Goal: Task Accomplishment & Management: Manage account settings

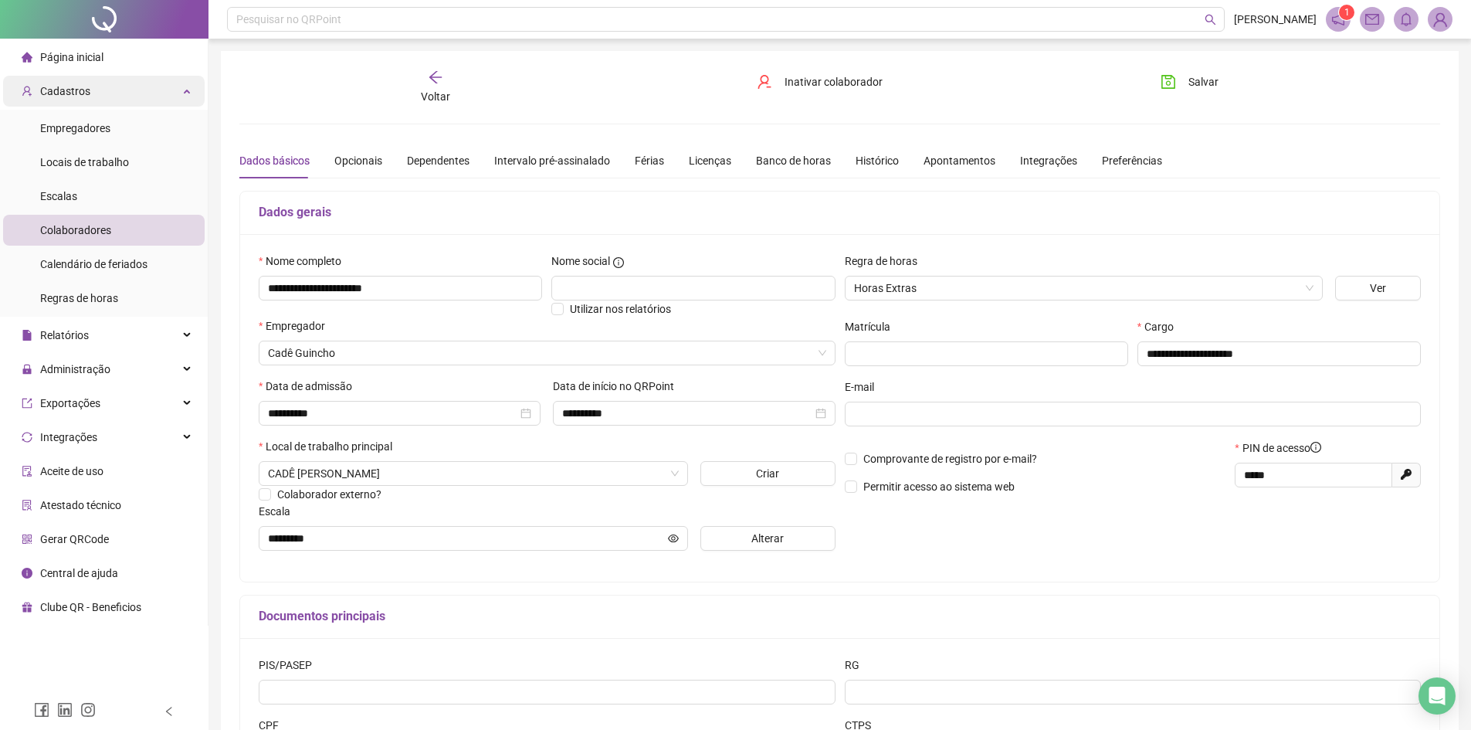
click at [94, 93] on div "Cadastros" at bounding box center [104, 91] width 202 height 31
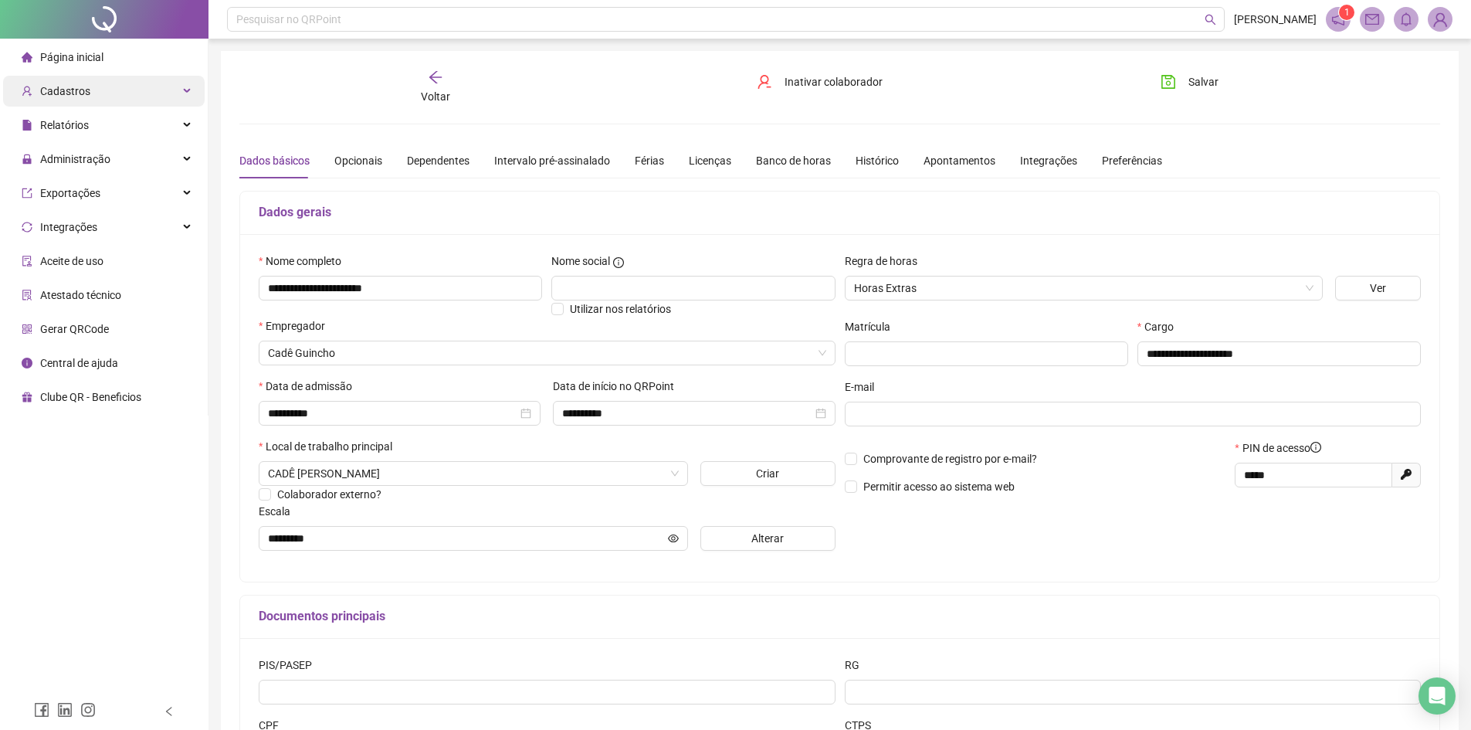
click at [95, 98] on div "Cadastros" at bounding box center [104, 91] width 202 height 31
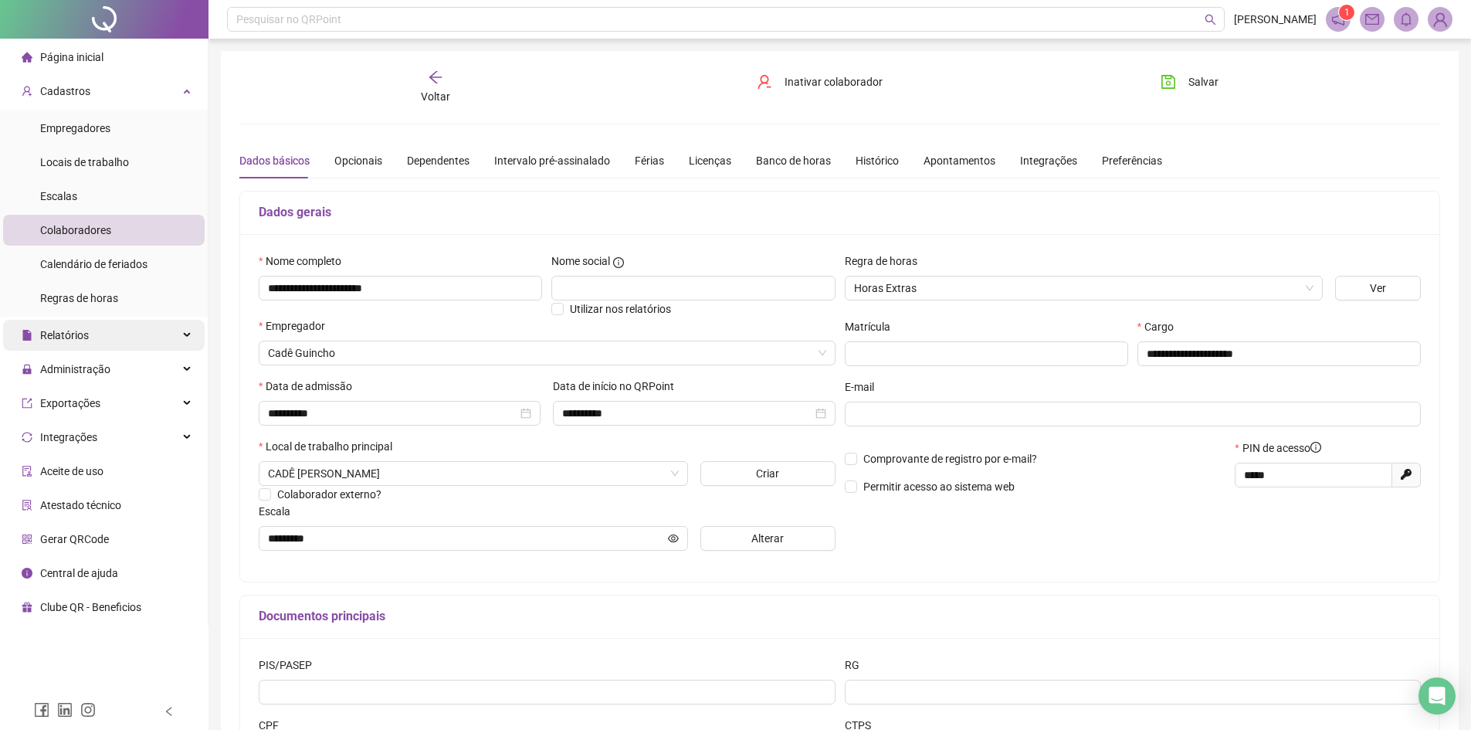
click at [75, 340] on span "Relatórios" at bounding box center [64, 335] width 49 height 12
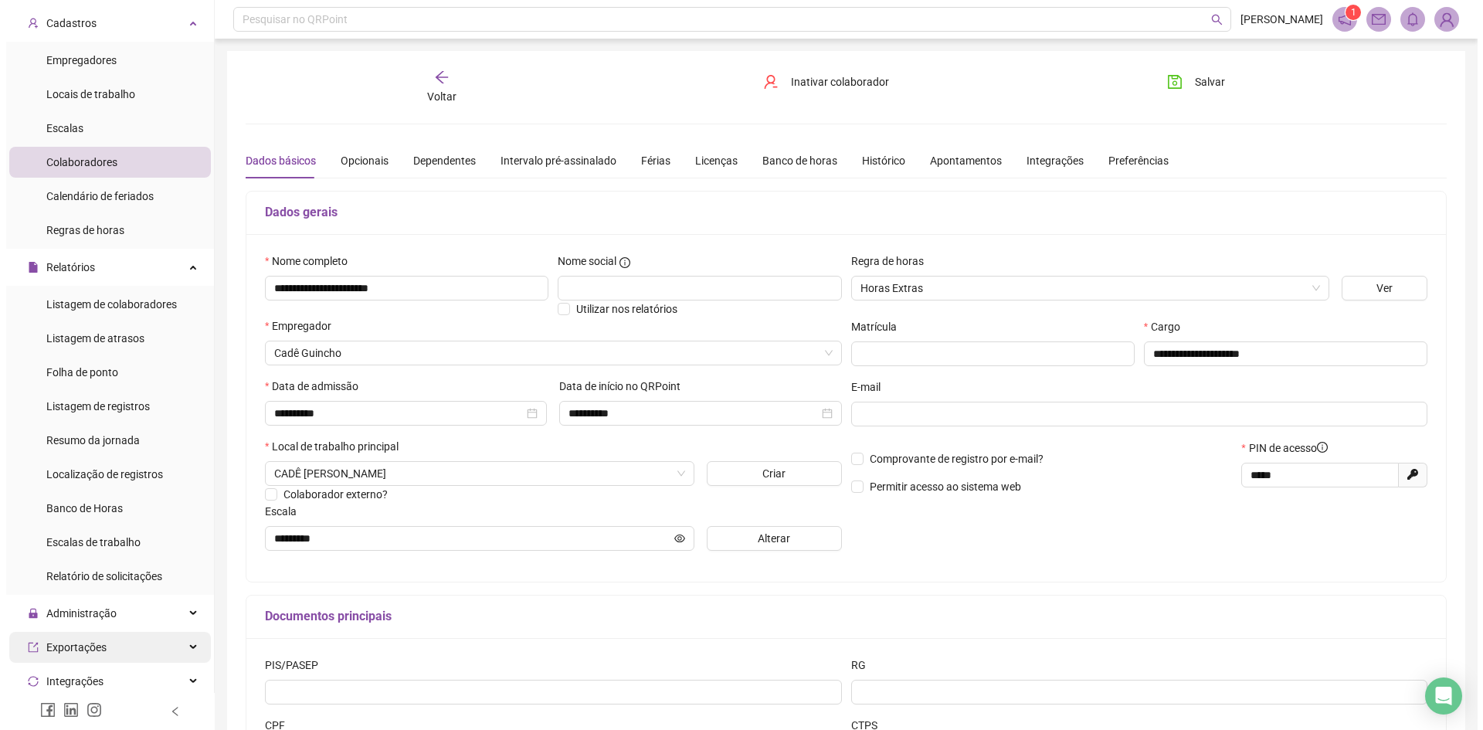
scroll to position [208, 0]
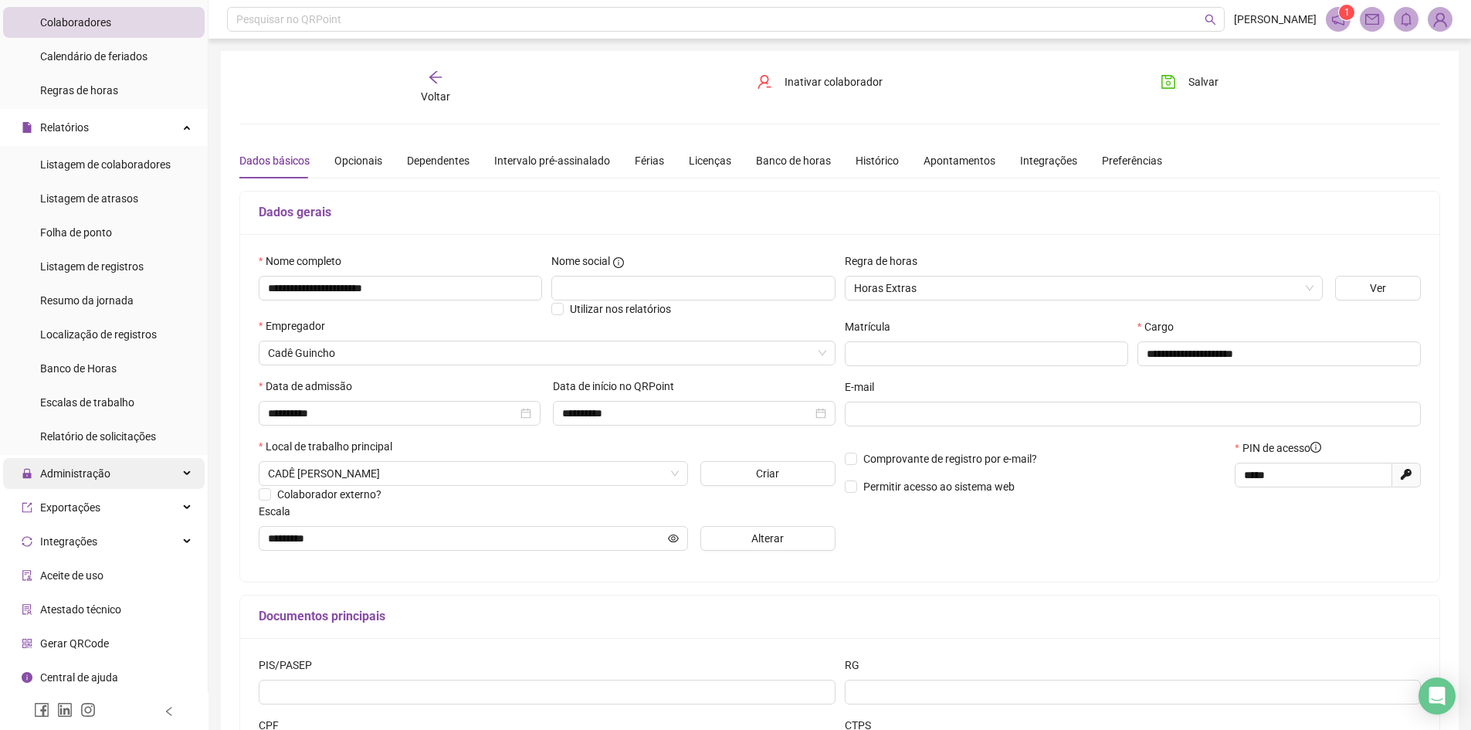
click at [78, 472] on span "Administração" at bounding box center [75, 473] width 70 height 12
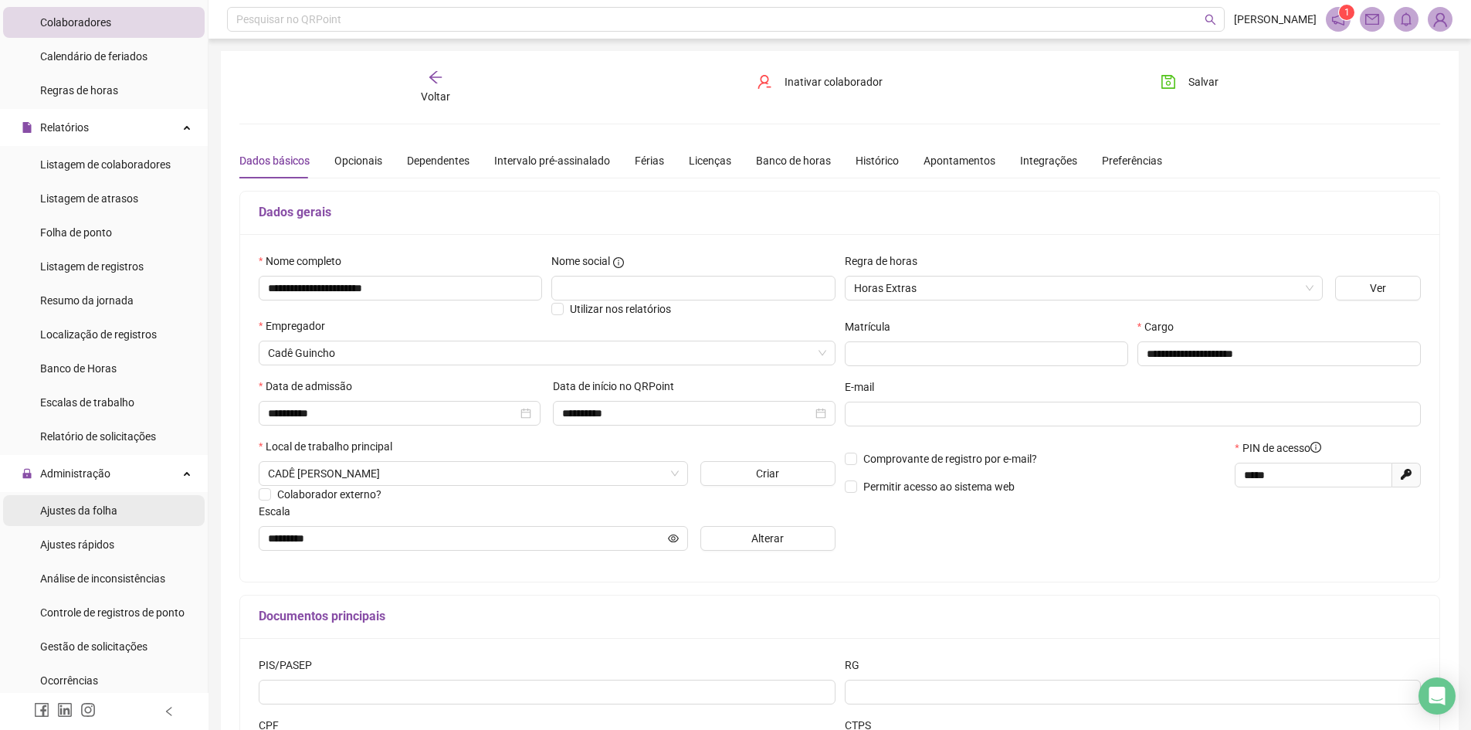
click at [82, 512] on span "Ajustes da folha" at bounding box center [78, 510] width 77 height 12
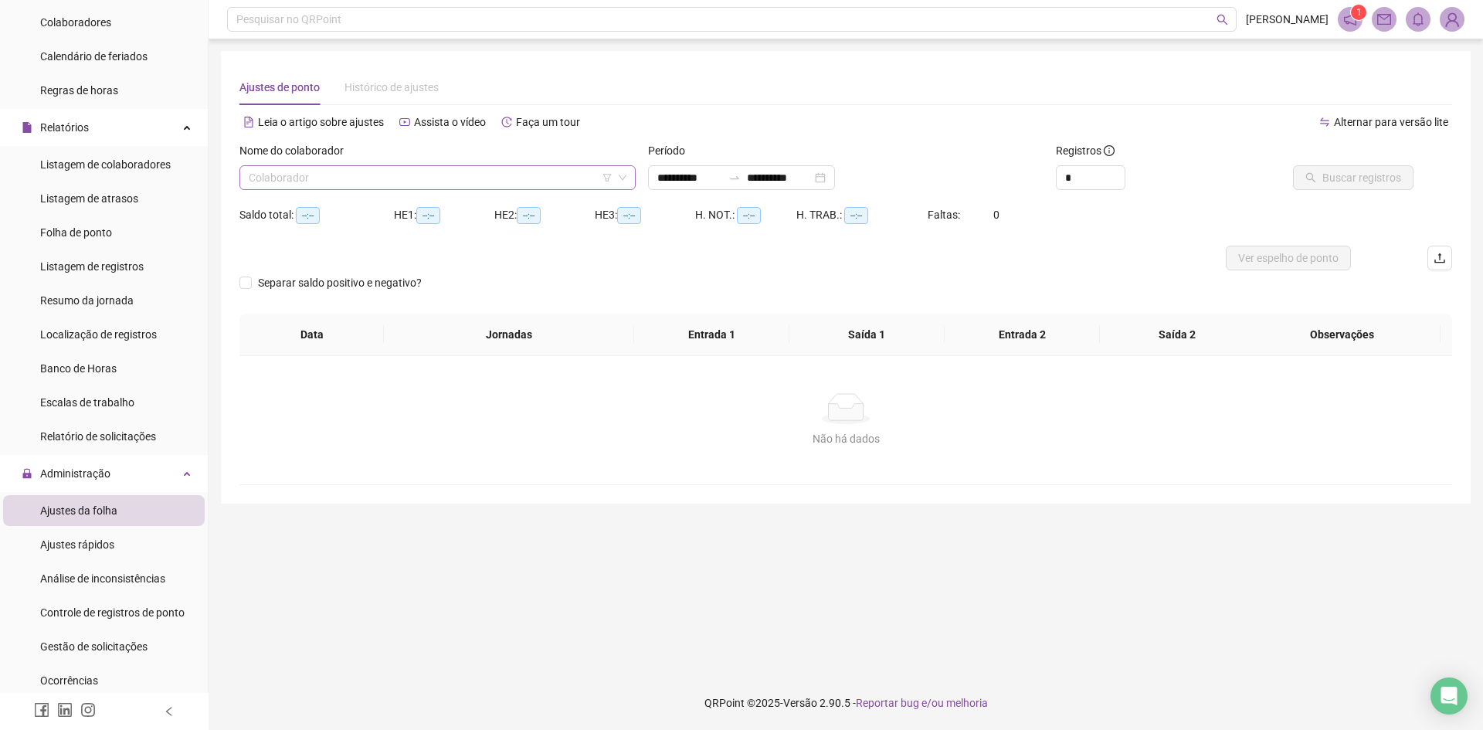
click at [461, 178] on input "search" at bounding box center [431, 177] width 364 height 23
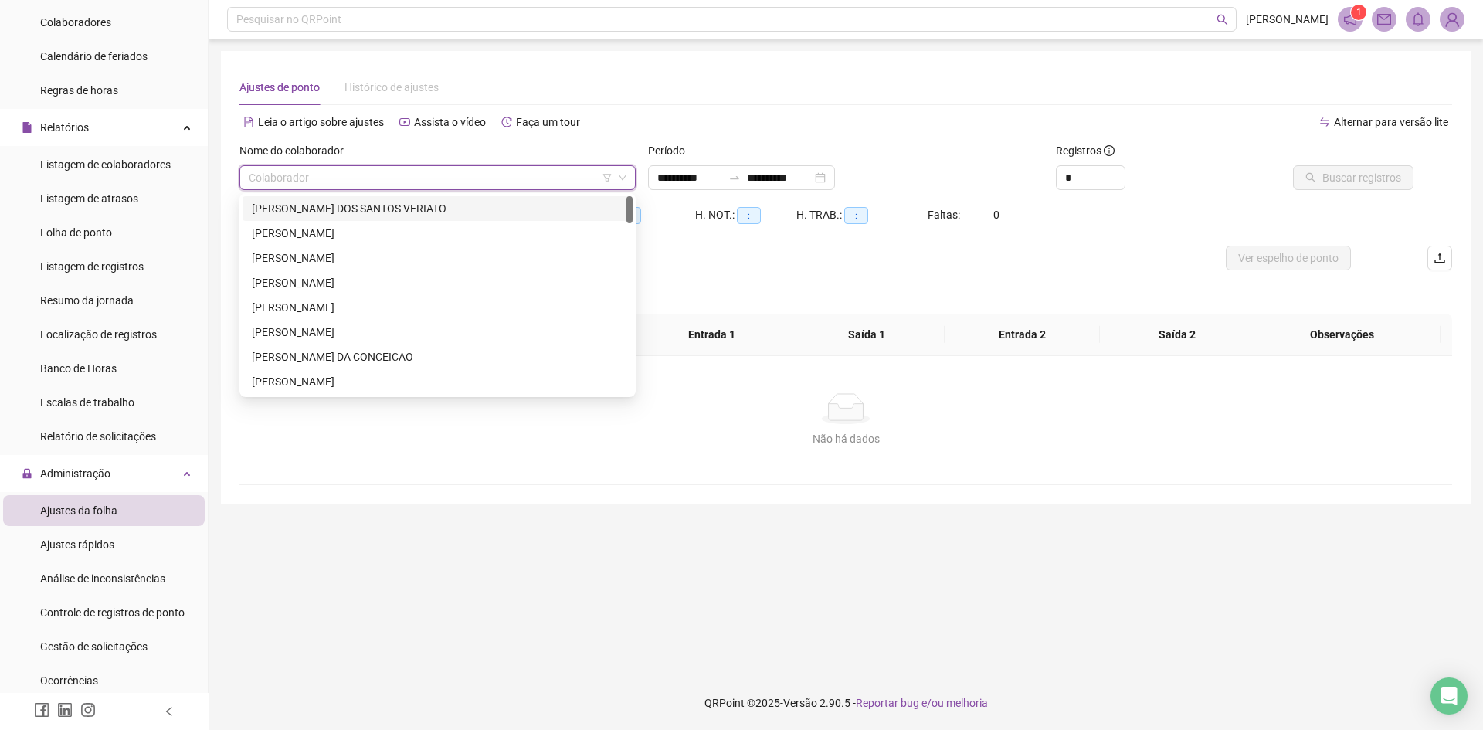
click at [331, 201] on div "[PERSON_NAME] DOS SANTOS VERIATO" at bounding box center [437, 208] width 371 height 17
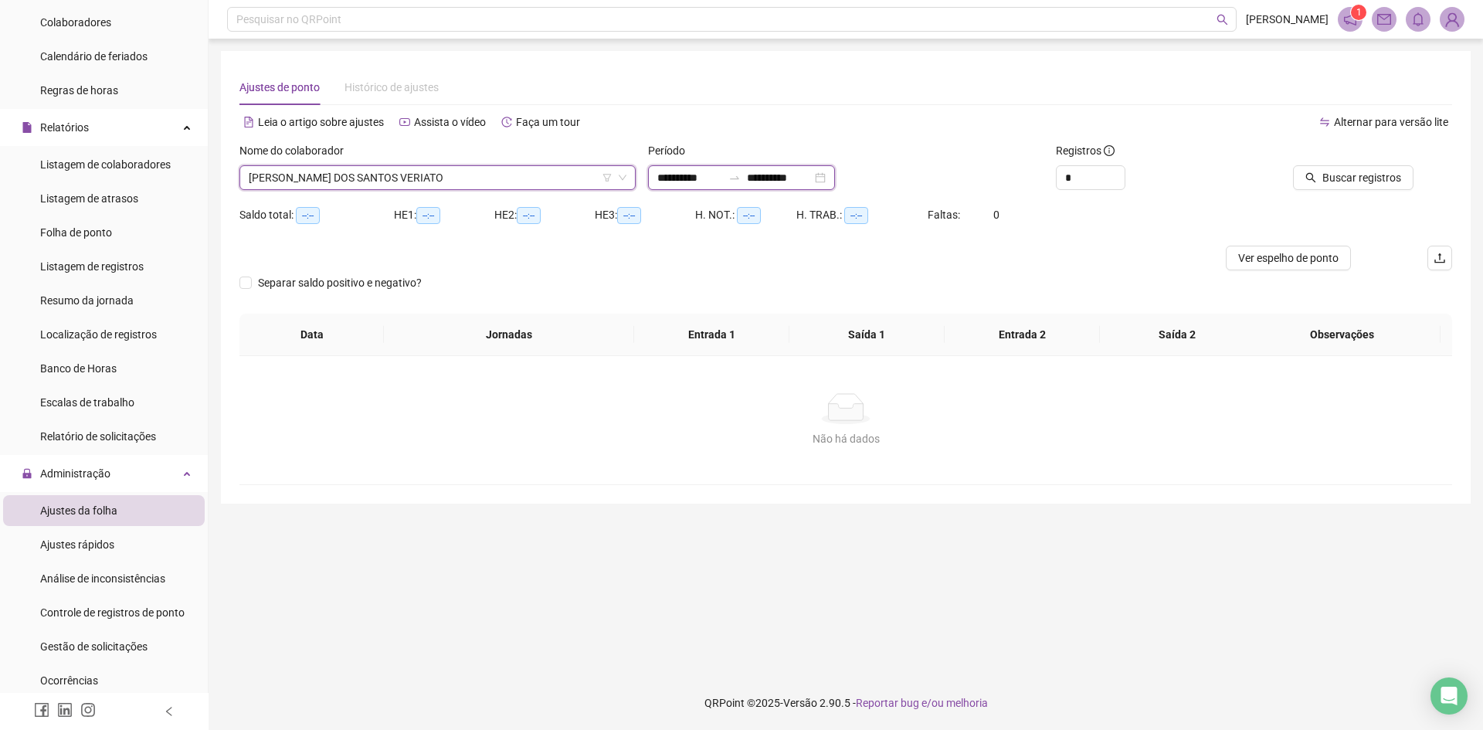
click at [691, 180] on input "**********" at bounding box center [689, 177] width 65 height 17
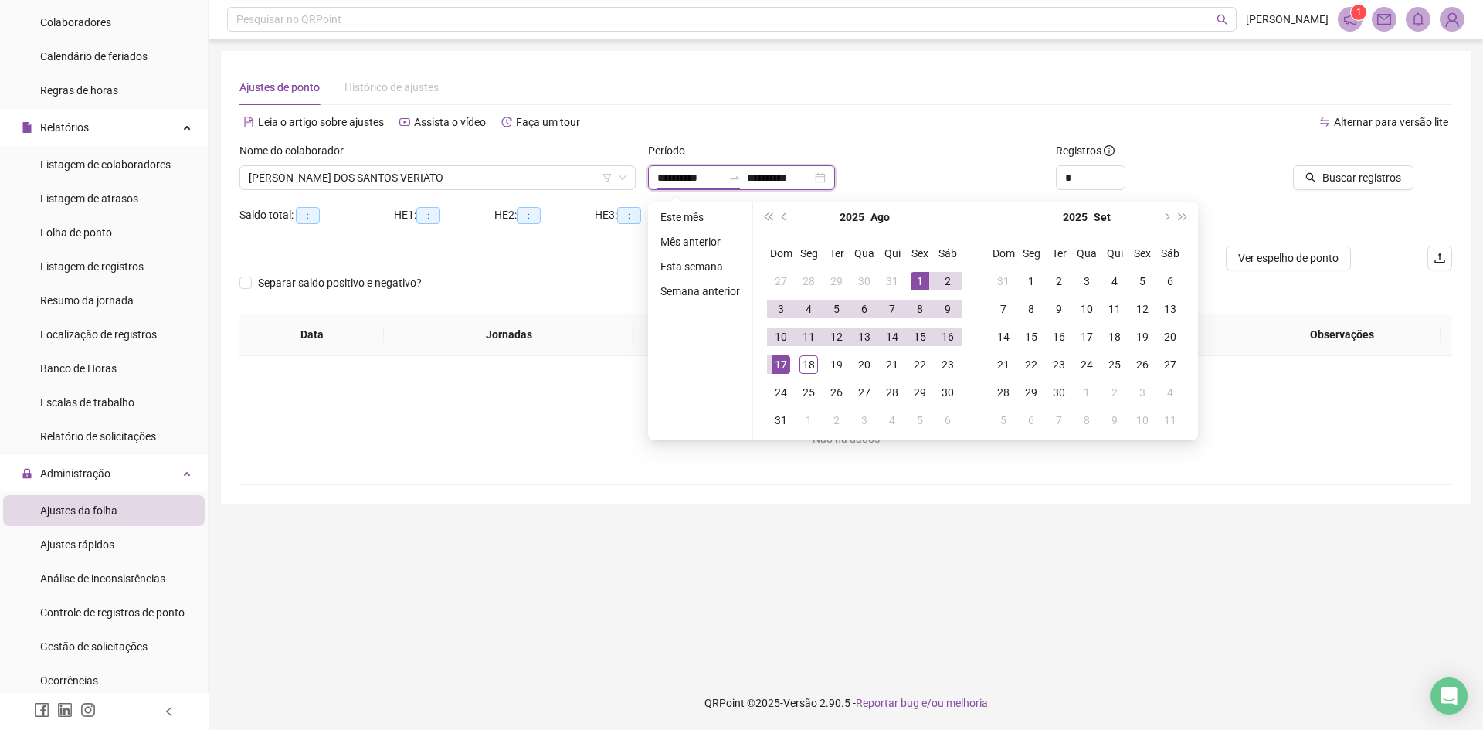
type input "**********"
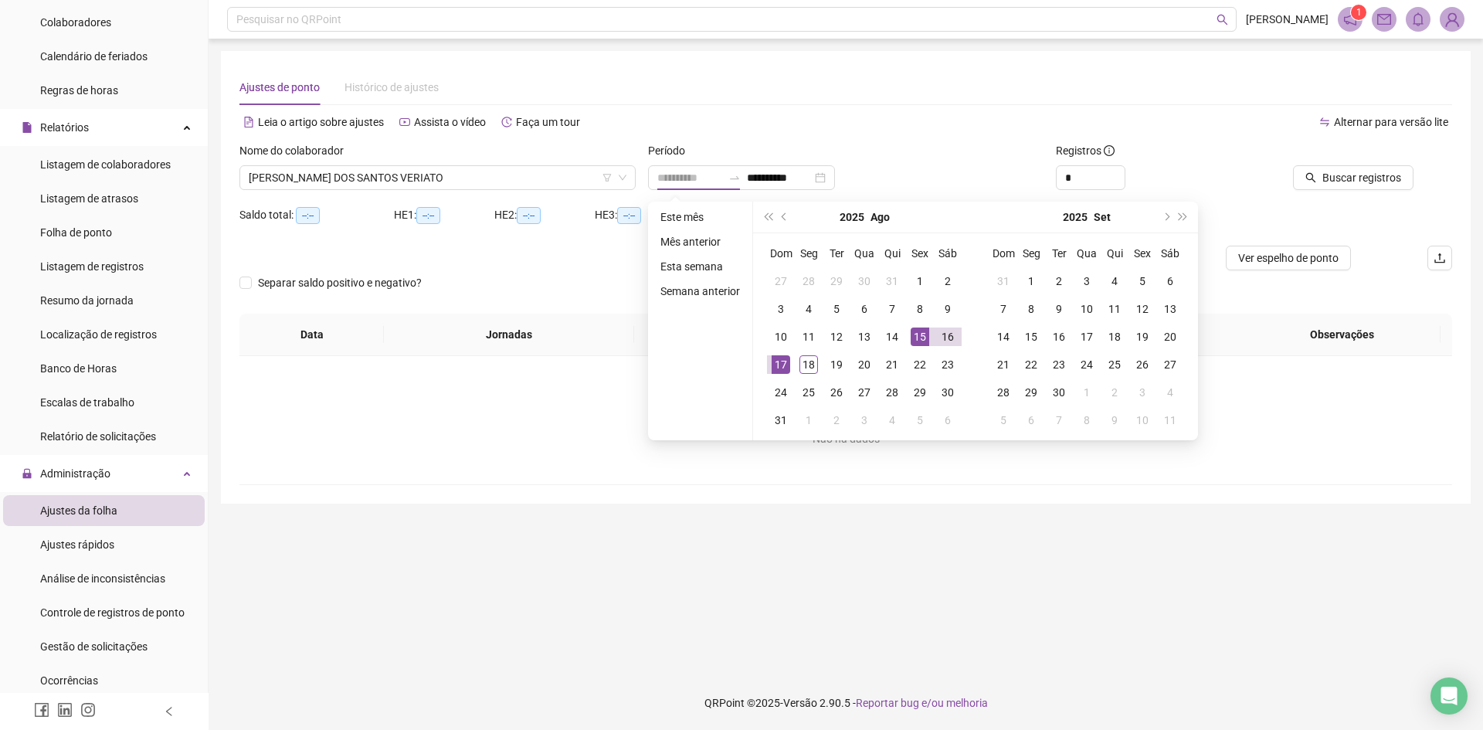
click at [921, 337] on div "15" at bounding box center [919, 336] width 19 height 19
type input "**********"
click at [778, 366] on div "17" at bounding box center [780, 364] width 19 height 19
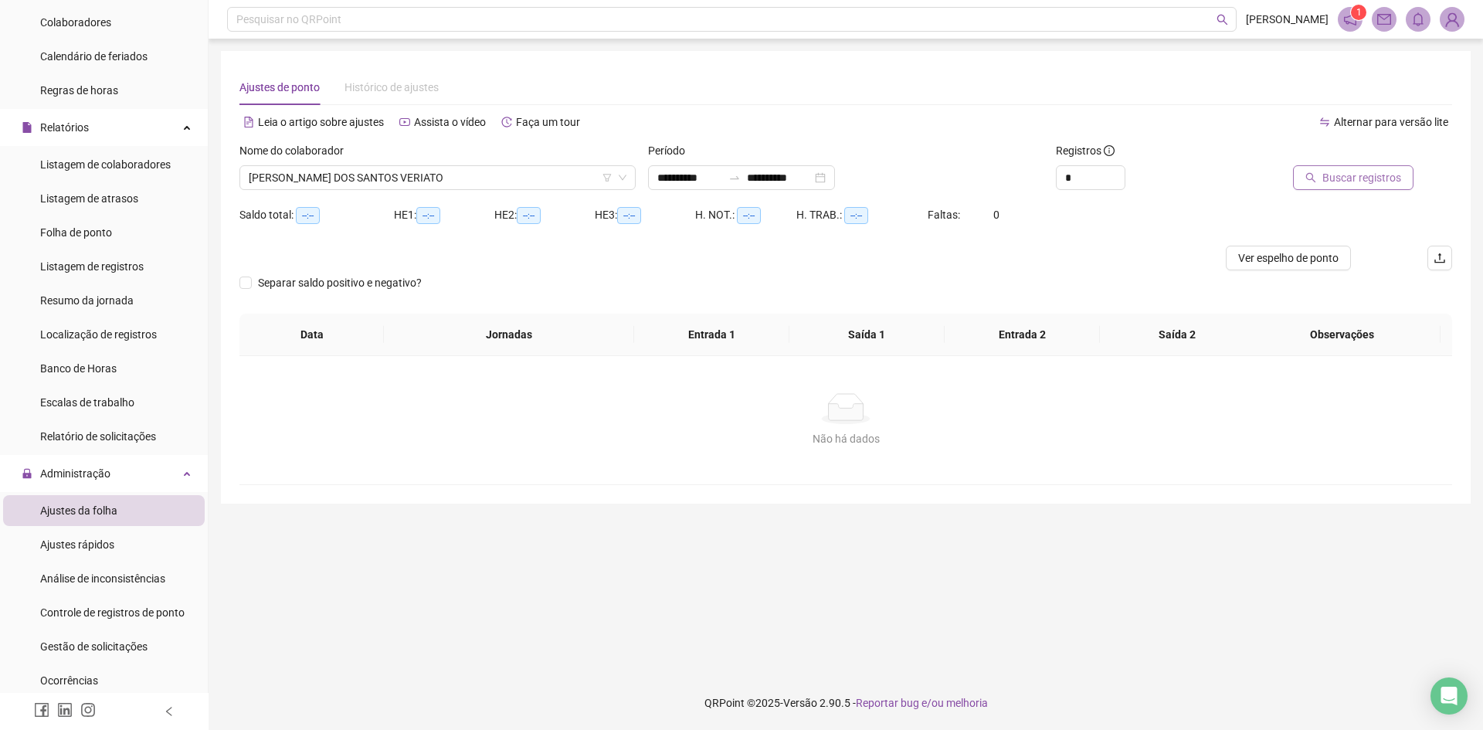
click at [1343, 171] on span "Buscar registros" at bounding box center [1361, 177] width 79 height 17
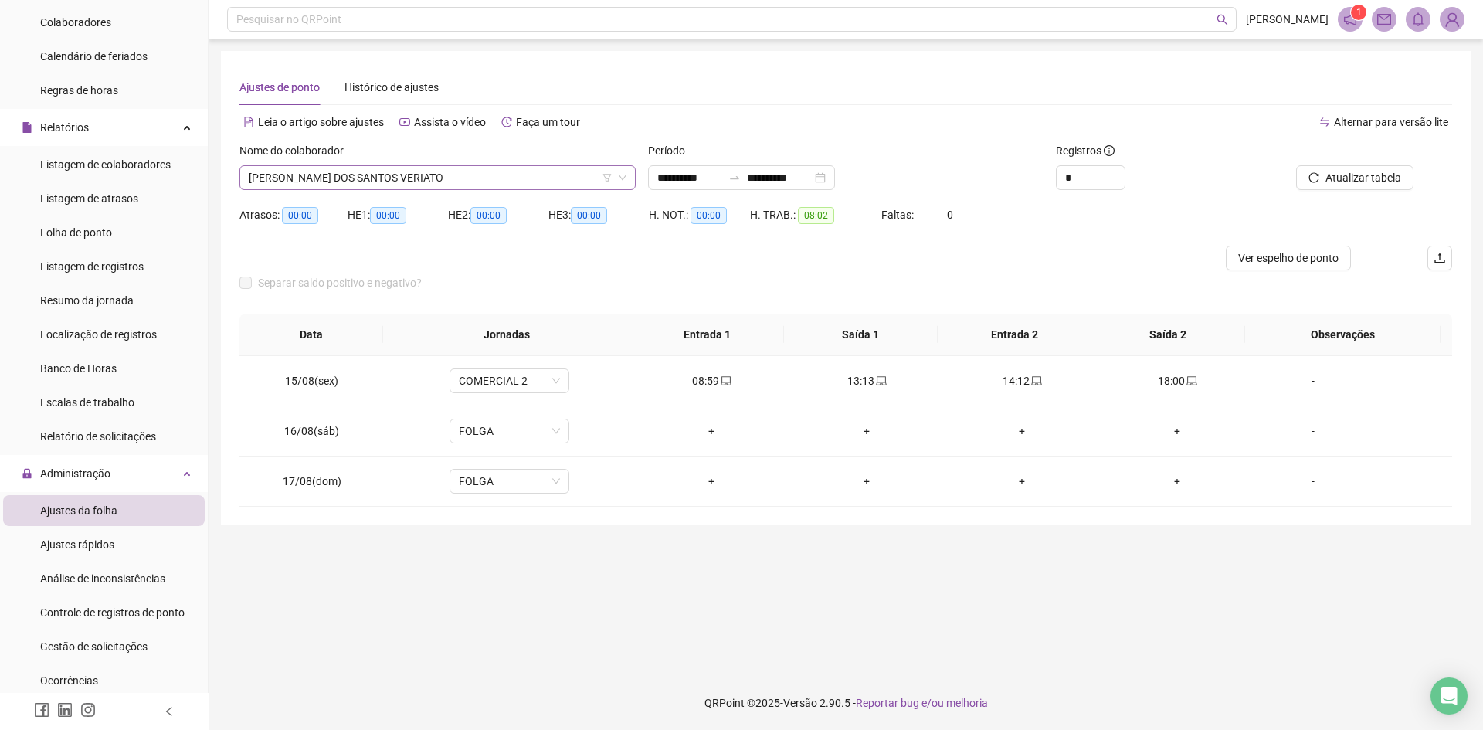
click at [381, 181] on span "[PERSON_NAME] DOS SANTOS VERIATO" at bounding box center [438, 177] width 378 height 23
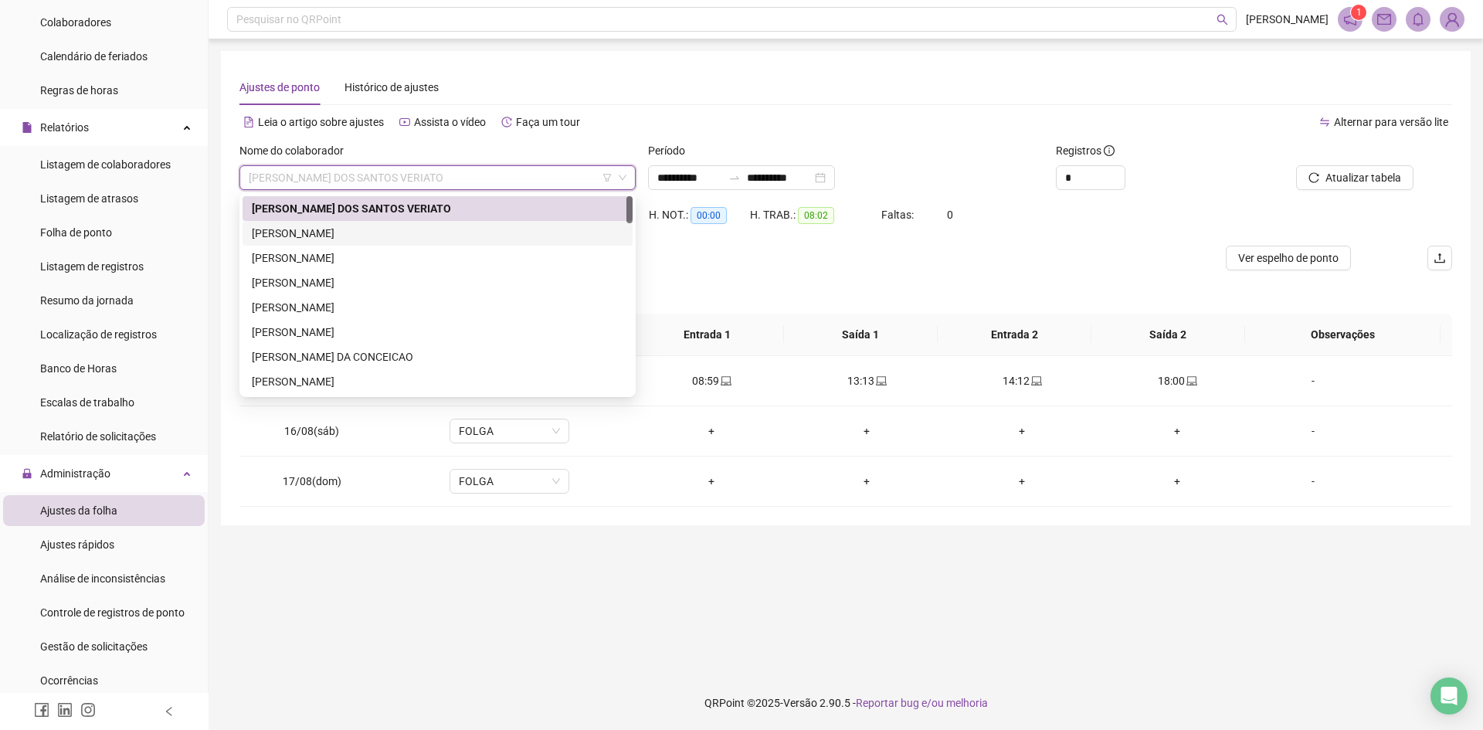
click at [375, 236] on div "[PERSON_NAME]" at bounding box center [437, 233] width 371 height 17
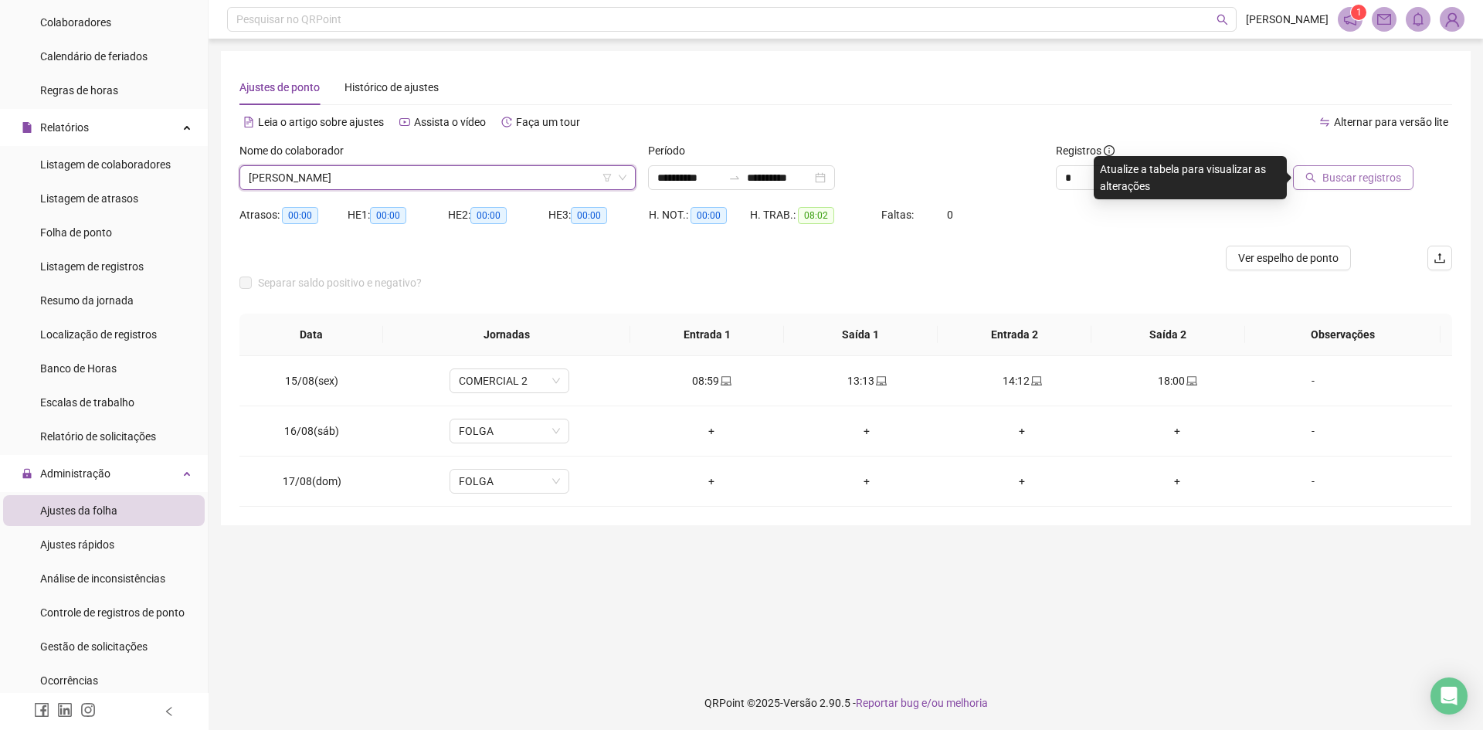
drag, startPoint x: 1328, startPoint y: 190, endPoint x: 1327, endPoint y: 181, distance: 8.5
click at [1328, 187] on div "Buscar registros" at bounding box center [1356, 172] width 204 height 60
click at [1336, 181] on span "Buscar registros" at bounding box center [1361, 177] width 79 height 17
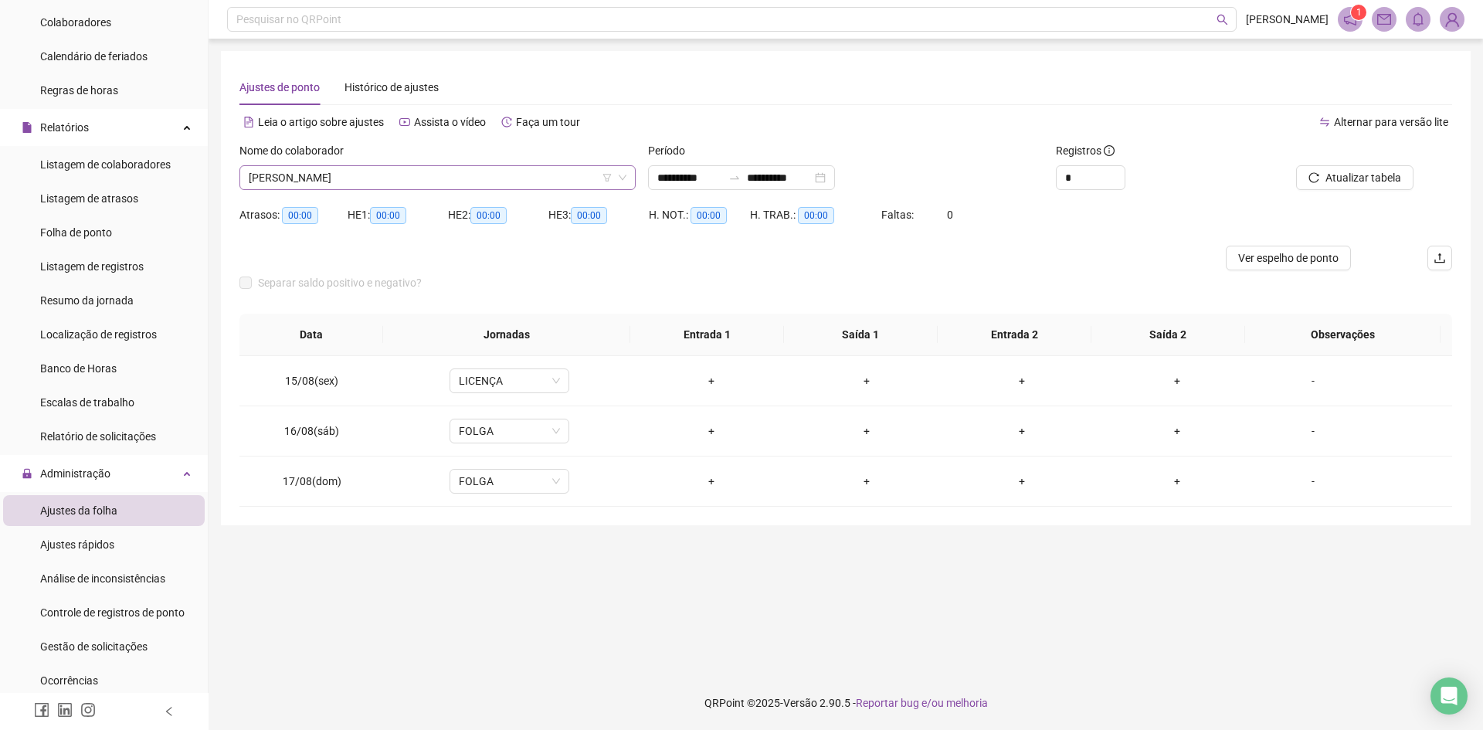
click at [354, 178] on span "[PERSON_NAME]" at bounding box center [438, 177] width 378 height 23
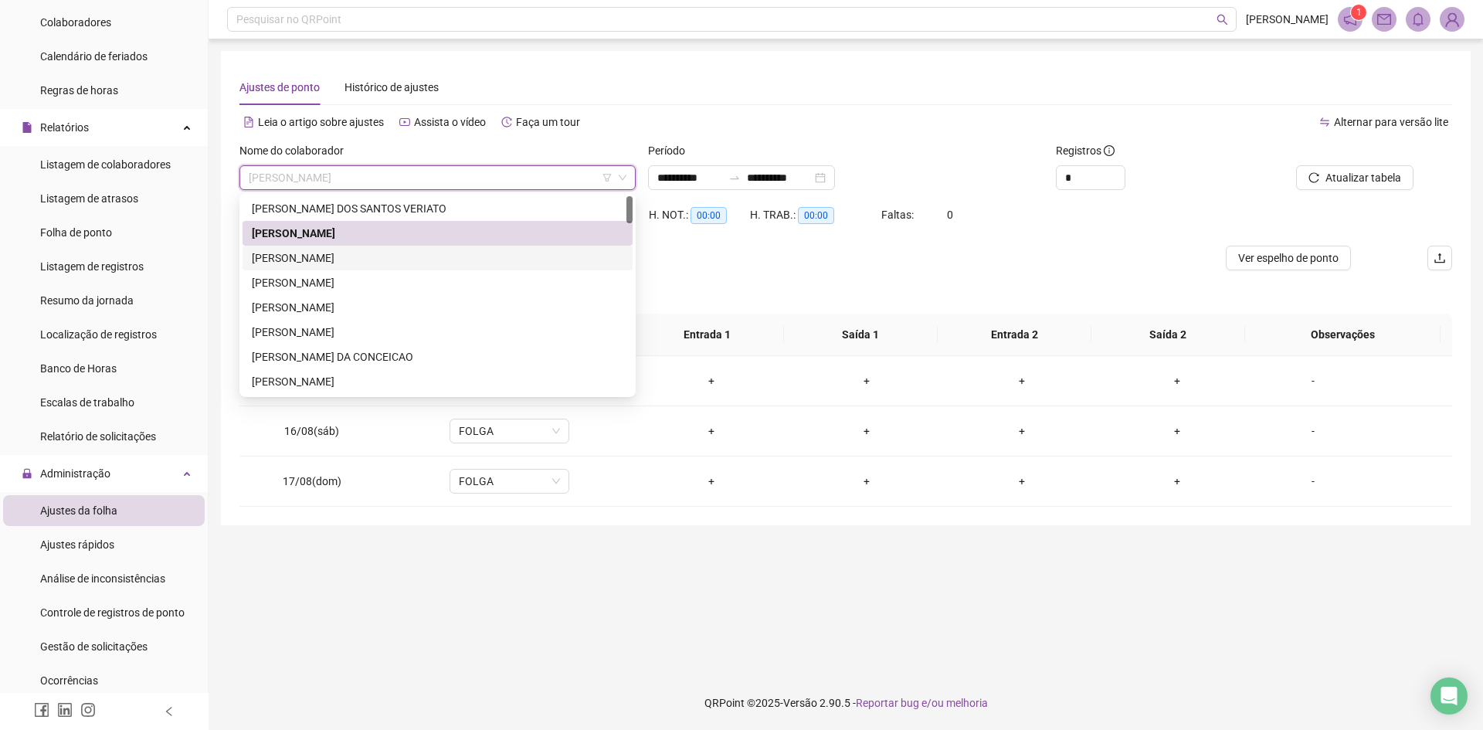
drag, startPoint x: 332, startPoint y: 256, endPoint x: 370, endPoint y: 247, distance: 38.8
click at [331, 256] on div "[PERSON_NAME]" at bounding box center [437, 257] width 371 height 17
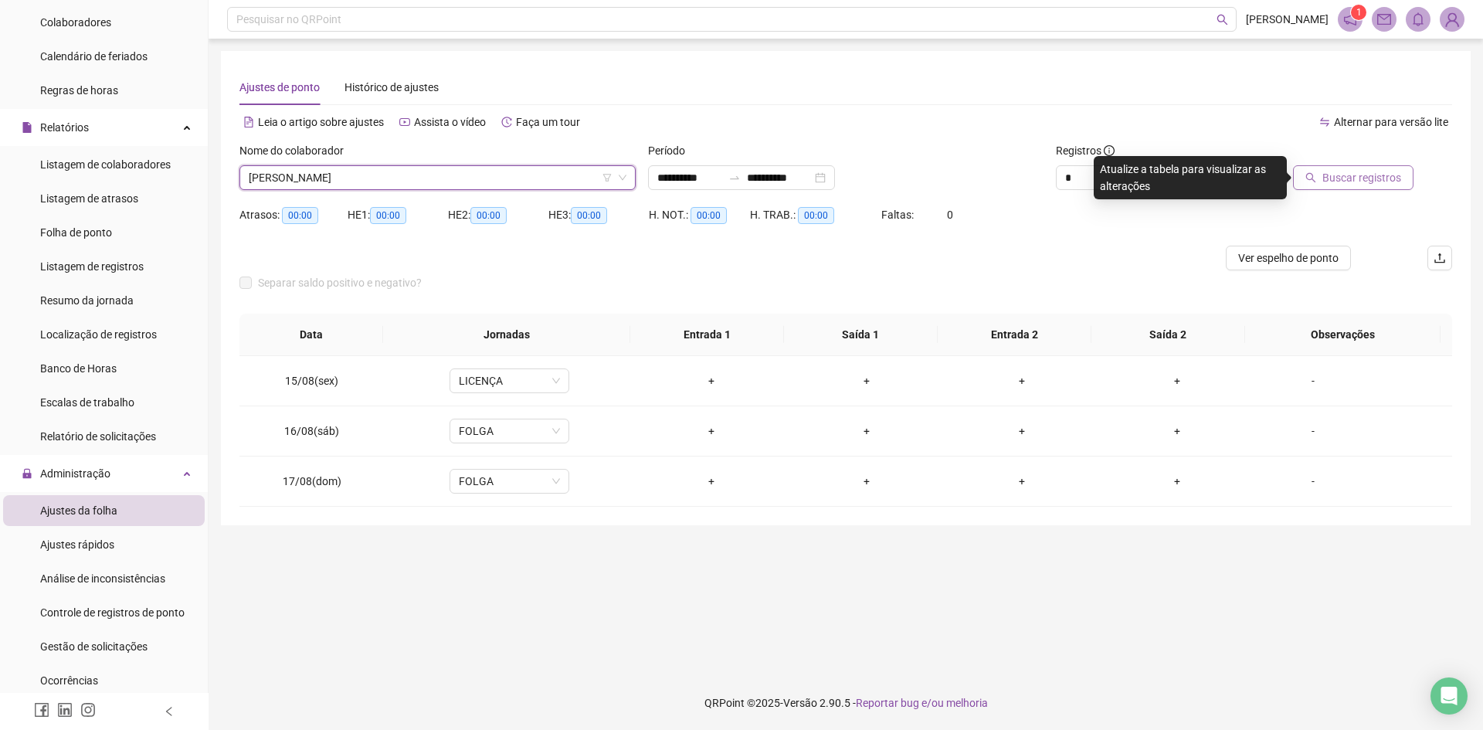
click at [1313, 180] on icon "search" at bounding box center [1310, 177] width 11 height 11
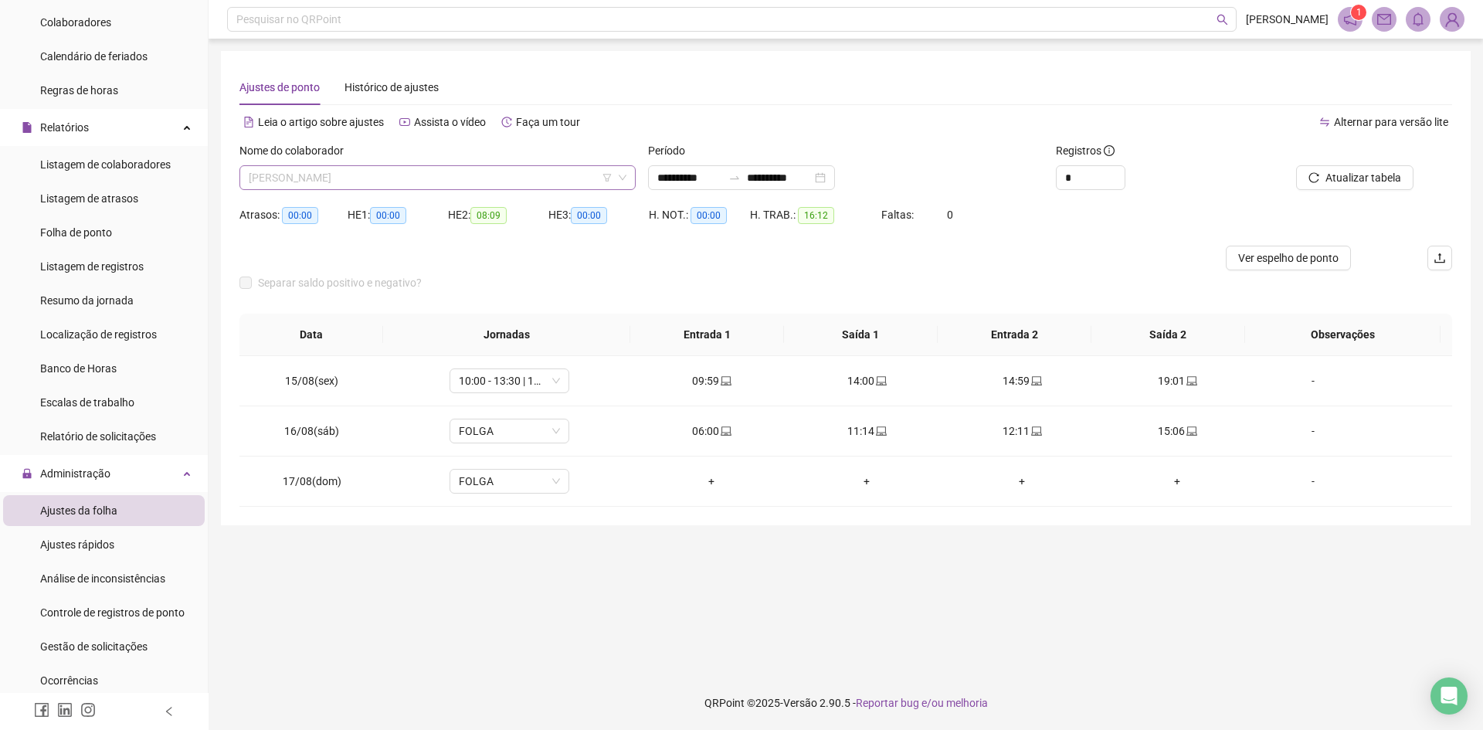
click at [356, 172] on span "[PERSON_NAME]" at bounding box center [438, 177] width 378 height 23
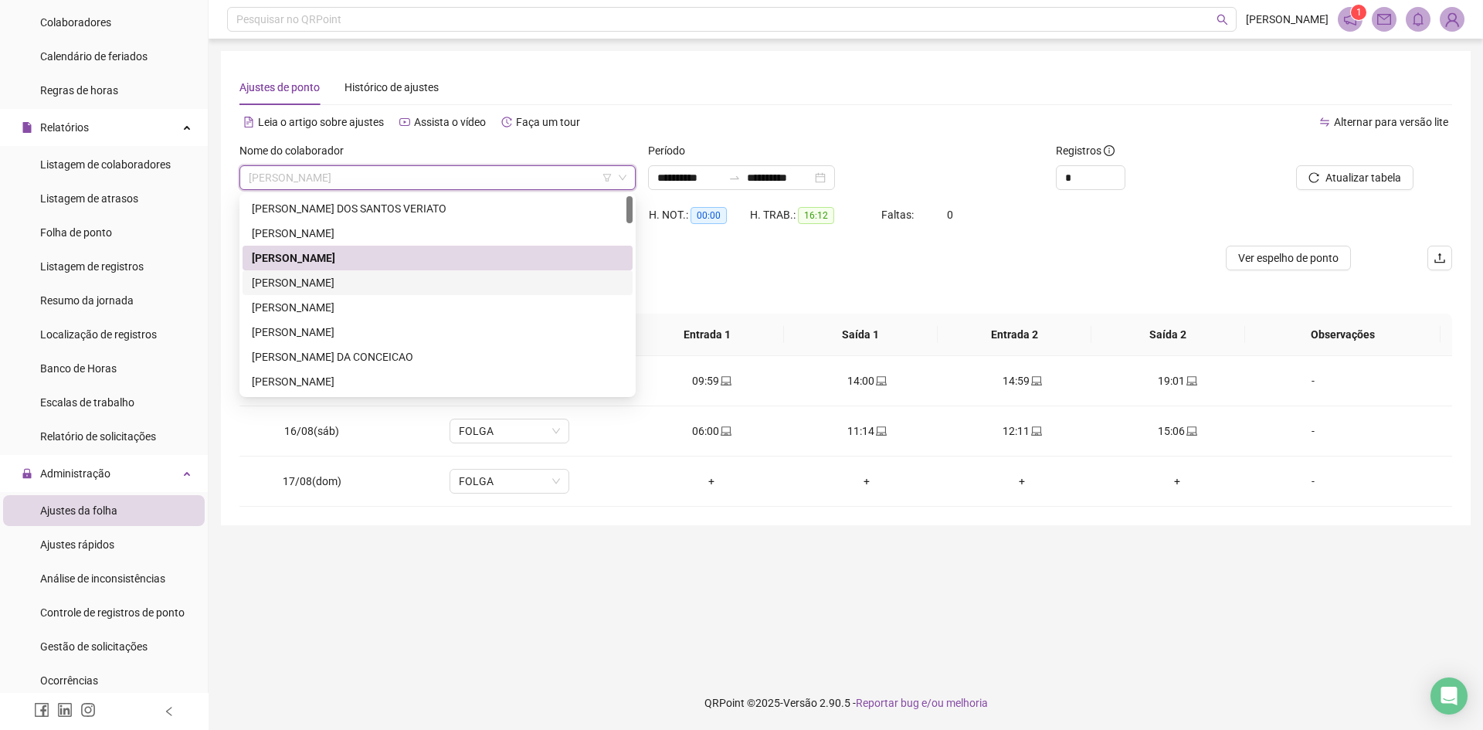
drag, startPoint x: 333, startPoint y: 282, endPoint x: 474, endPoint y: 261, distance: 142.8
click at [332, 281] on div "[PERSON_NAME]" at bounding box center [437, 282] width 371 height 17
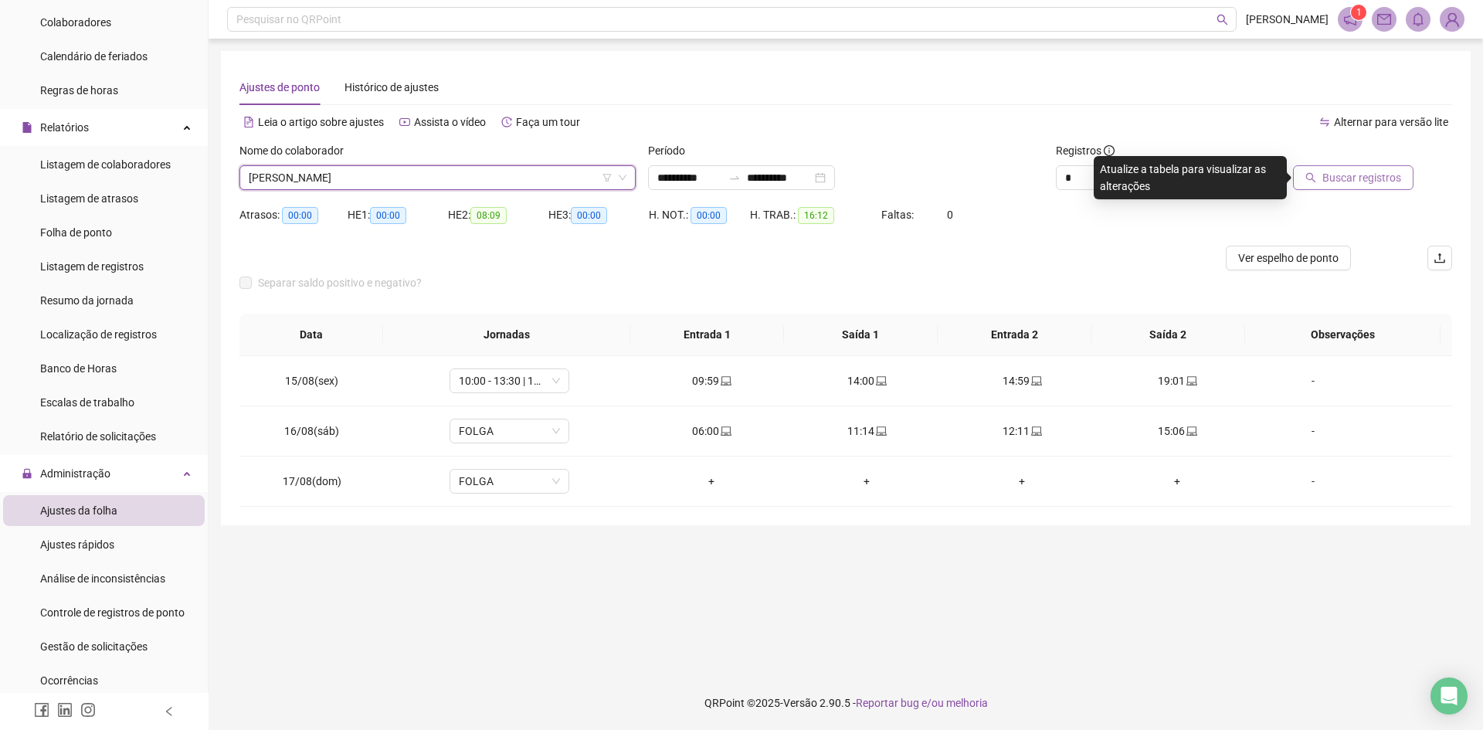
click at [1320, 178] on button "Buscar registros" at bounding box center [1353, 177] width 120 height 25
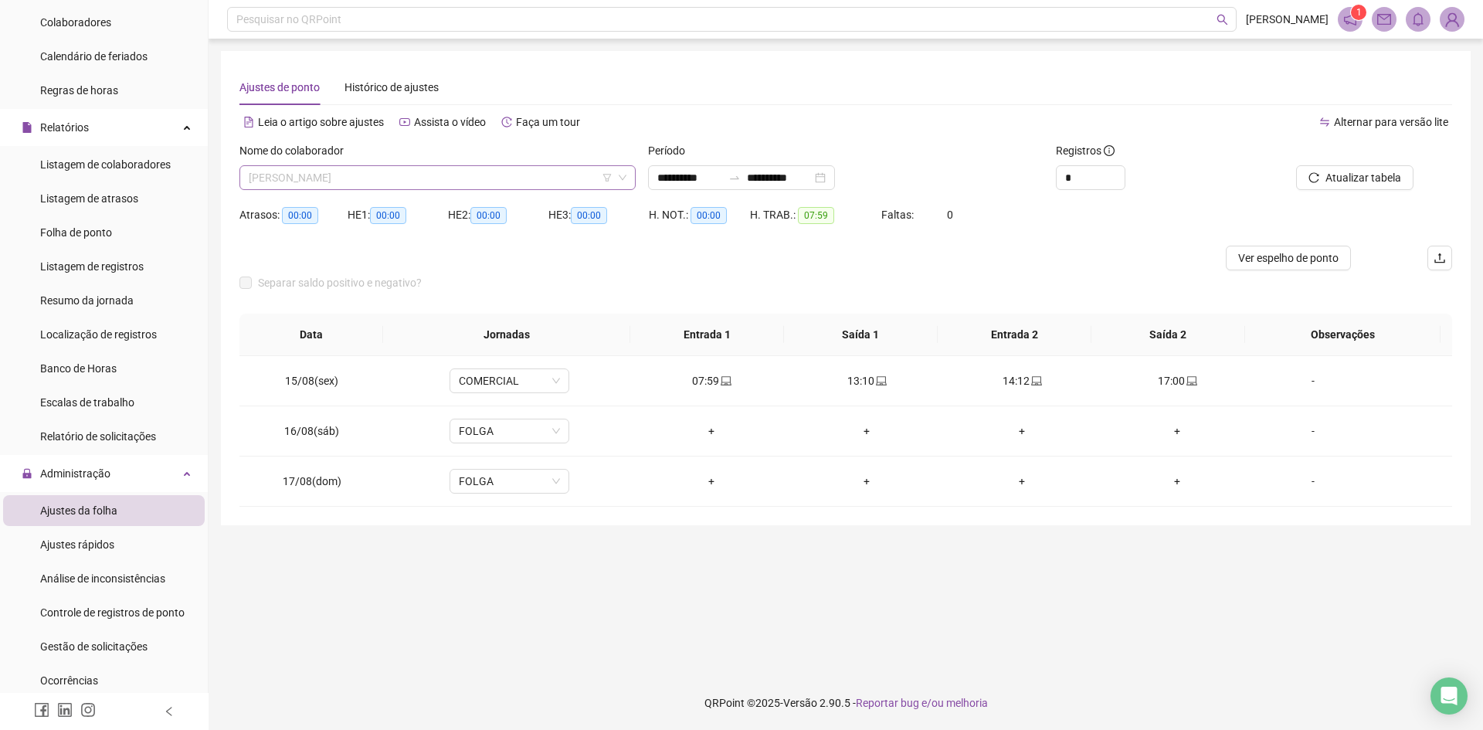
click at [365, 178] on span "[PERSON_NAME]" at bounding box center [438, 177] width 378 height 23
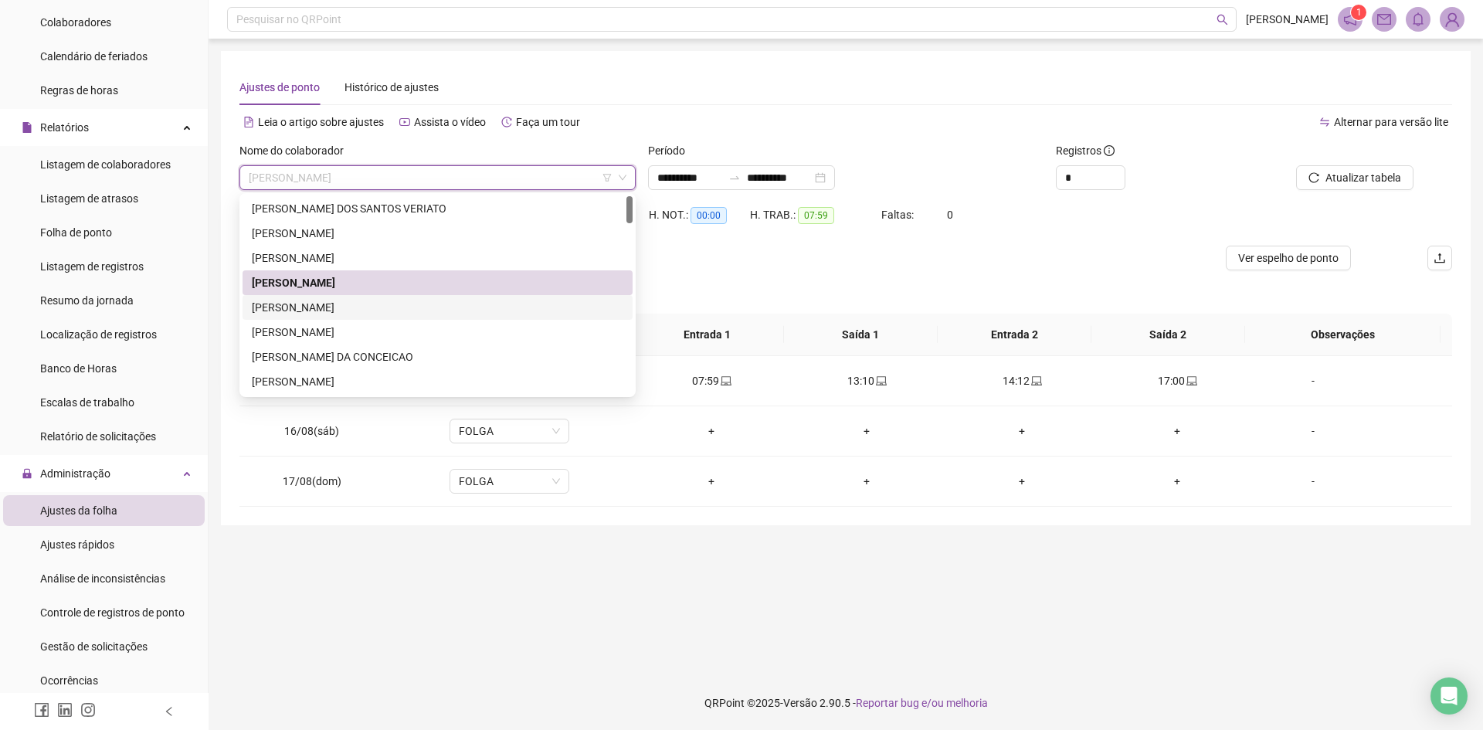
click at [339, 308] on div "[PERSON_NAME]" at bounding box center [437, 307] width 371 height 17
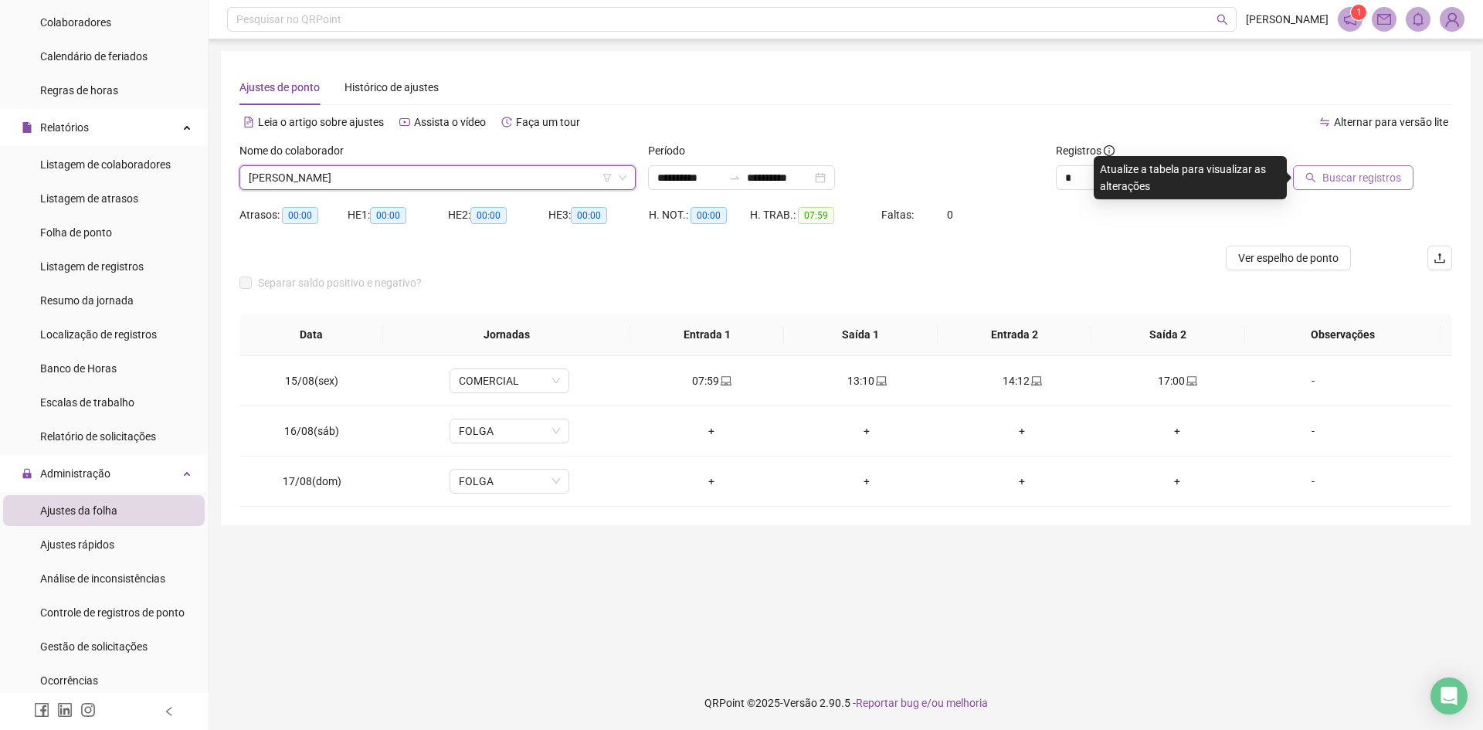
click at [1337, 182] on span "Buscar registros" at bounding box center [1361, 177] width 79 height 17
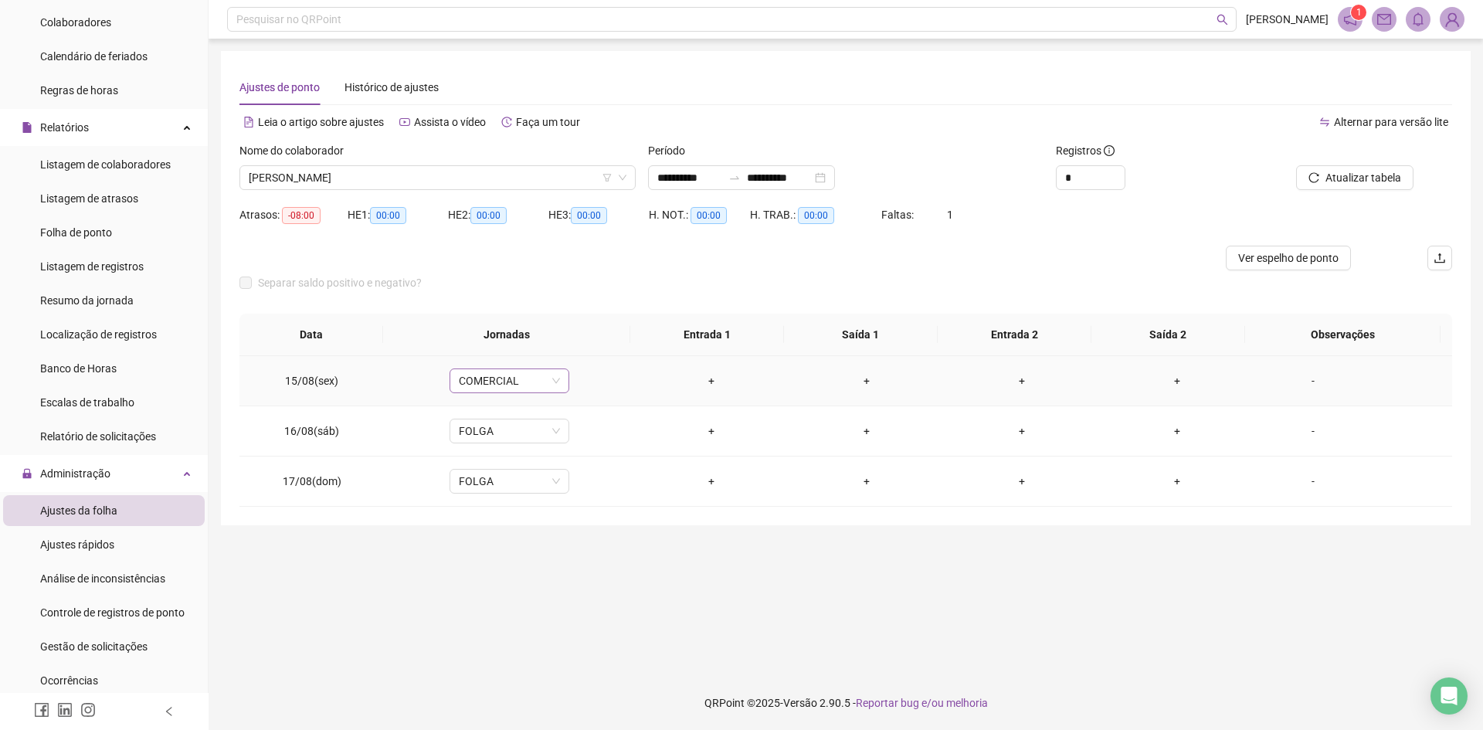
click at [505, 382] on span "COMERCIAL" at bounding box center [509, 380] width 101 height 23
click at [494, 456] on div "08:00 horas 07:30 - 12:00 | 13:00 - 16:30 08:00 horas 08:30 - 12:00 | 13:00 - 1…" at bounding box center [528, 256] width 158 height 1104
click at [495, 442] on div "Licença" at bounding box center [533, 443] width 130 height 17
click at [580, 340] on span "Sim" at bounding box center [580, 340] width 18 height 17
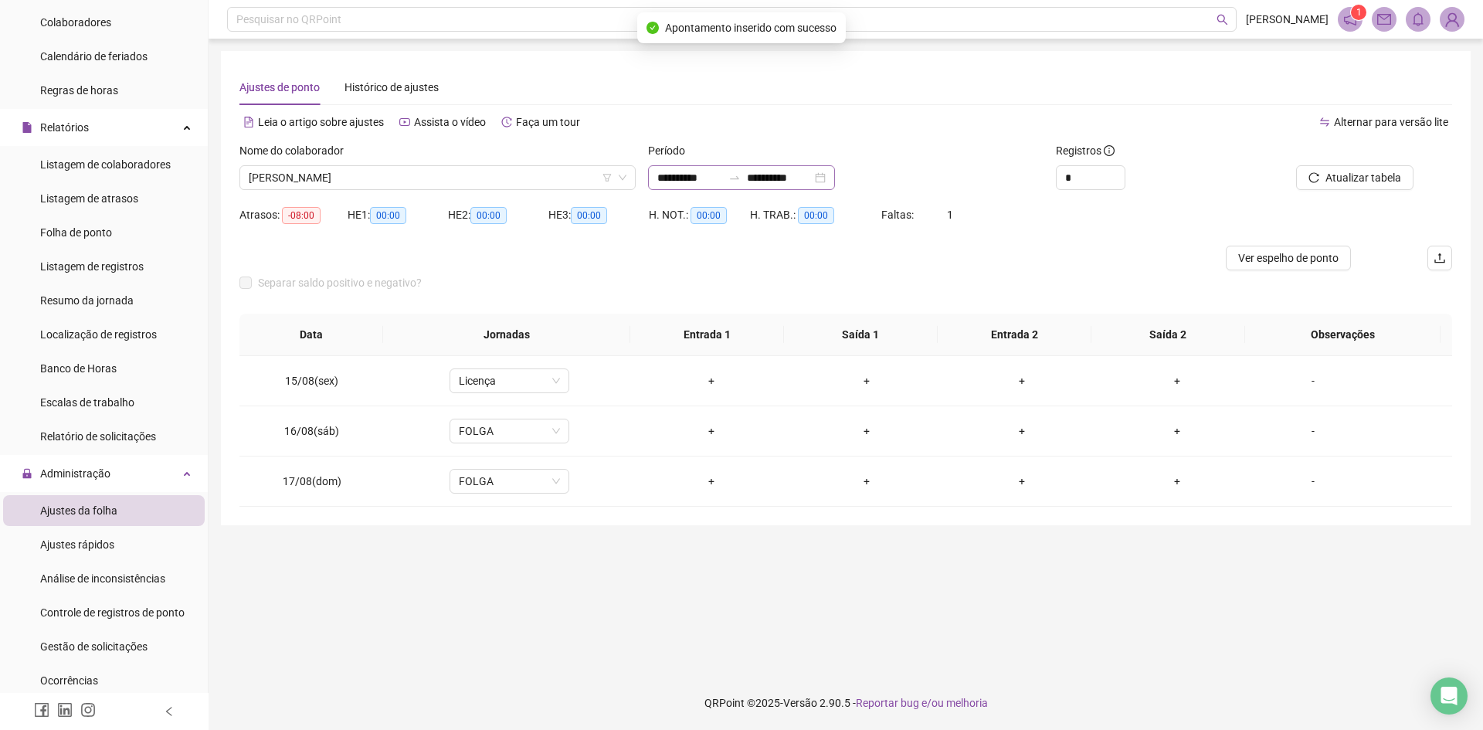
click at [835, 177] on div "**********" at bounding box center [741, 177] width 187 height 25
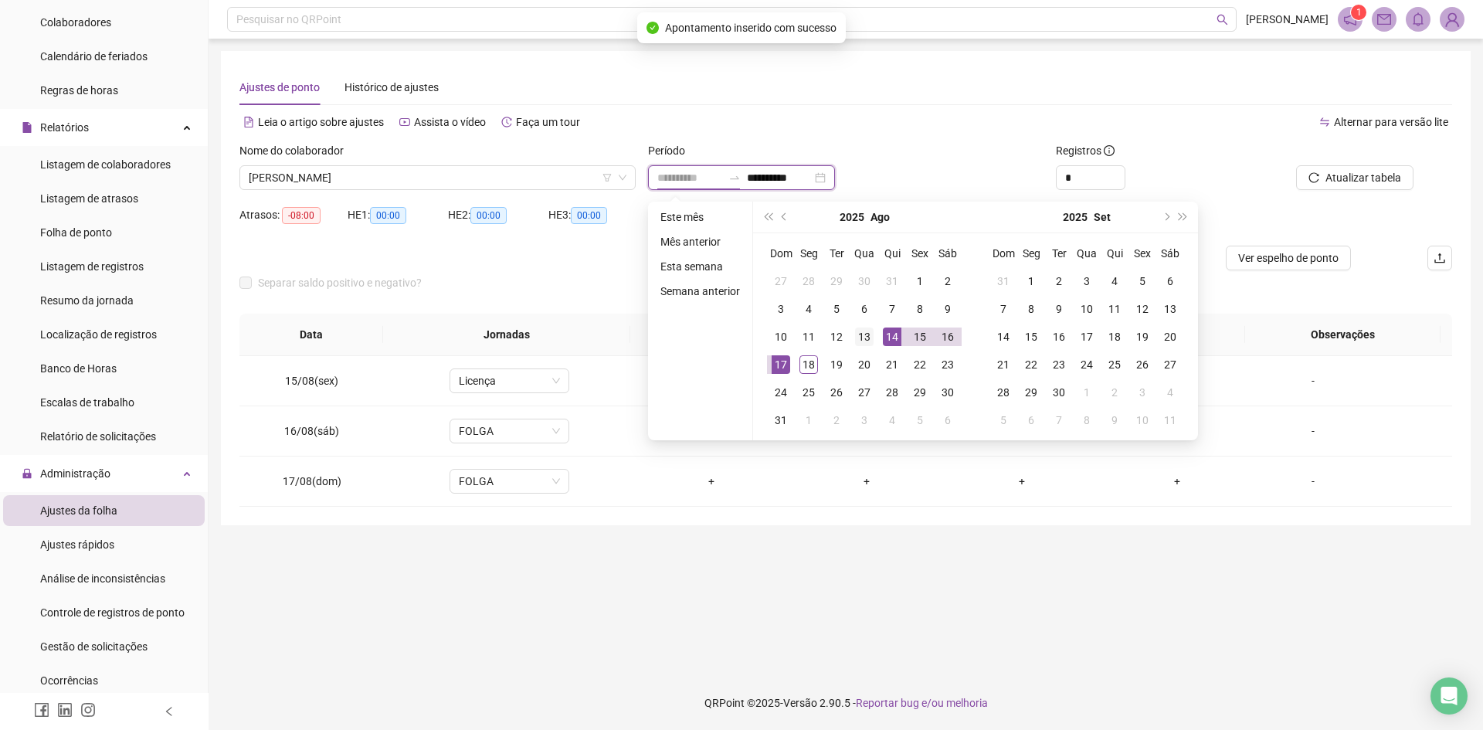
type input "**********"
click at [856, 341] on div "13" at bounding box center [864, 336] width 19 height 19
type input "**********"
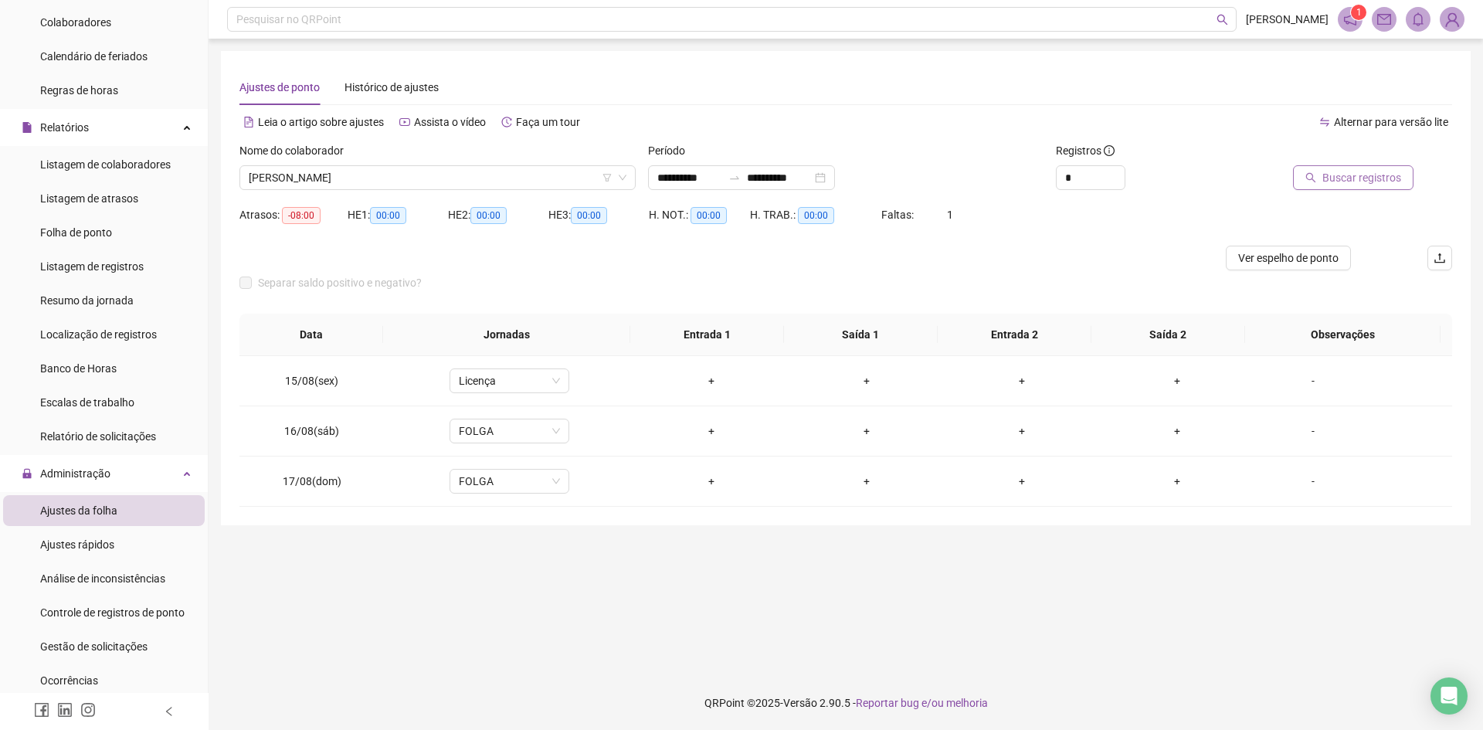
click at [1359, 185] on span "Buscar registros" at bounding box center [1361, 177] width 79 height 17
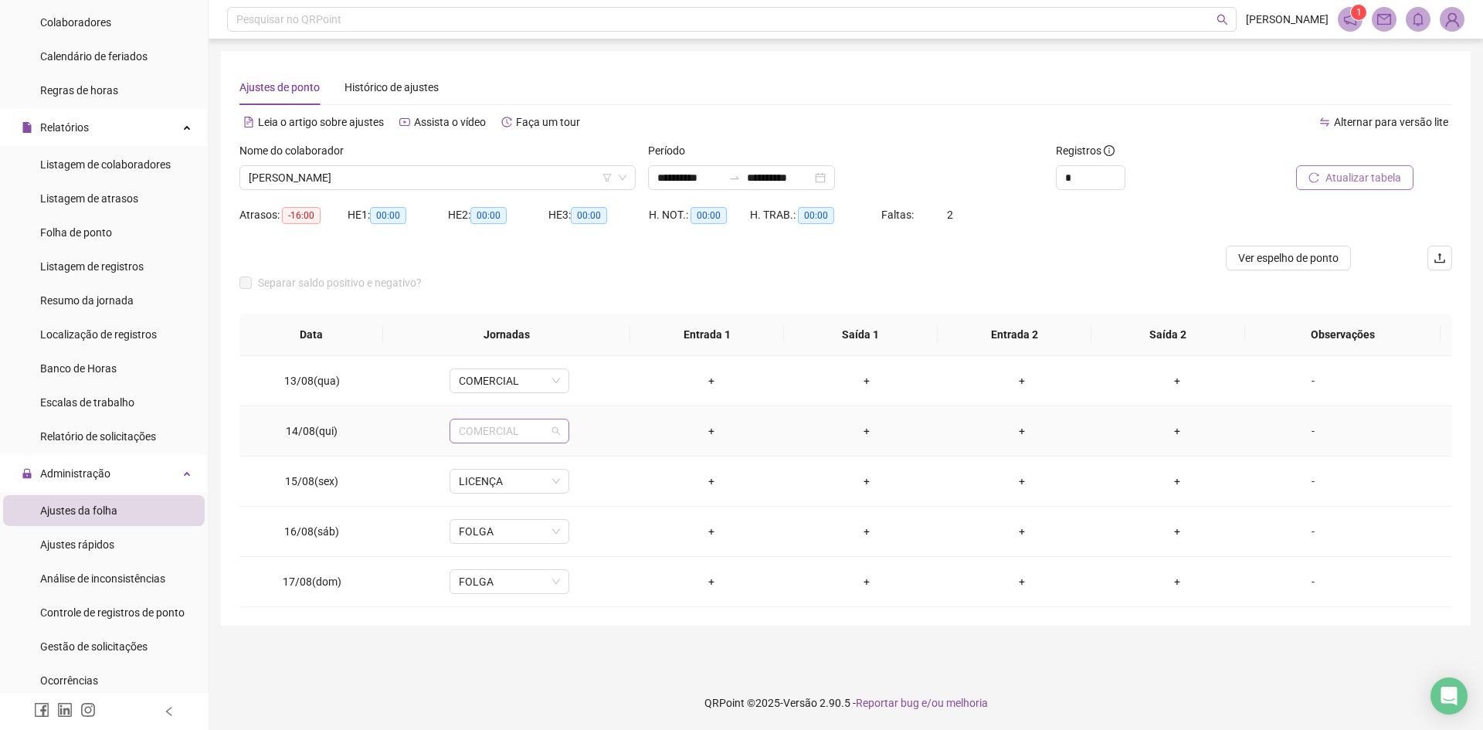
click at [478, 439] on span "COMERCIAL" at bounding box center [509, 430] width 101 height 23
click at [491, 571] on div "Licença" at bounding box center [533, 571] width 130 height 17
click at [581, 393] on span "Sim" at bounding box center [580, 390] width 18 height 17
click at [486, 385] on span "COMERCIAL" at bounding box center [509, 380] width 101 height 23
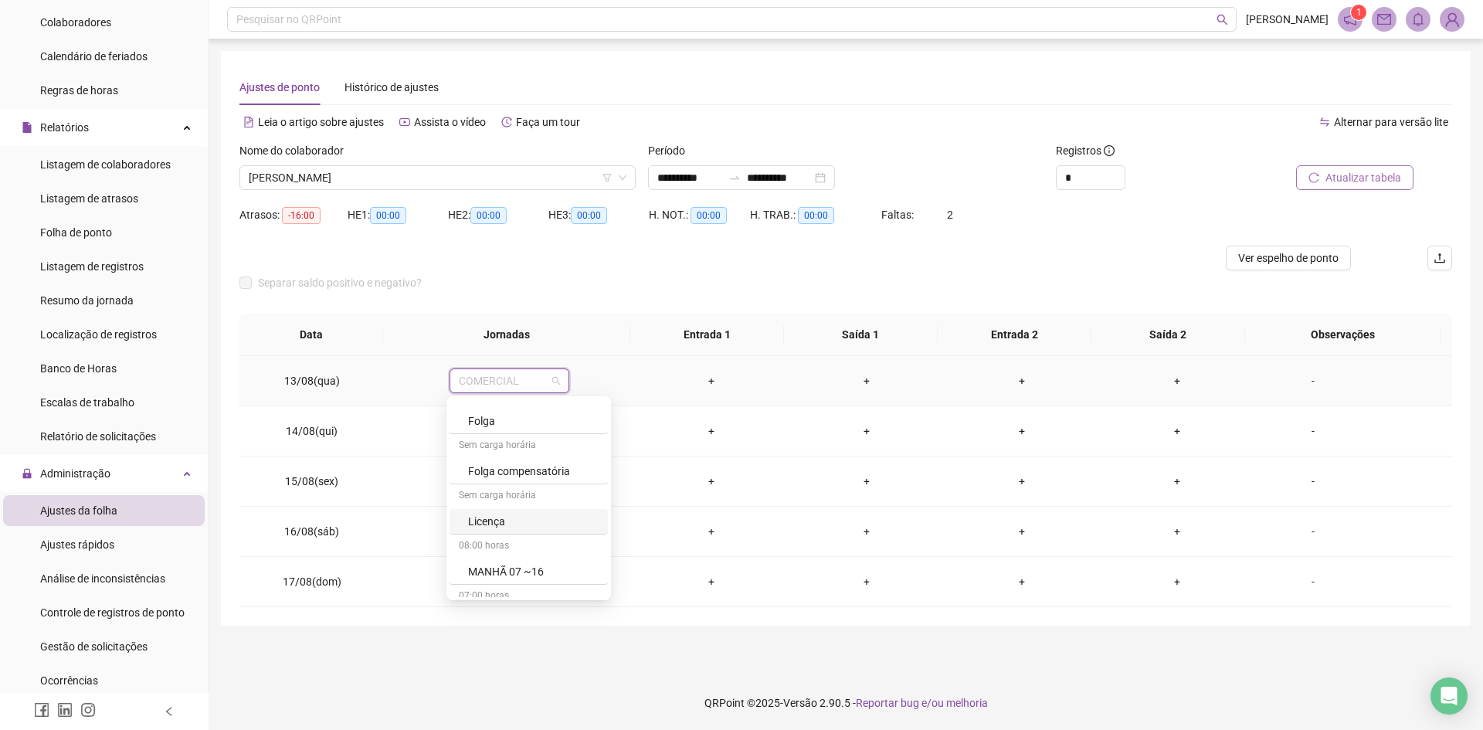
click at [487, 524] on div "Licença" at bounding box center [533, 521] width 130 height 17
drag, startPoint x: 581, startPoint y: 345, endPoint x: 609, endPoint y: 336, distance: 30.0
click at [580, 344] on span "Sim" at bounding box center [580, 340] width 18 height 17
click at [1333, 169] on span "Atualizar tabela" at bounding box center [1363, 177] width 76 height 17
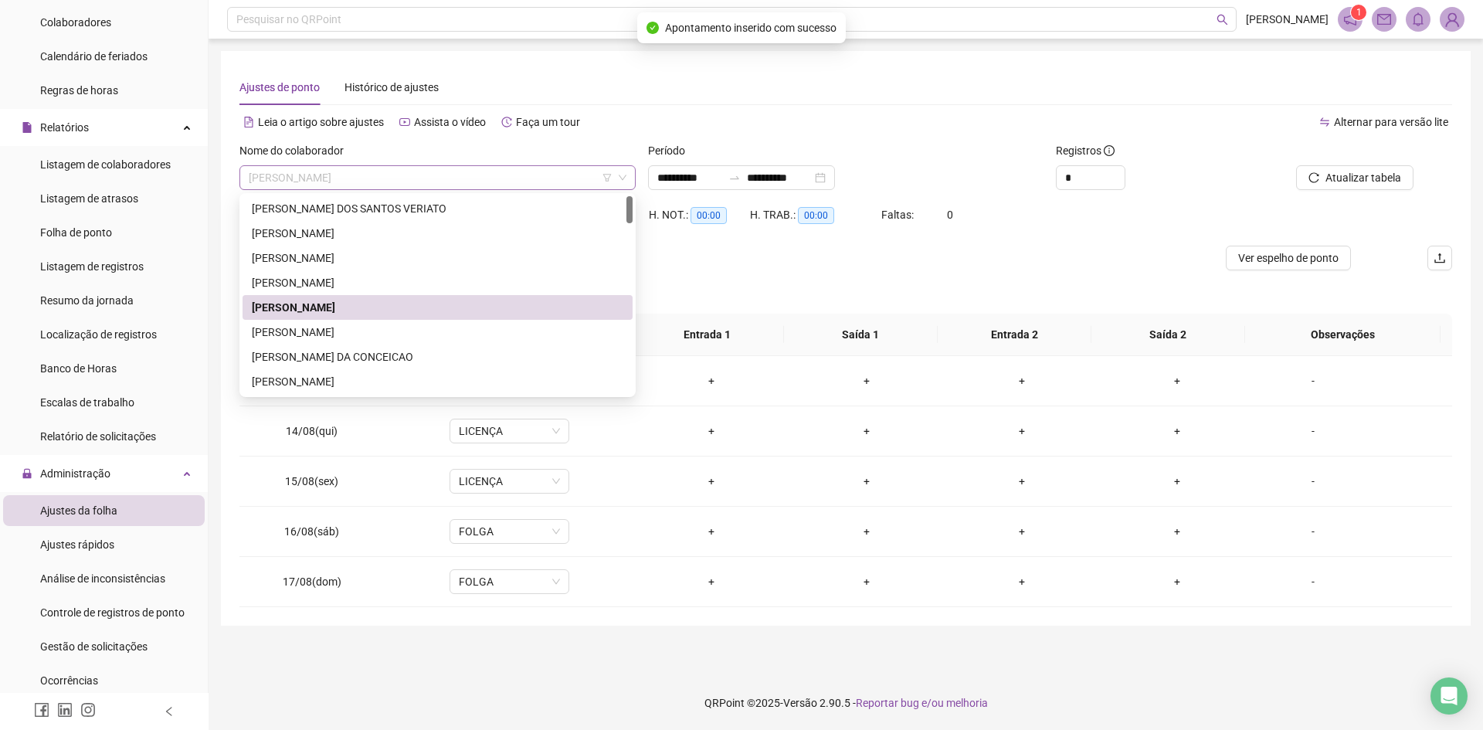
click at [395, 181] on span "[PERSON_NAME]" at bounding box center [438, 177] width 378 height 23
drag, startPoint x: 324, startPoint y: 336, endPoint x: 601, endPoint y: 328, distance: 277.3
click at [327, 335] on div "[PERSON_NAME]" at bounding box center [437, 332] width 371 height 17
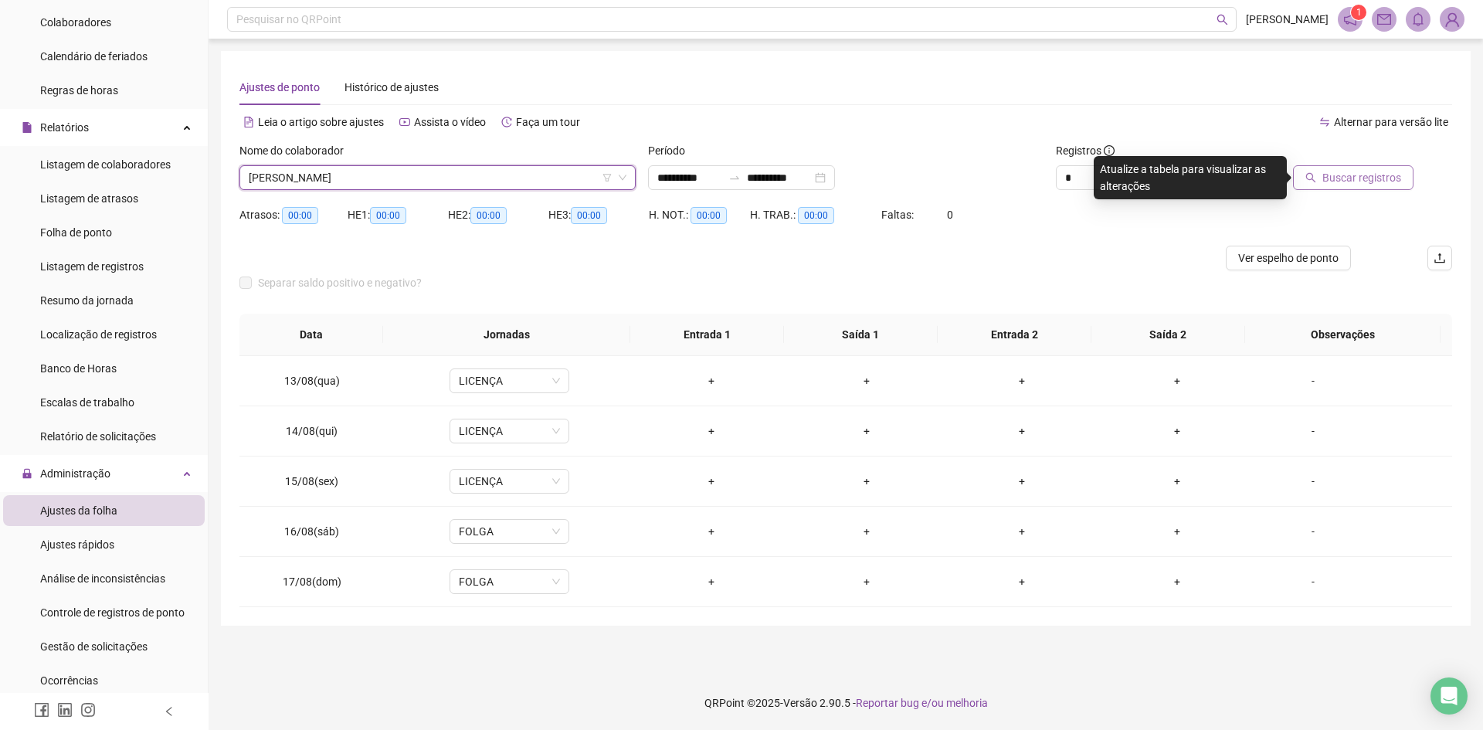
click at [1343, 182] on span "Buscar registros" at bounding box center [1361, 177] width 79 height 17
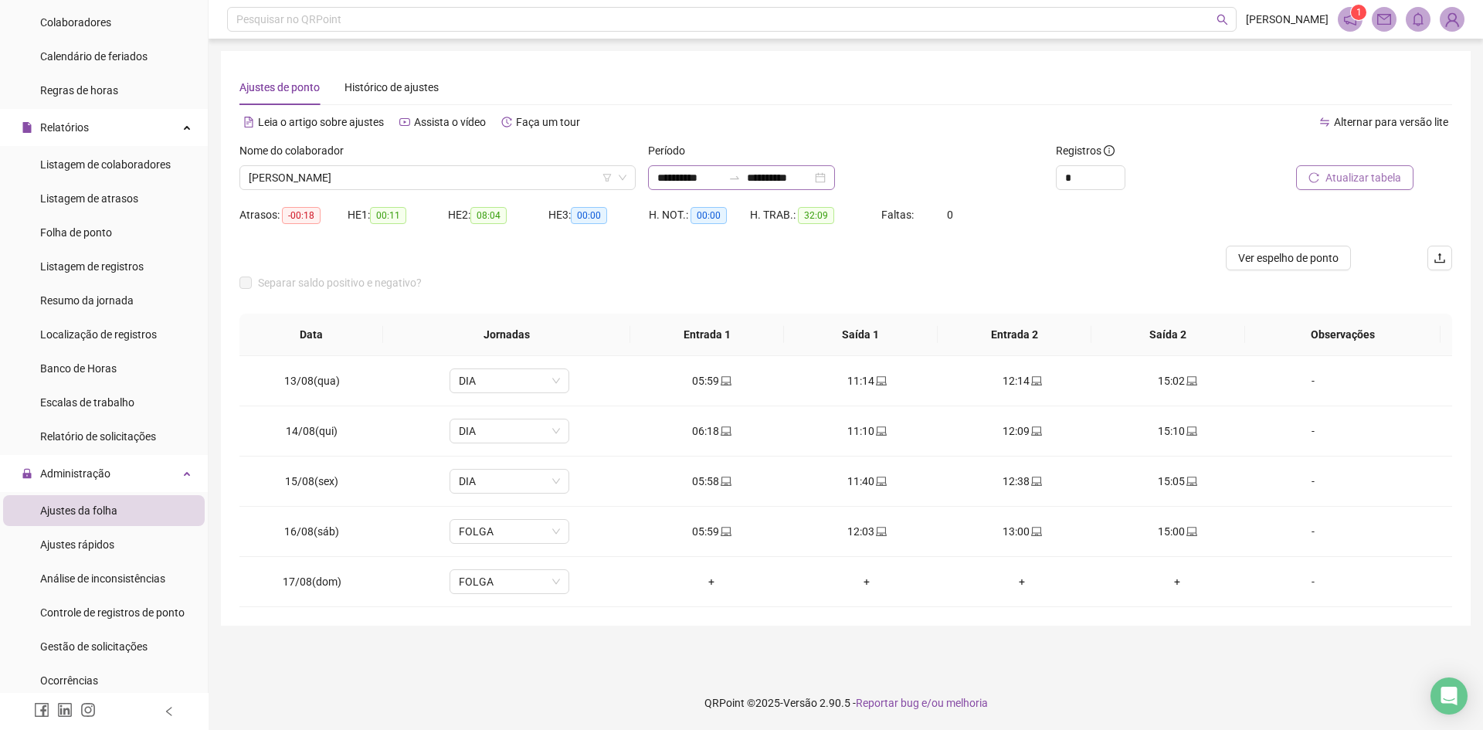
click at [835, 181] on div "**********" at bounding box center [741, 177] width 187 height 25
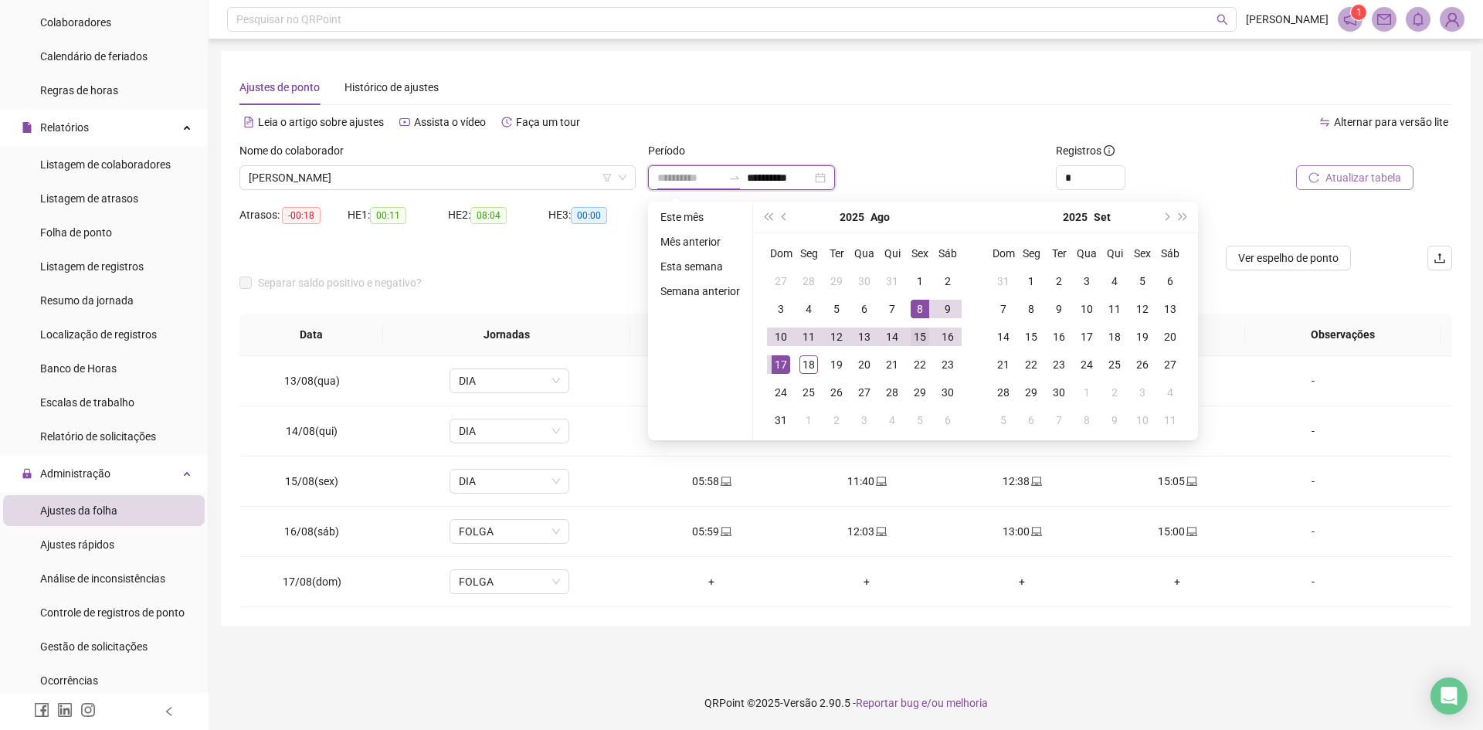
type input "**********"
click at [912, 331] on div "15" at bounding box center [919, 336] width 19 height 19
type input "**********"
click at [786, 364] on div "17" at bounding box center [780, 364] width 19 height 19
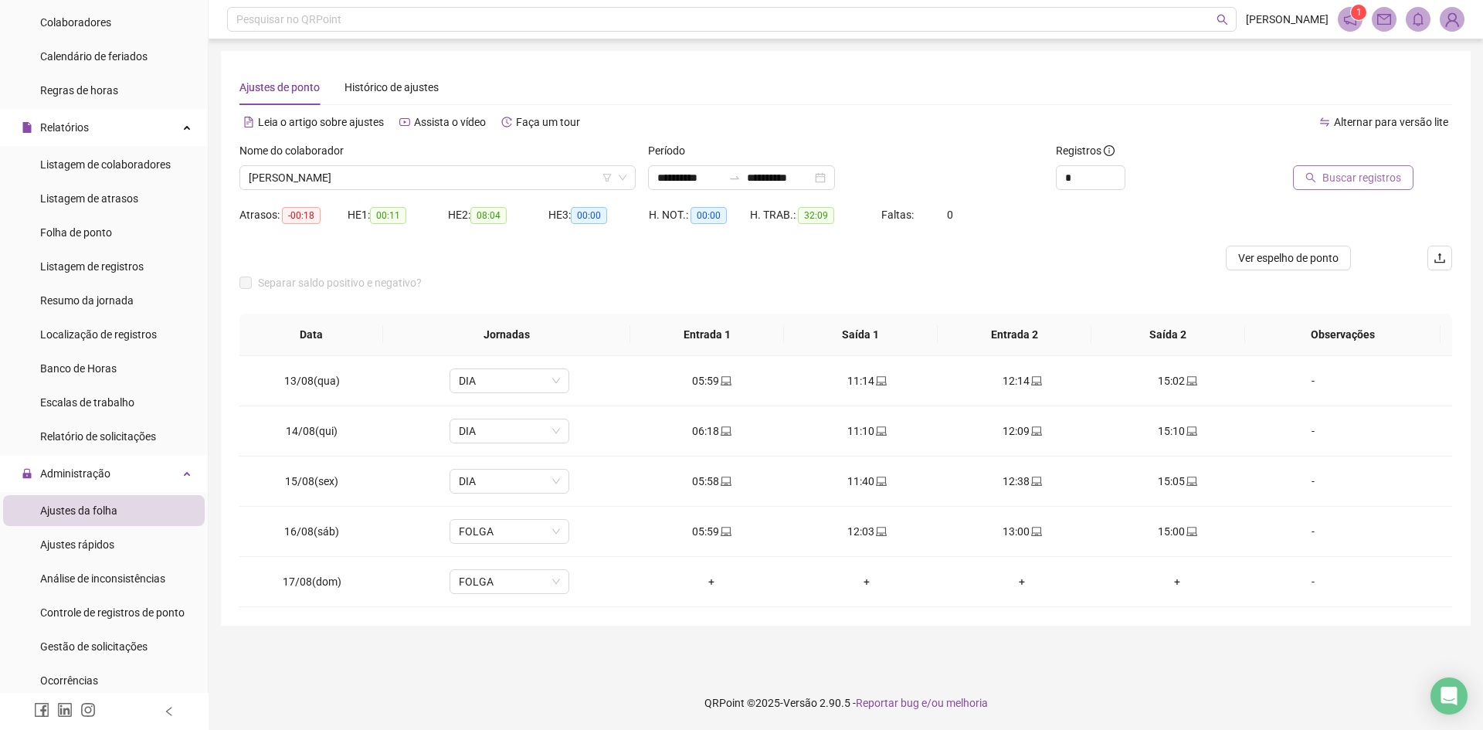
click at [1333, 170] on span "Buscar registros" at bounding box center [1361, 177] width 79 height 17
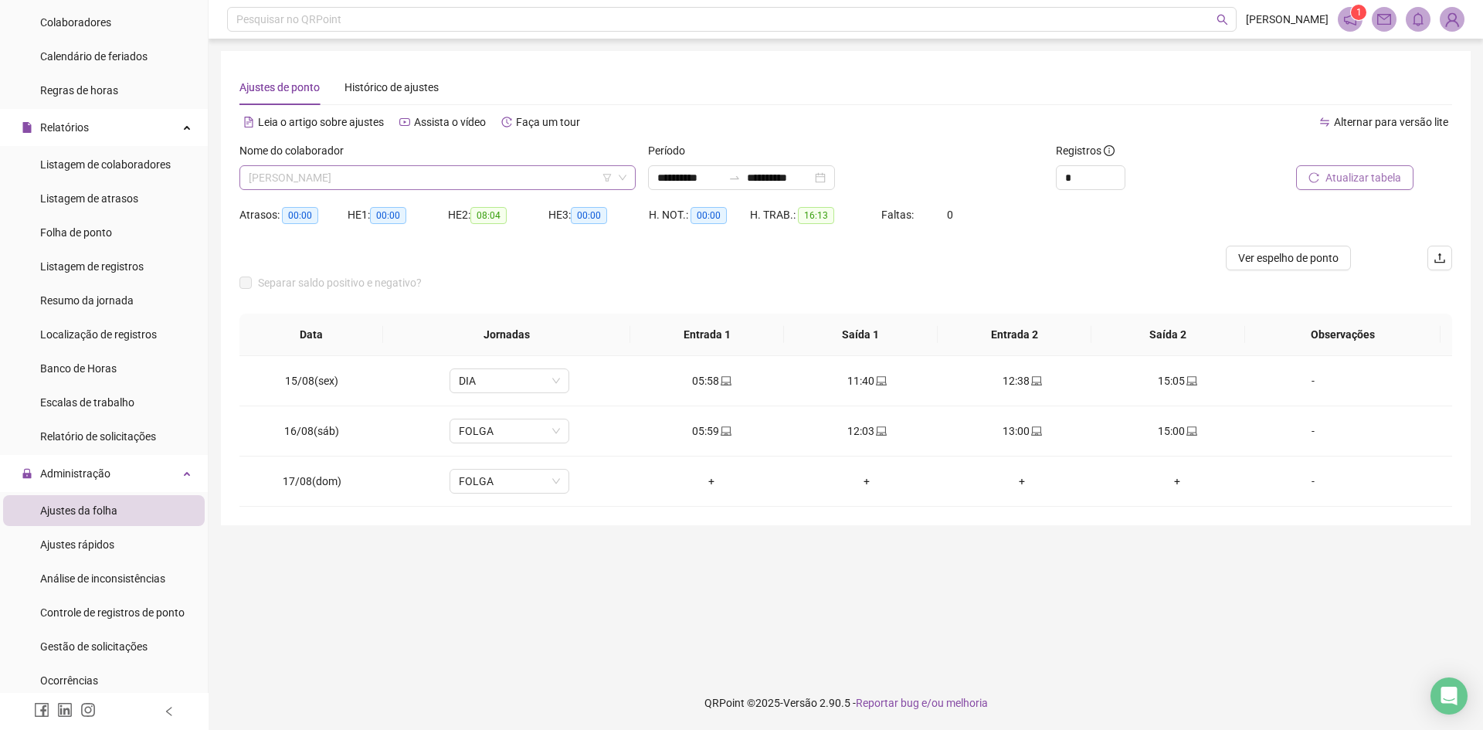
click at [456, 171] on span "[PERSON_NAME]" at bounding box center [438, 177] width 378 height 23
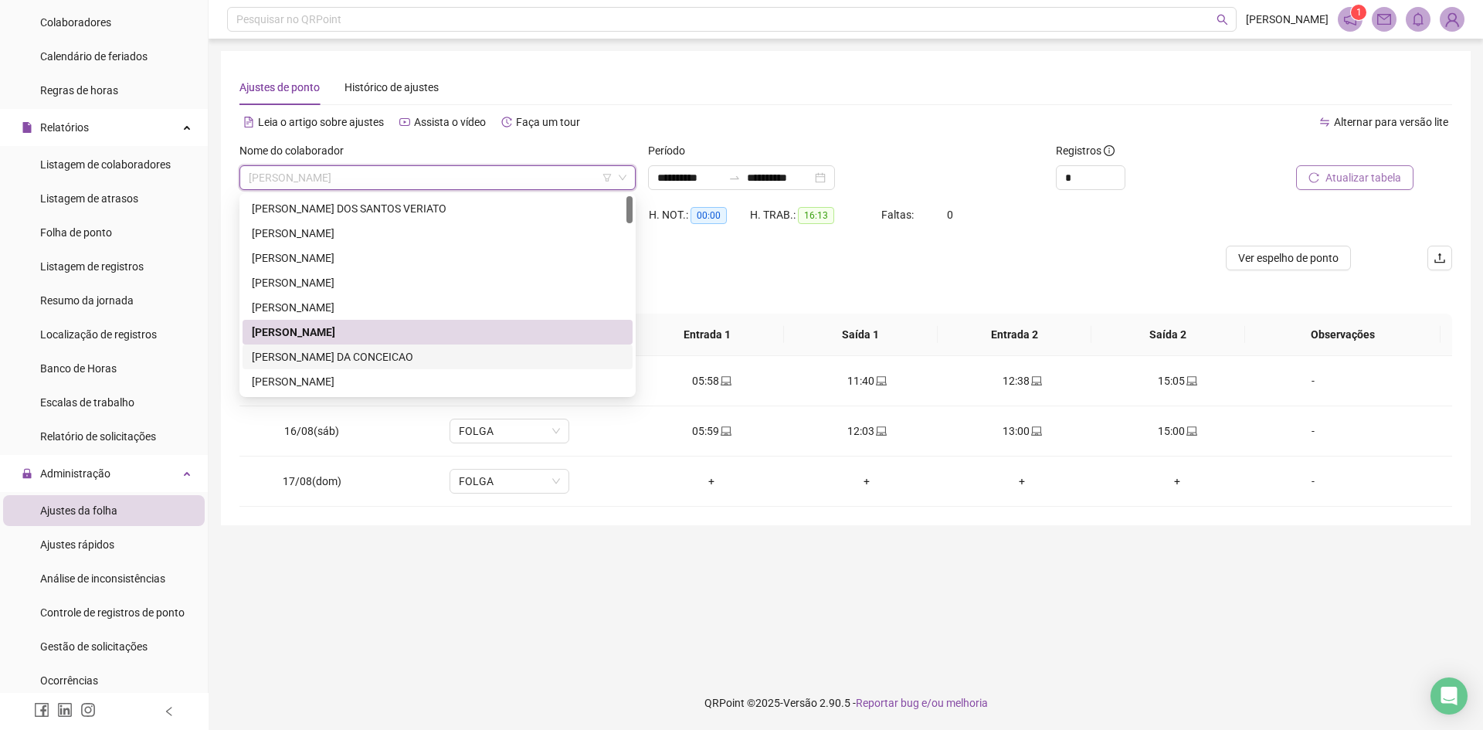
drag, startPoint x: 341, startPoint y: 354, endPoint x: 690, endPoint y: 354, distance: 349.0
click at [341, 354] on div "[PERSON_NAME] DA CONCEICAO" at bounding box center [437, 356] width 371 height 17
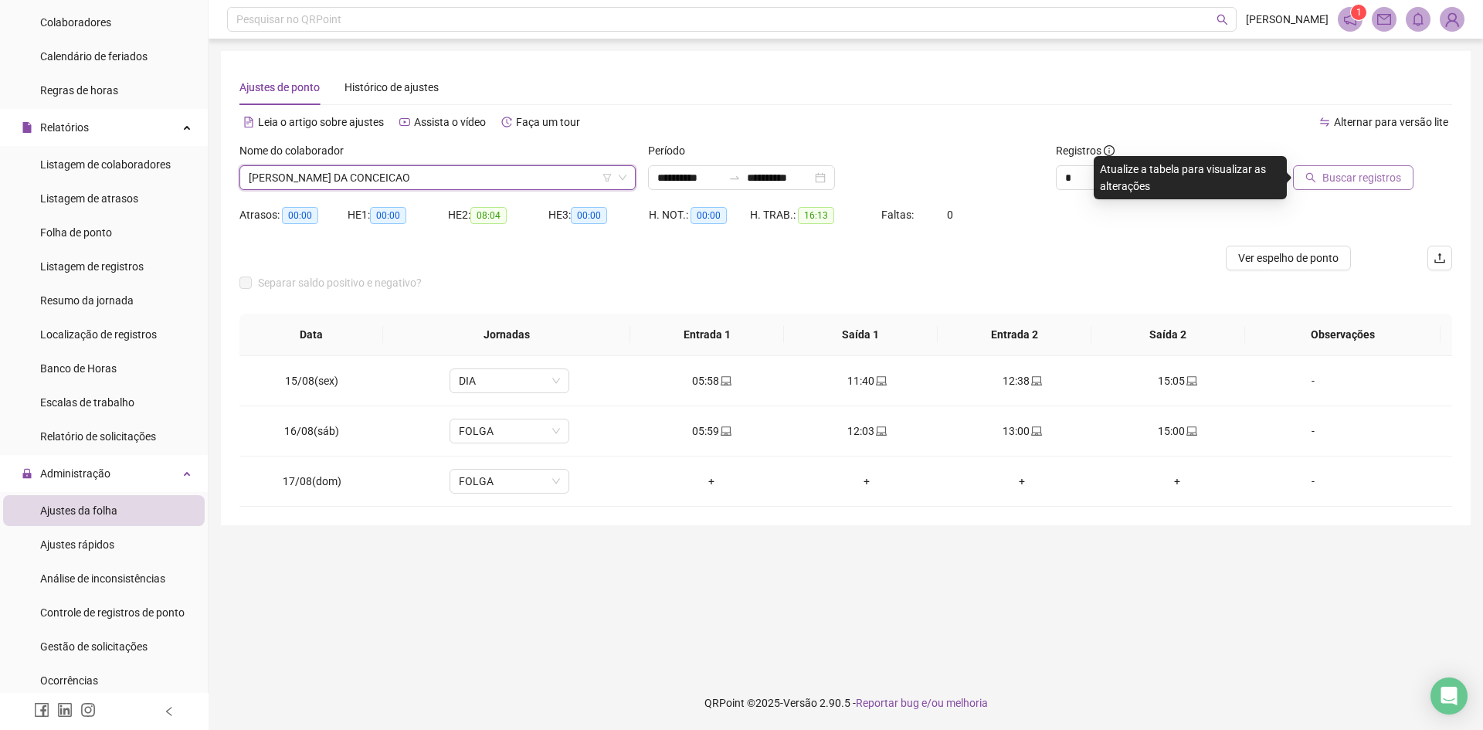
click at [1373, 167] on button "Buscar registros" at bounding box center [1353, 177] width 120 height 25
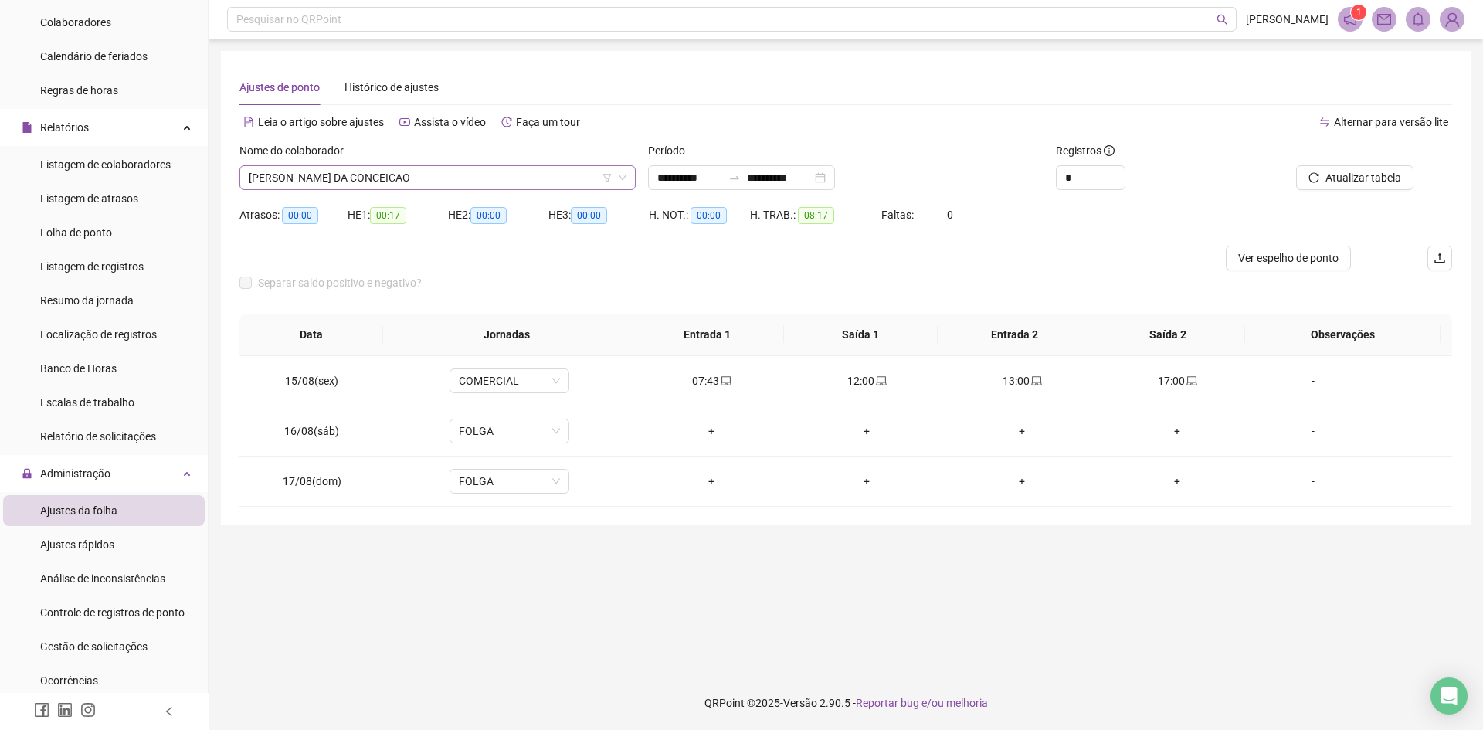
click at [382, 173] on span "[PERSON_NAME] DA CONCEICAO" at bounding box center [438, 177] width 378 height 23
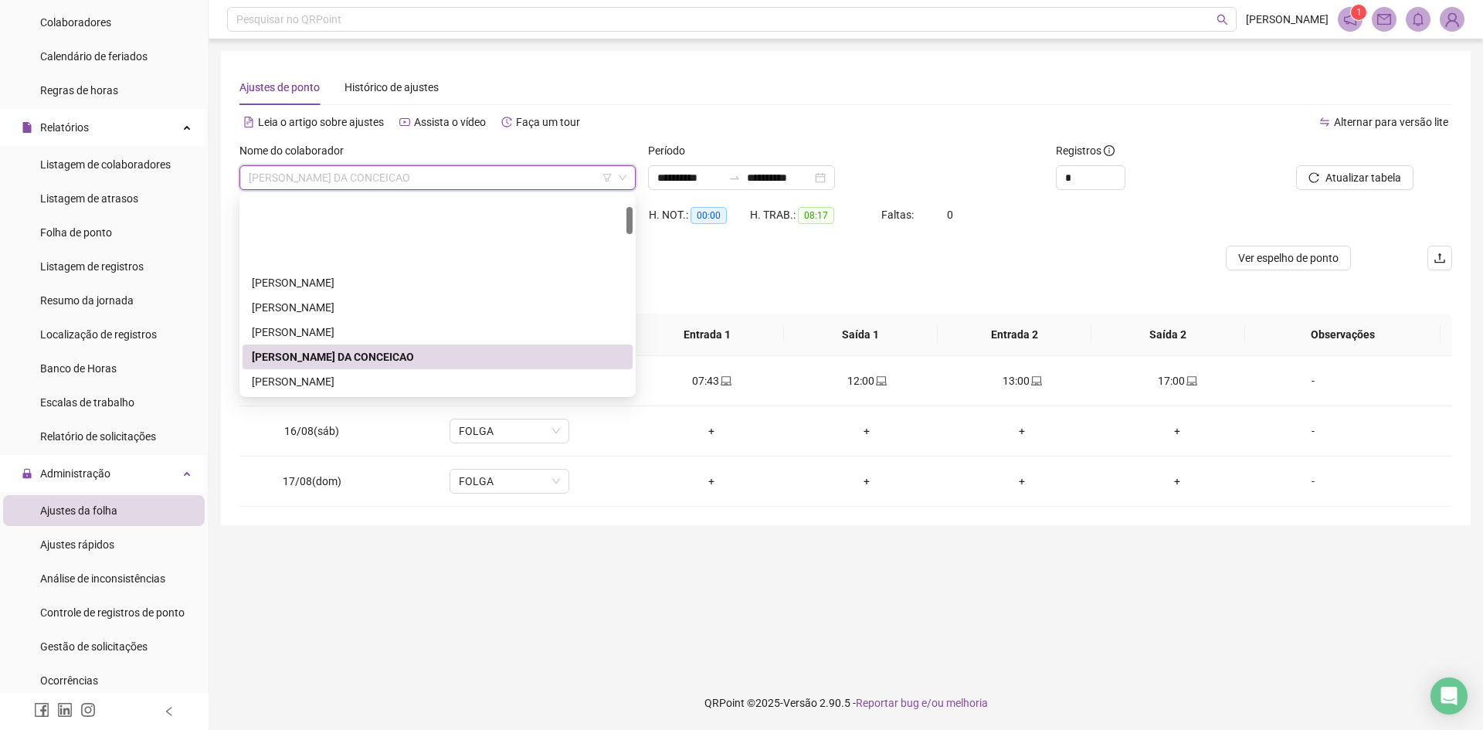
scroll to position [154, 0]
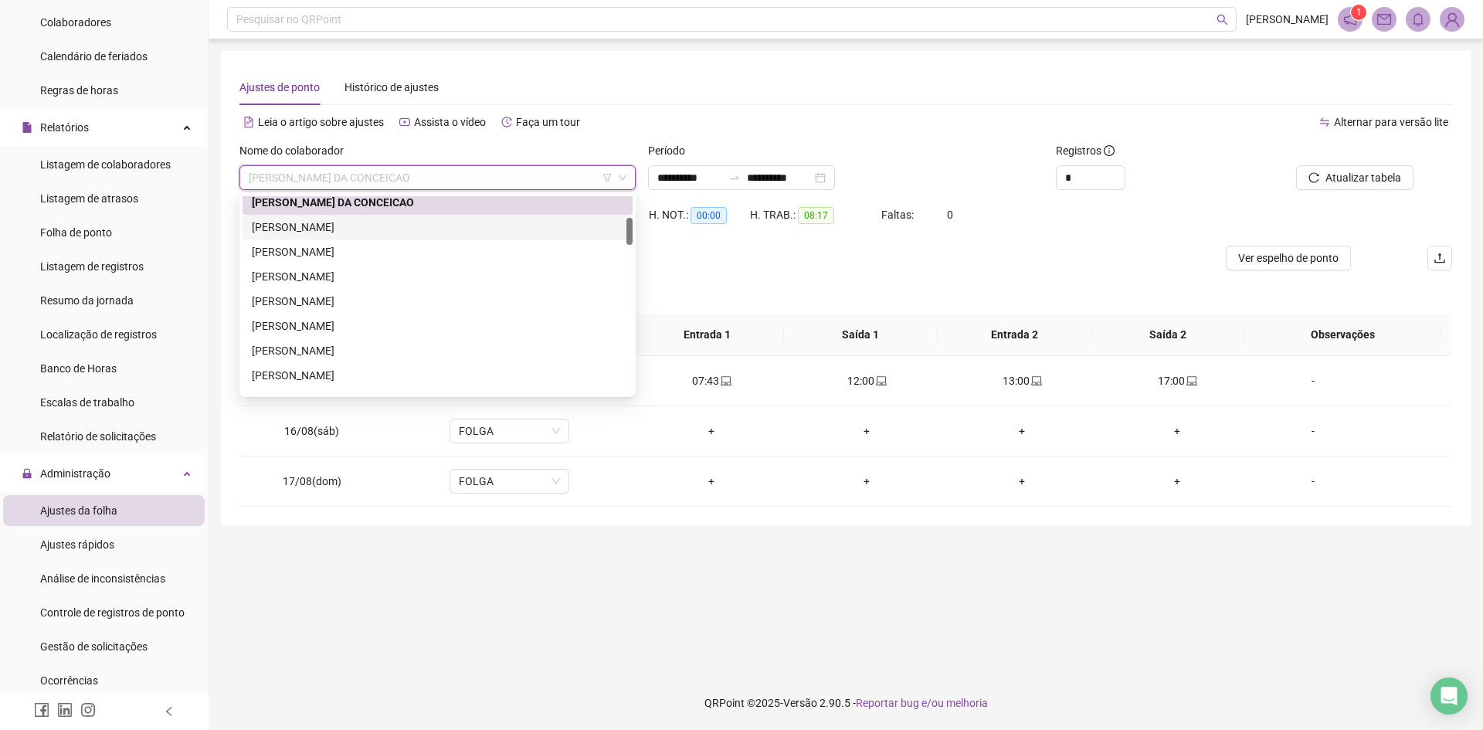
click at [371, 227] on div "[PERSON_NAME]" at bounding box center [437, 227] width 371 height 17
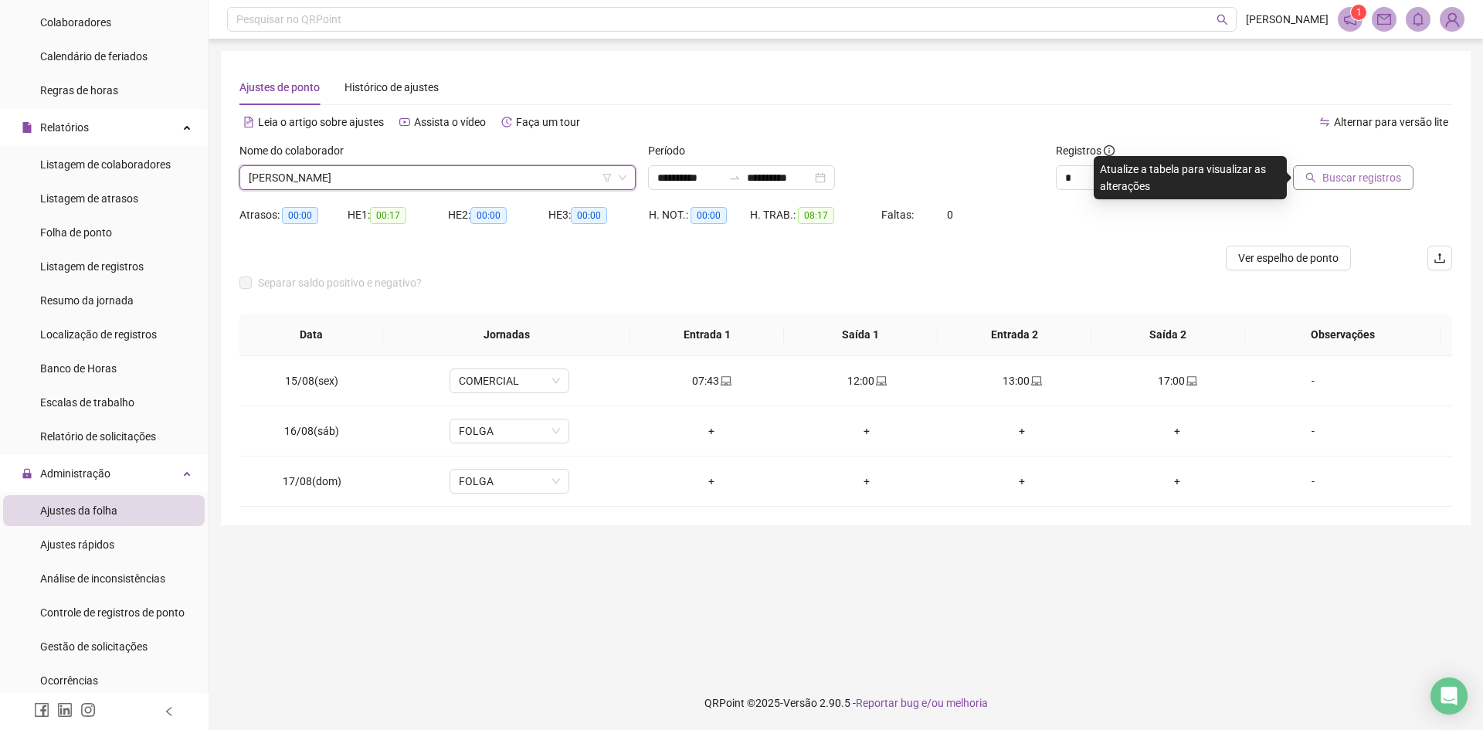
click at [1327, 178] on span "Buscar registros" at bounding box center [1361, 177] width 79 height 17
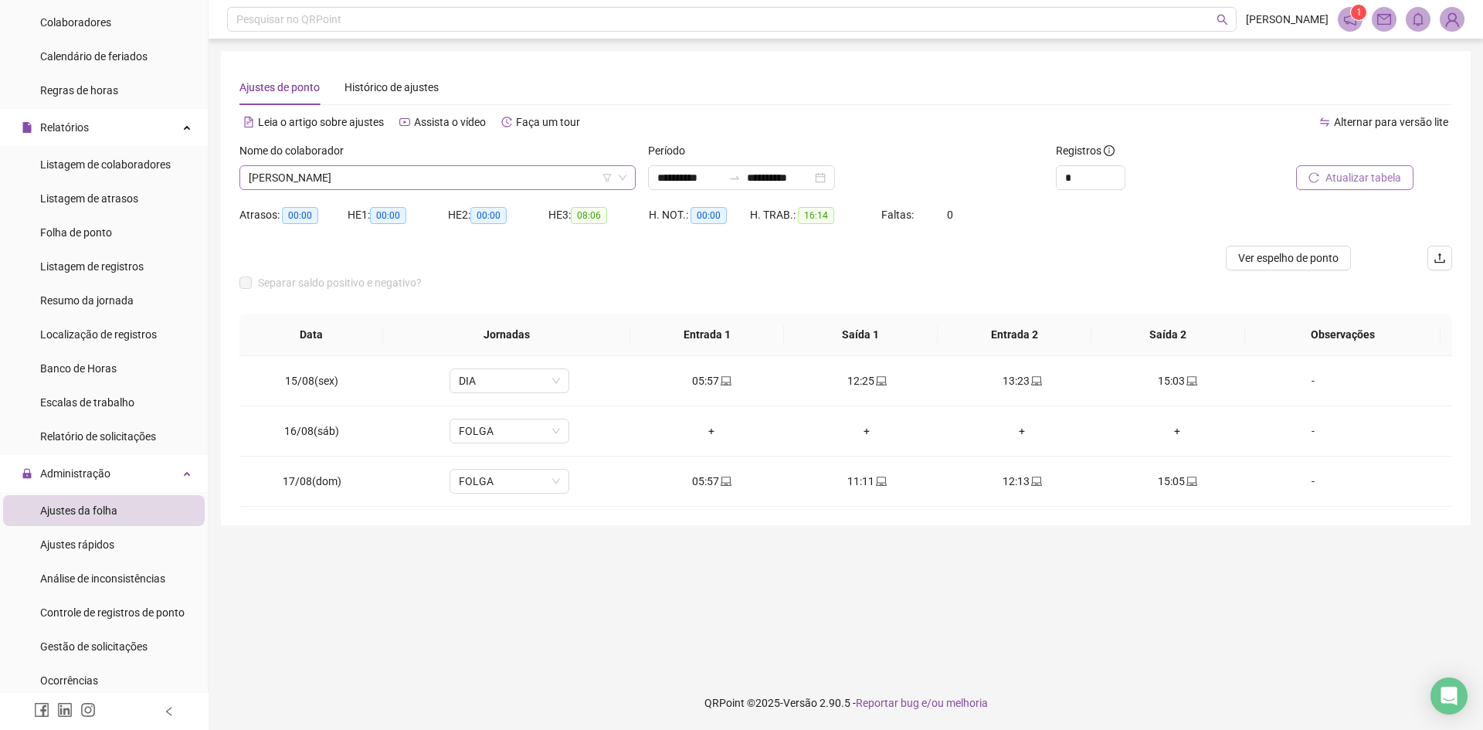
click at [331, 178] on span "[PERSON_NAME]" at bounding box center [438, 177] width 378 height 23
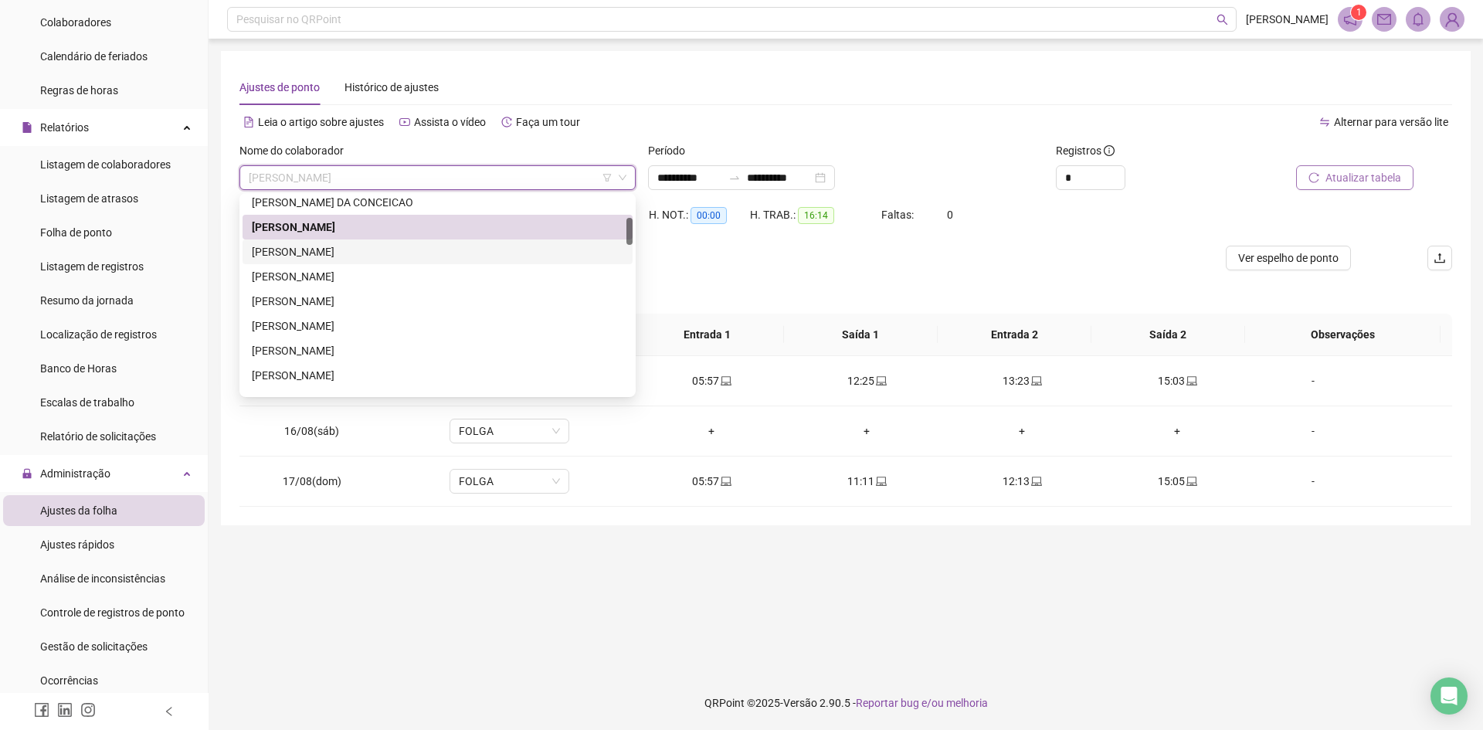
click at [330, 255] on div "[PERSON_NAME]" at bounding box center [437, 251] width 371 height 17
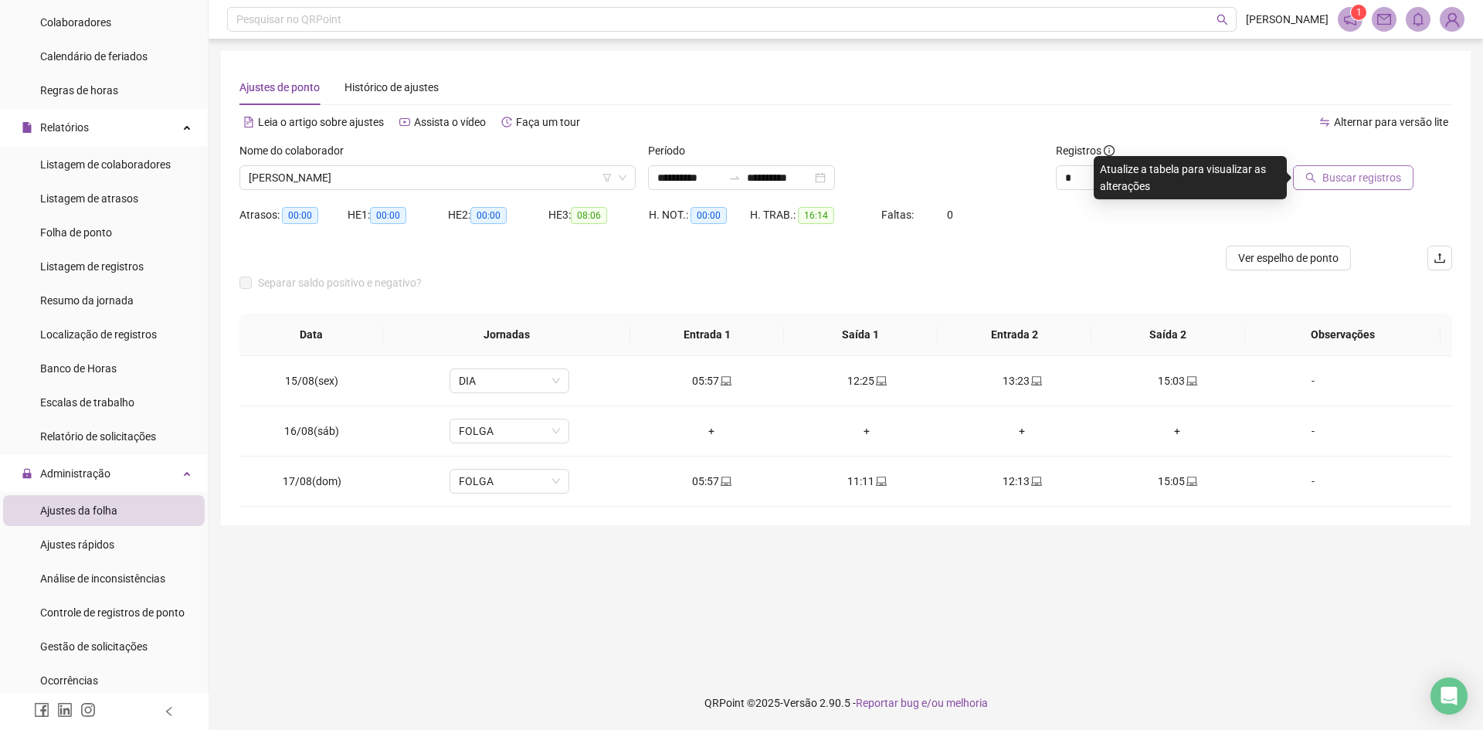
click at [1357, 181] on span "Buscar registros" at bounding box center [1361, 177] width 79 height 17
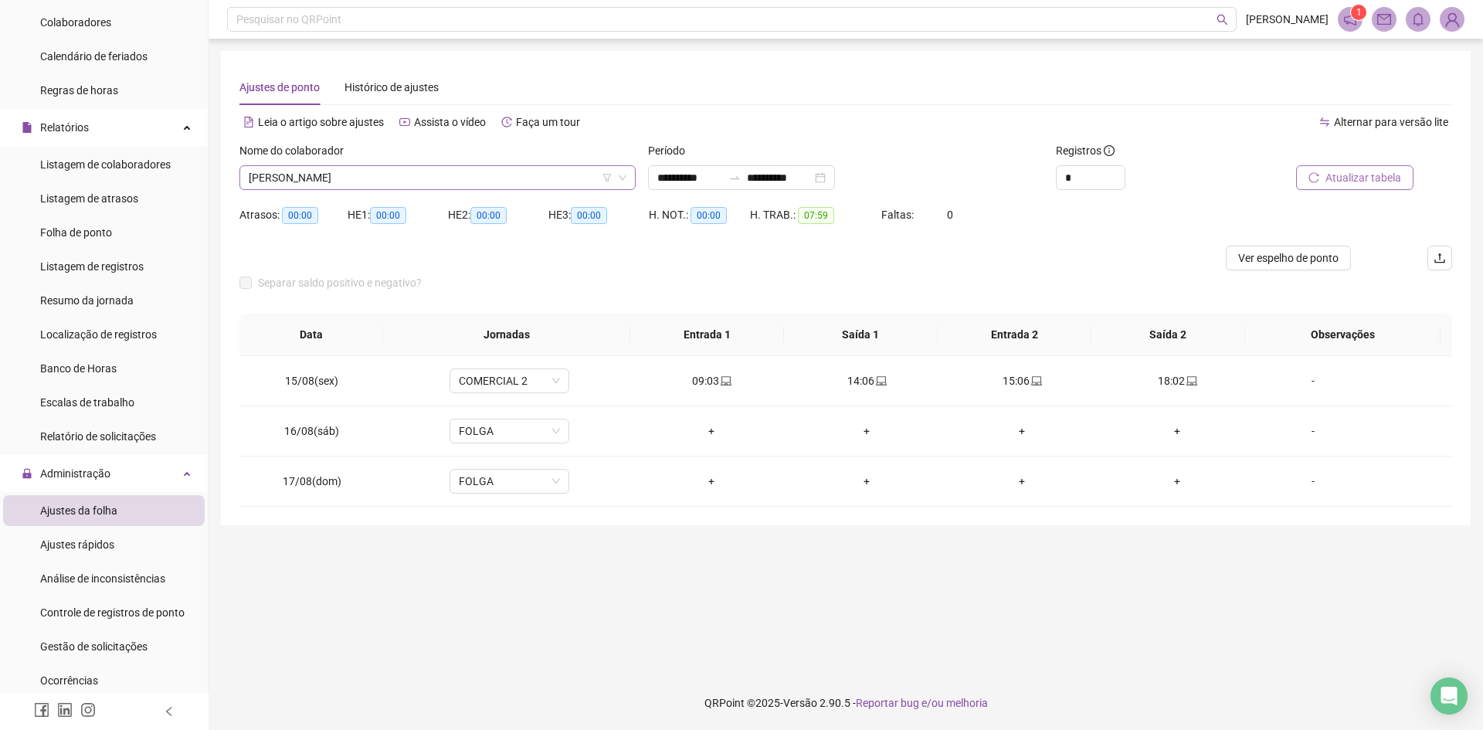
click at [354, 175] on span "[PERSON_NAME]" at bounding box center [438, 177] width 378 height 23
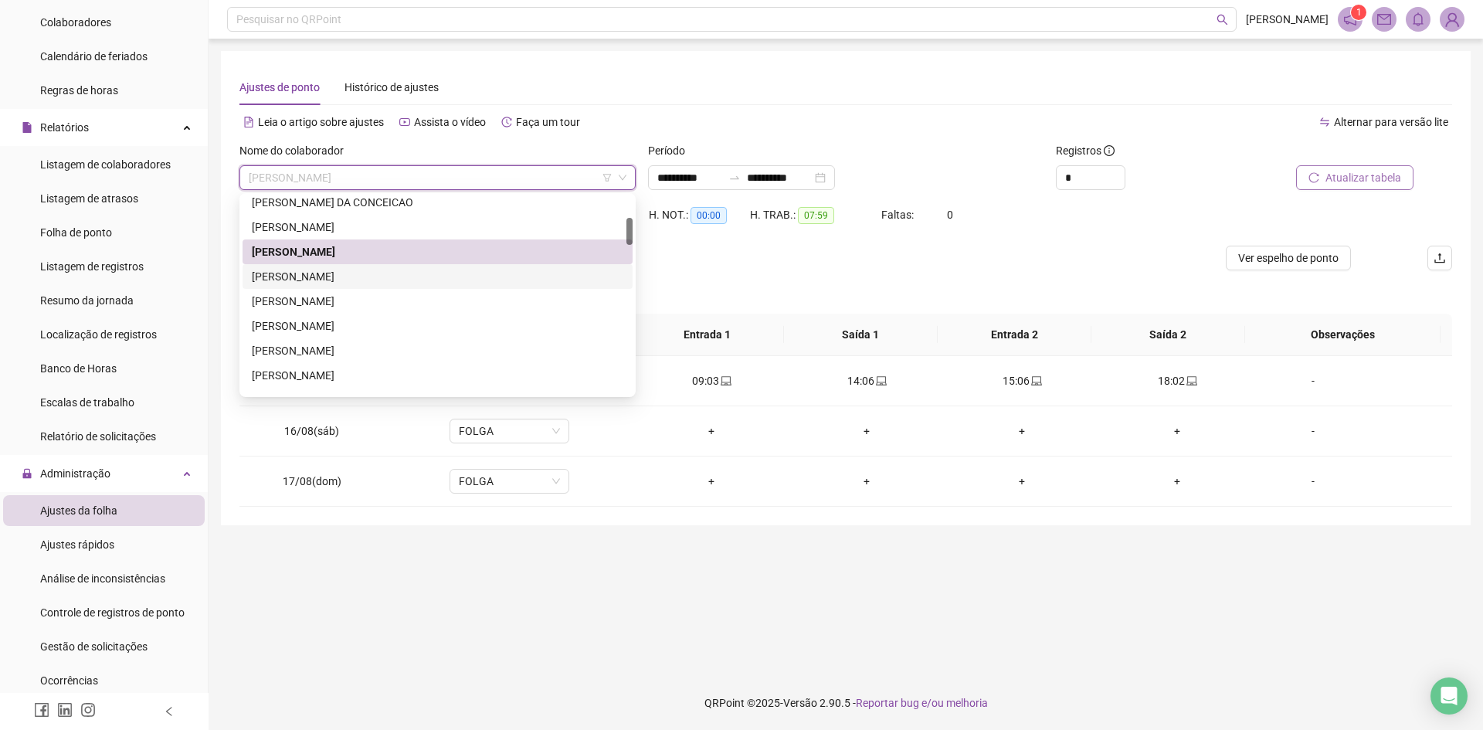
click at [322, 273] on div "[PERSON_NAME]" at bounding box center [437, 276] width 371 height 17
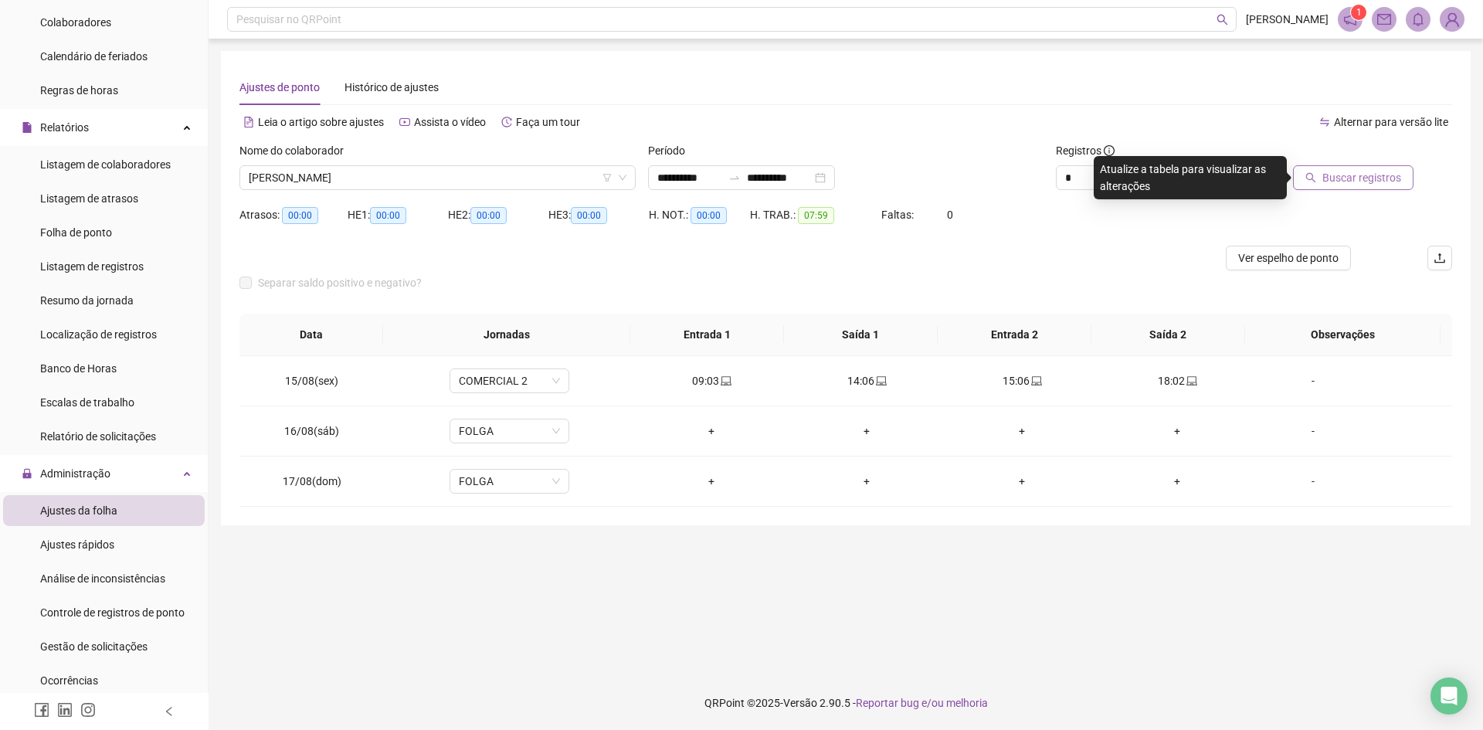
click at [1340, 176] on span "Buscar registros" at bounding box center [1361, 177] width 79 height 17
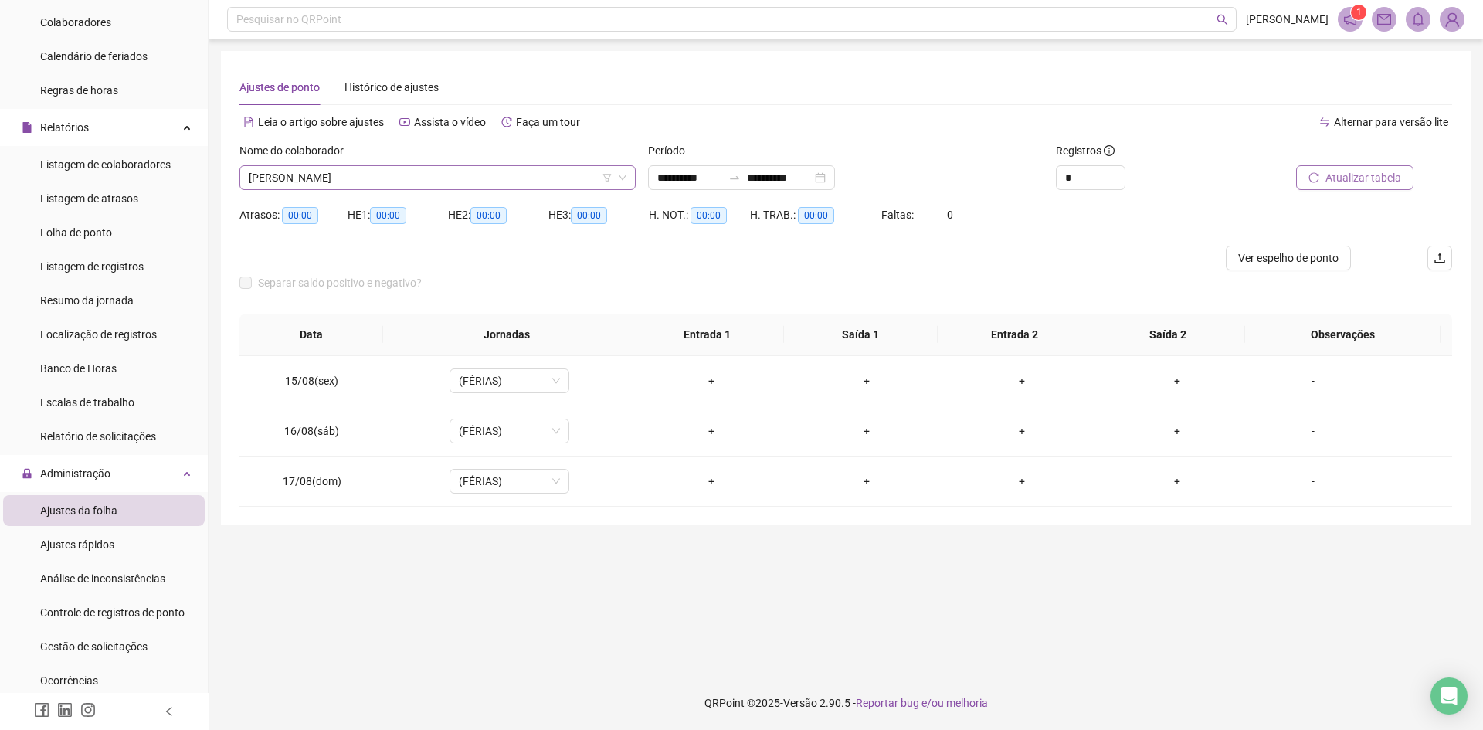
click at [373, 175] on span "[PERSON_NAME]" at bounding box center [438, 177] width 378 height 23
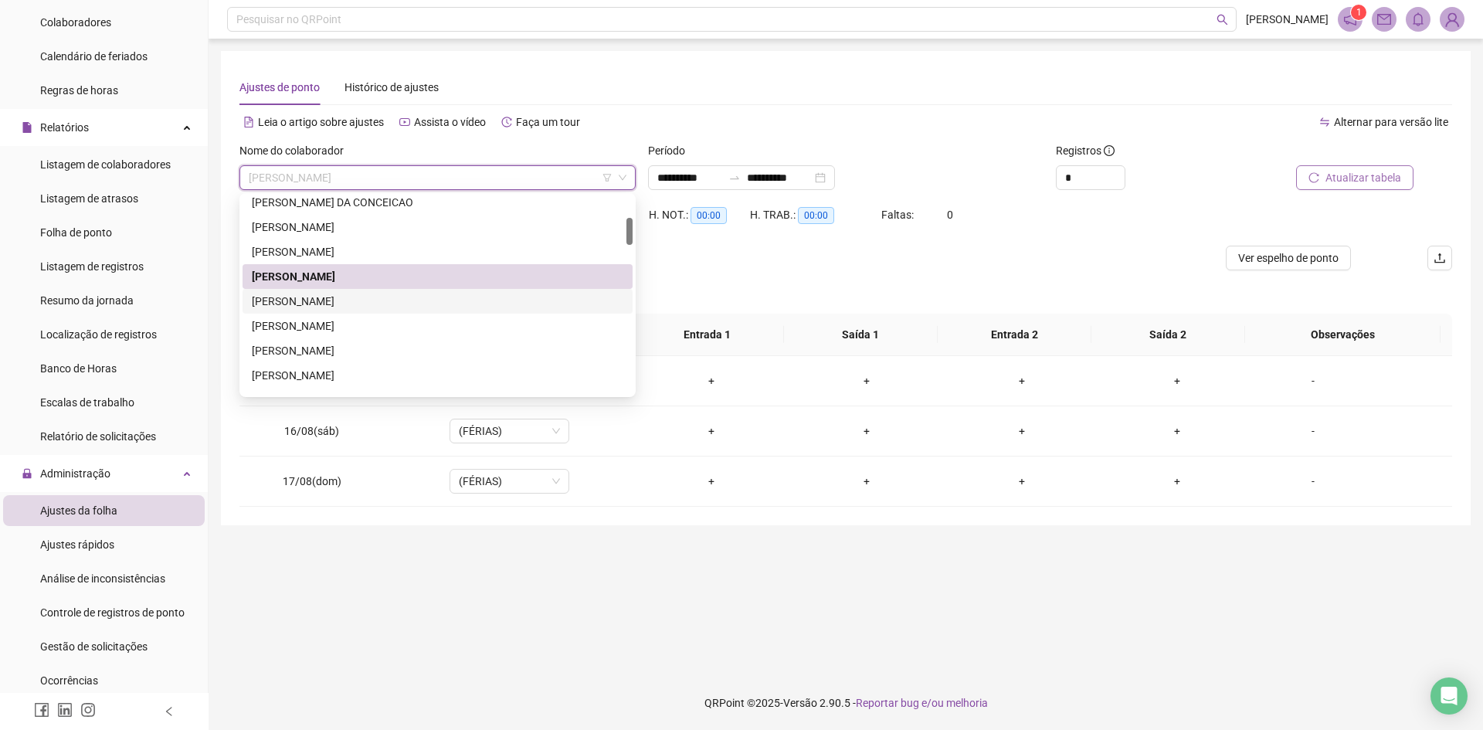
click at [332, 300] on div "[PERSON_NAME]" at bounding box center [437, 301] width 371 height 17
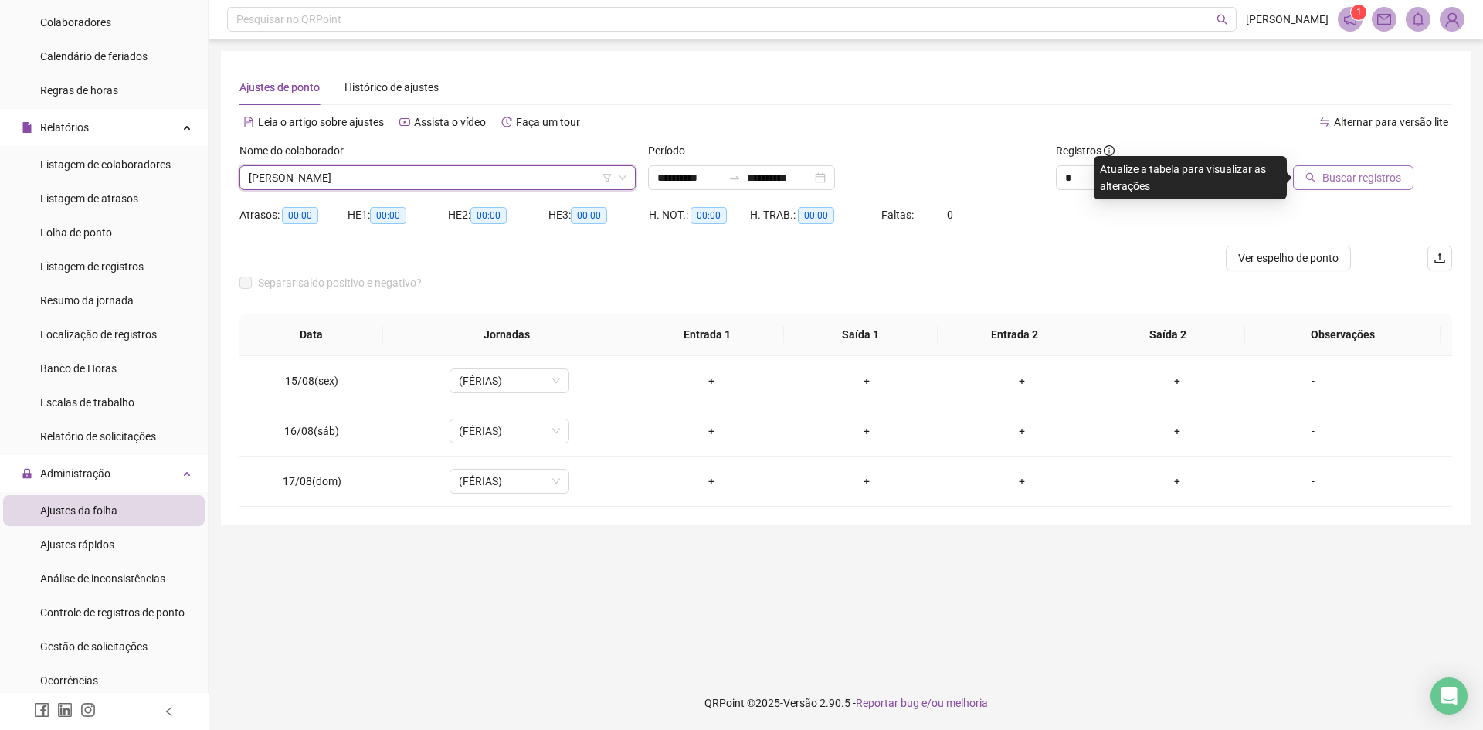
click at [1367, 187] on button "Buscar registros" at bounding box center [1353, 177] width 120 height 25
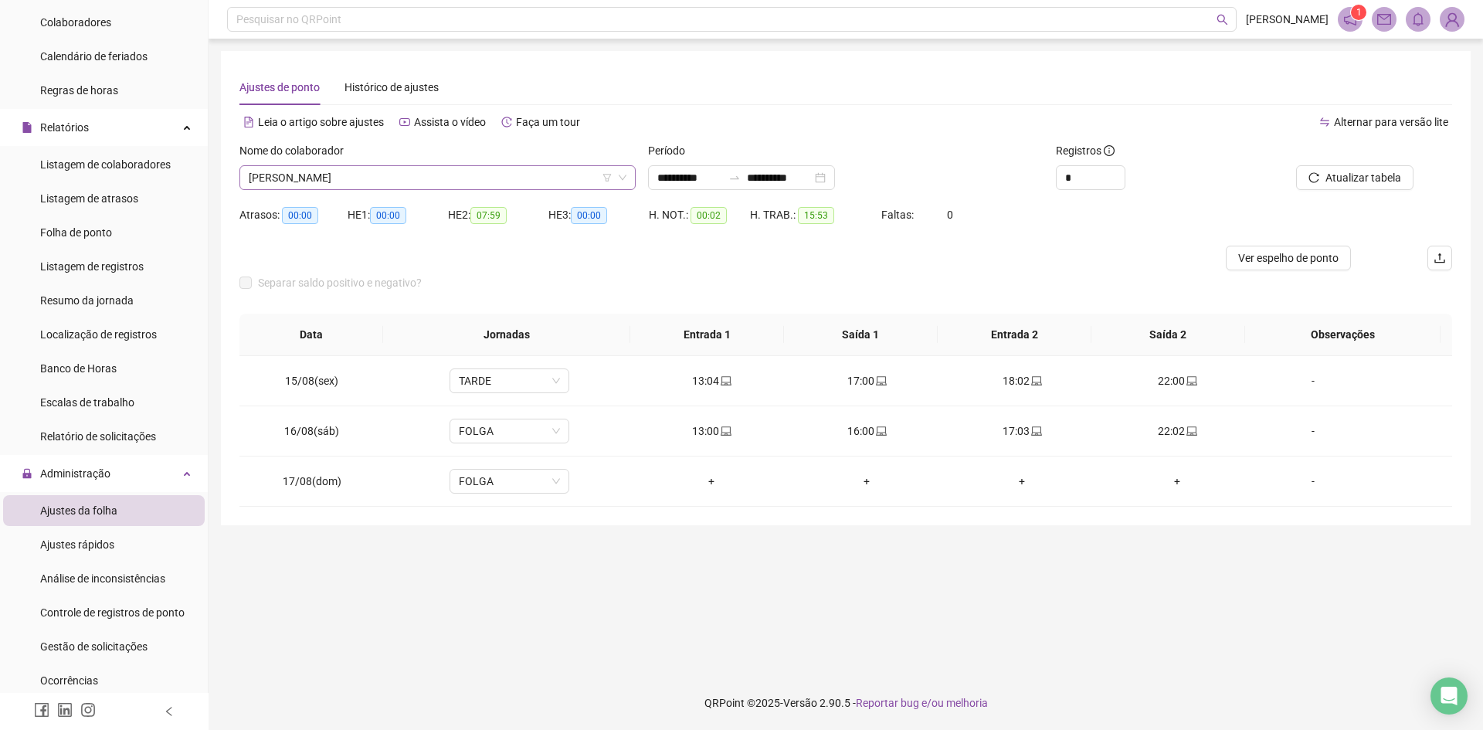
click at [439, 173] on span "[PERSON_NAME]" at bounding box center [438, 177] width 378 height 23
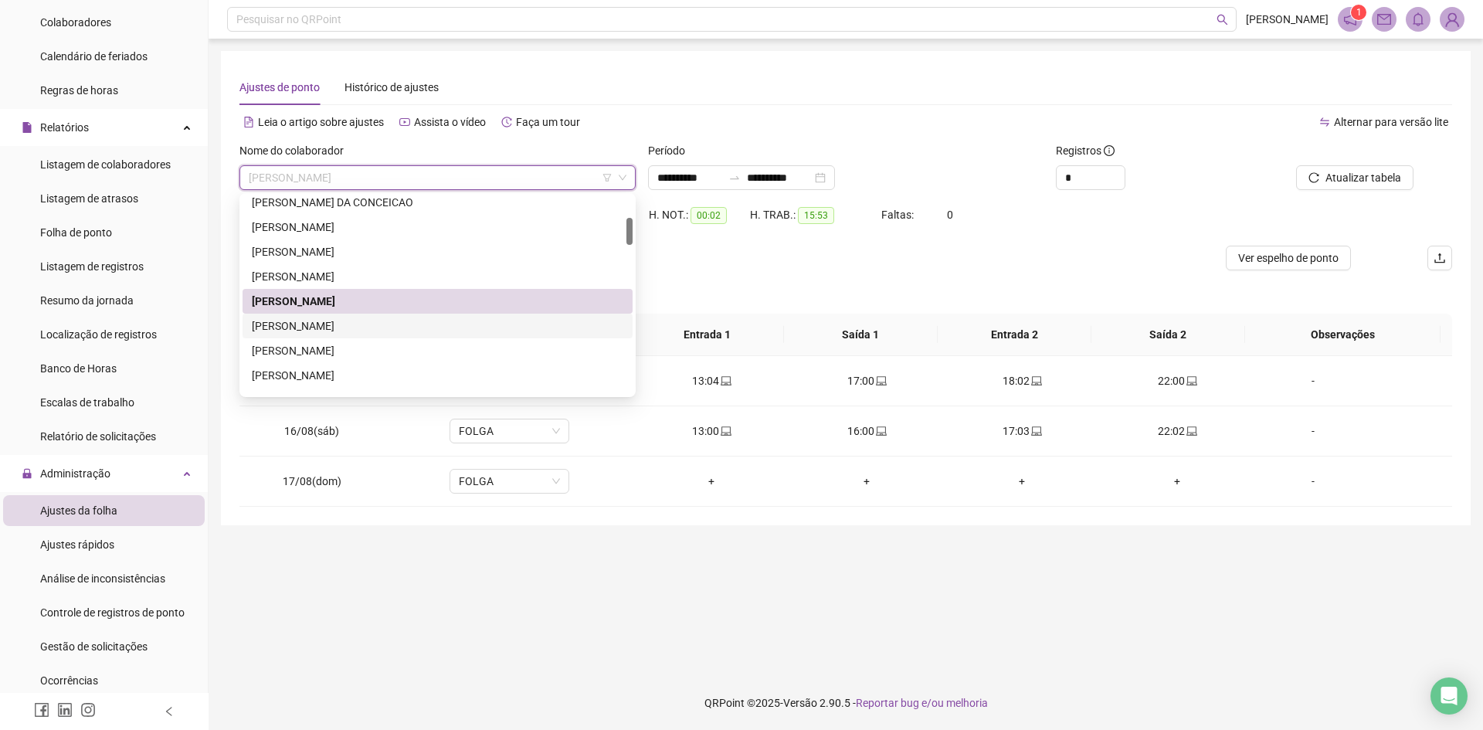
drag, startPoint x: 388, startPoint y: 326, endPoint x: 450, endPoint y: 310, distance: 63.9
click at [389, 326] on div "[PERSON_NAME]" at bounding box center [437, 325] width 371 height 17
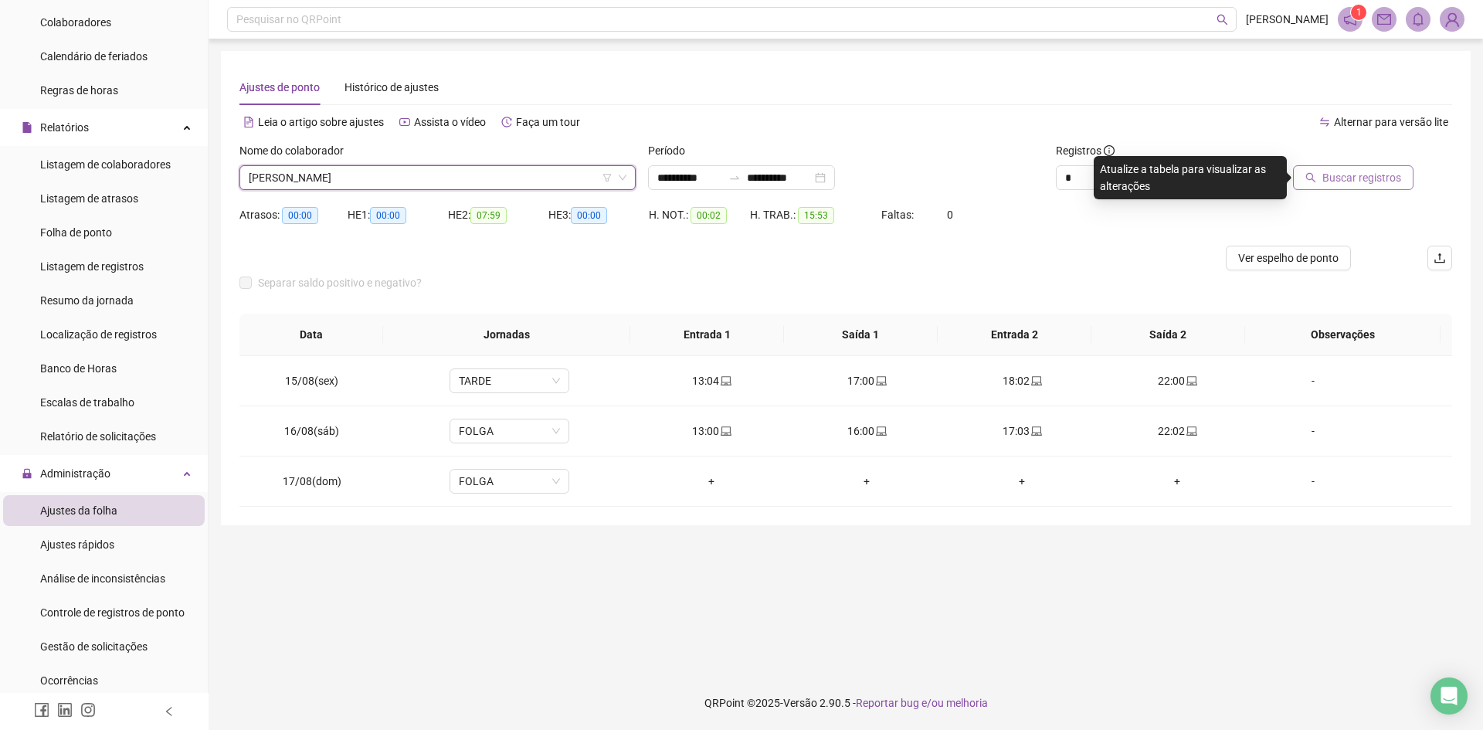
click at [1375, 175] on span "Buscar registros" at bounding box center [1361, 177] width 79 height 17
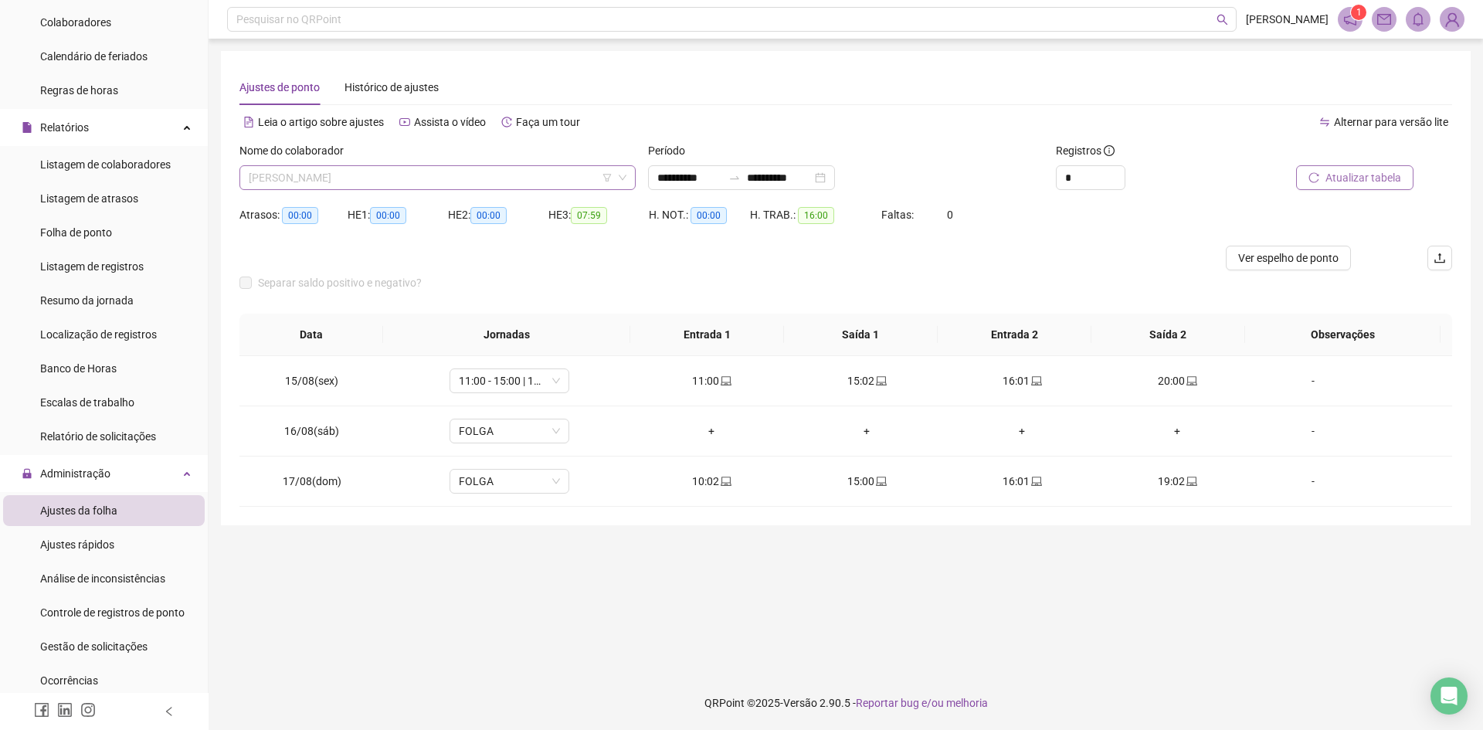
click at [333, 181] on span "[PERSON_NAME]" at bounding box center [438, 177] width 378 height 23
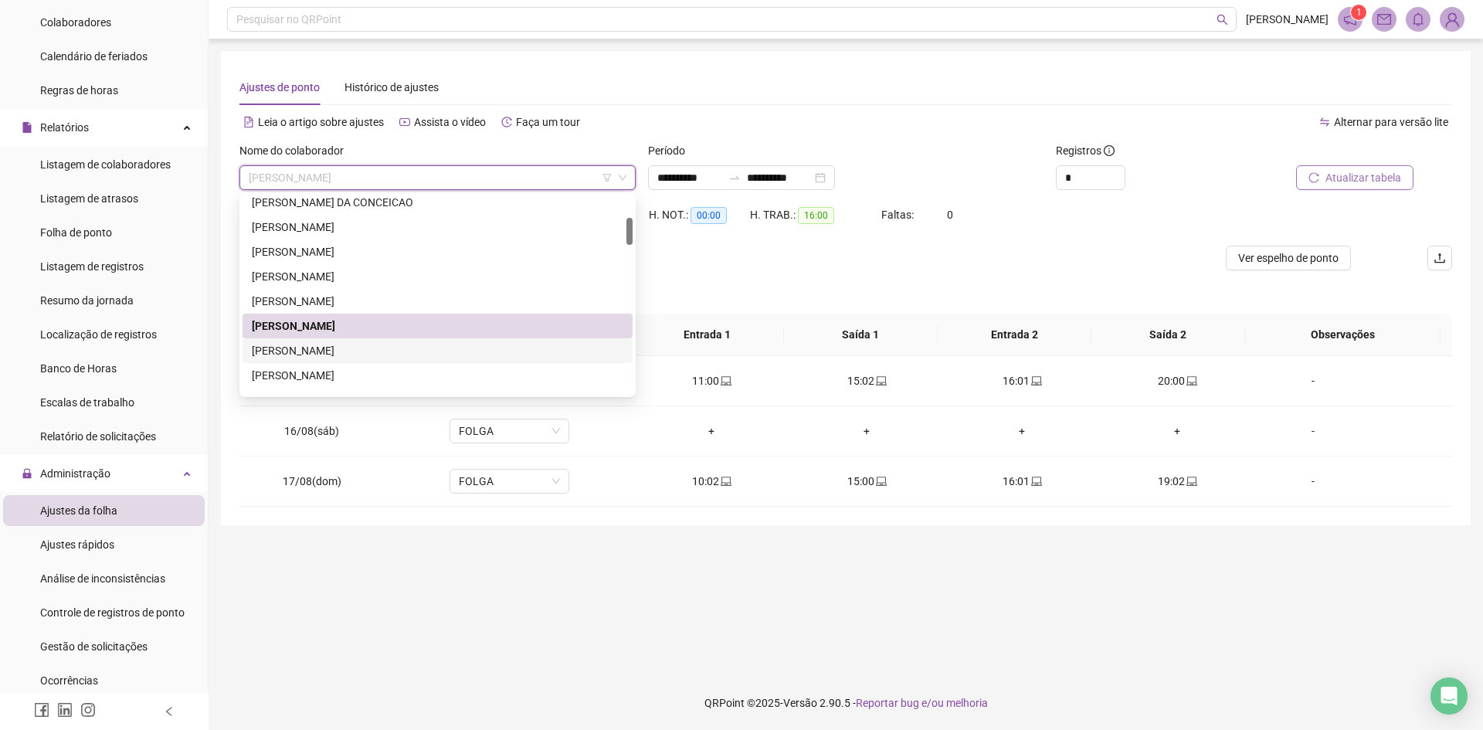
click at [324, 346] on div "[PERSON_NAME]" at bounding box center [437, 350] width 371 height 17
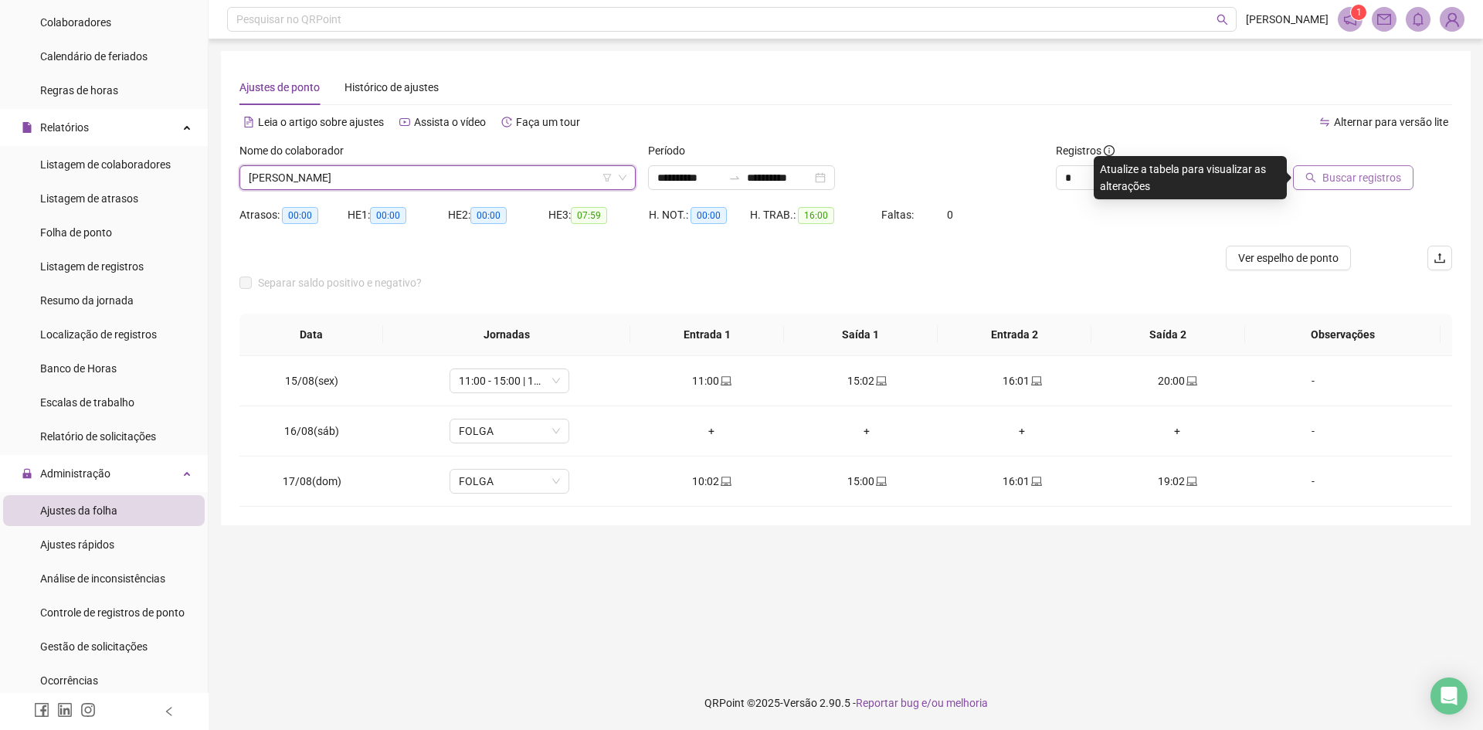
click at [1354, 178] on span "Buscar registros" at bounding box center [1361, 177] width 79 height 17
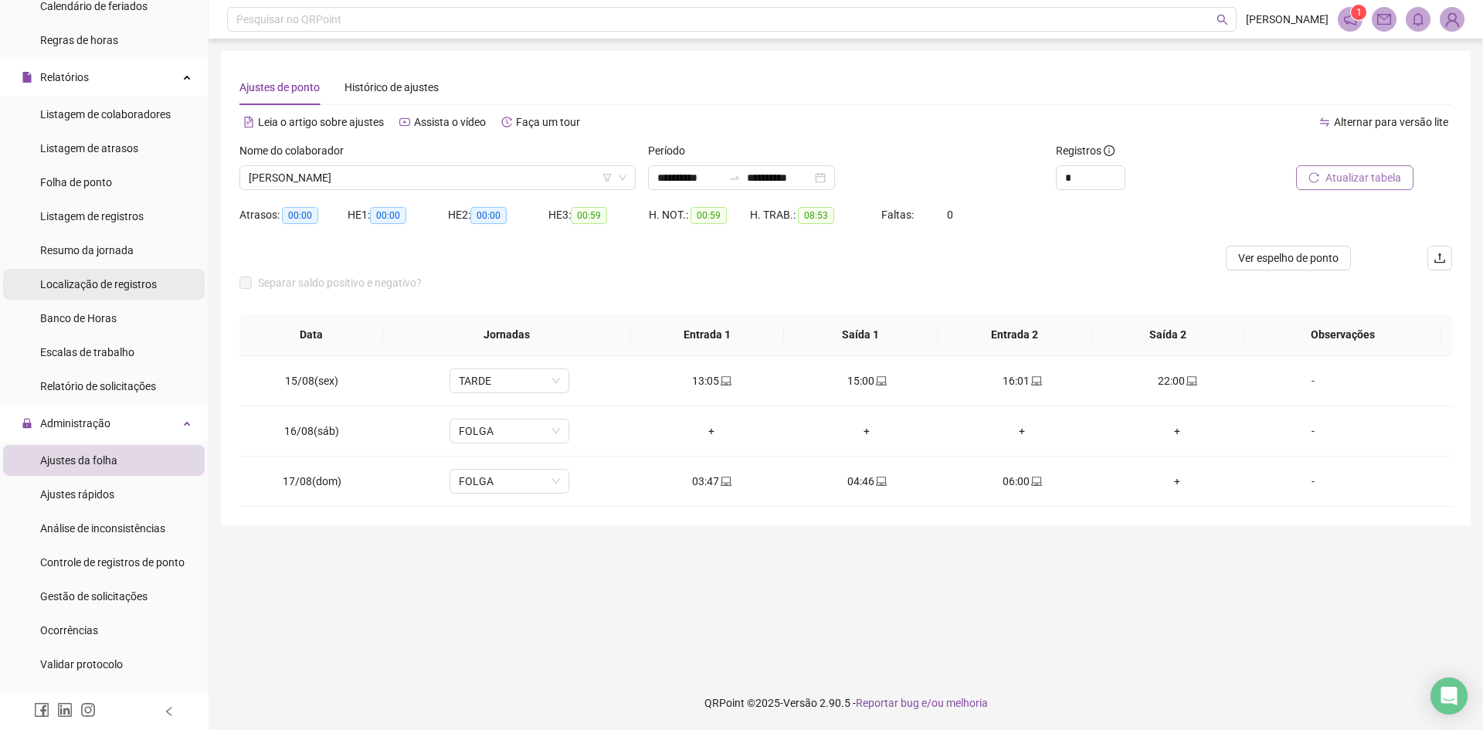
scroll to position [285, 0]
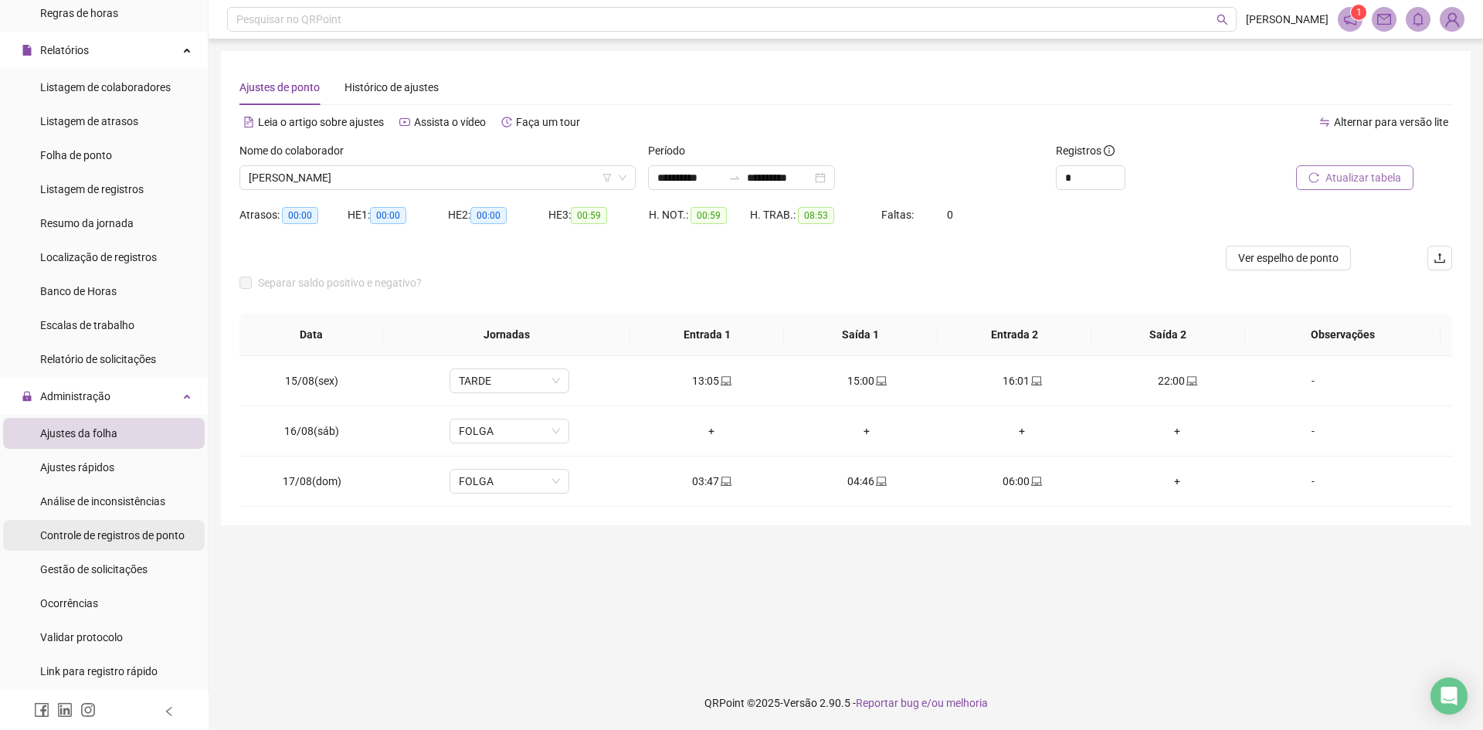
click at [123, 531] on span "Controle de registros de ponto" at bounding box center [112, 535] width 144 height 12
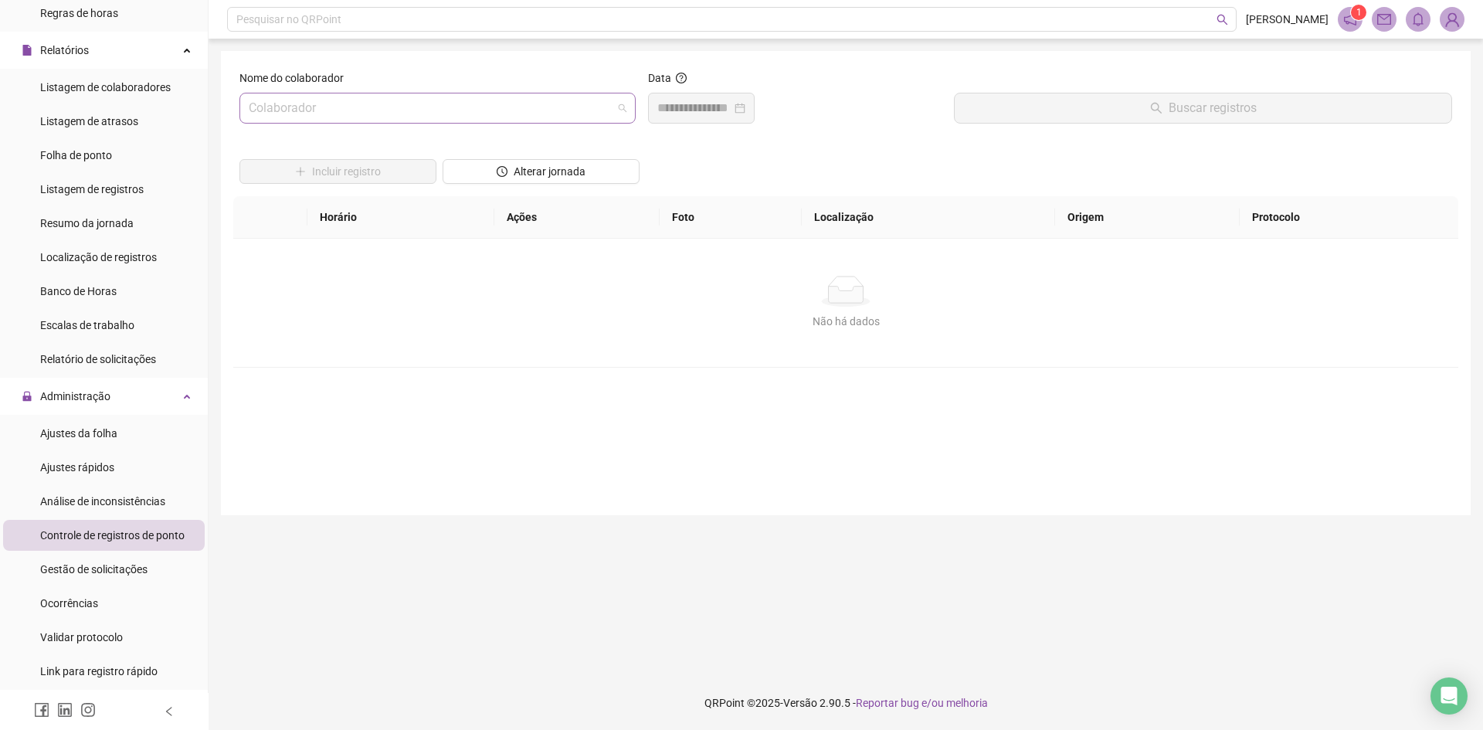
click at [494, 104] on input "search" at bounding box center [431, 107] width 364 height 29
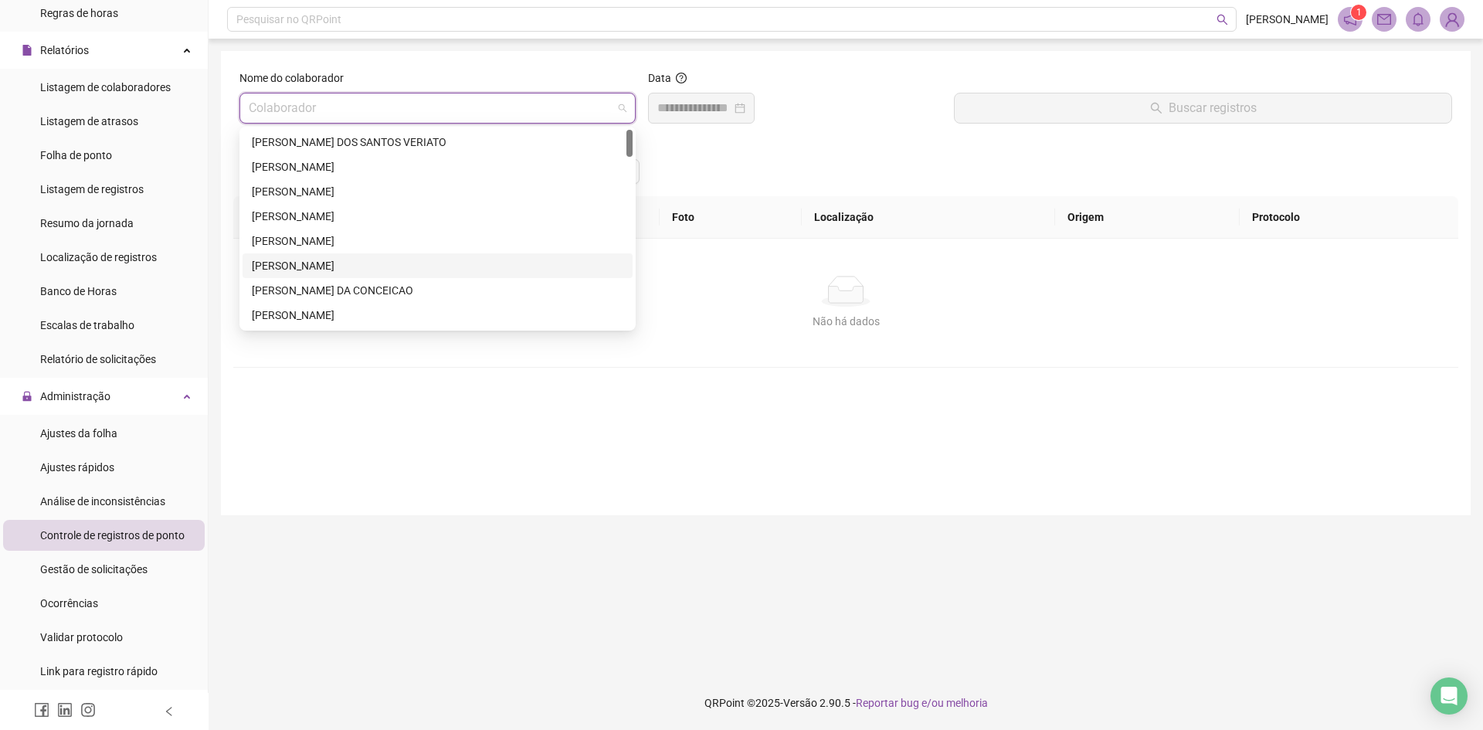
scroll to position [154, 0]
click at [318, 277] on div "[PERSON_NAME]" at bounding box center [437, 284] width 371 height 17
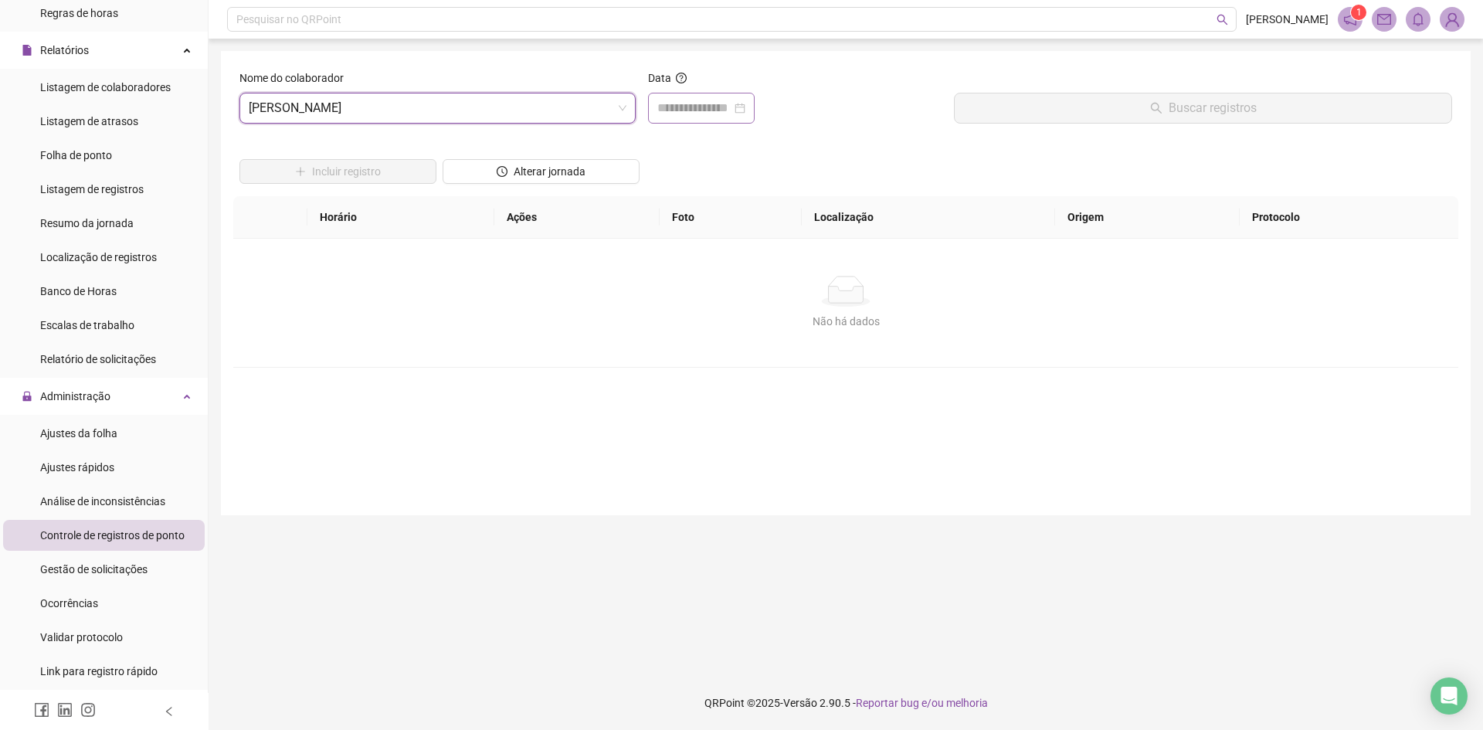
click at [745, 108] on div at bounding box center [701, 108] width 88 height 19
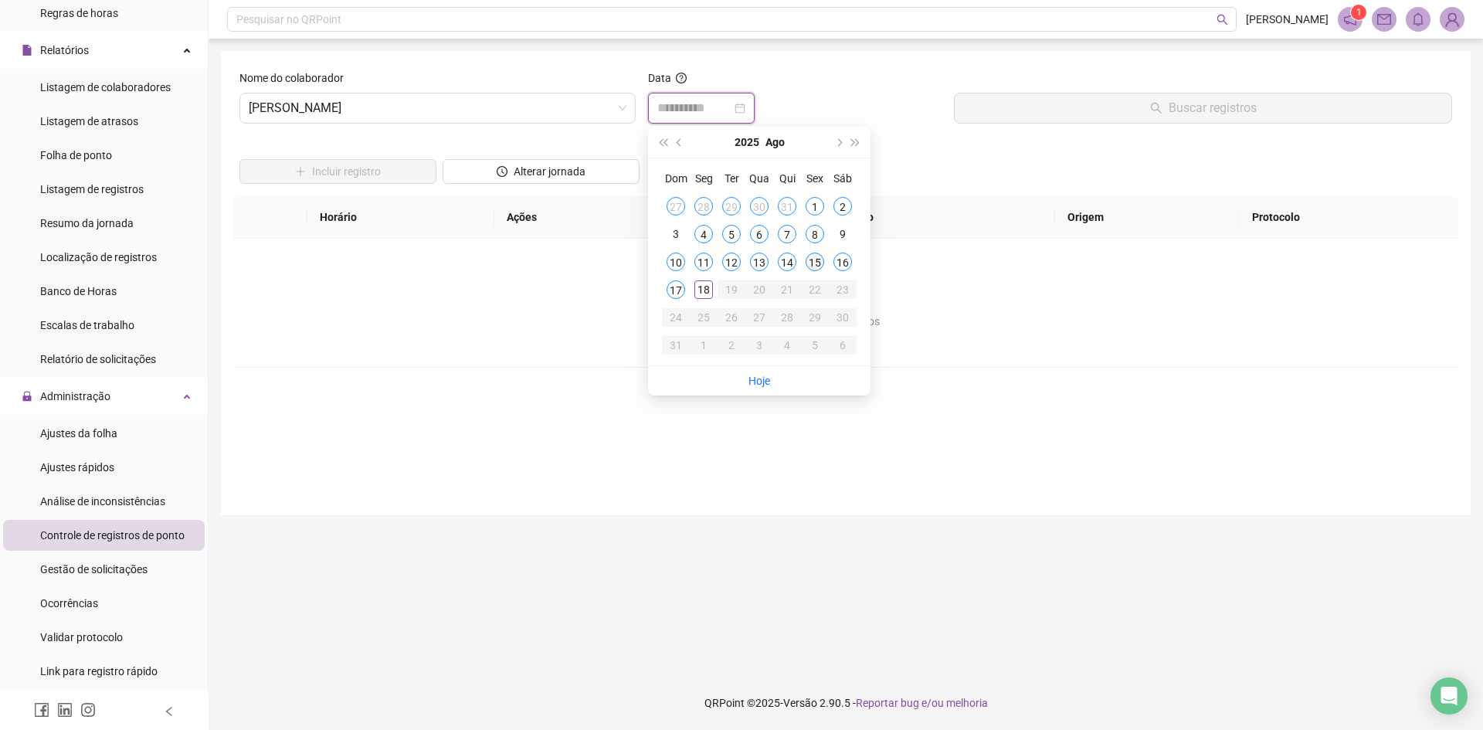
type input "**********"
click at [808, 262] on div "15" at bounding box center [814, 261] width 19 height 19
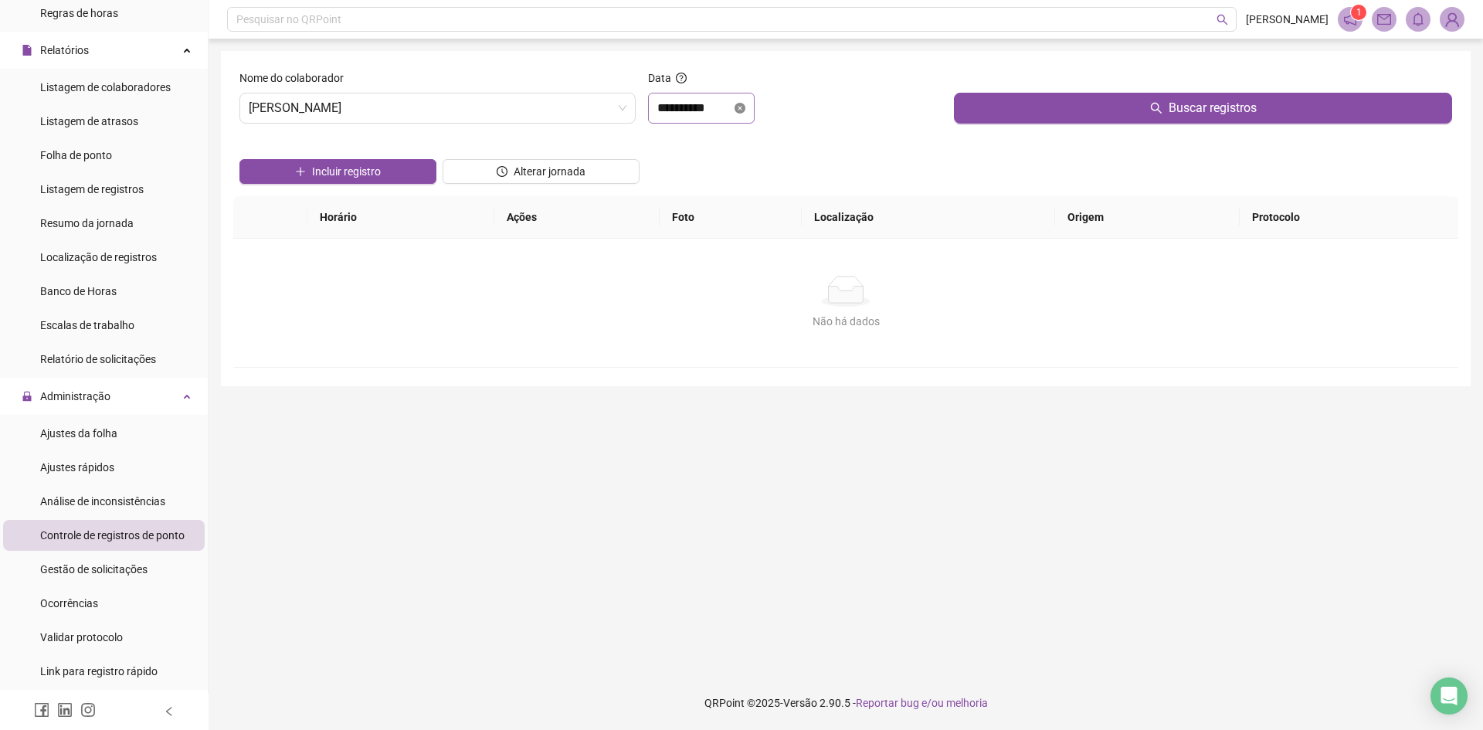
click at [745, 112] on icon "close-circle" at bounding box center [739, 108] width 11 height 11
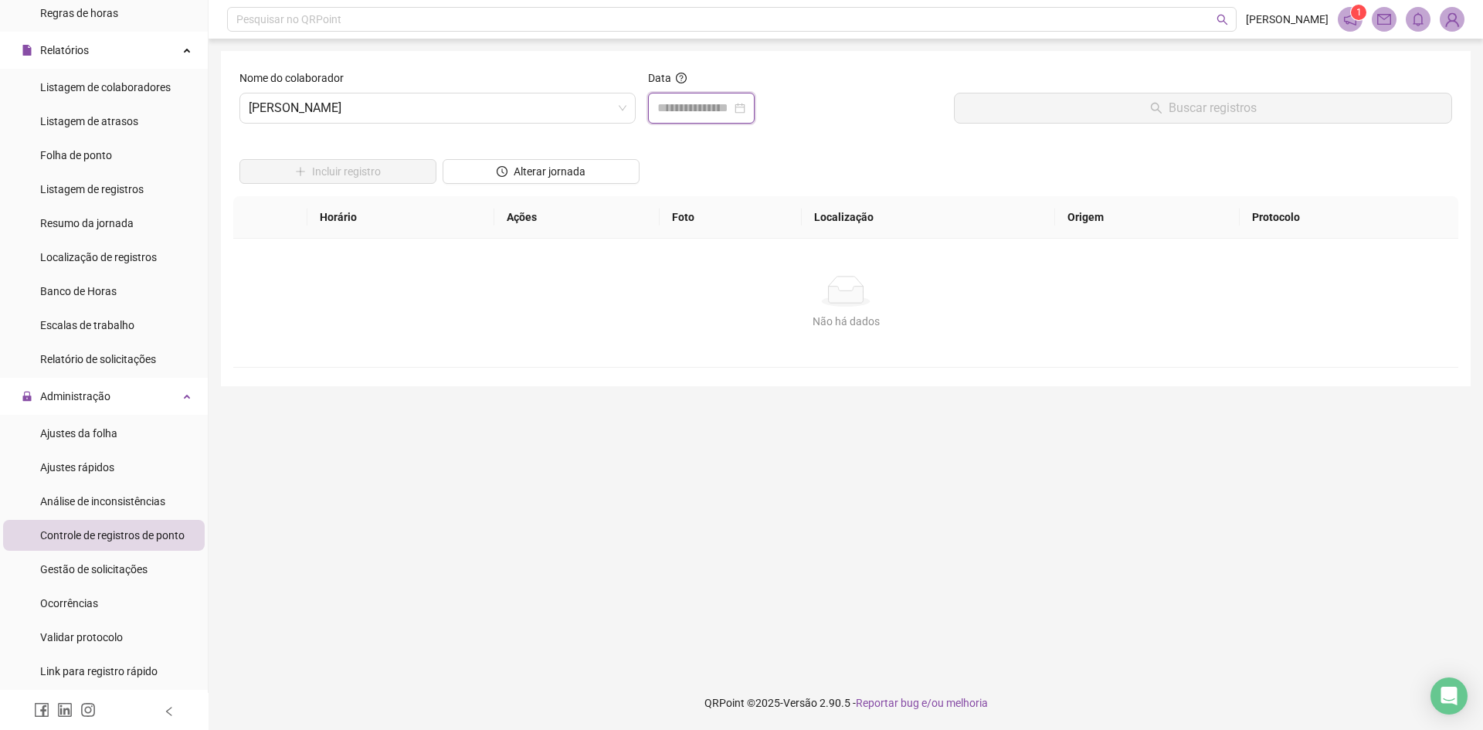
click at [713, 109] on input at bounding box center [694, 108] width 74 height 19
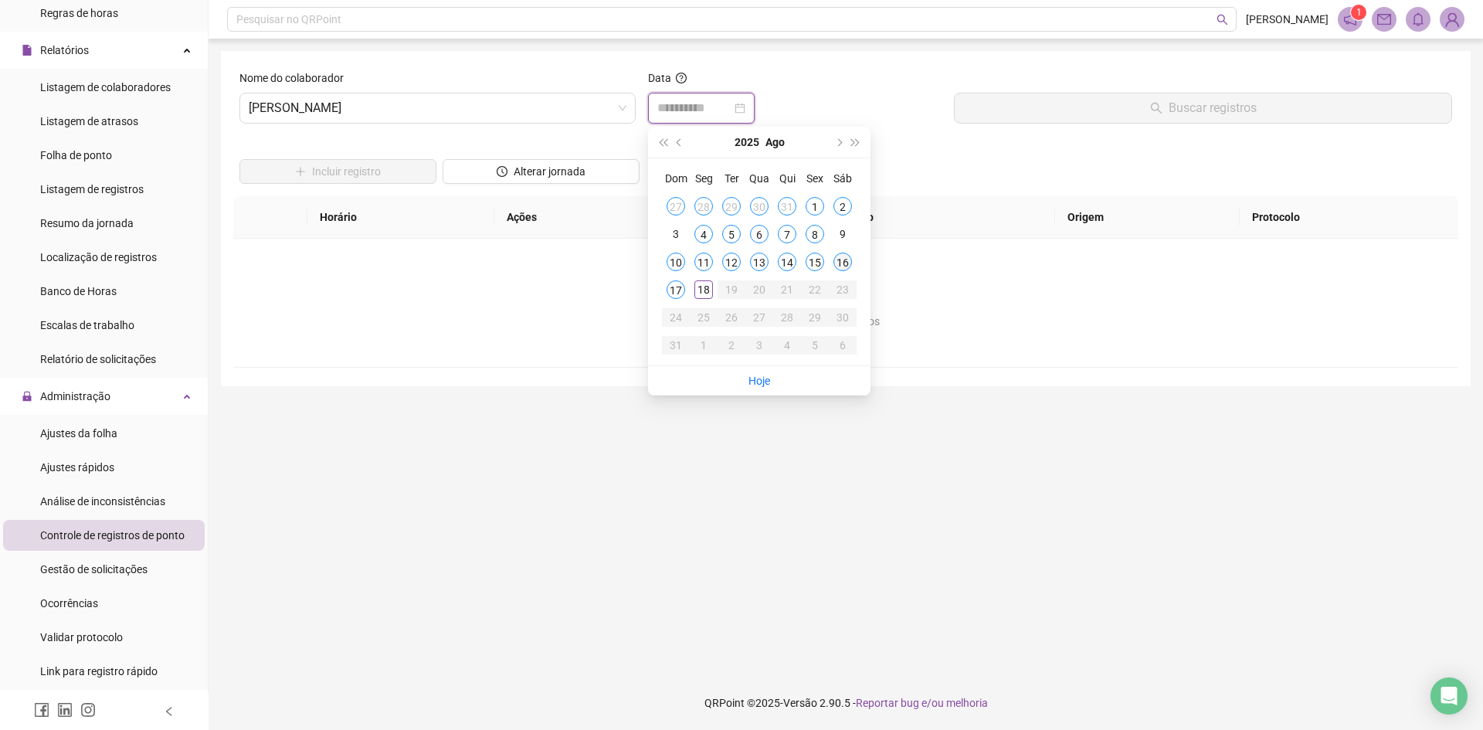
type input "**********"
click at [852, 262] on td "16" at bounding box center [843, 262] width 28 height 28
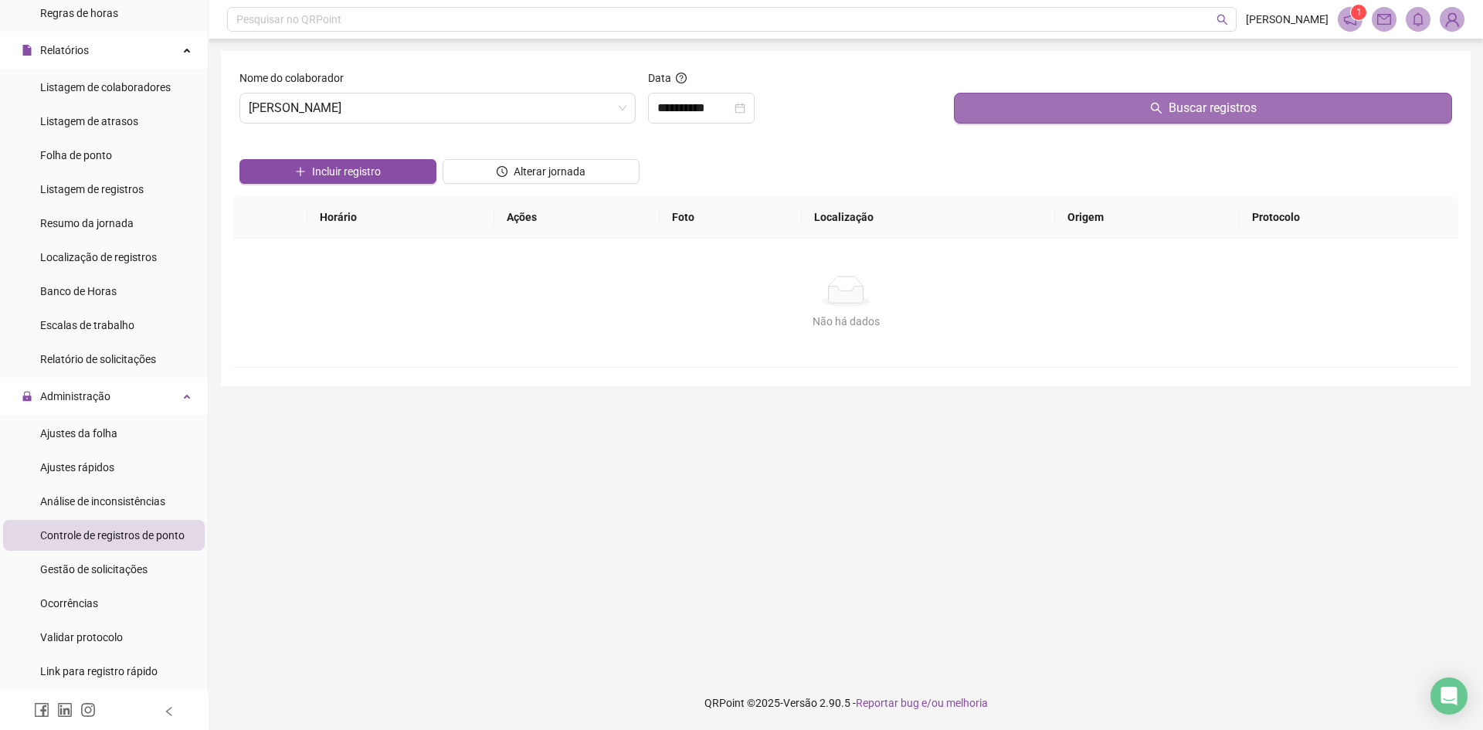
click at [1128, 109] on button "Buscar registros" at bounding box center [1203, 108] width 498 height 31
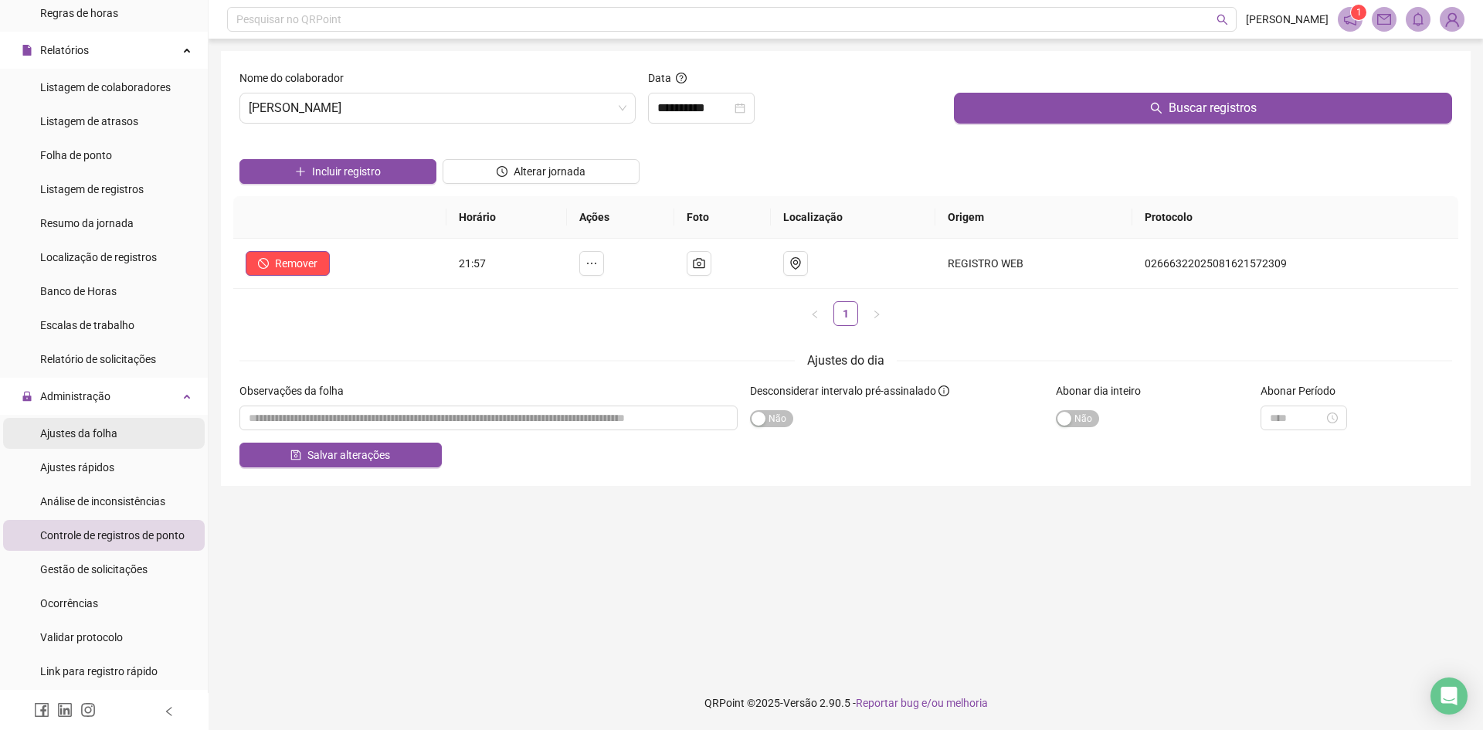
click at [84, 435] on span "Ajustes da folha" at bounding box center [78, 433] width 77 height 12
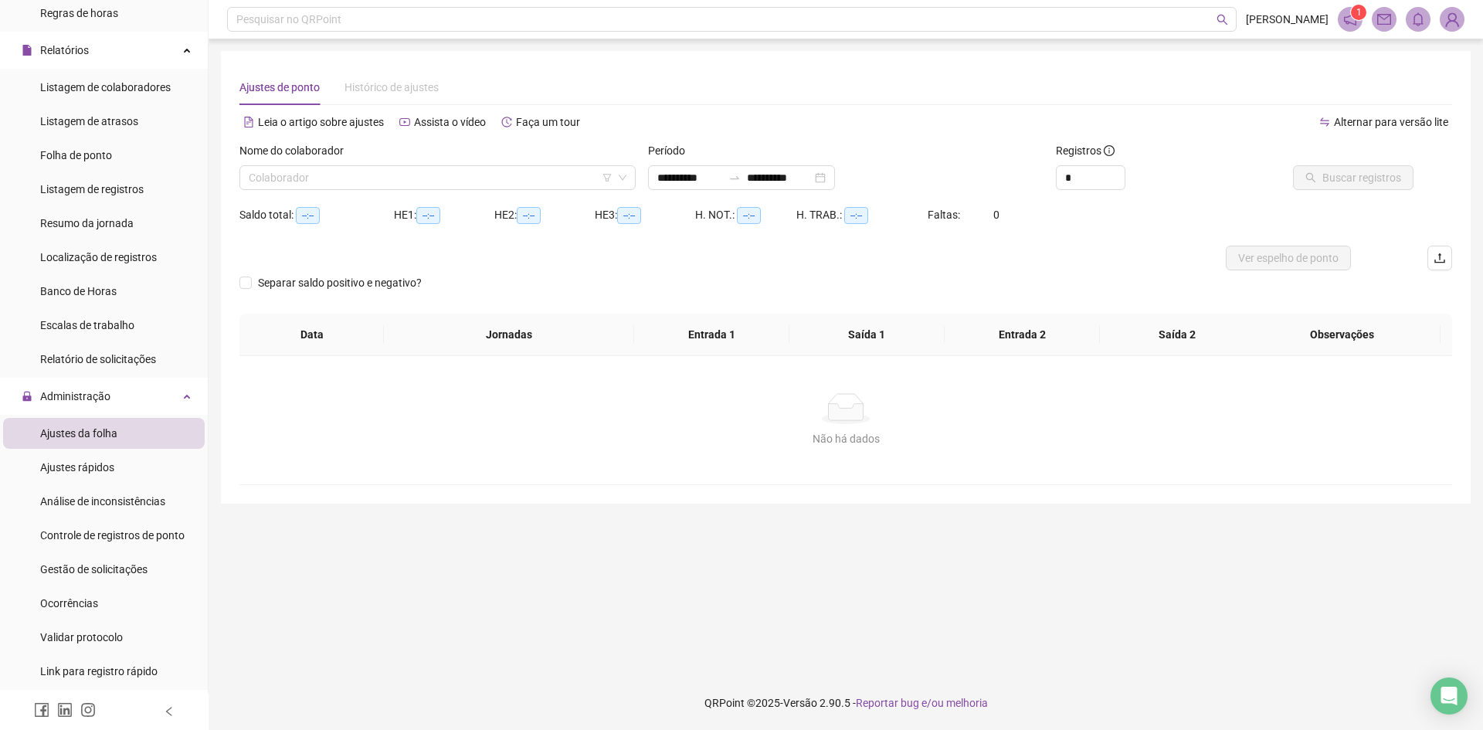
type input "**********"
click at [377, 180] on input "search" at bounding box center [431, 177] width 364 height 23
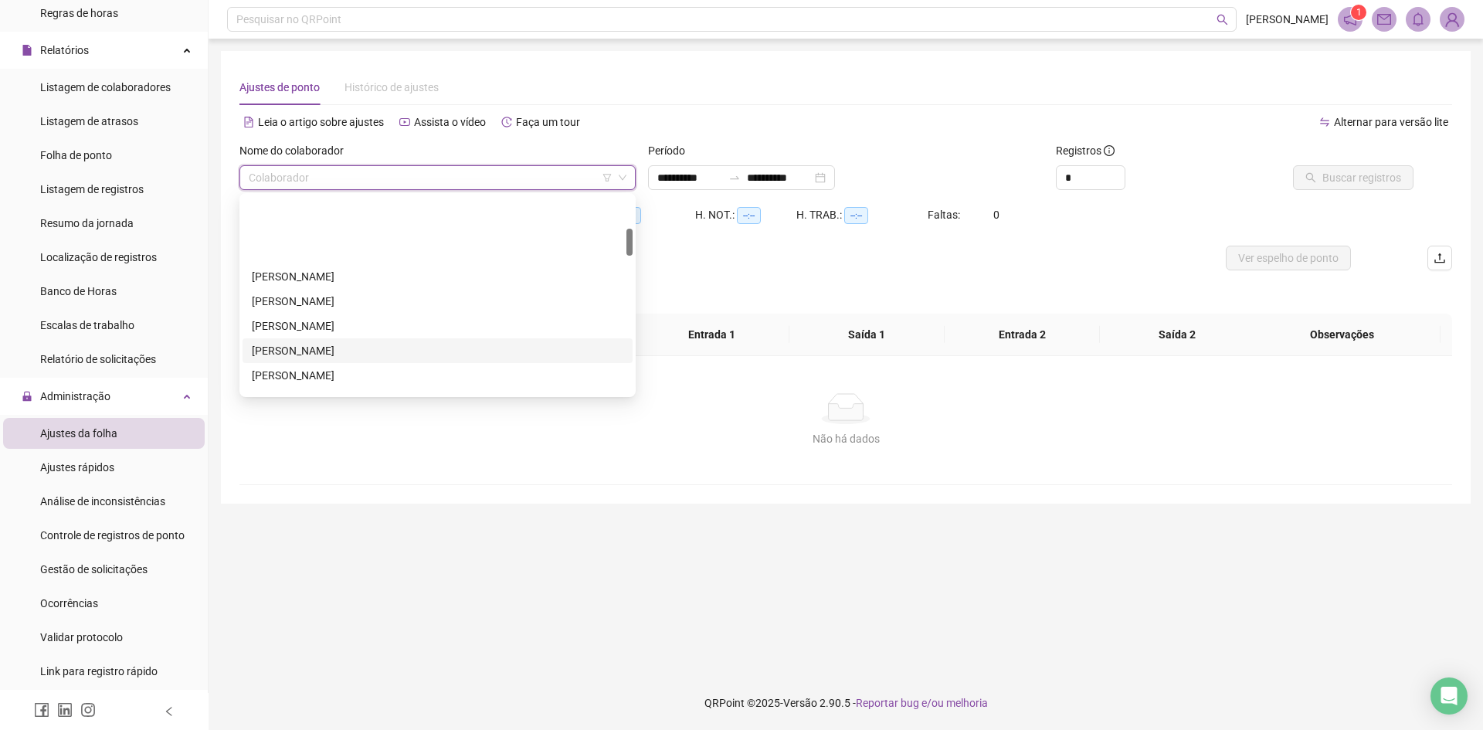
scroll to position [232, 0]
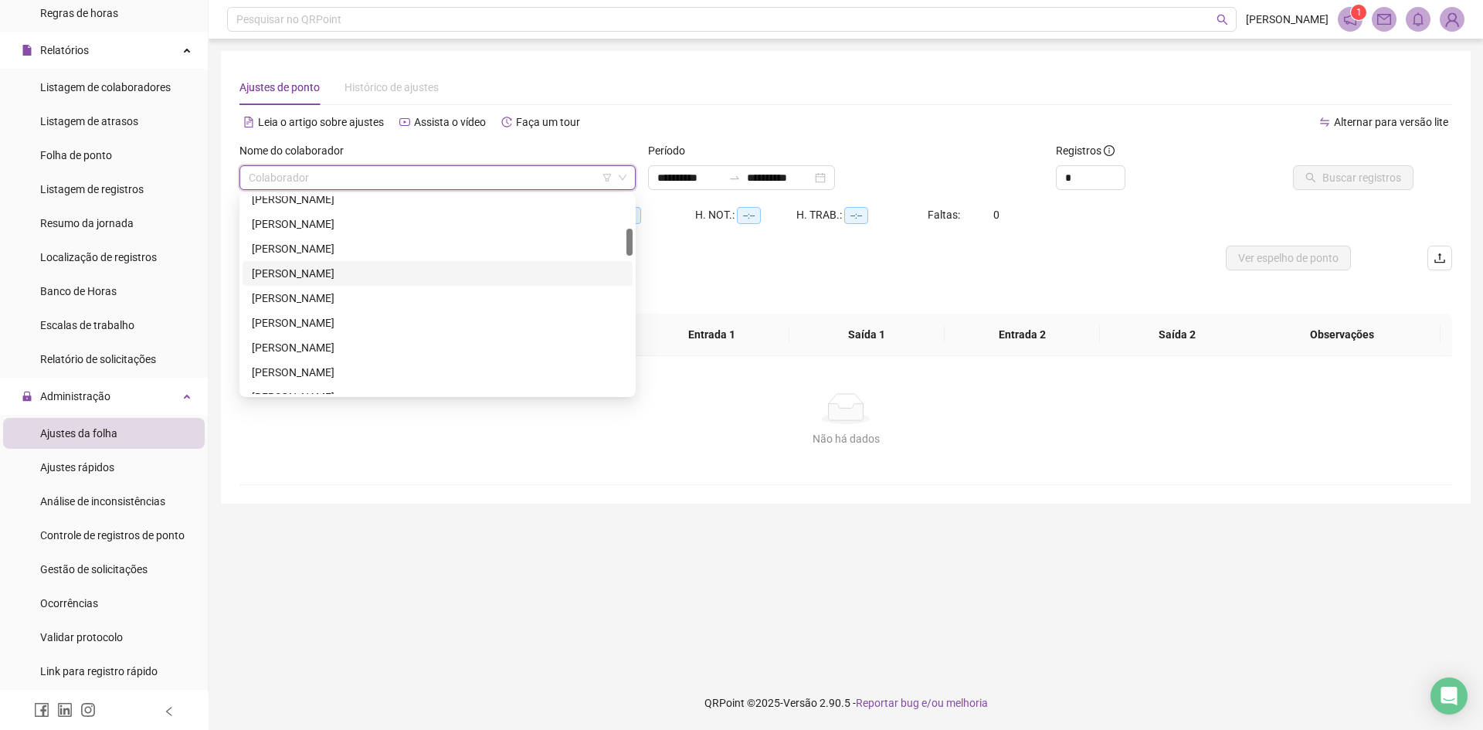
click at [324, 270] on div "[PERSON_NAME]" at bounding box center [437, 273] width 371 height 17
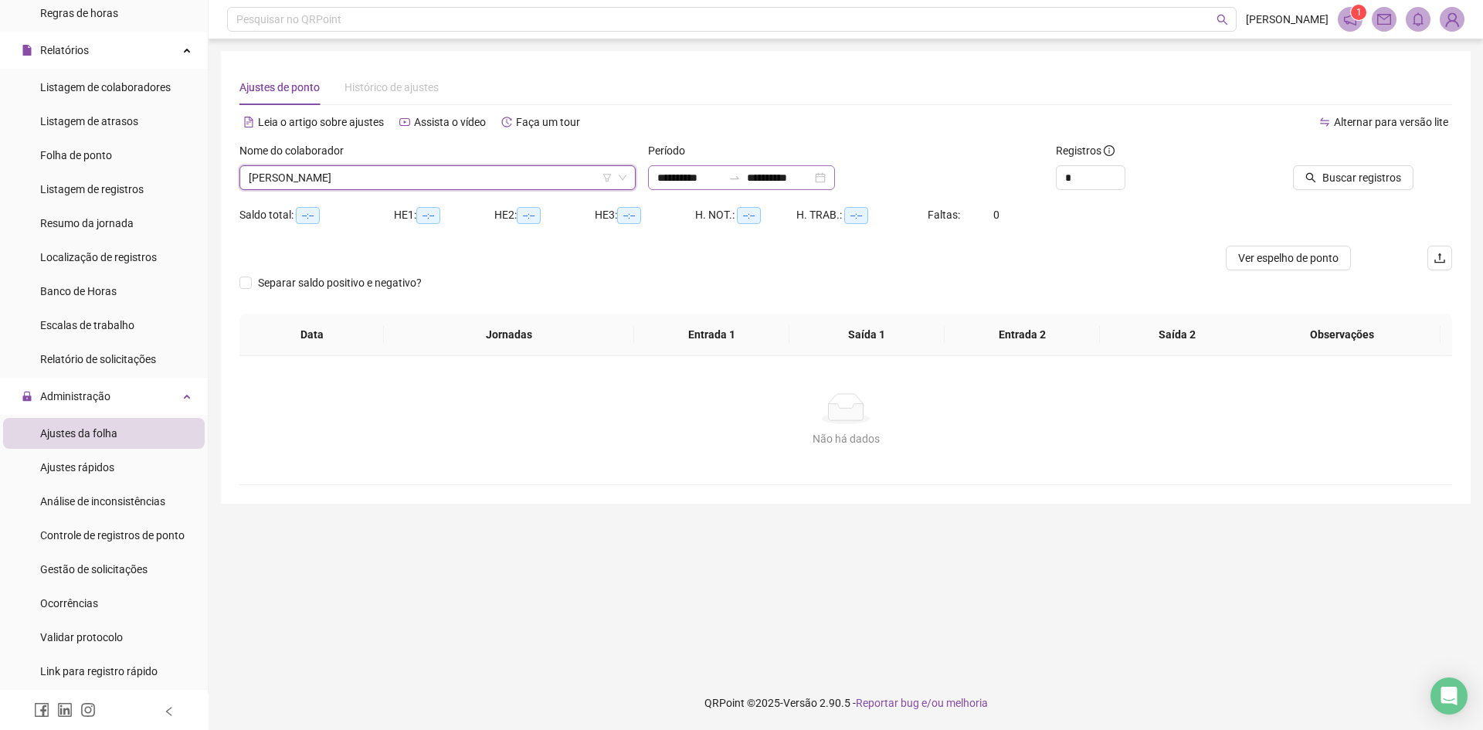
click at [835, 175] on div "**********" at bounding box center [741, 177] width 187 height 25
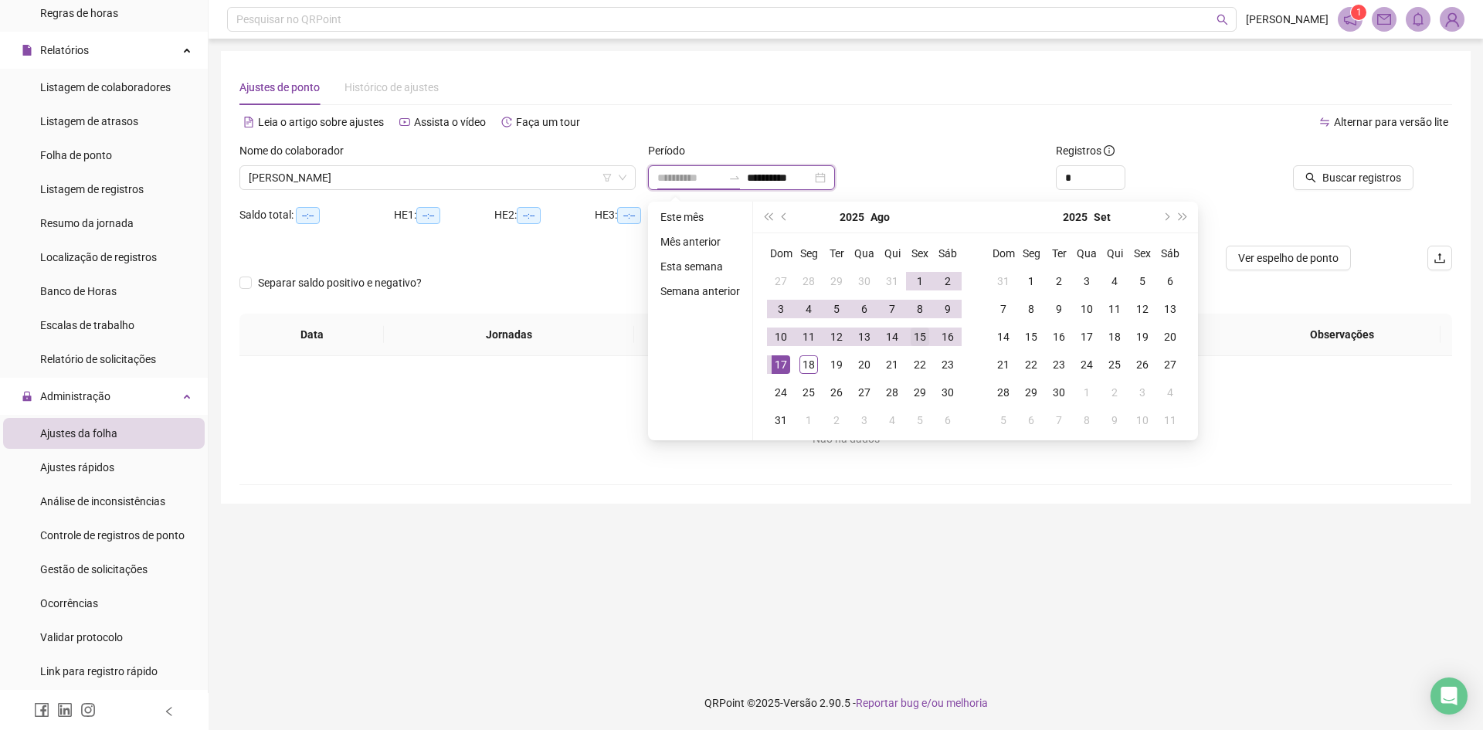
type input "**********"
click at [914, 340] on div "15" at bounding box center [919, 336] width 19 height 19
type input "**********"
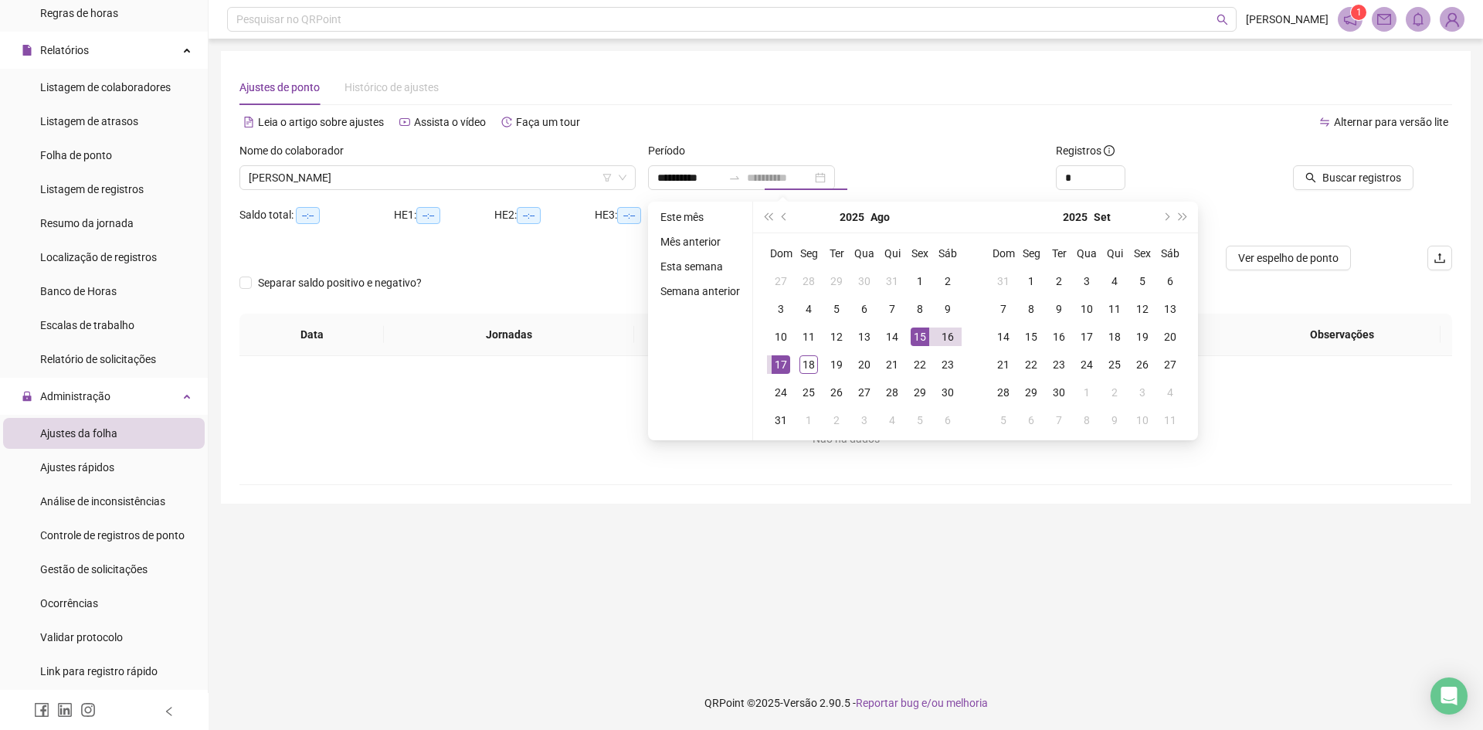
click at [776, 361] on div "17" at bounding box center [780, 364] width 19 height 19
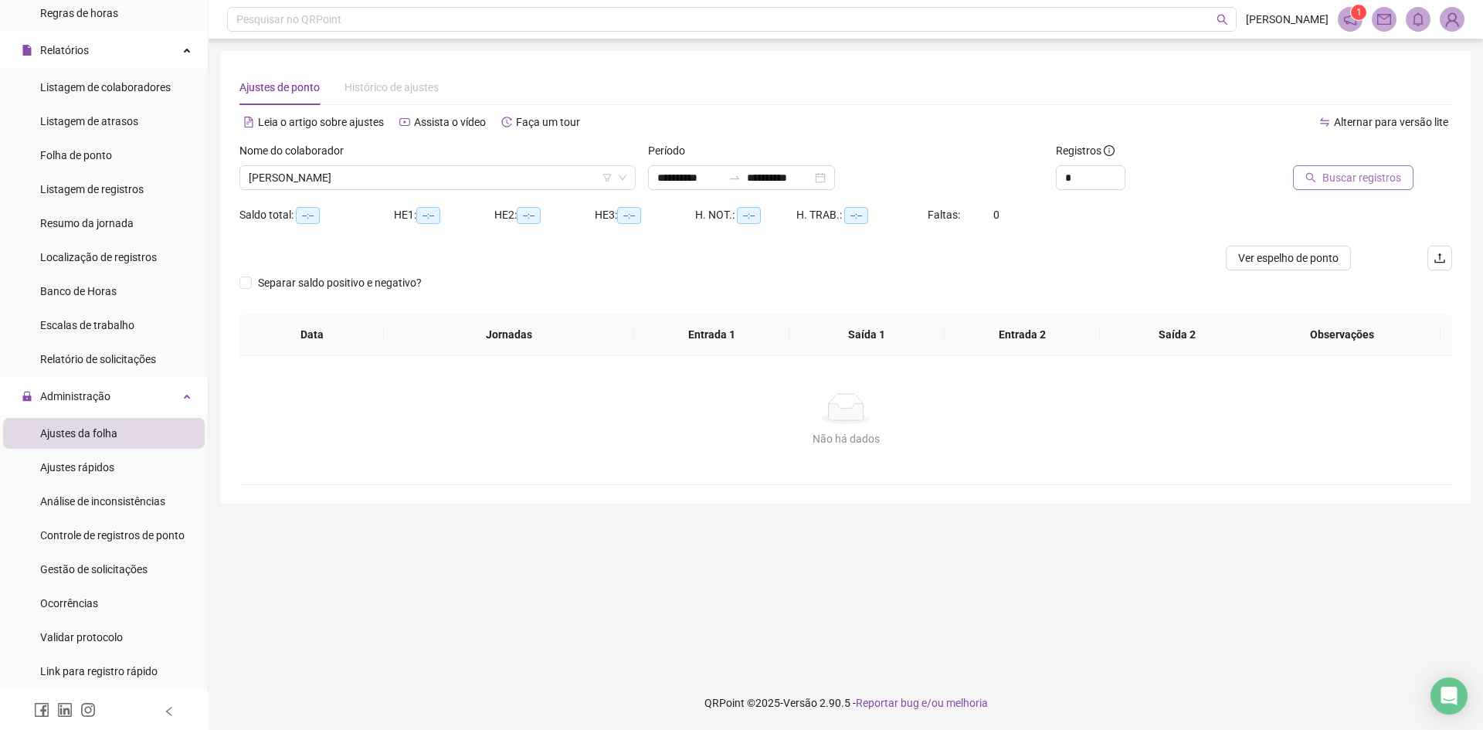
click at [1327, 182] on span "Buscar registros" at bounding box center [1361, 177] width 79 height 17
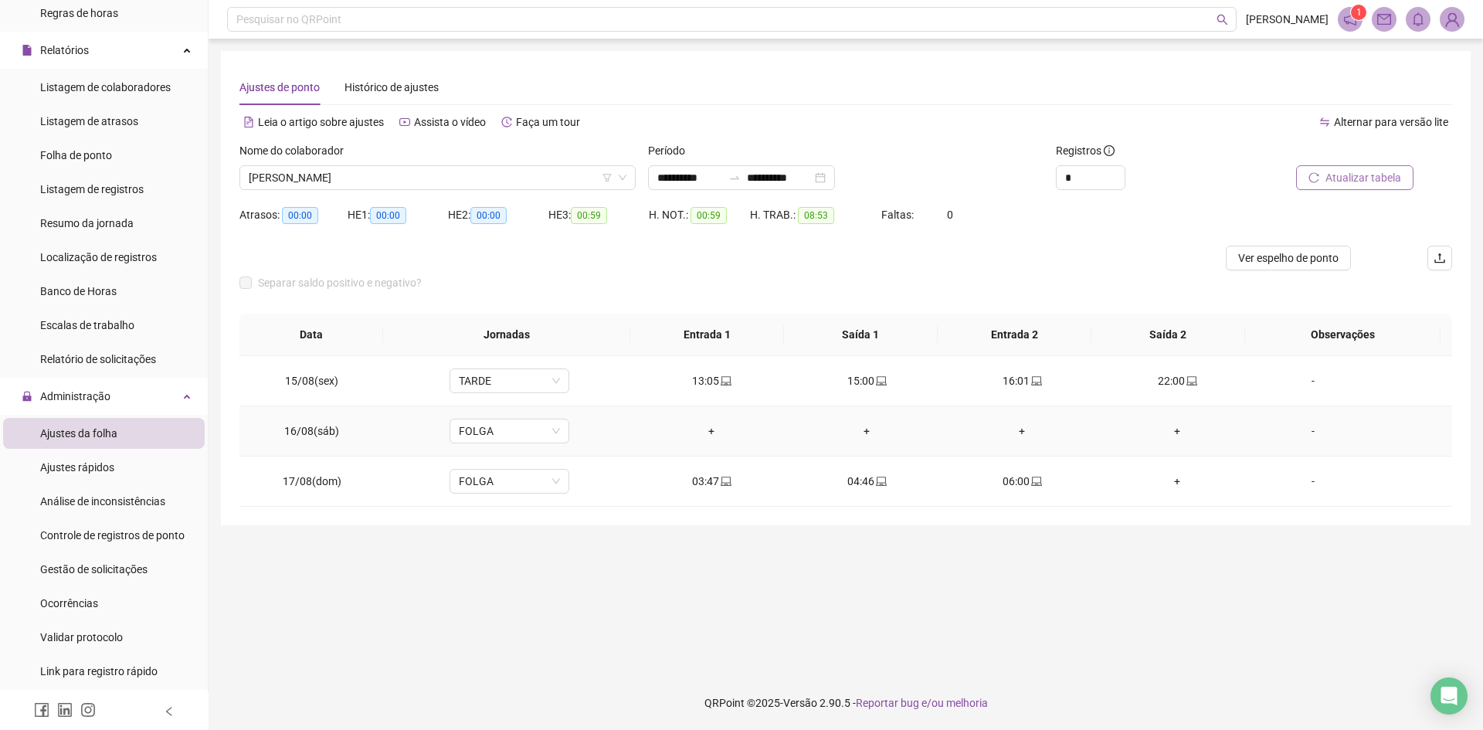
click at [700, 432] on div "+" at bounding box center [711, 430] width 130 height 17
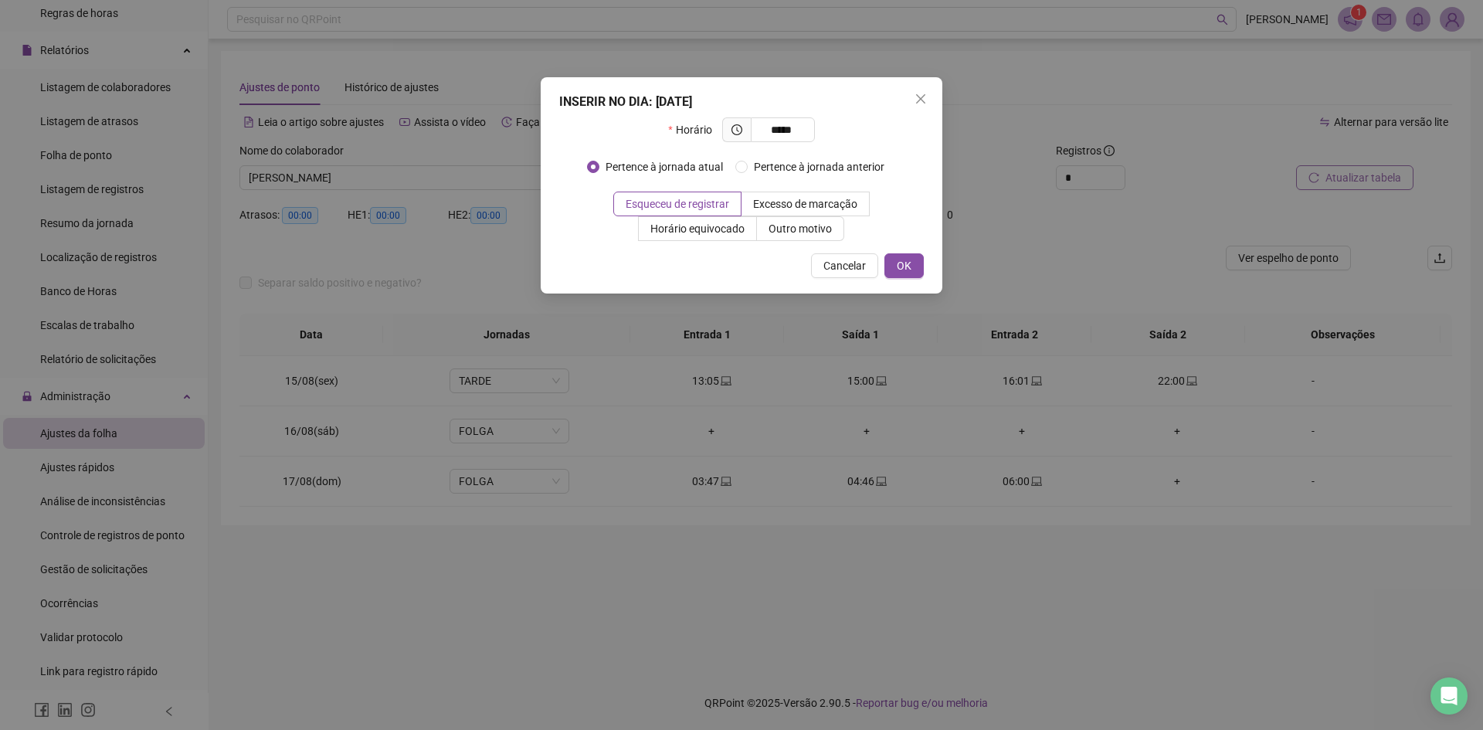
type input "*****"
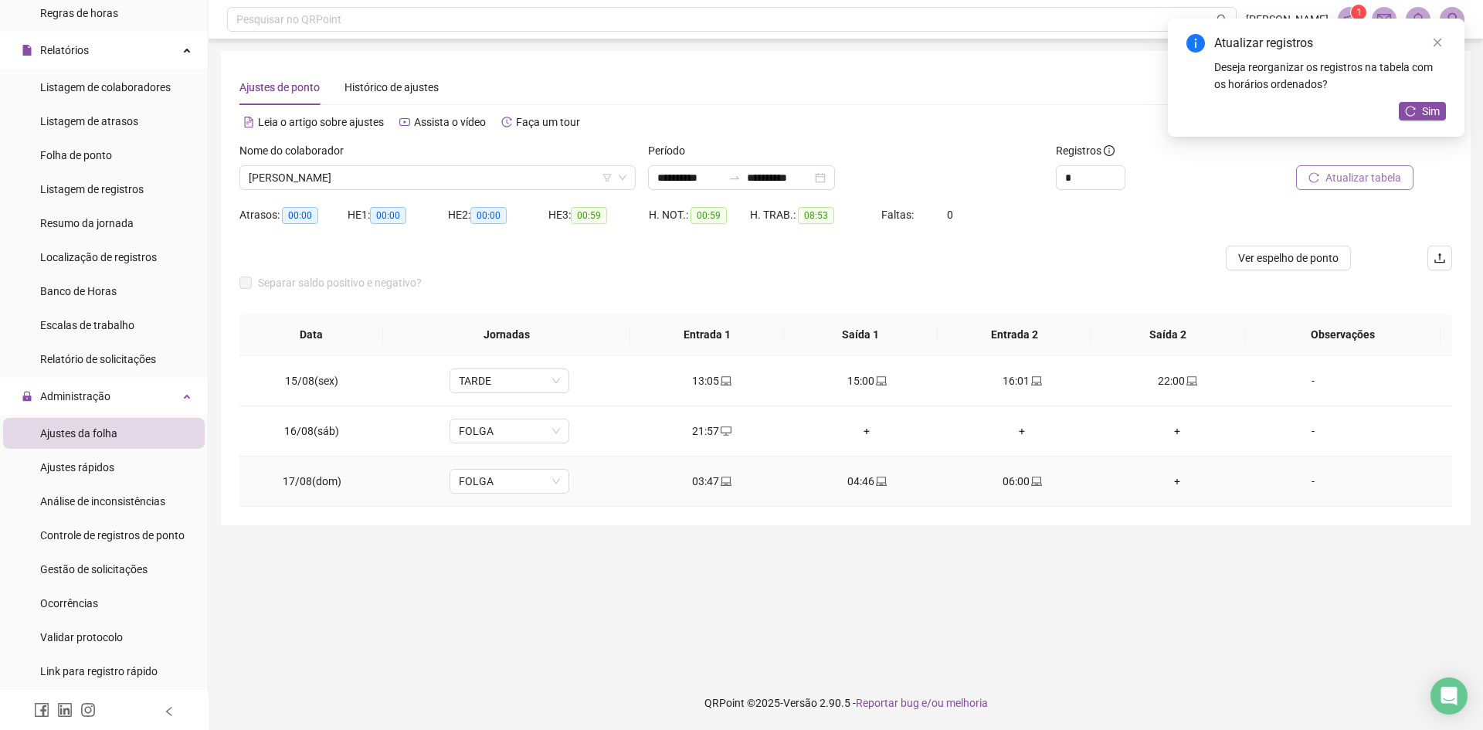
click at [722, 486] on span at bounding box center [725, 481] width 12 height 12
type input "**********"
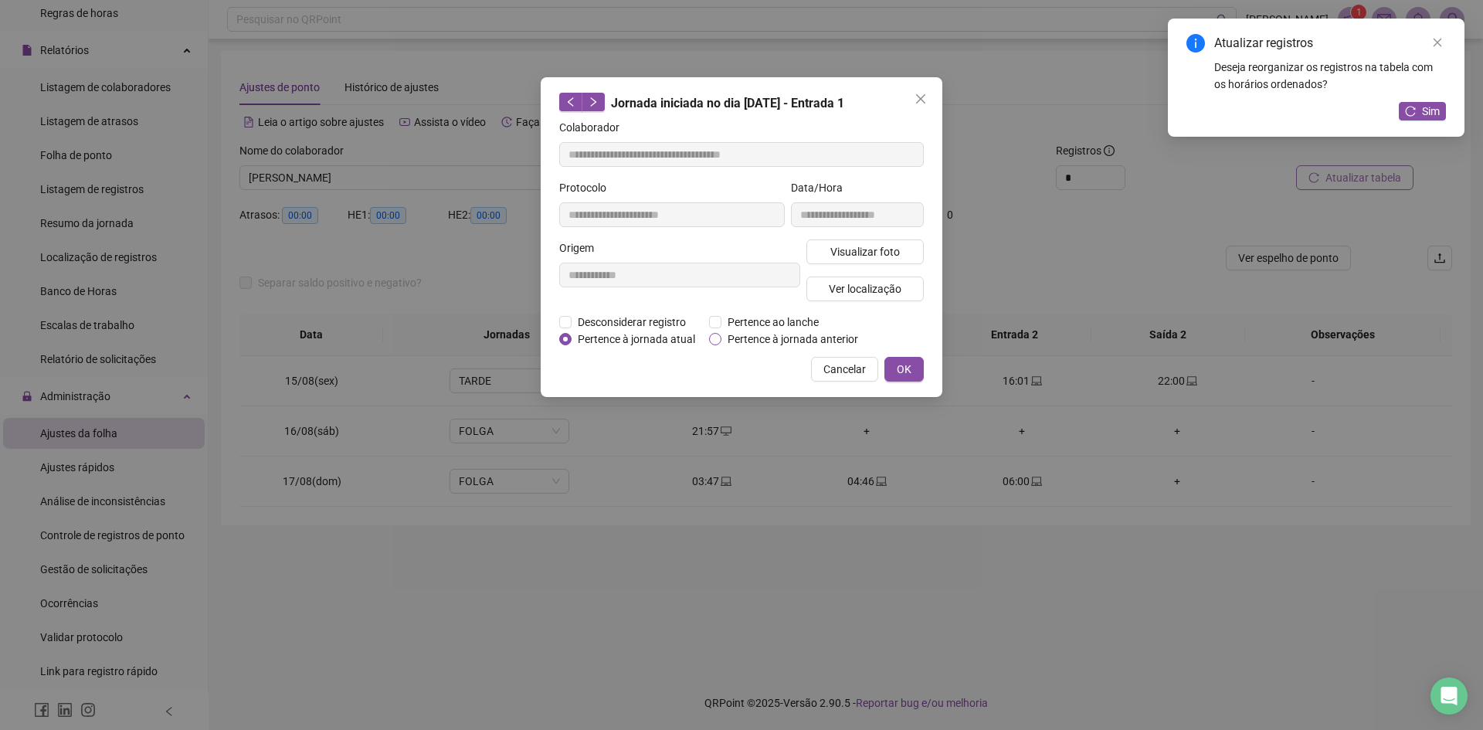
click at [757, 336] on span "Pertence à jornada anterior" at bounding box center [792, 338] width 143 height 17
click at [904, 364] on span "OK" at bounding box center [903, 369] width 15 height 17
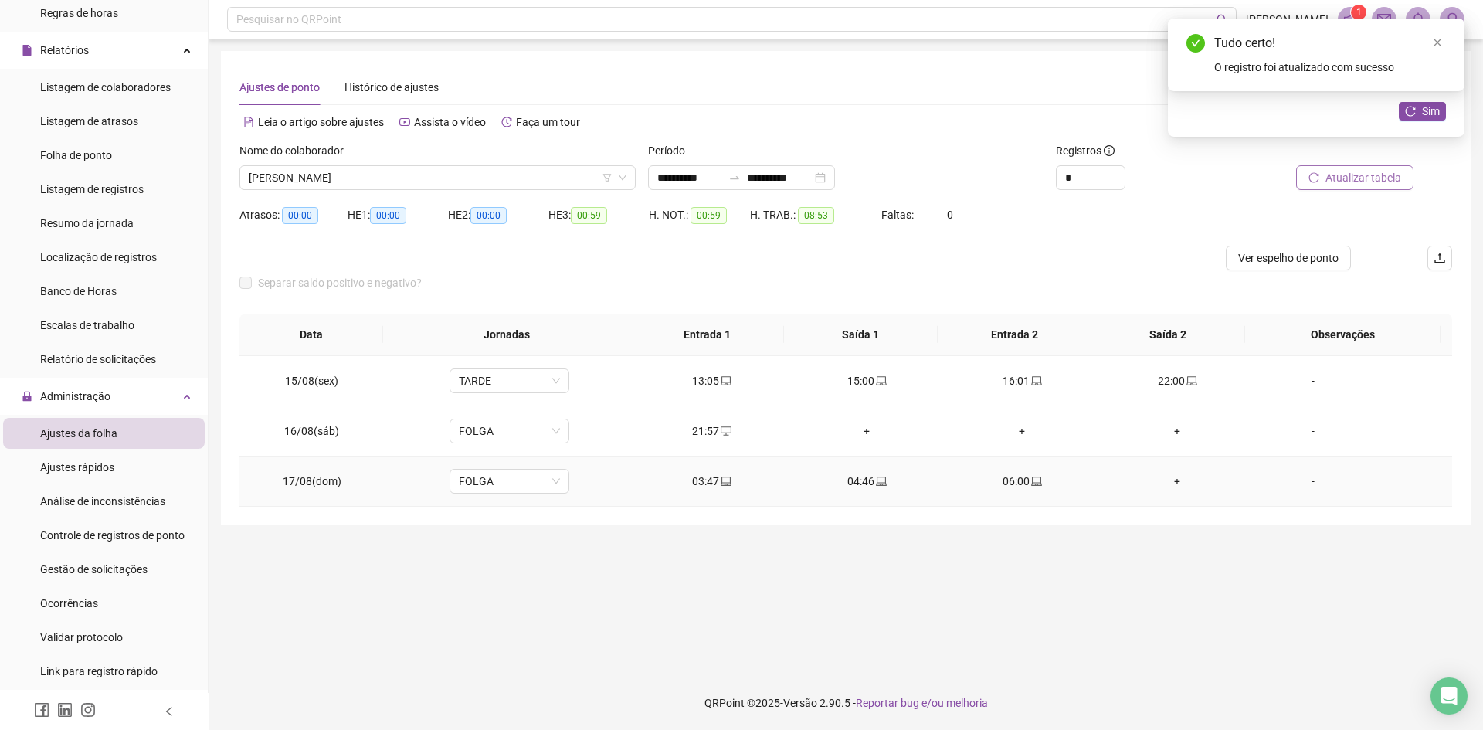
click at [861, 481] on div "04:46" at bounding box center [866, 481] width 130 height 17
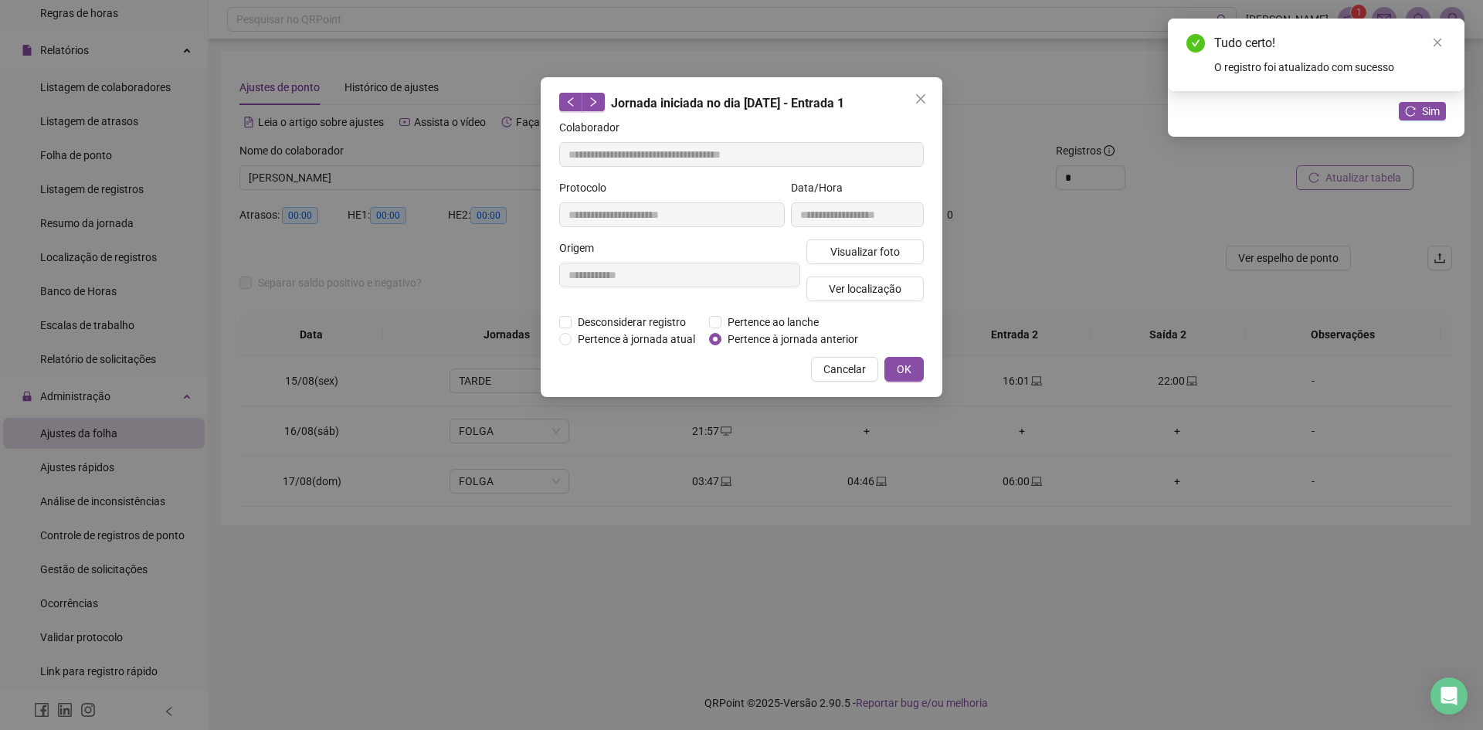
type input "**********"
click at [776, 331] on span "Pertence à jornada anterior" at bounding box center [792, 338] width 143 height 17
click at [911, 367] on button "OK" at bounding box center [903, 369] width 39 height 25
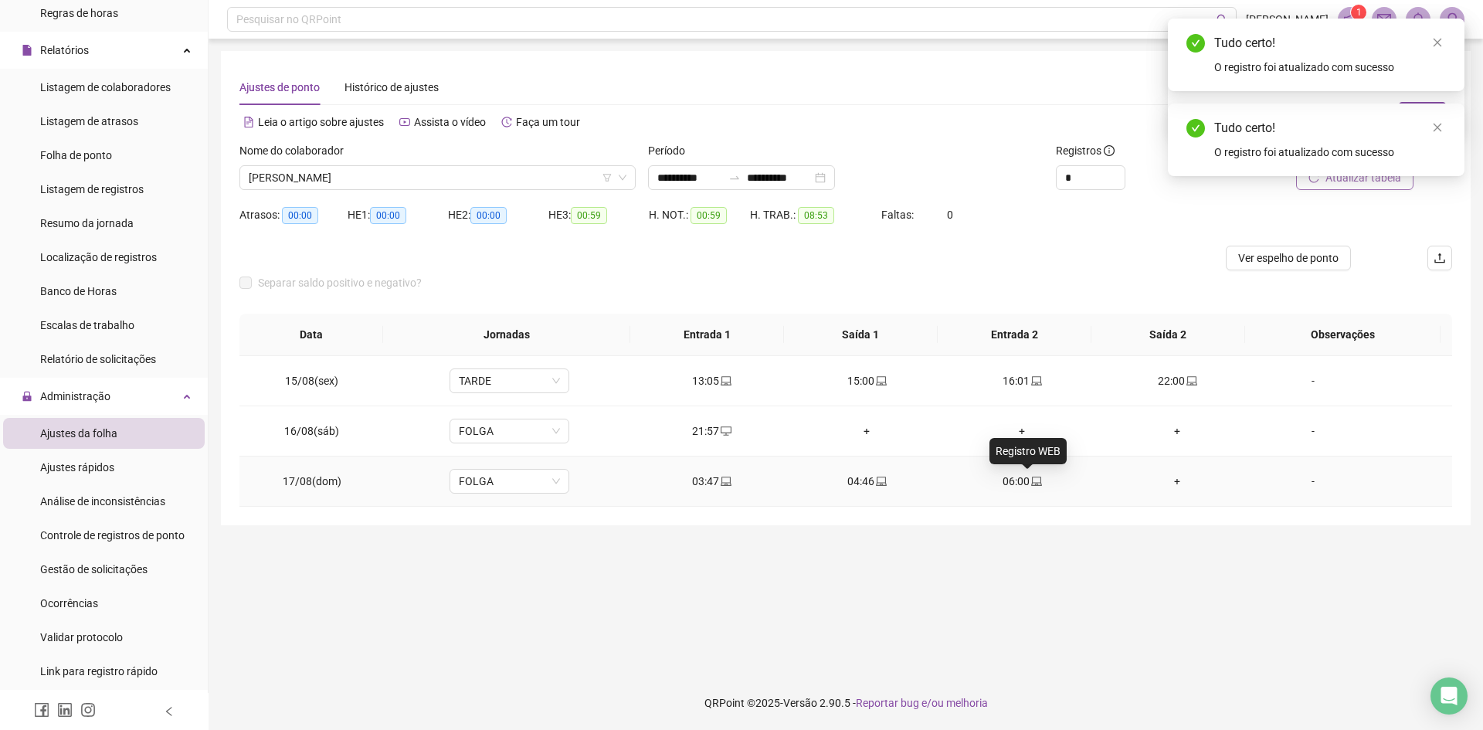
click at [1032, 479] on icon "laptop" at bounding box center [1036, 481] width 11 height 11
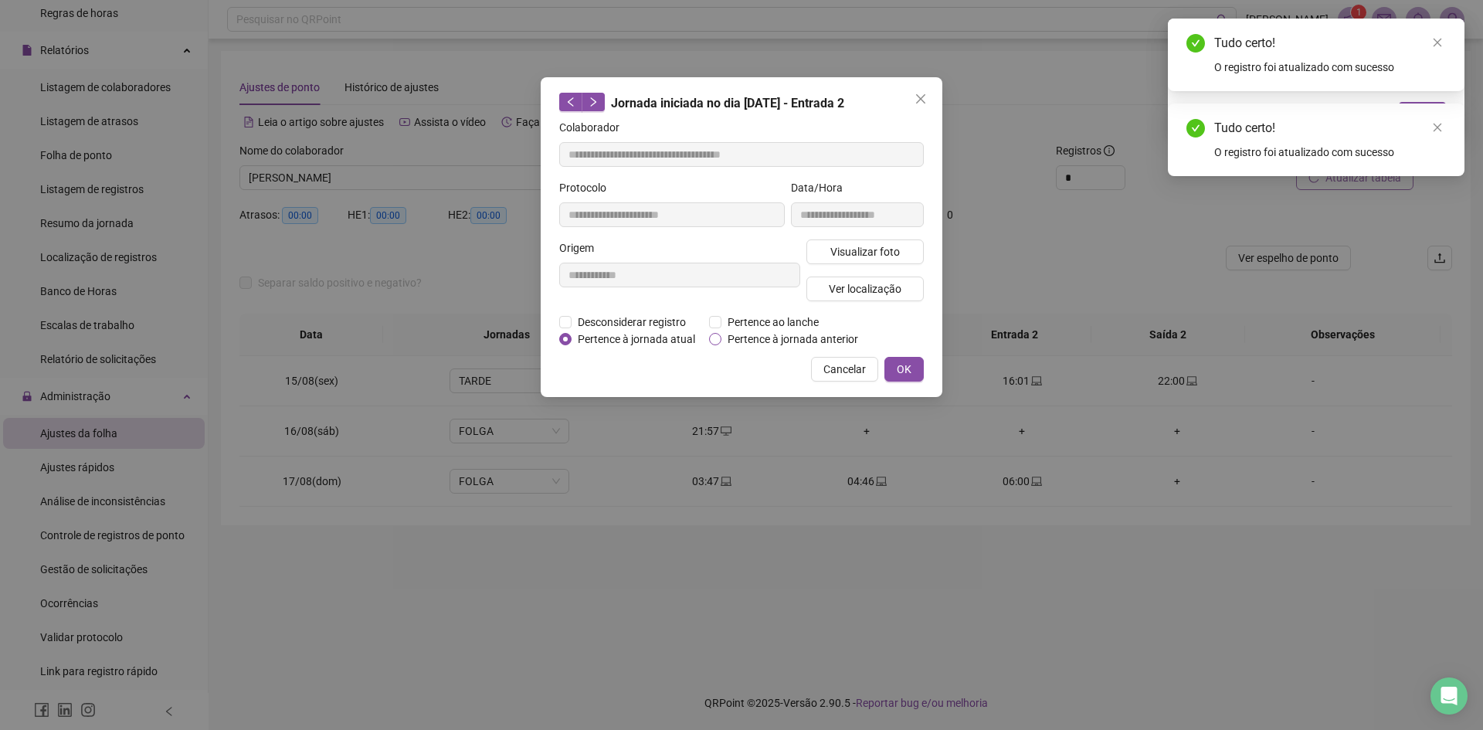
click at [787, 338] on span "Pertence à jornada anterior" at bounding box center [792, 338] width 143 height 17
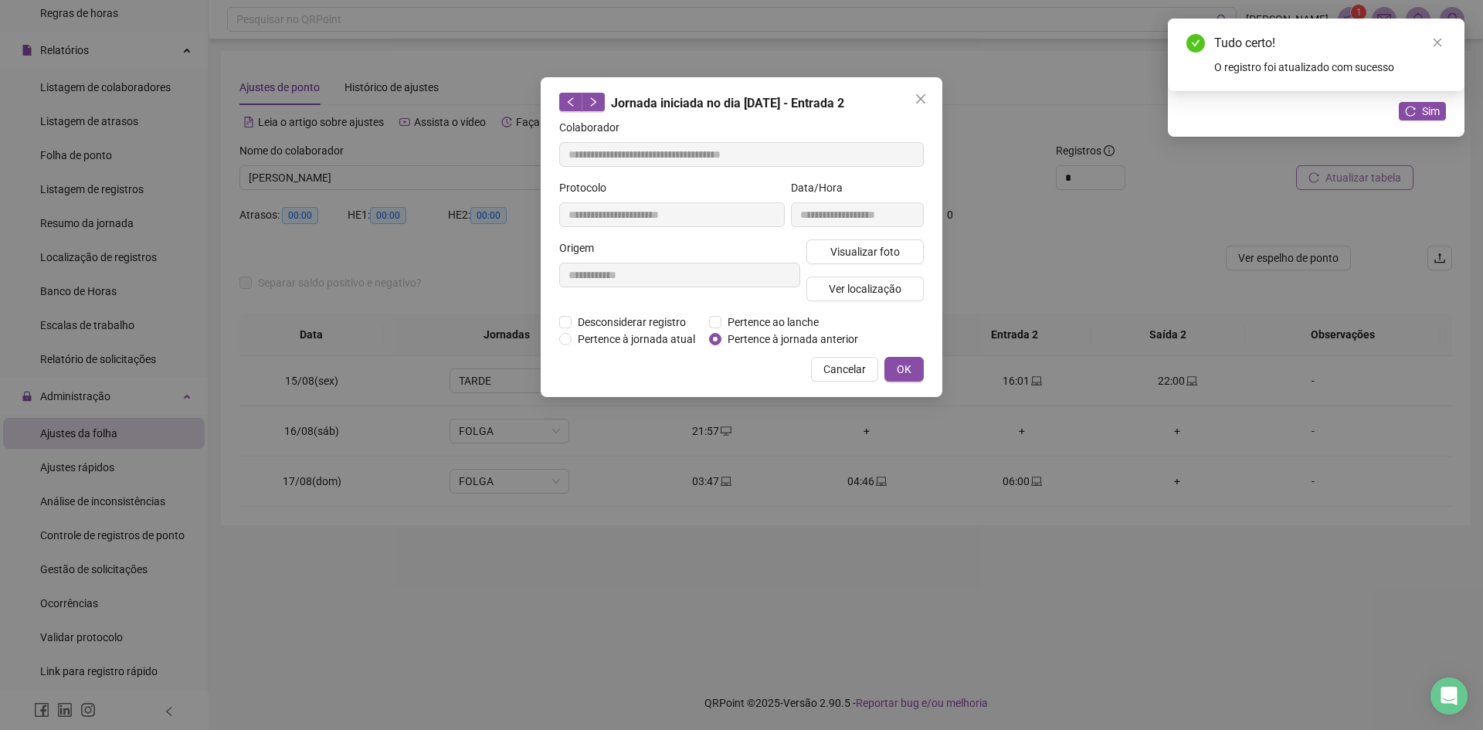
click at [920, 367] on button "OK" at bounding box center [903, 369] width 39 height 25
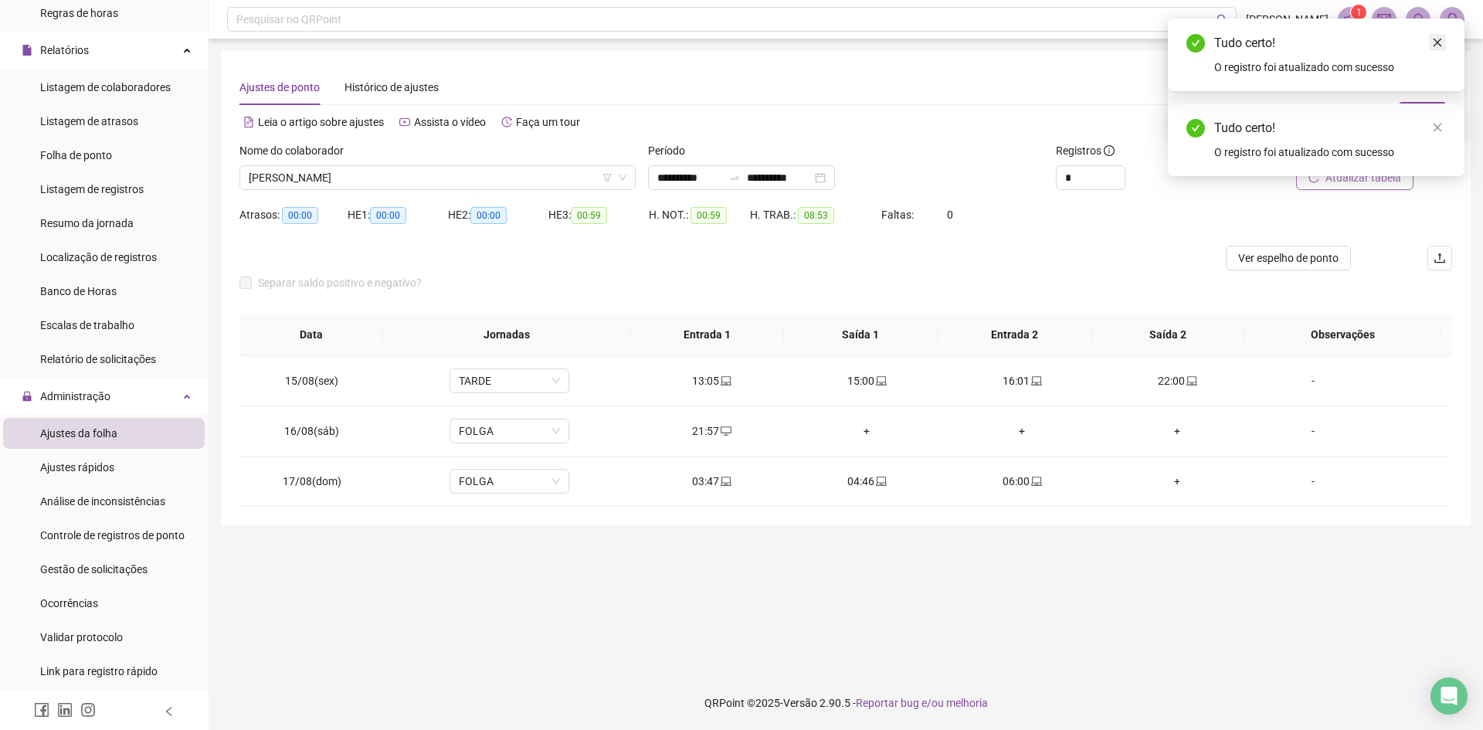
click at [1443, 42] on link "Close" at bounding box center [1436, 42] width 17 height 17
click at [1443, 39] on link "Close" at bounding box center [1436, 42] width 17 height 17
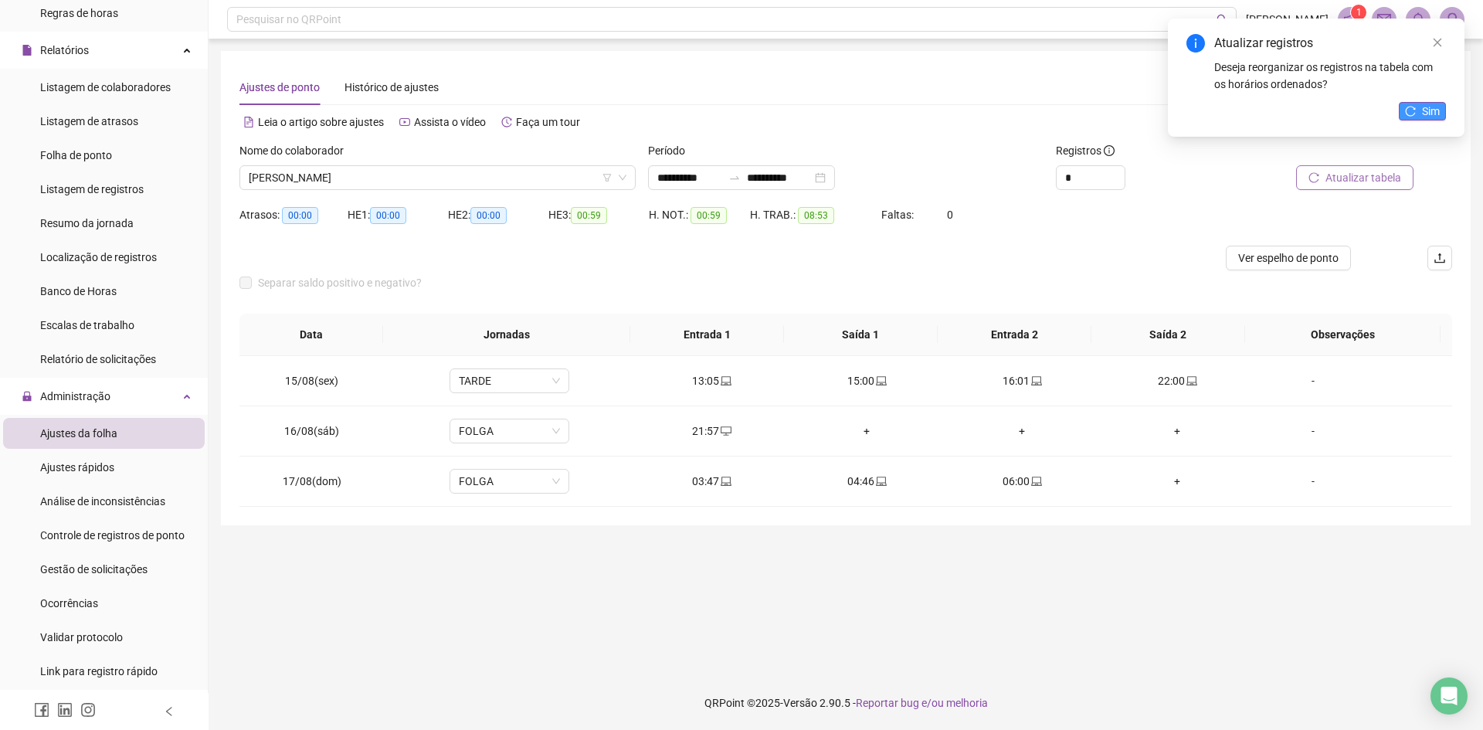
click at [1417, 106] on button "Sim" at bounding box center [1421, 111] width 47 height 19
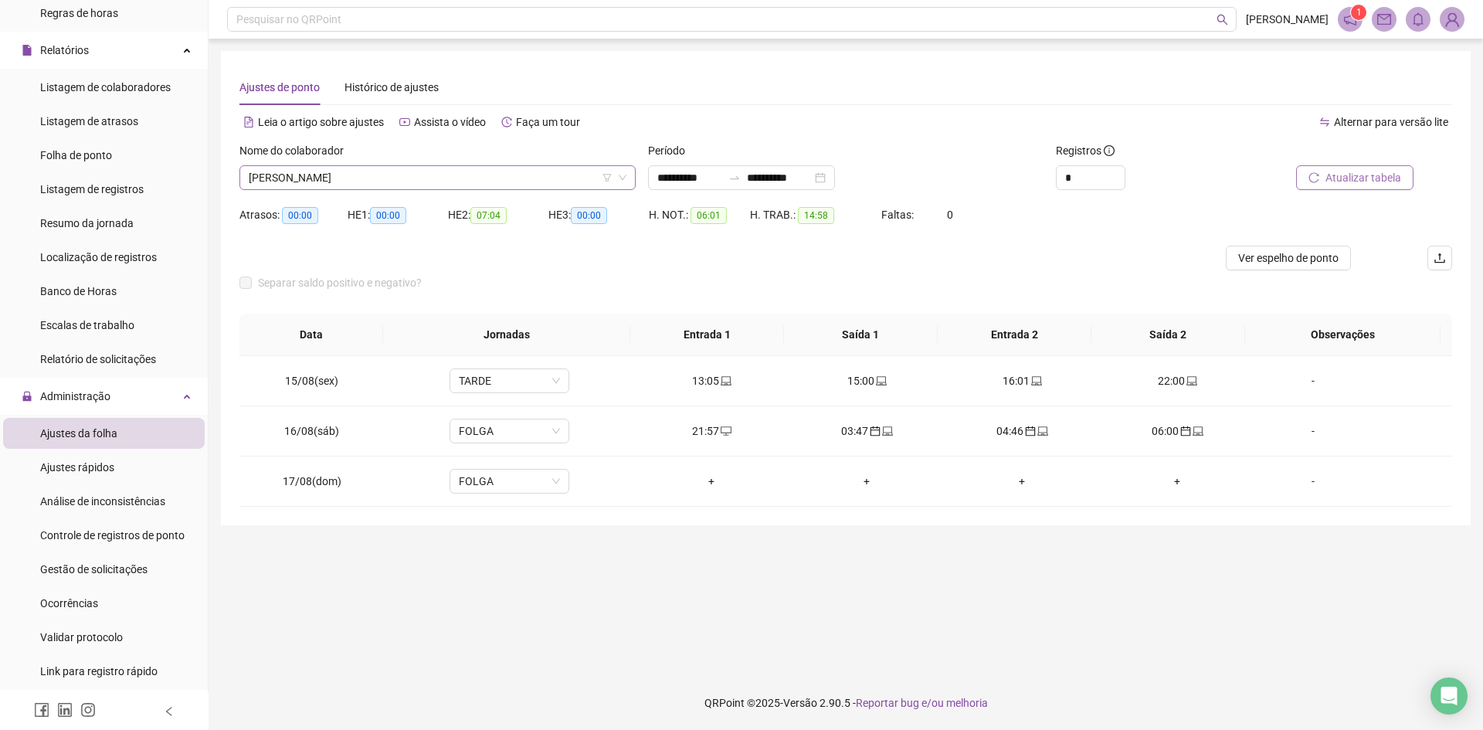
click at [380, 174] on span "[PERSON_NAME]" at bounding box center [438, 177] width 378 height 23
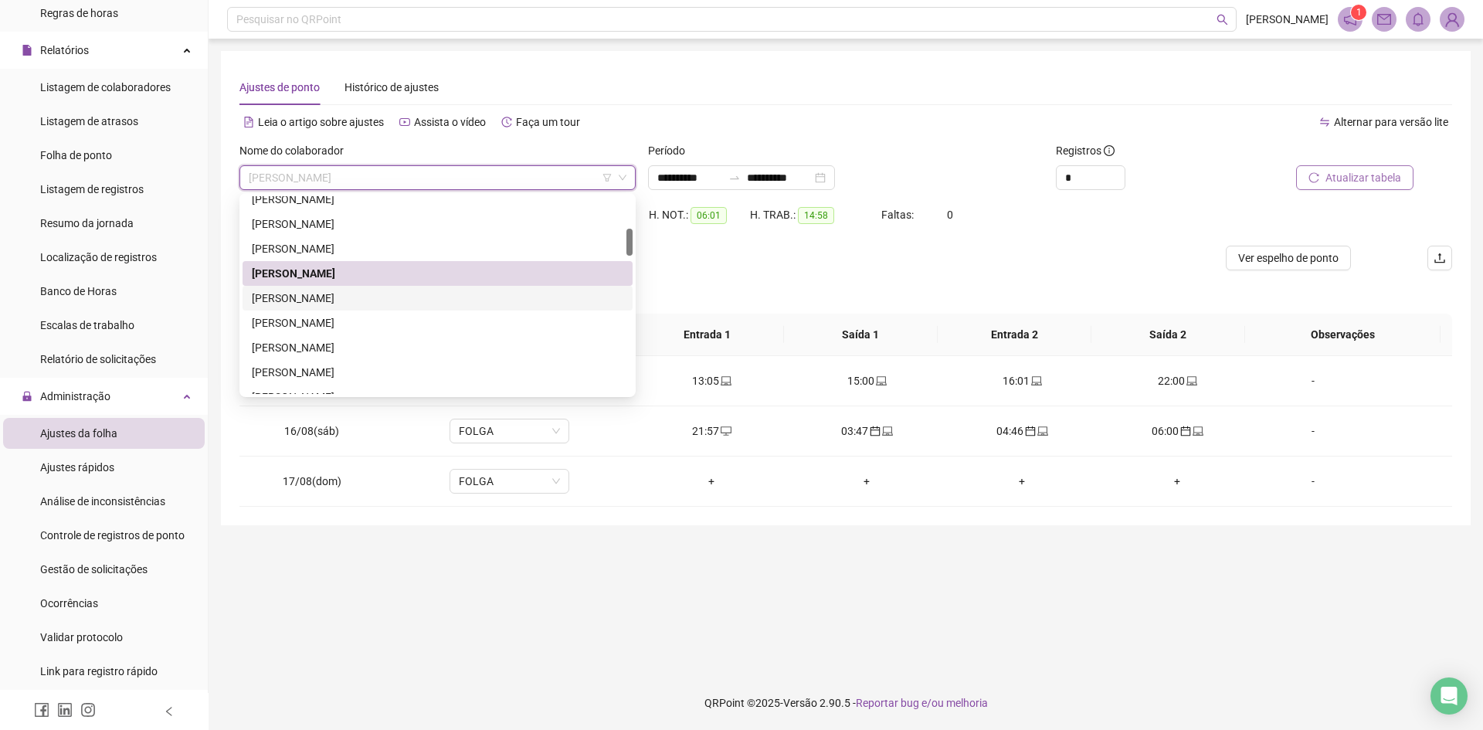
drag, startPoint x: 351, startPoint y: 299, endPoint x: 592, endPoint y: 281, distance: 241.6
click at [351, 298] on div "[PERSON_NAME]" at bounding box center [437, 298] width 371 height 17
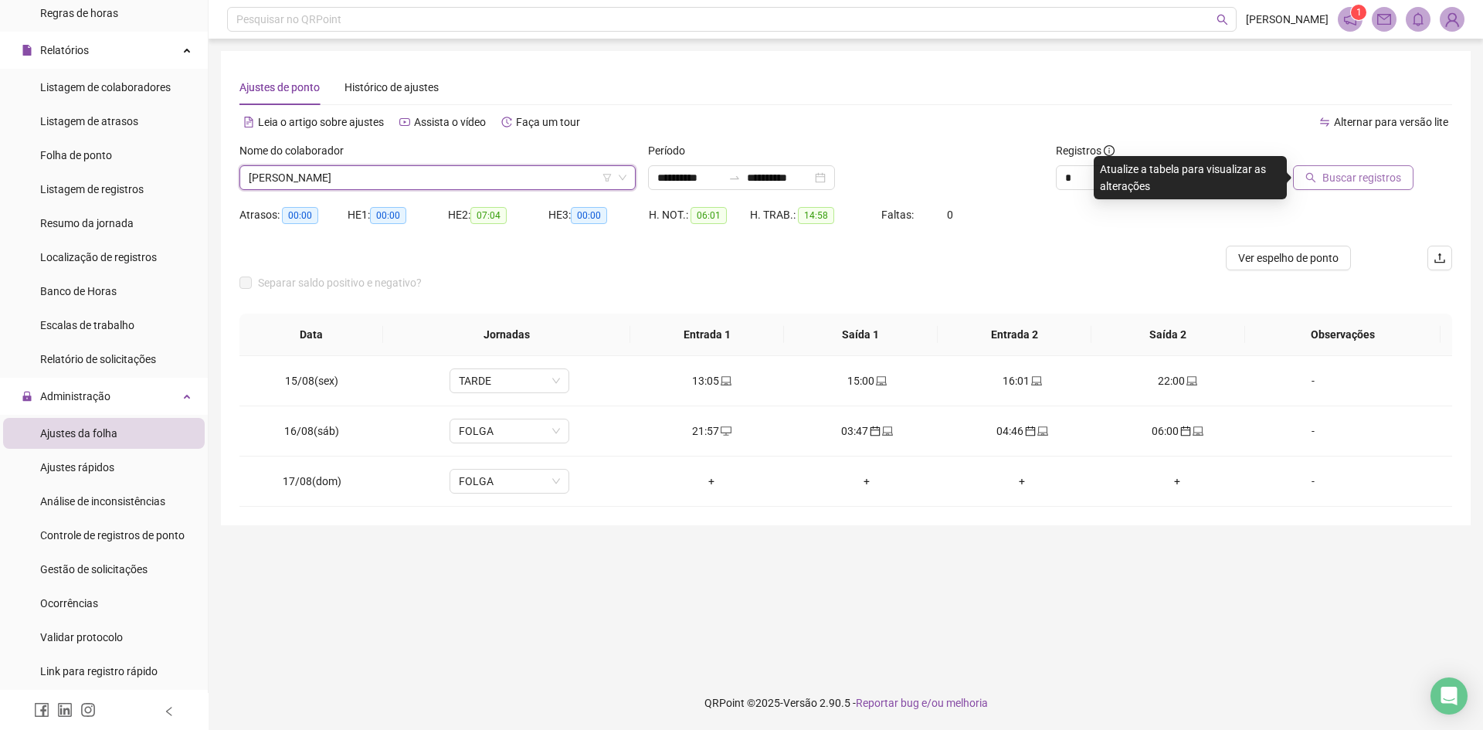
click at [1331, 175] on span "Buscar registros" at bounding box center [1361, 177] width 79 height 17
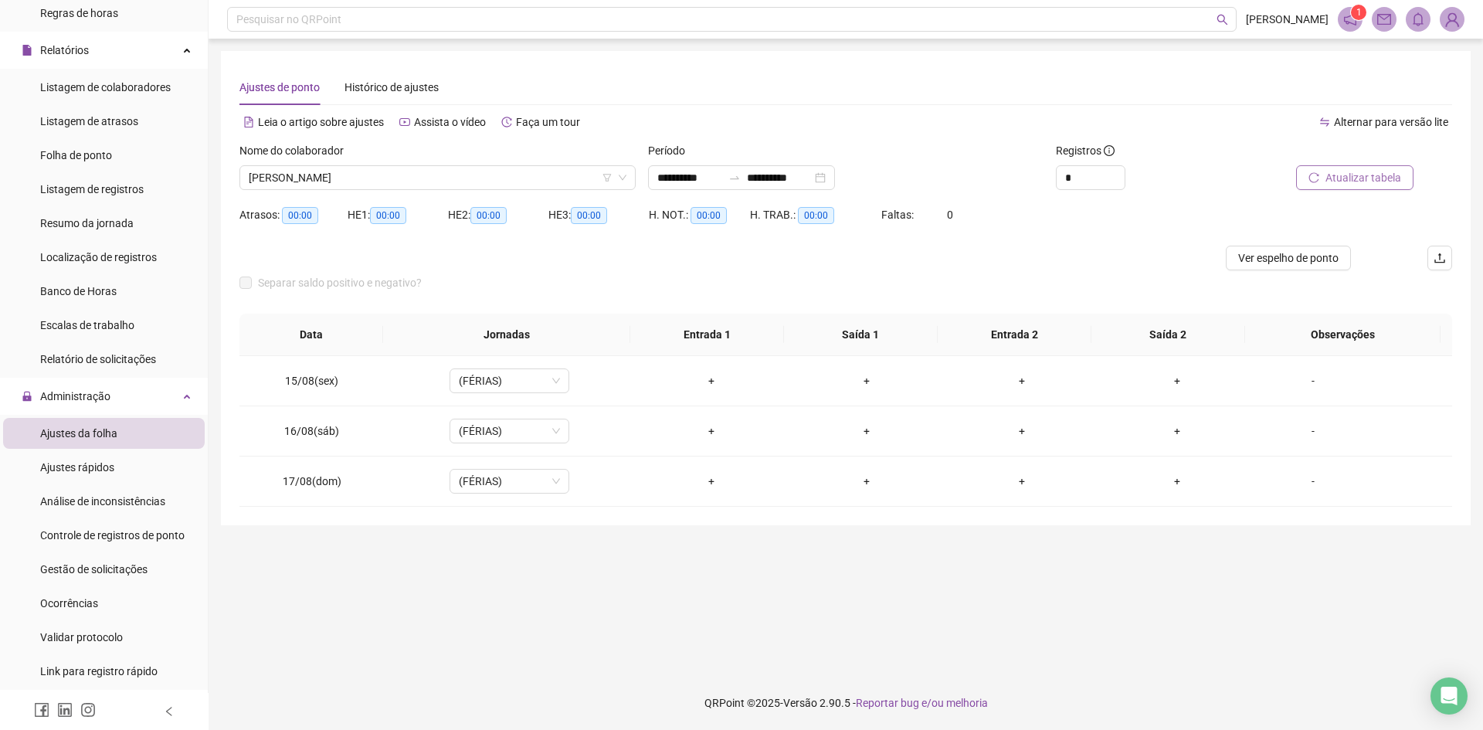
click at [356, 171] on span "[PERSON_NAME]" at bounding box center [438, 177] width 378 height 23
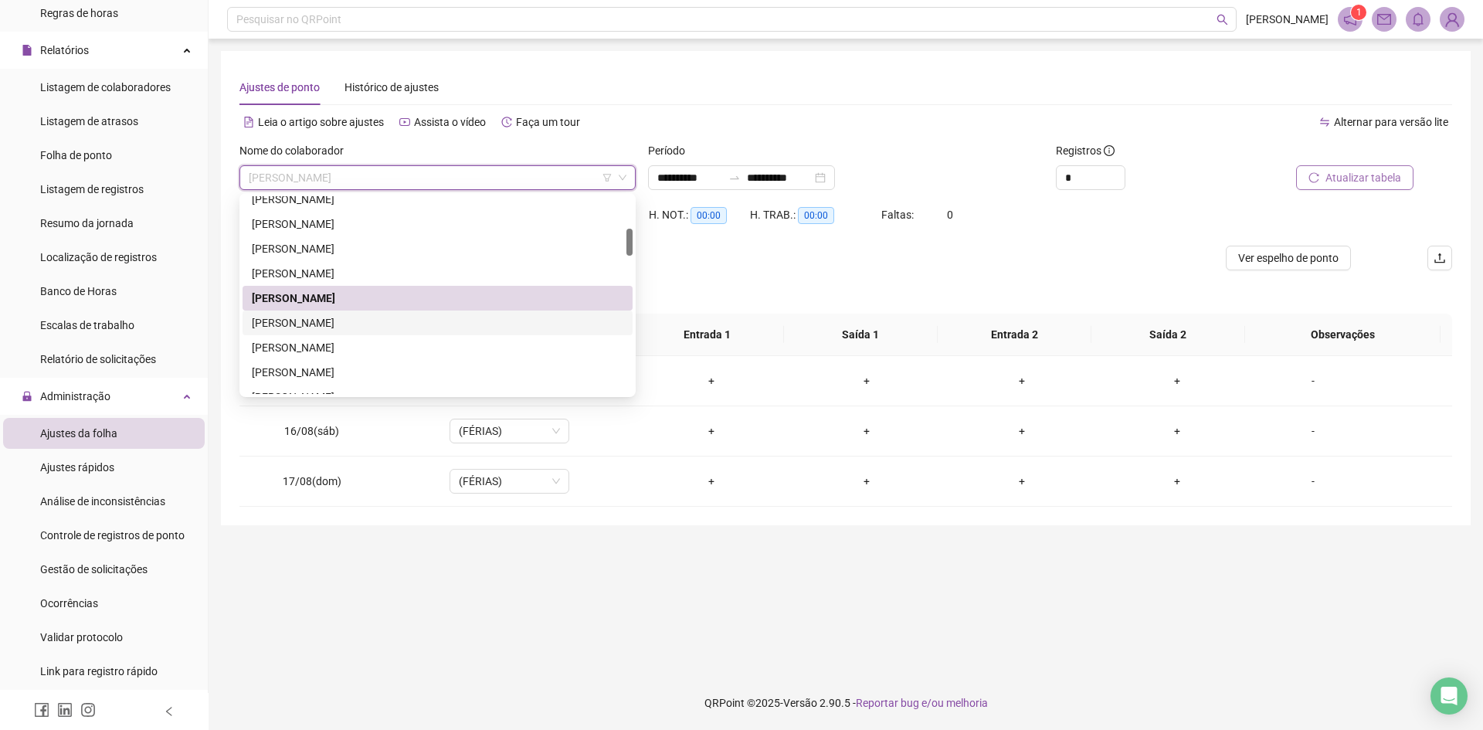
click at [316, 319] on div "[PERSON_NAME]" at bounding box center [437, 322] width 371 height 17
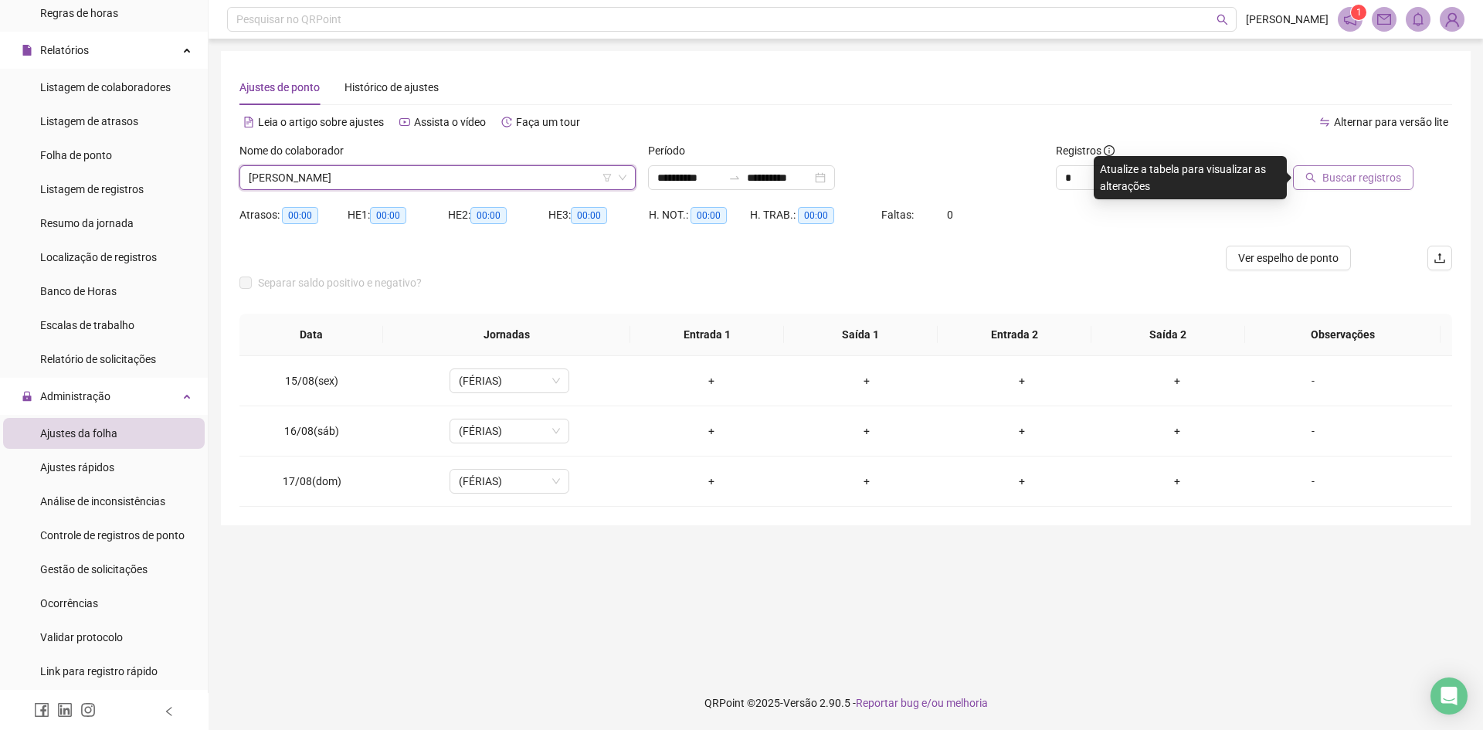
click at [1307, 181] on button "Buscar registros" at bounding box center [1353, 177] width 120 height 25
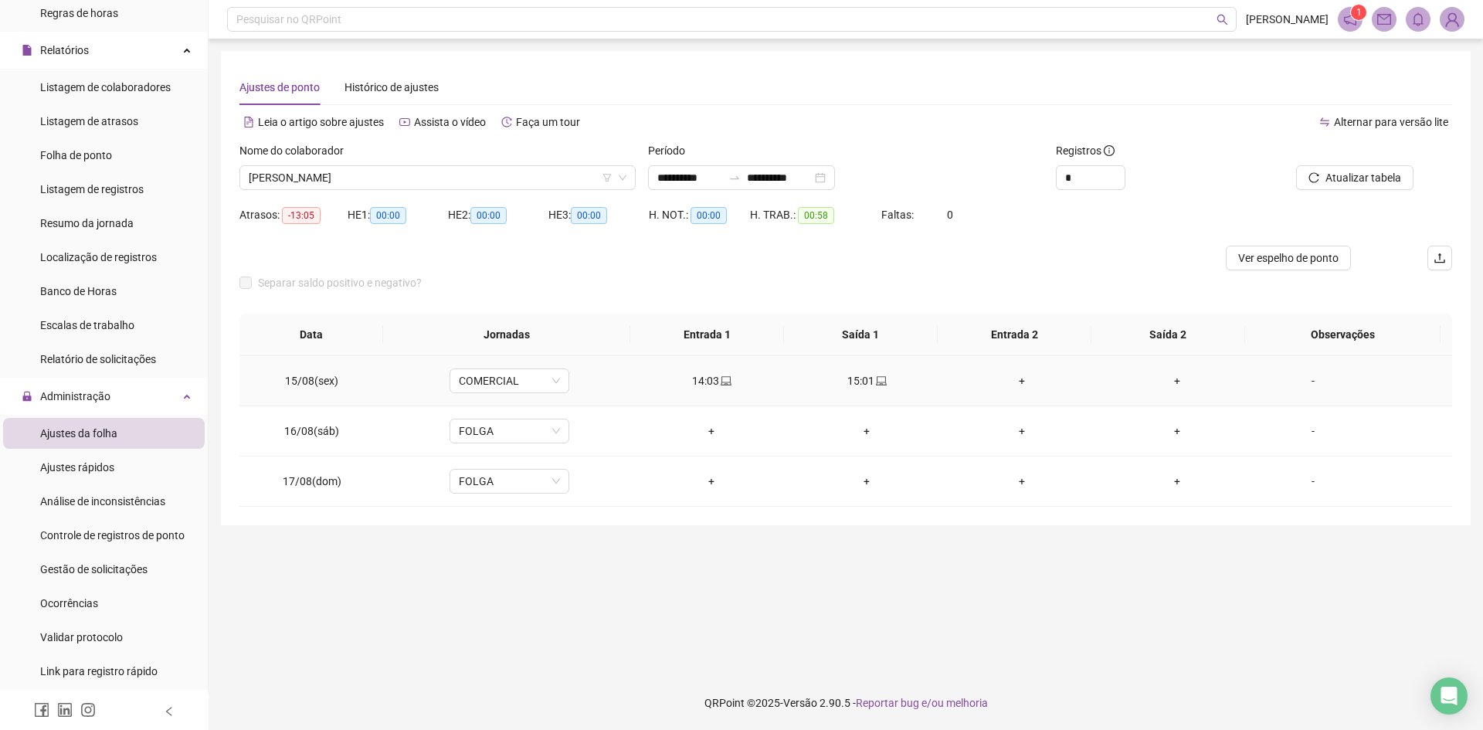
click at [1013, 380] on div "+" at bounding box center [1022, 380] width 130 height 17
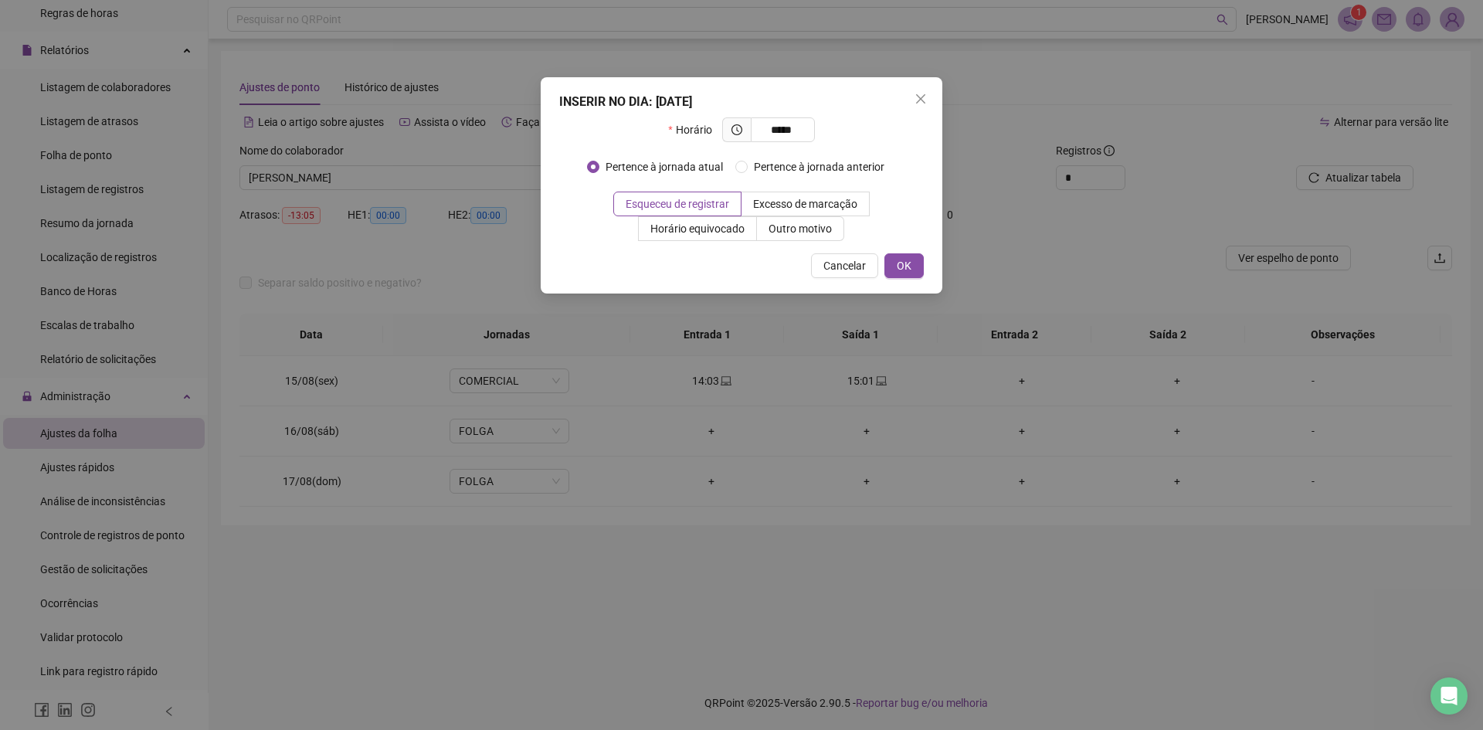
type input "*****"
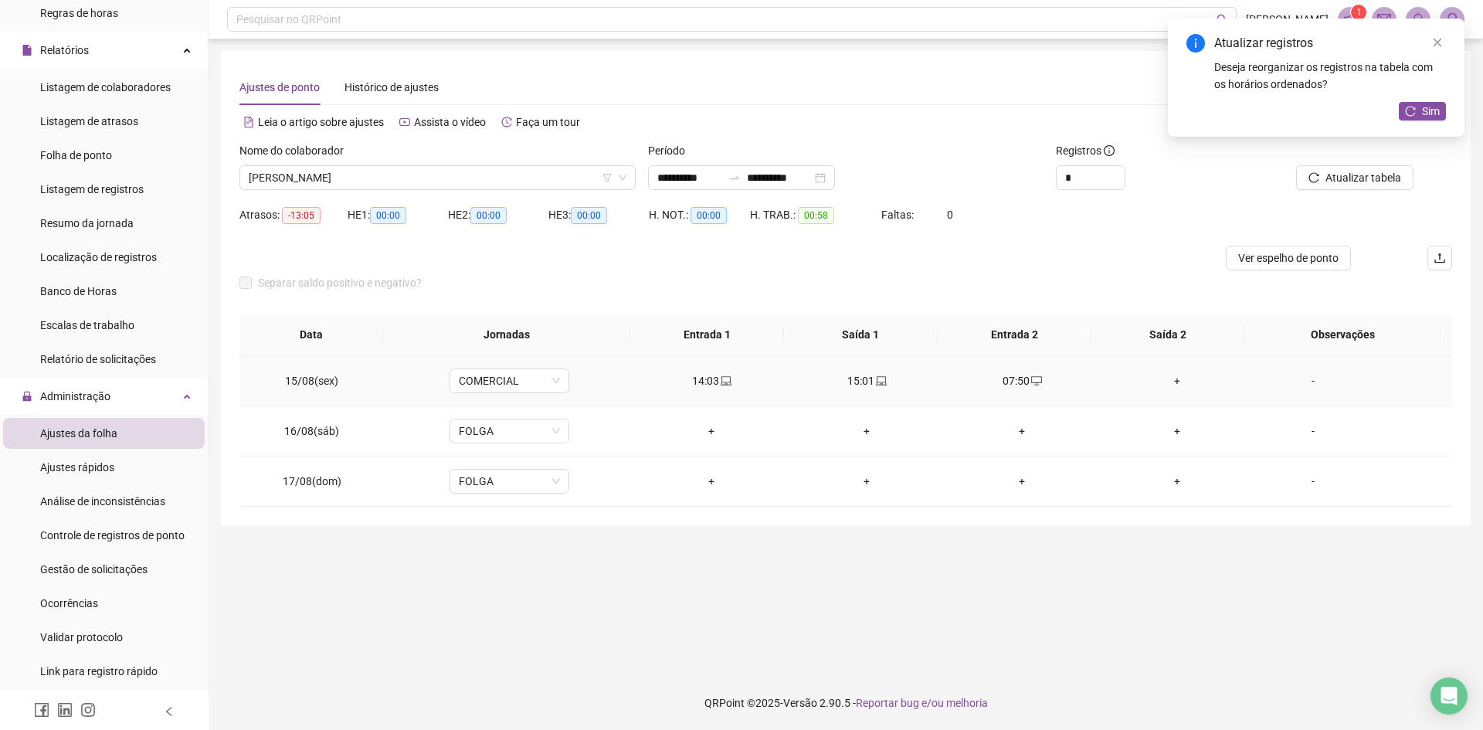
click at [1173, 383] on div "+" at bounding box center [1177, 380] width 130 height 17
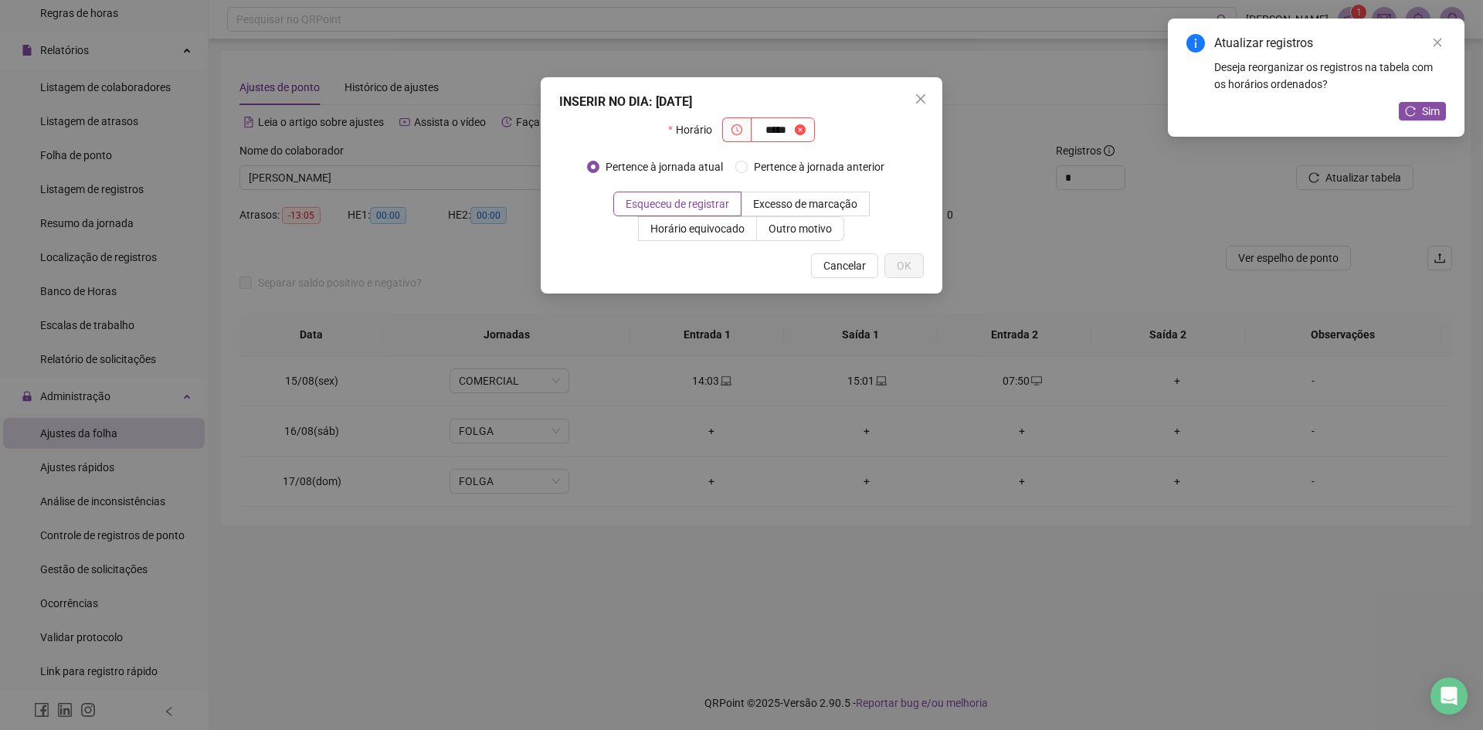
type input "*****"
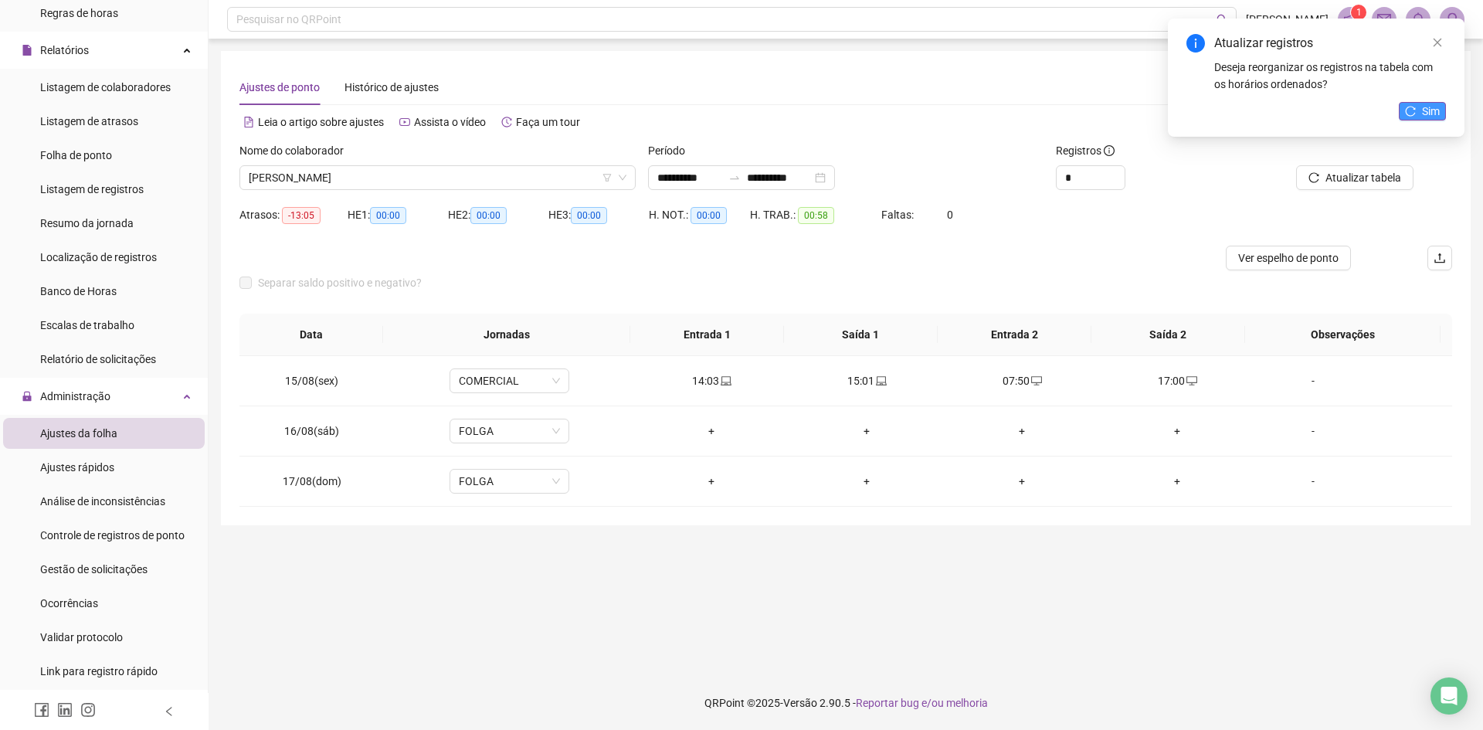
click at [1431, 114] on span "Sim" at bounding box center [1431, 111] width 18 height 17
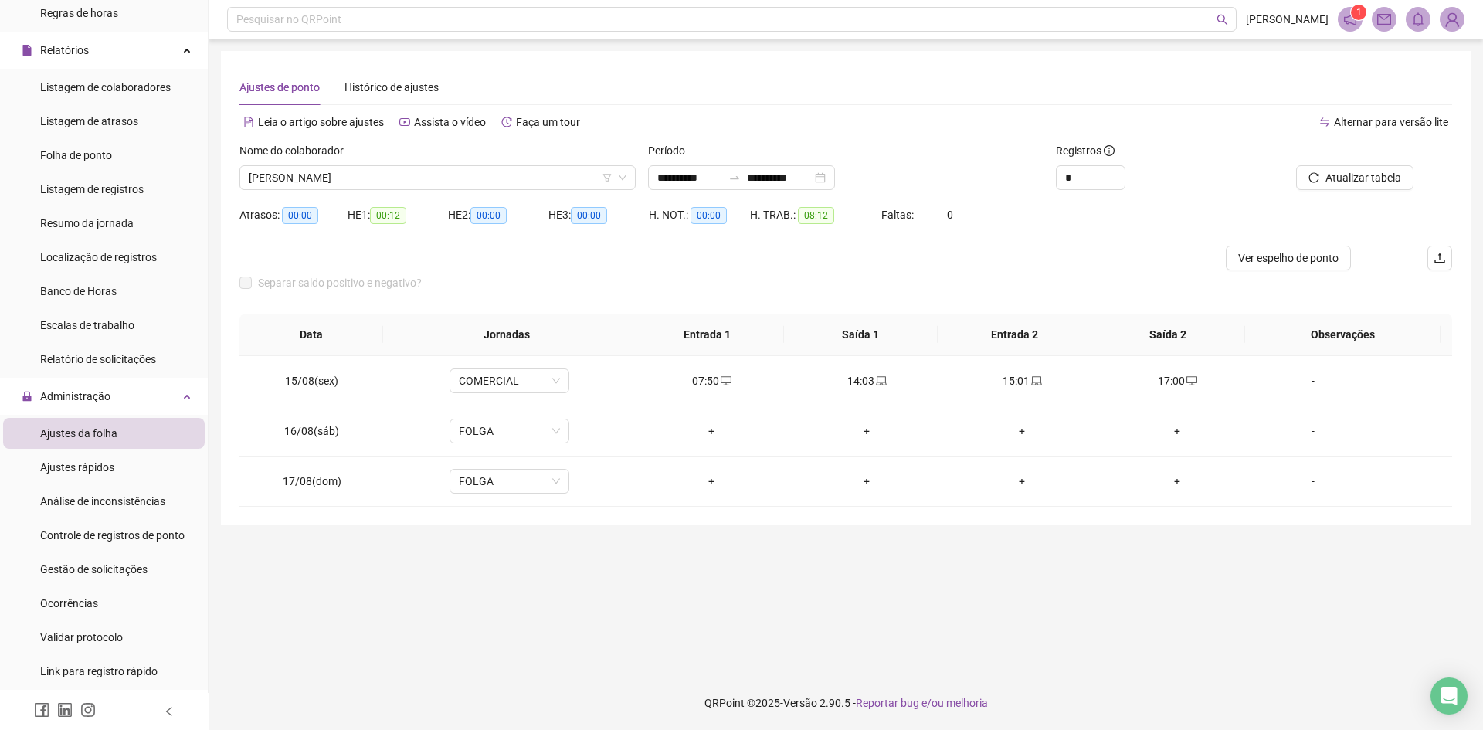
click at [1344, 185] on span "Atualizar tabela" at bounding box center [1363, 177] width 76 height 17
click at [320, 178] on span "[PERSON_NAME]" at bounding box center [438, 177] width 378 height 23
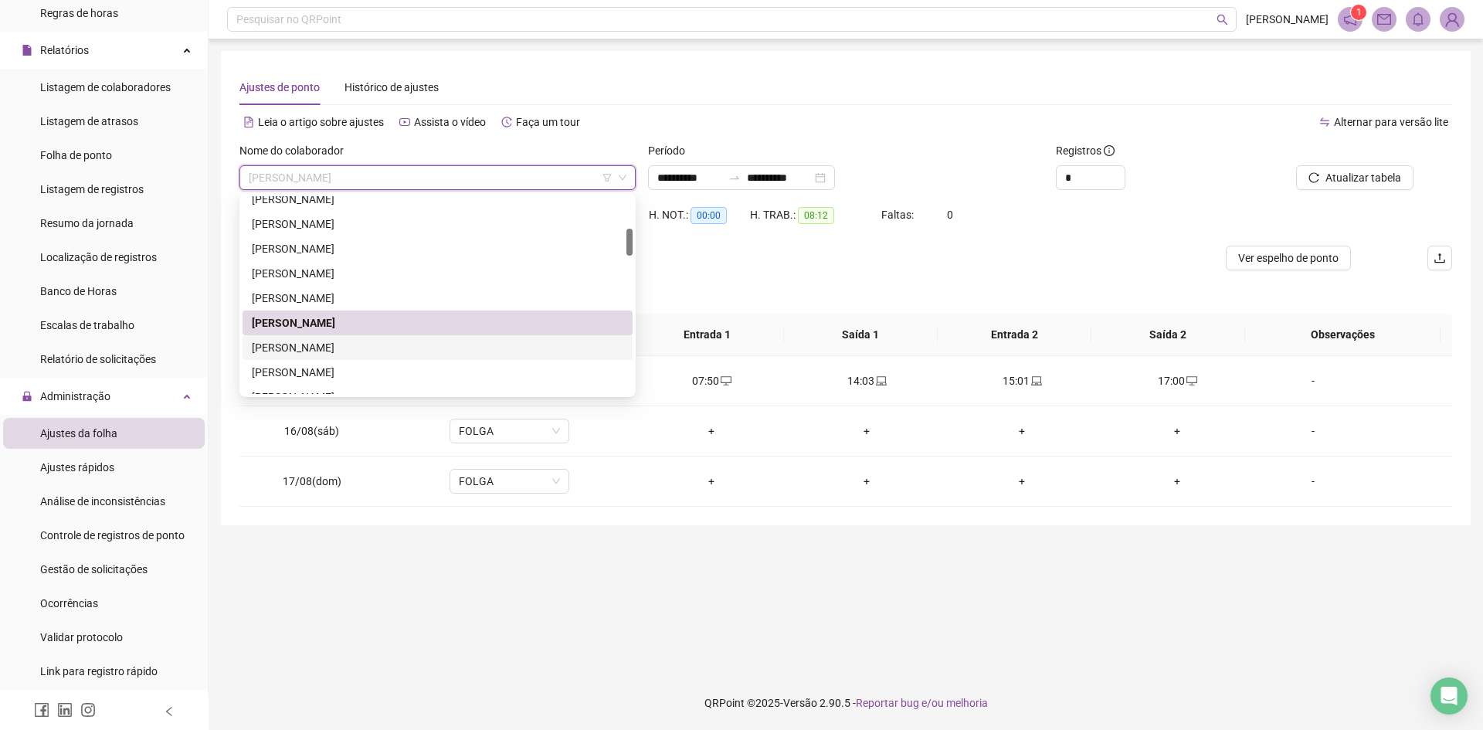
click at [310, 347] on div "[PERSON_NAME]" at bounding box center [437, 347] width 371 height 17
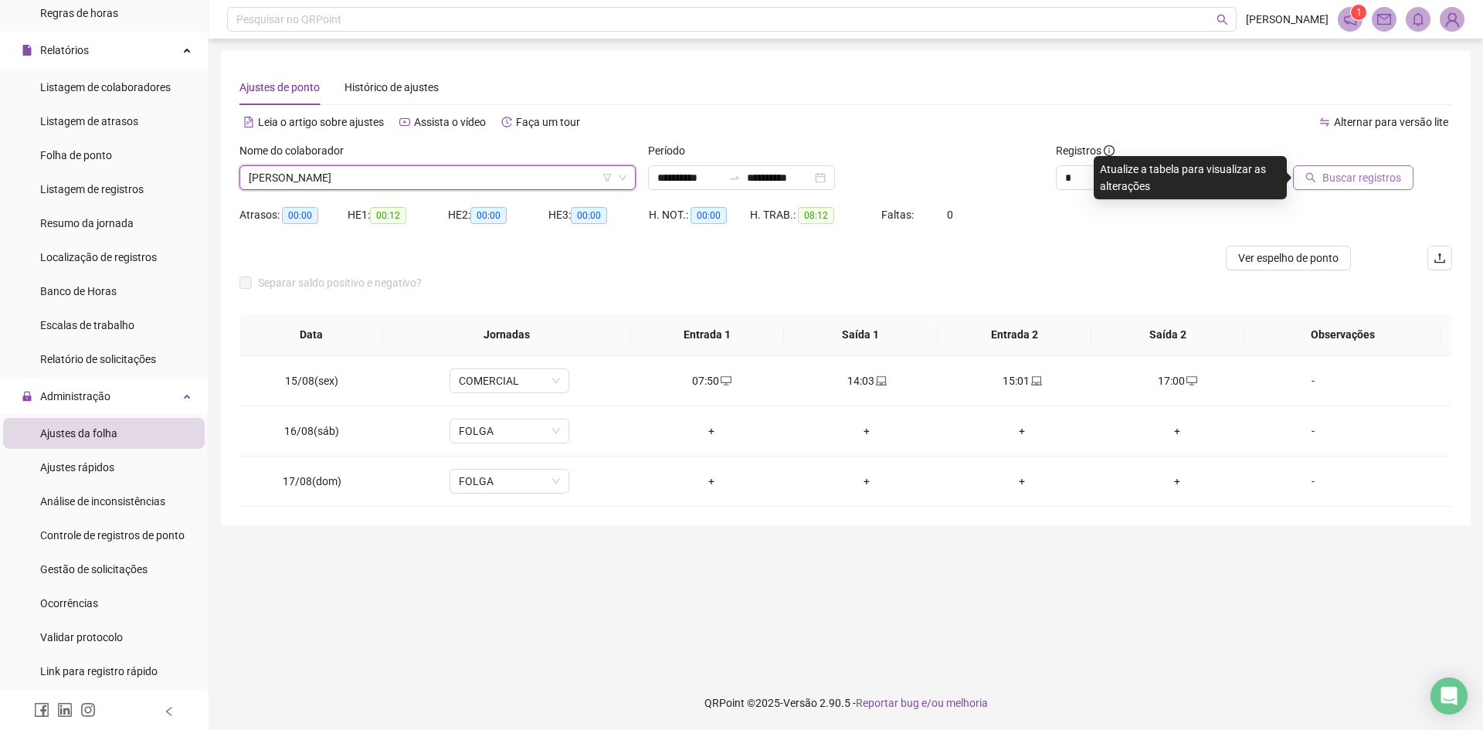
click at [1340, 175] on span "Buscar registros" at bounding box center [1361, 177] width 79 height 17
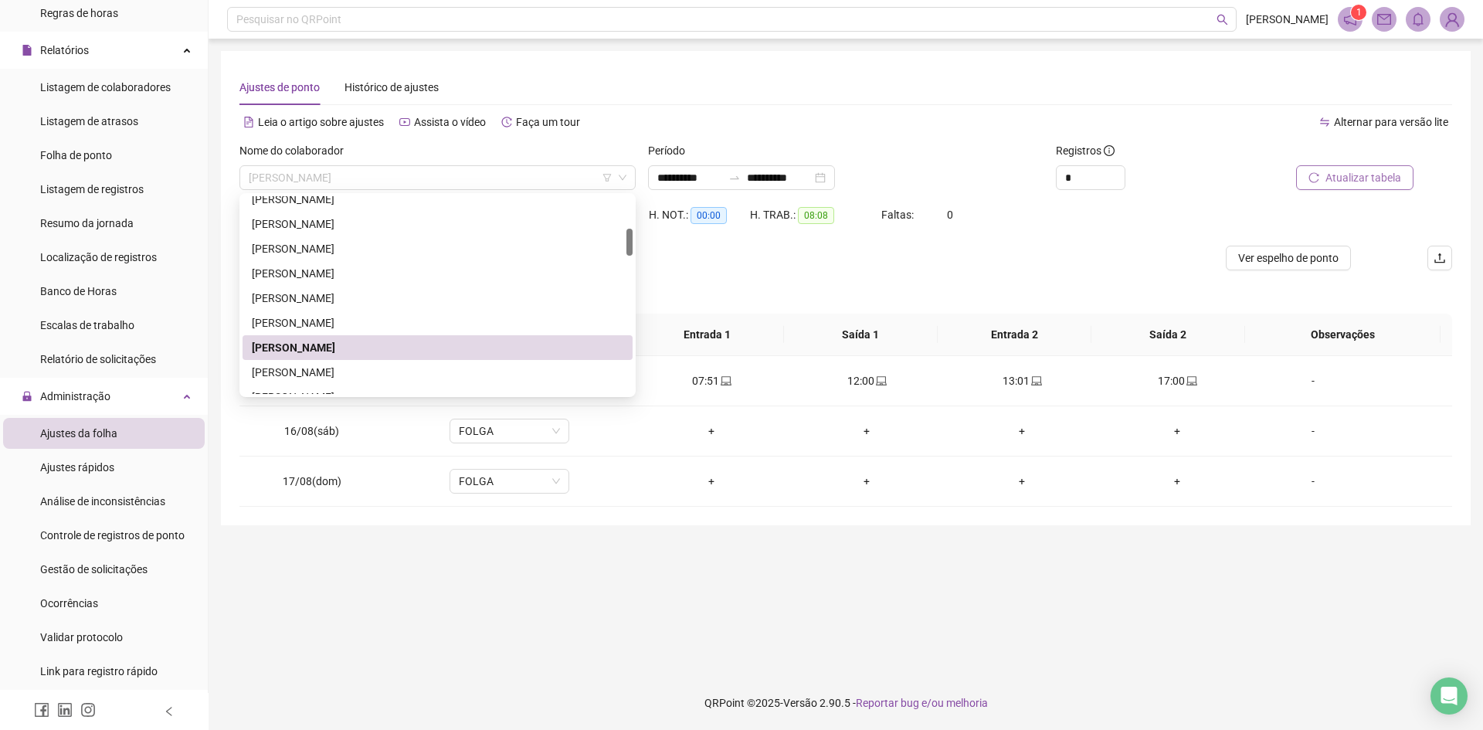
click at [434, 175] on span "[PERSON_NAME]" at bounding box center [438, 177] width 378 height 23
drag, startPoint x: 344, startPoint y: 372, endPoint x: 372, endPoint y: 360, distance: 31.1
click at [345, 372] on div "[PERSON_NAME]" at bounding box center [437, 372] width 371 height 17
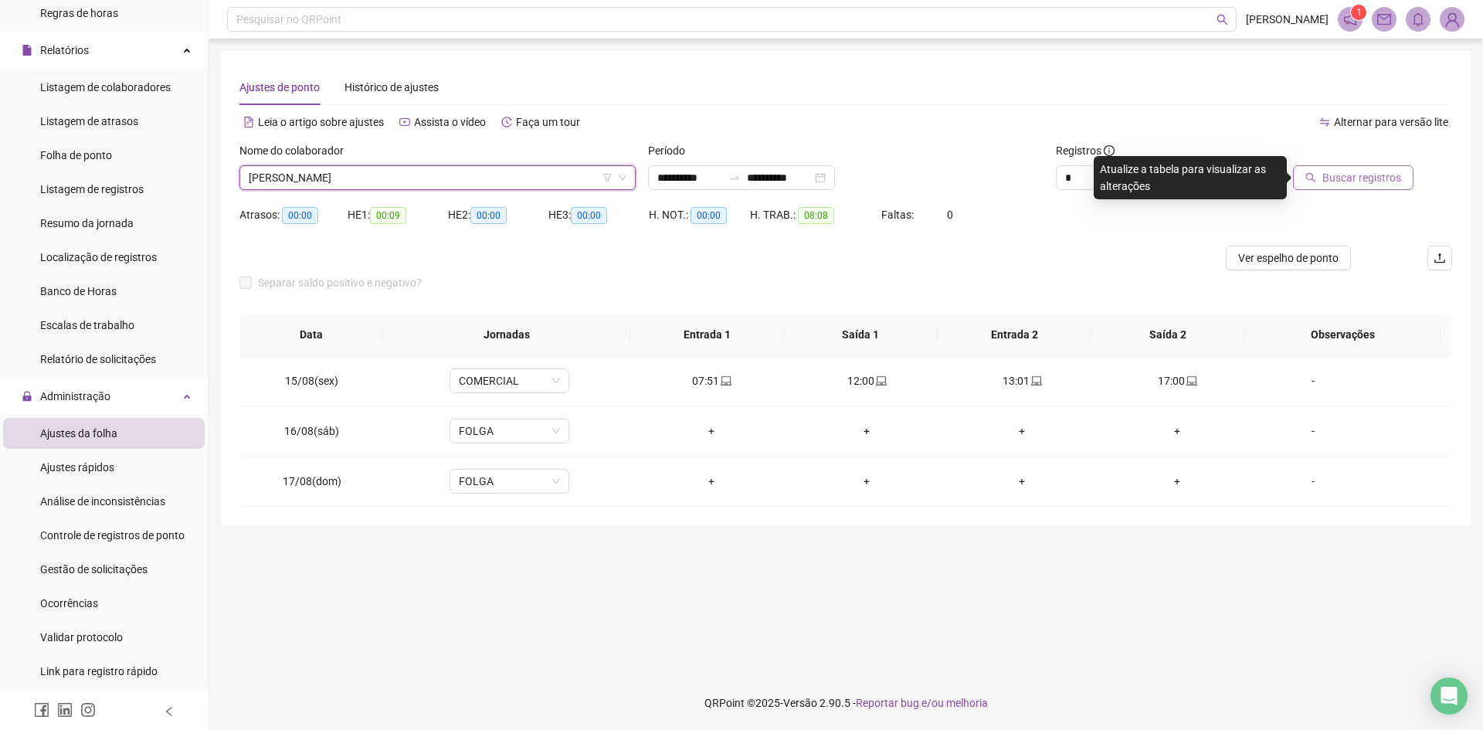
click at [1316, 178] on icon "search" at bounding box center [1310, 177] width 11 height 11
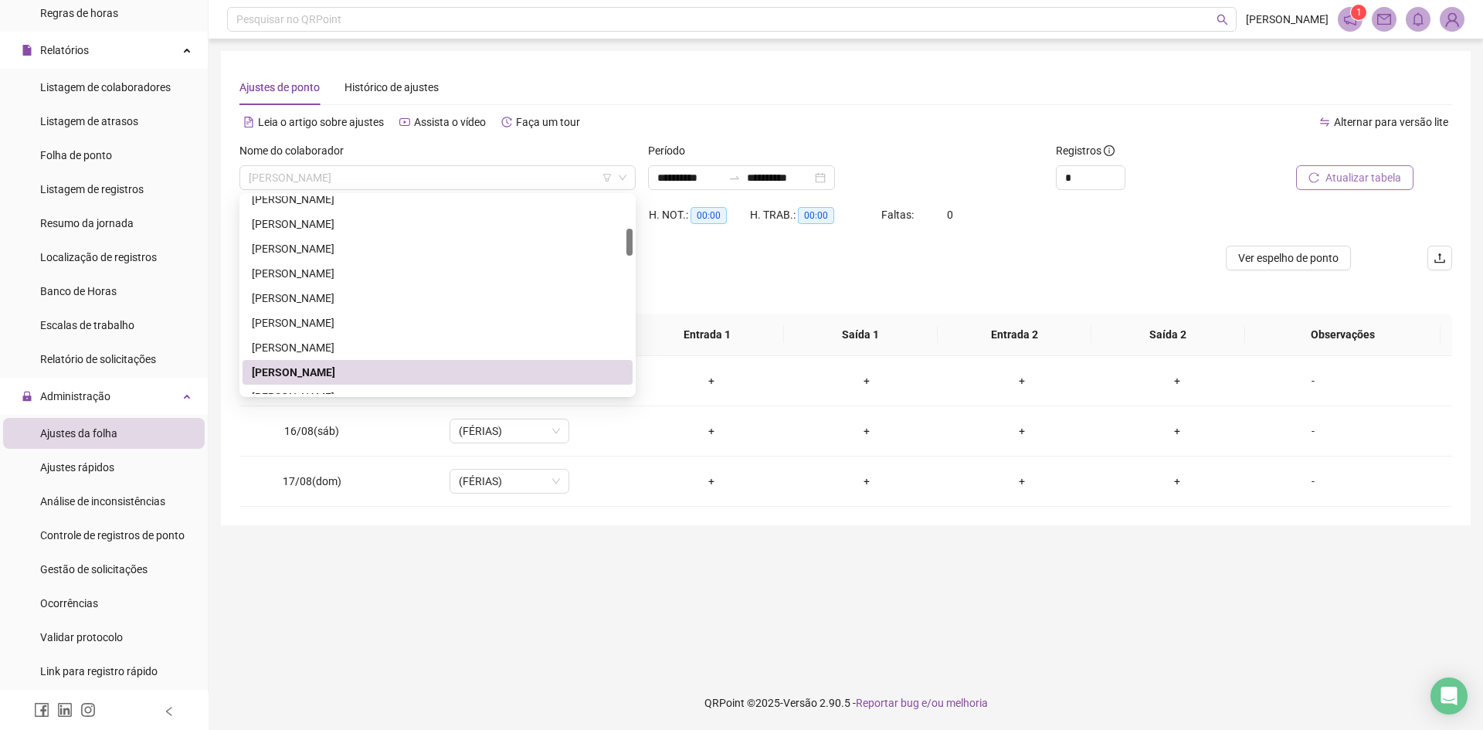
click at [466, 168] on span "[PERSON_NAME]" at bounding box center [438, 177] width 378 height 23
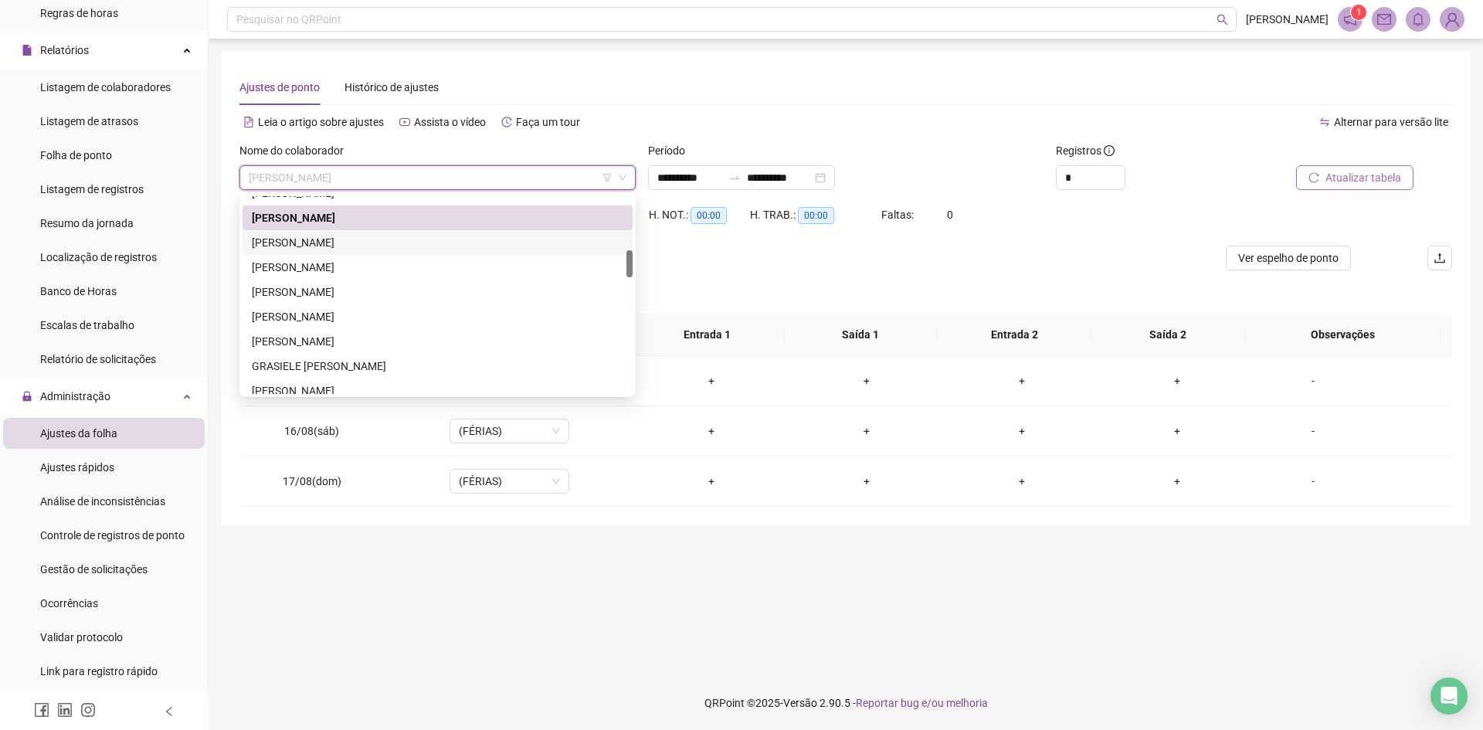
click at [366, 242] on div "[PERSON_NAME]" at bounding box center [437, 242] width 371 height 17
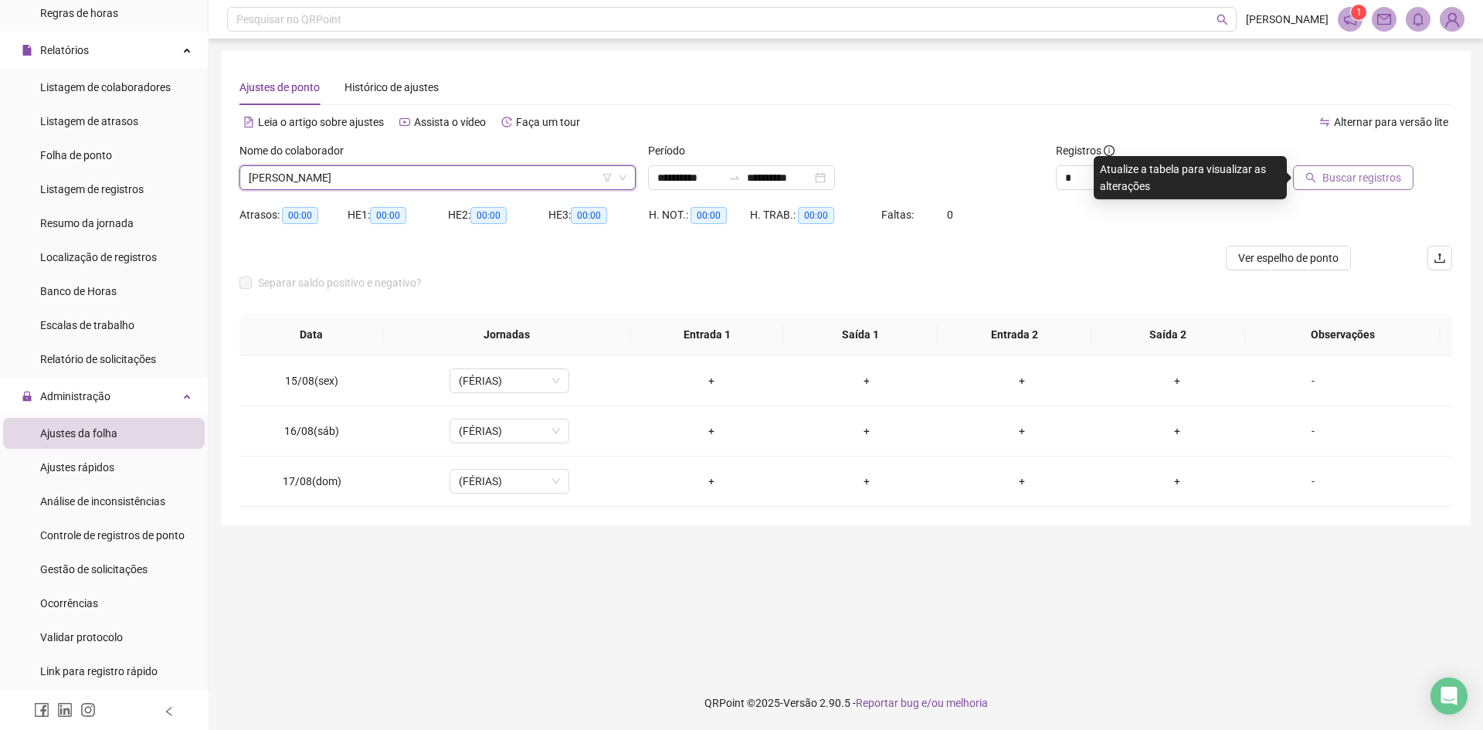
click at [1354, 170] on span "Buscar registros" at bounding box center [1361, 177] width 79 height 17
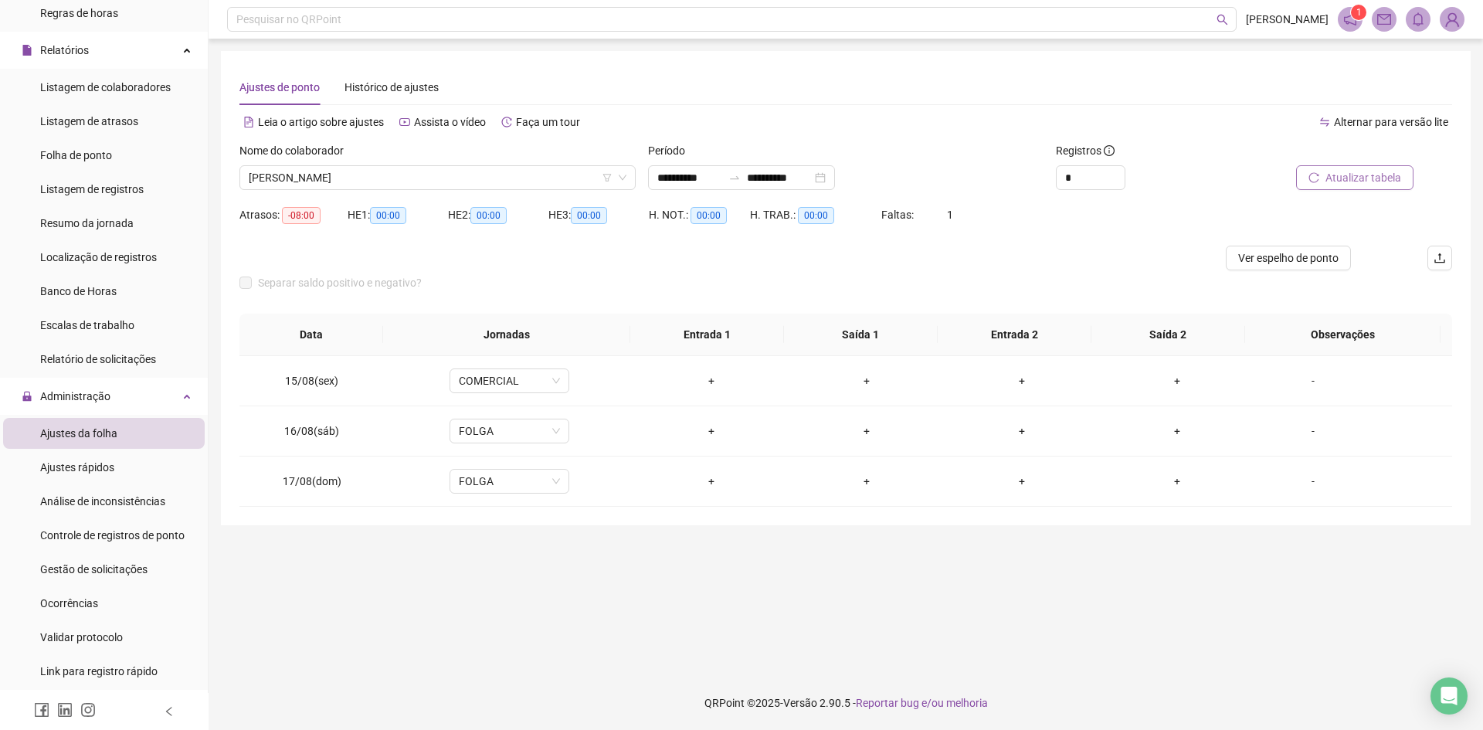
click at [320, 175] on span "[PERSON_NAME]" at bounding box center [438, 177] width 378 height 23
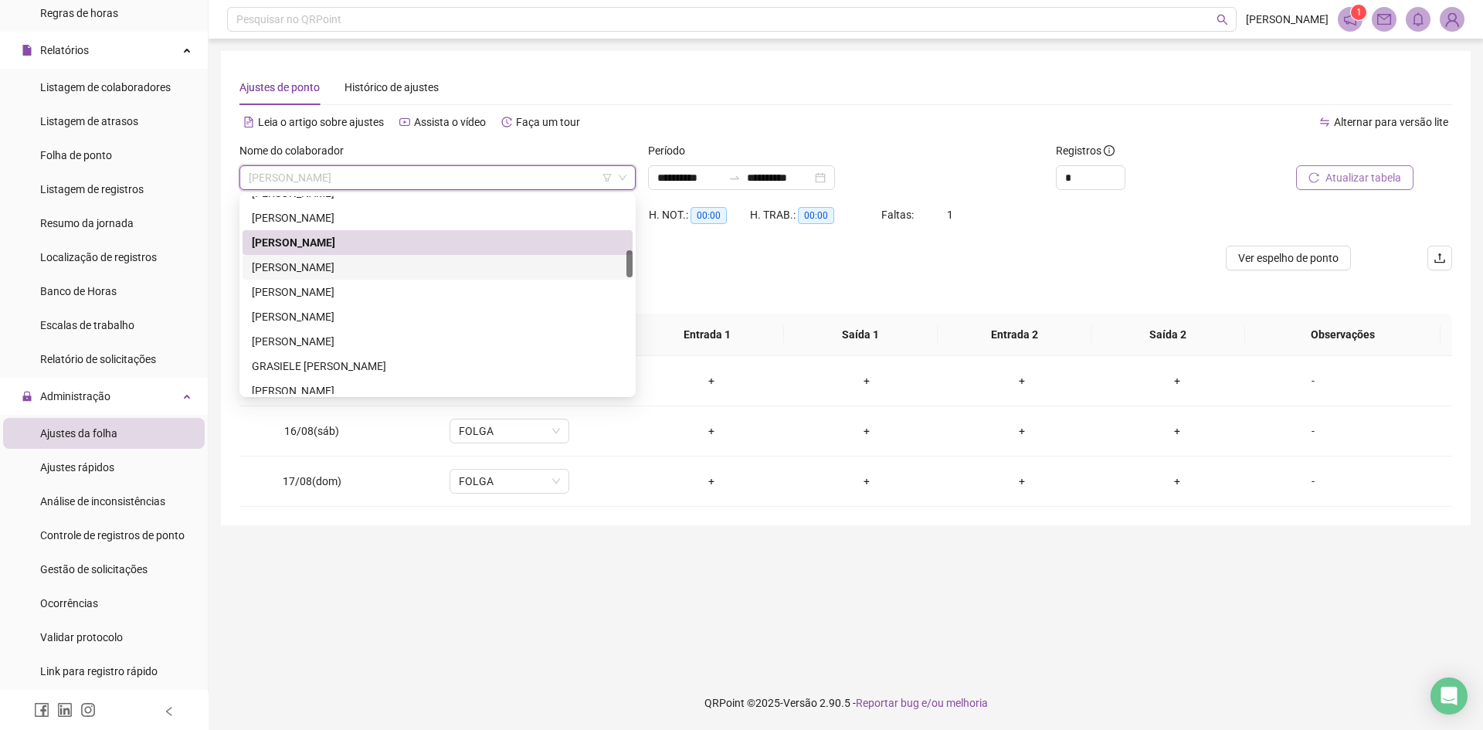
click at [327, 263] on div "[PERSON_NAME]" at bounding box center [437, 267] width 371 height 17
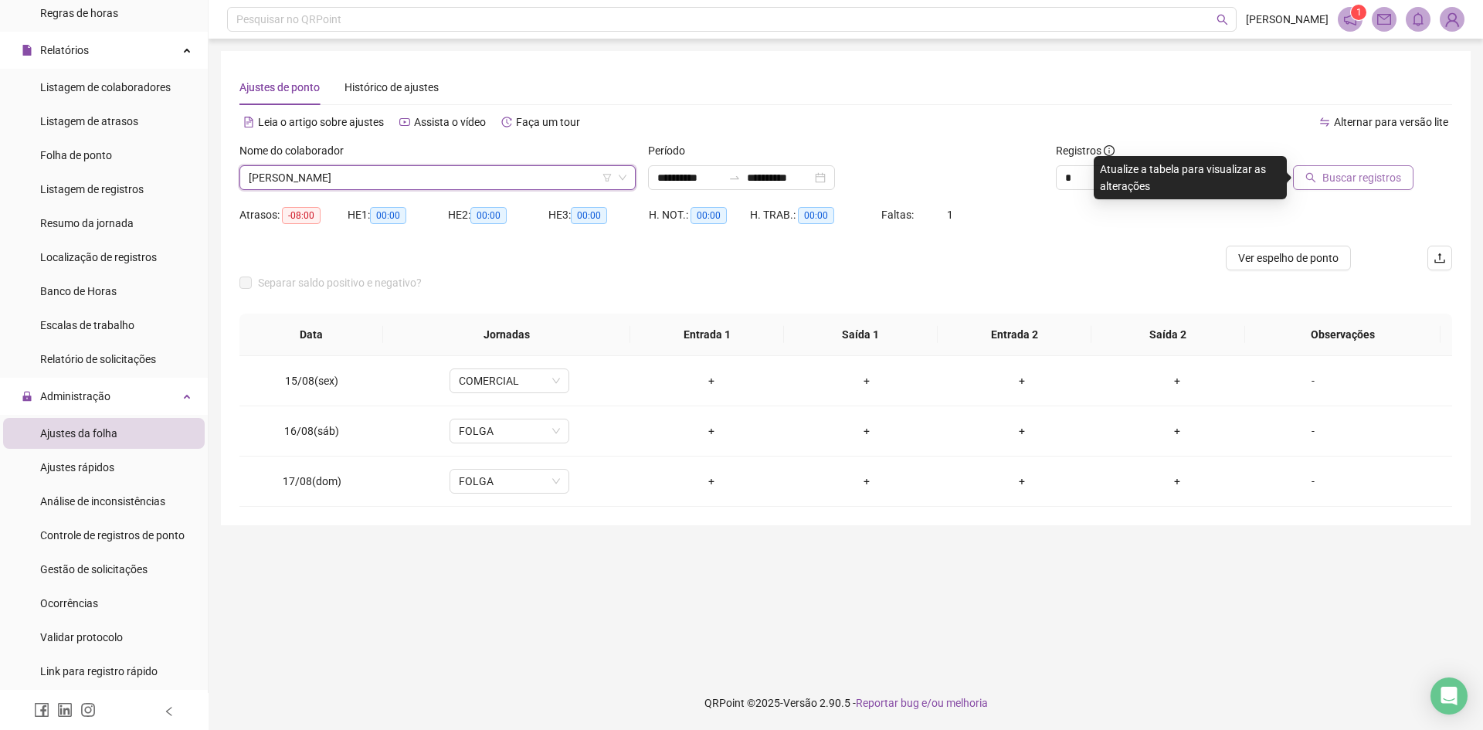
click at [1320, 180] on button "Buscar registros" at bounding box center [1353, 177] width 120 height 25
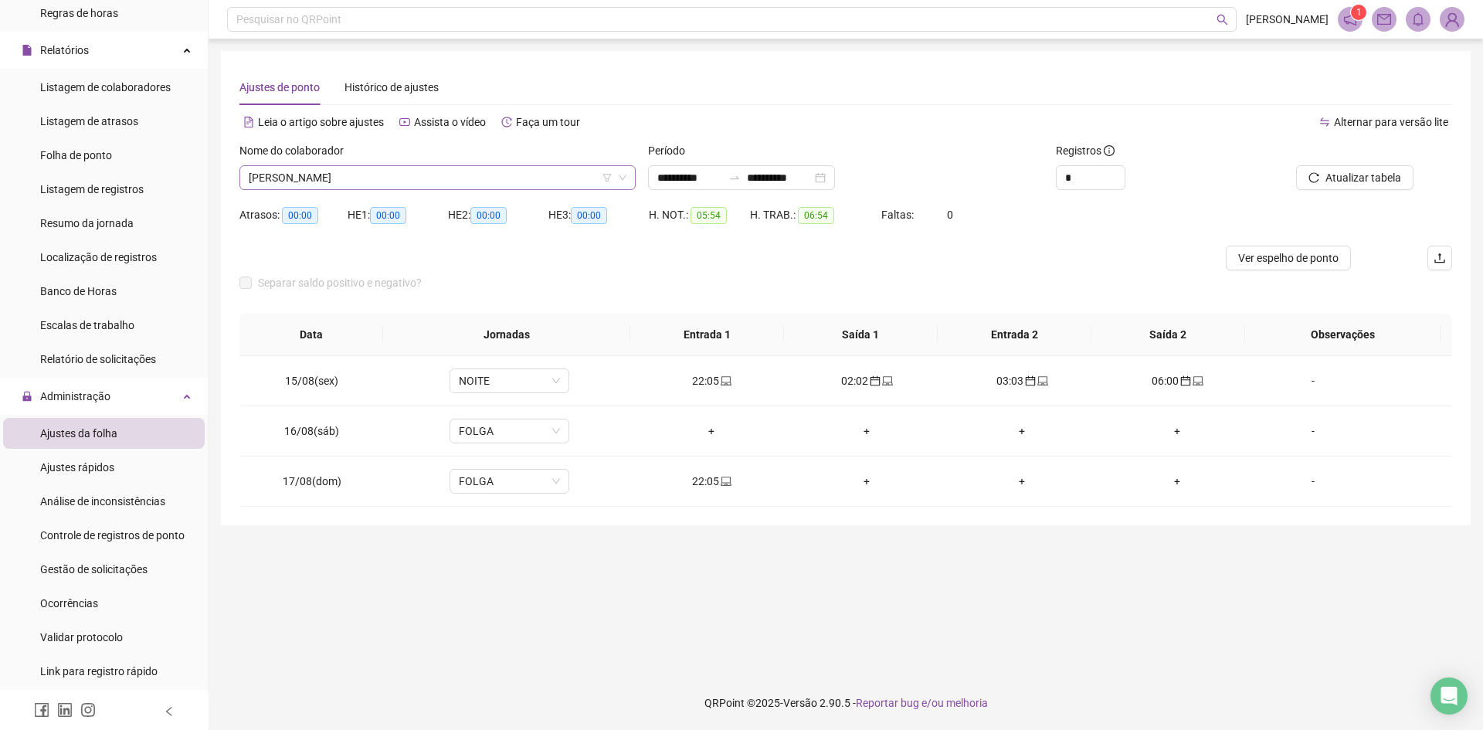
click at [330, 178] on span "[PERSON_NAME]" at bounding box center [438, 177] width 378 height 23
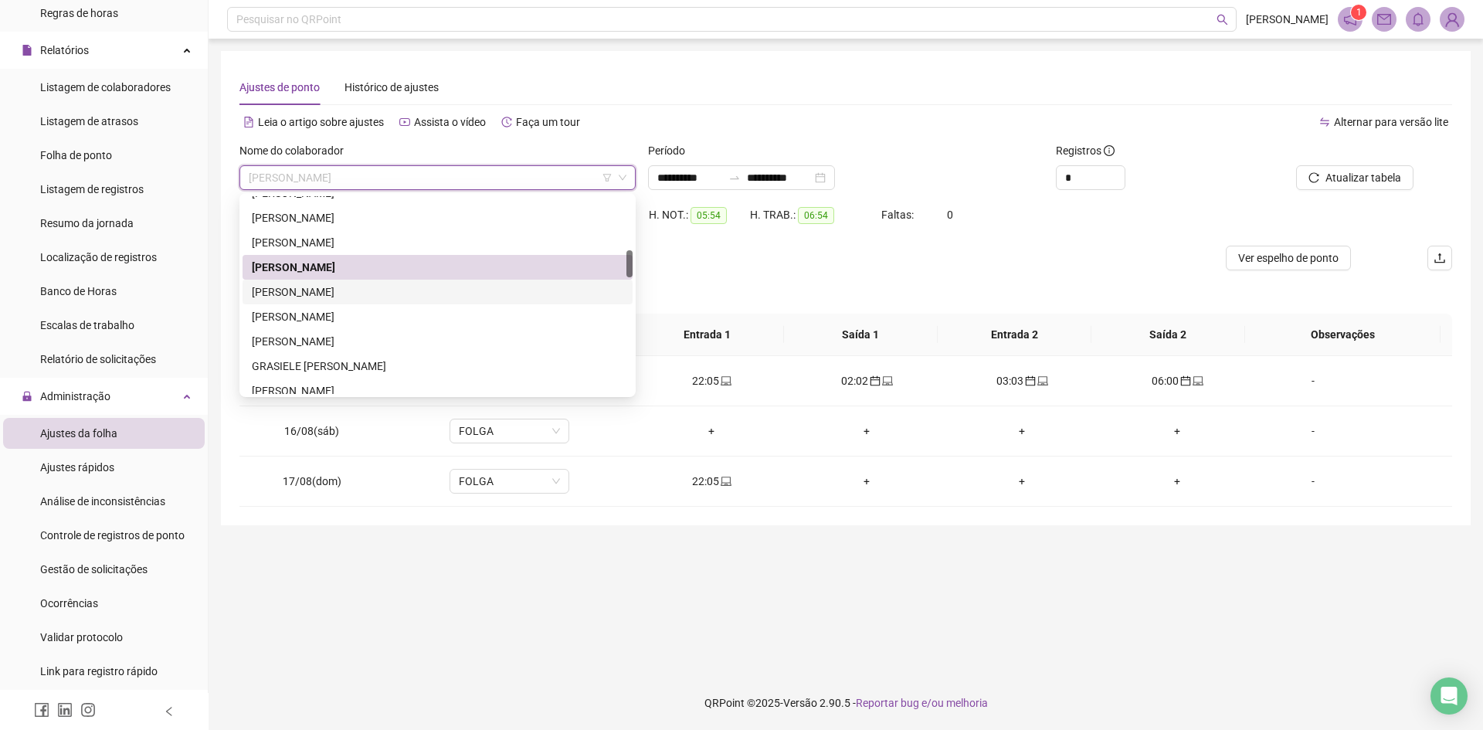
click at [280, 283] on div "[PERSON_NAME]" at bounding box center [437, 291] width 371 height 17
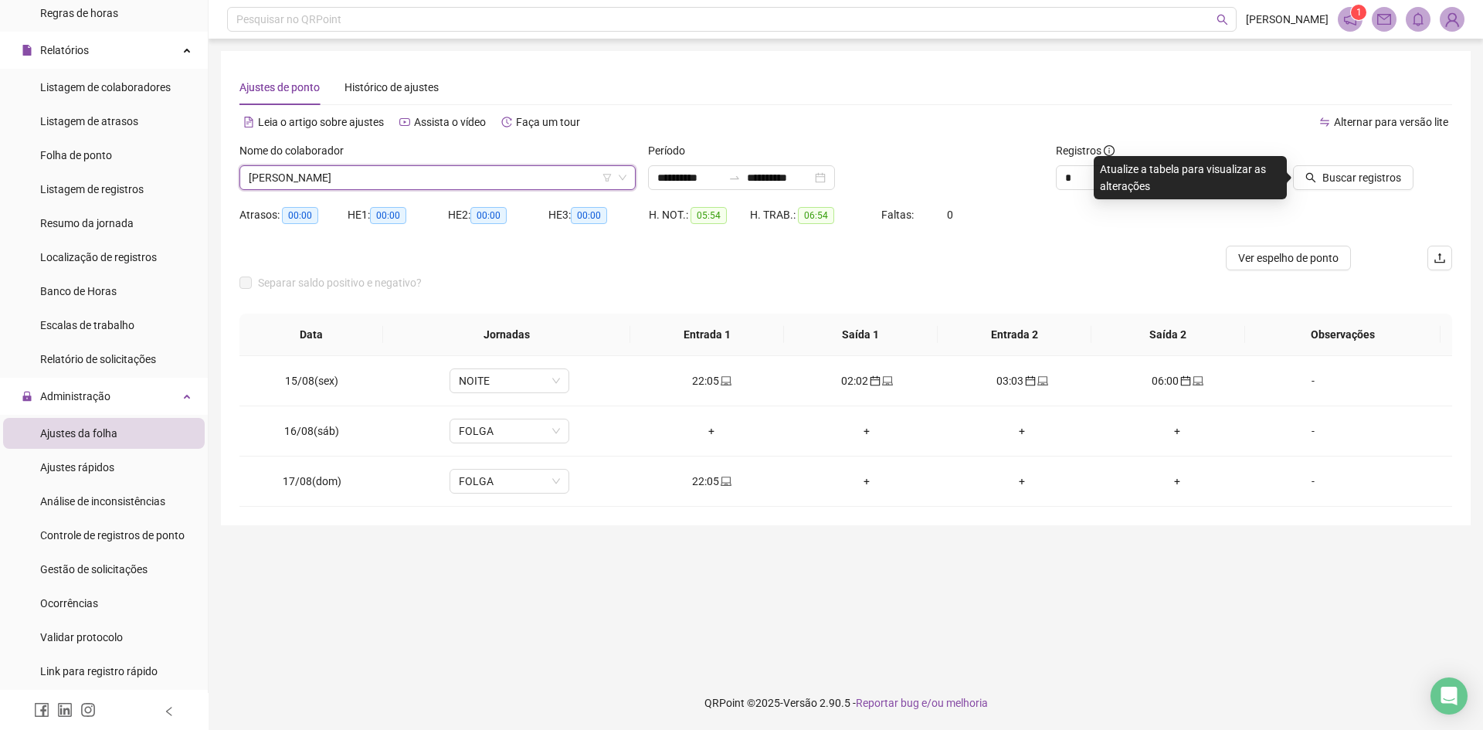
click at [1327, 190] on div "Buscar registros" at bounding box center [1356, 172] width 204 height 60
click at [1330, 178] on span "Buscar registros" at bounding box center [1361, 177] width 79 height 17
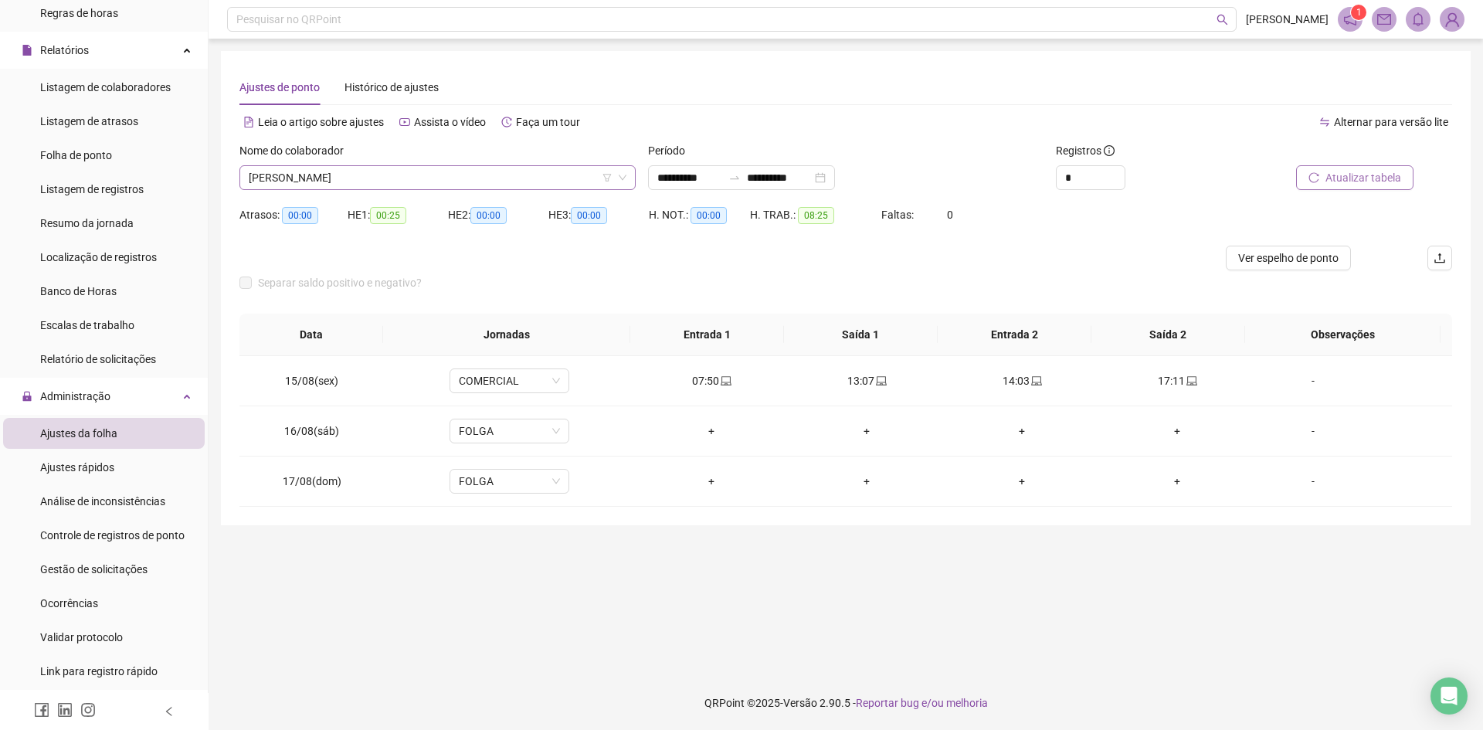
click at [328, 179] on span "[PERSON_NAME]" at bounding box center [438, 177] width 378 height 23
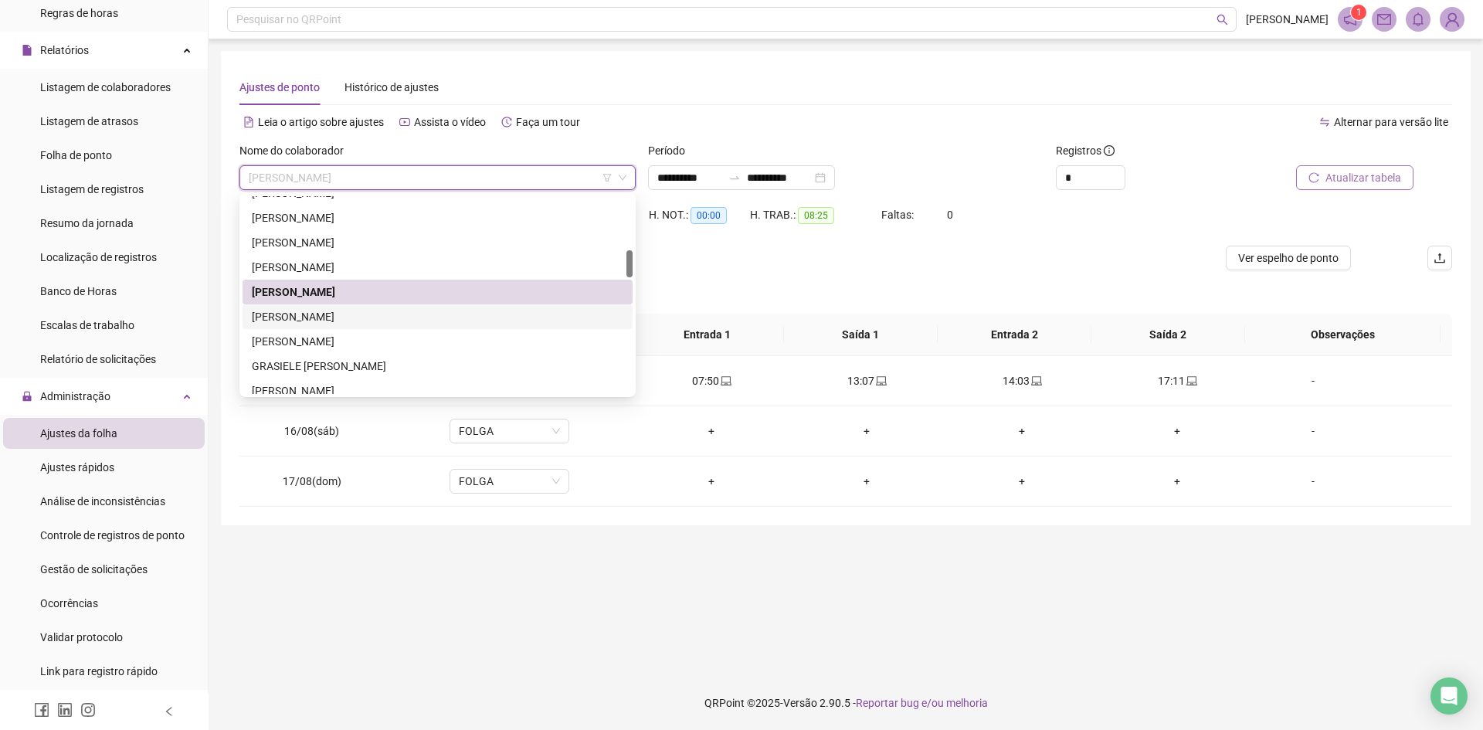
click at [344, 313] on div "[PERSON_NAME]" at bounding box center [437, 316] width 371 height 17
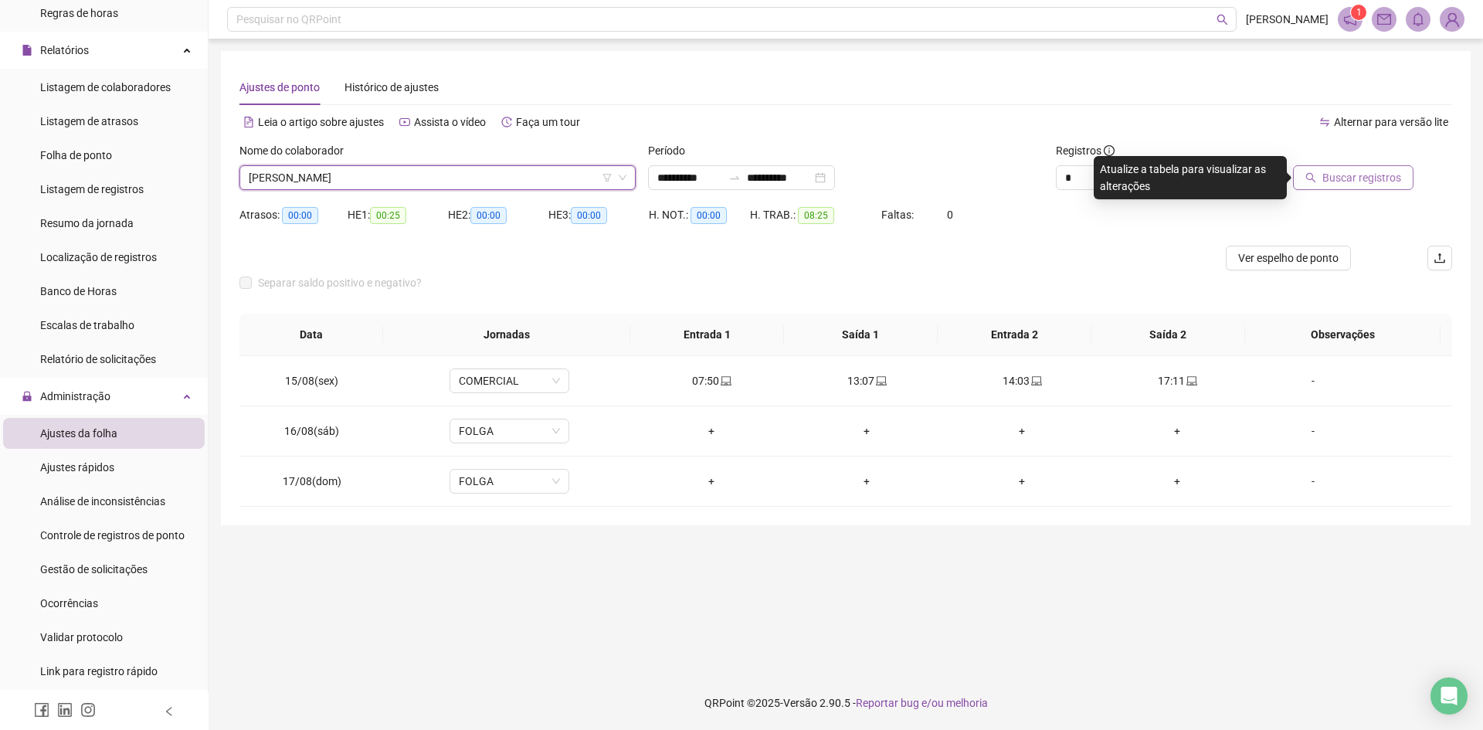
click at [1323, 180] on button "Buscar registros" at bounding box center [1353, 177] width 120 height 25
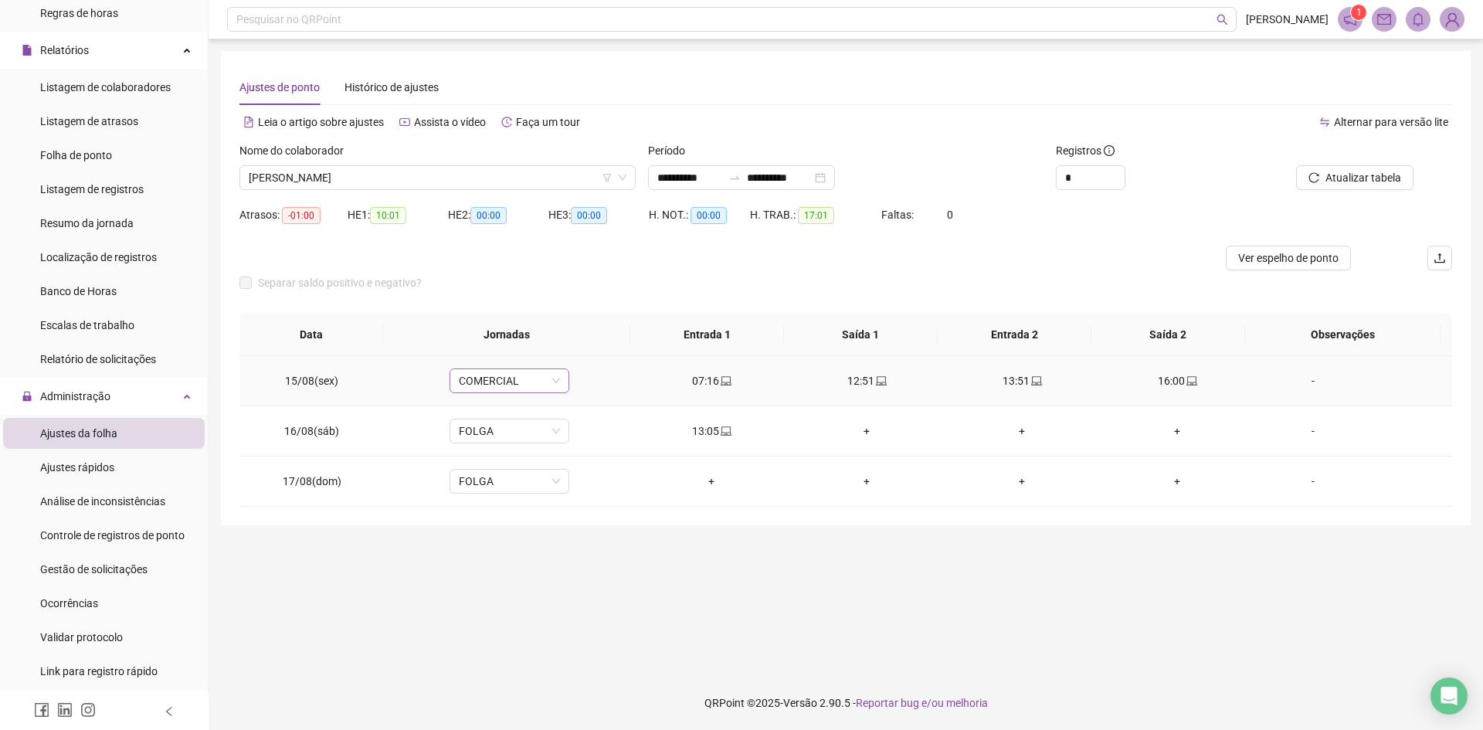
click at [511, 379] on span "COMERCIAL" at bounding box center [509, 380] width 101 height 23
click at [520, 439] on div "MANHÃ 07 ~16" at bounding box center [533, 437] width 130 height 17
click at [574, 333] on span "Sim" at bounding box center [580, 340] width 18 height 17
click at [97, 532] on span "Controle de registros de ponto" at bounding box center [112, 535] width 144 height 12
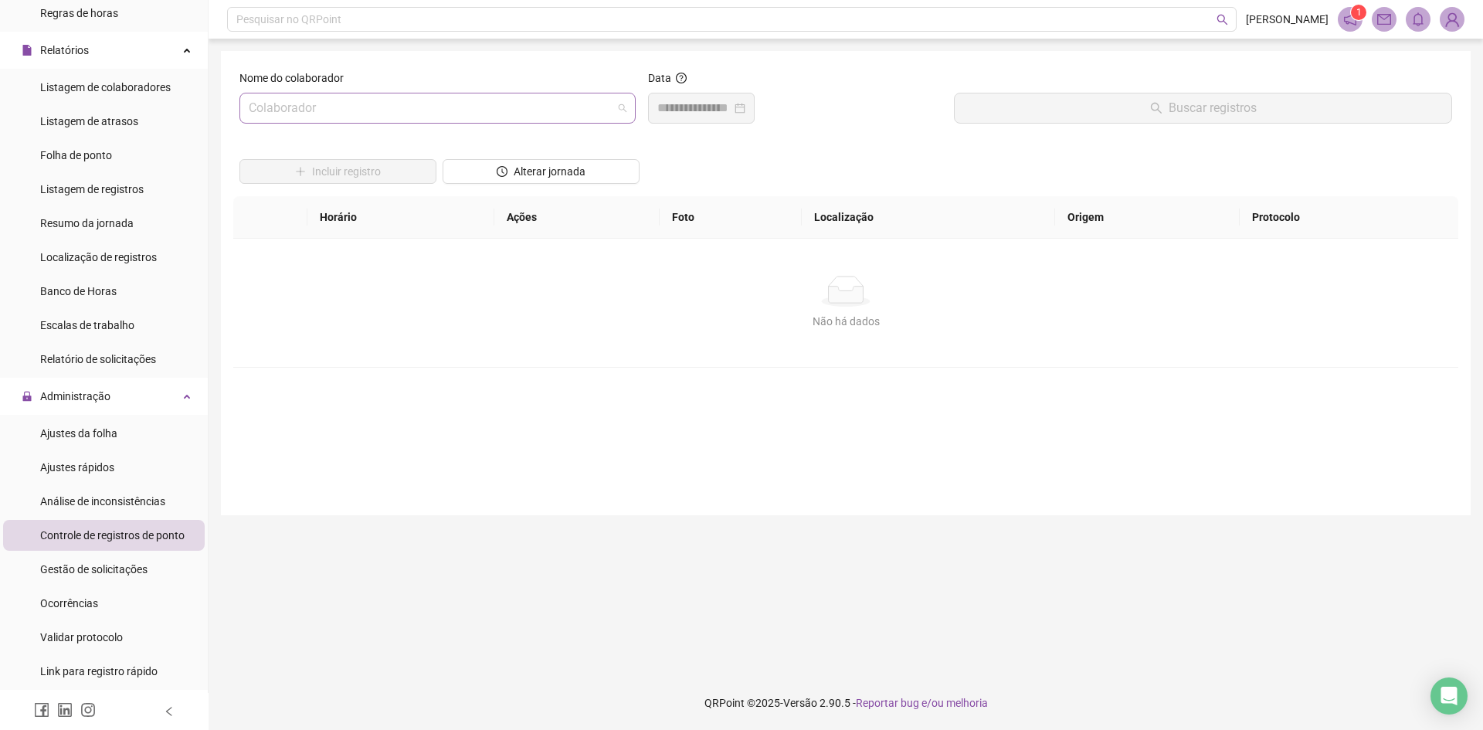
click at [426, 106] on input "search" at bounding box center [431, 107] width 364 height 29
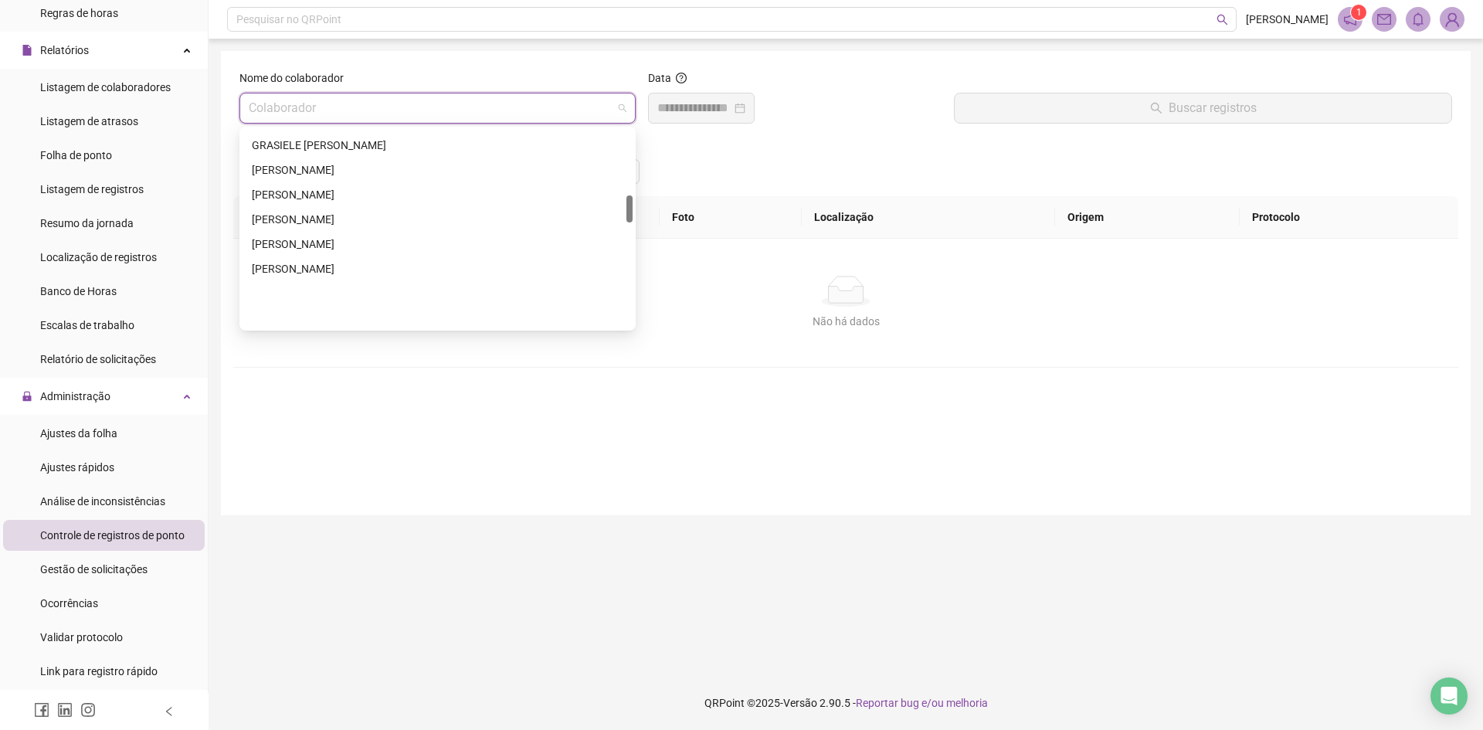
scroll to position [463, 0]
click at [330, 168] on div "[PERSON_NAME]" at bounding box center [437, 172] width 371 height 17
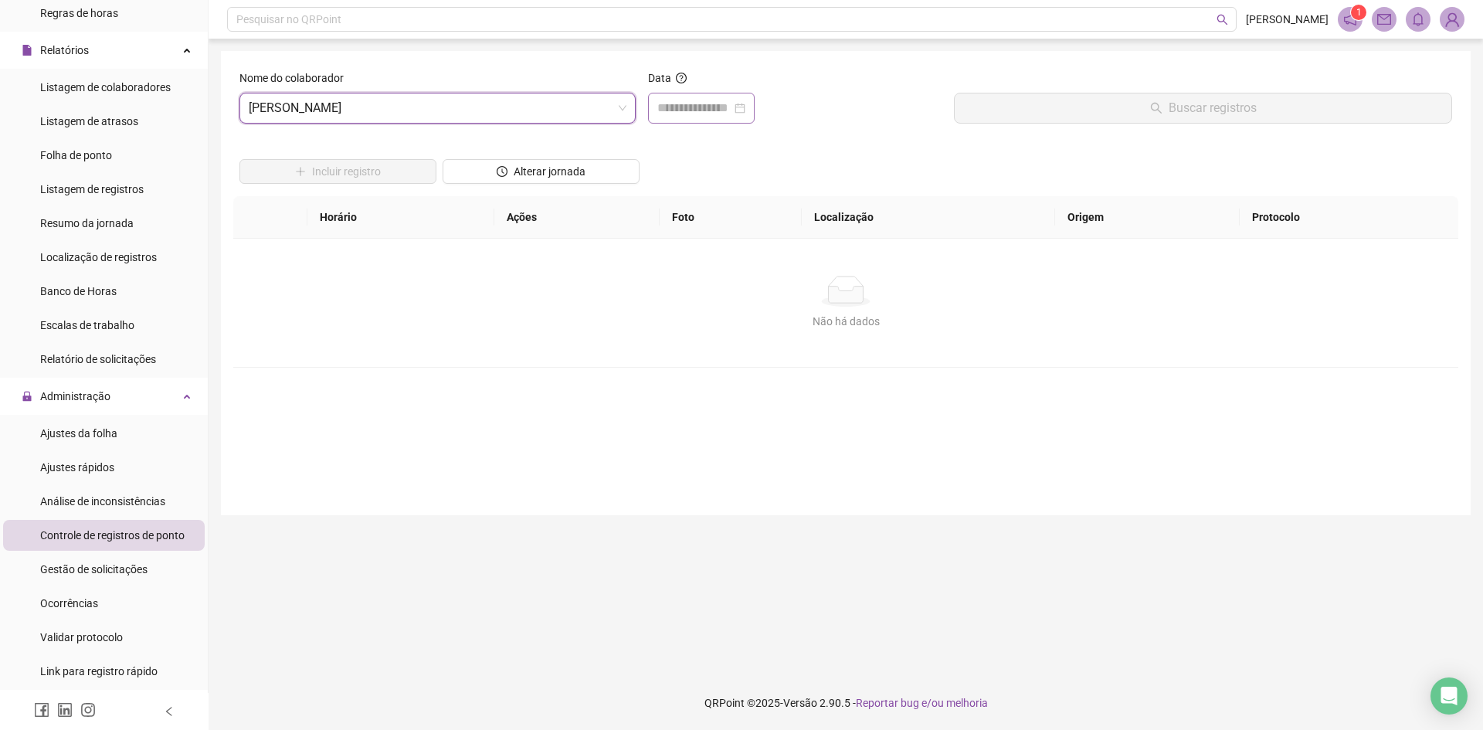
click at [745, 107] on div at bounding box center [701, 108] width 88 height 19
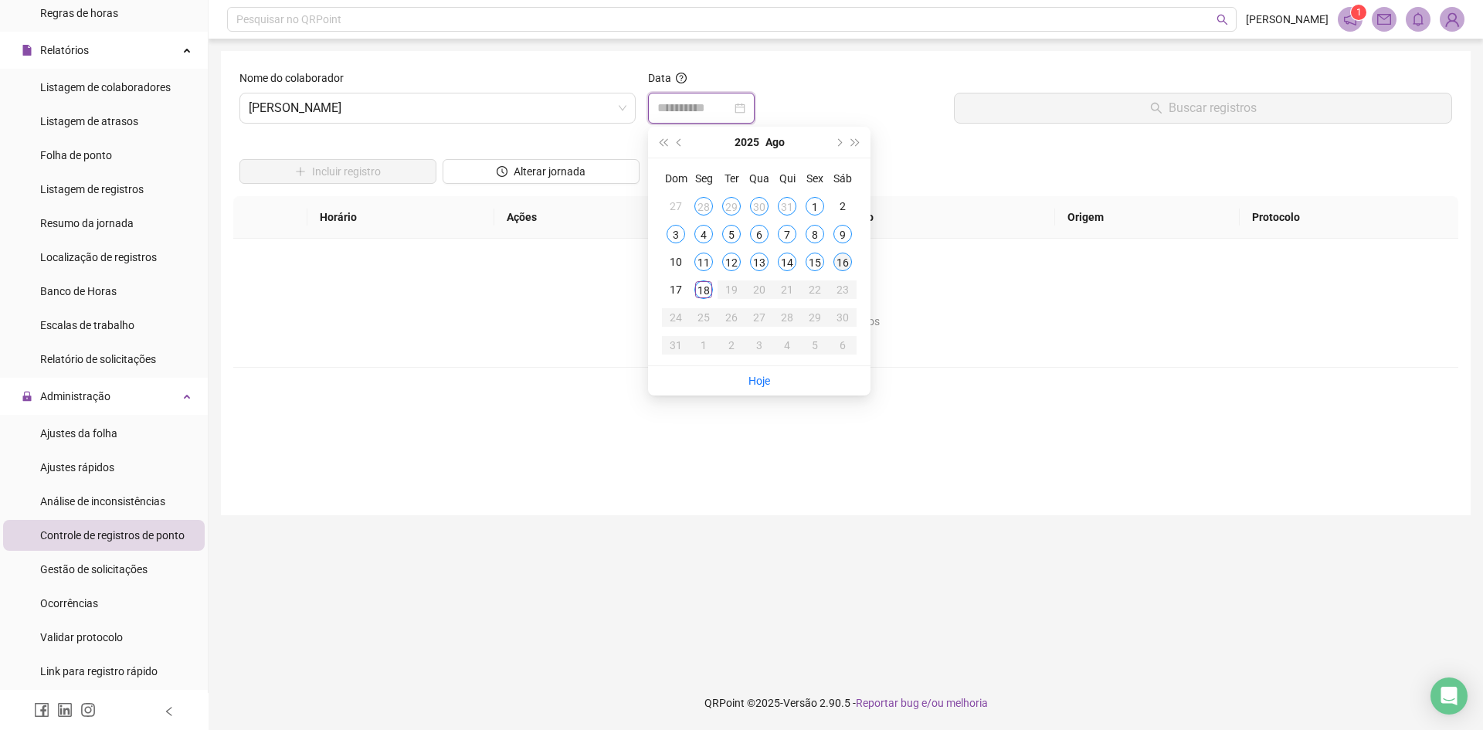
type input "**********"
drag, startPoint x: 843, startPoint y: 258, endPoint x: 859, endPoint y: 249, distance: 18.7
click at [843, 259] on div "16" at bounding box center [842, 261] width 19 height 19
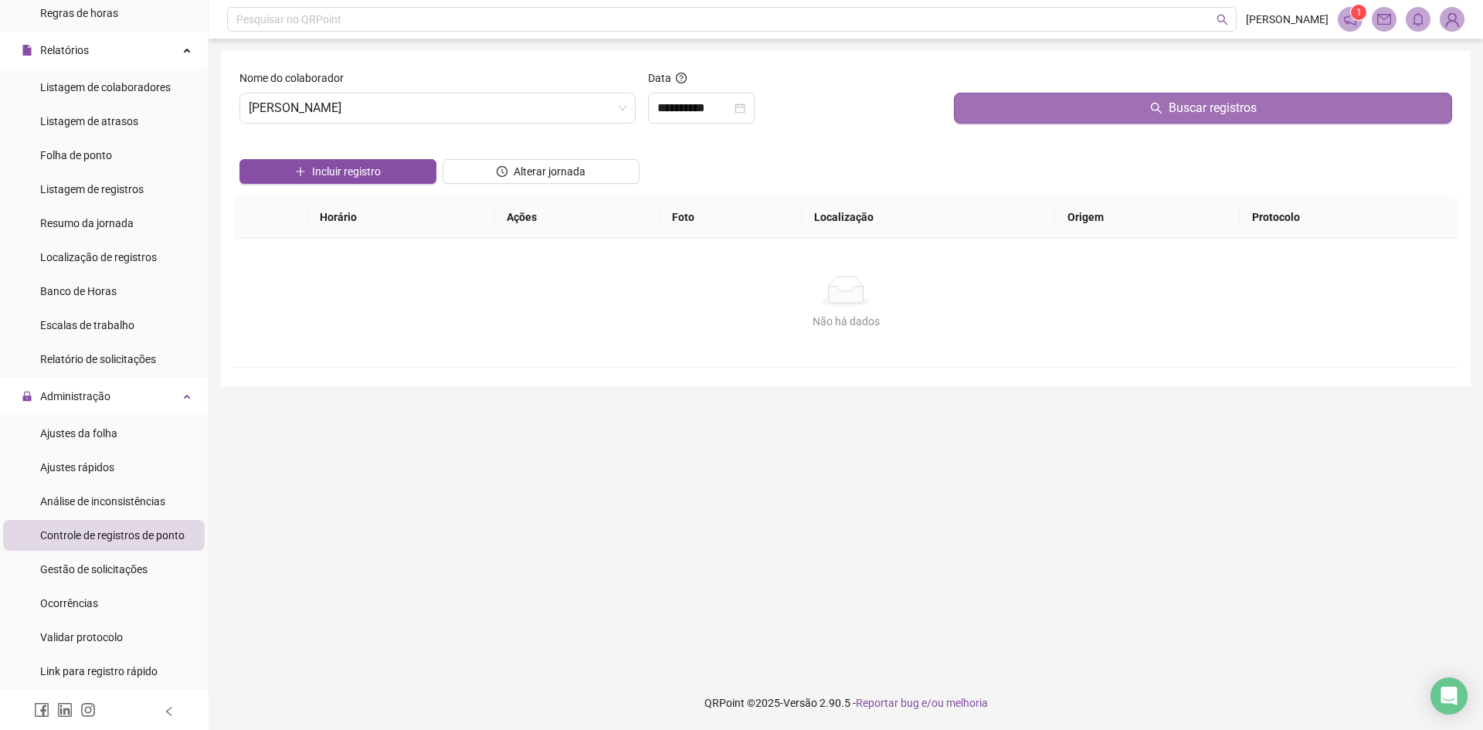
click at [1144, 111] on button "Buscar registros" at bounding box center [1203, 108] width 498 height 31
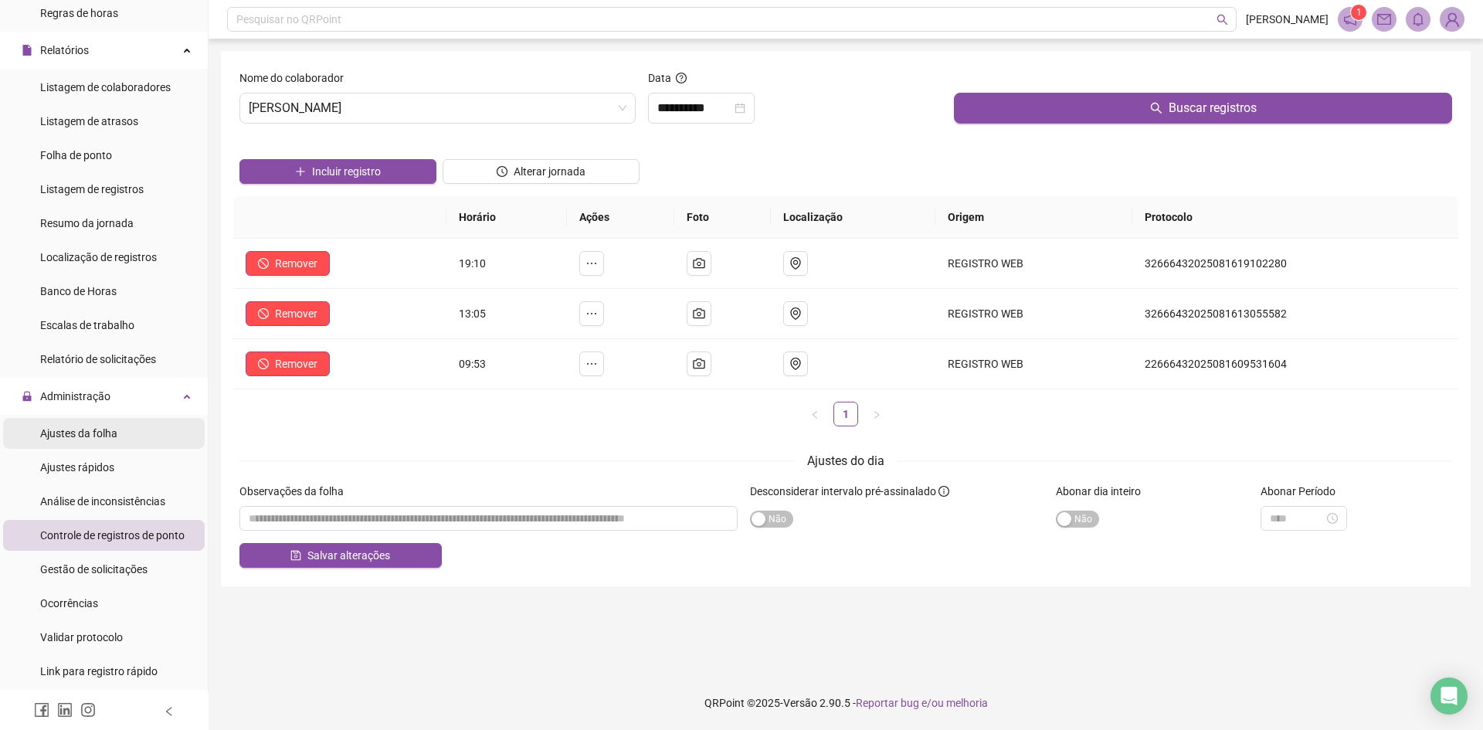
click at [82, 444] on div "Ajustes da folha" at bounding box center [78, 433] width 77 height 31
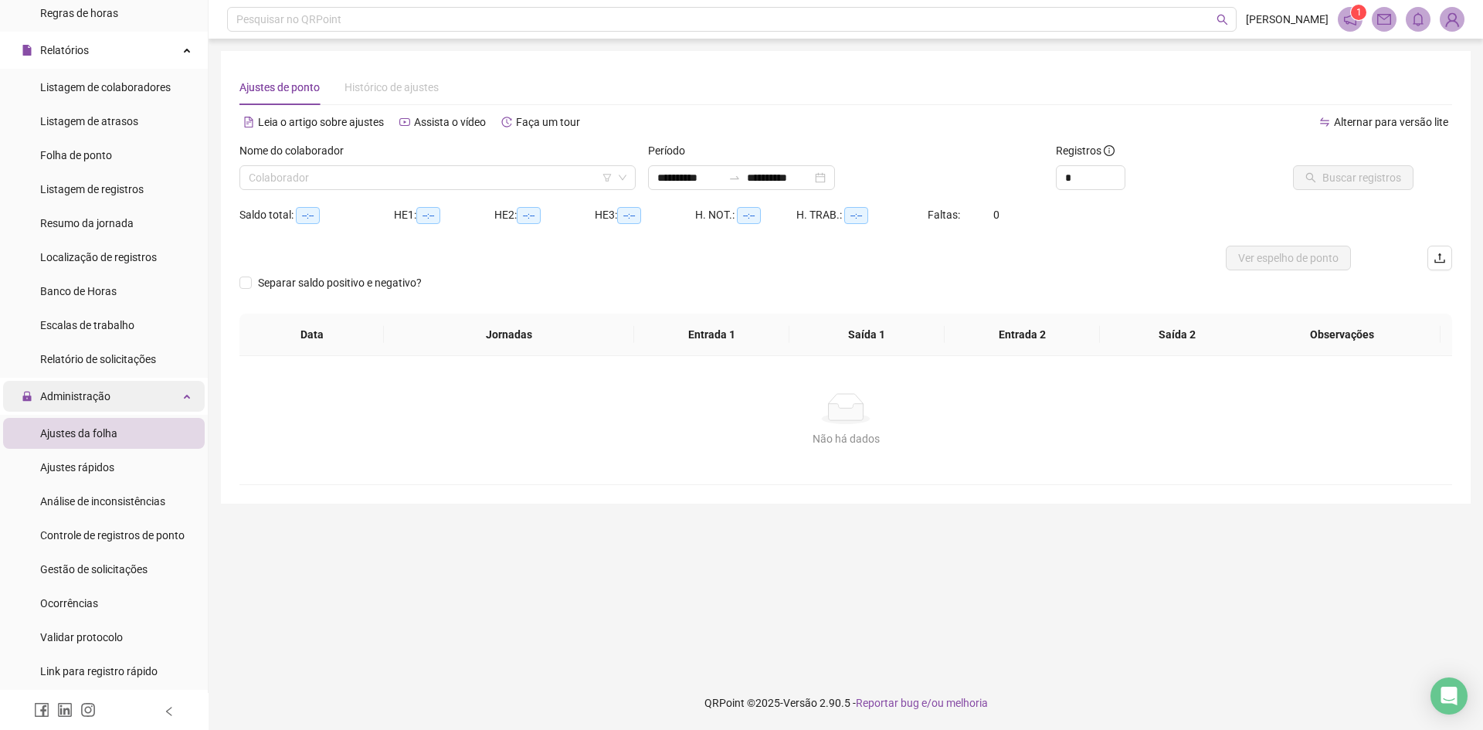
type input "**********"
click at [368, 179] on input "search" at bounding box center [431, 177] width 364 height 23
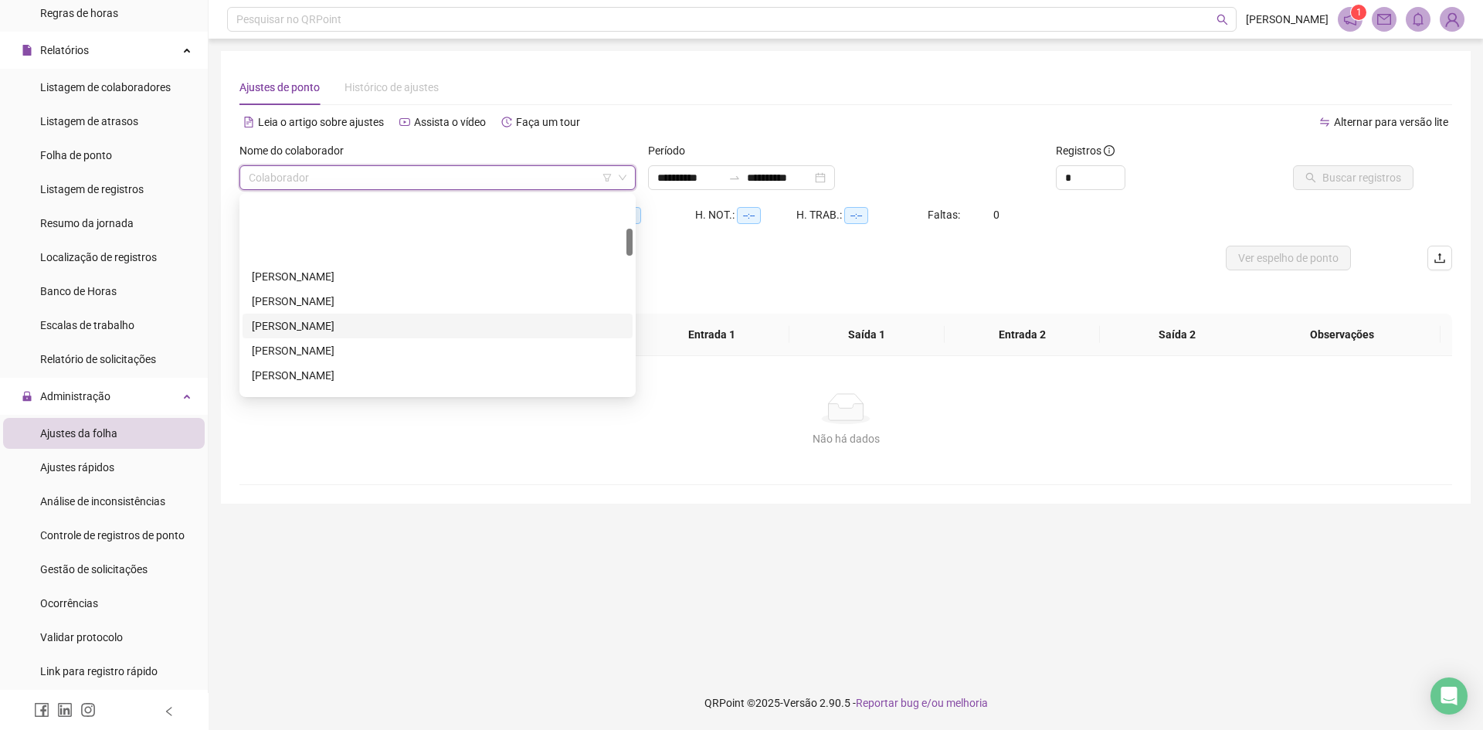
scroll to position [386, 0]
click at [359, 317] on div "[PERSON_NAME]" at bounding box center [437, 316] width 371 height 17
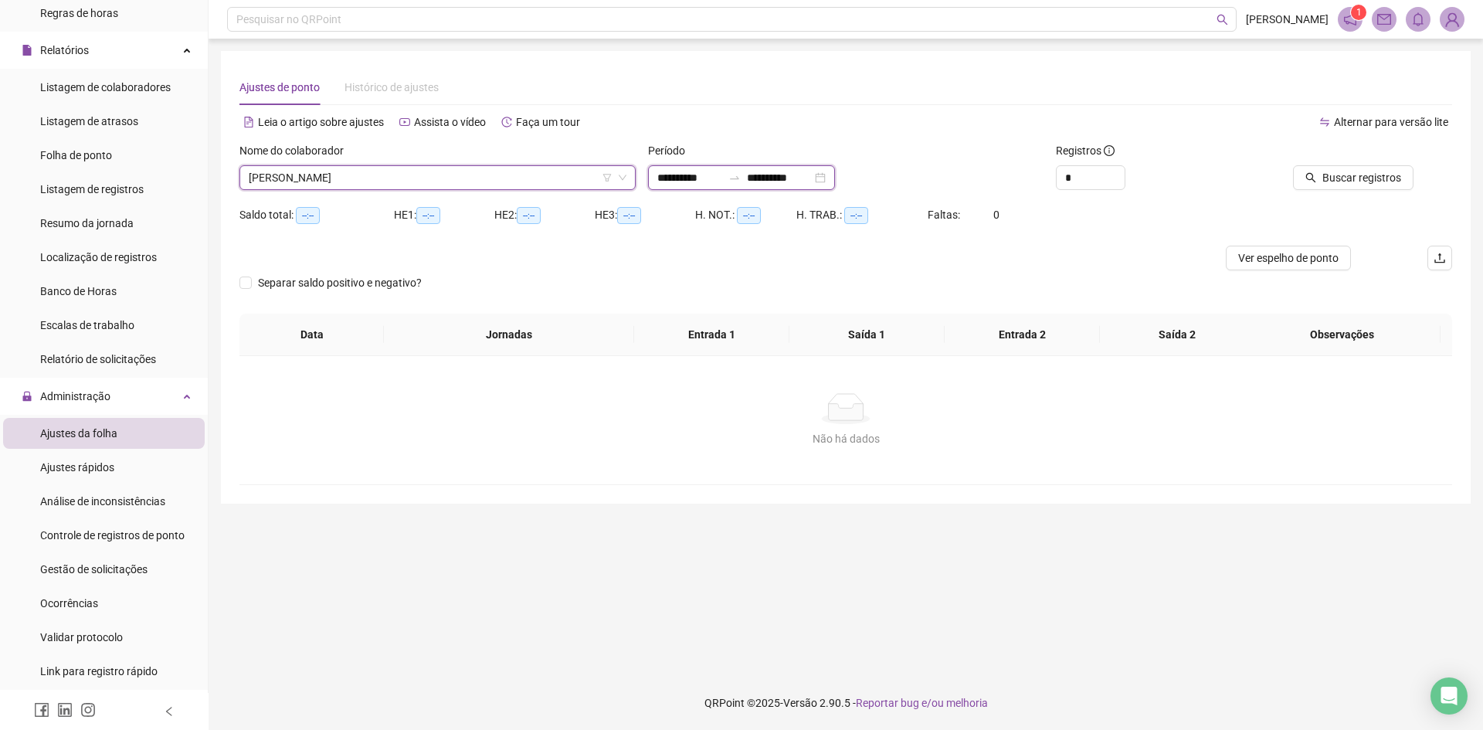
click at [722, 175] on input "**********" at bounding box center [689, 177] width 65 height 17
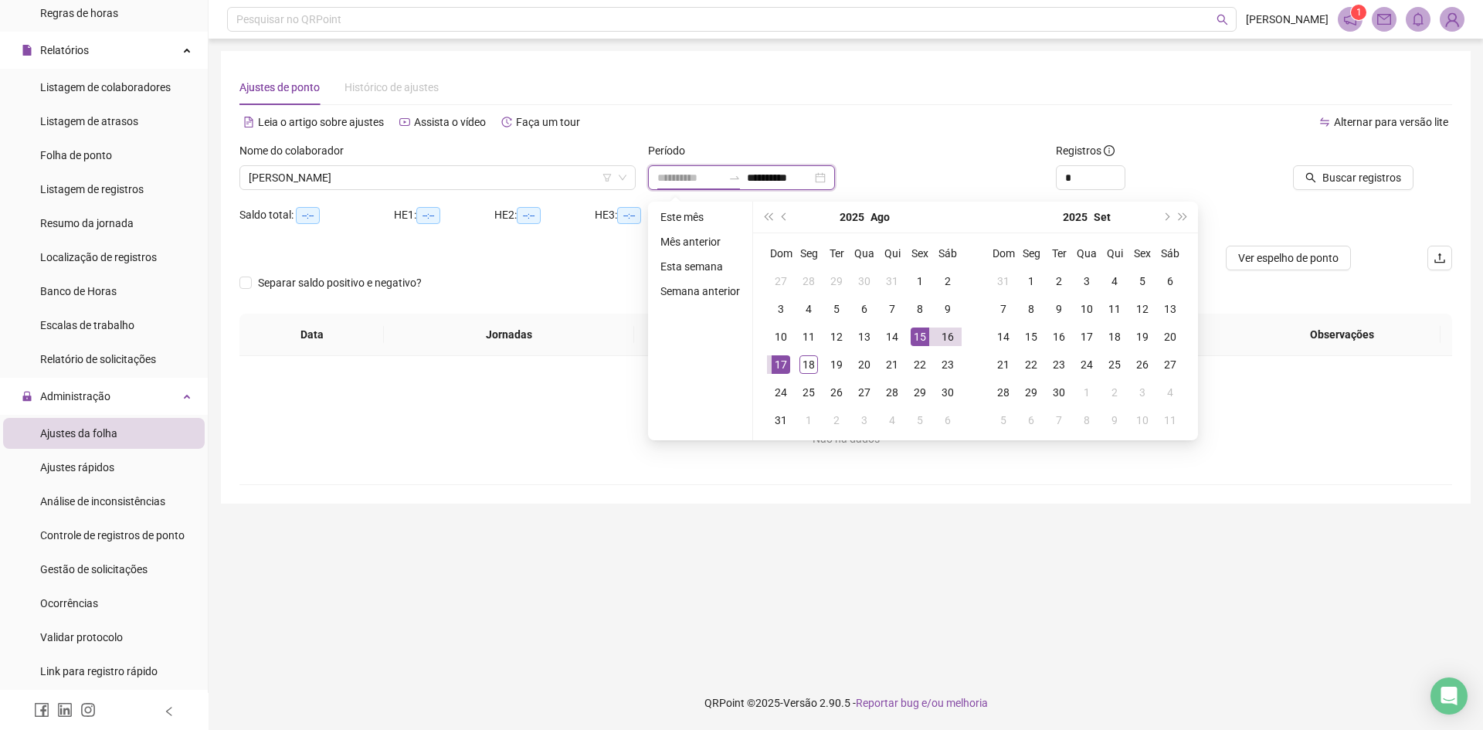
type input "**********"
drag, startPoint x: 920, startPoint y: 328, endPoint x: 886, endPoint y: 337, distance: 35.2
click at [920, 328] on div "15" at bounding box center [919, 336] width 19 height 19
type input "**********"
drag, startPoint x: 772, startPoint y: 358, endPoint x: 1024, endPoint y: 265, distance: 268.5
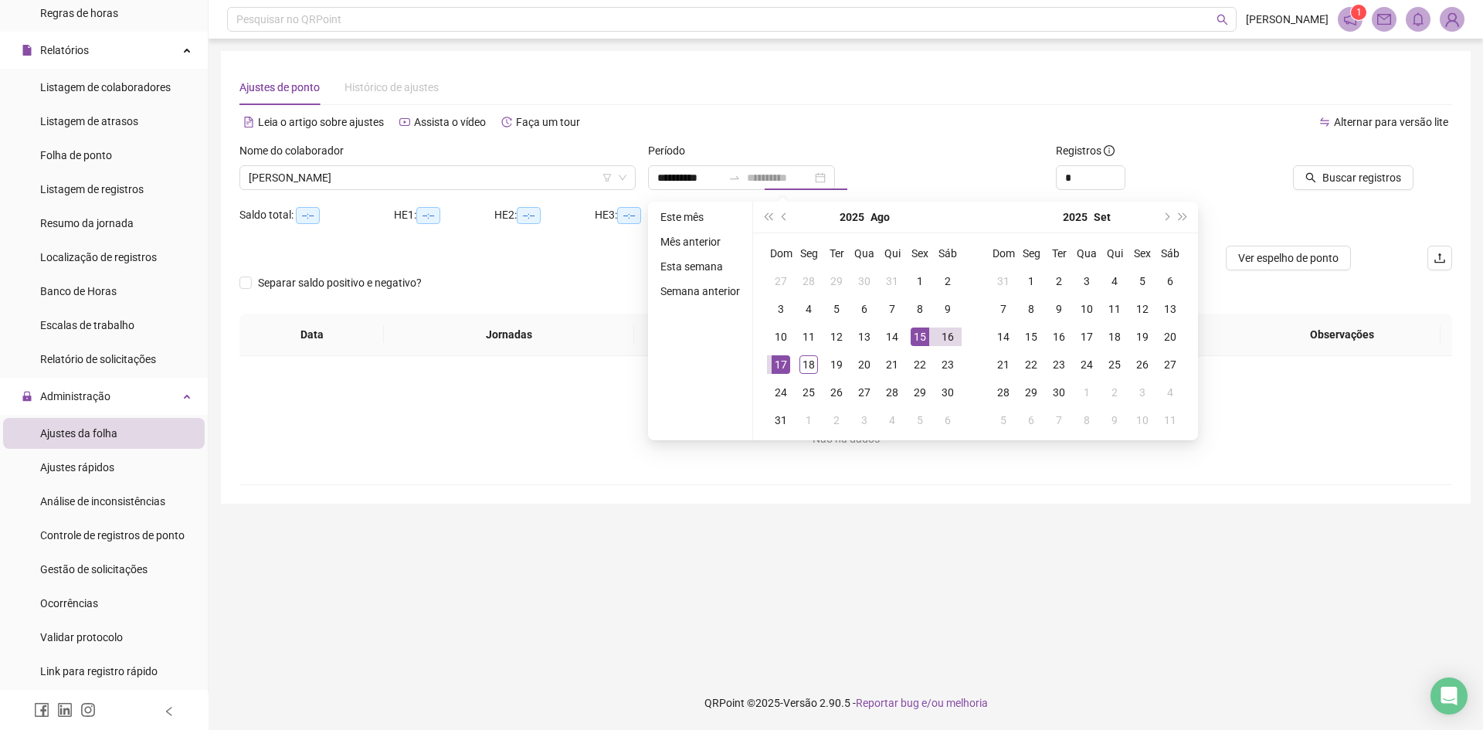
click at [773, 358] on div "17" at bounding box center [780, 364] width 19 height 19
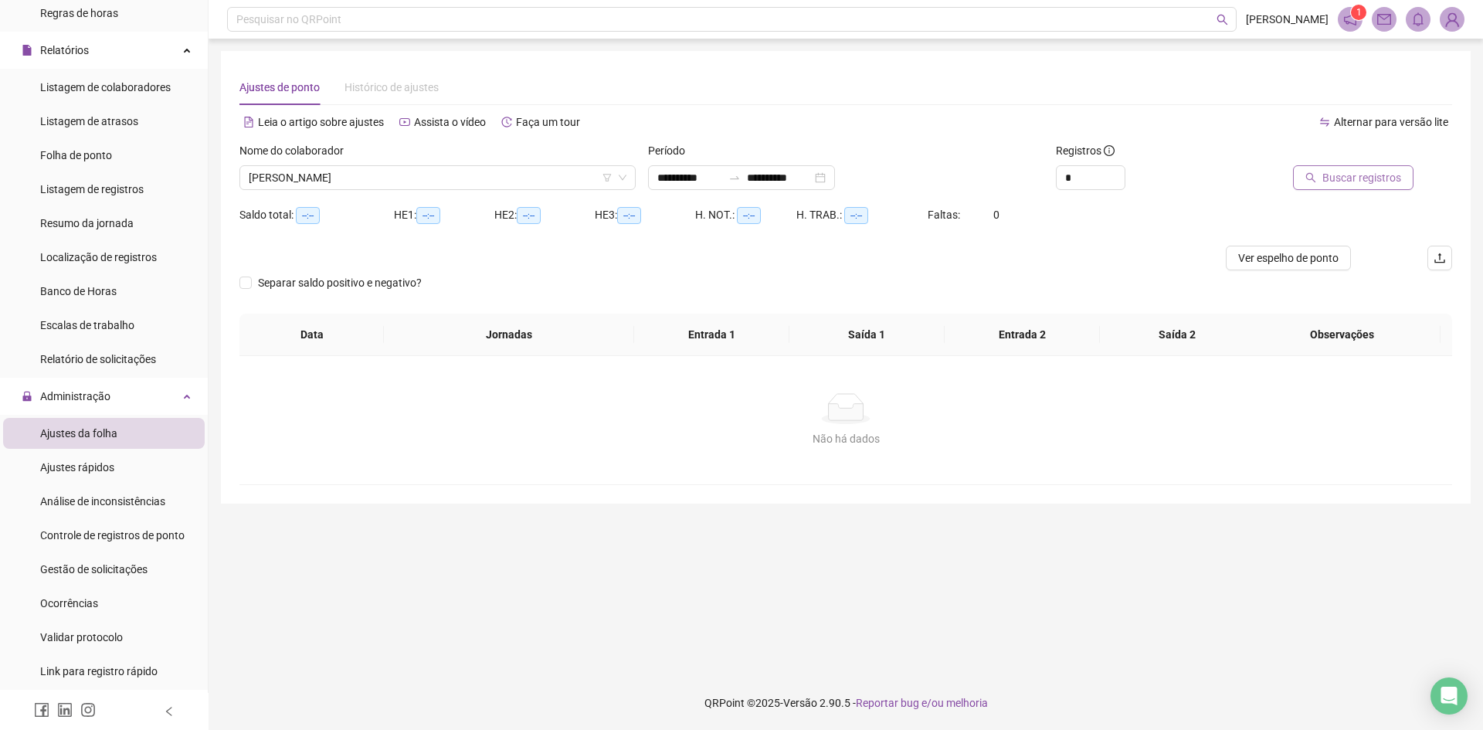
click at [1333, 181] on span "Buscar registros" at bounding box center [1361, 177] width 79 height 17
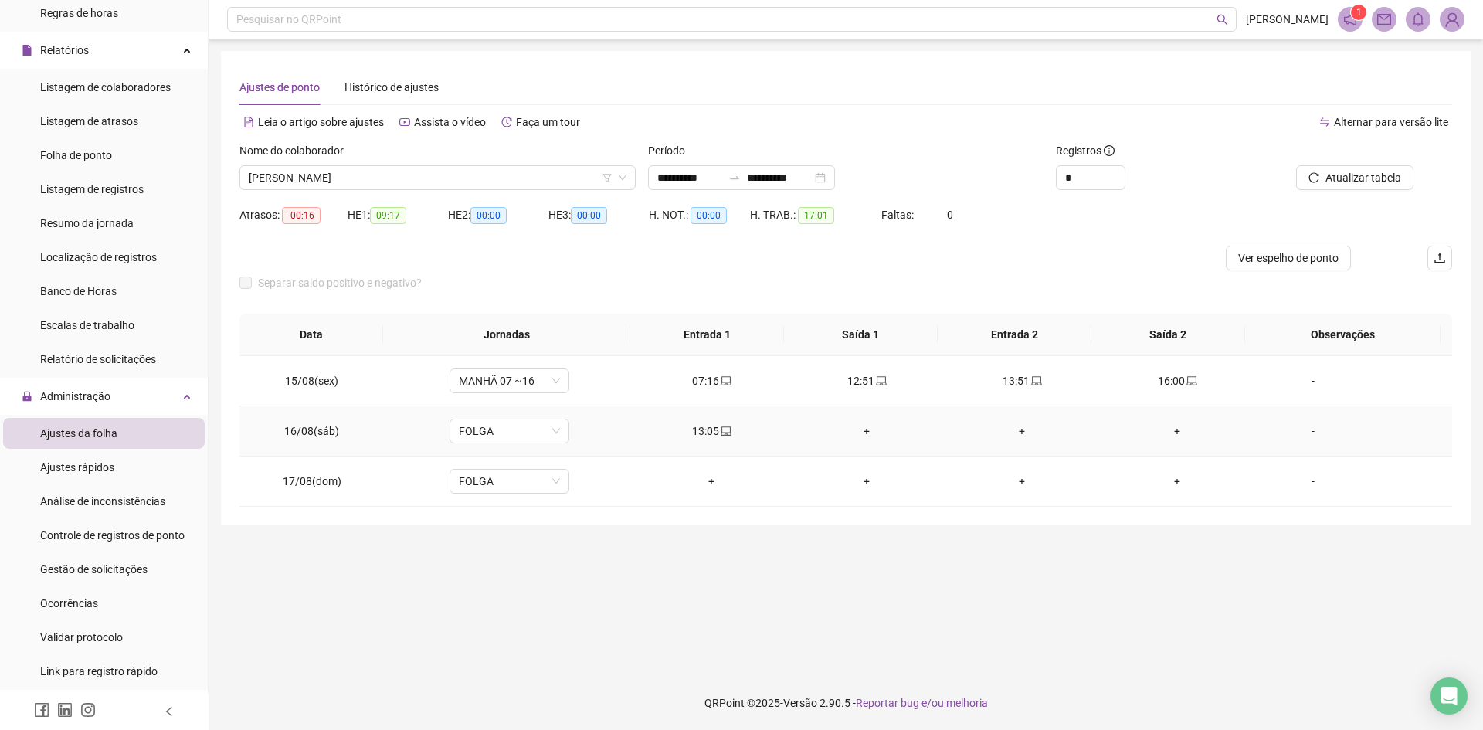
click at [859, 432] on div "+" at bounding box center [866, 430] width 130 height 17
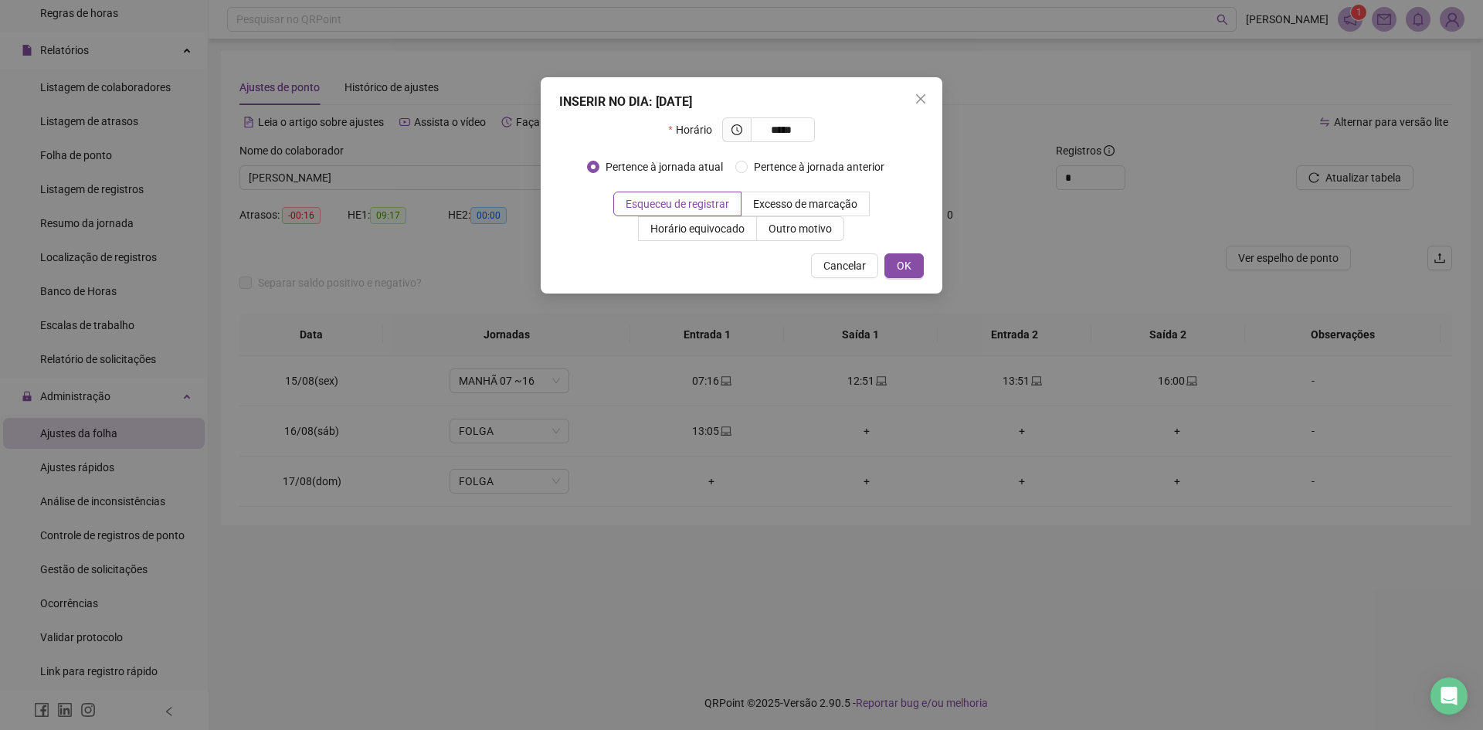
type input "*****"
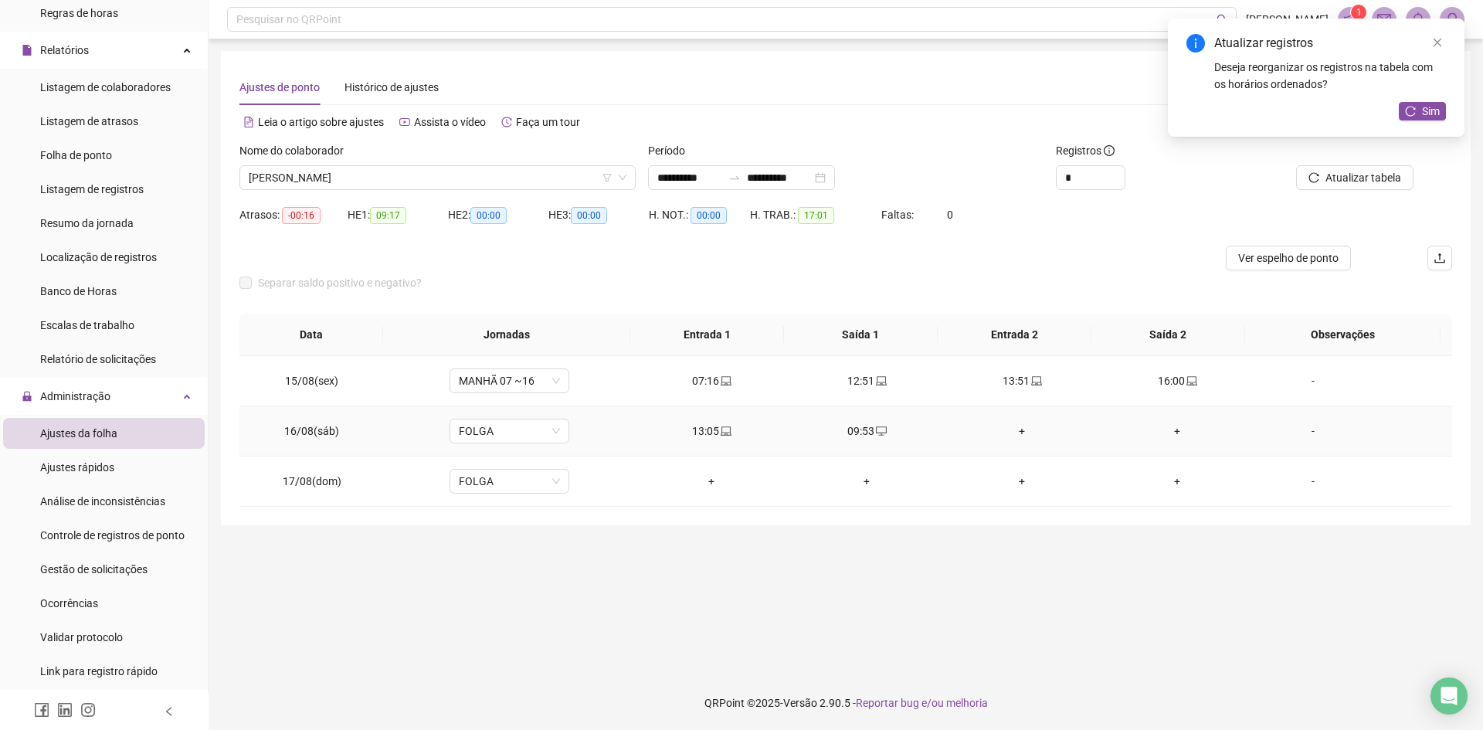
click at [1014, 434] on div "+" at bounding box center [1022, 430] width 130 height 17
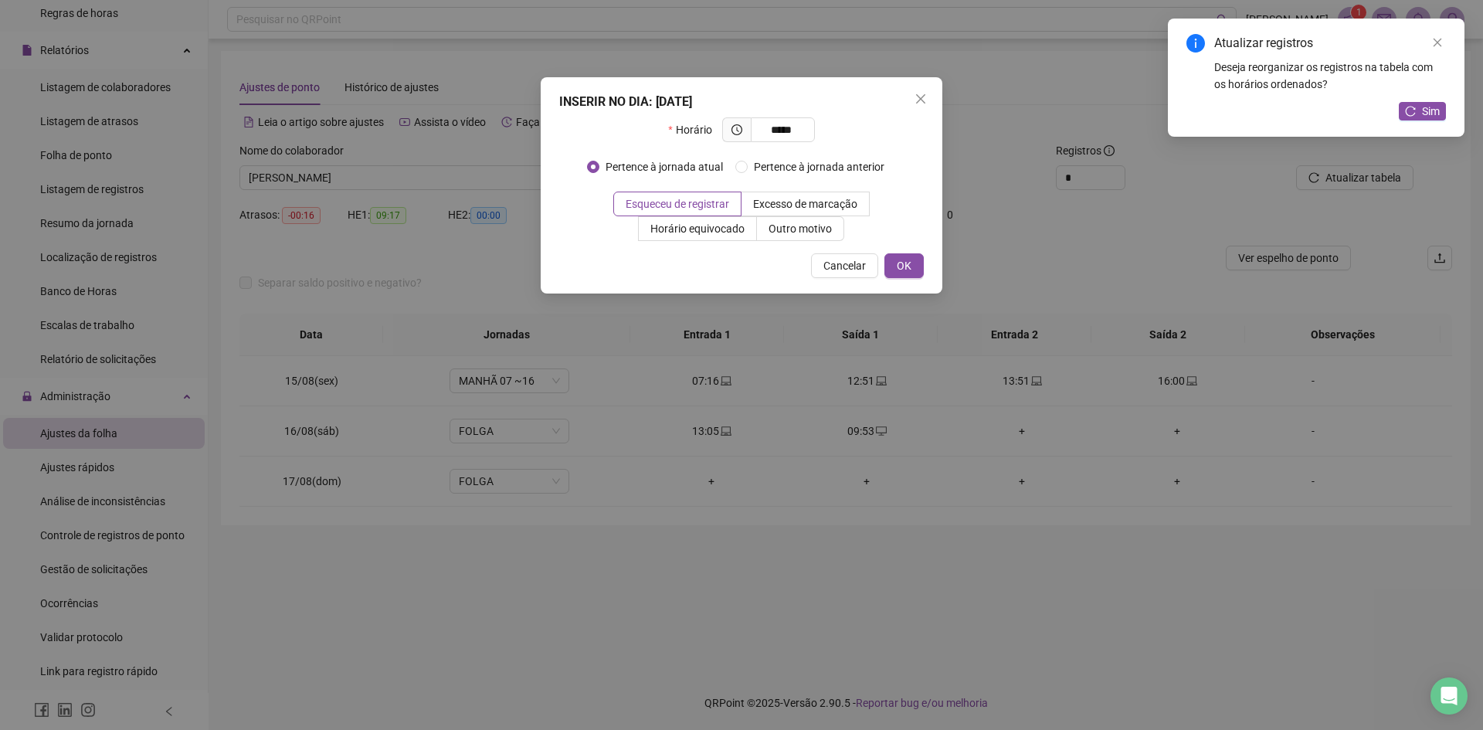
type input "*****"
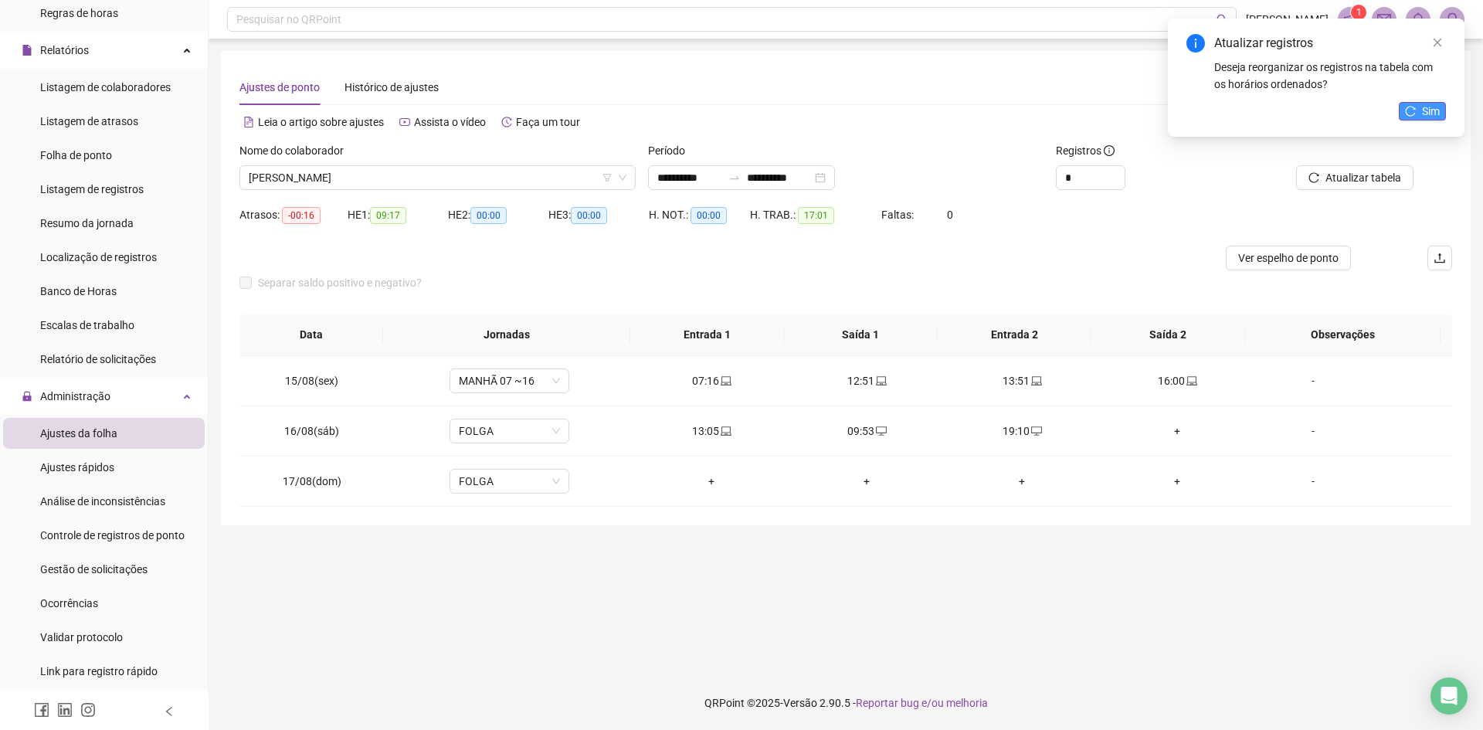
click at [1435, 103] on span "Sim" at bounding box center [1431, 111] width 18 height 17
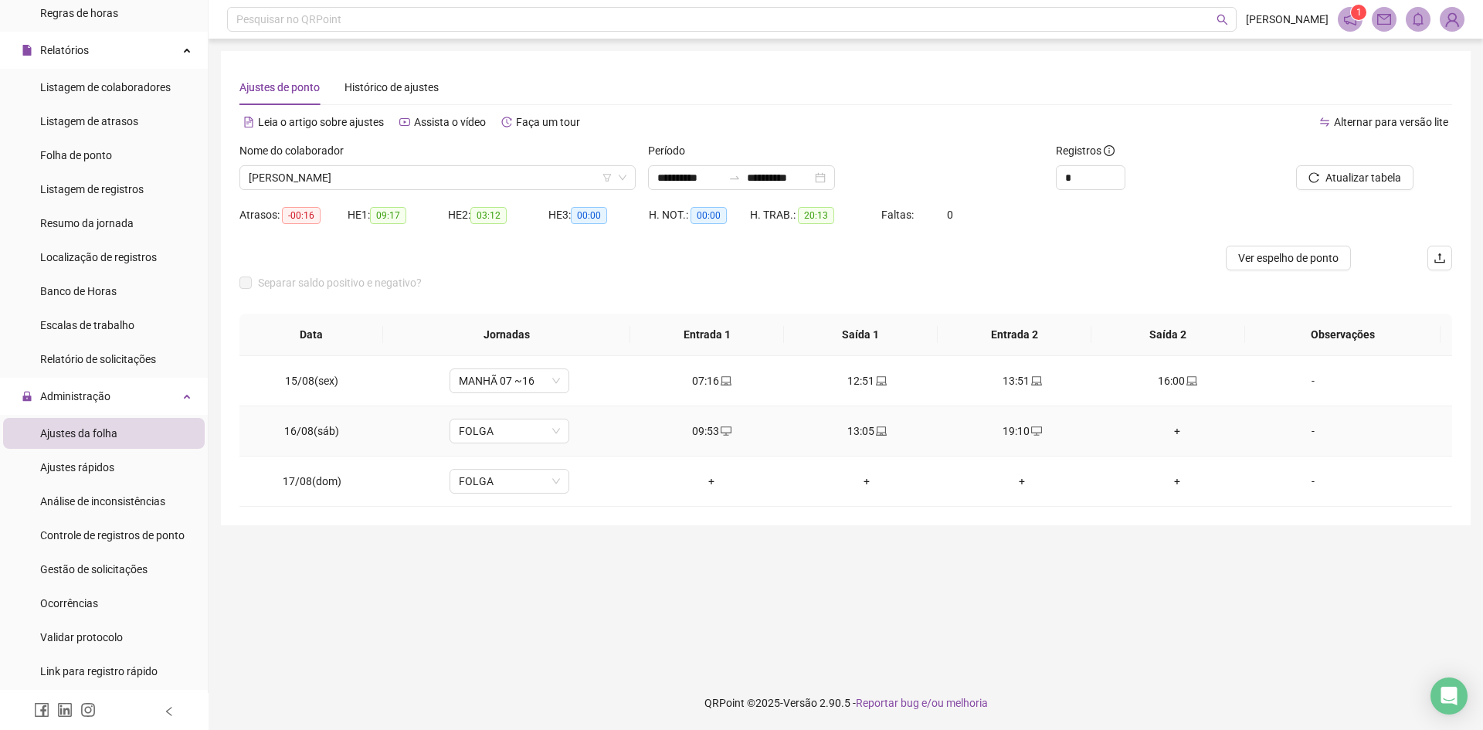
click at [1161, 435] on div "+" at bounding box center [1177, 430] width 130 height 17
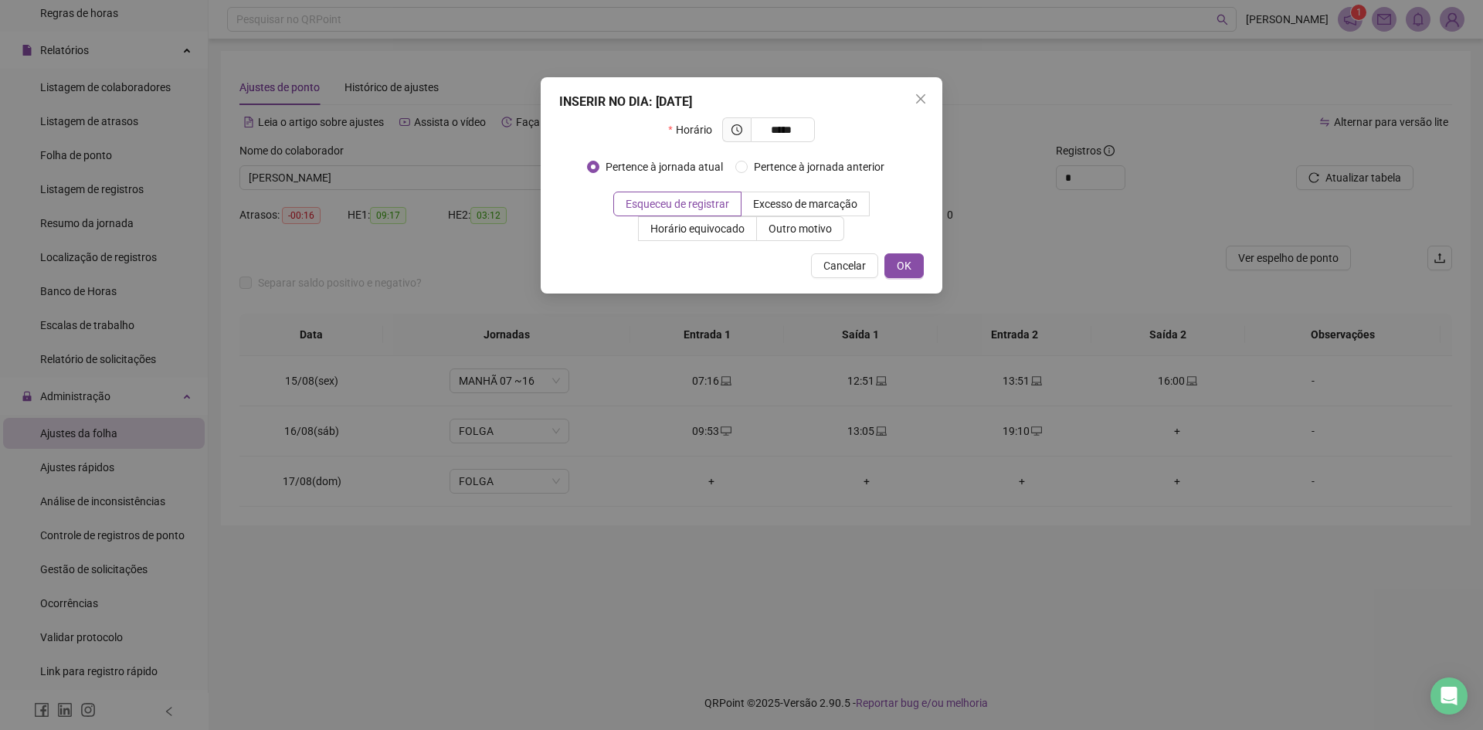
type input "*****"
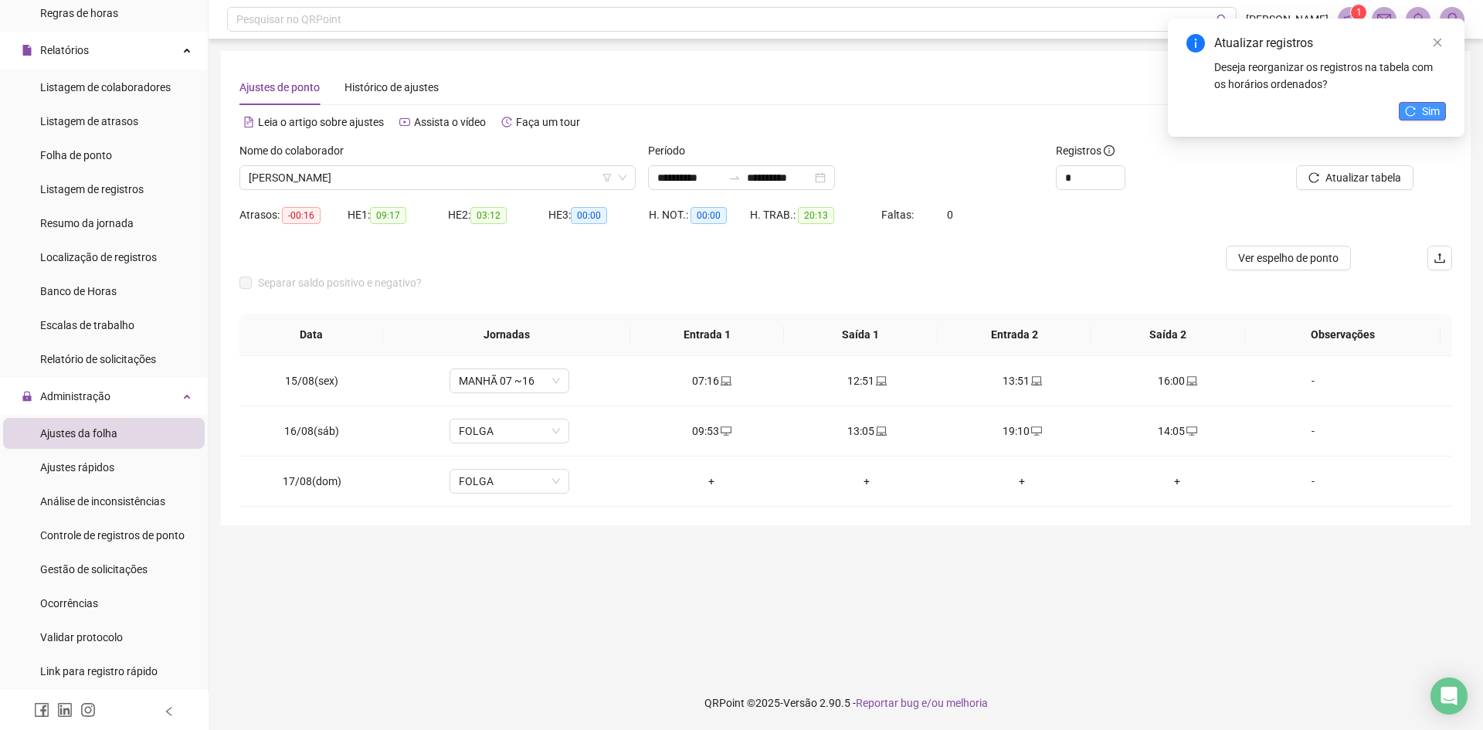
click at [1430, 113] on span "Sim" at bounding box center [1431, 111] width 18 height 17
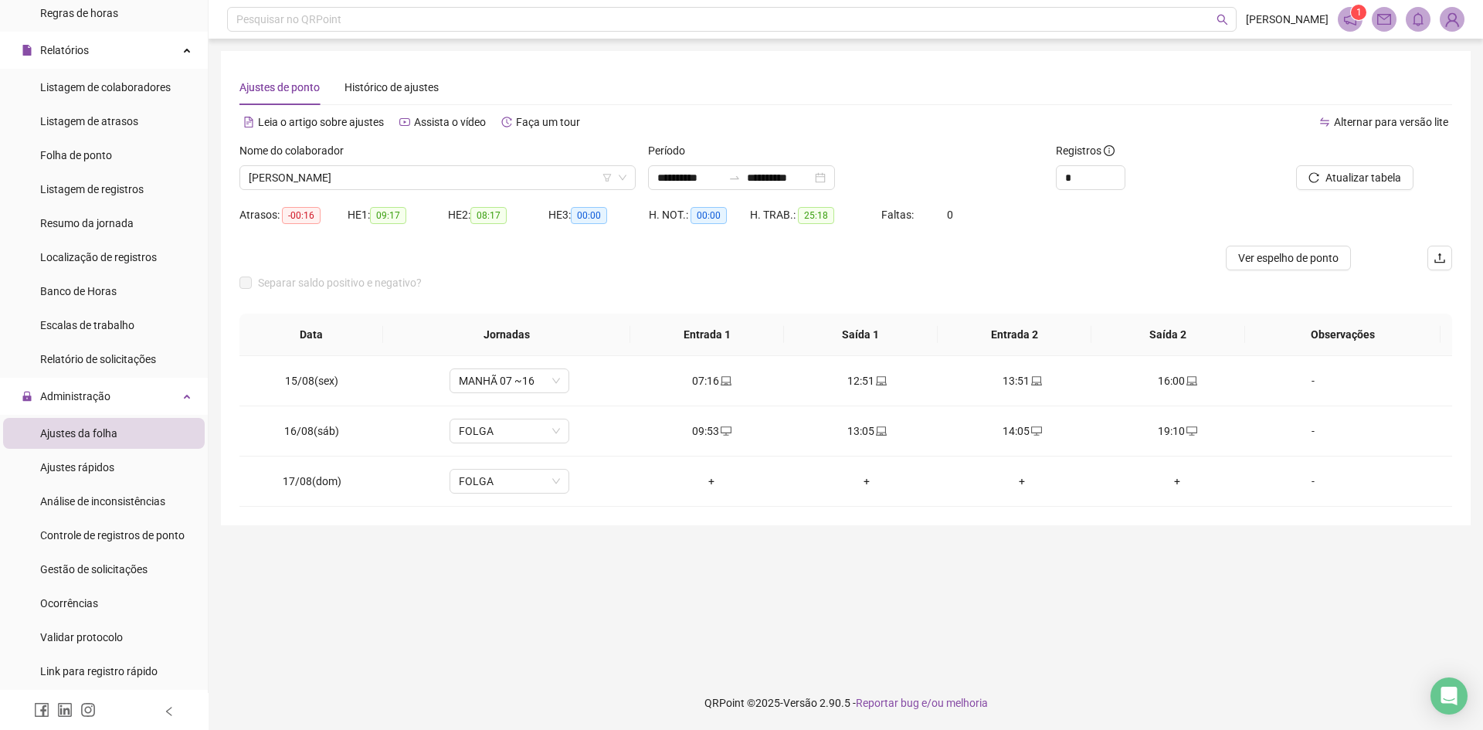
click at [1361, 183] on span "Atualizar tabela" at bounding box center [1363, 177] width 76 height 17
click at [379, 172] on span "[PERSON_NAME]" at bounding box center [438, 177] width 378 height 23
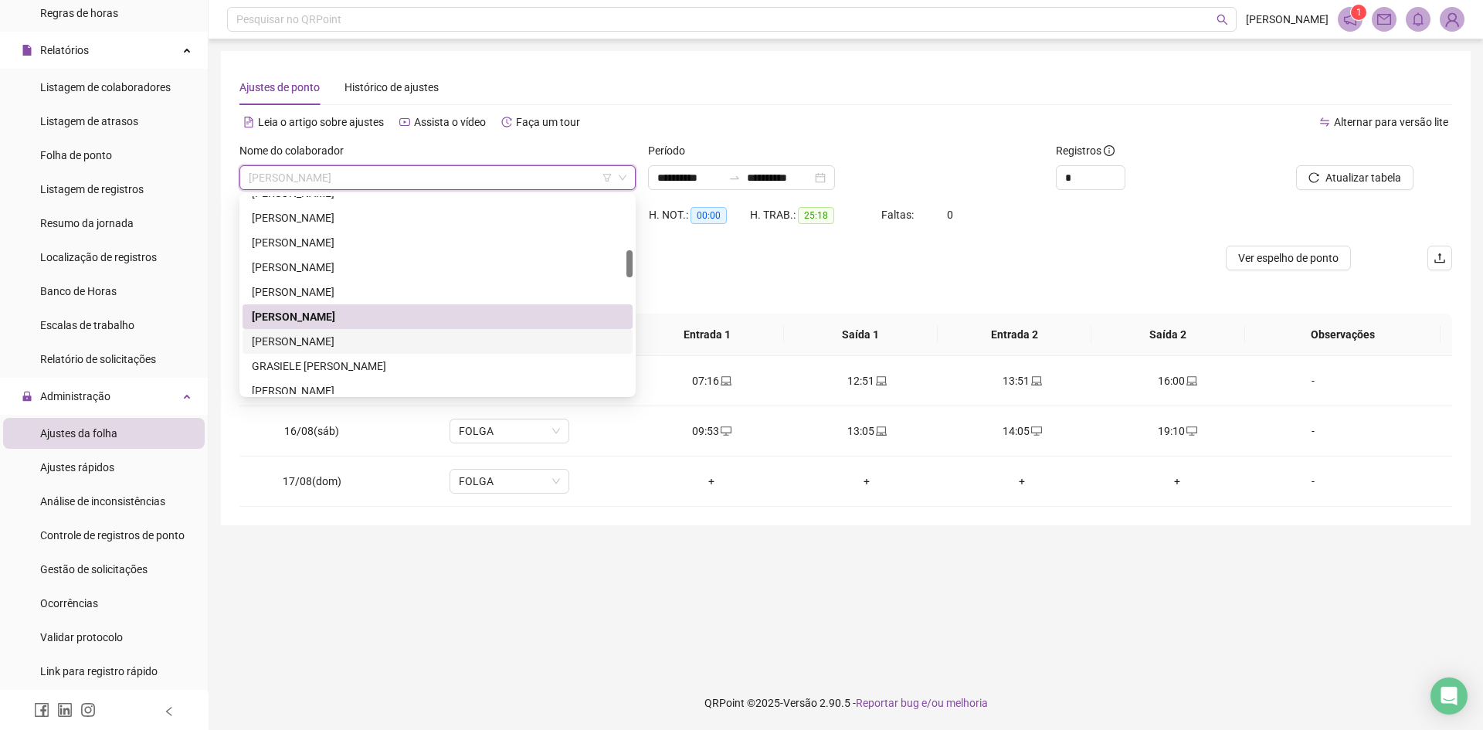
click at [337, 346] on div "[PERSON_NAME]" at bounding box center [437, 341] width 371 height 17
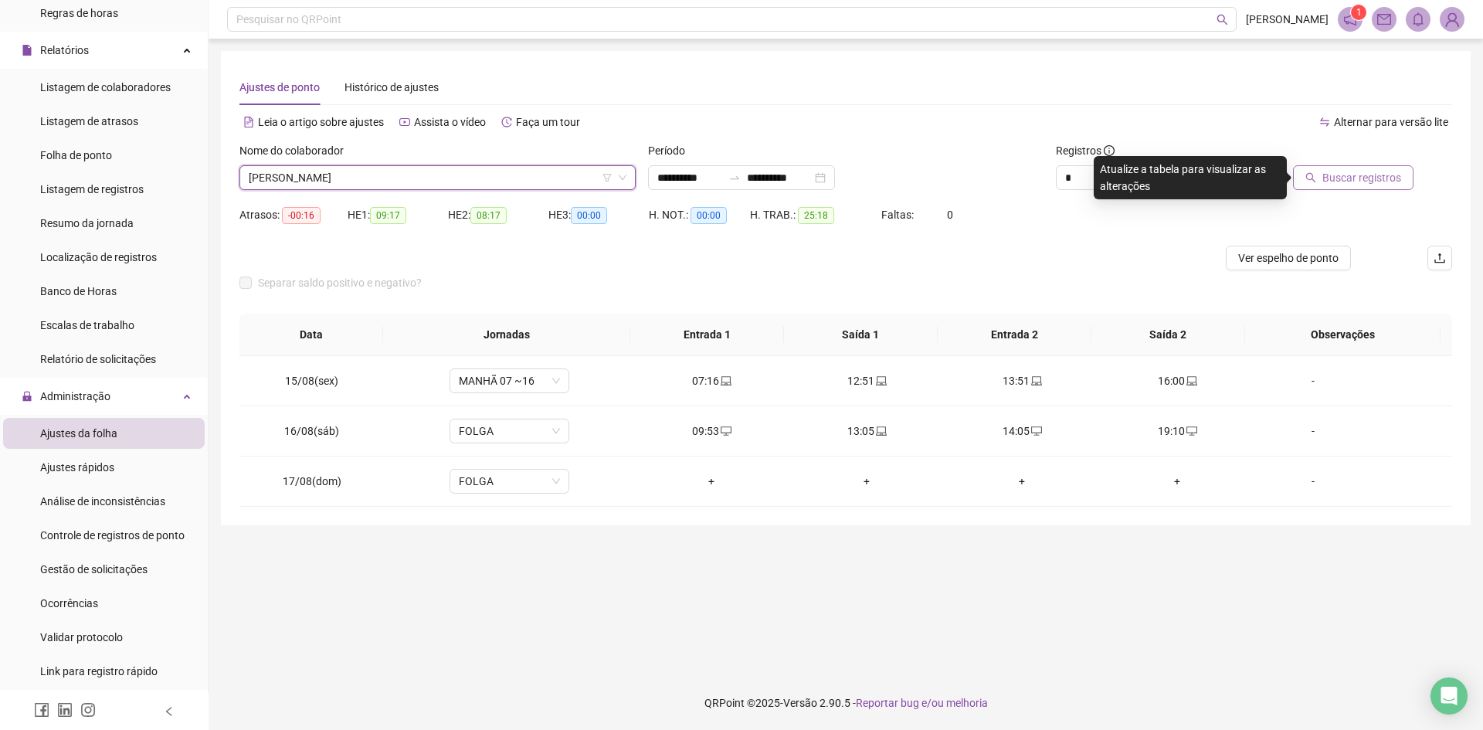
click at [1359, 187] on button "Buscar registros" at bounding box center [1353, 177] width 120 height 25
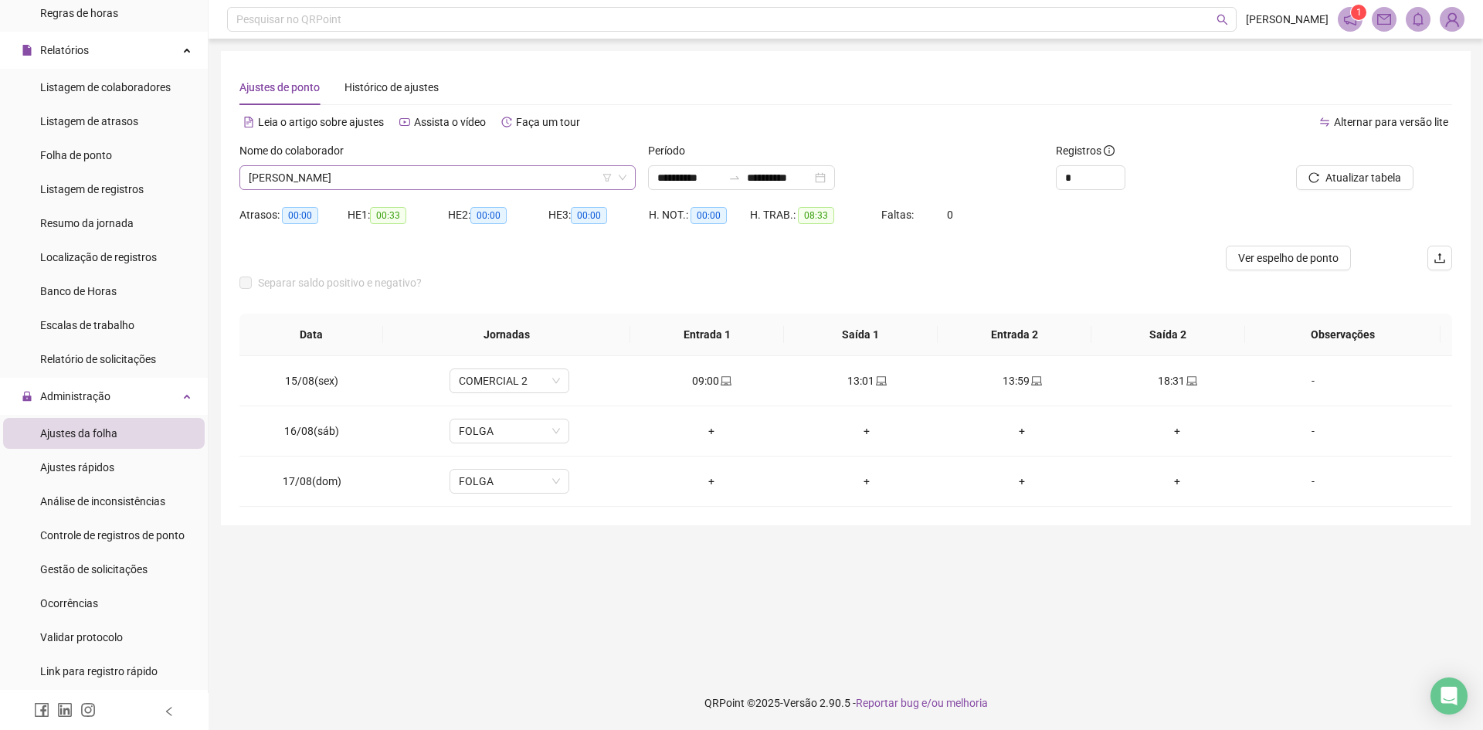
click at [445, 179] on span "[PERSON_NAME]" at bounding box center [438, 177] width 378 height 23
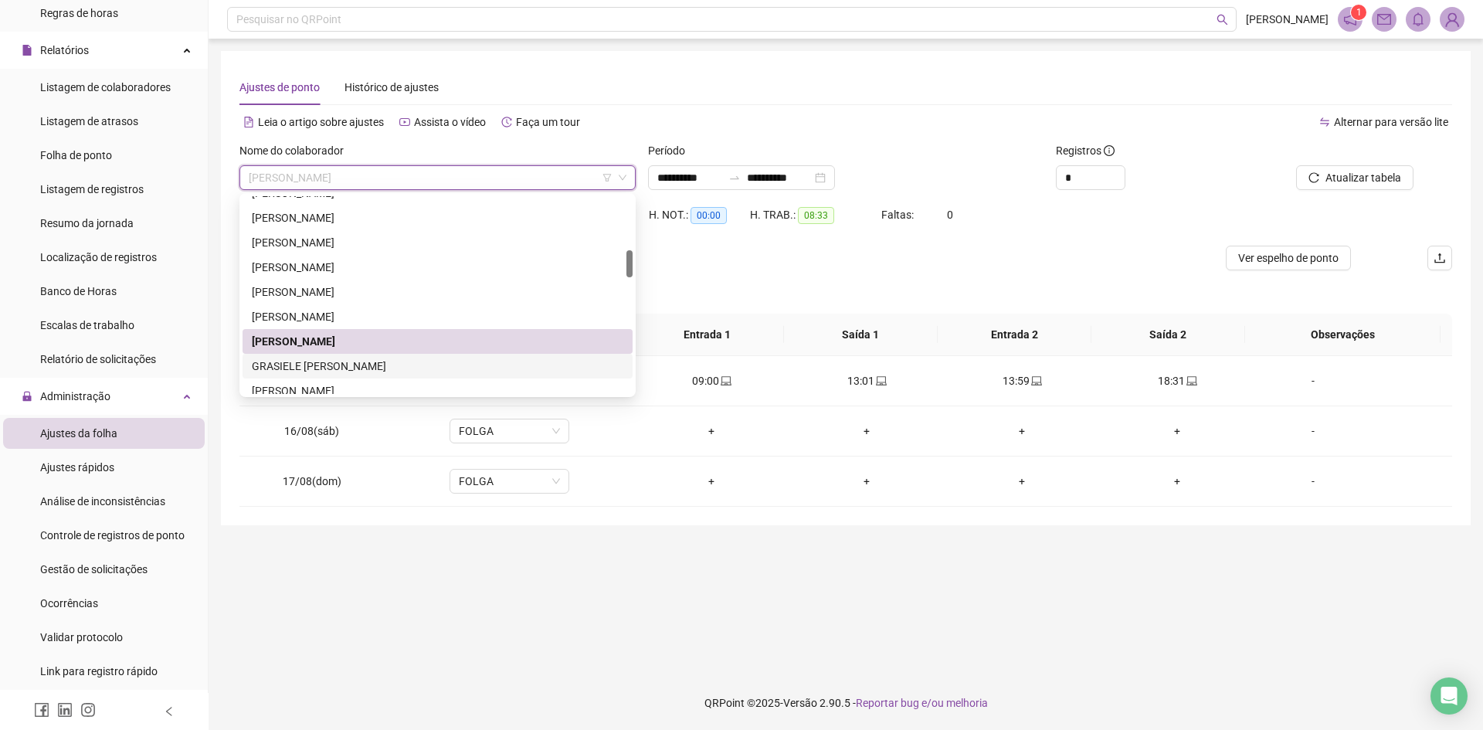
drag, startPoint x: 332, startPoint y: 368, endPoint x: 605, endPoint y: 368, distance: 273.3
click at [333, 368] on div "GRASIELE [PERSON_NAME]" at bounding box center [437, 366] width 371 height 17
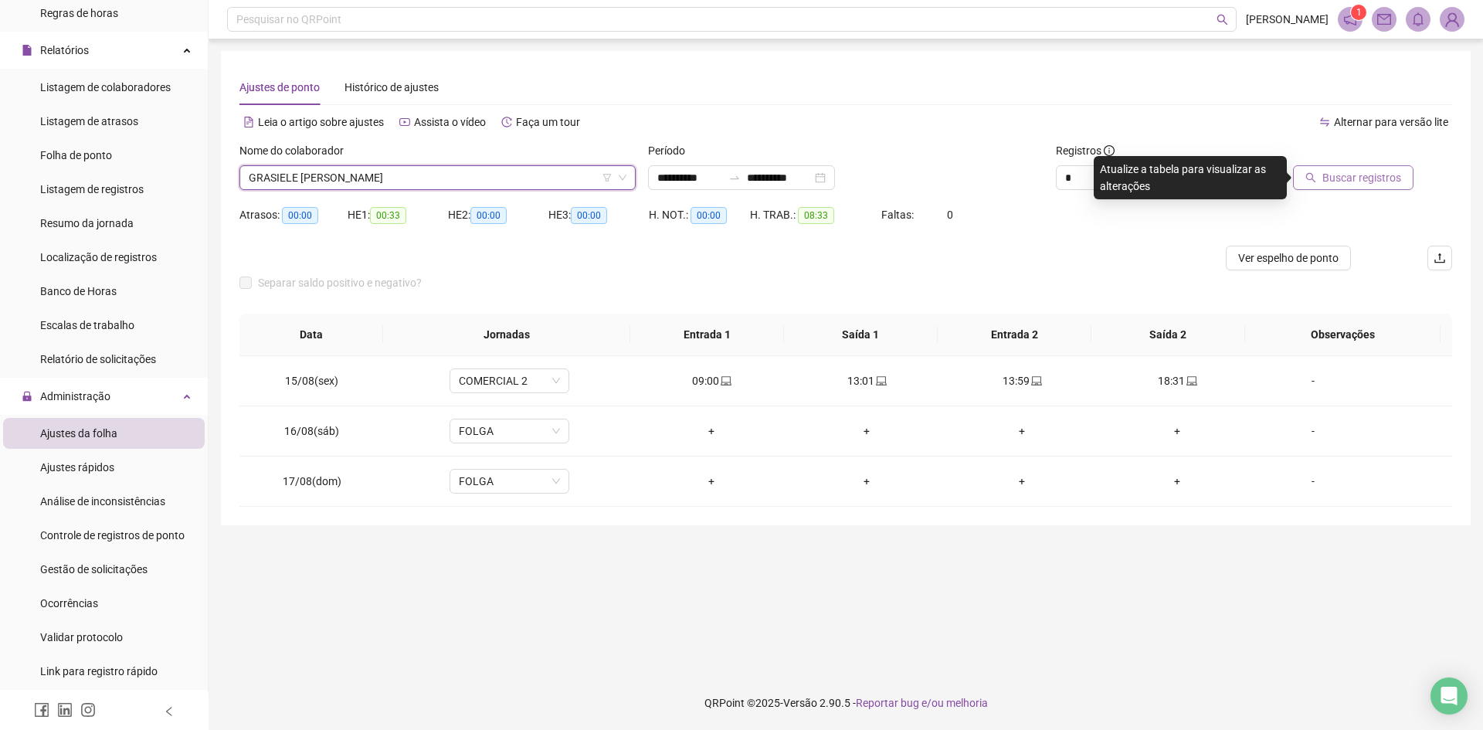
click at [1344, 180] on span "Buscar registros" at bounding box center [1361, 177] width 79 height 17
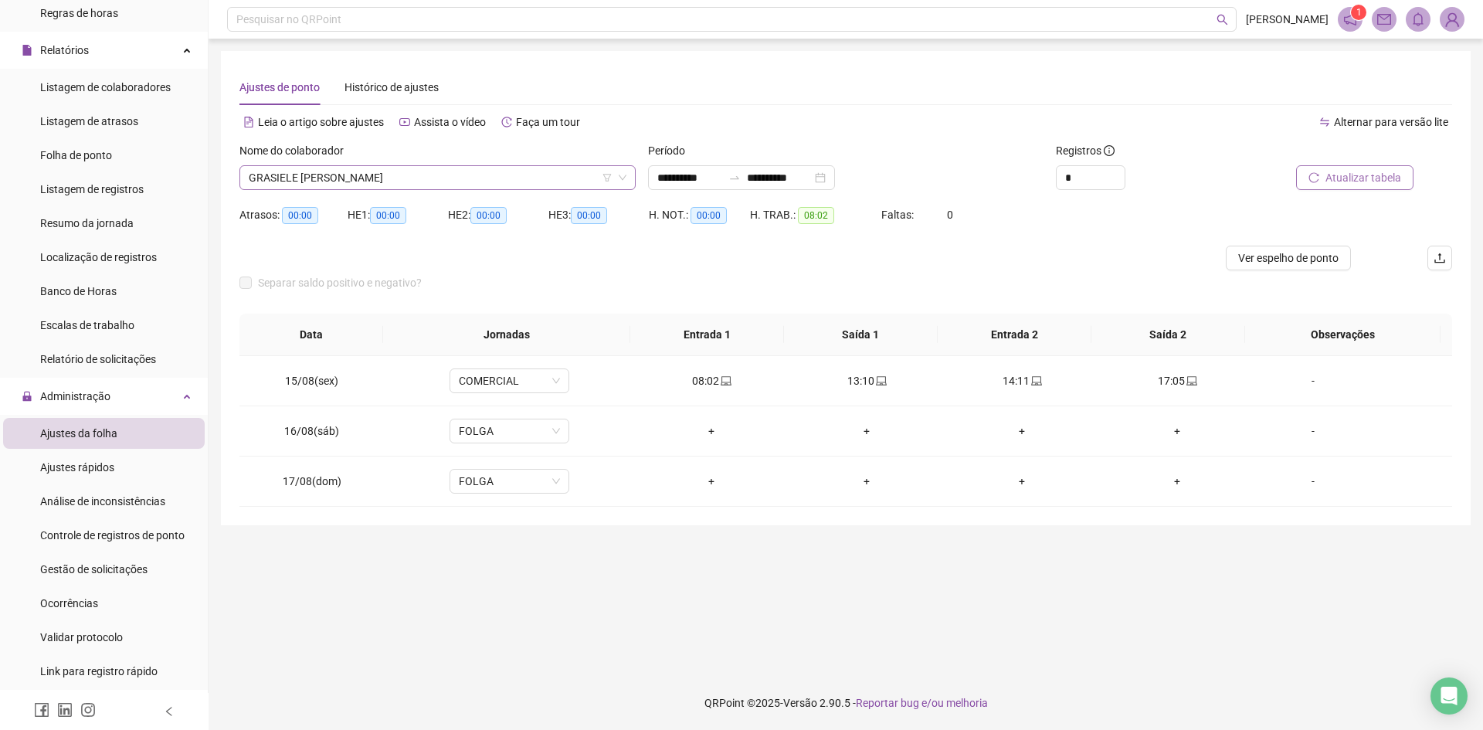
drag, startPoint x: 415, startPoint y: 166, endPoint x: 414, endPoint y: 174, distance: 7.9
click at [414, 166] on span "GRASIELE [PERSON_NAME]" at bounding box center [438, 177] width 378 height 23
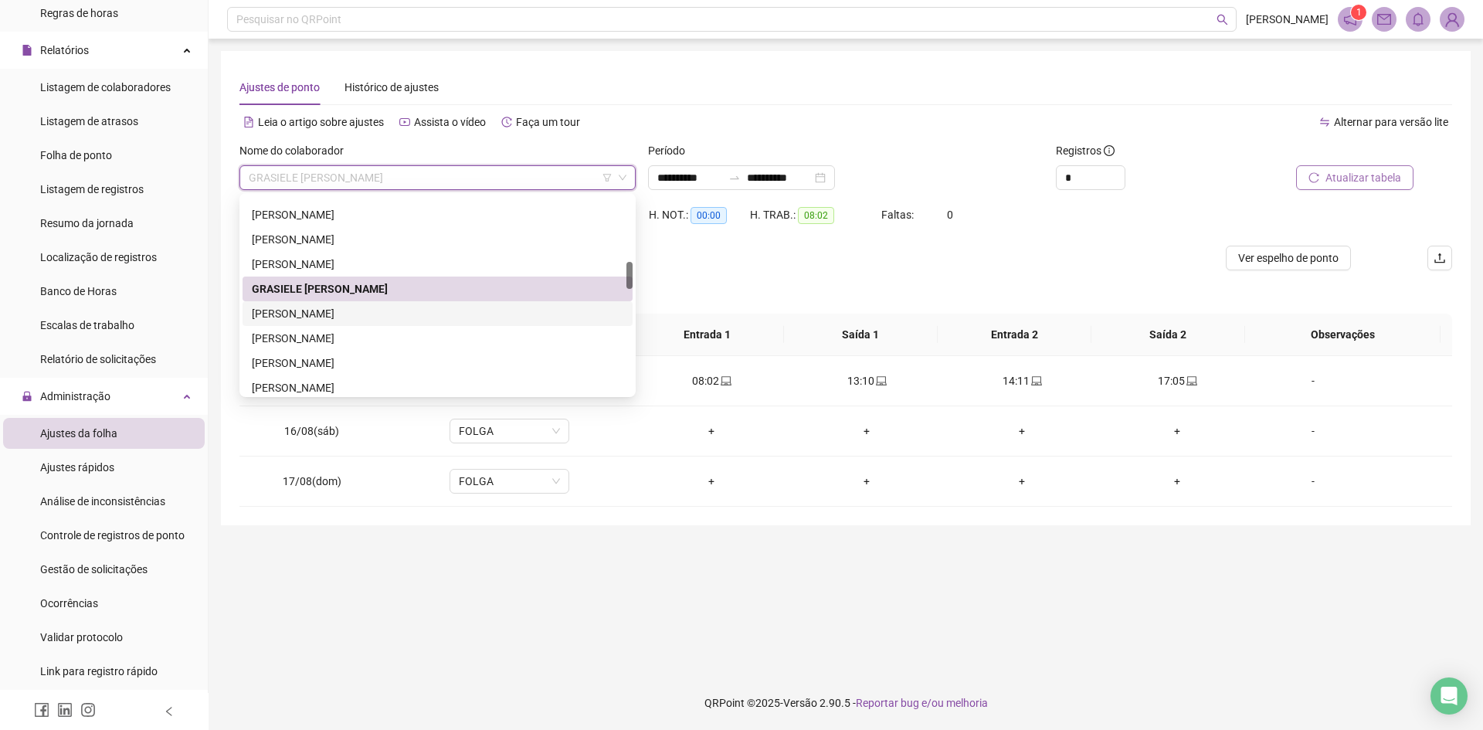
scroll to position [541, 0]
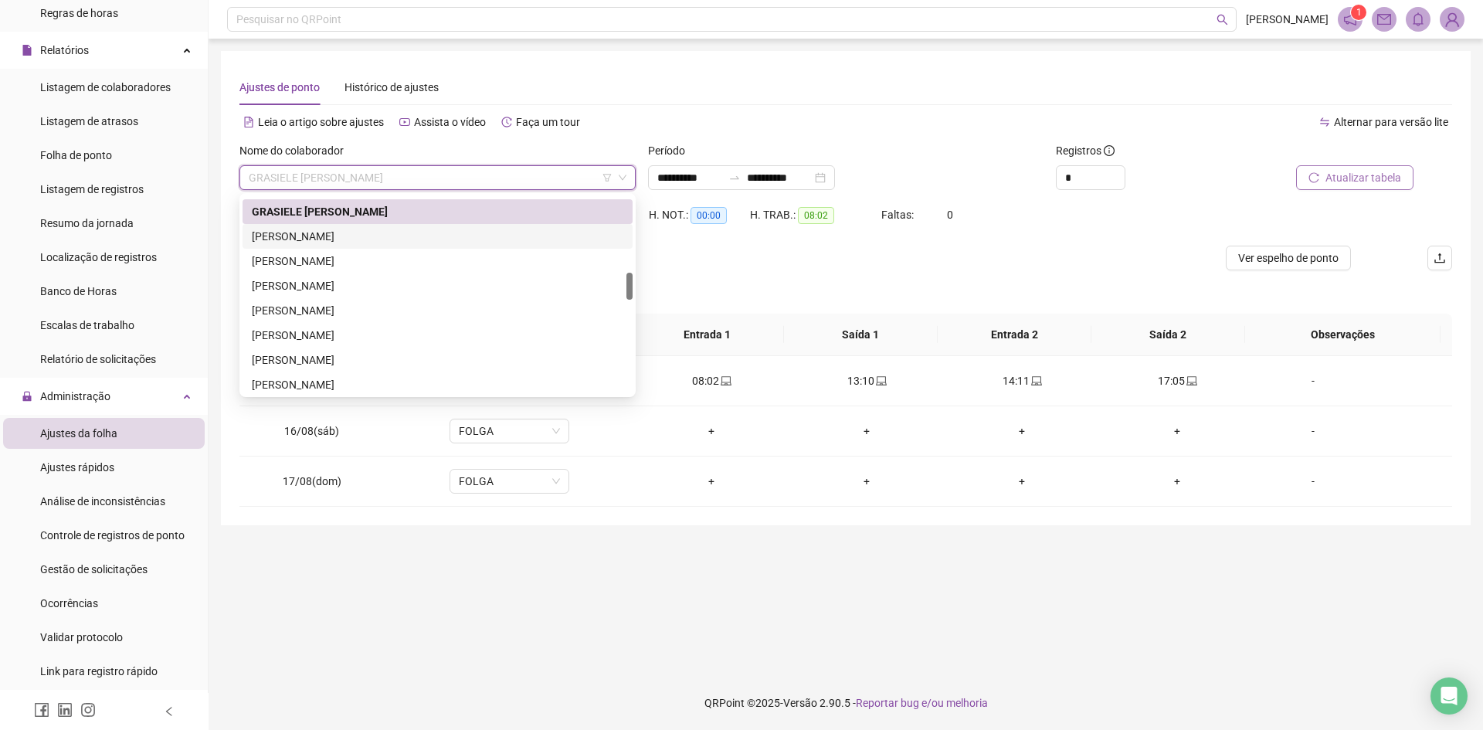
drag, startPoint x: 373, startPoint y: 239, endPoint x: 588, endPoint y: 233, distance: 215.5
click at [373, 239] on div "[PERSON_NAME]" at bounding box center [437, 236] width 371 height 17
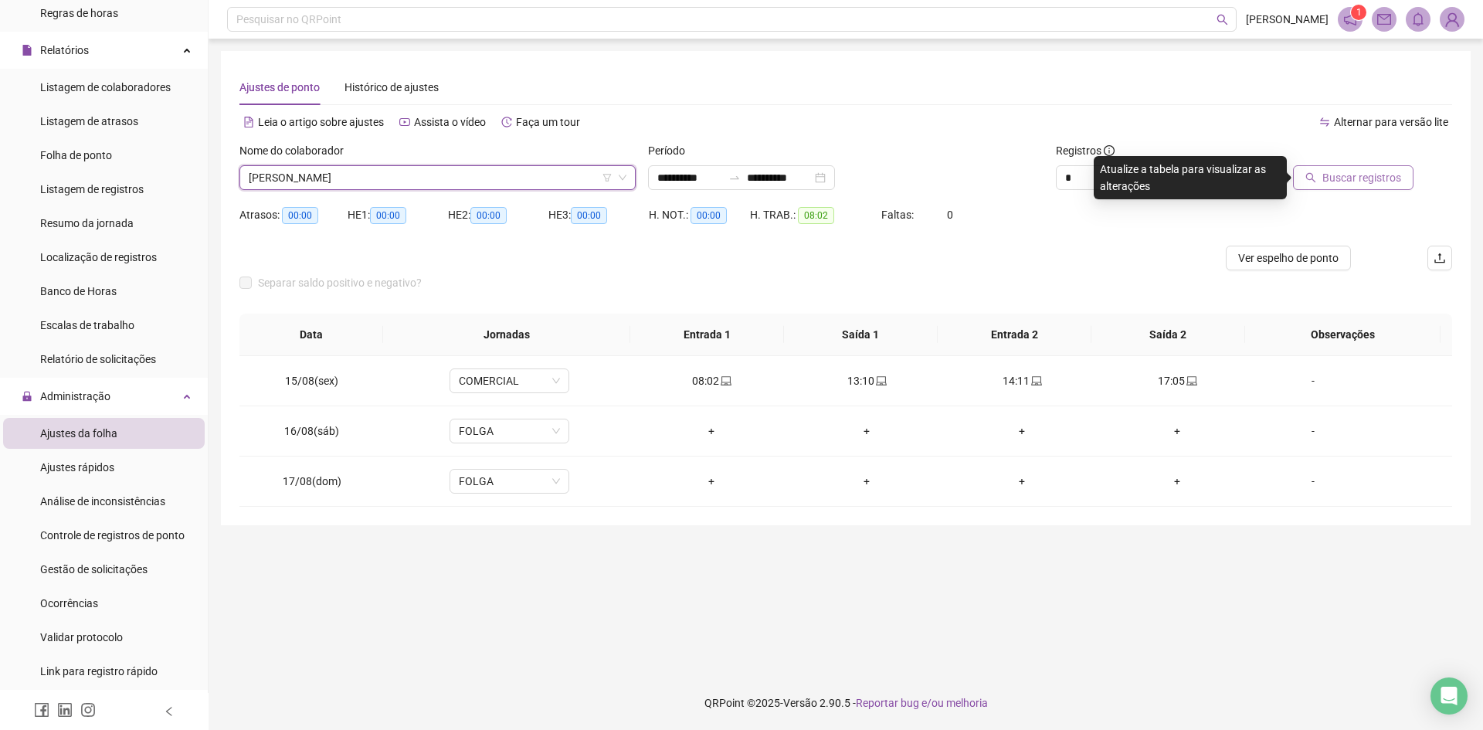
click at [1381, 172] on span "Buscar registros" at bounding box center [1361, 177] width 79 height 17
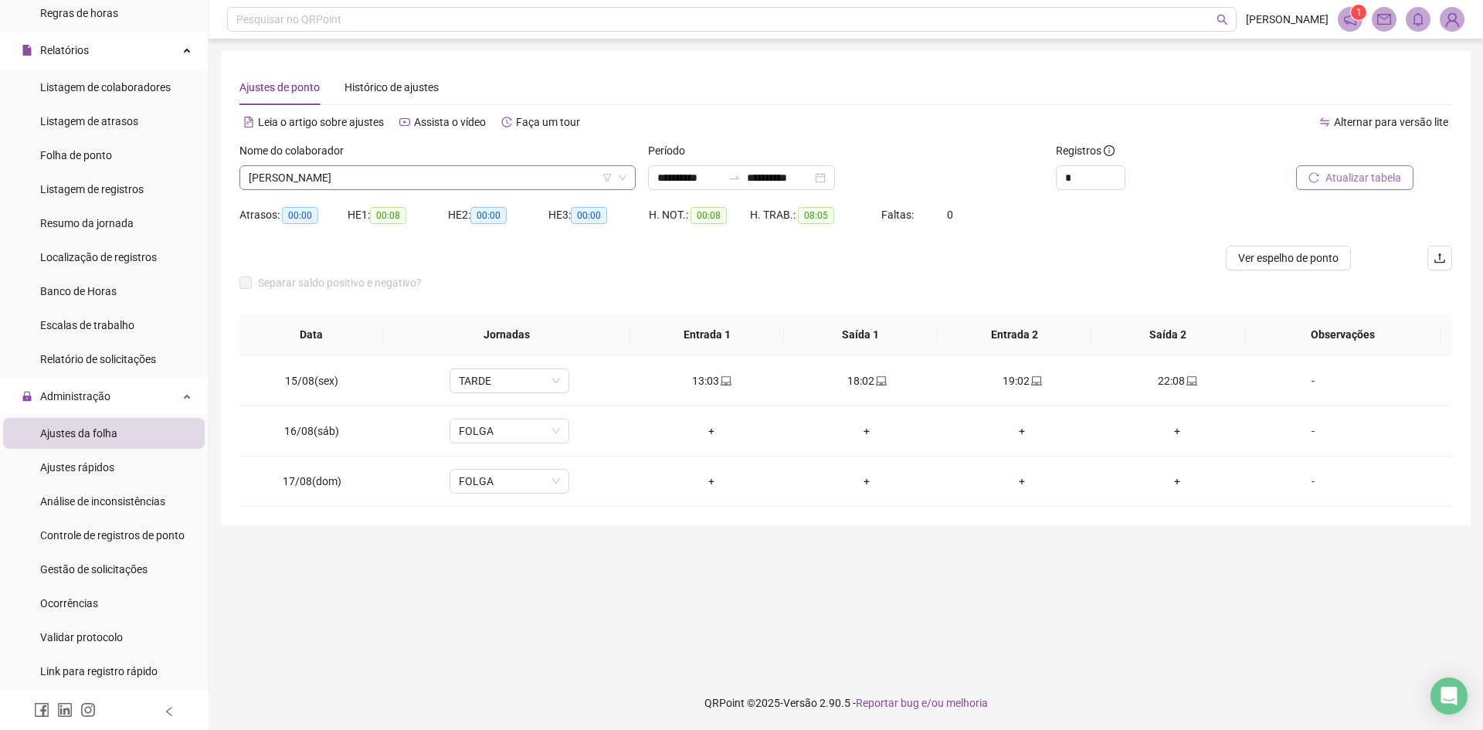
click at [317, 175] on span "[PERSON_NAME]" at bounding box center [438, 177] width 378 height 23
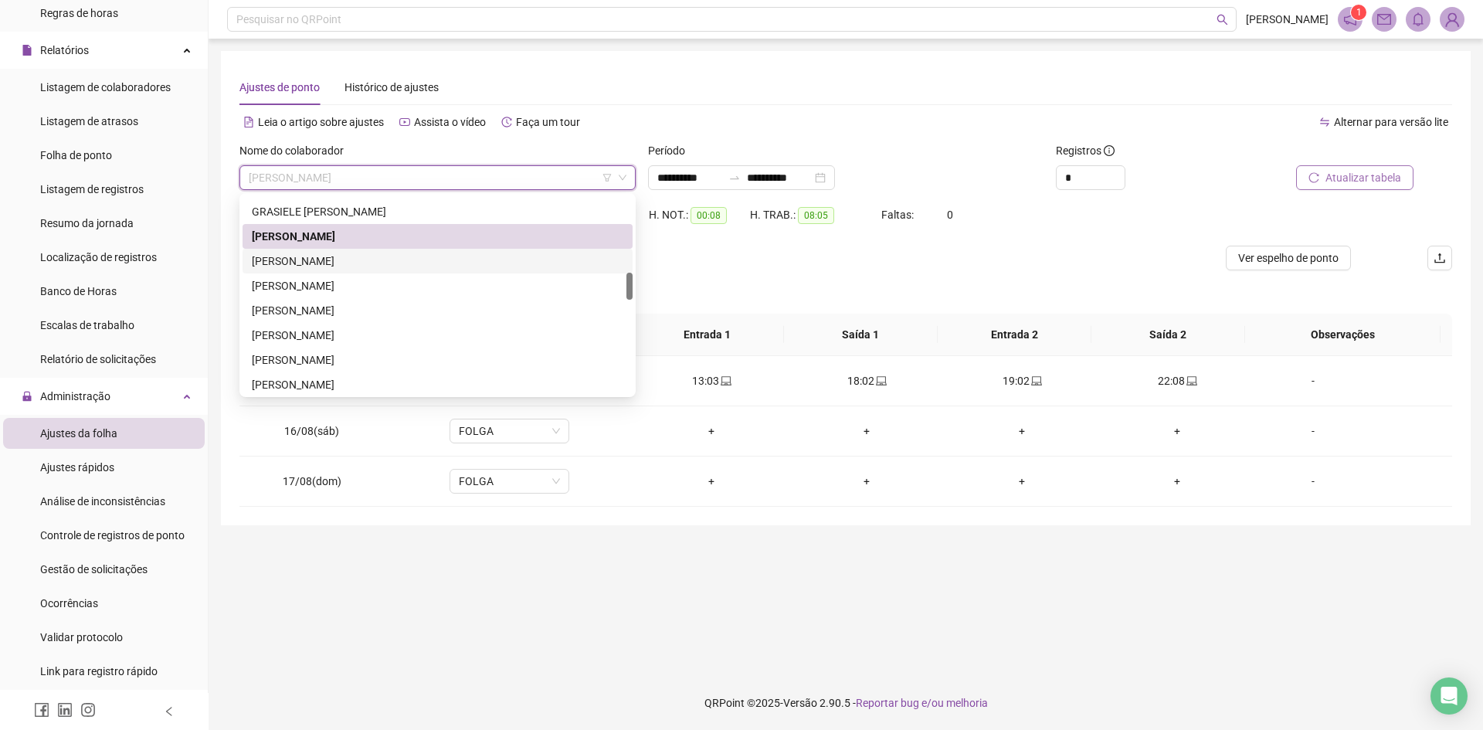
click at [335, 256] on div "[PERSON_NAME]" at bounding box center [437, 260] width 371 height 17
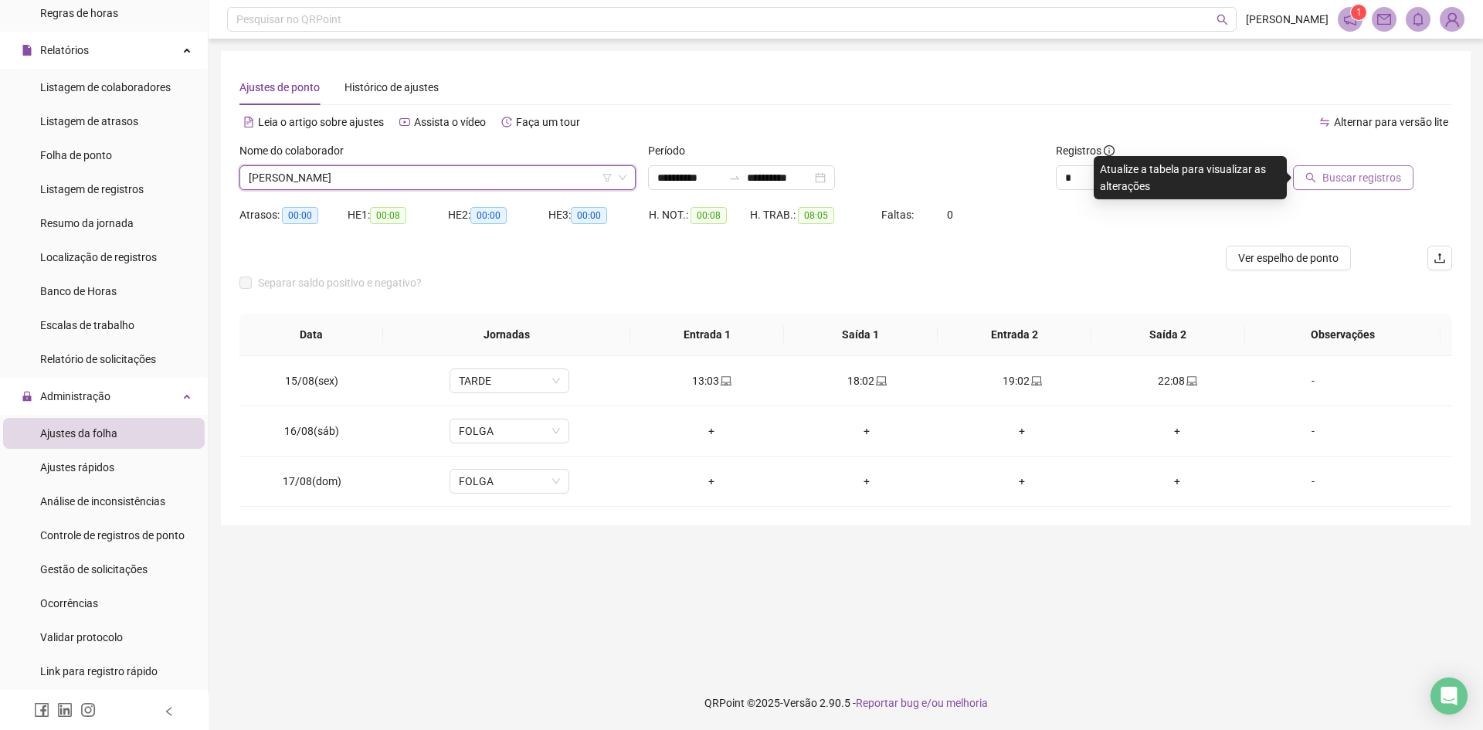
click at [1327, 177] on span "Buscar registros" at bounding box center [1361, 177] width 79 height 17
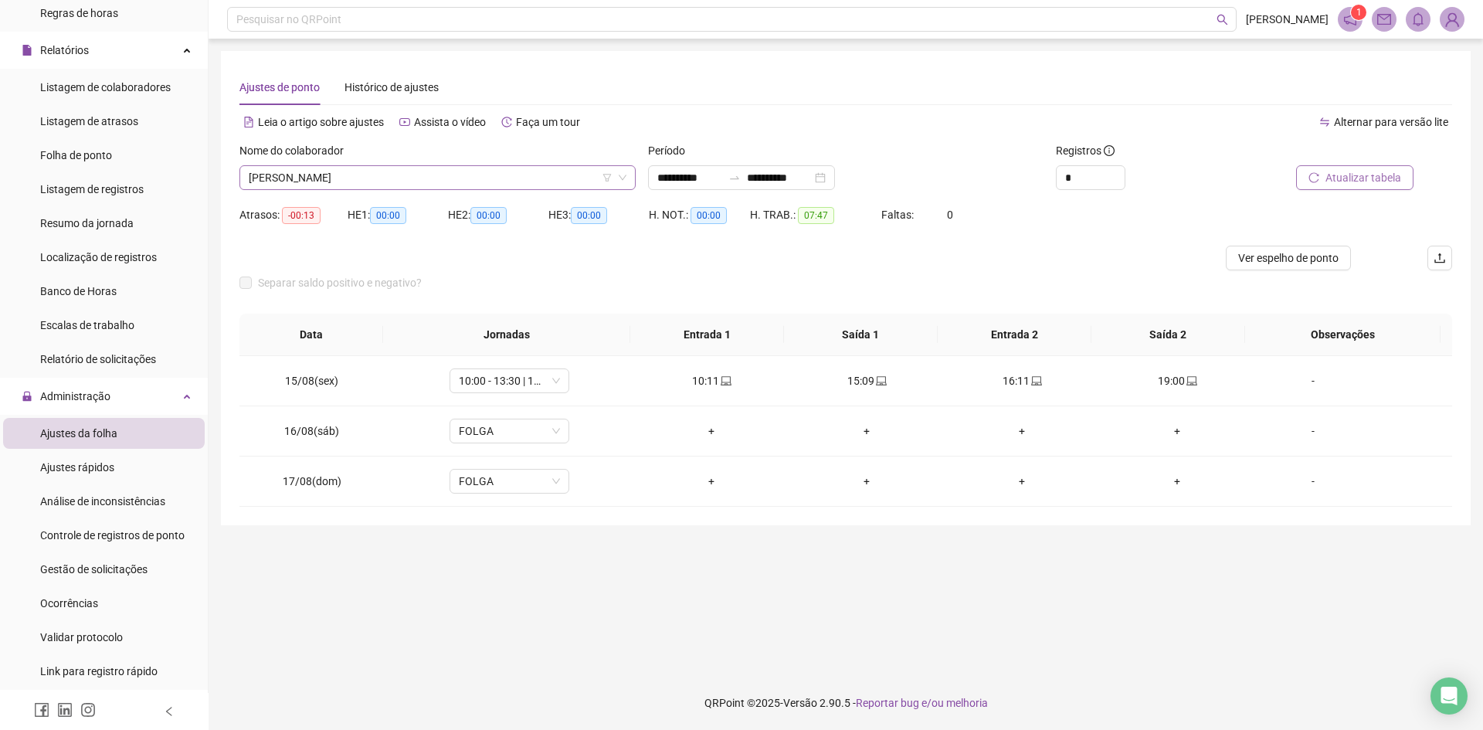
click at [344, 183] on span "[PERSON_NAME]" at bounding box center [438, 177] width 378 height 23
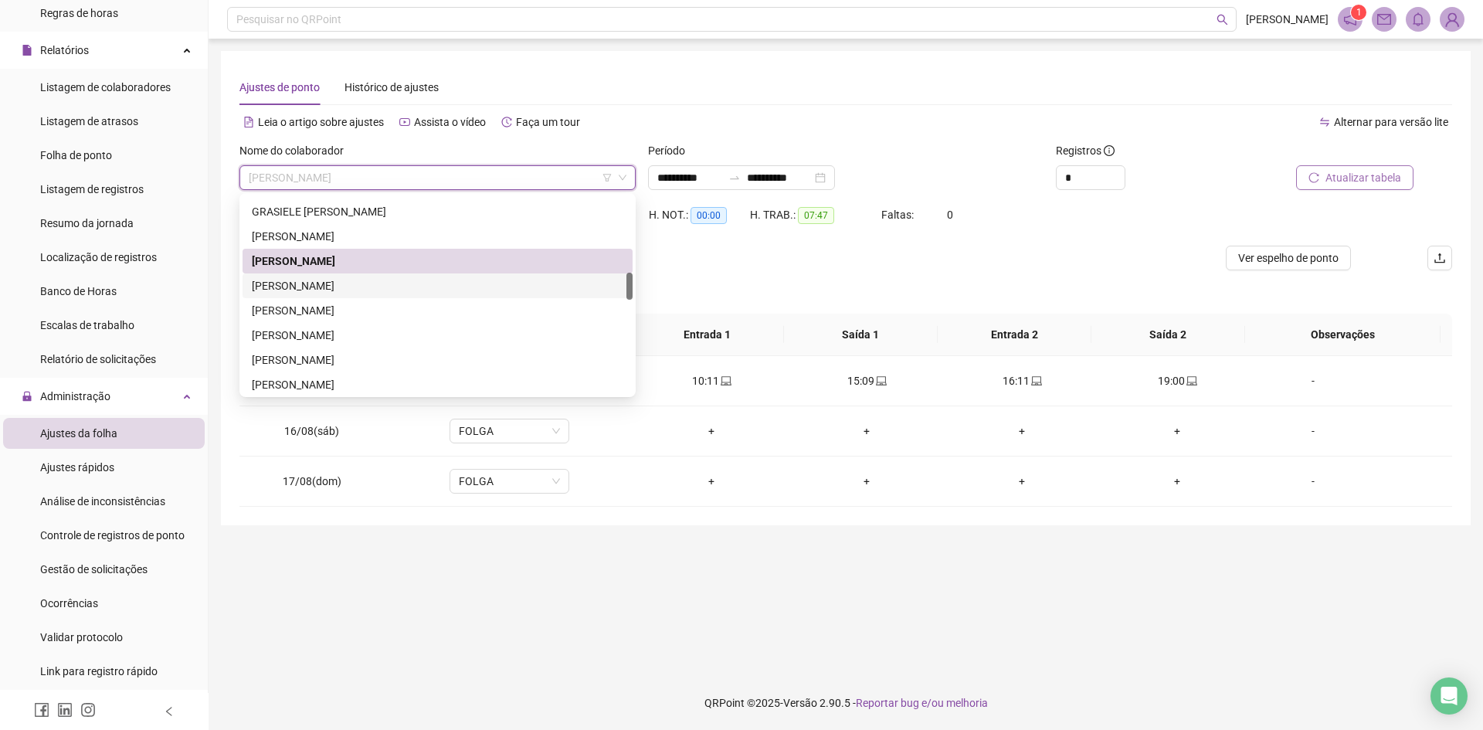
click at [354, 286] on div "[PERSON_NAME]" at bounding box center [437, 285] width 371 height 17
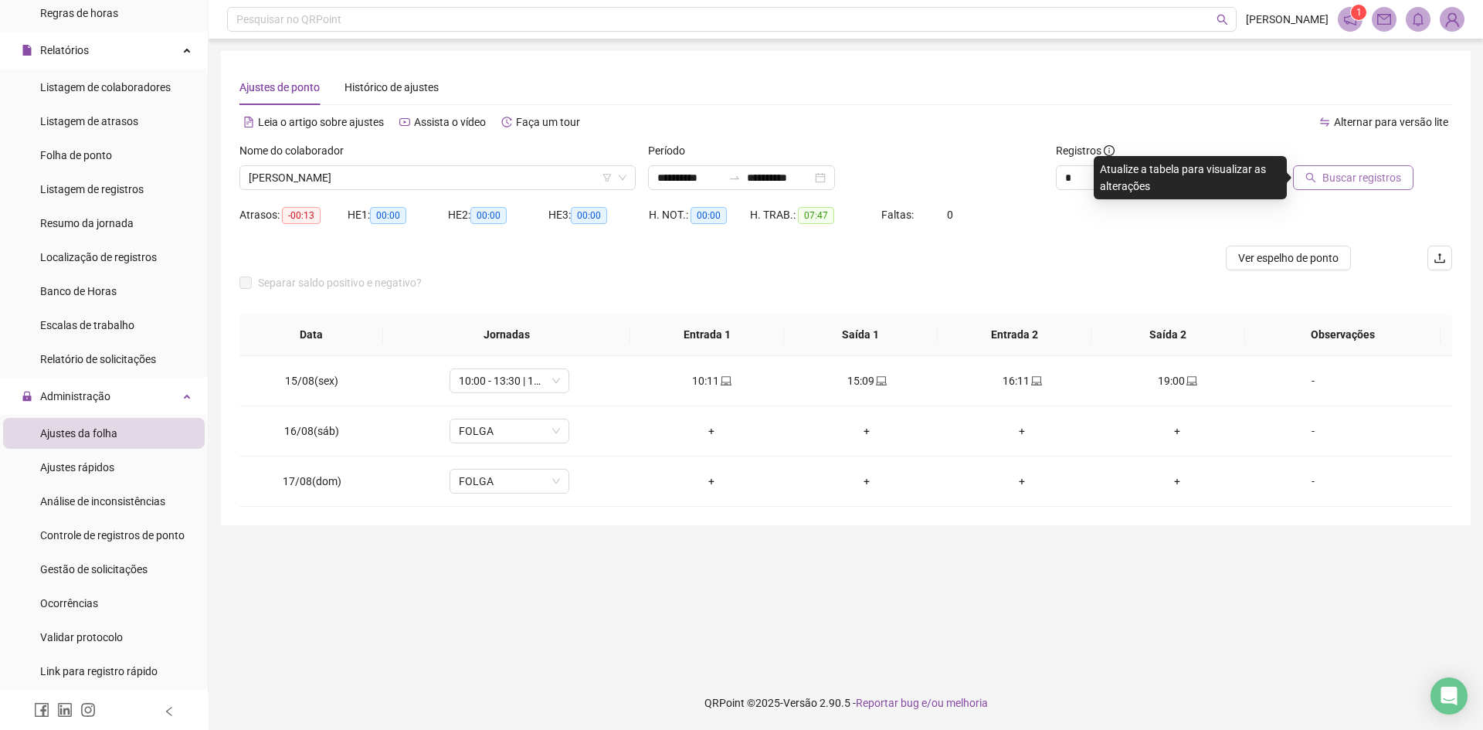
click at [1340, 176] on span "Buscar registros" at bounding box center [1361, 177] width 79 height 17
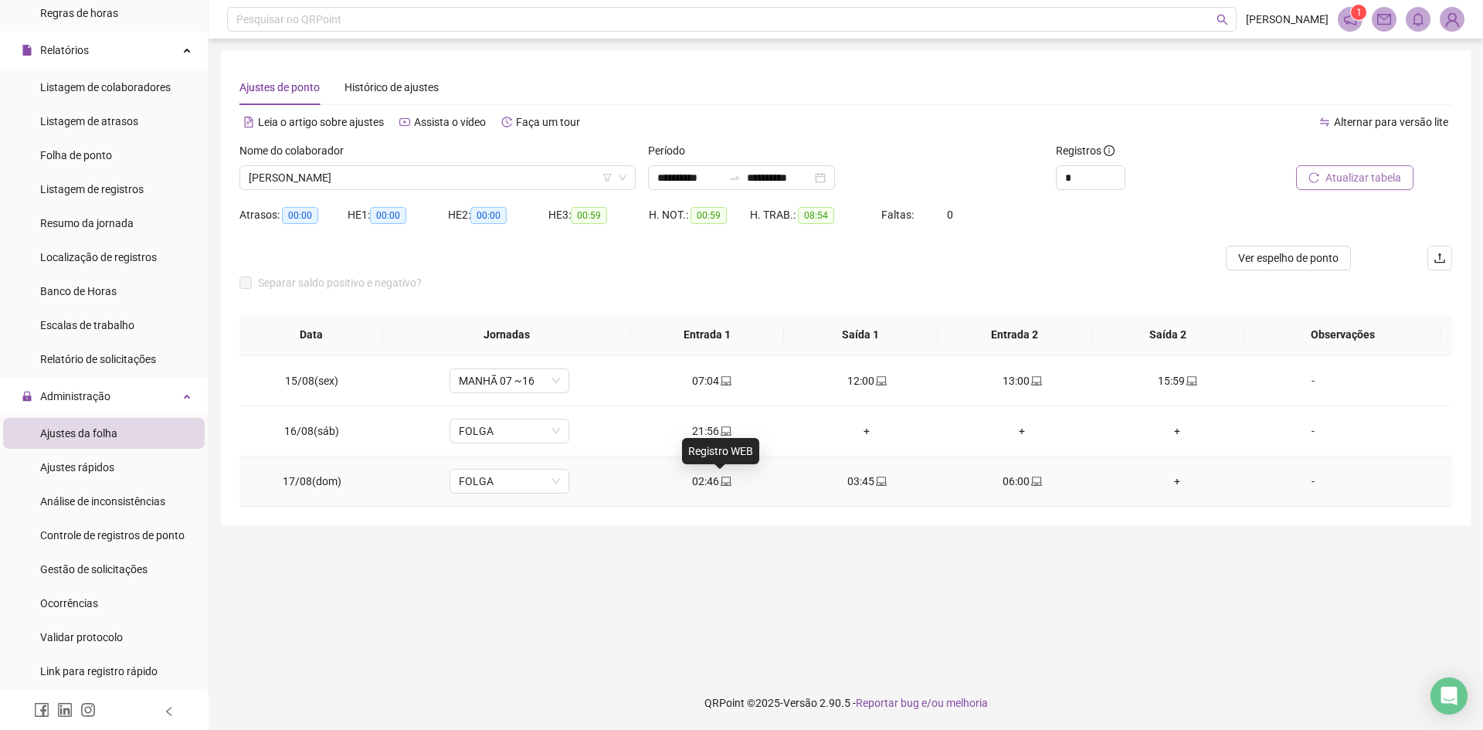
click at [720, 483] on icon "laptop" at bounding box center [725, 481] width 11 height 11
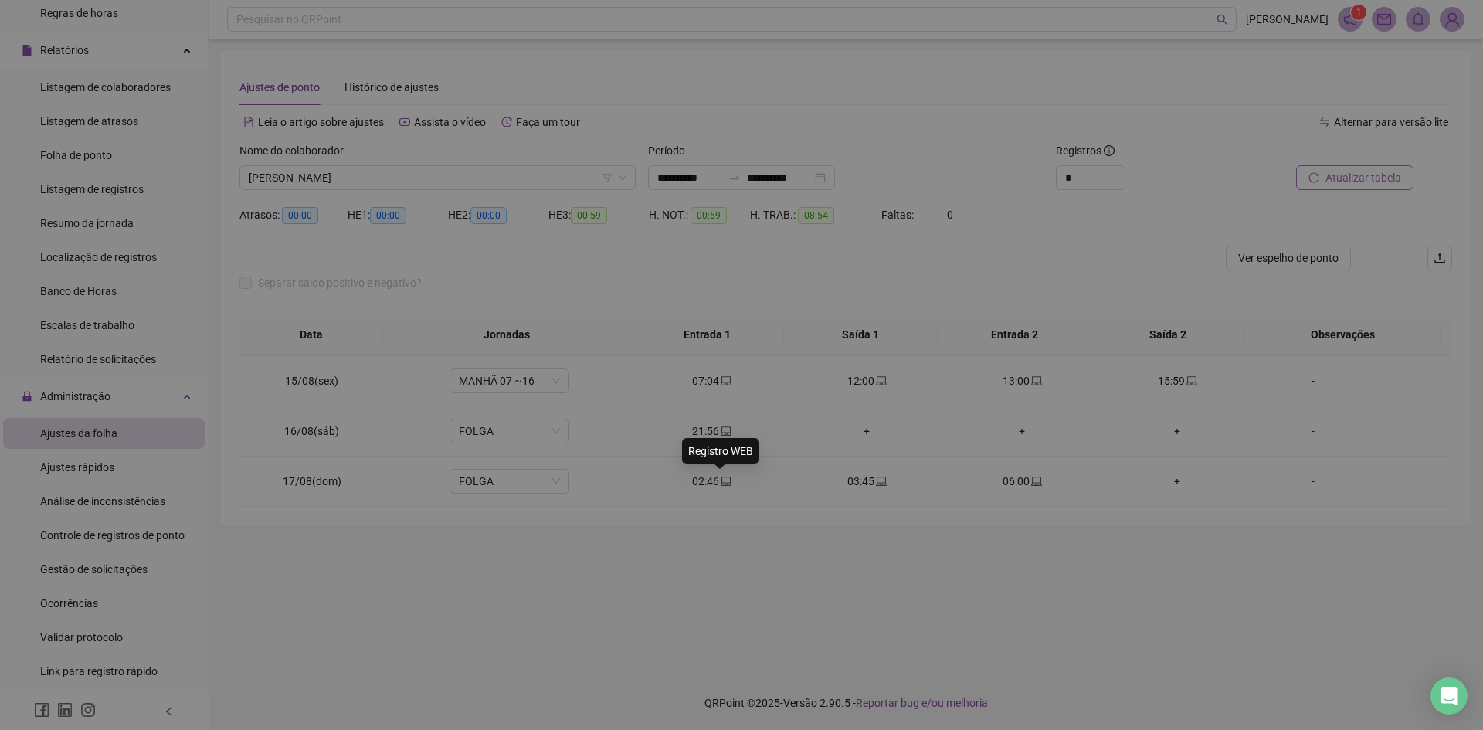
type input "**********"
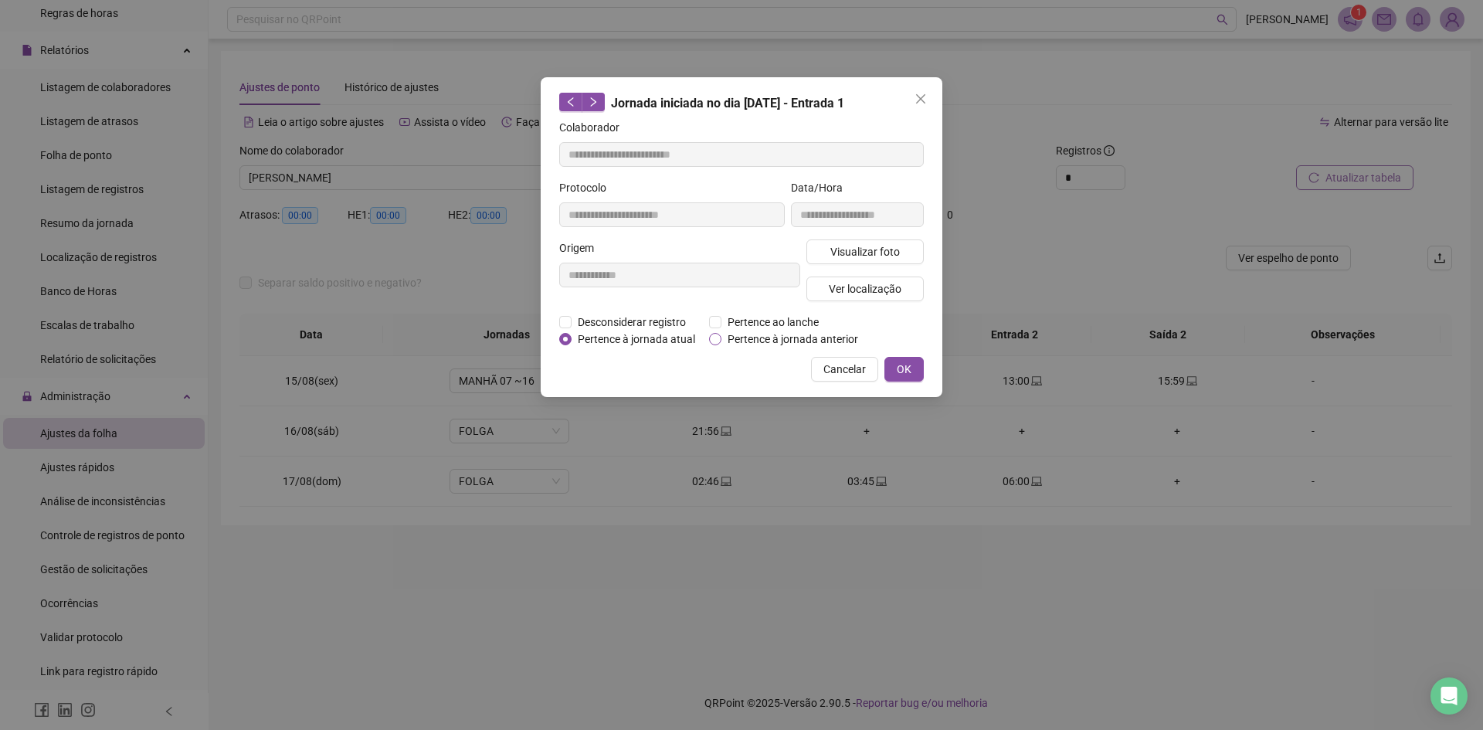
click at [759, 334] on span "Pertence à jornada anterior" at bounding box center [792, 338] width 143 height 17
click at [898, 364] on span "OK" at bounding box center [903, 369] width 15 height 17
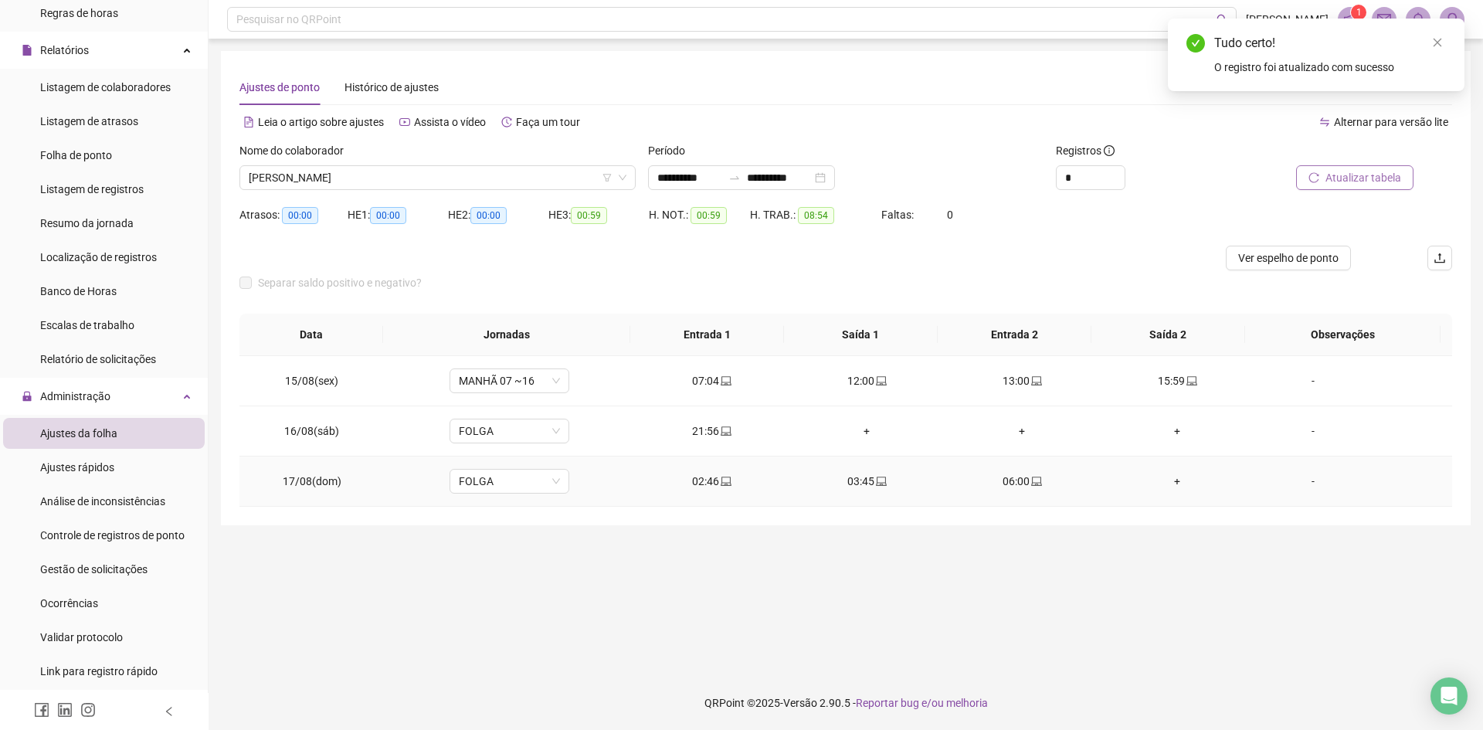
click at [876, 477] on icon "laptop" at bounding box center [881, 480] width 11 height 9
type input "**********"
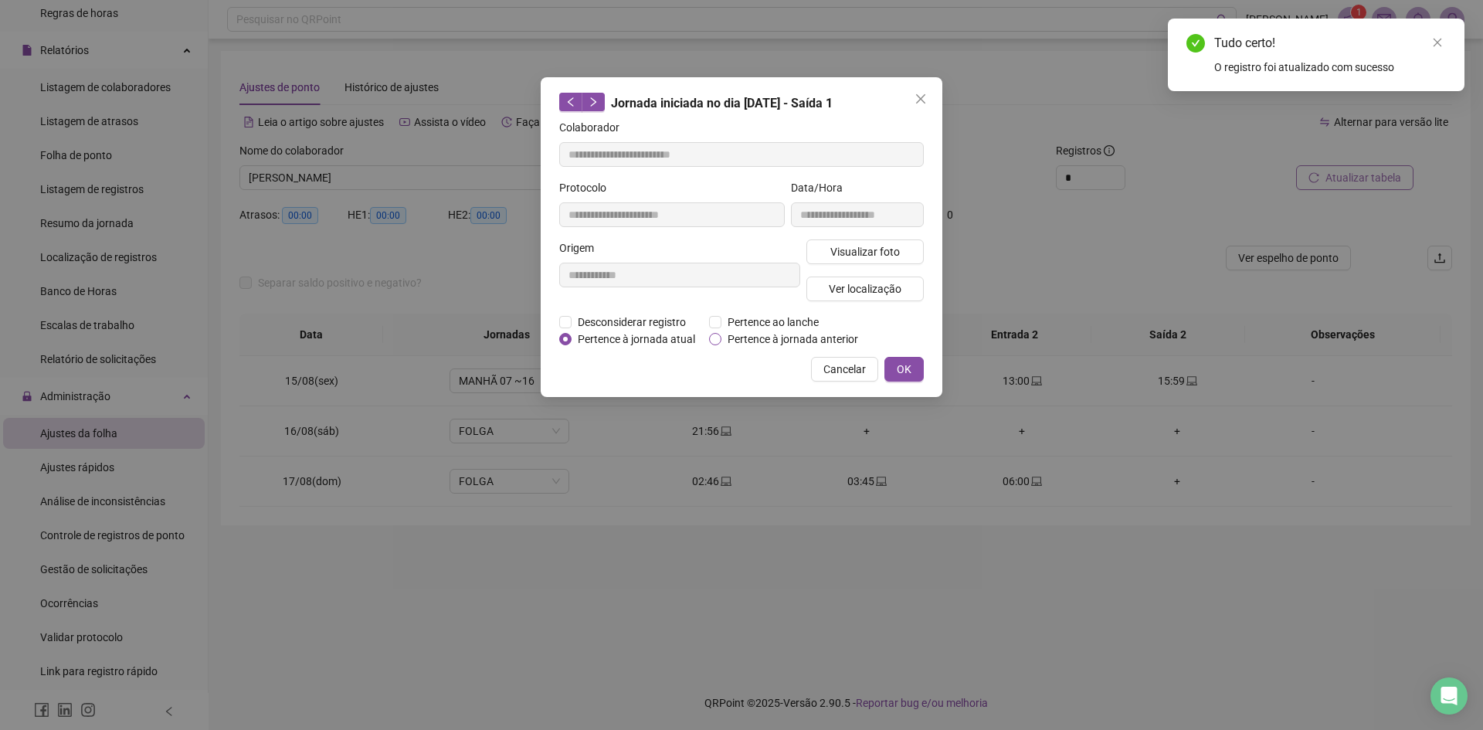
click at [781, 338] on span "Pertence à jornada anterior" at bounding box center [792, 338] width 143 height 17
click at [900, 368] on span "OK" at bounding box center [903, 369] width 15 height 17
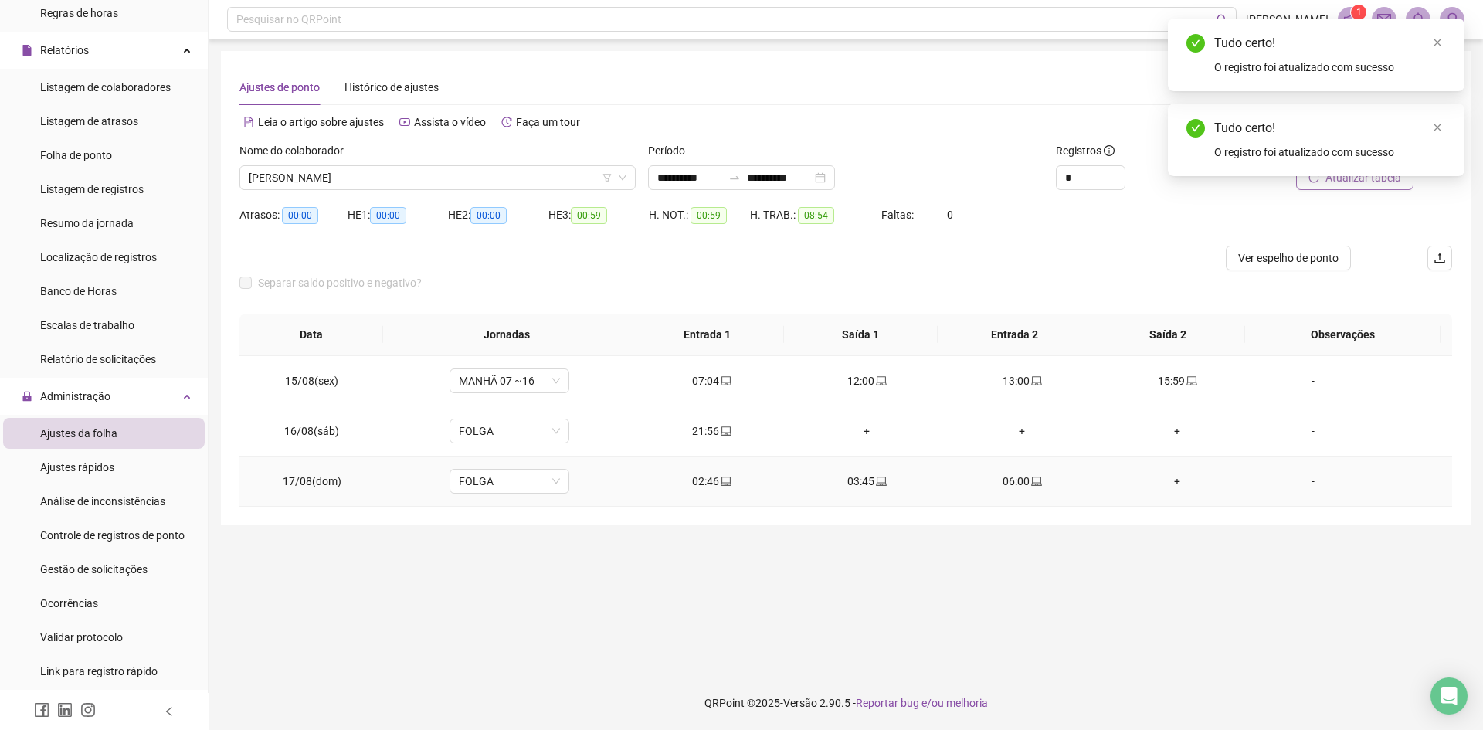
click at [1020, 483] on div "06:00" at bounding box center [1022, 481] width 130 height 17
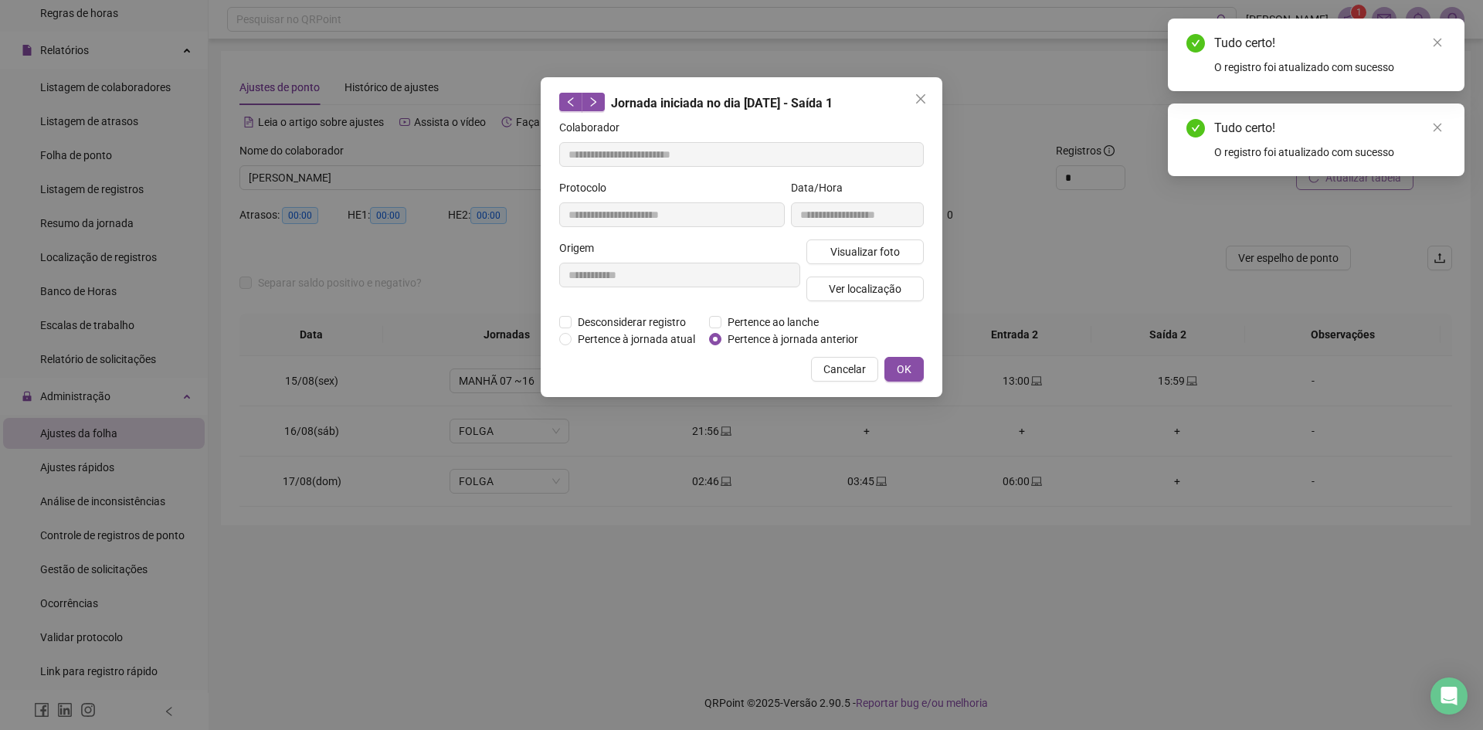
type input "**********"
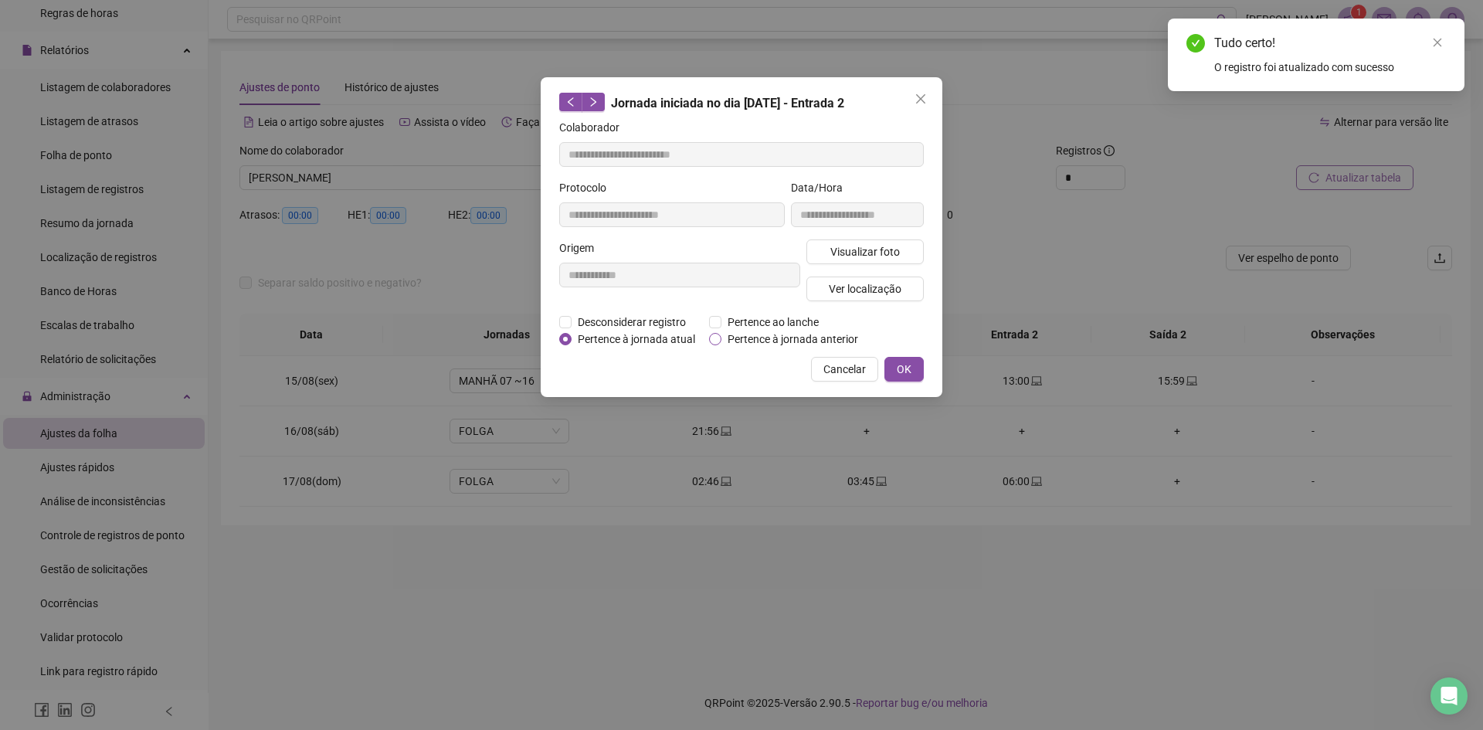
drag, startPoint x: 801, startPoint y: 338, endPoint x: 815, endPoint y: 339, distance: 13.9
click at [800, 338] on span "Pertence à jornada anterior" at bounding box center [792, 338] width 143 height 17
click at [914, 370] on button "OK" at bounding box center [903, 369] width 39 height 25
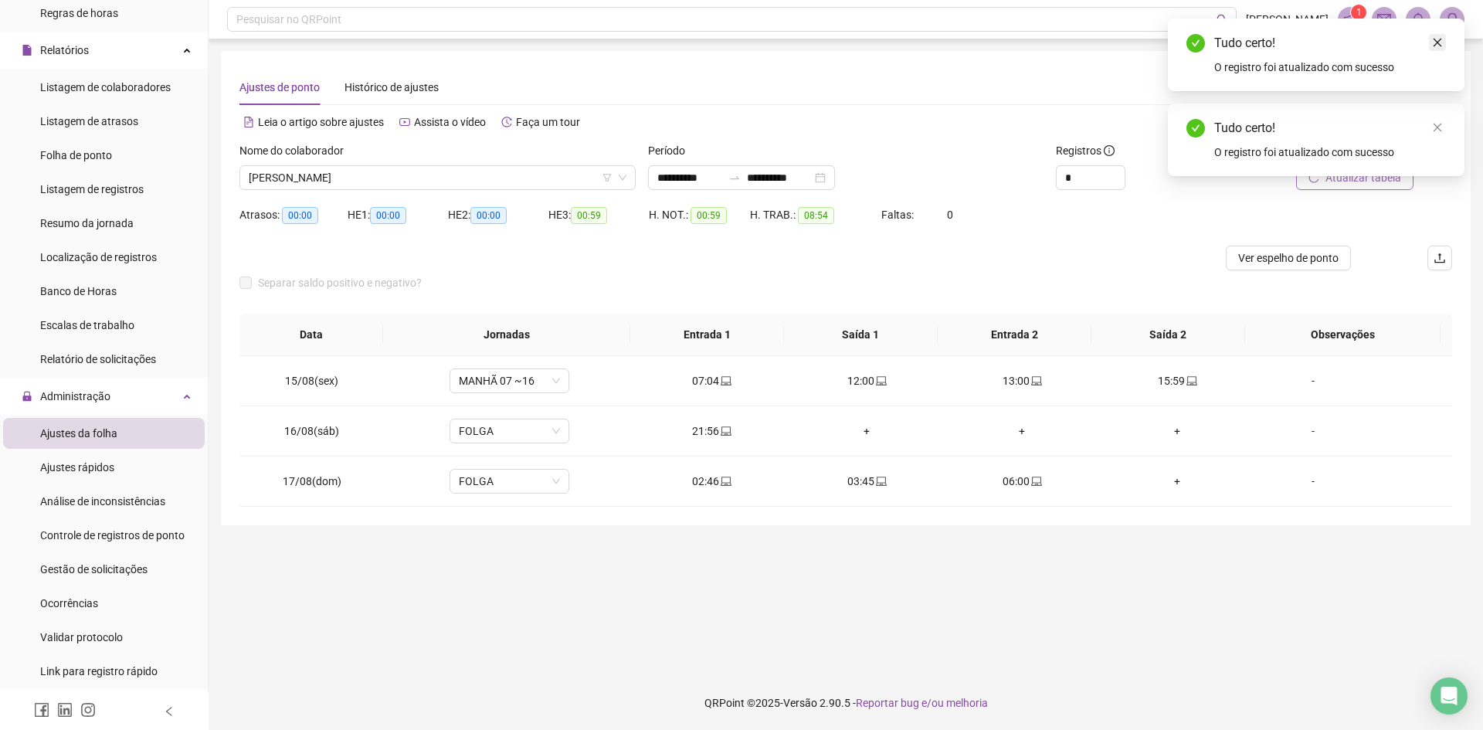
click at [1442, 46] on icon "close" at bounding box center [1437, 42] width 11 height 11
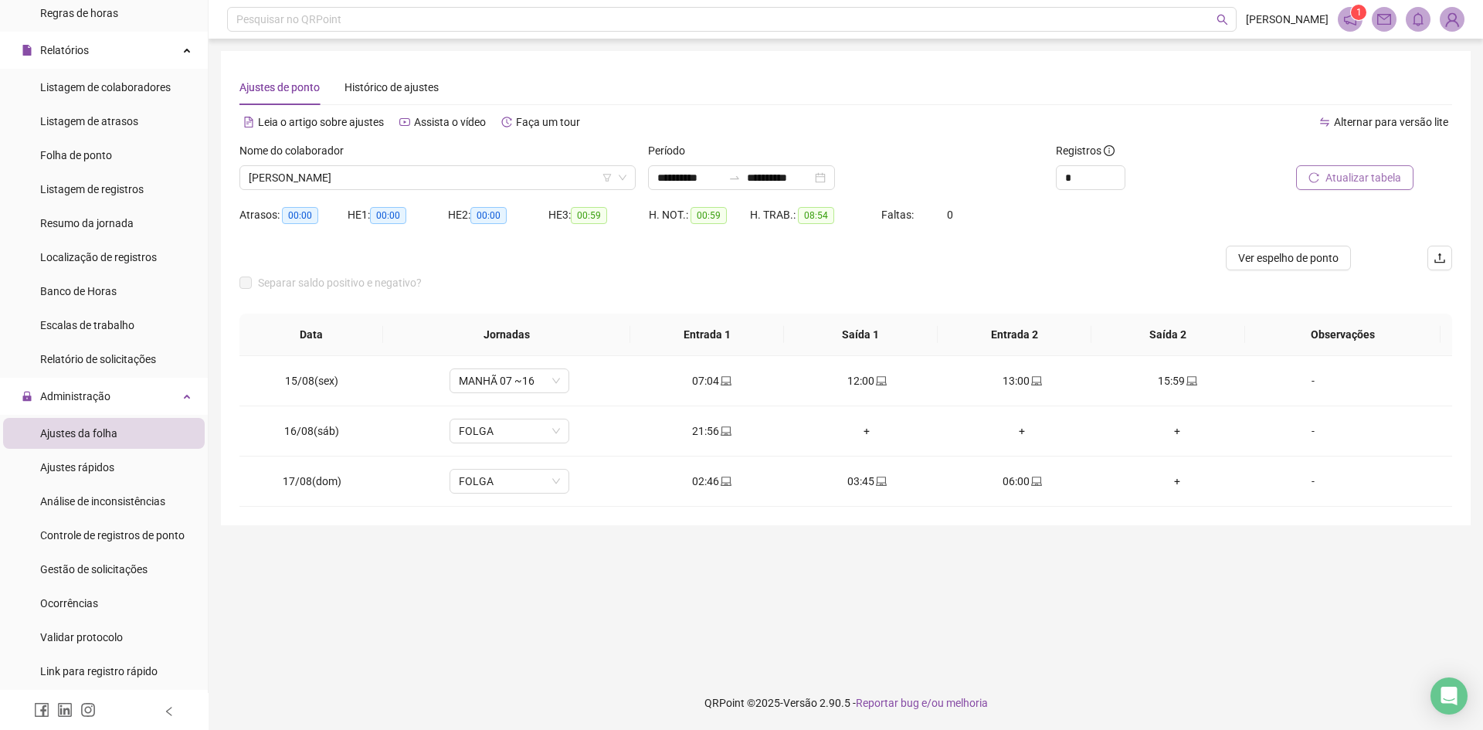
click at [1327, 188] on button "Atualizar tabela" at bounding box center [1354, 177] width 117 height 25
click at [437, 171] on span "[PERSON_NAME]" at bounding box center [438, 177] width 378 height 23
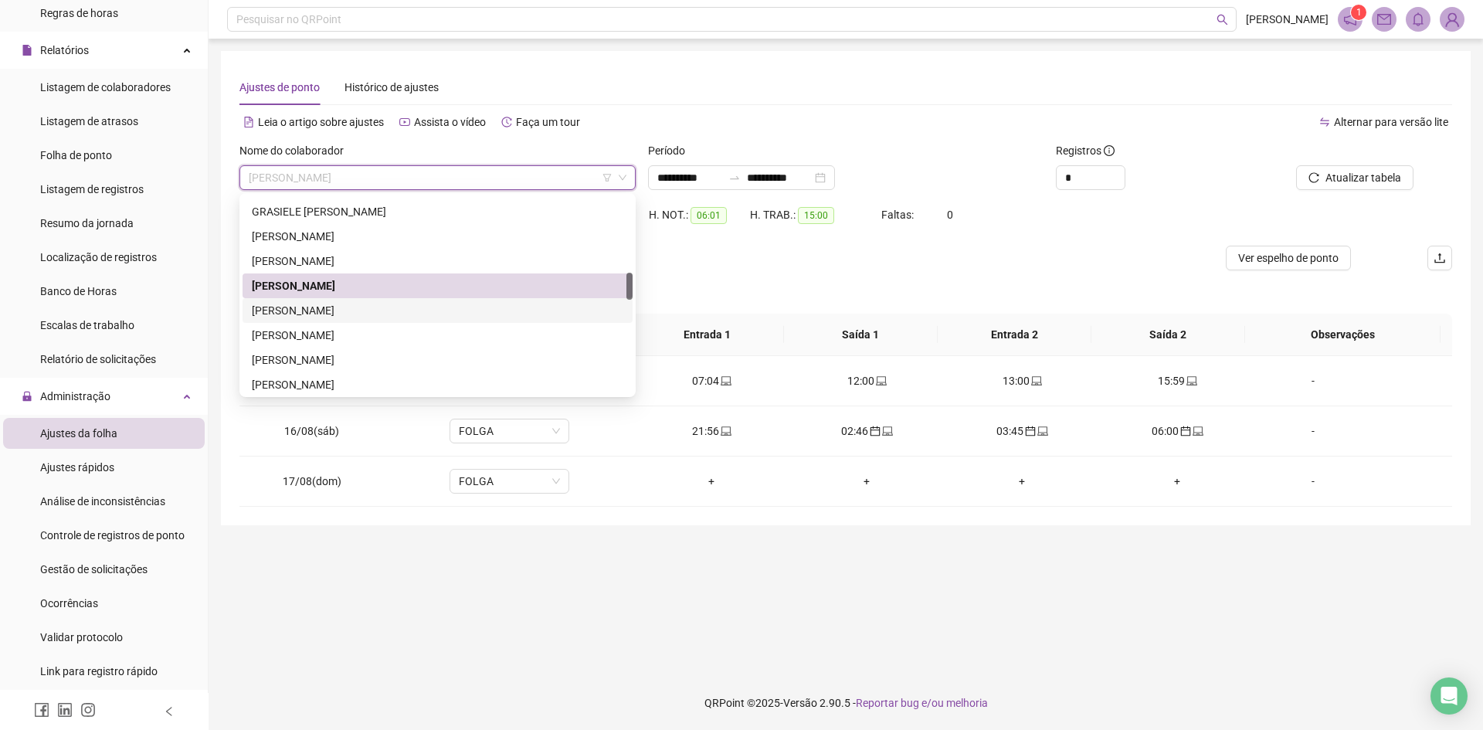
click at [334, 303] on div "[PERSON_NAME]" at bounding box center [437, 310] width 390 height 25
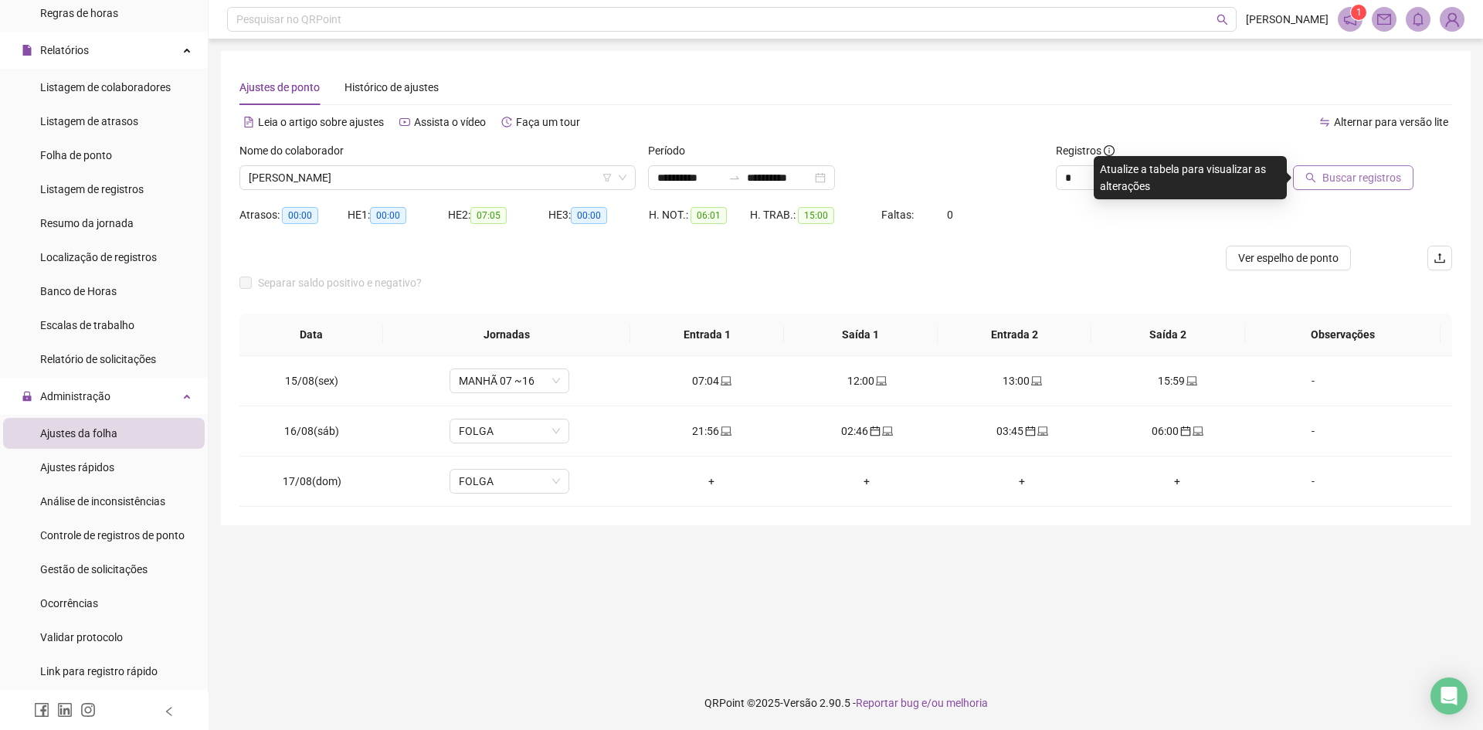
click at [1350, 172] on span "Buscar registros" at bounding box center [1361, 177] width 79 height 17
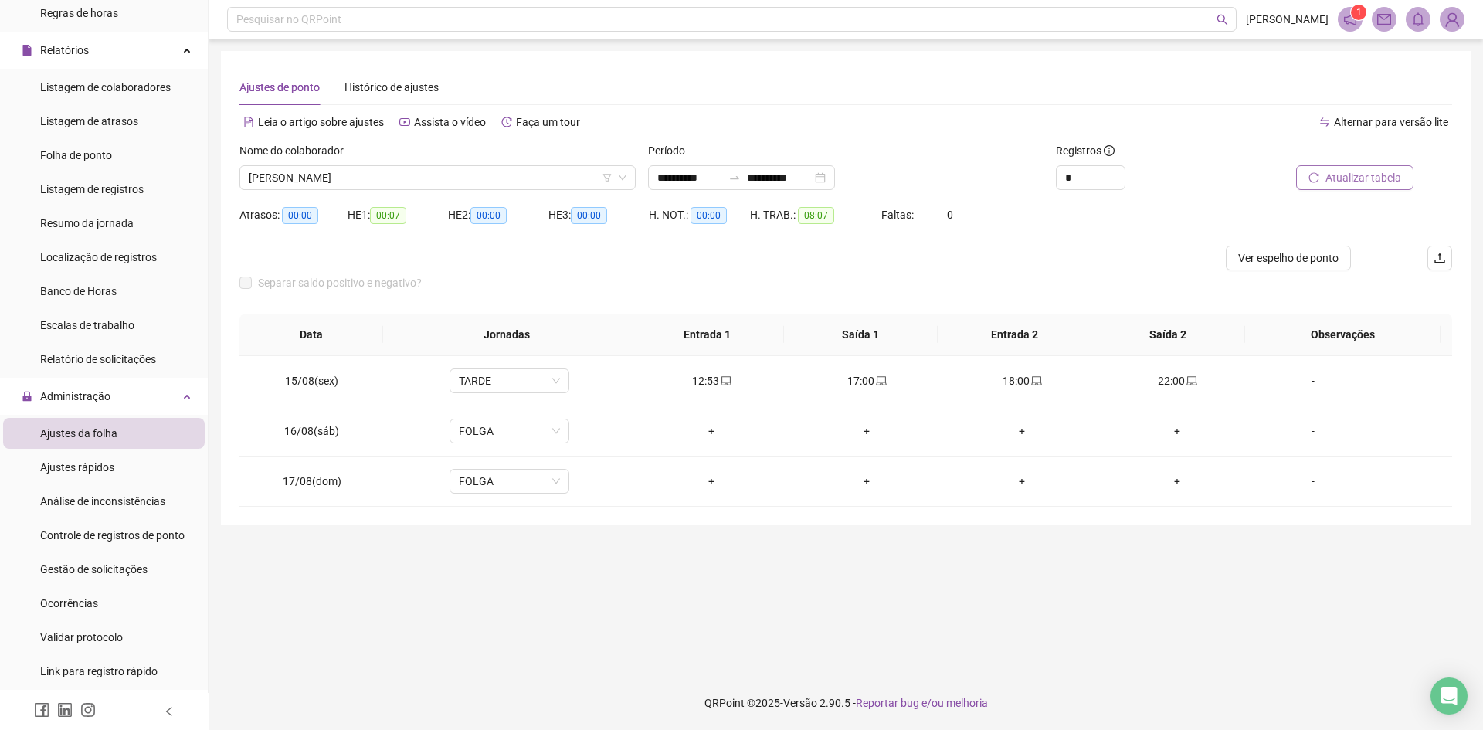
click at [415, 164] on div "Nome do colaborador" at bounding box center [437, 153] width 396 height 23
click at [407, 178] on span "[PERSON_NAME]" at bounding box center [438, 177] width 378 height 23
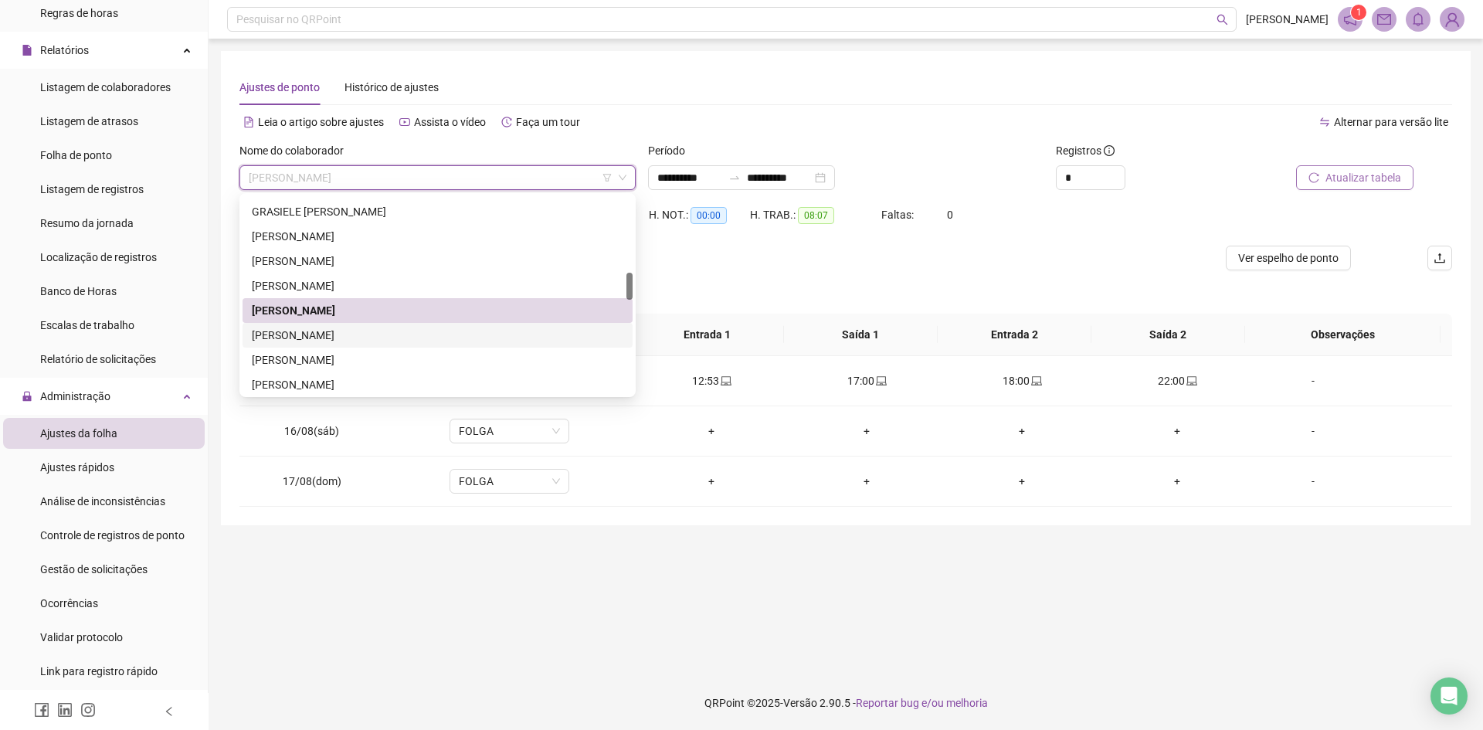
click at [347, 340] on div "[PERSON_NAME]" at bounding box center [437, 335] width 371 height 17
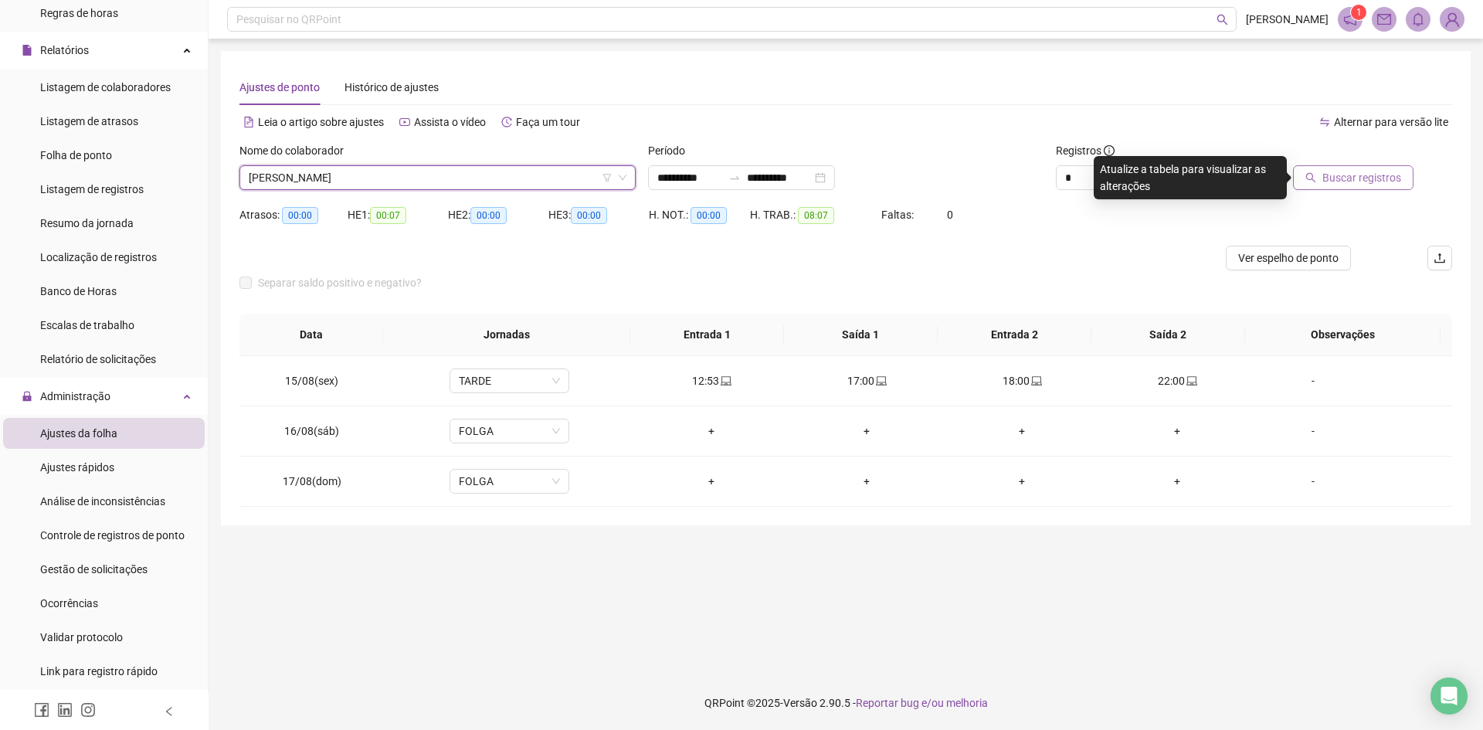
drag, startPoint x: 1327, startPoint y: 175, endPoint x: 1274, endPoint y: 173, distance: 53.3
click at [1324, 175] on button "Buscar registros" at bounding box center [1353, 177] width 120 height 25
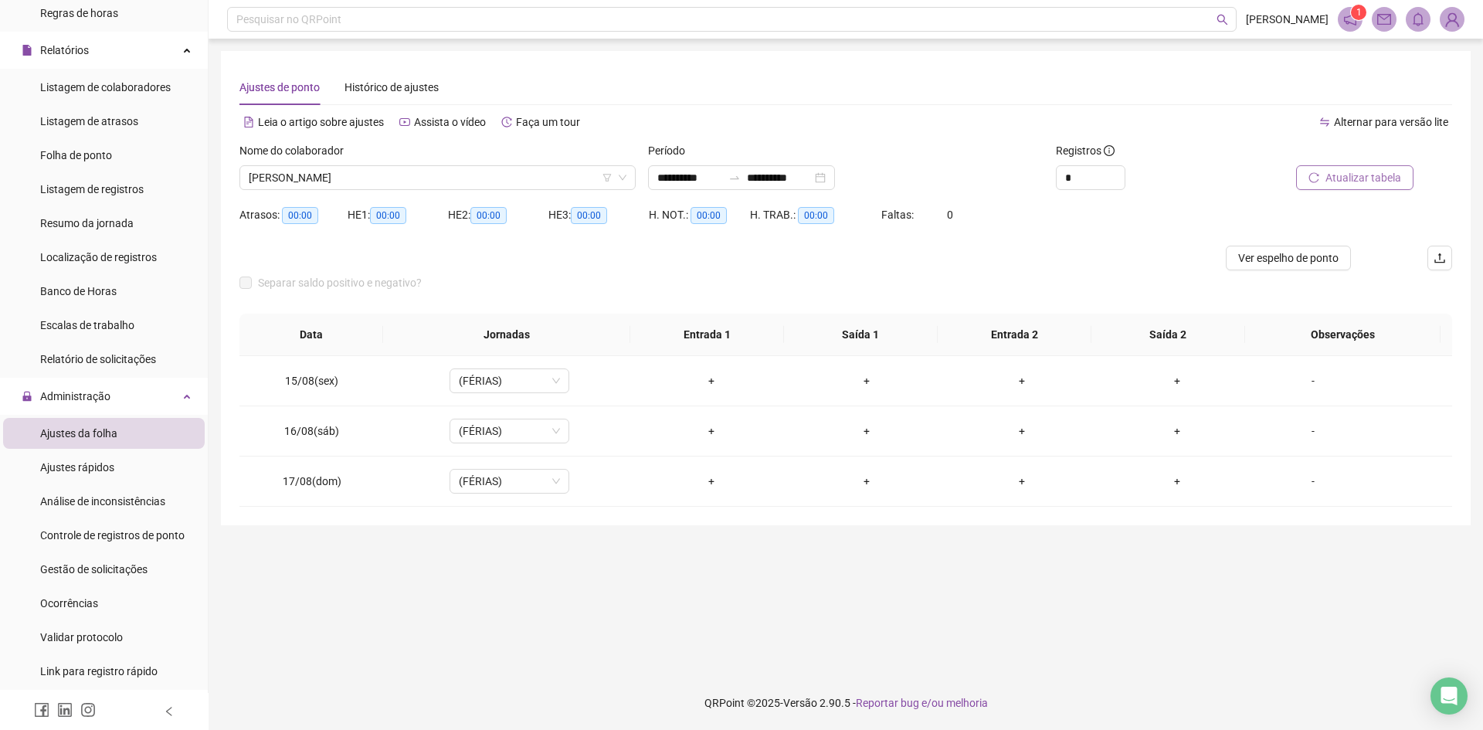
click at [415, 169] on span "[PERSON_NAME]" at bounding box center [438, 177] width 378 height 23
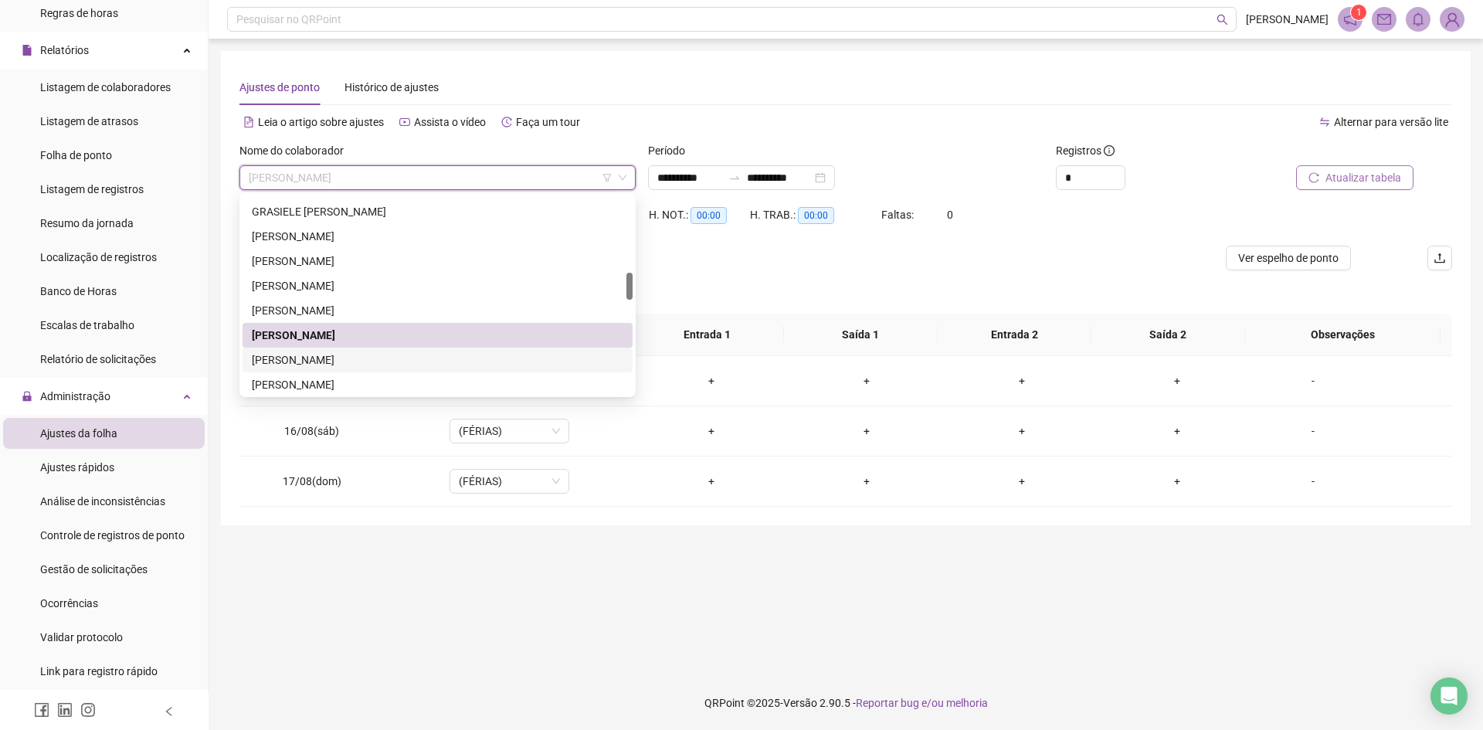
click at [347, 361] on div "[PERSON_NAME]" at bounding box center [437, 359] width 371 height 17
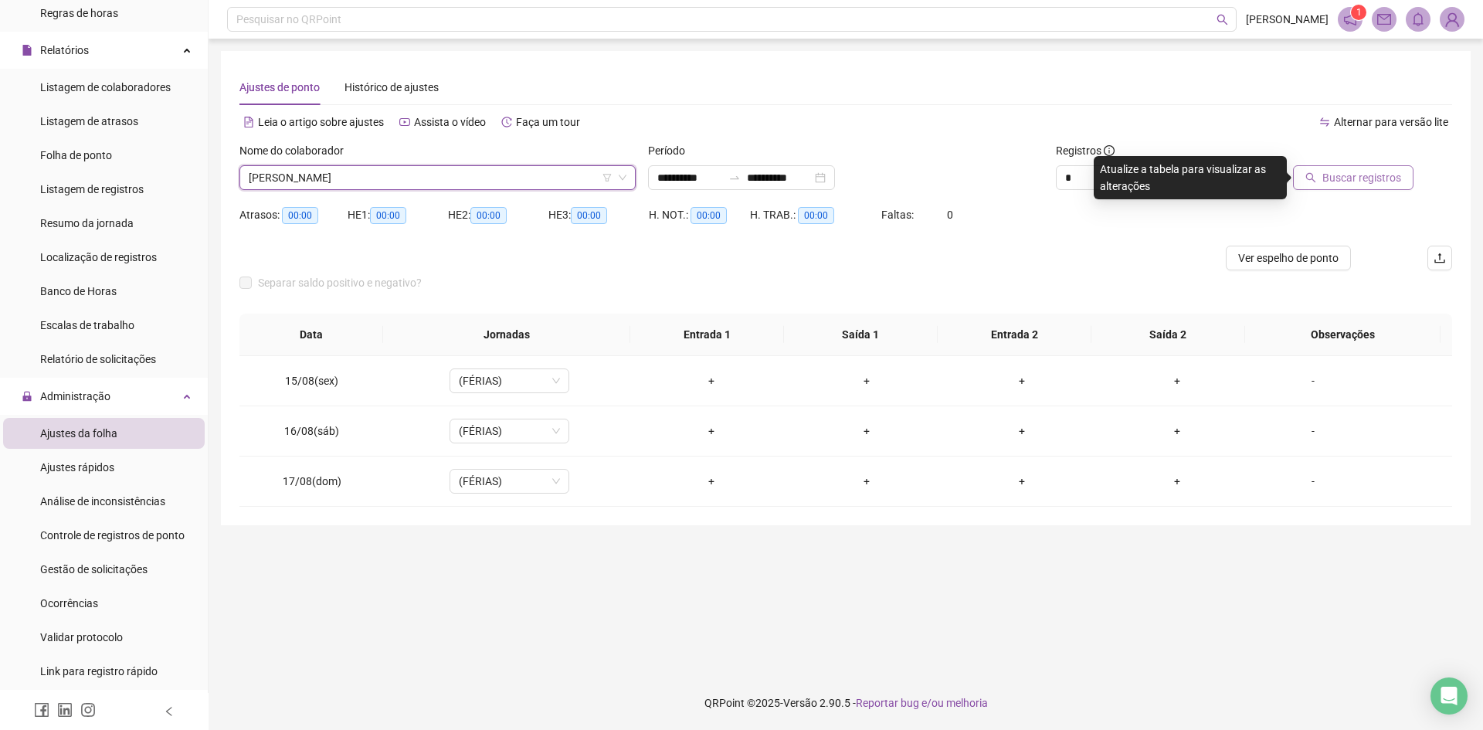
click at [1327, 173] on span "Buscar registros" at bounding box center [1361, 177] width 79 height 17
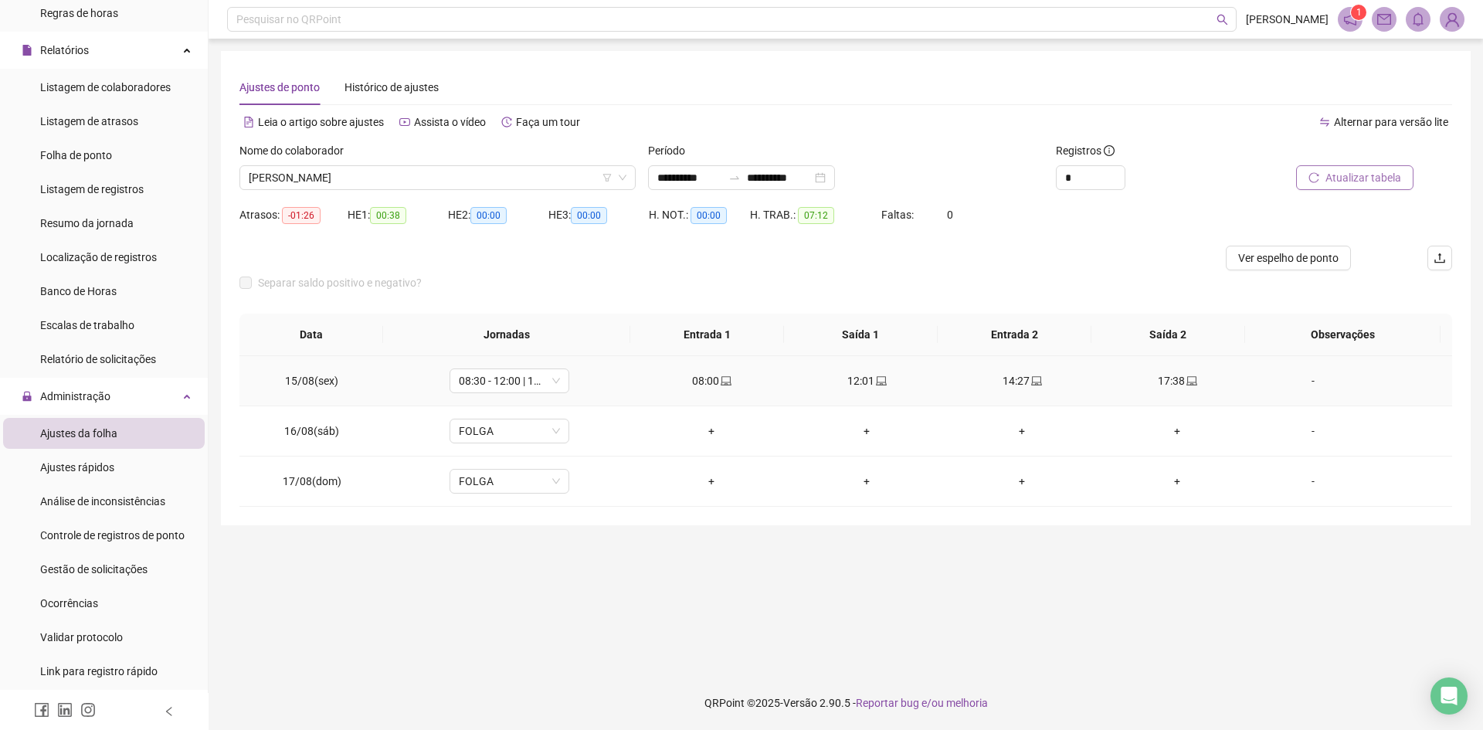
click at [493, 391] on span "08:30 - 12:00 | 13:00 - 17:30" at bounding box center [509, 380] width 101 height 23
drag, startPoint x: 514, startPoint y: 456, endPoint x: 585, endPoint y: 388, distance: 97.7
click at [516, 453] on div "COMERCIAL" at bounding box center [533, 455] width 130 height 17
click at [571, 337] on span "Sim" at bounding box center [580, 340] width 18 height 17
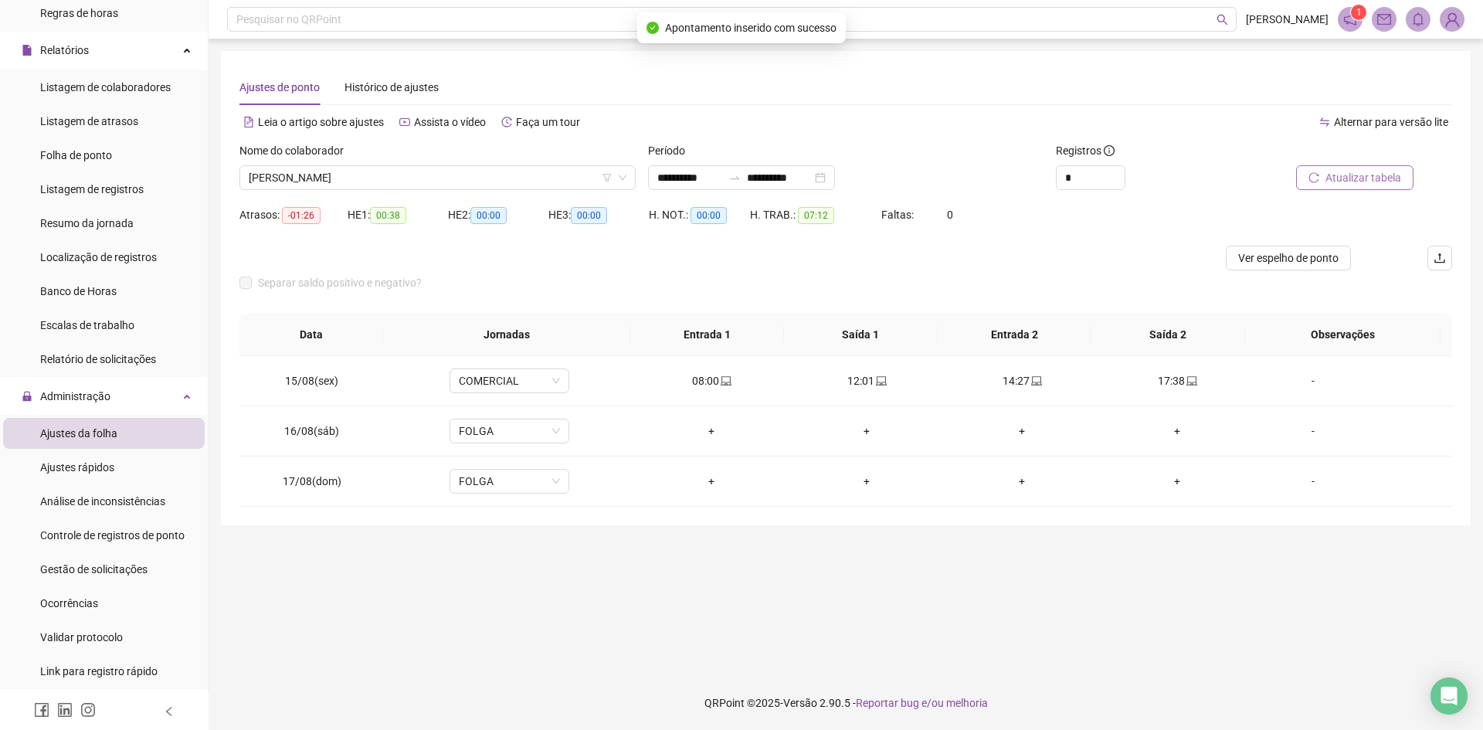
click at [1339, 184] on span "Atualizar tabela" at bounding box center [1363, 177] width 76 height 17
click at [1351, 179] on span "Atualizar tabela" at bounding box center [1363, 177] width 76 height 17
click at [1031, 376] on icon "laptop" at bounding box center [1036, 380] width 11 height 9
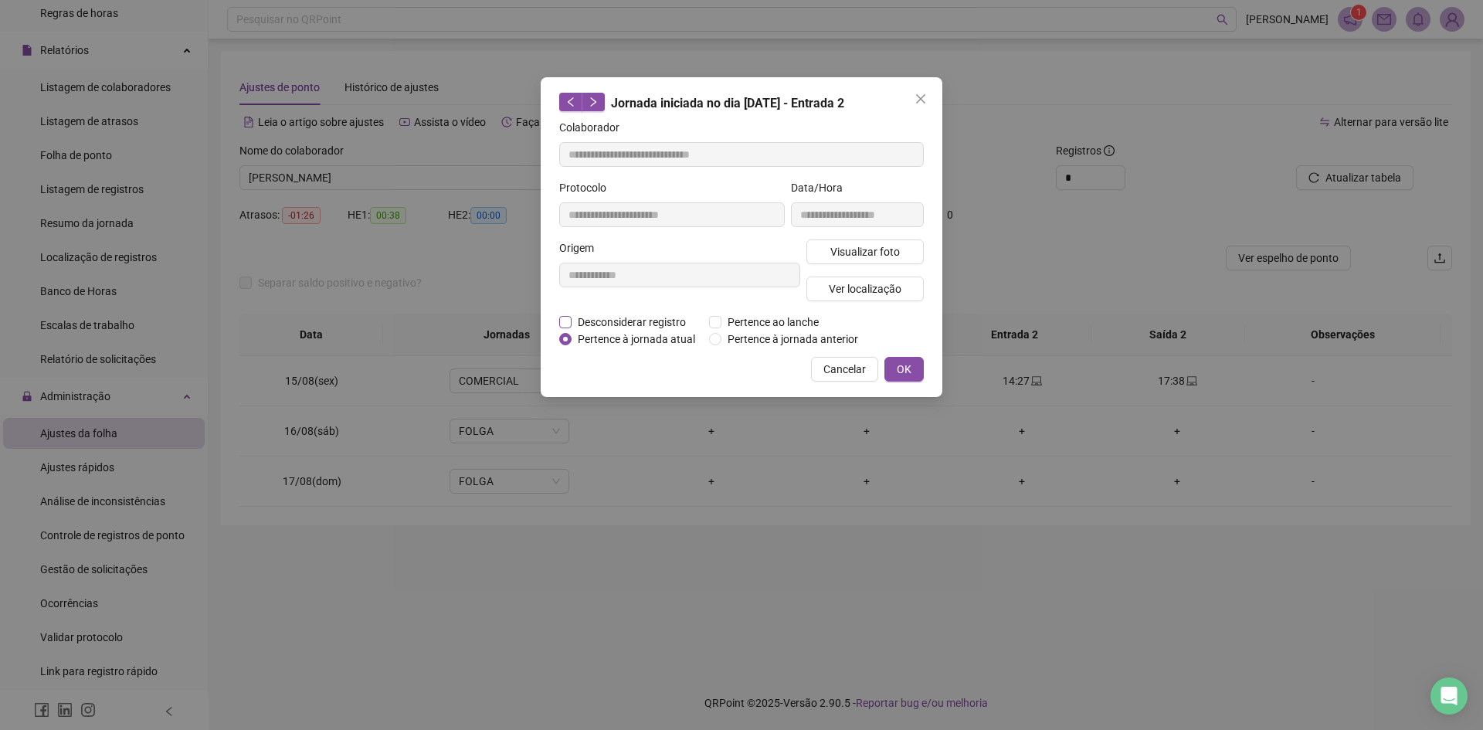
click at [625, 324] on span "Desconsiderar registro" at bounding box center [631, 321] width 120 height 17
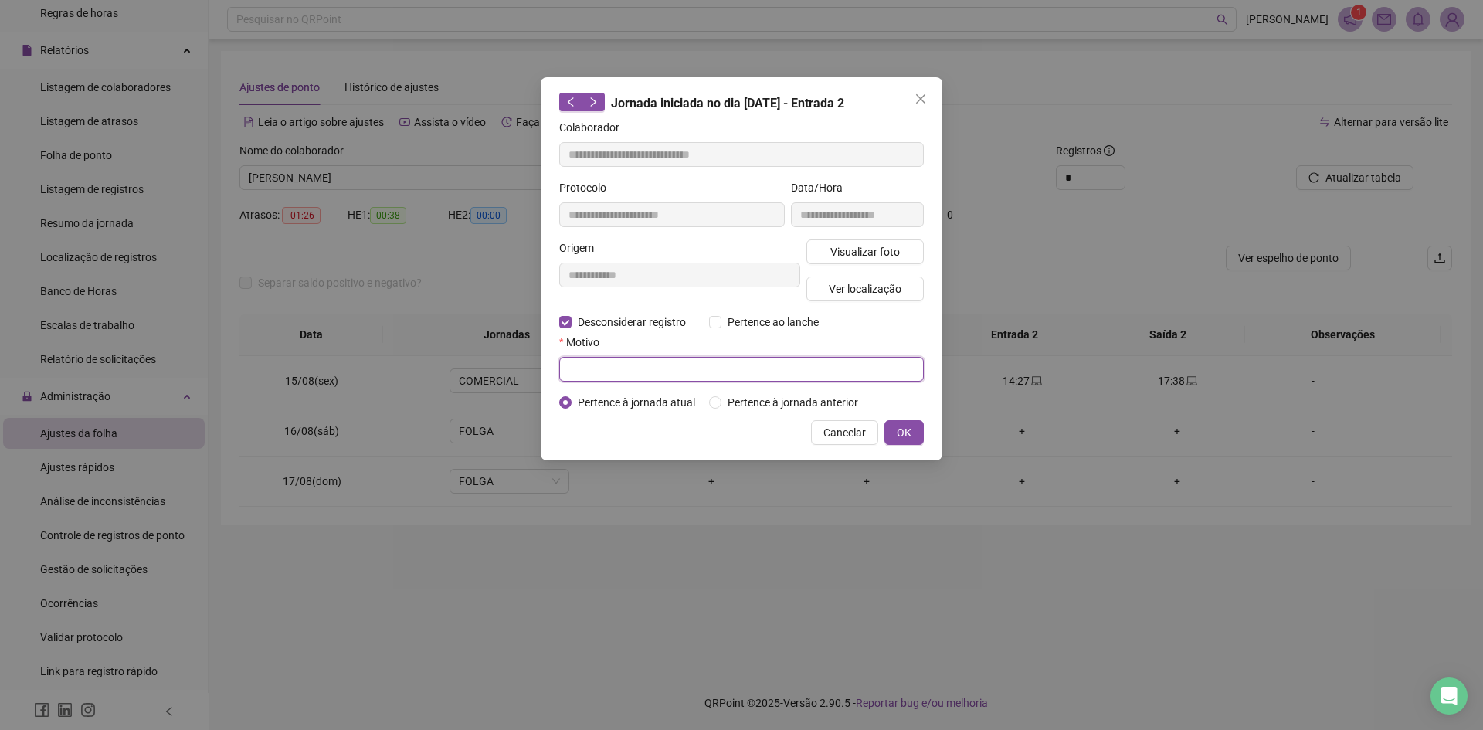
click at [627, 368] on input "text" at bounding box center [741, 369] width 364 height 25
type input "**********"
click at [896, 442] on button "OK" at bounding box center [903, 432] width 39 height 25
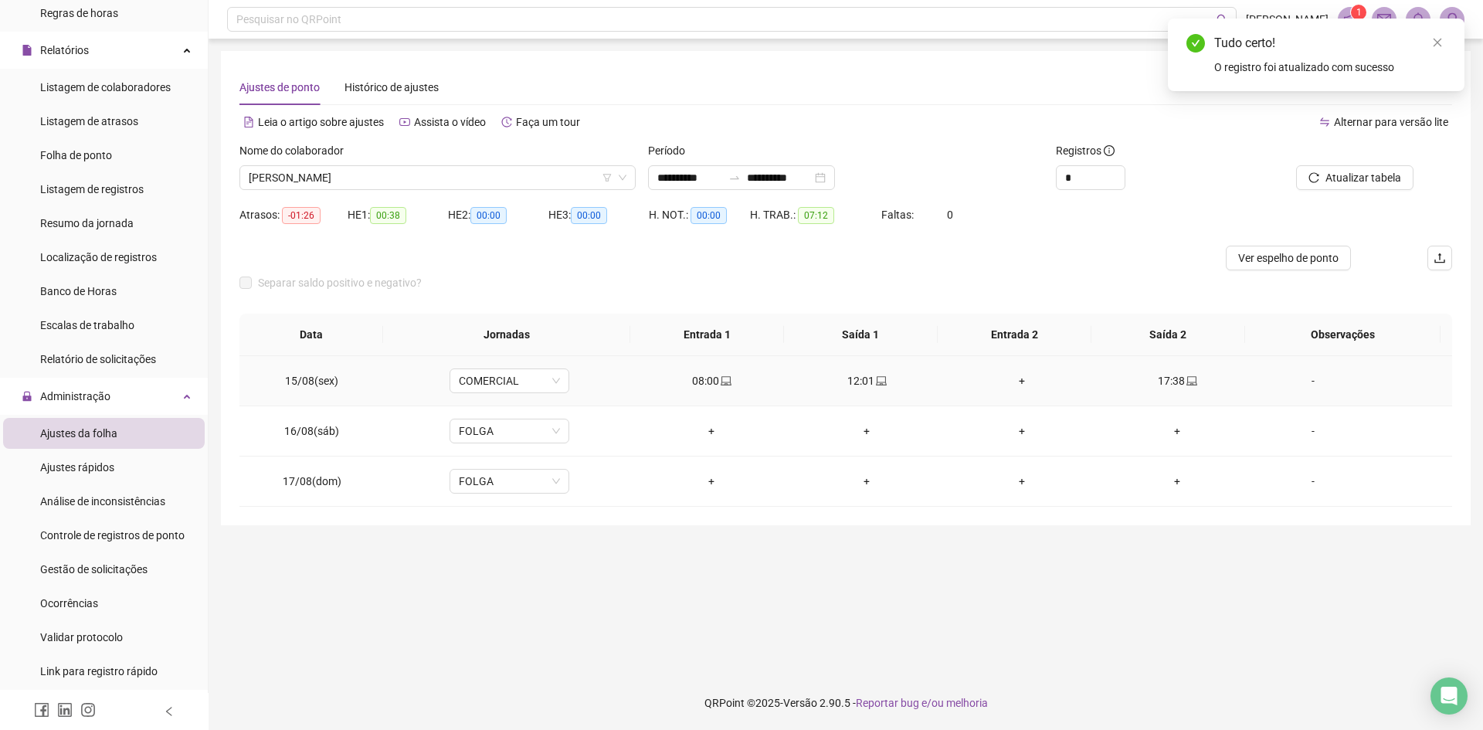
click at [1016, 377] on div "+" at bounding box center [1022, 380] width 130 height 17
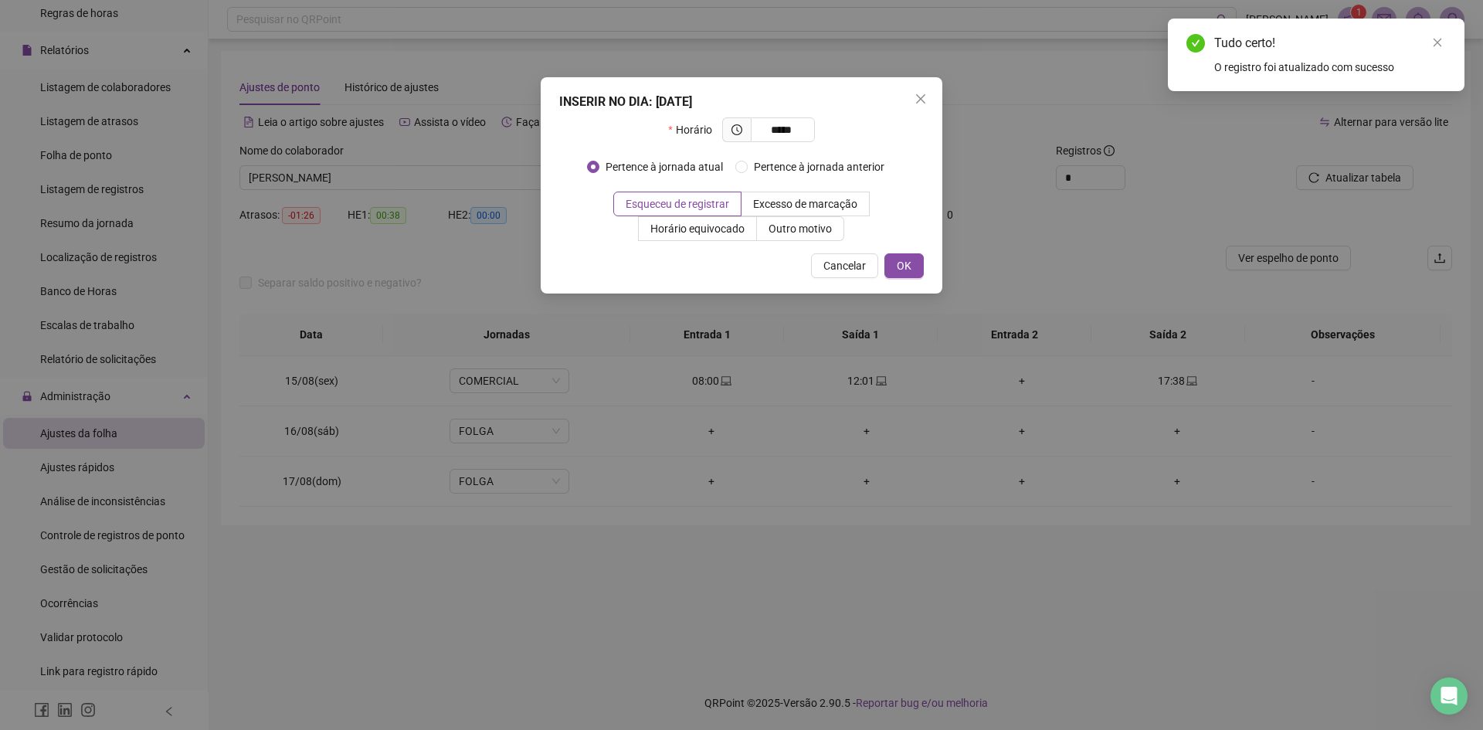
type input "*****"
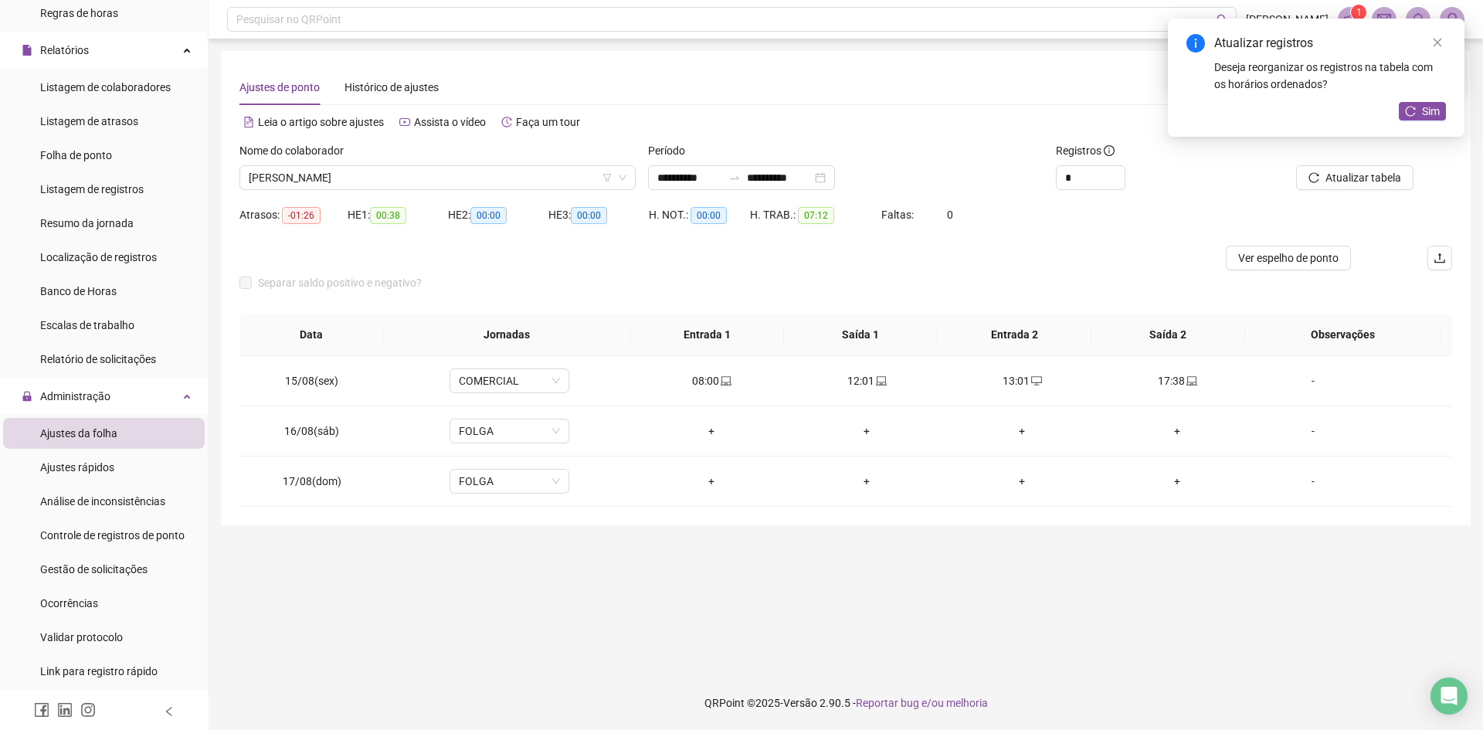
click at [1417, 96] on div "Atualizar registros Deseja reorganizar os registros na tabela com os horários o…" at bounding box center [1315, 78] width 297 height 118
click at [1422, 110] on span "Sim" at bounding box center [1431, 111] width 18 height 17
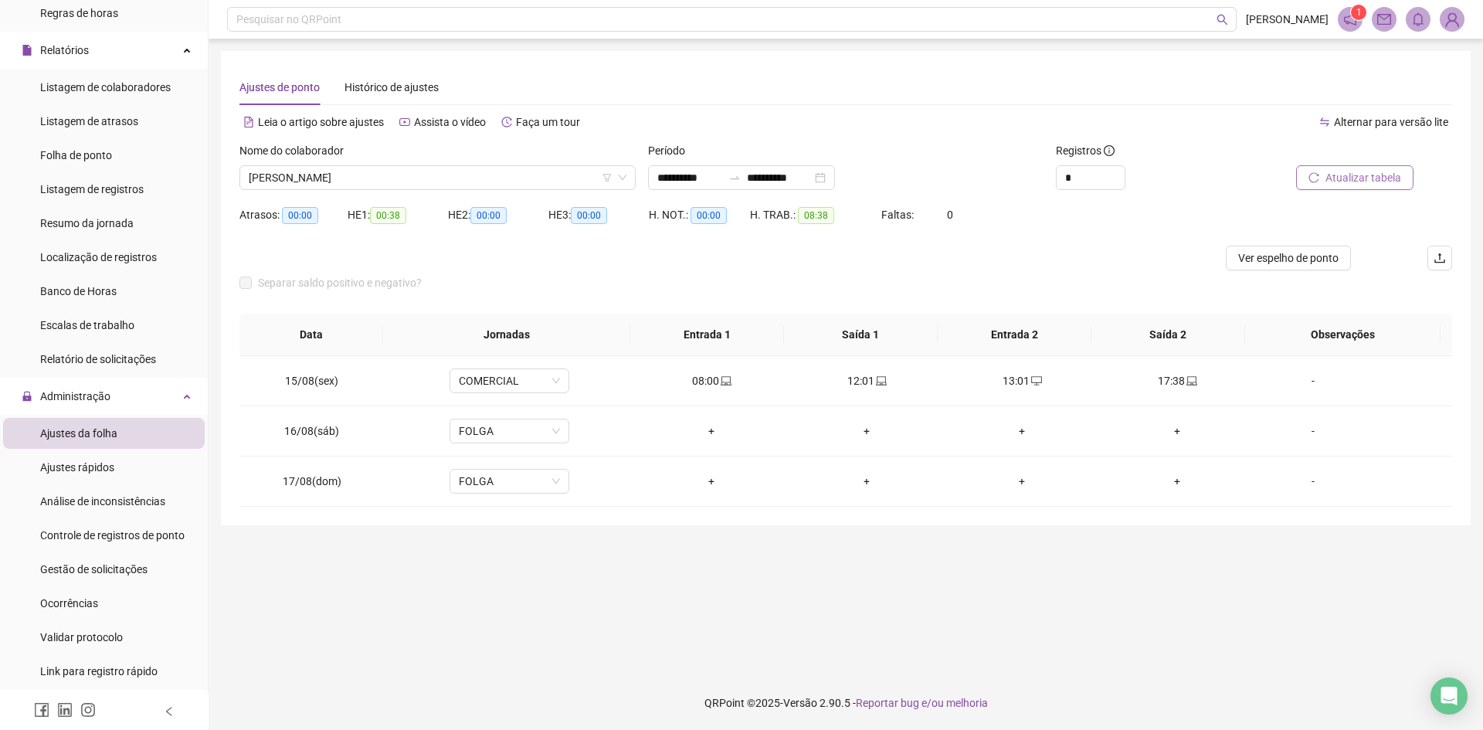
click at [1341, 185] on span "Atualizar tabela" at bounding box center [1363, 177] width 76 height 17
click at [256, 173] on span "[PERSON_NAME]" at bounding box center [438, 177] width 378 height 23
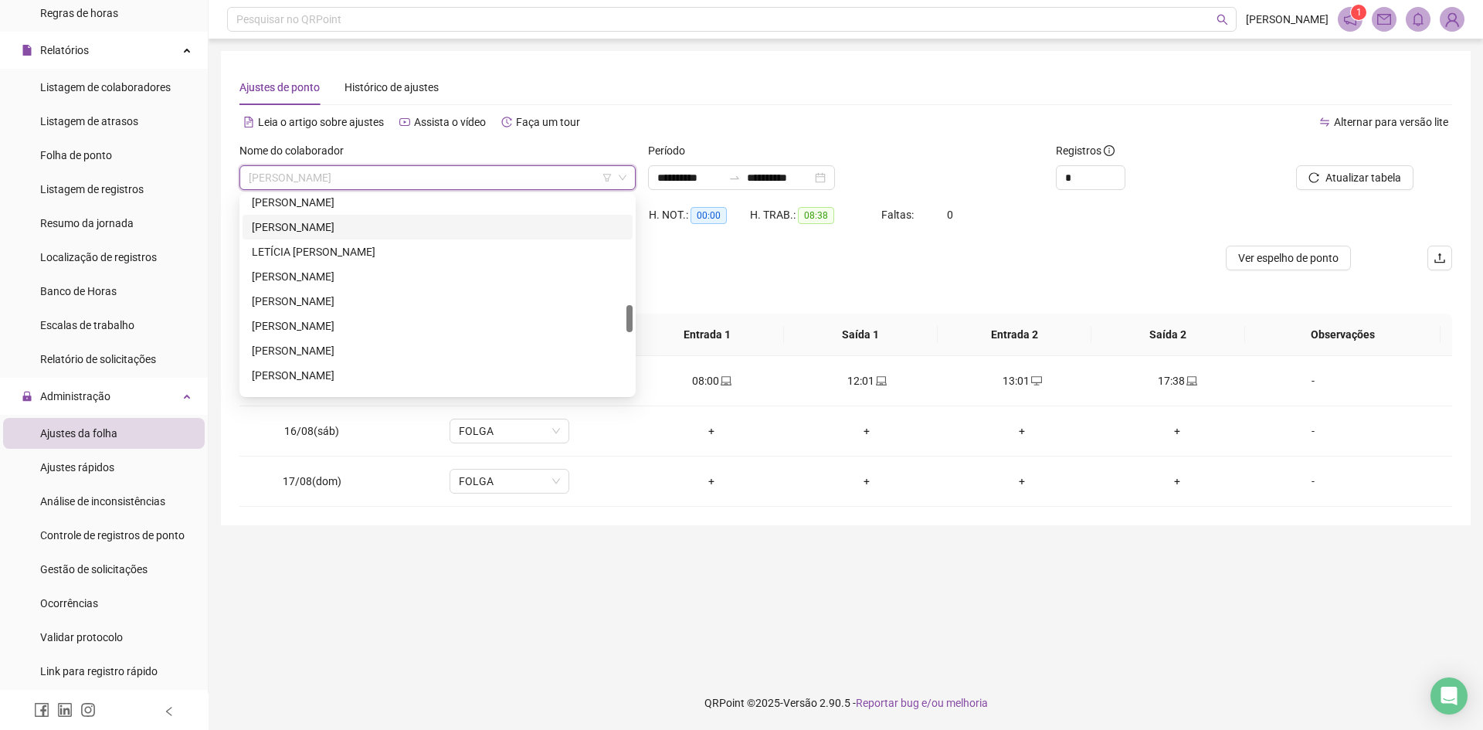
scroll to position [695, 0]
click at [334, 224] on div "[PERSON_NAME]" at bounding box center [437, 230] width 371 height 17
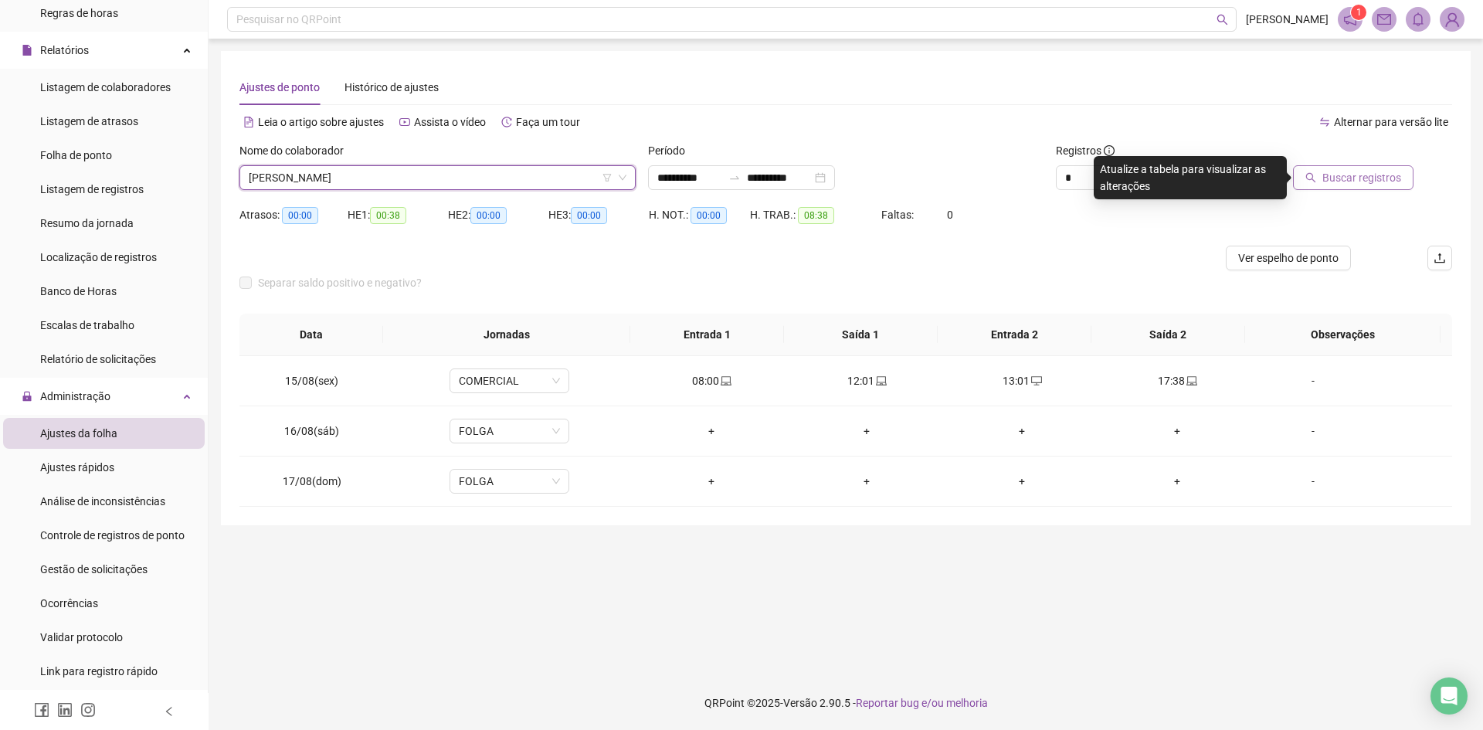
click at [1328, 175] on span "Buscar registros" at bounding box center [1361, 177] width 79 height 17
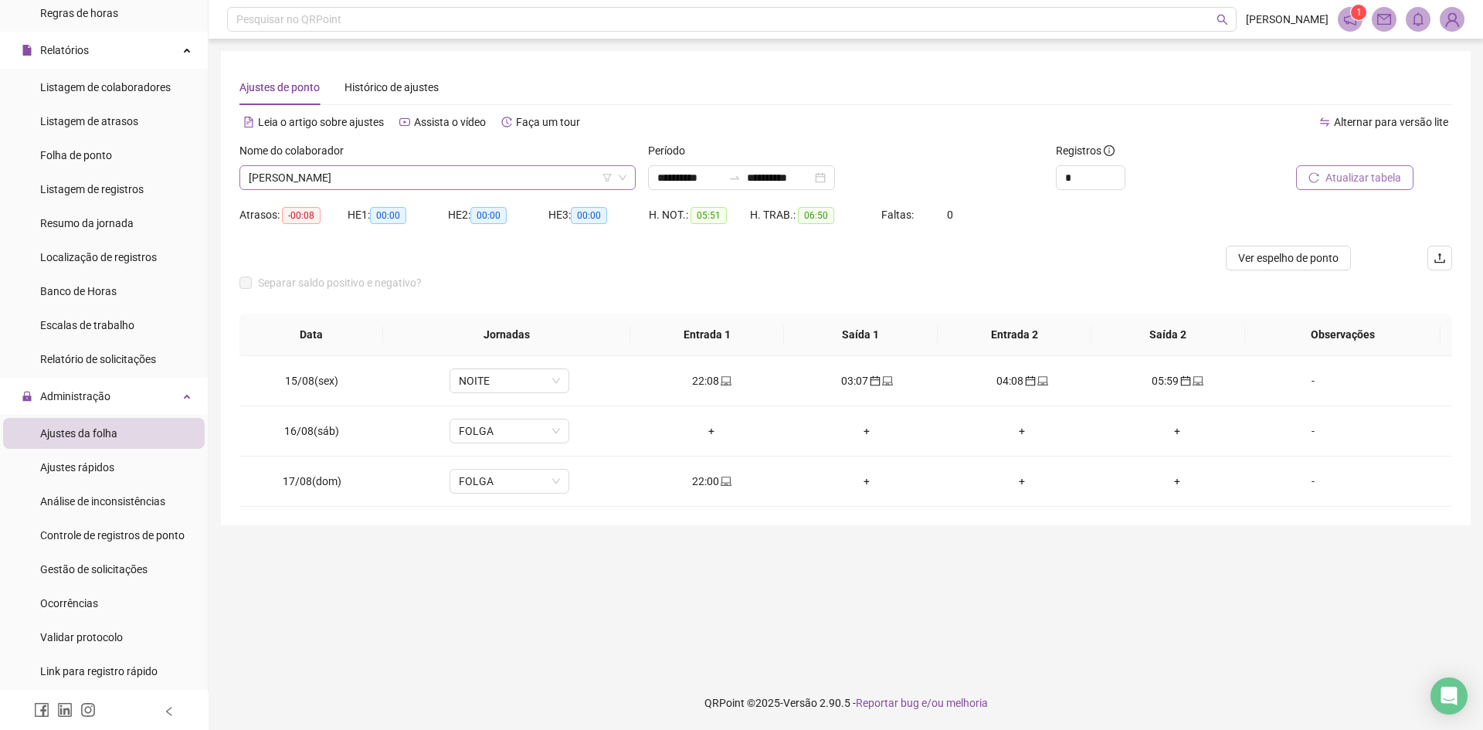
click at [303, 181] on span "[PERSON_NAME]" at bounding box center [438, 177] width 378 height 23
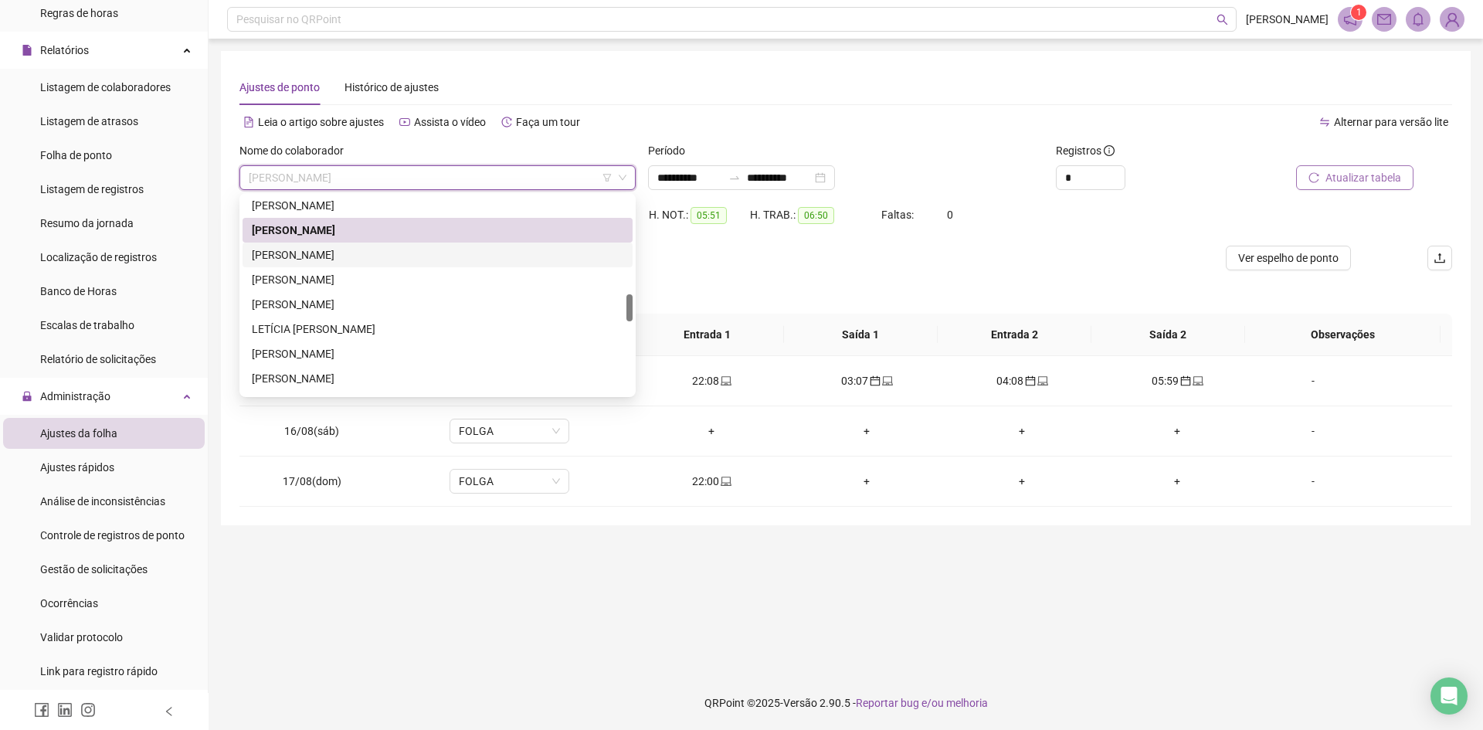
click at [337, 256] on div "[PERSON_NAME]" at bounding box center [437, 254] width 371 height 17
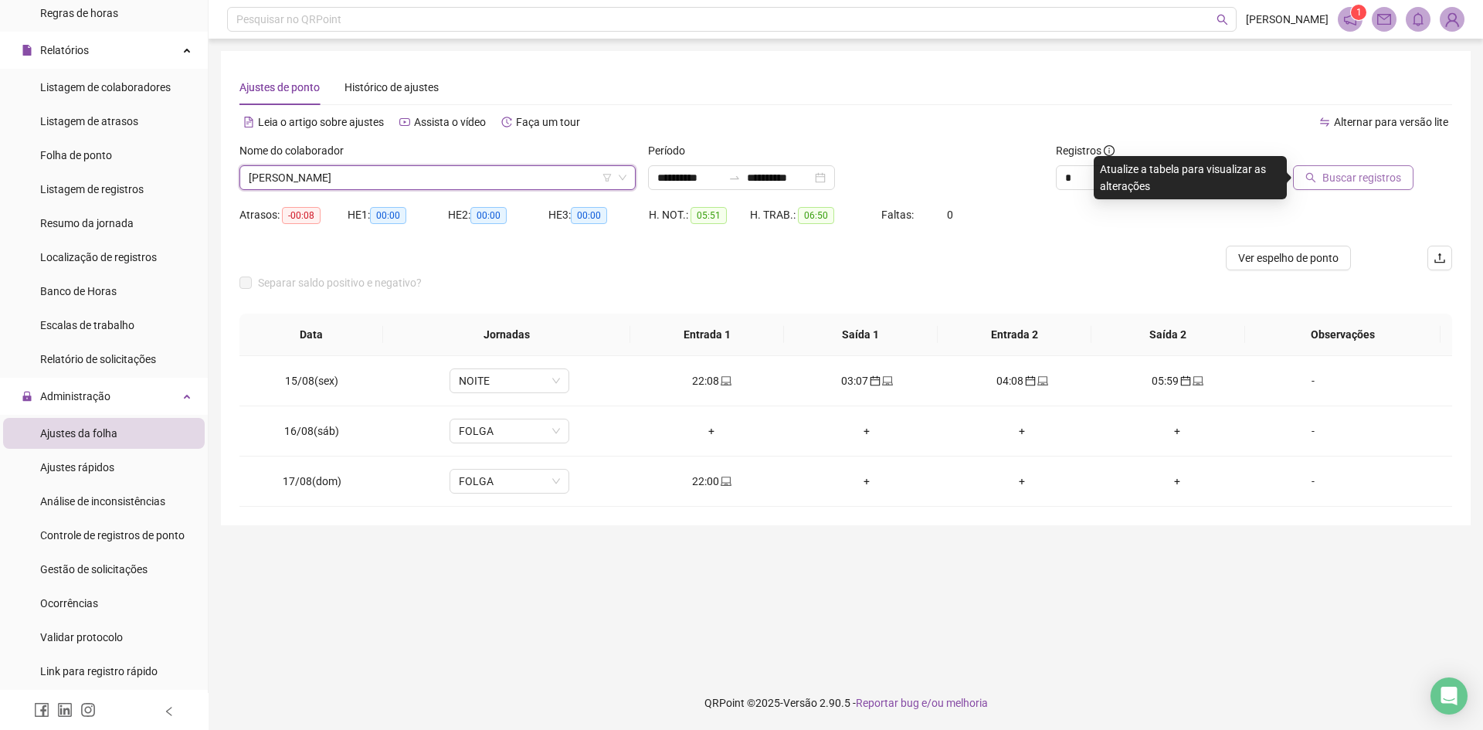
click at [1389, 174] on span "Buscar registros" at bounding box center [1361, 177] width 79 height 17
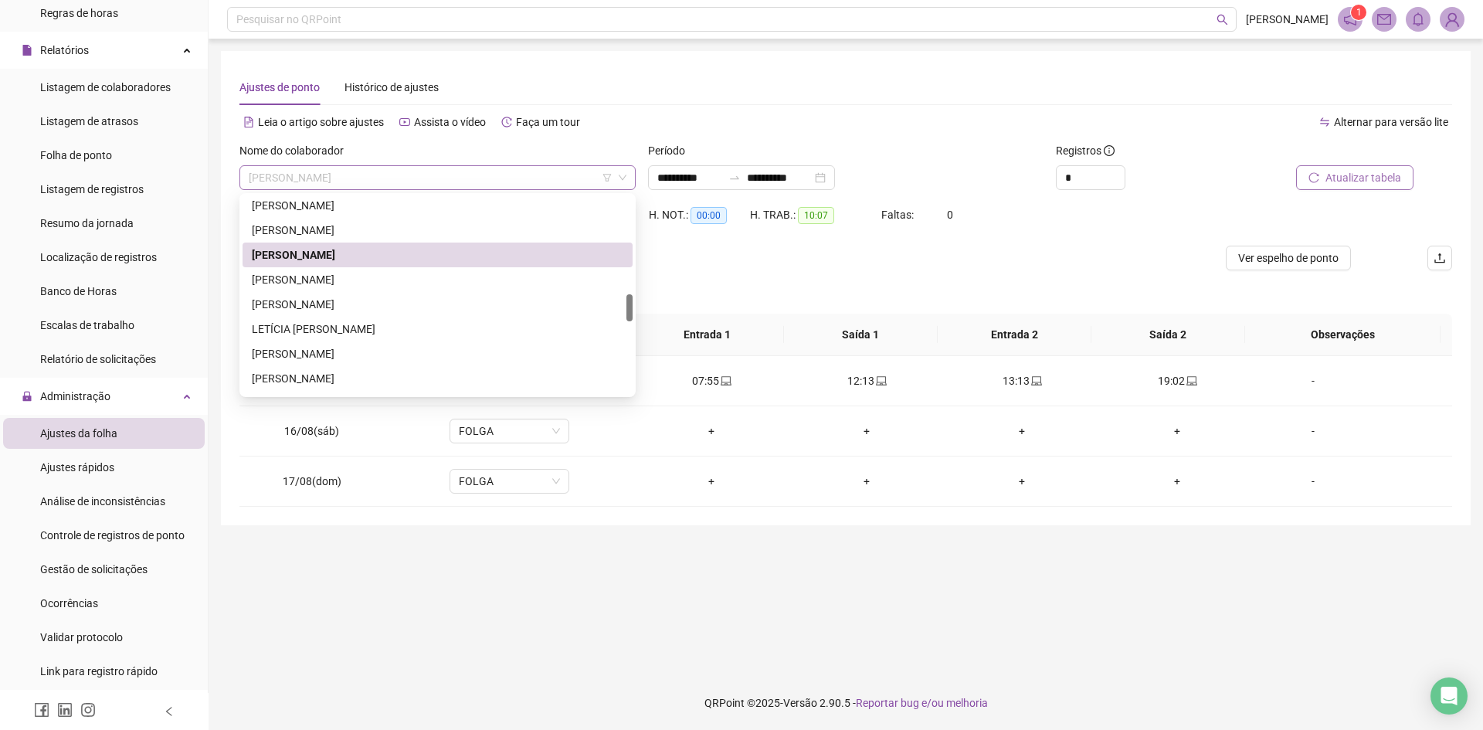
click at [395, 170] on span "[PERSON_NAME]" at bounding box center [438, 177] width 378 height 23
drag, startPoint x: 339, startPoint y: 277, endPoint x: 659, endPoint y: 276, distance: 319.7
click at [340, 277] on div "[PERSON_NAME]" at bounding box center [437, 279] width 371 height 17
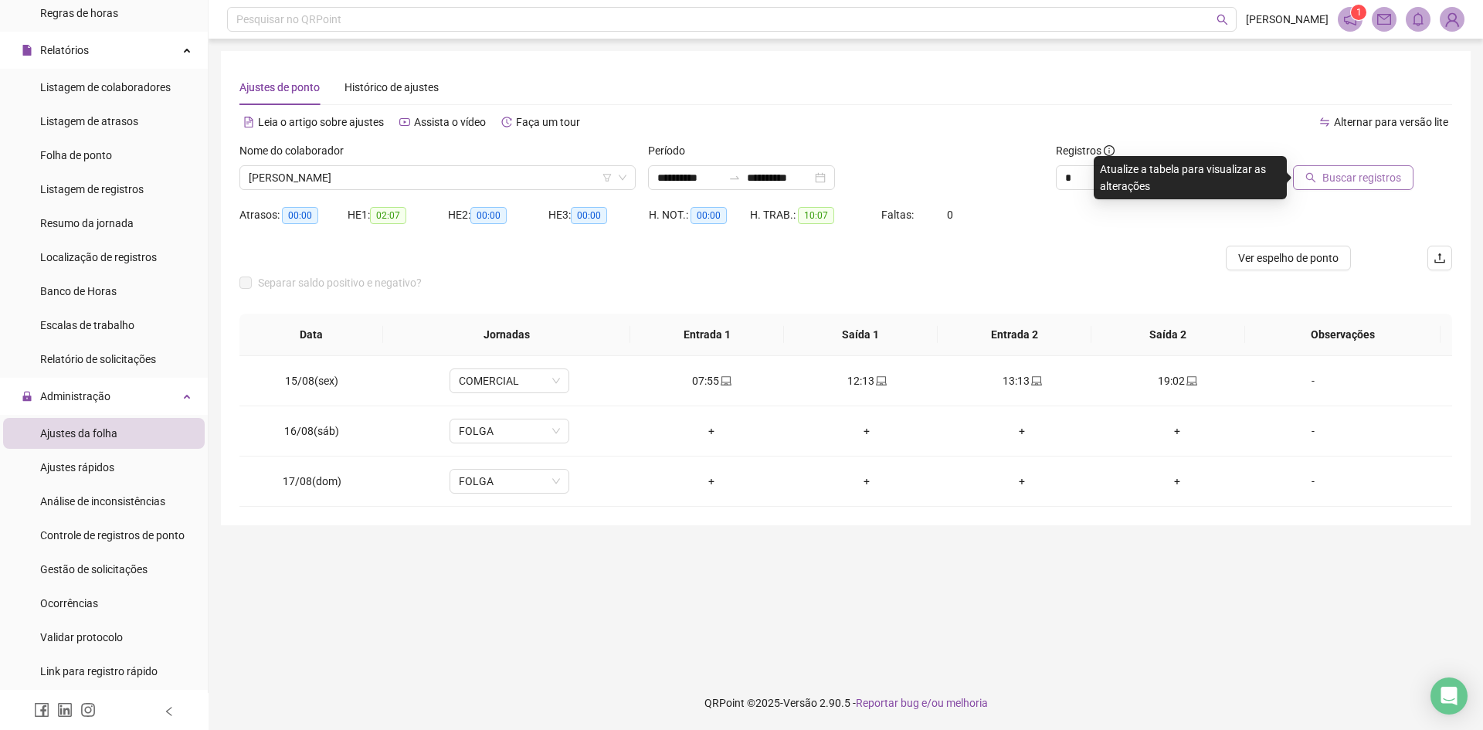
click at [1361, 174] on span "Buscar registros" at bounding box center [1361, 177] width 79 height 17
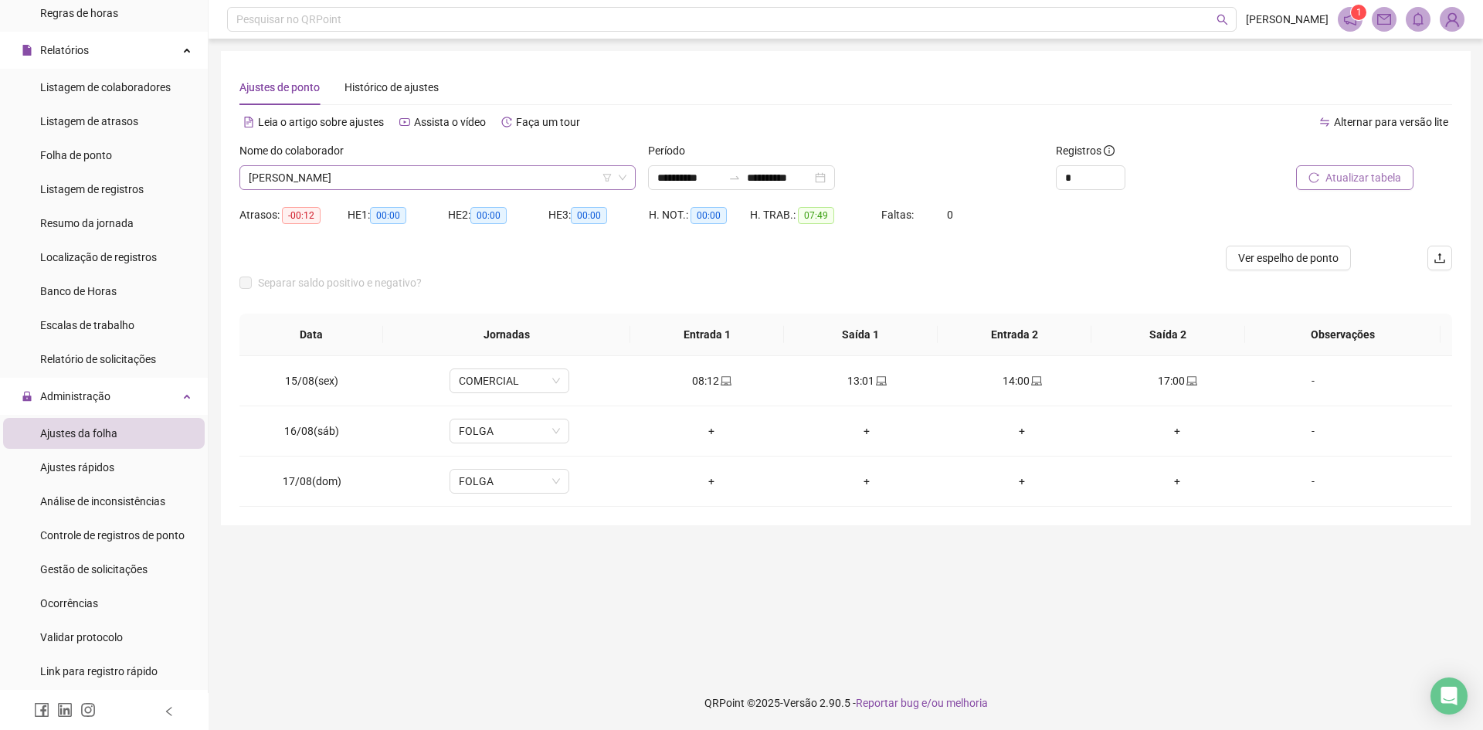
click at [393, 173] on span "[PERSON_NAME]" at bounding box center [438, 177] width 378 height 23
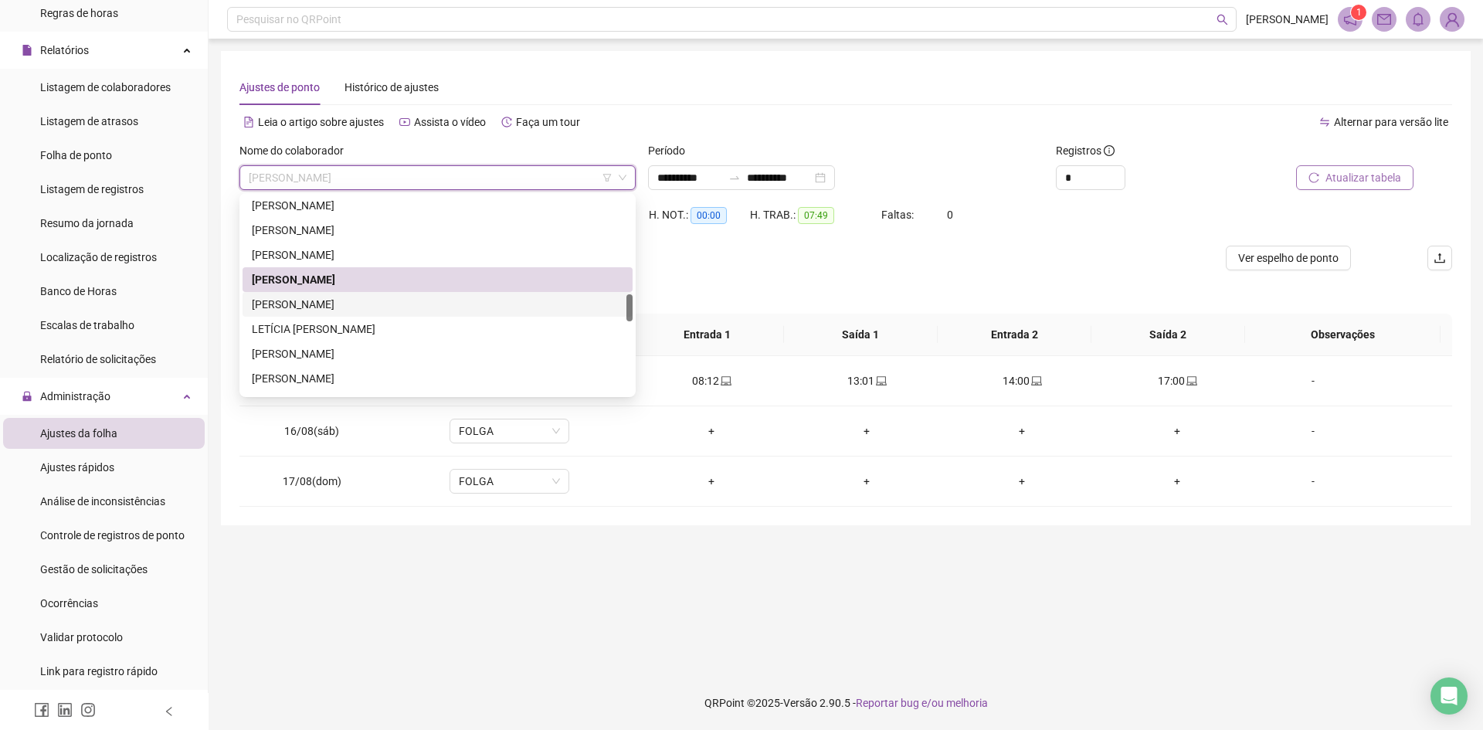
click at [343, 307] on div "[PERSON_NAME]" at bounding box center [437, 304] width 371 height 17
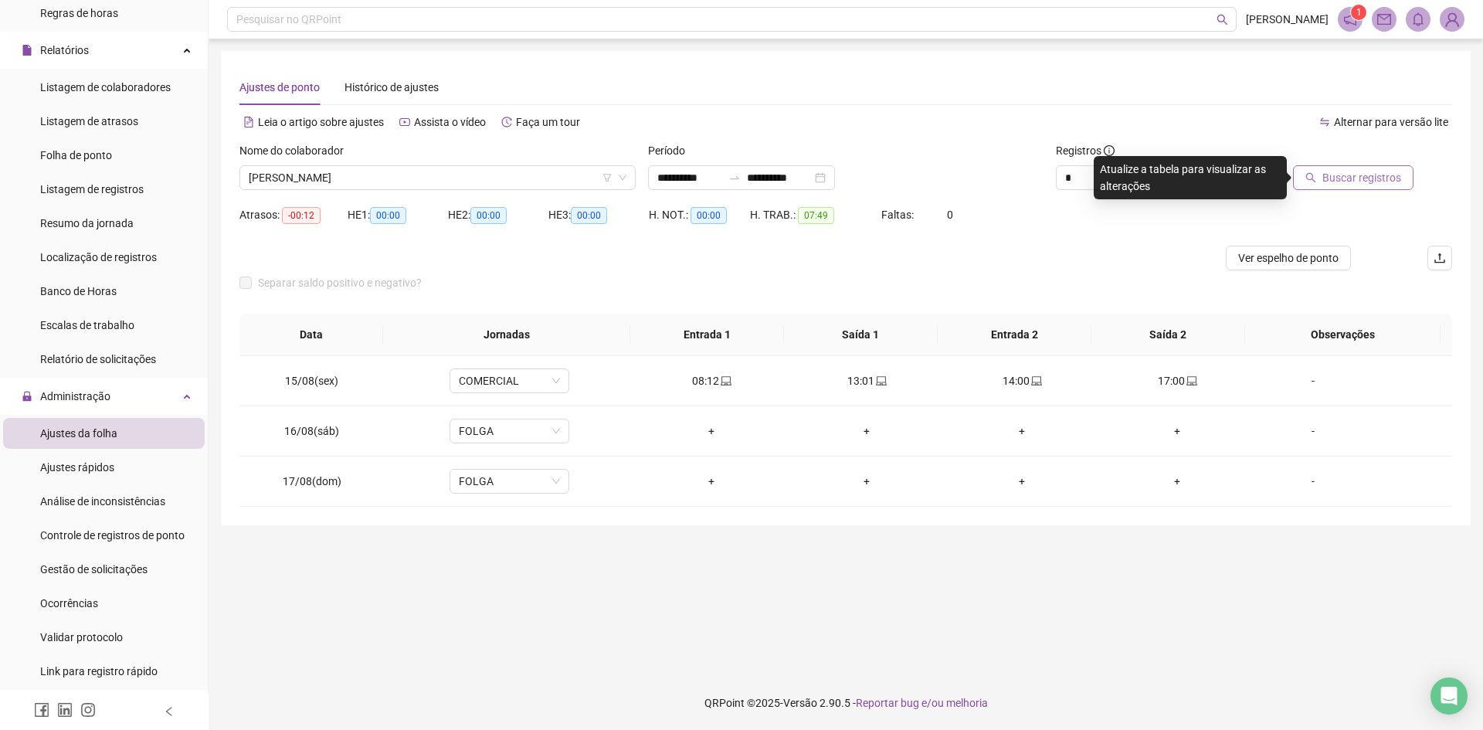
click at [1346, 174] on span "Buscar registros" at bounding box center [1361, 177] width 79 height 17
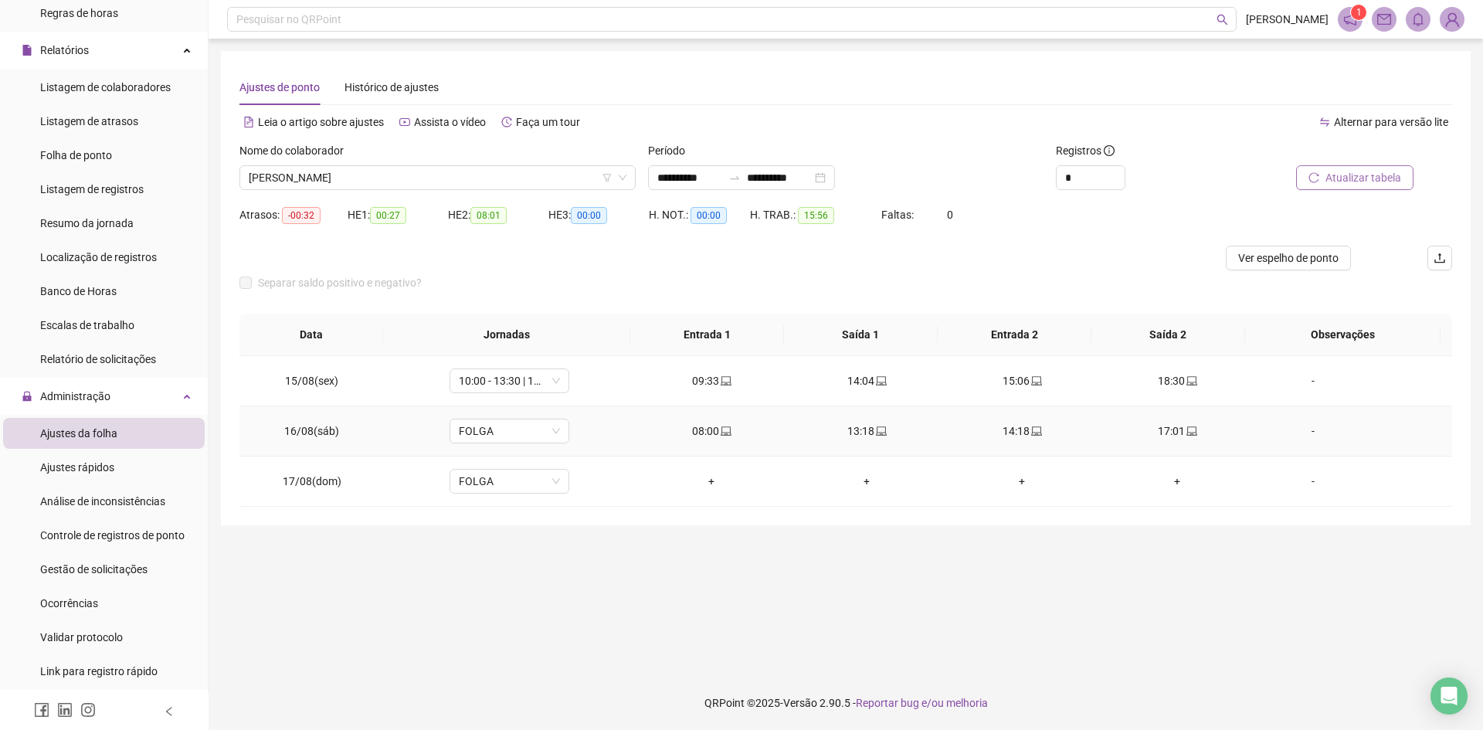
click at [1303, 433] on div "-" at bounding box center [1312, 430] width 91 height 17
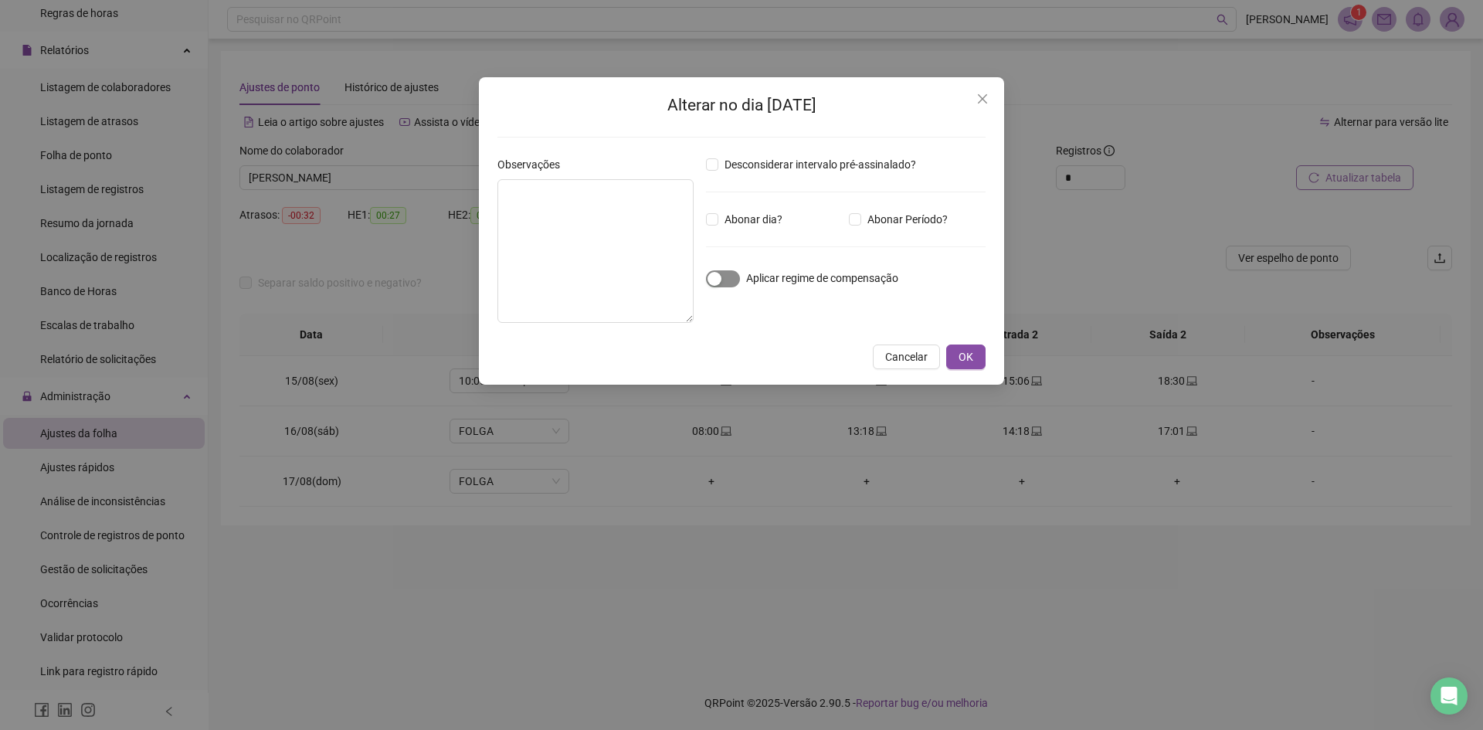
click at [721, 278] on button "button" at bounding box center [723, 278] width 34 height 17
click at [970, 354] on span "OK" at bounding box center [965, 356] width 15 height 17
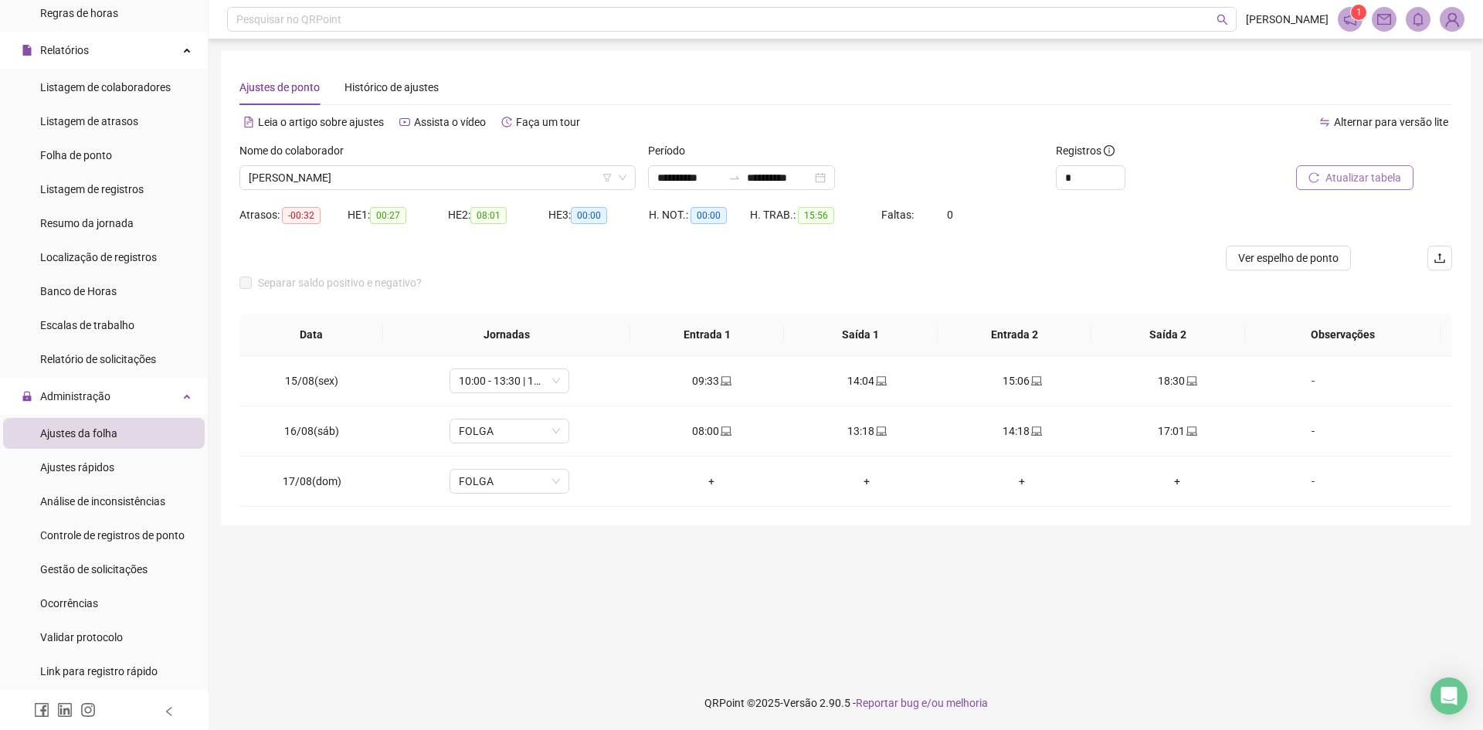
click at [1365, 159] on div at bounding box center [1336, 153] width 153 height 23
click at [1361, 189] on button "Atualizar tabela" at bounding box center [1354, 177] width 117 height 25
click at [1296, 381] on div "-" at bounding box center [1312, 380] width 91 height 17
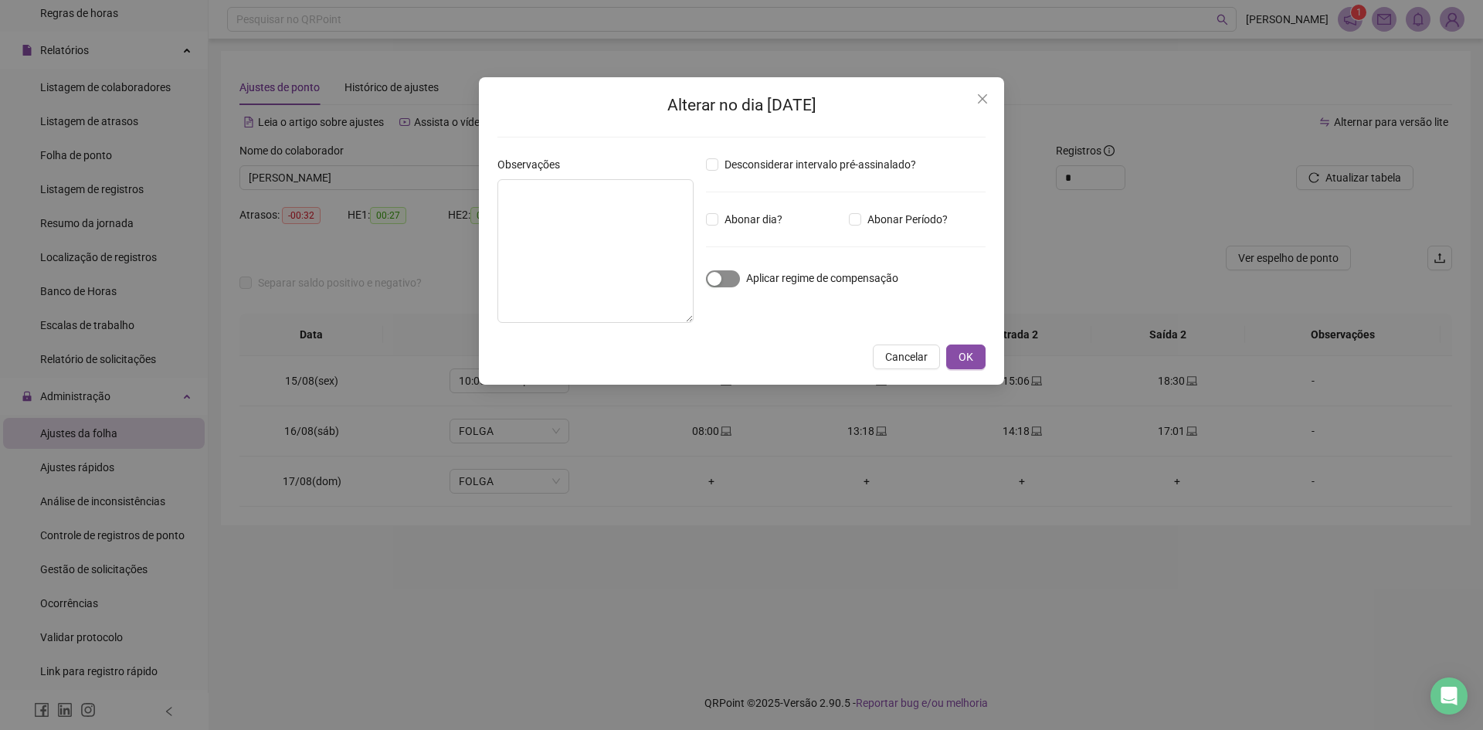
click at [732, 283] on span "button" at bounding box center [723, 278] width 34 height 17
click at [954, 354] on button "OK" at bounding box center [965, 356] width 39 height 25
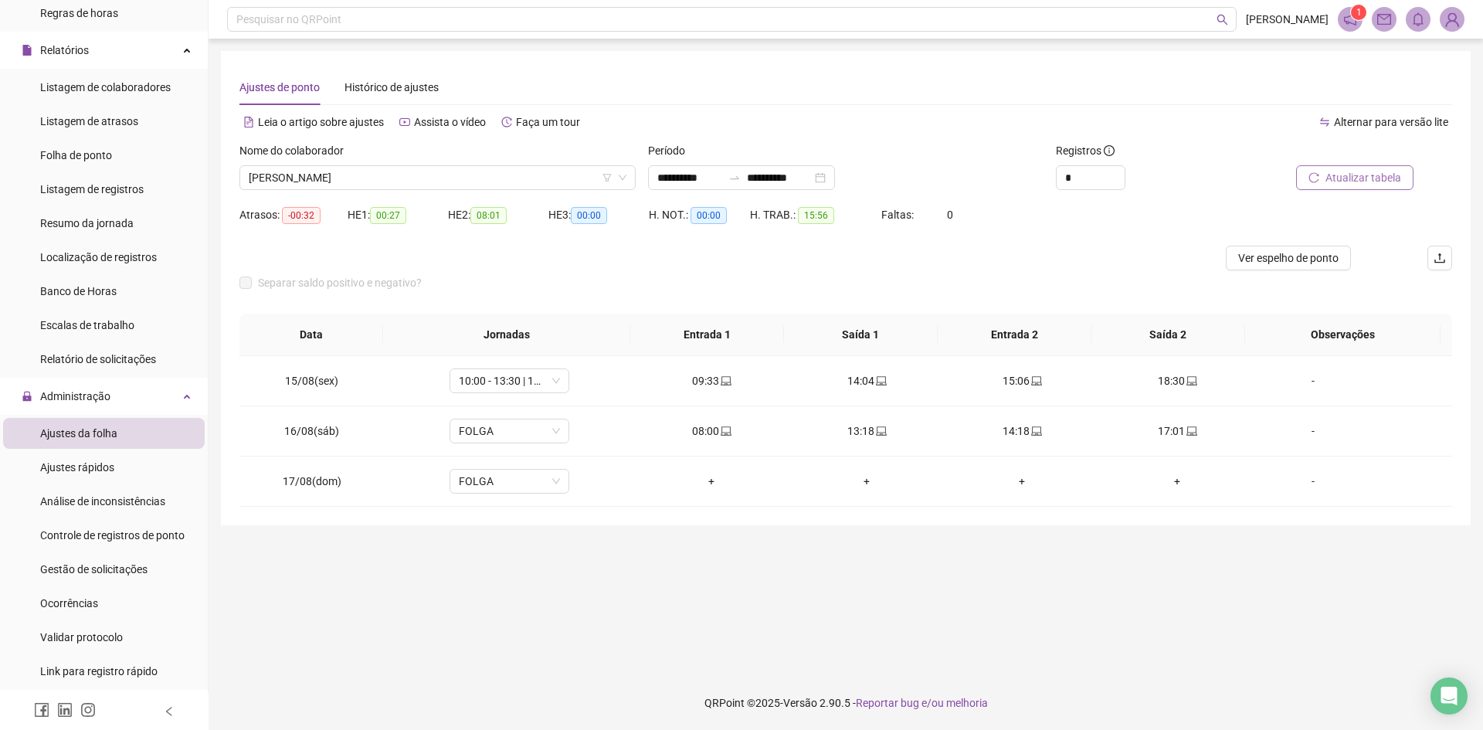
click at [1338, 178] on span "Atualizar tabela" at bounding box center [1363, 177] width 76 height 17
click at [1174, 435] on div "17:01" at bounding box center [1177, 430] width 130 height 17
type input "**********"
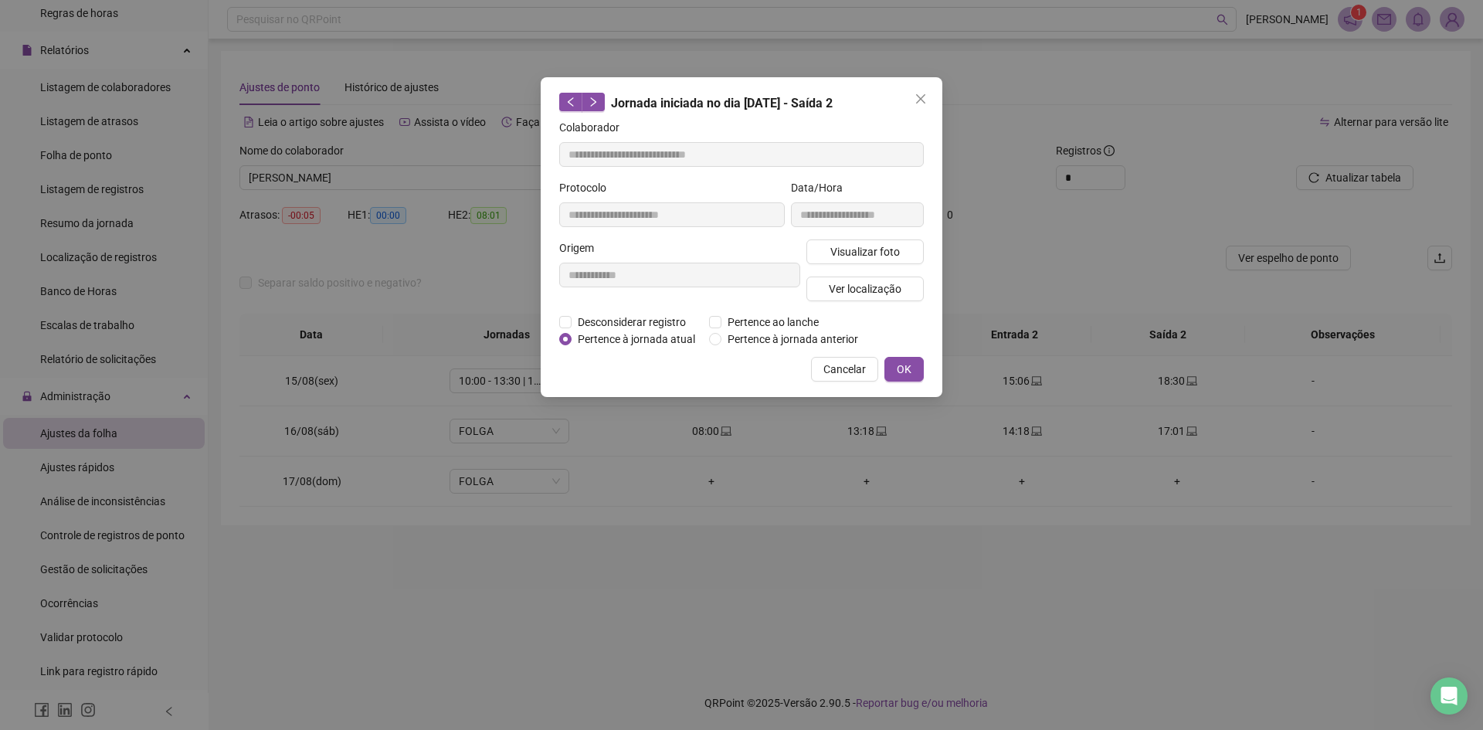
click at [1193, 480] on div "**********" at bounding box center [741, 365] width 1483 height 730
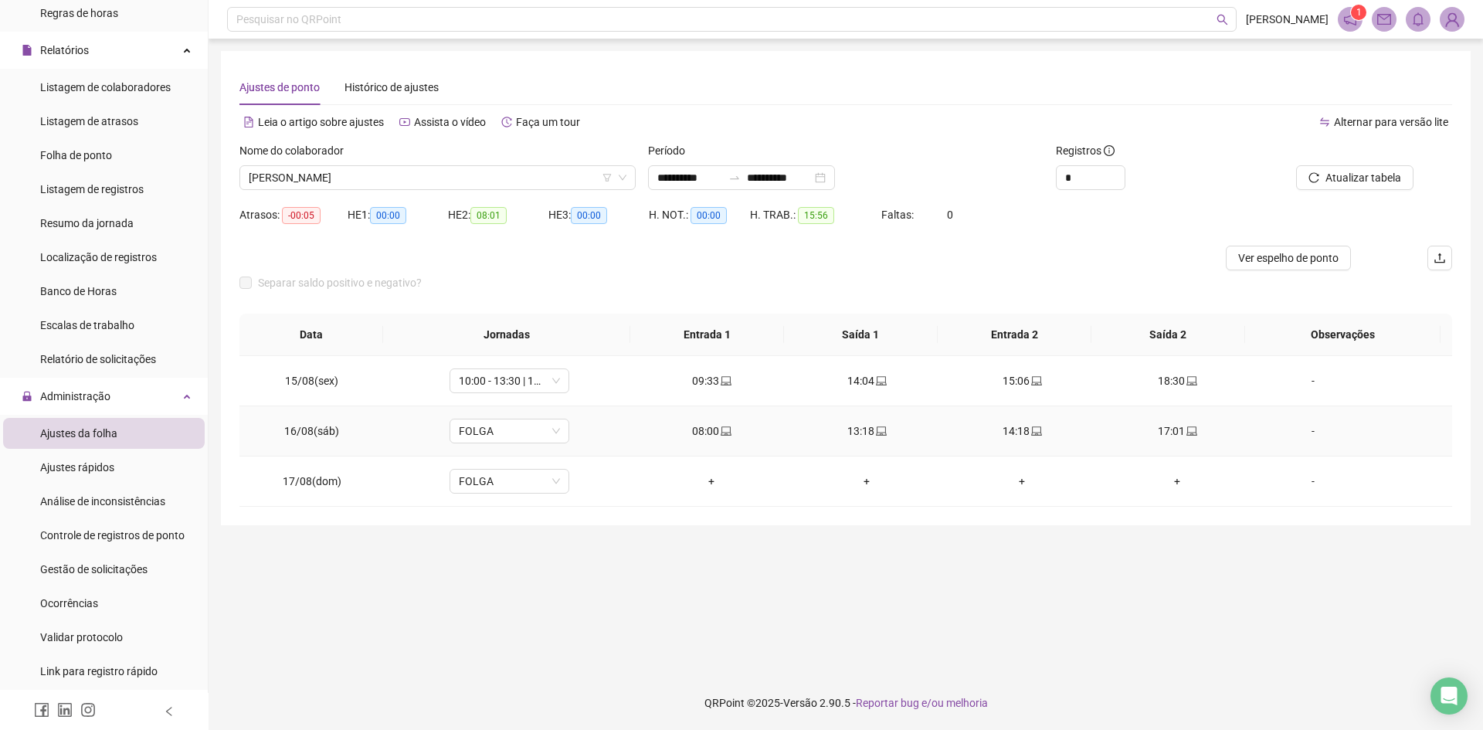
click at [1280, 439] on div "-" at bounding box center [1312, 430] width 91 height 17
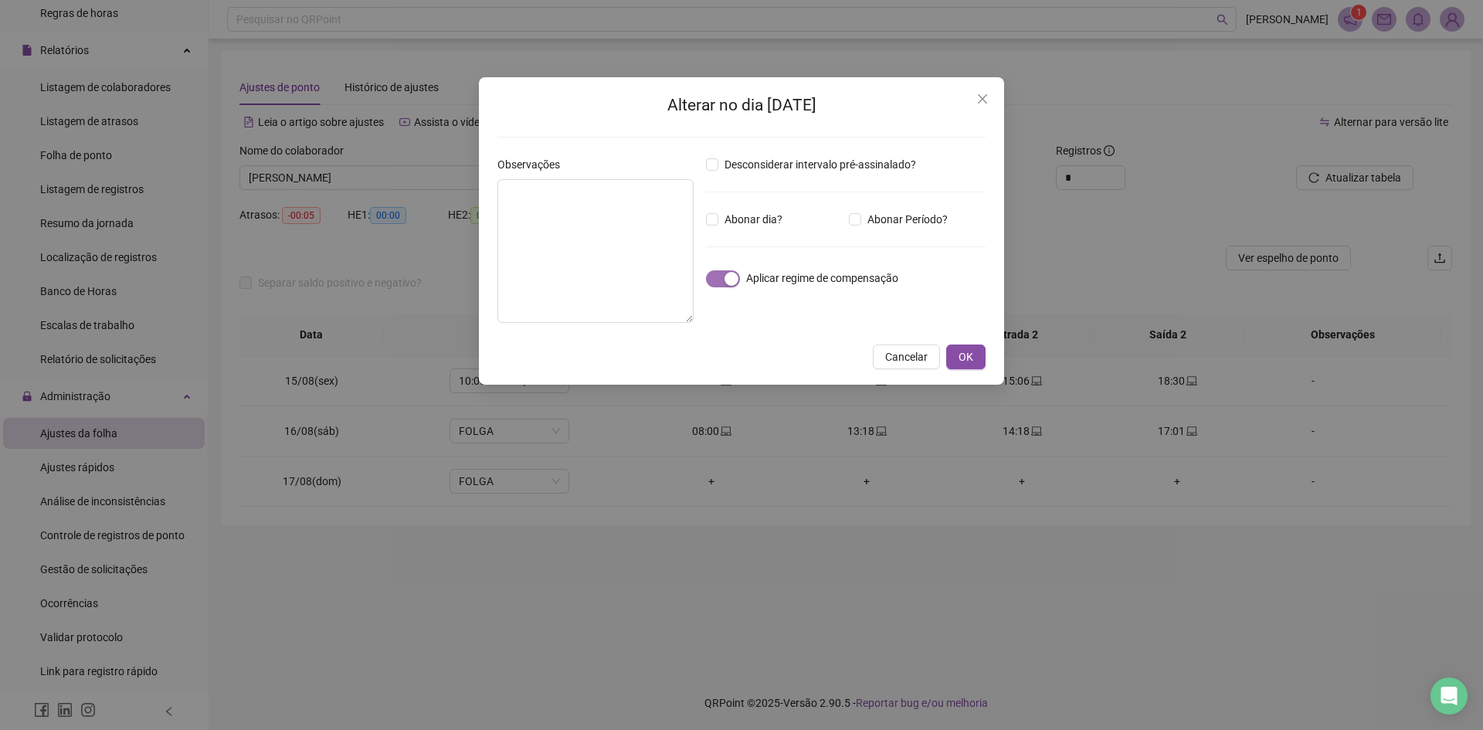
click at [707, 283] on span "button" at bounding box center [723, 278] width 34 height 17
click at [964, 351] on span "OK" at bounding box center [965, 356] width 15 height 17
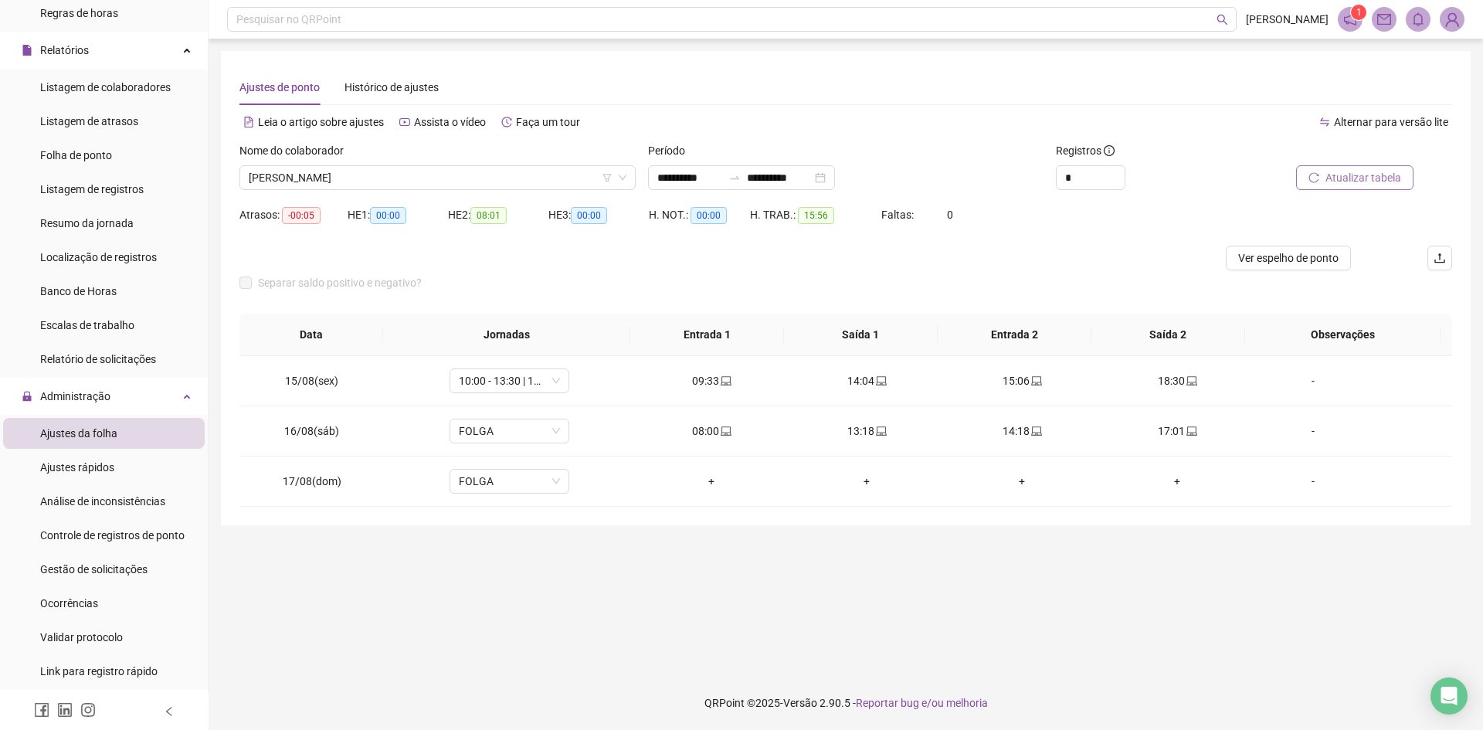
click at [1333, 181] on span "Atualizar tabela" at bounding box center [1363, 177] width 76 height 17
click at [341, 169] on span "[PERSON_NAME]" at bounding box center [438, 177] width 378 height 23
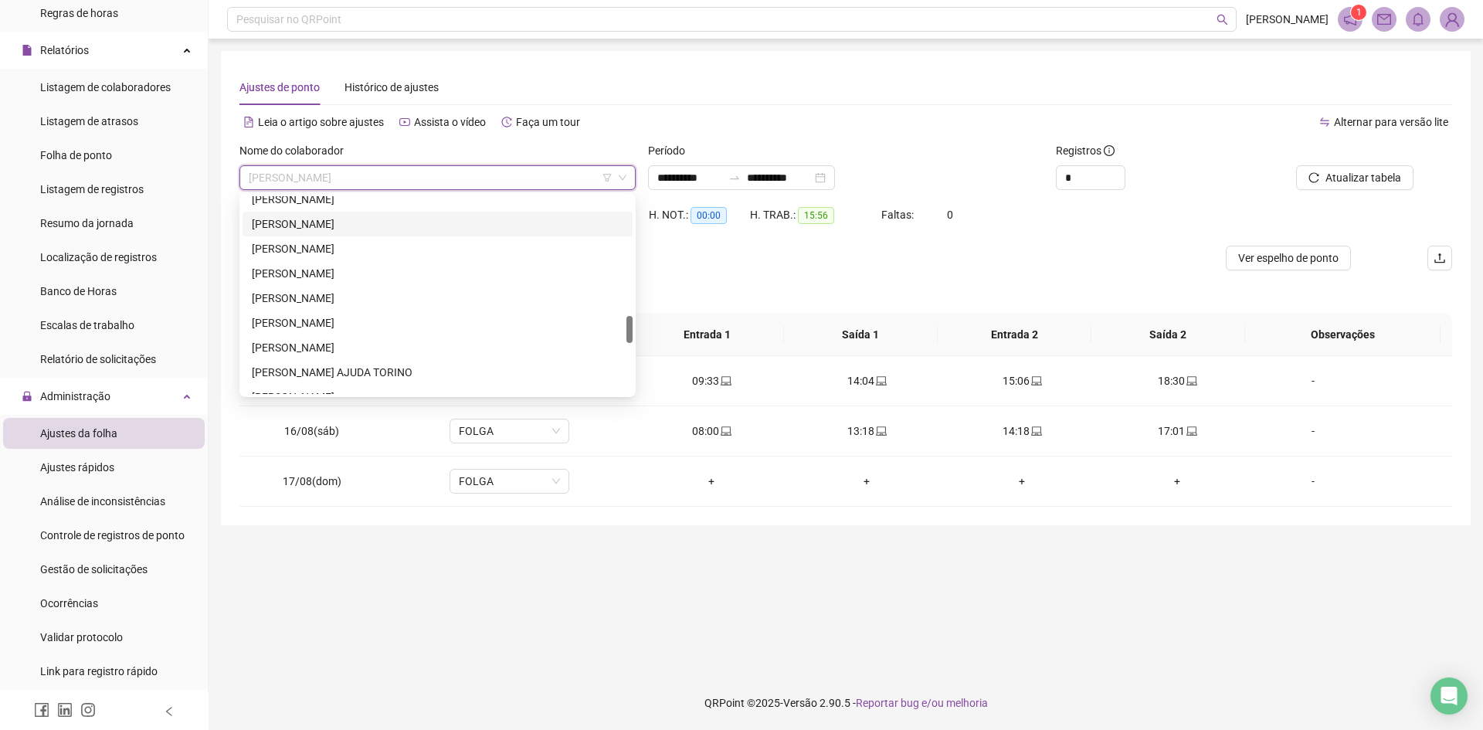
scroll to position [772, 0]
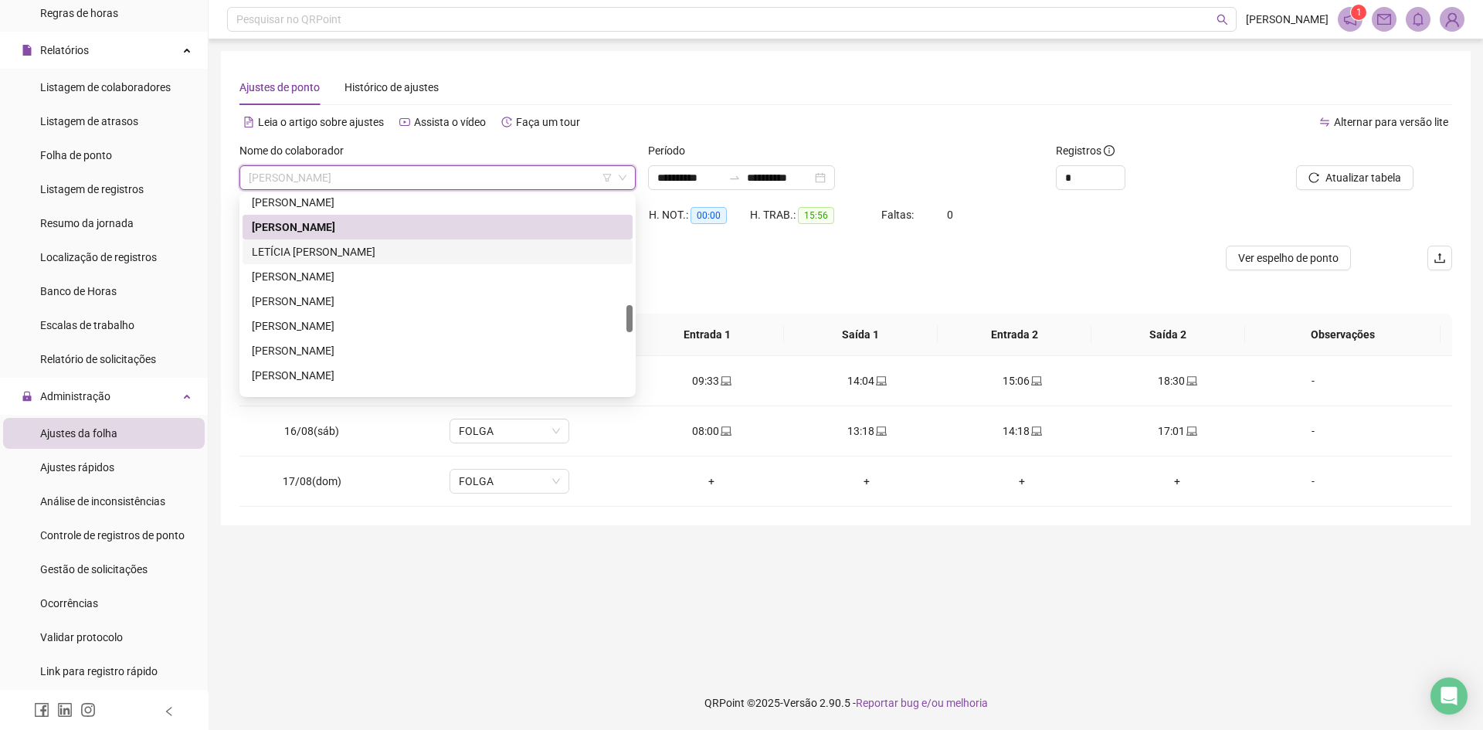
drag, startPoint x: 347, startPoint y: 255, endPoint x: 354, endPoint y: 250, distance: 8.4
click at [347, 254] on div "LETÍCIA [PERSON_NAME]" at bounding box center [437, 251] width 371 height 17
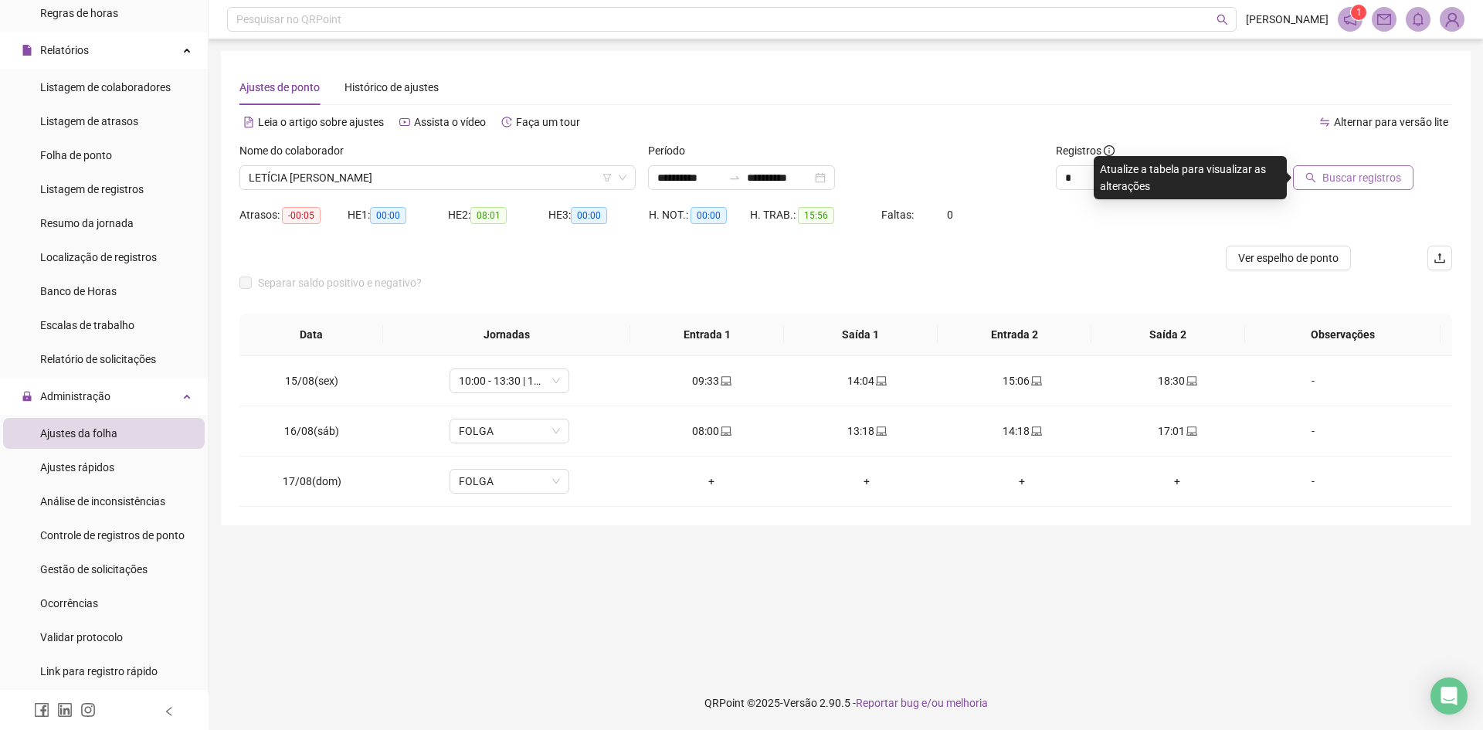
click at [1345, 177] on span "Buscar registros" at bounding box center [1361, 177] width 79 height 17
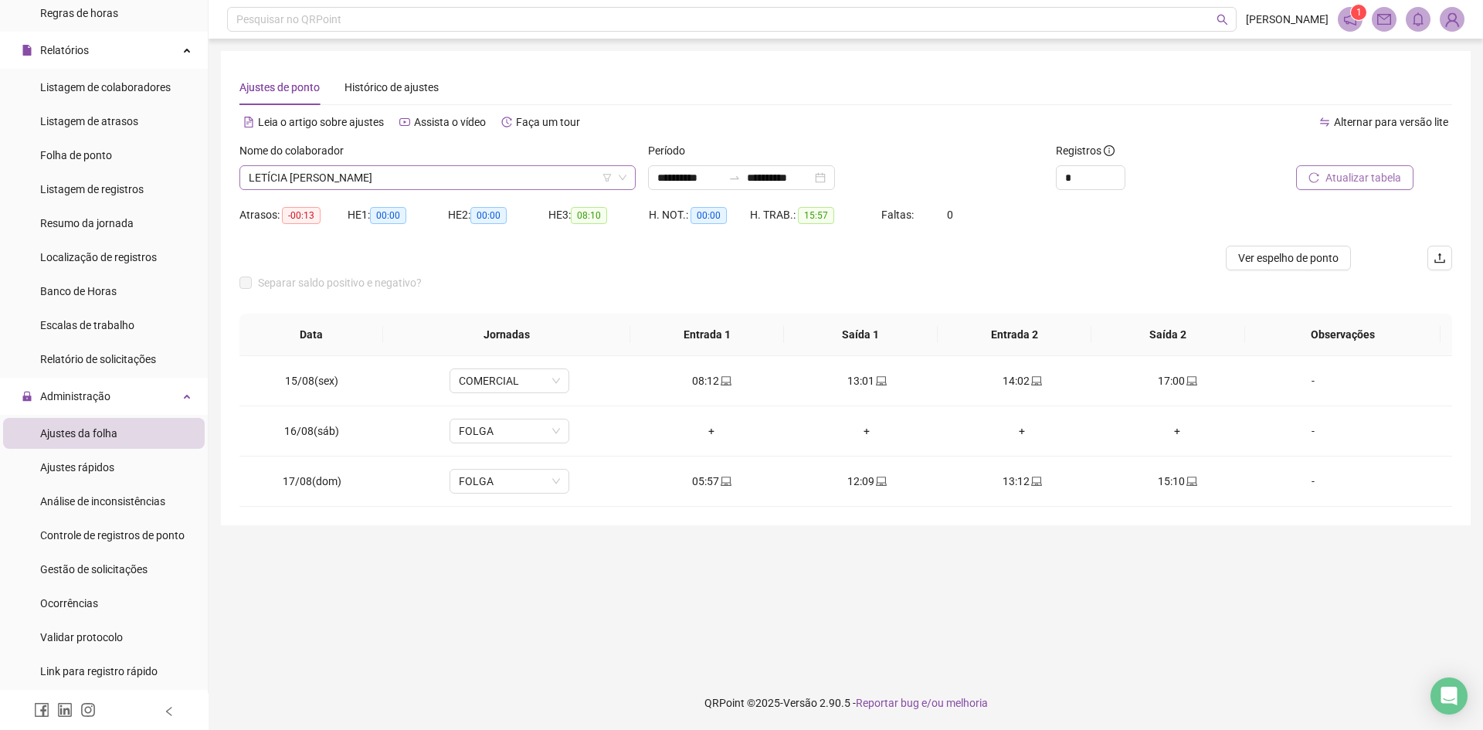
click at [385, 176] on span "LETÍCIA [PERSON_NAME]" at bounding box center [438, 177] width 378 height 23
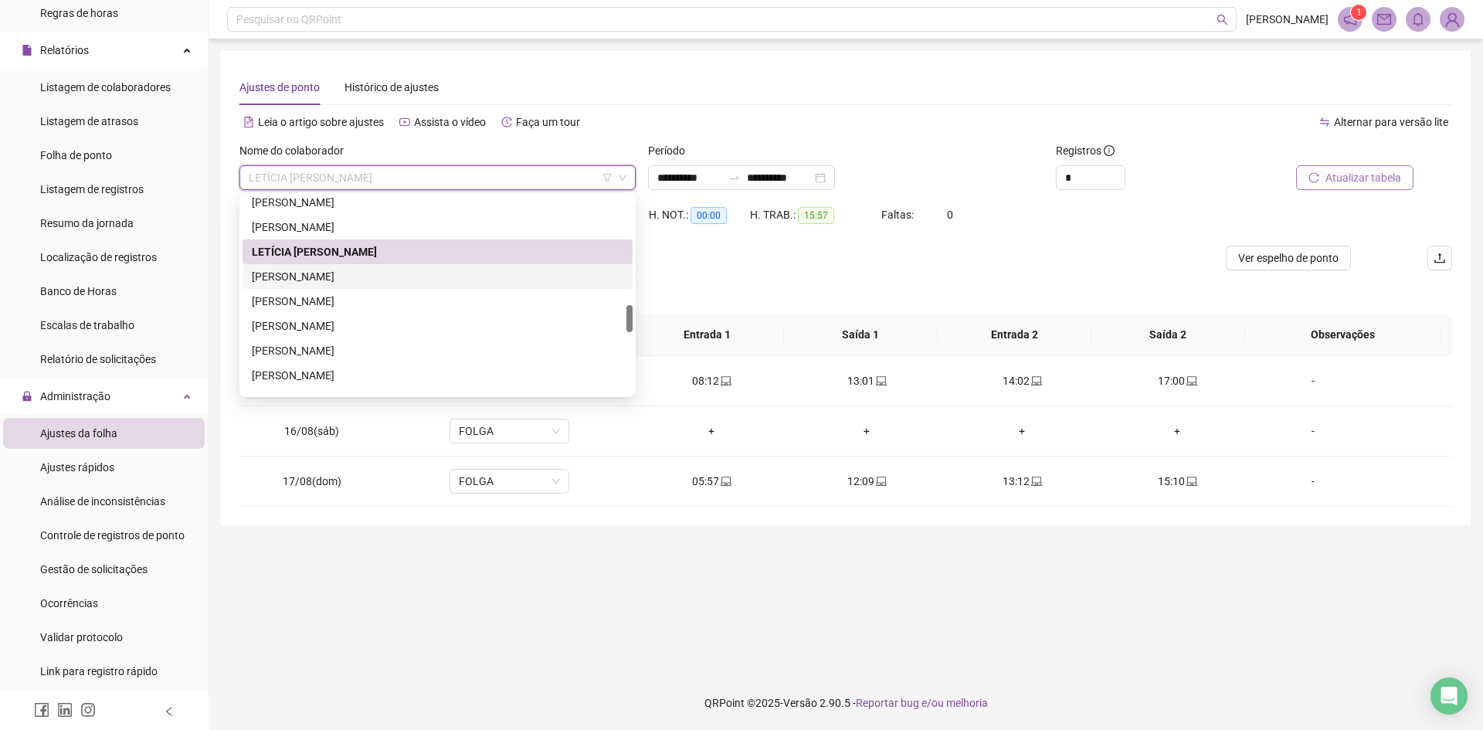
click at [313, 274] on div "[PERSON_NAME]" at bounding box center [437, 276] width 371 height 17
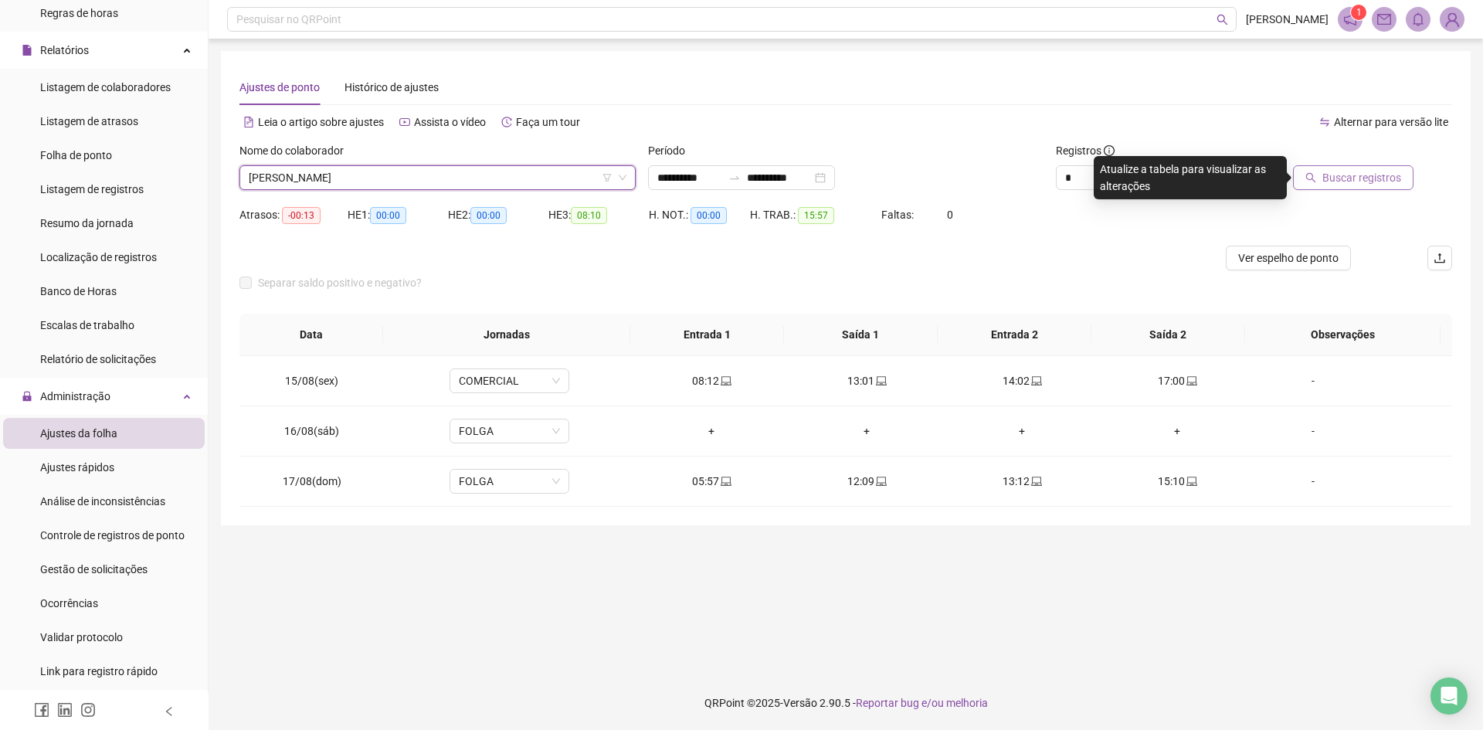
click at [1338, 171] on span "Buscar registros" at bounding box center [1361, 177] width 79 height 17
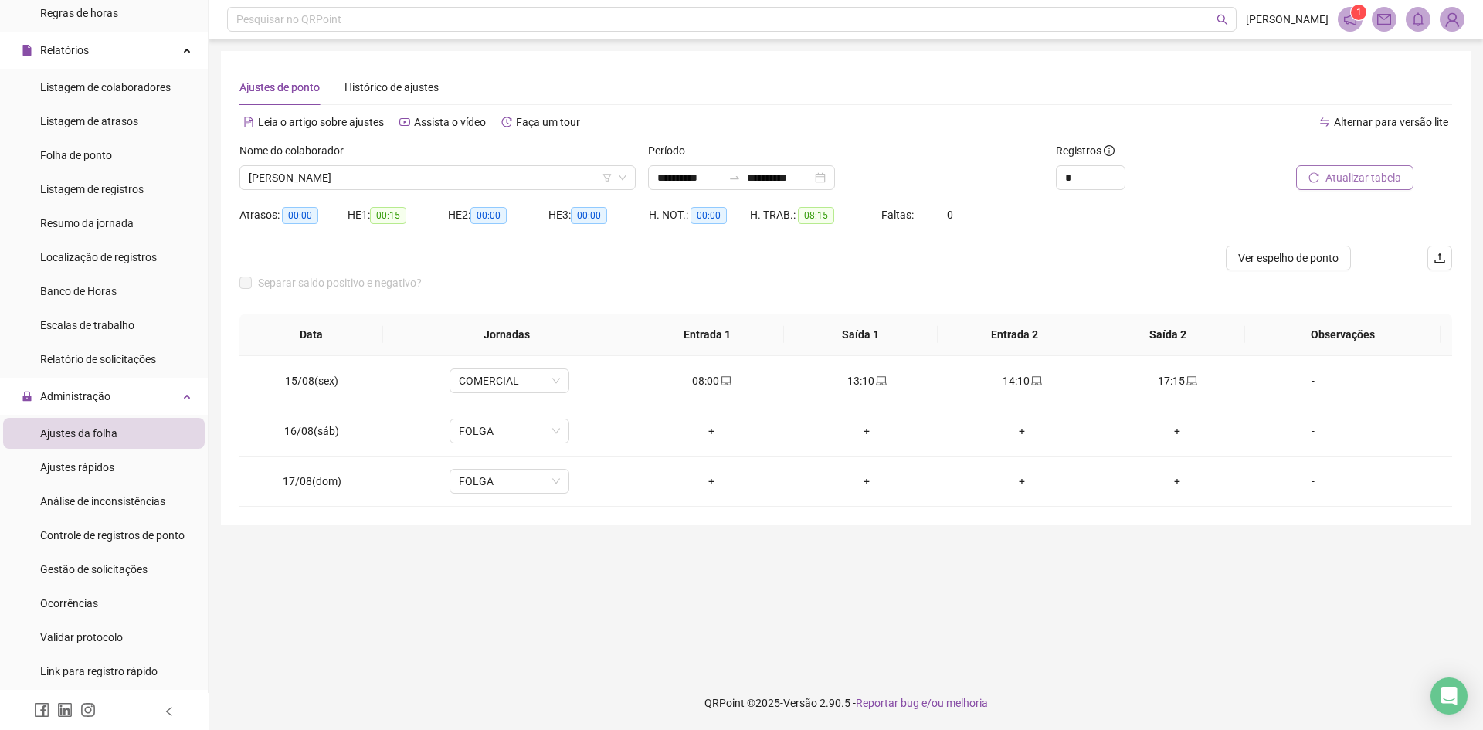
click at [327, 175] on span "[PERSON_NAME]" at bounding box center [438, 177] width 378 height 23
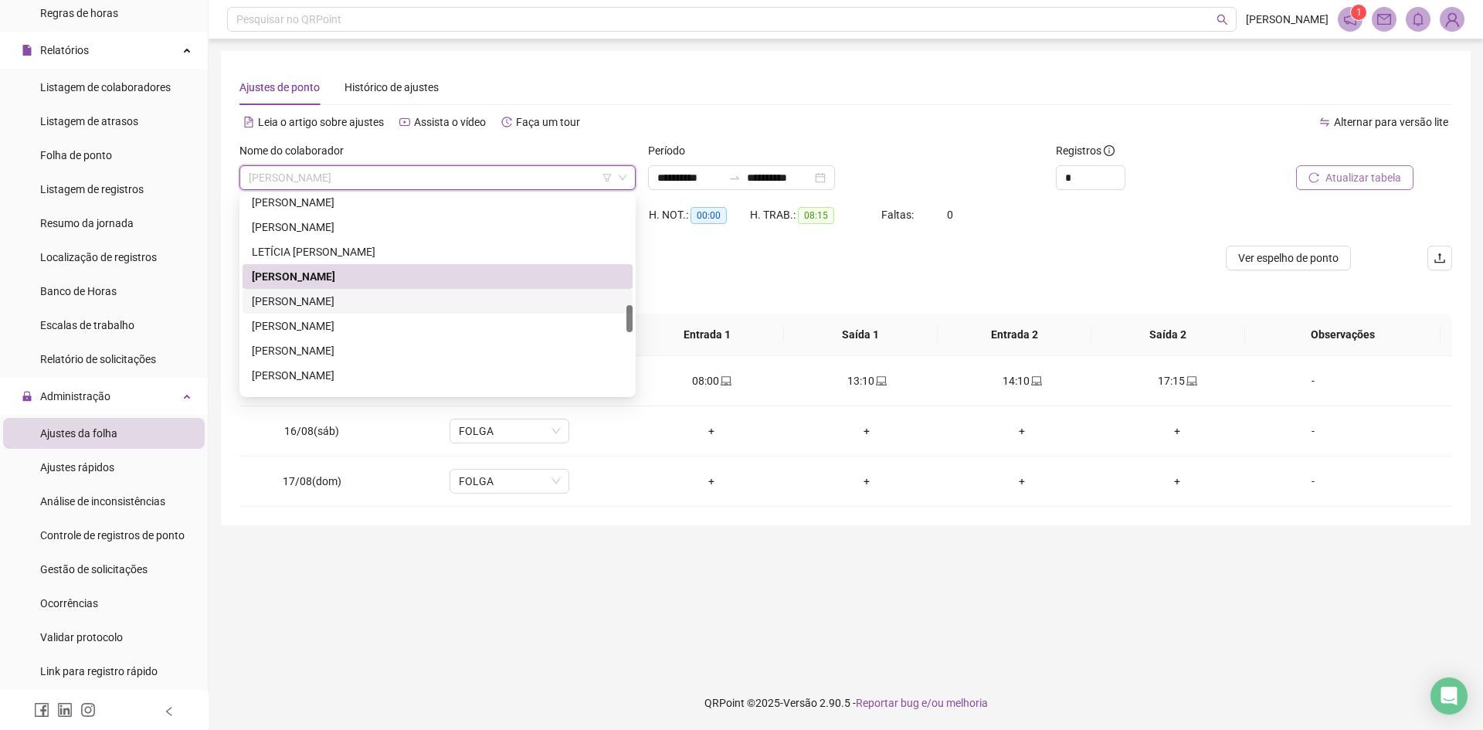
click at [337, 300] on div "[PERSON_NAME]" at bounding box center [437, 301] width 371 height 17
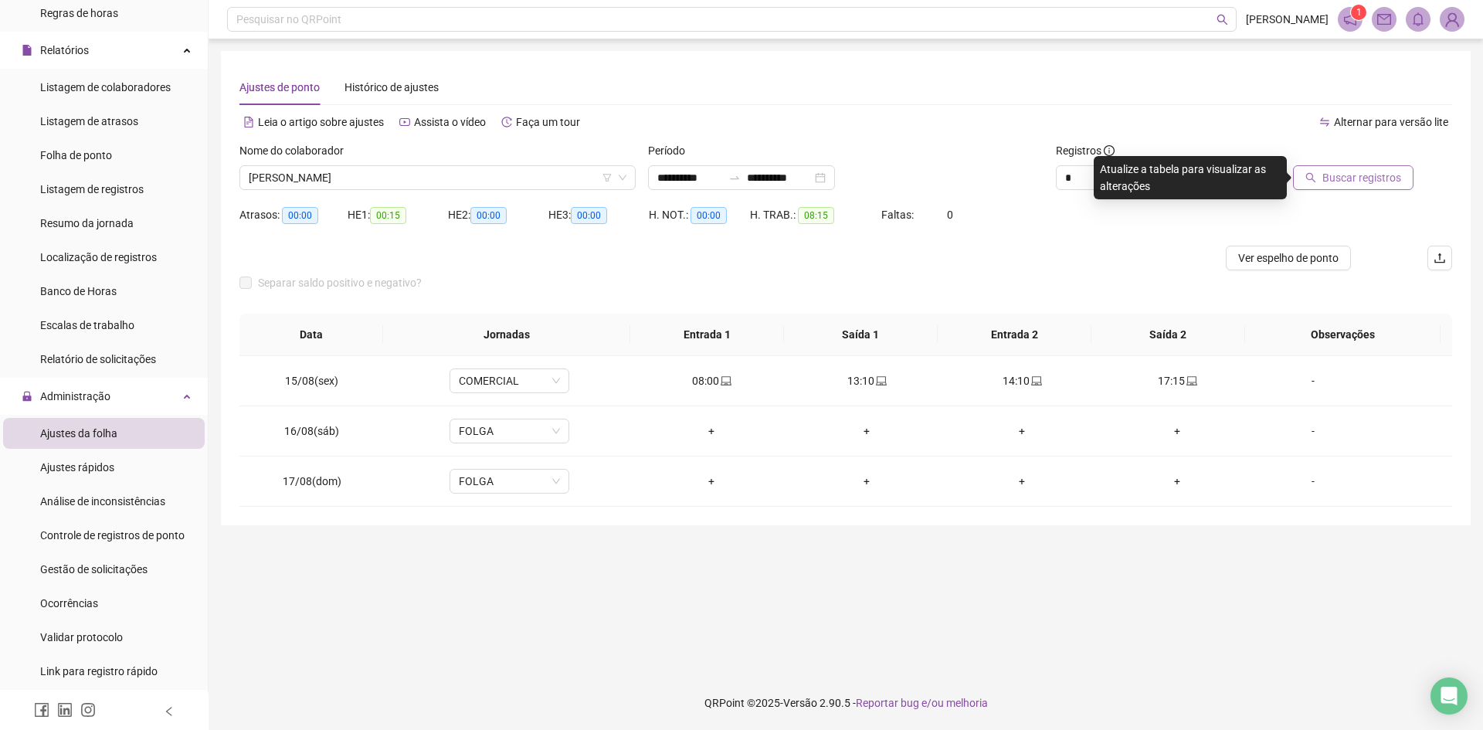
click at [1350, 165] on button "Buscar registros" at bounding box center [1353, 177] width 120 height 25
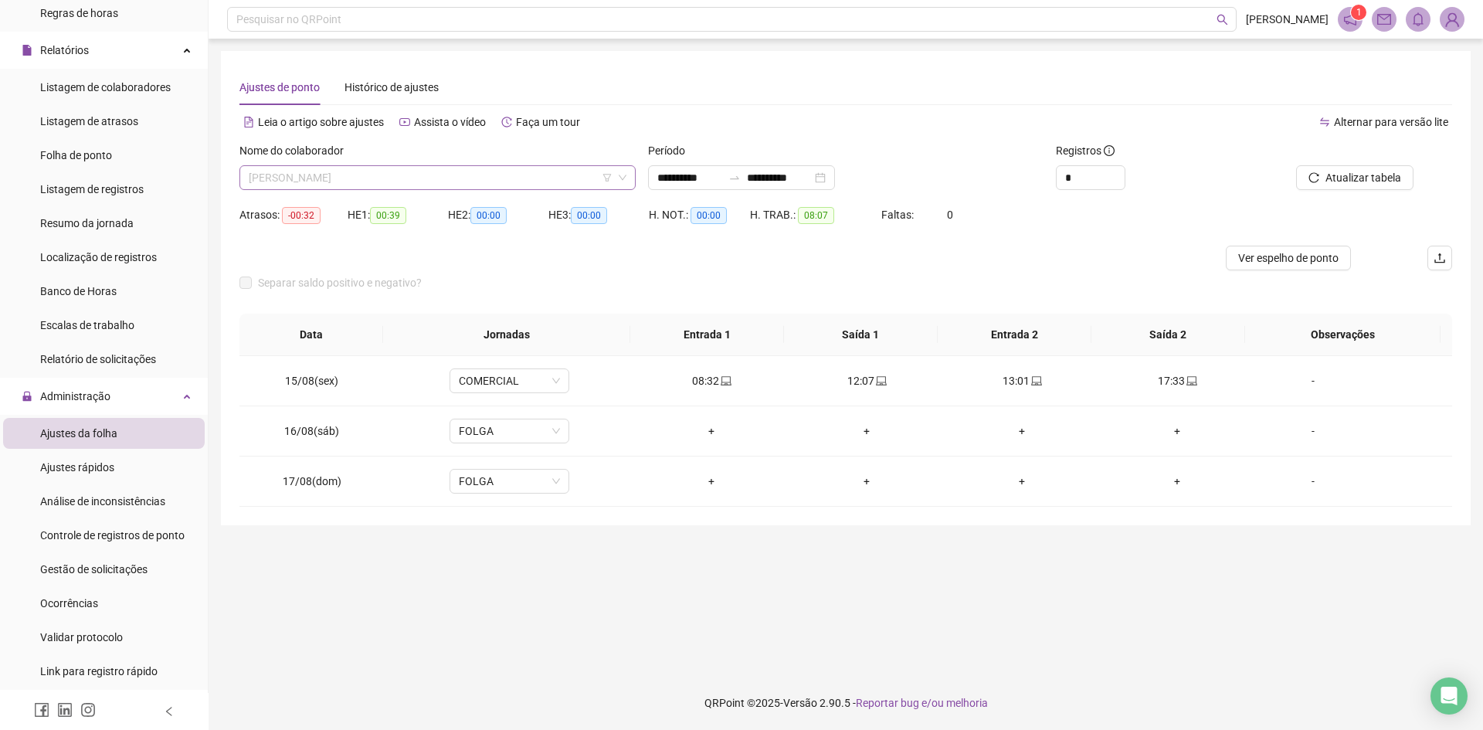
click at [382, 183] on span "[PERSON_NAME]" at bounding box center [438, 177] width 378 height 23
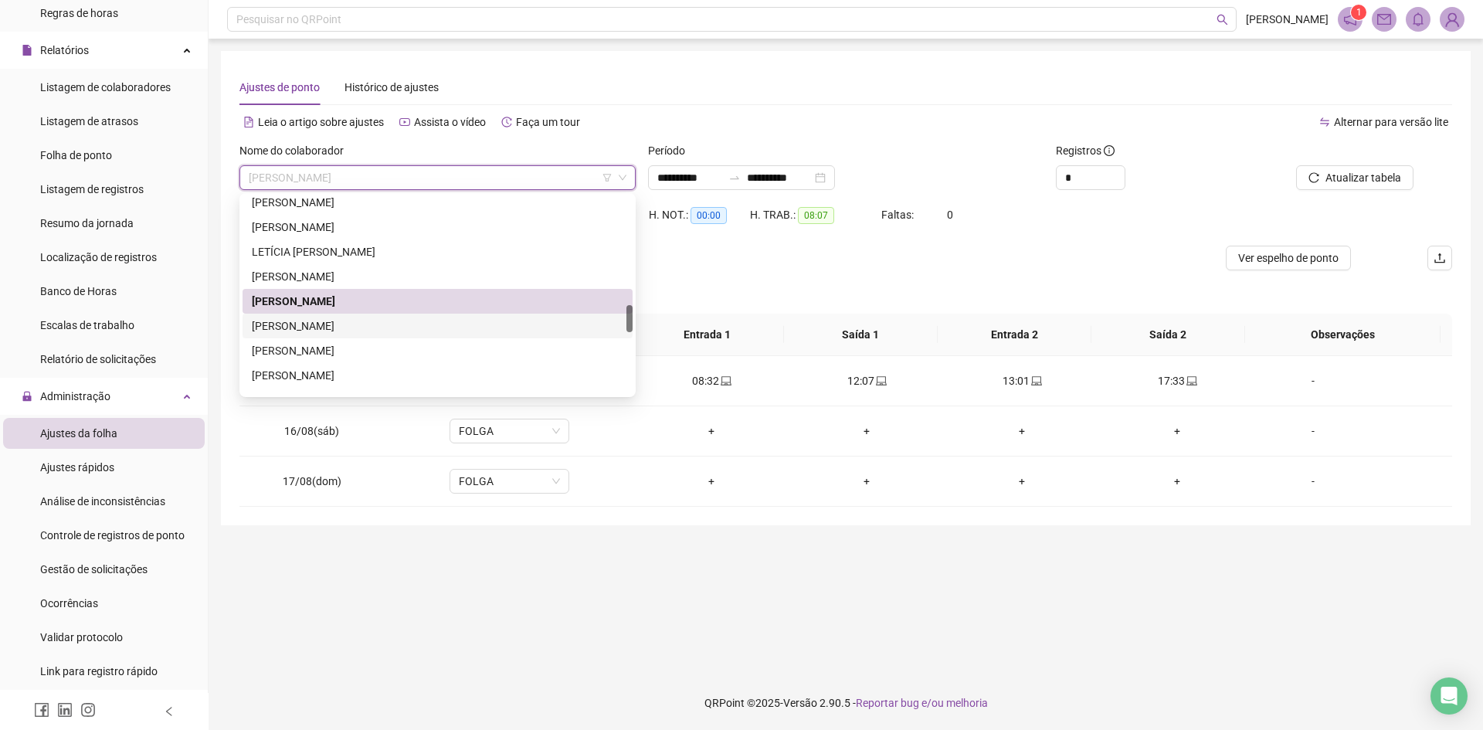
click at [345, 319] on div "[PERSON_NAME]" at bounding box center [437, 325] width 371 height 17
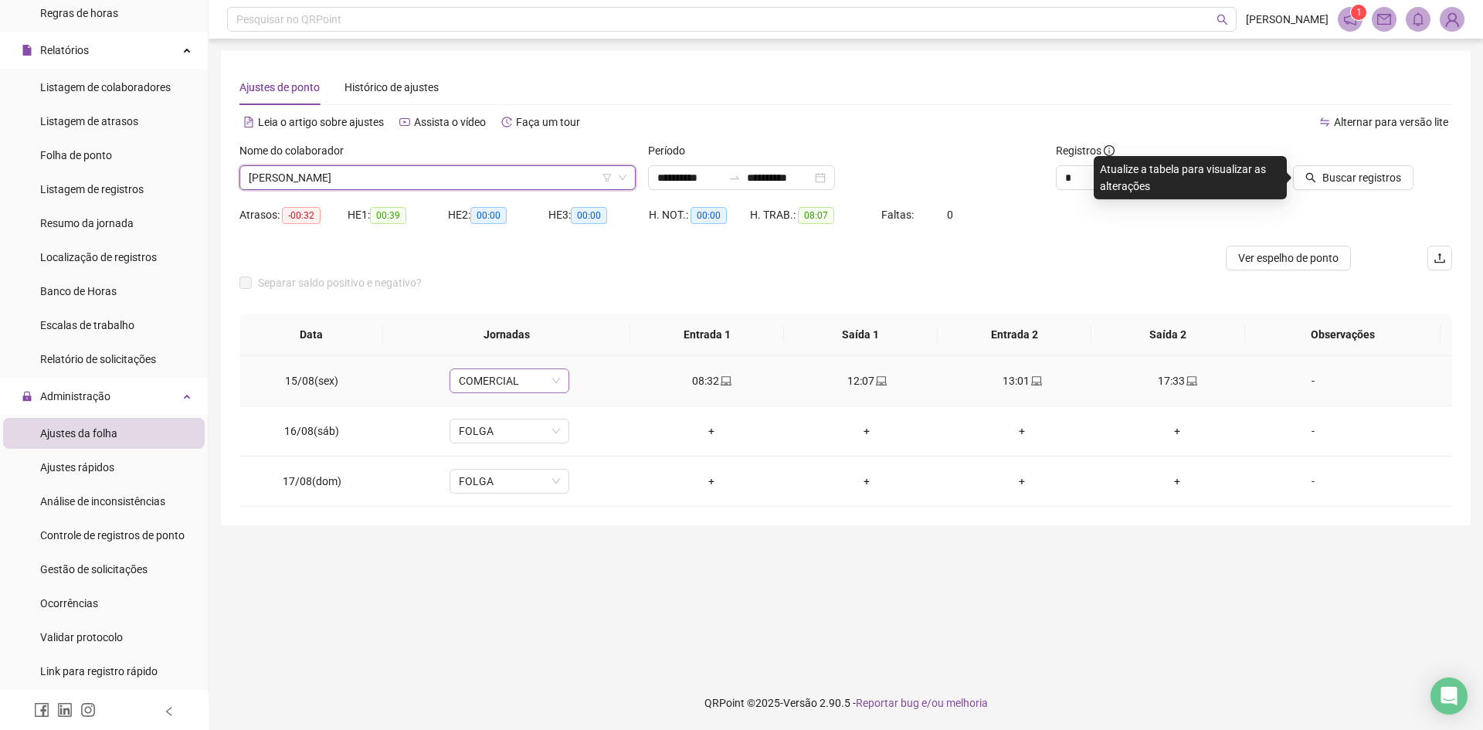
click at [510, 381] on span "COMERCIAL" at bounding box center [509, 380] width 101 height 23
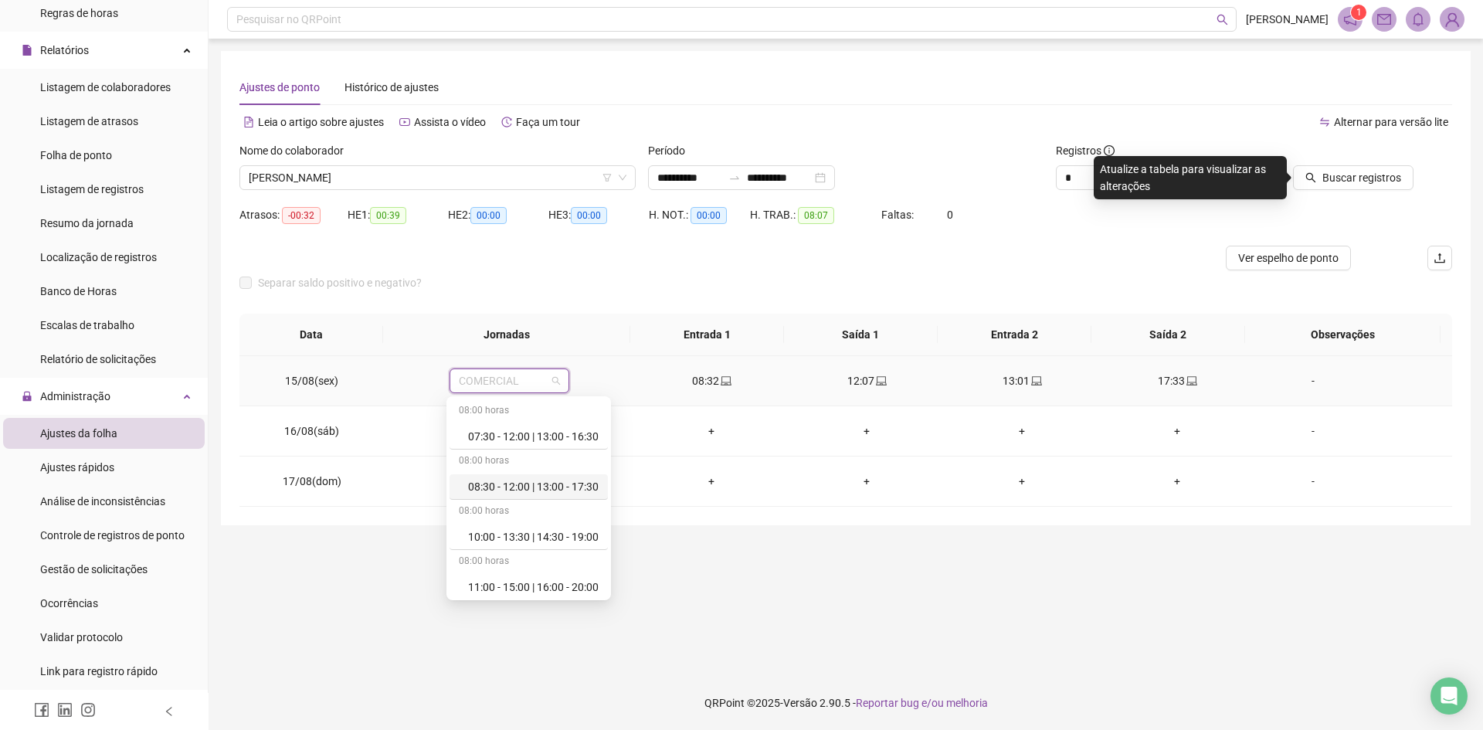
click at [517, 490] on div "08:30 - 12:00 | 13:00 - 17:30" at bounding box center [533, 486] width 130 height 17
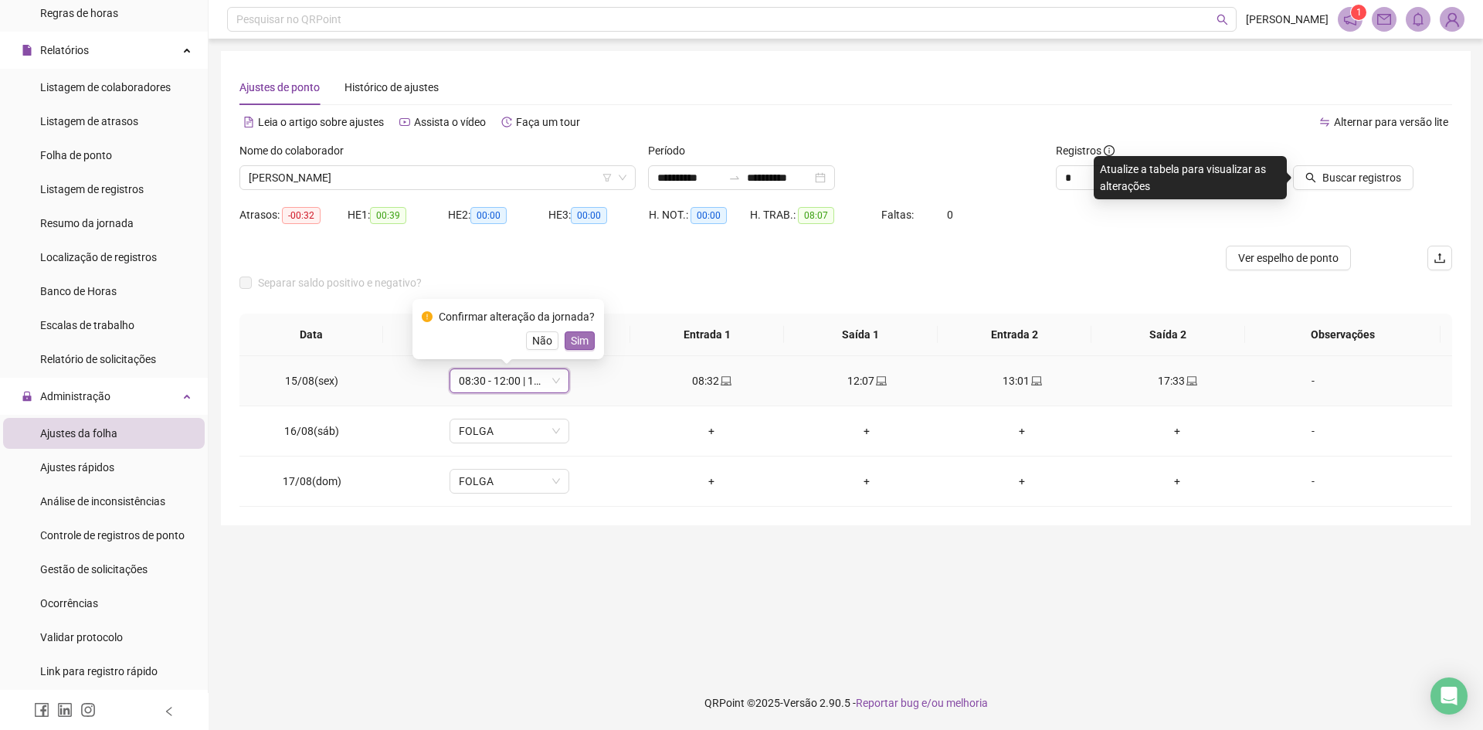
click at [573, 342] on span "Sim" at bounding box center [580, 340] width 18 height 17
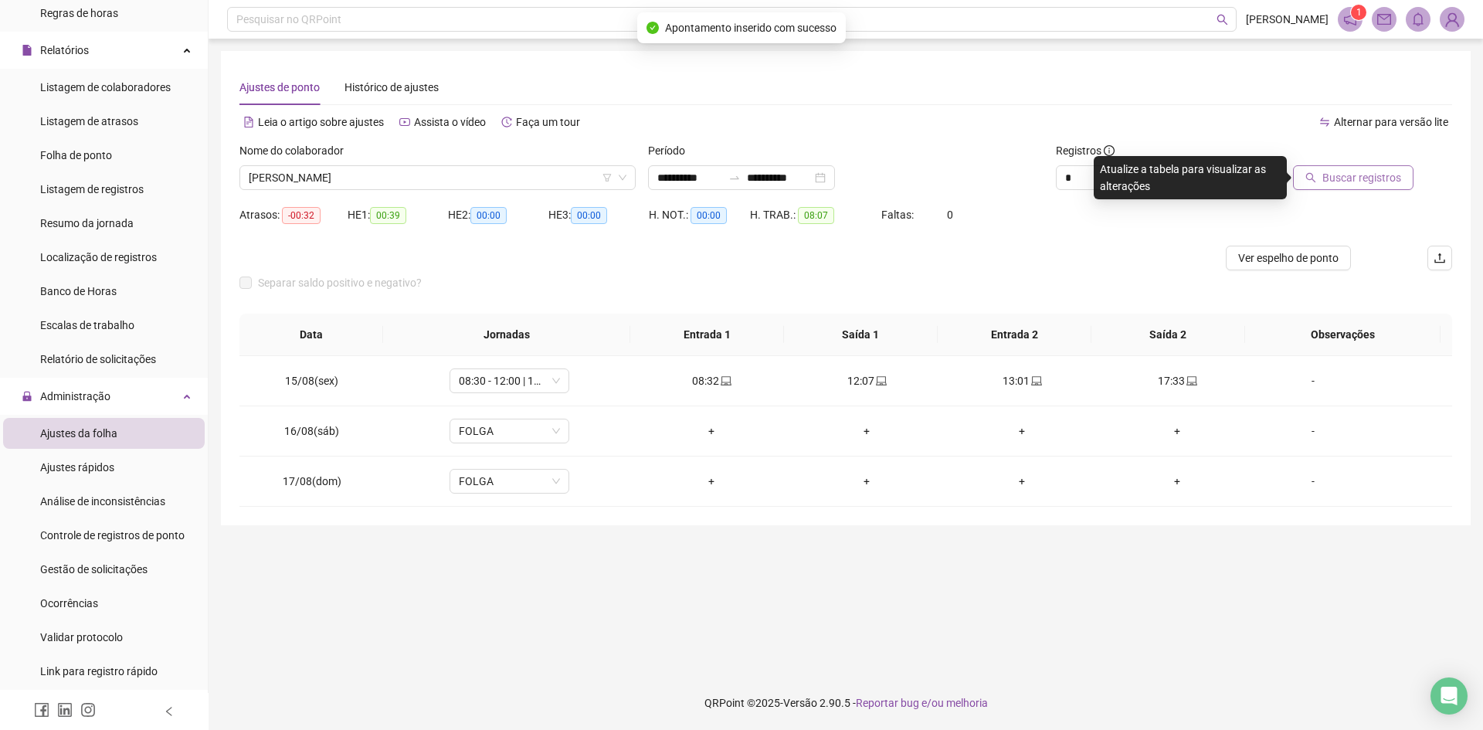
click at [1334, 175] on span "Buscar registros" at bounding box center [1361, 177] width 79 height 17
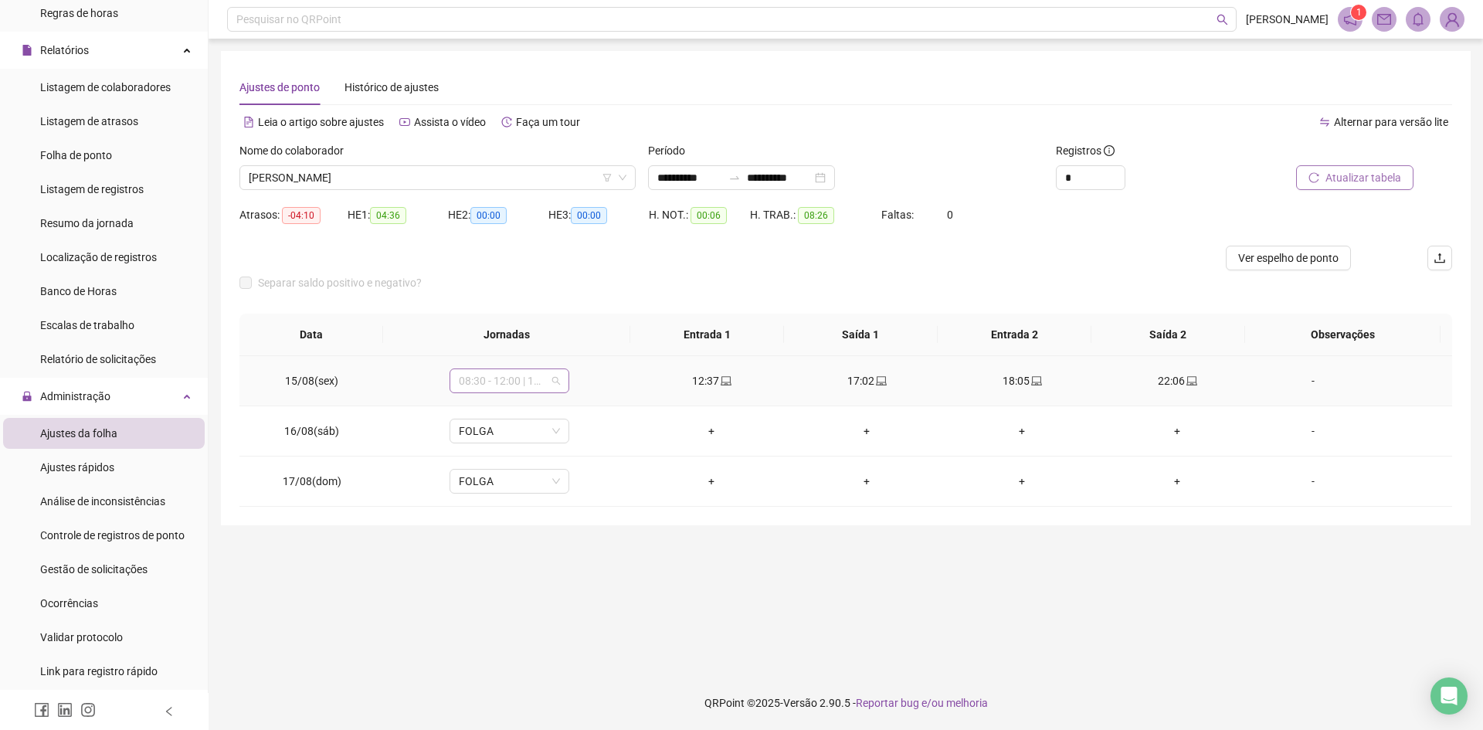
click at [473, 381] on span "08:30 - 12:00 | 13:00 - 17:30" at bounding box center [509, 380] width 101 height 23
click at [490, 494] on div "TARDE" at bounding box center [533, 490] width 130 height 17
click at [583, 338] on span "Sim" at bounding box center [580, 340] width 18 height 17
click at [1366, 179] on span "Atualizar tabela" at bounding box center [1363, 177] width 76 height 17
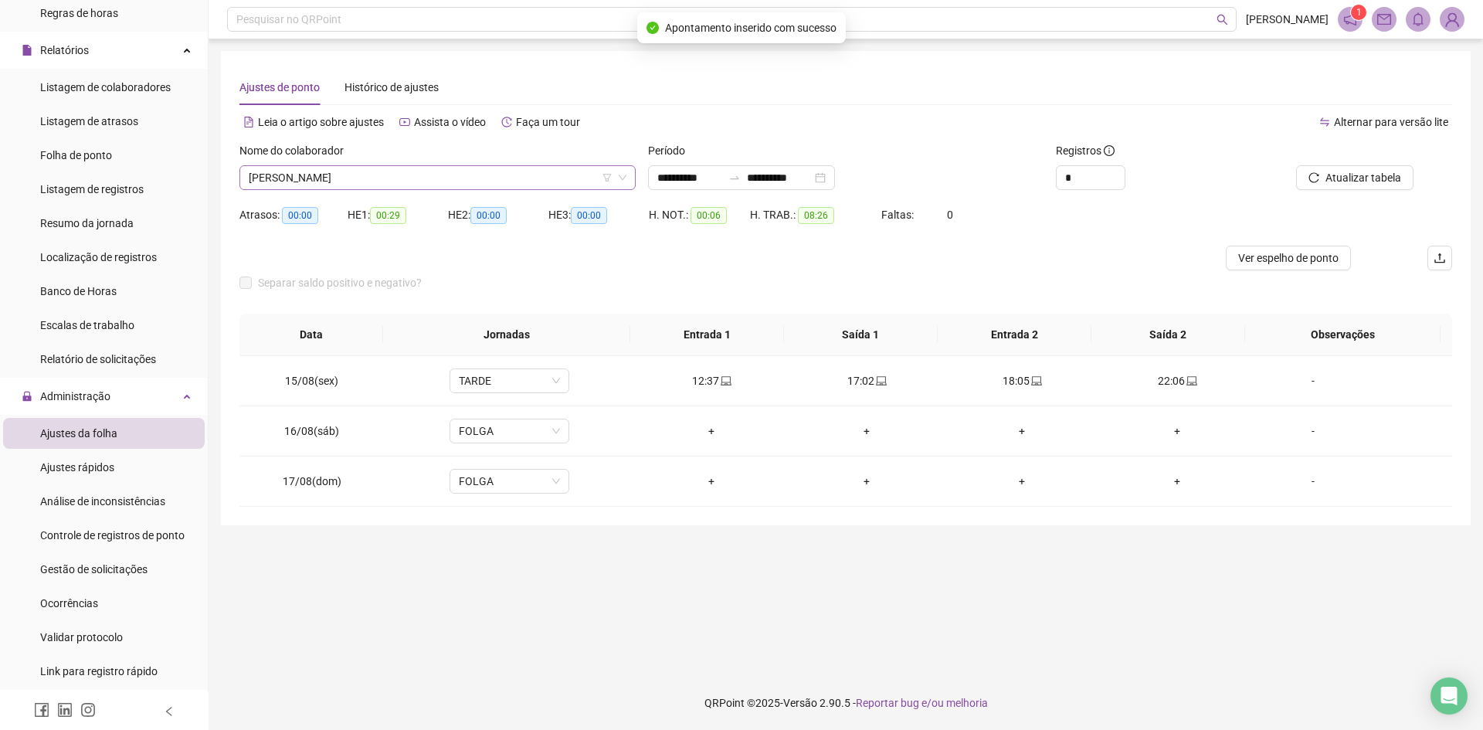
click at [343, 174] on span "[PERSON_NAME]" at bounding box center [438, 177] width 378 height 23
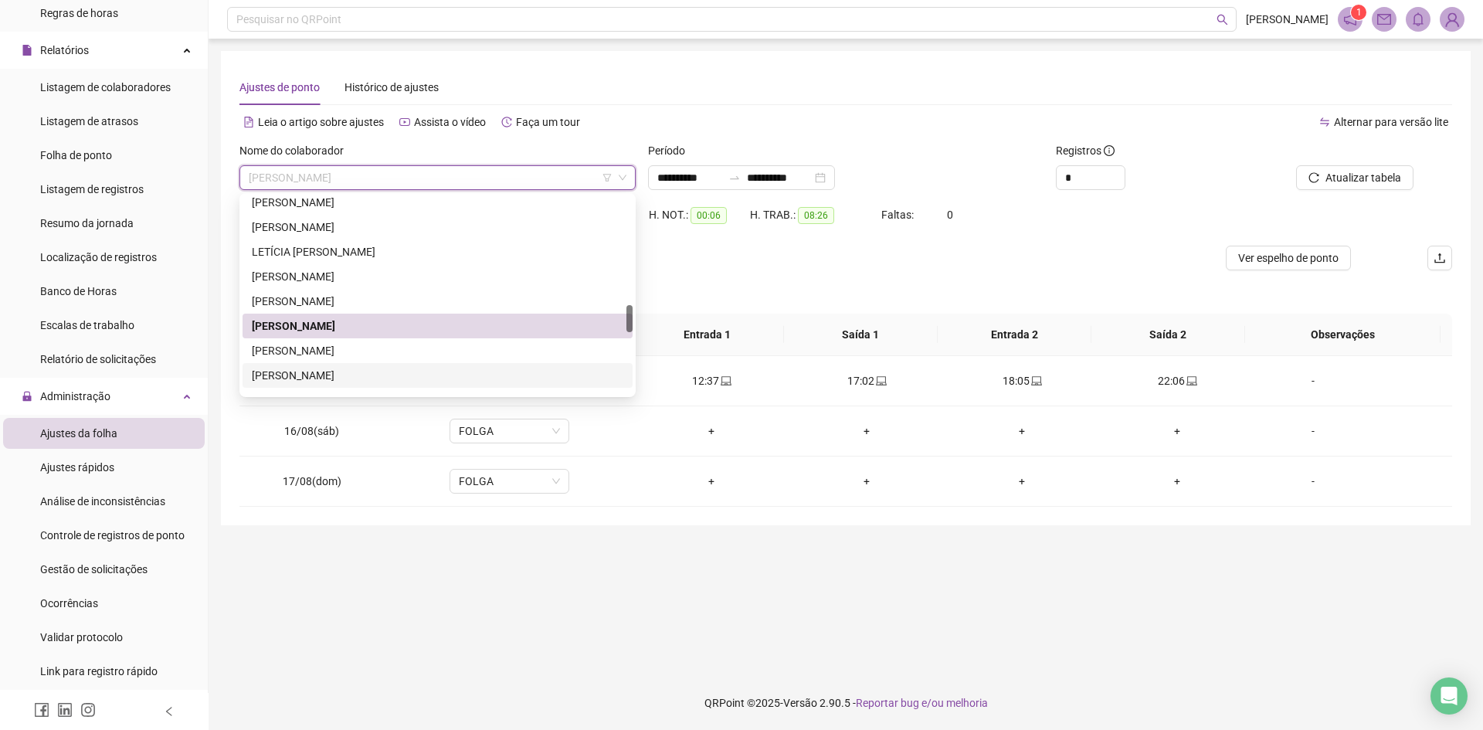
click at [358, 352] on div "[PERSON_NAME]" at bounding box center [437, 350] width 371 height 17
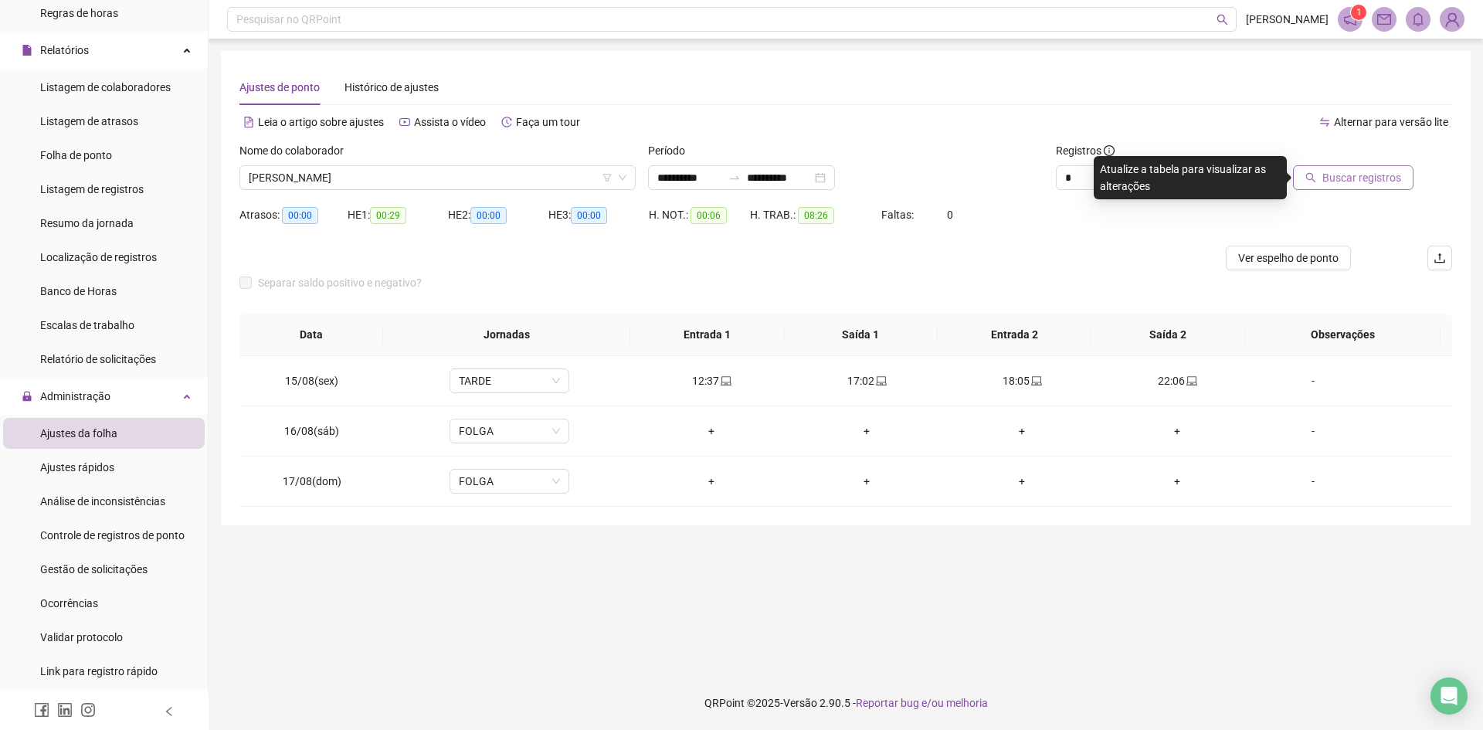
click at [1358, 187] on button "Buscar registros" at bounding box center [1353, 177] width 120 height 25
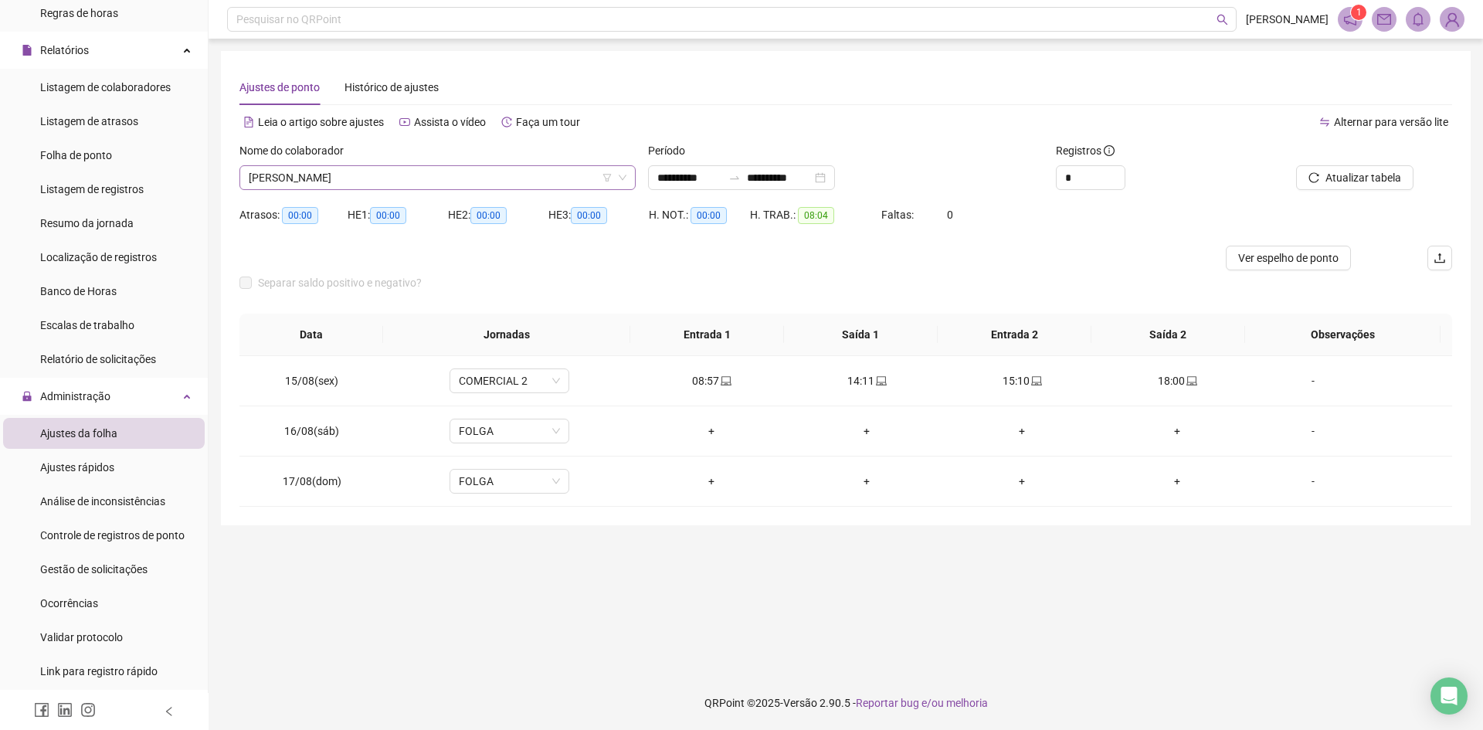
click at [368, 171] on span "[PERSON_NAME]" at bounding box center [438, 177] width 378 height 23
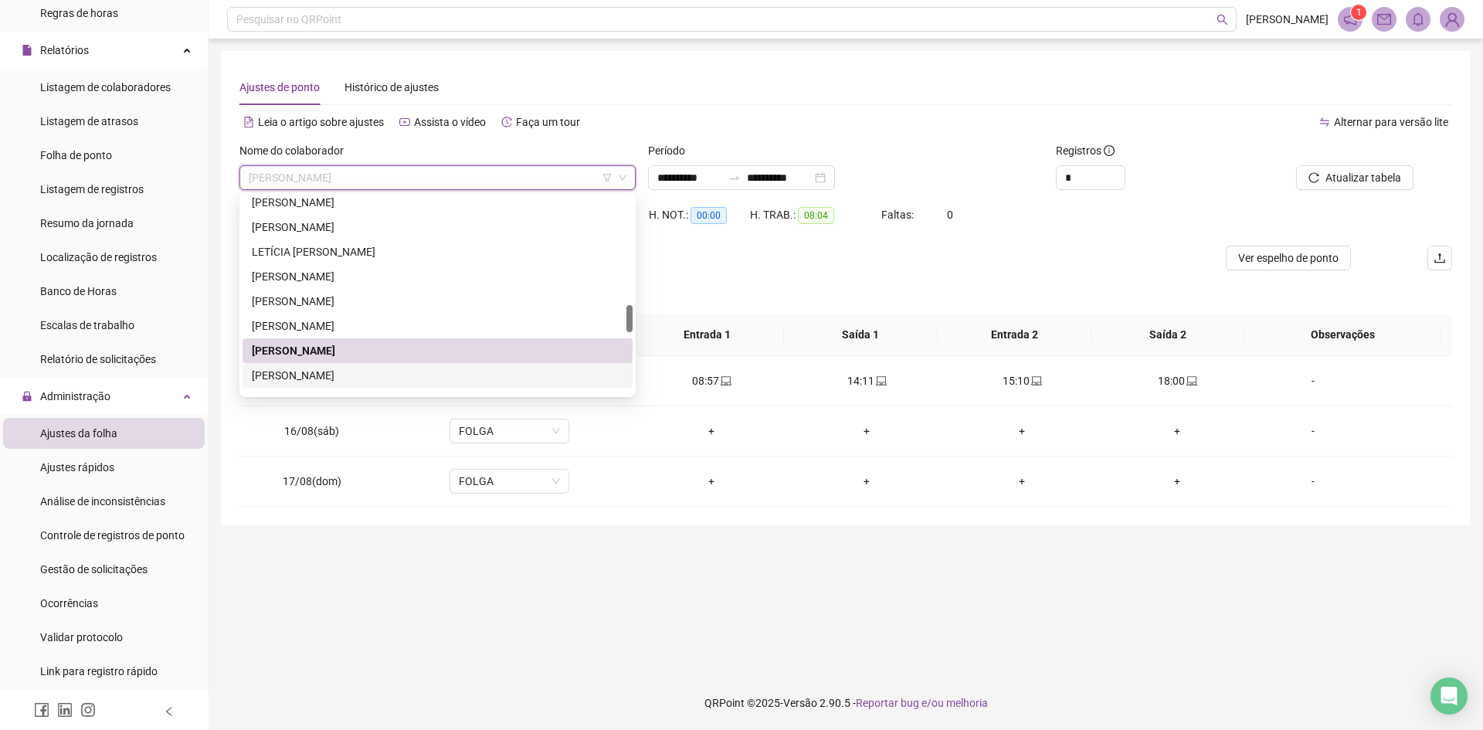
drag, startPoint x: 346, startPoint y: 380, endPoint x: 816, endPoint y: 283, distance: 480.2
click at [347, 379] on div "[PERSON_NAME]" at bounding box center [437, 375] width 371 height 17
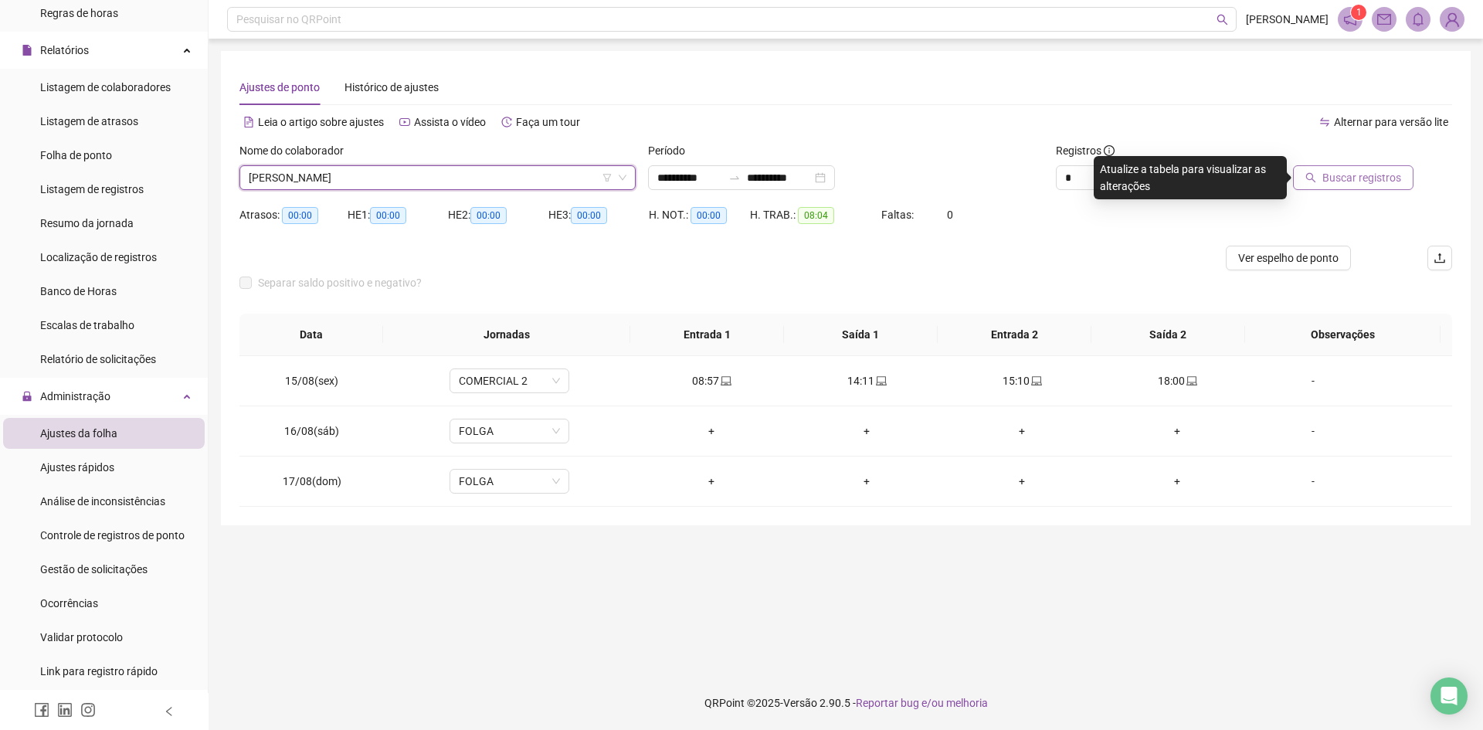
click at [1350, 180] on span "Buscar registros" at bounding box center [1361, 177] width 79 height 17
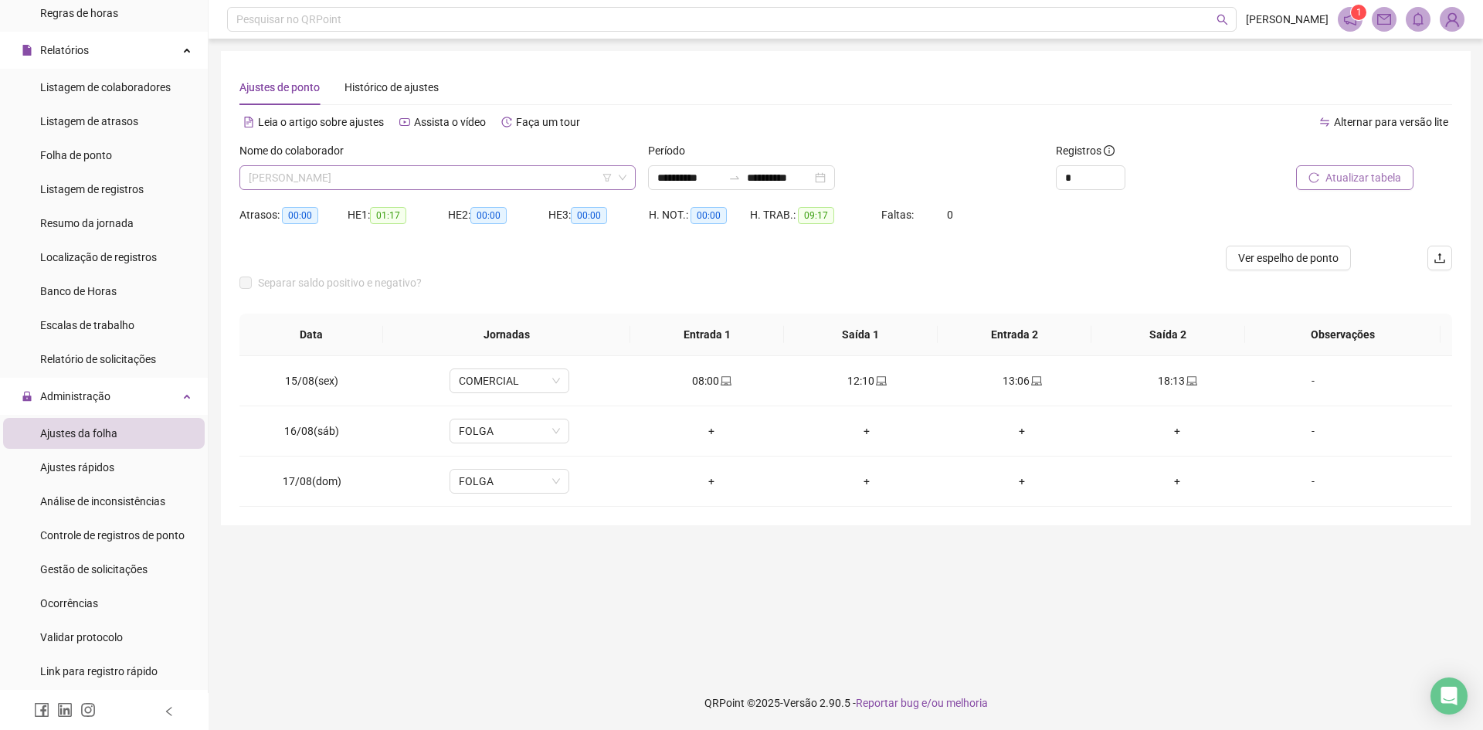
click at [404, 178] on span "[PERSON_NAME]" at bounding box center [438, 177] width 378 height 23
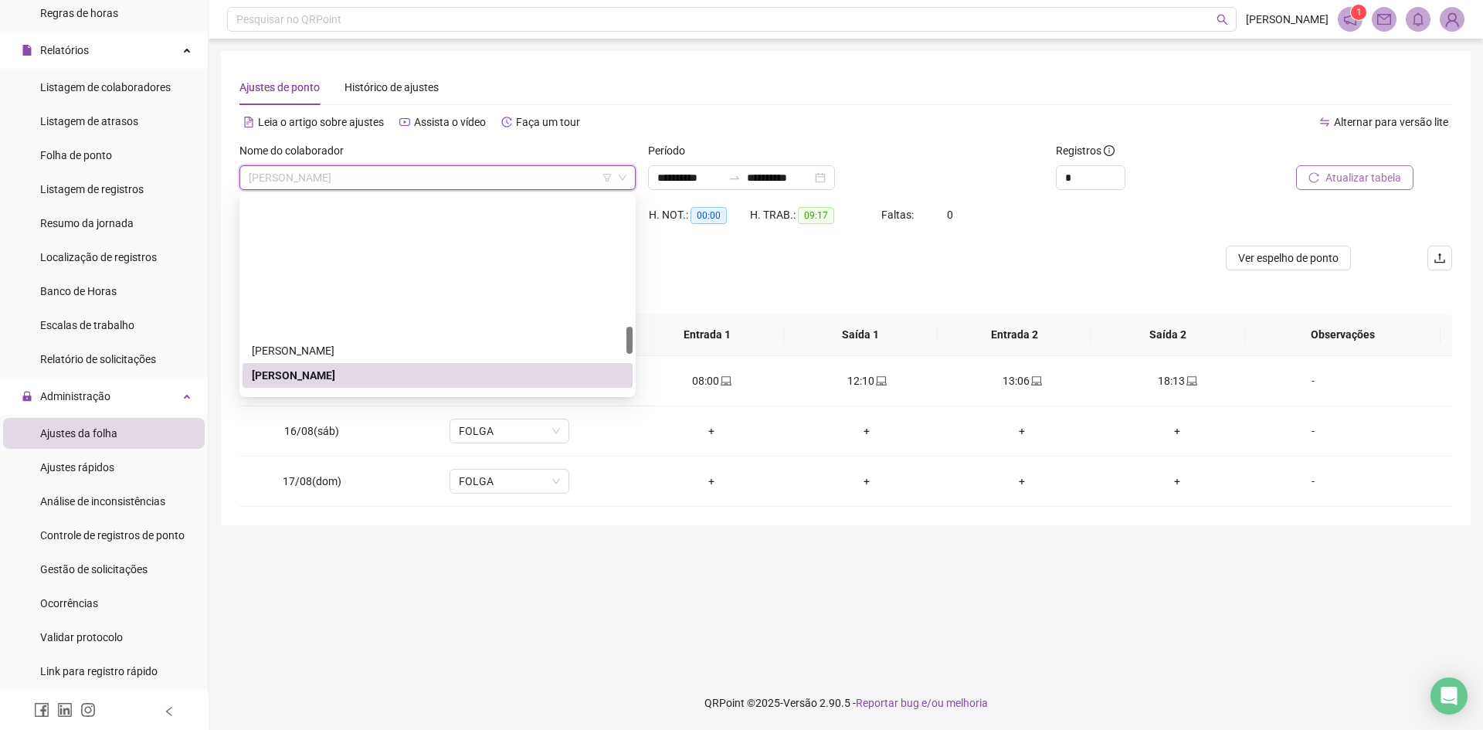
scroll to position [927, 0]
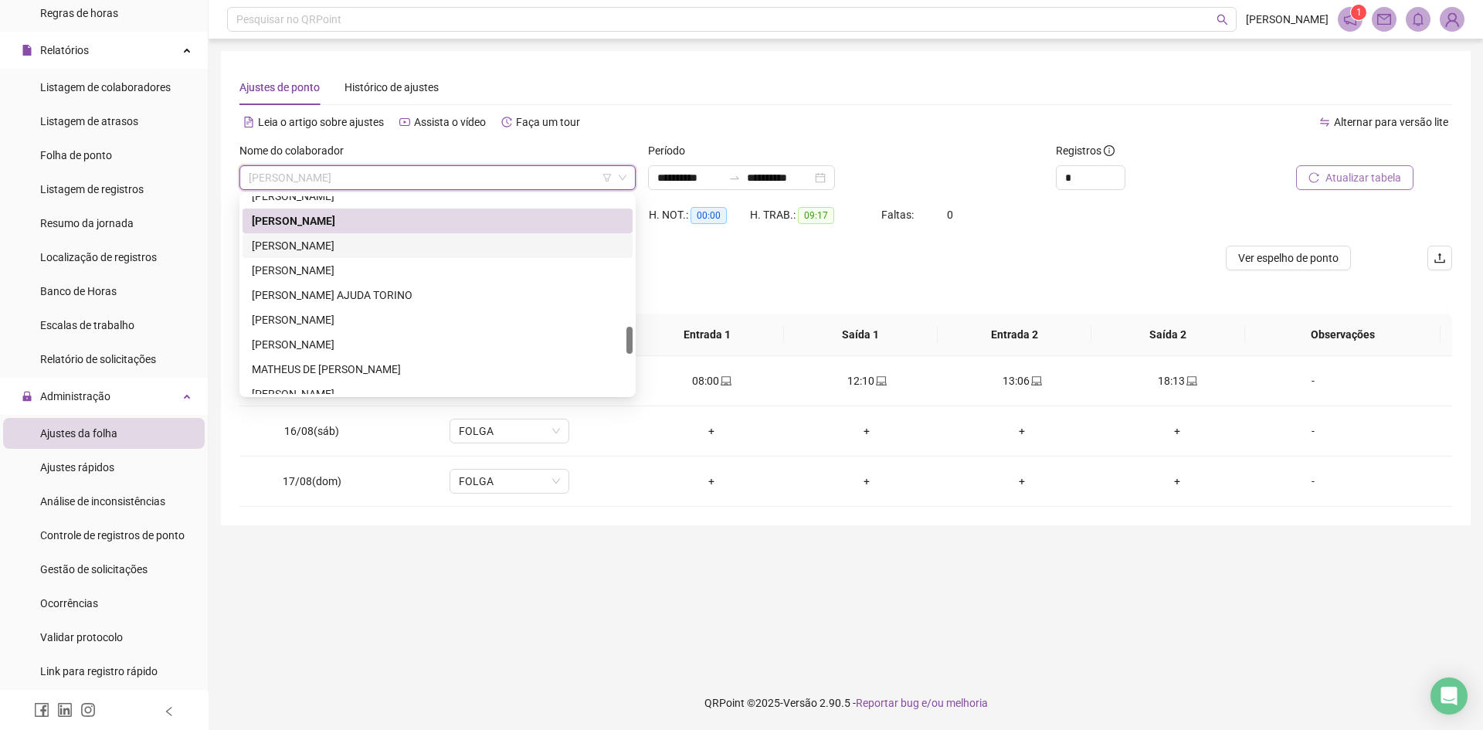
drag, startPoint x: 313, startPoint y: 246, endPoint x: 325, endPoint y: 244, distance: 11.7
click at [314, 246] on div "[PERSON_NAME]" at bounding box center [437, 245] width 371 height 17
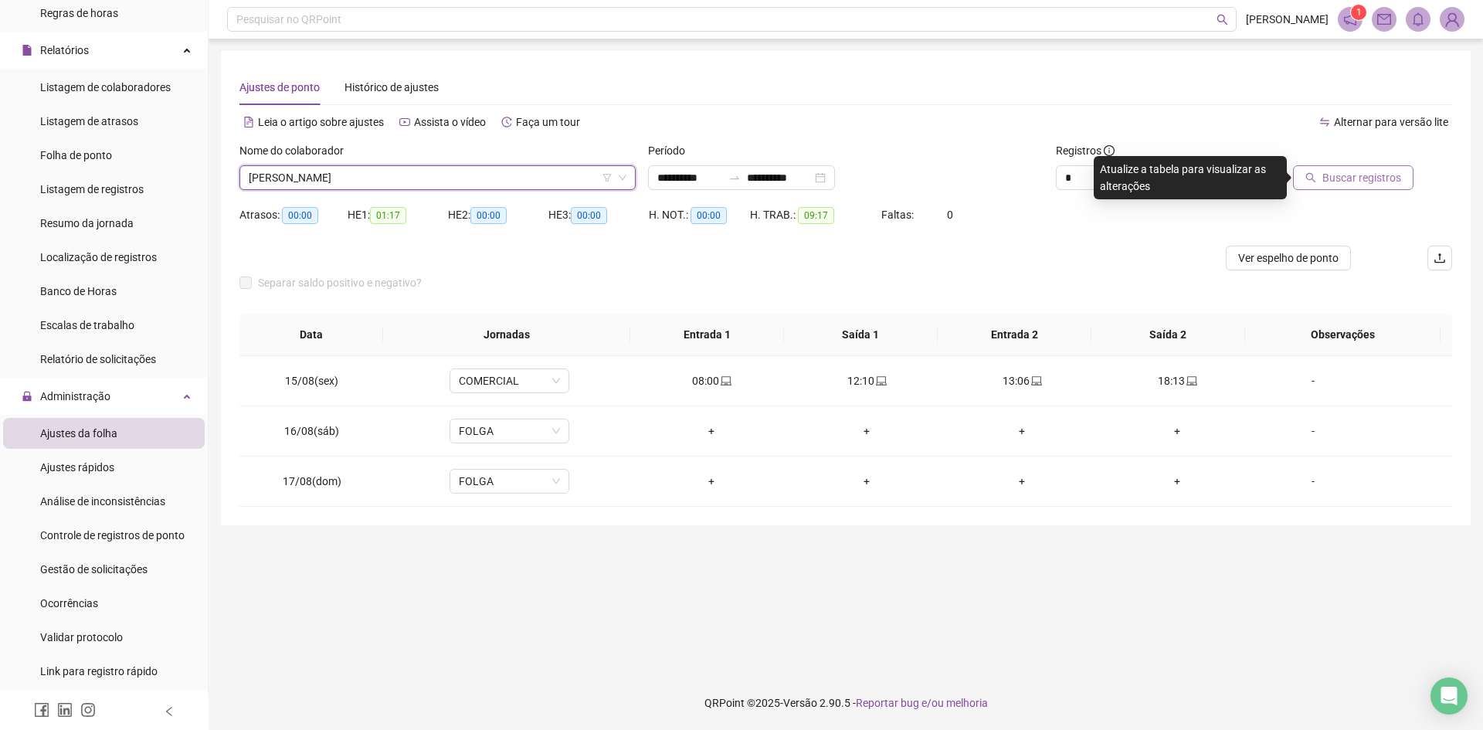
click at [1370, 185] on span "Buscar registros" at bounding box center [1361, 177] width 79 height 17
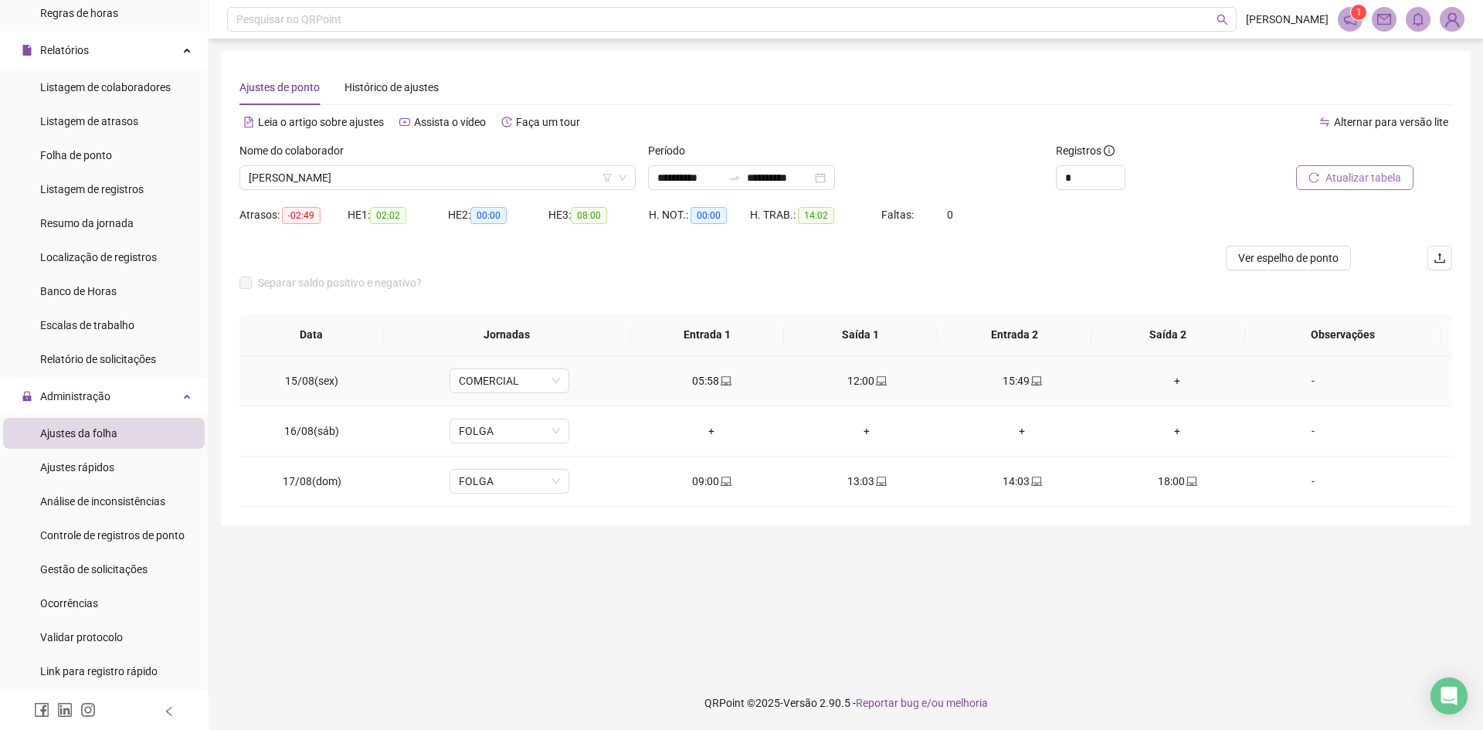
click at [1170, 374] on div "+" at bounding box center [1177, 380] width 130 height 17
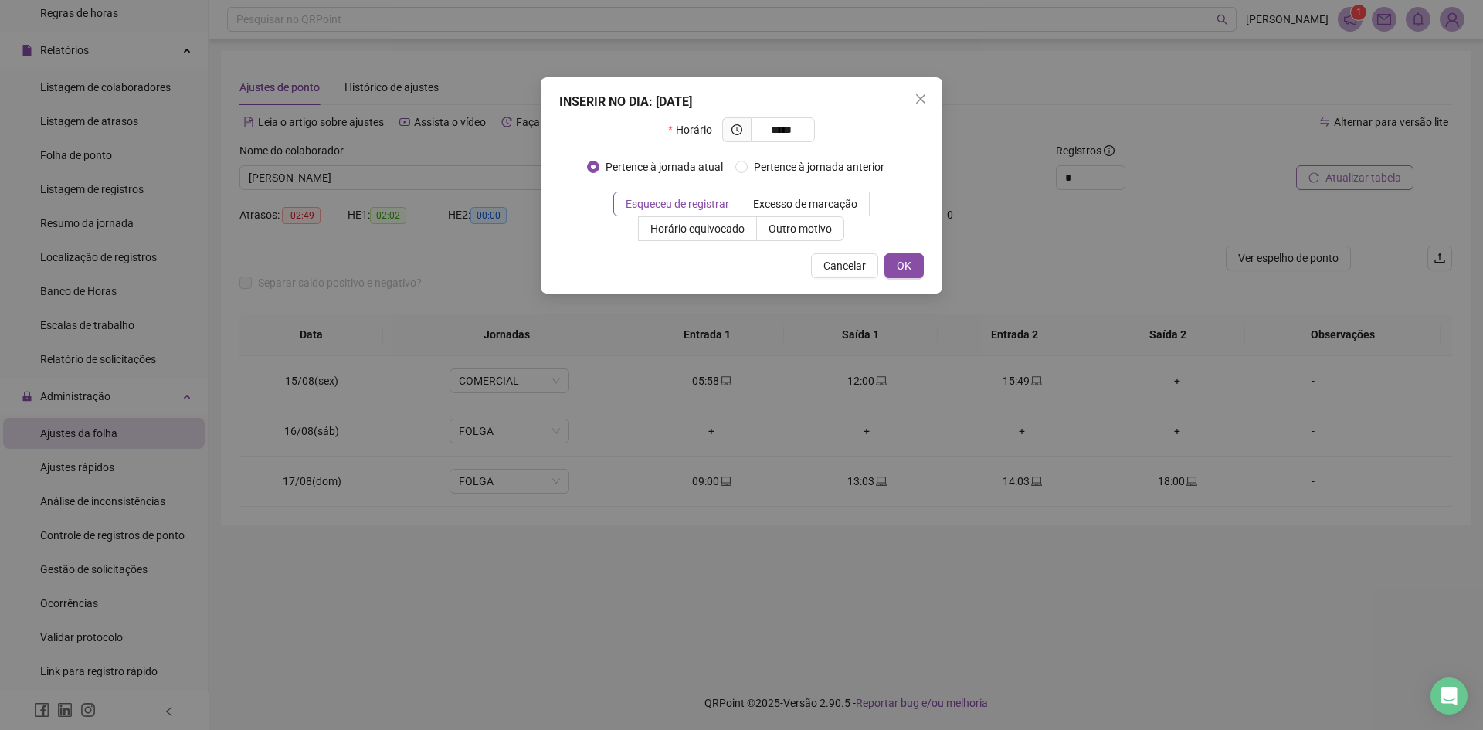
type input "*****"
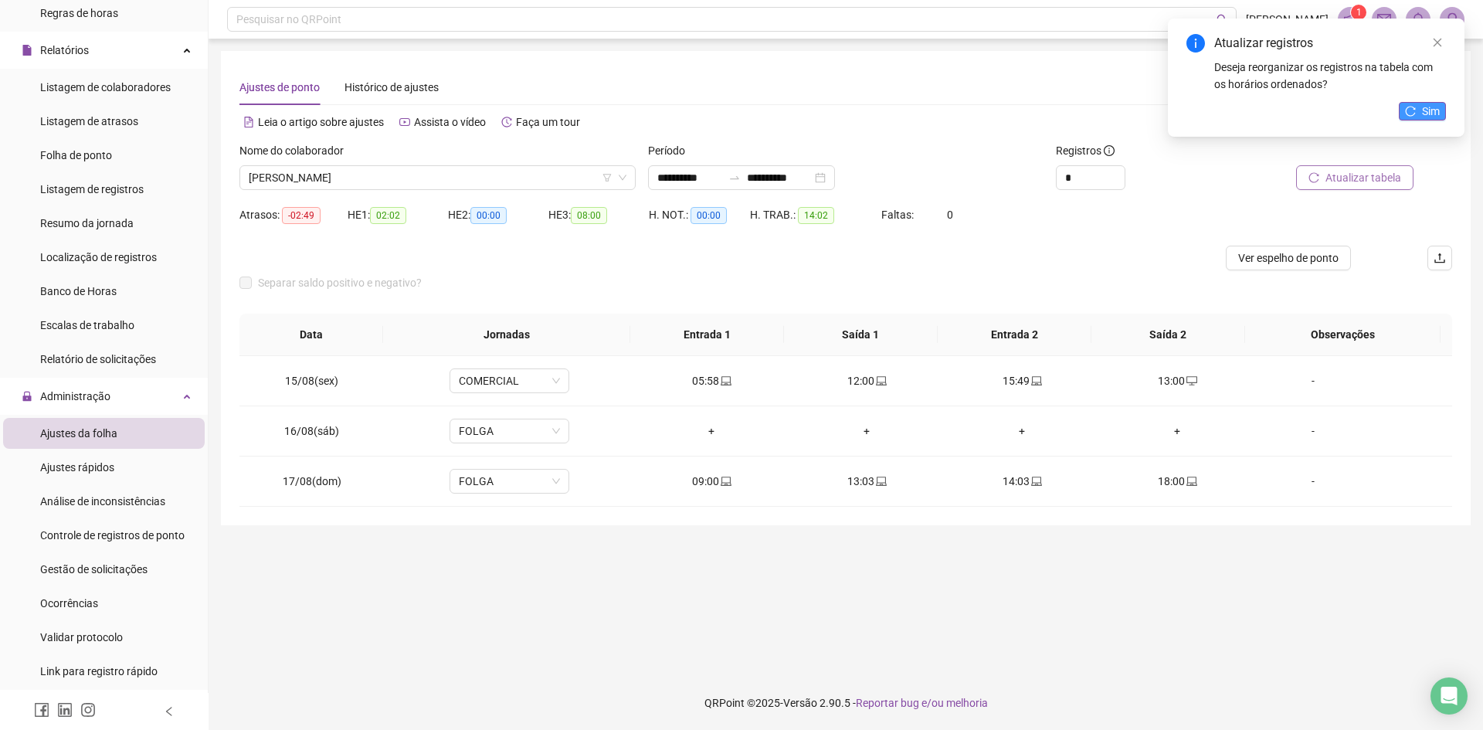
click at [1415, 107] on icon "reload" at bounding box center [1410, 111] width 11 height 11
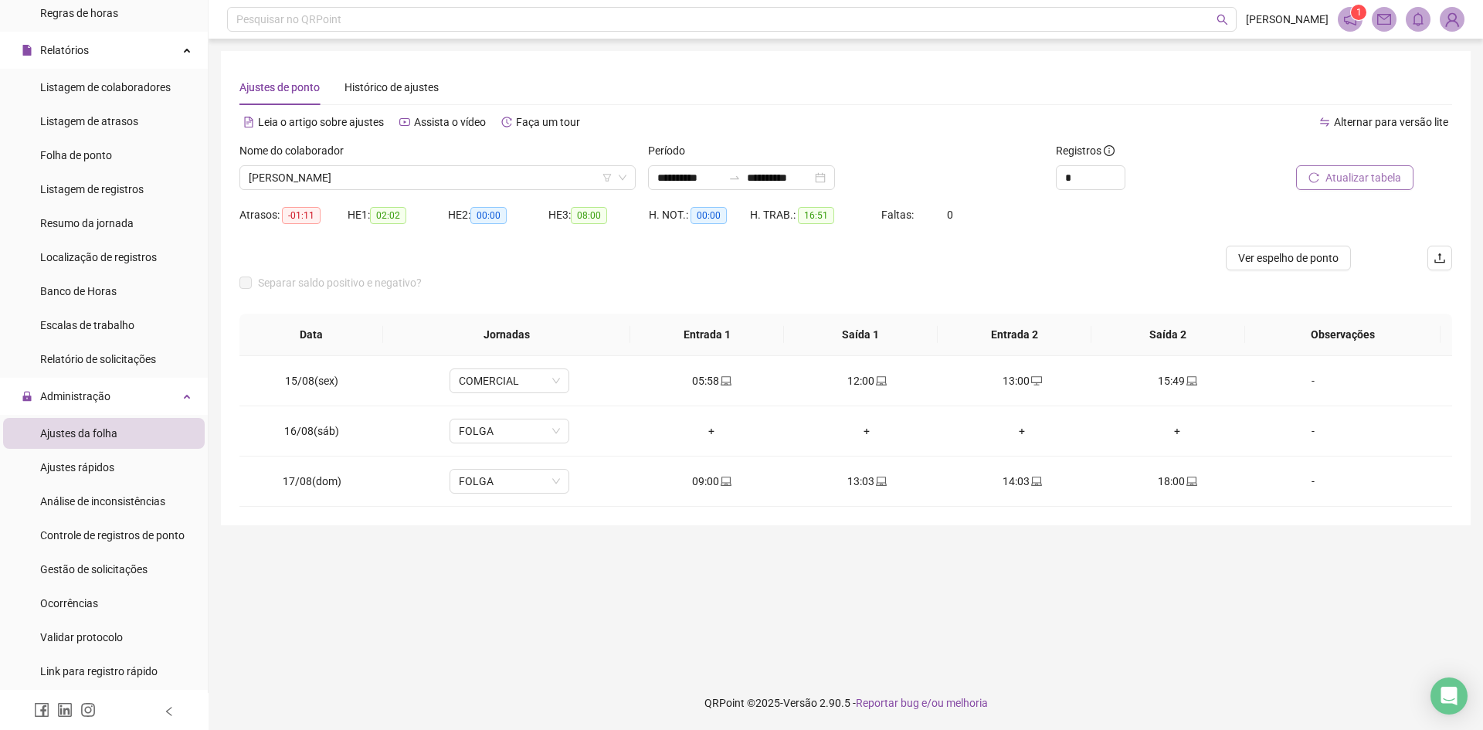
click at [1354, 179] on span "Atualizar tabela" at bounding box center [1363, 177] width 76 height 17
click at [344, 175] on span "[PERSON_NAME]" at bounding box center [438, 177] width 378 height 23
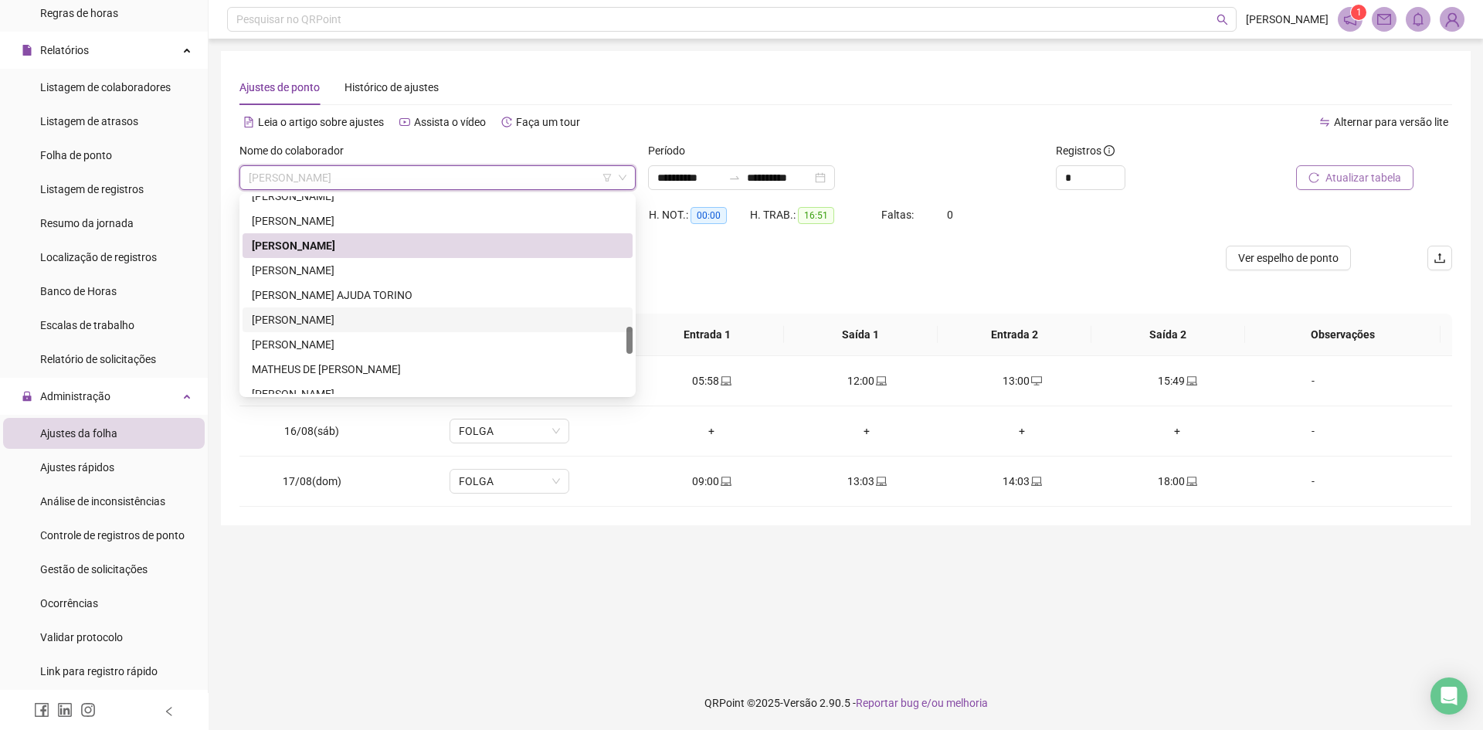
click at [823, 263] on div at bounding box center [694, 258] width 910 height 25
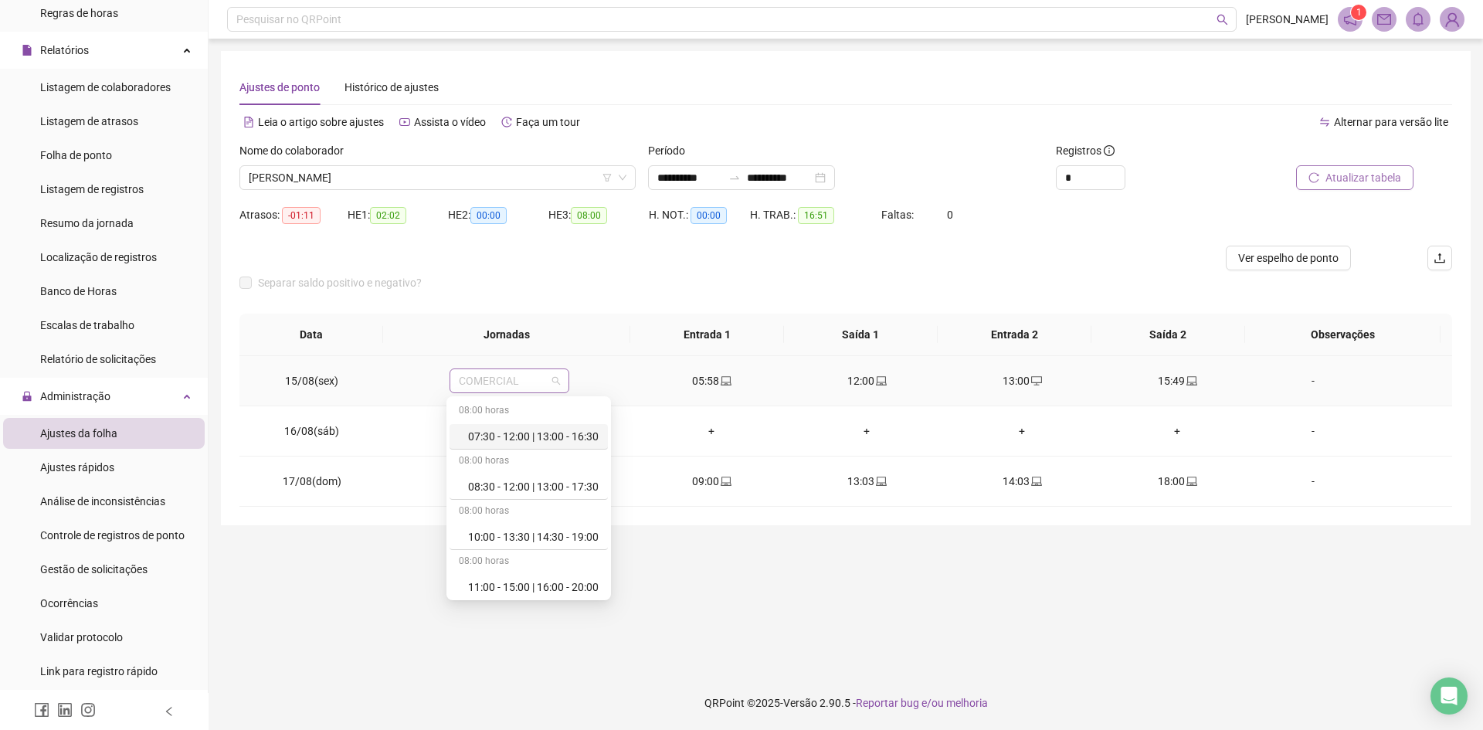
click at [507, 382] on span "COMERCIAL" at bounding box center [509, 380] width 101 height 23
click at [508, 495] on div "DIA" at bounding box center [533, 498] width 130 height 17
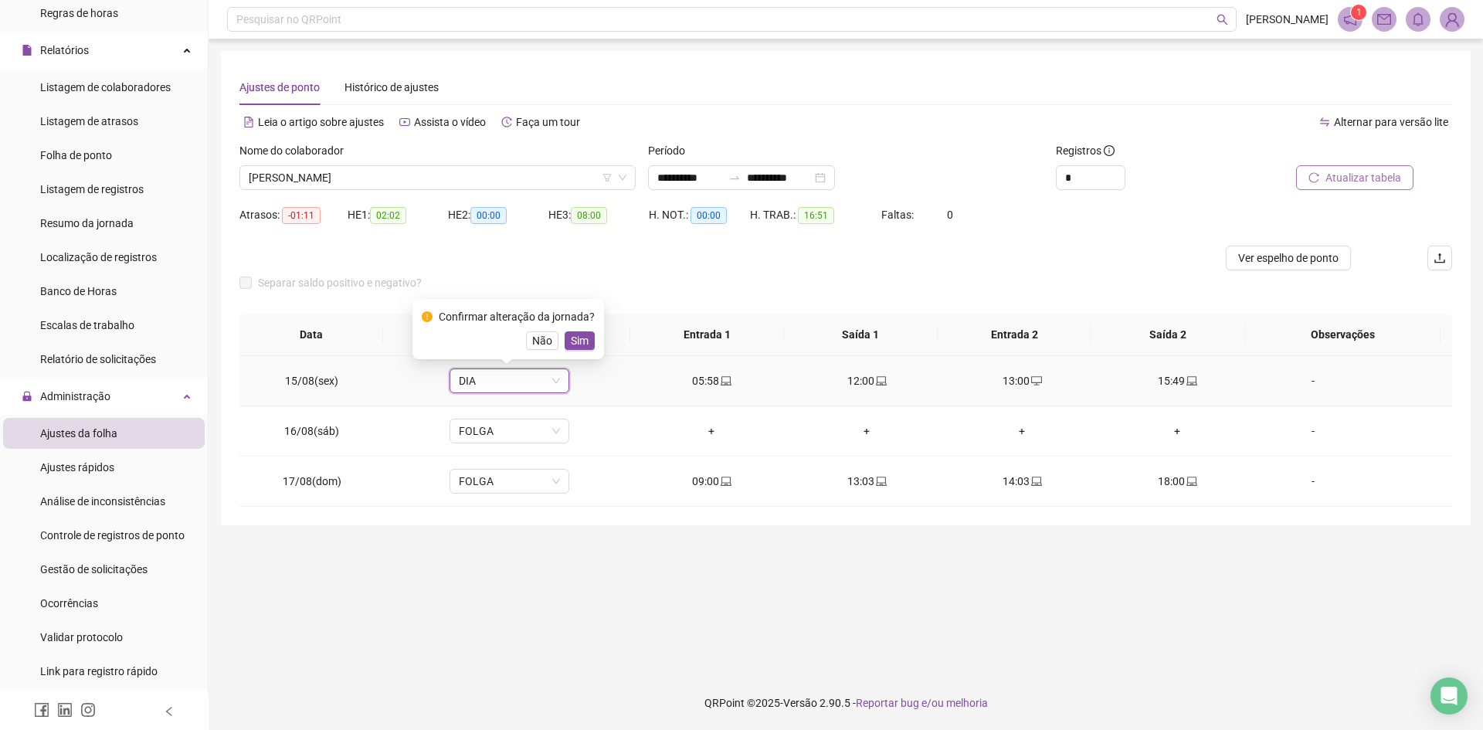
drag, startPoint x: 576, startPoint y: 334, endPoint x: 640, endPoint y: 319, distance: 65.7
click at [579, 334] on span "Sim" at bounding box center [580, 340] width 18 height 17
click at [1347, 167] on button "Atualizar tabela" at bounding box center [1354, 177] width 117 height 25
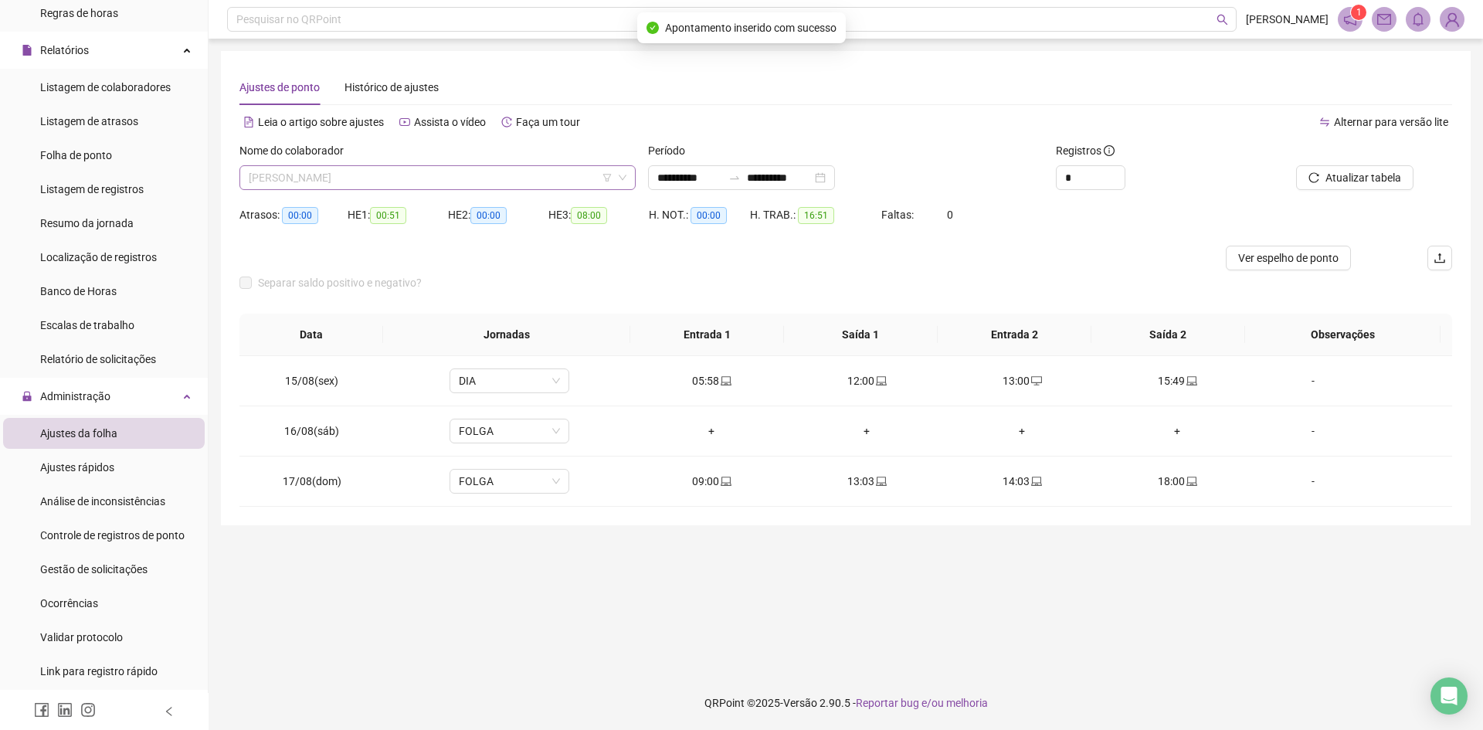
click at [330, 178] on span "[PERSON_NAME]" at bounding box center [438, 177] width 378 height 23
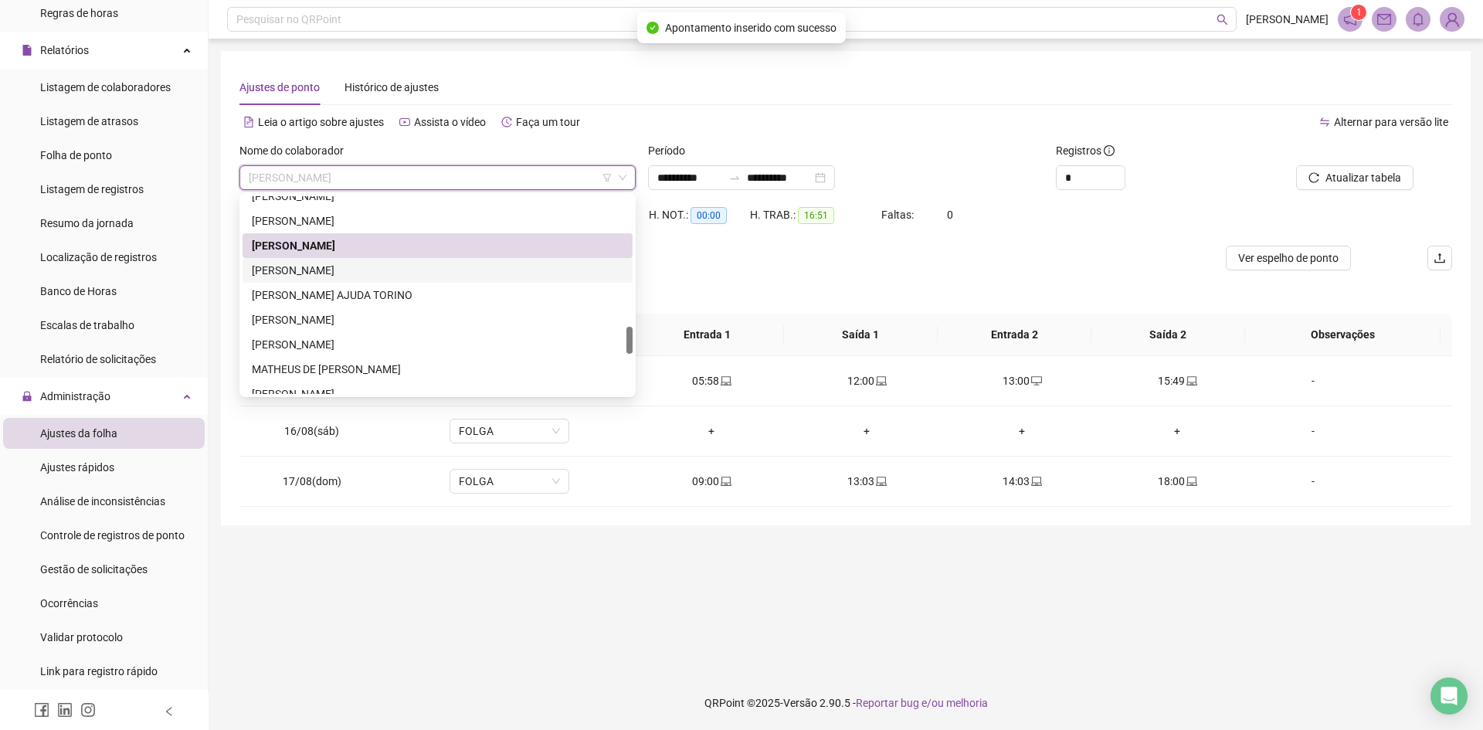
click at [344, 271] on div "[PERSON_NAME]" at bounding box center [437, 270] width 371 height 17
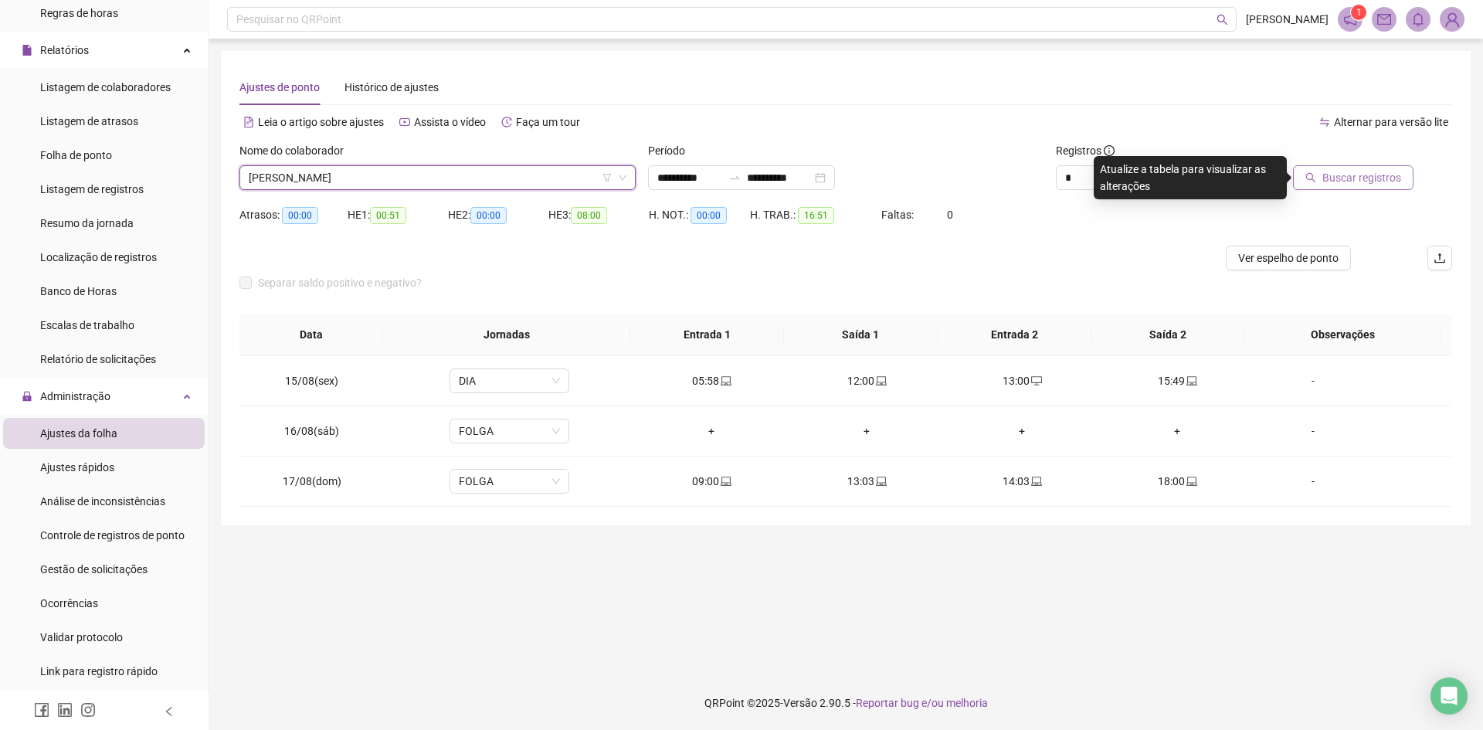
click at [1335, 175] on span "Buscar registros" at bounding box center [1361, 177] width 79 height 17
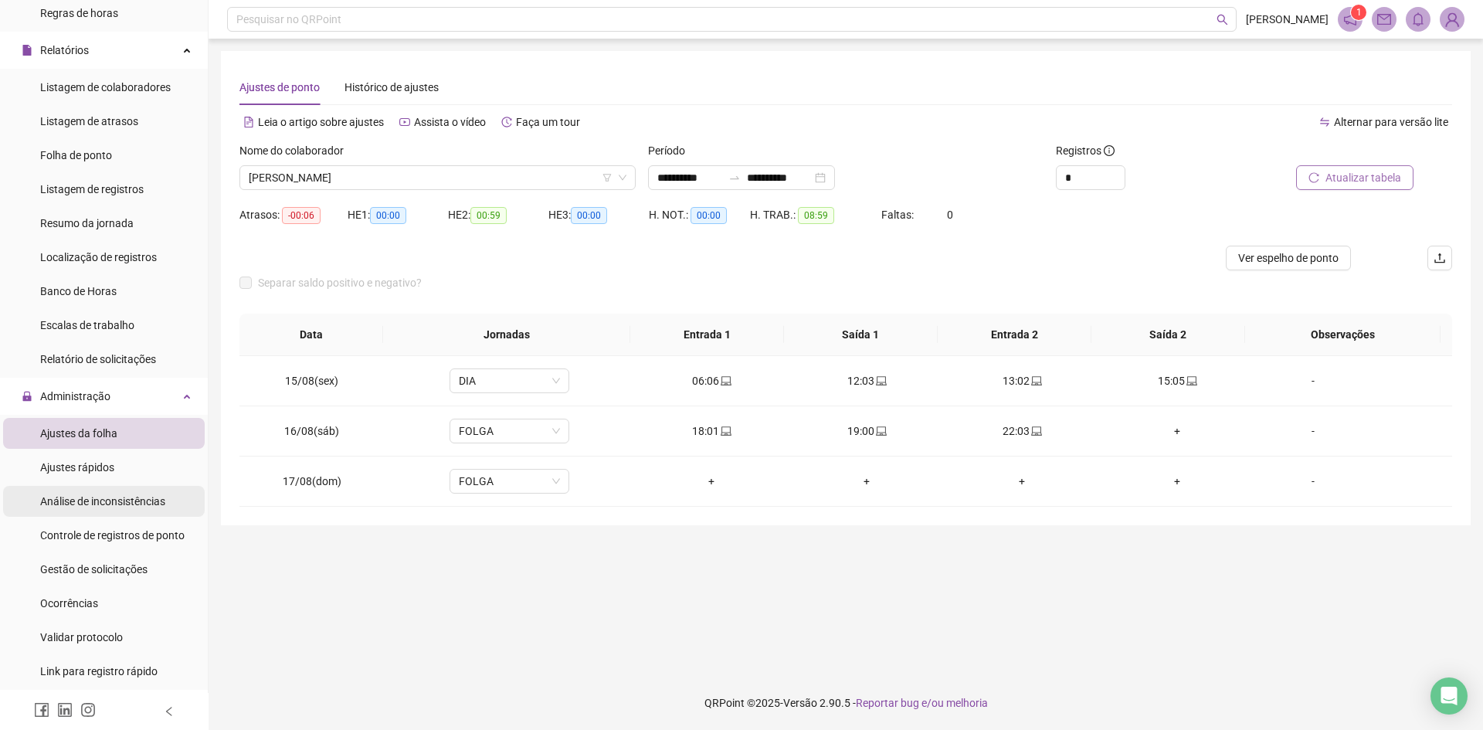
click at [107, 533] on span "Controle de registros de ponto" at bounding box center [112, 535] width 144 height 12
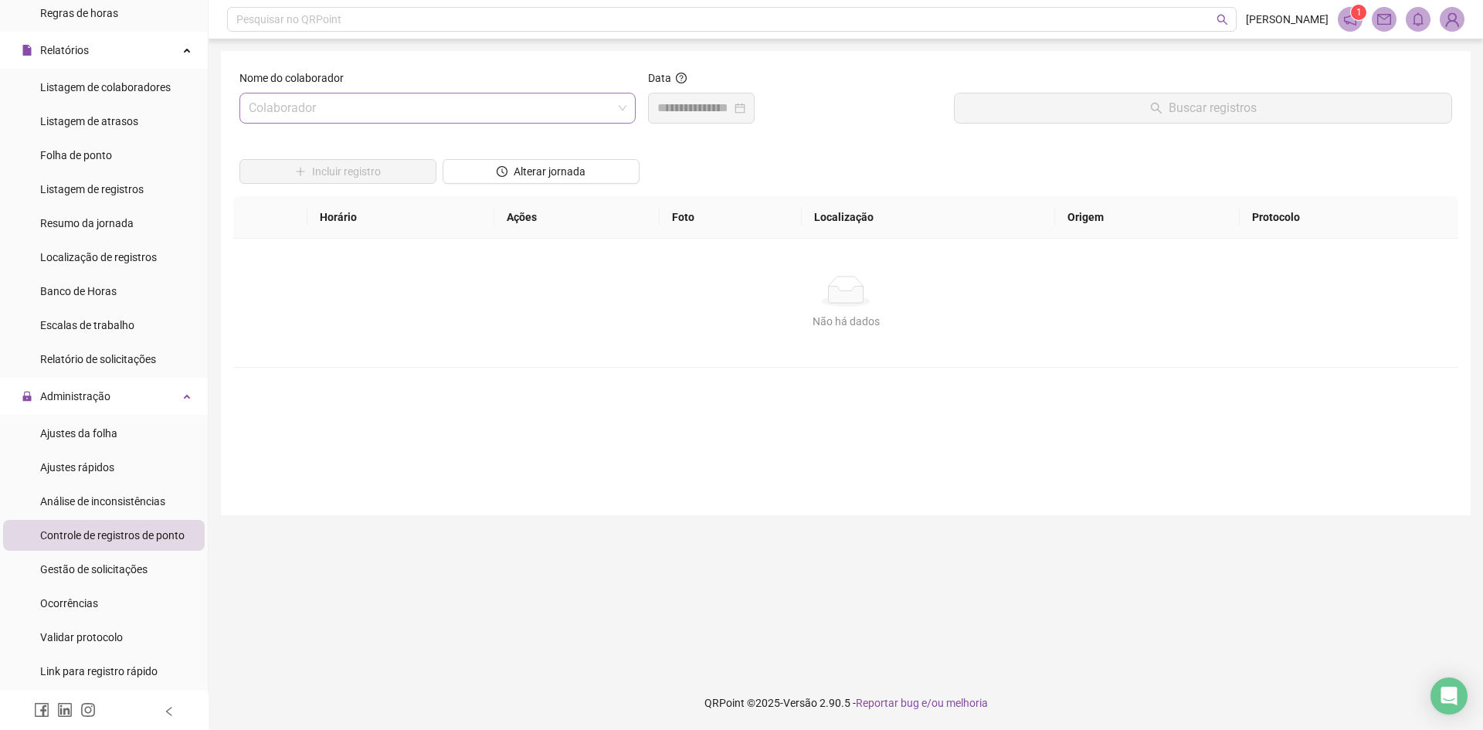
drag, startPoint x: 422, startPoint y: 124, endPoint x: 438, endPoint y: 120, distance: 16.1
click at [425, 124] on div "Nome do colaborador Colaborador" at bounding box center [437, 102] width 408 height 66
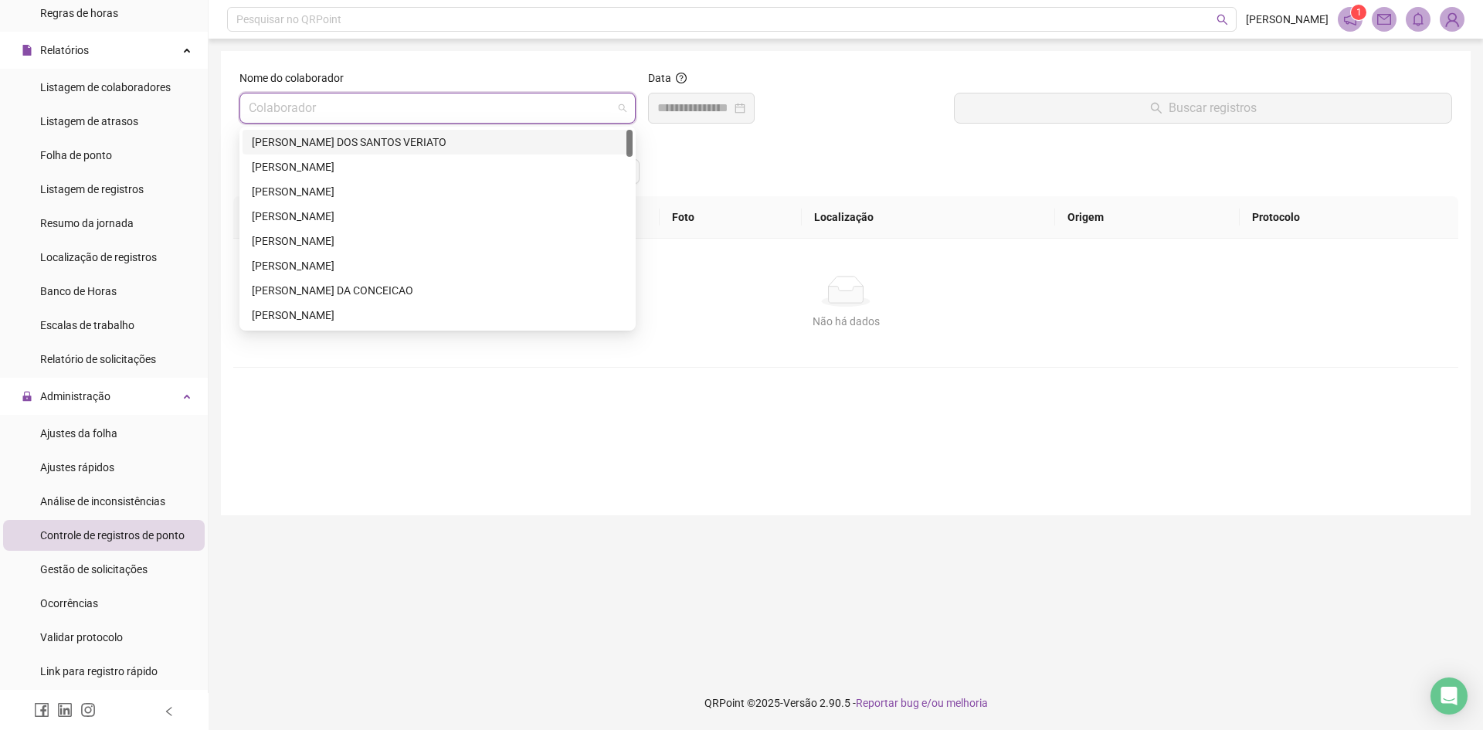
click at [447, 105] on input "search" at bounding box center [431, 107] width 364 height 29
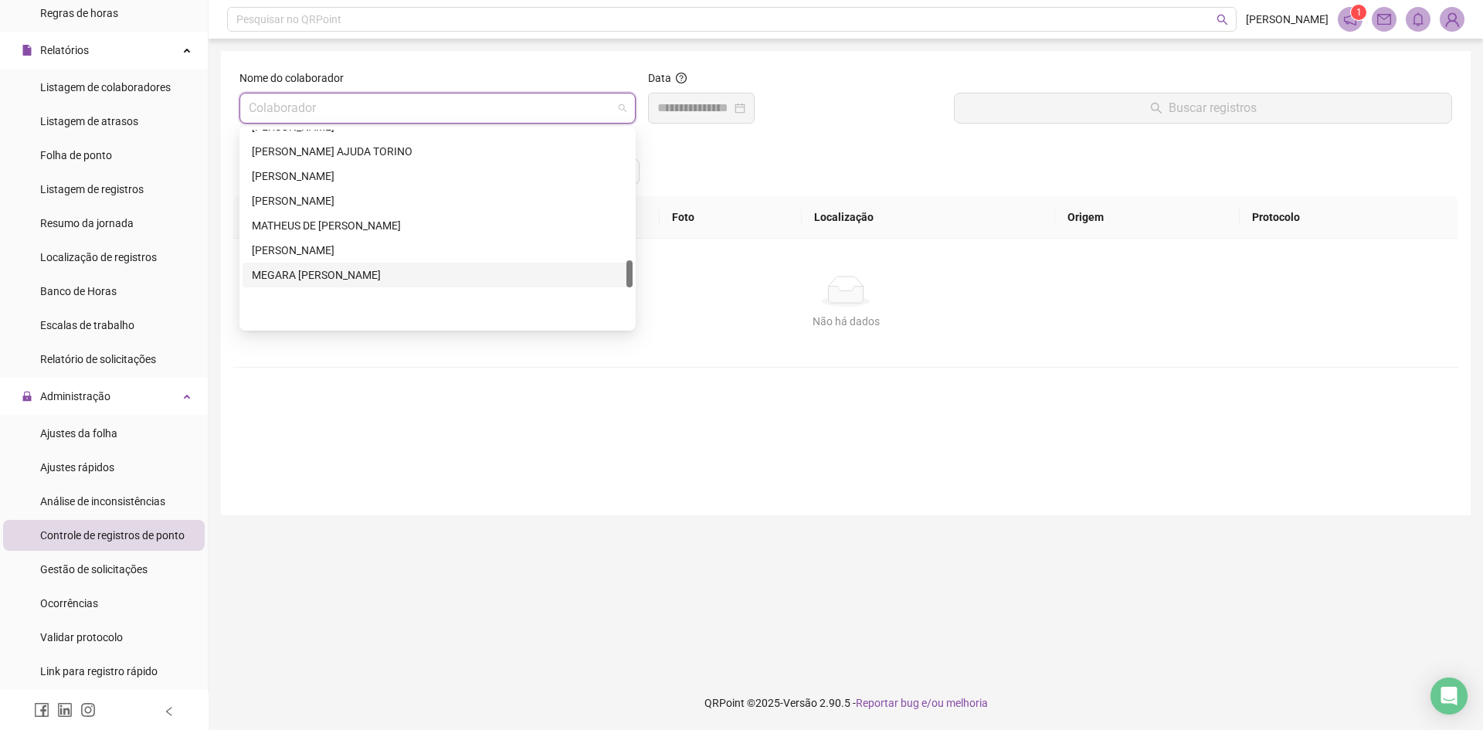
scroll to position [927, 0]
click at [385, 202] on div "[PERSON_NAME]" at bounding box center [437, 203] width 371 height 17
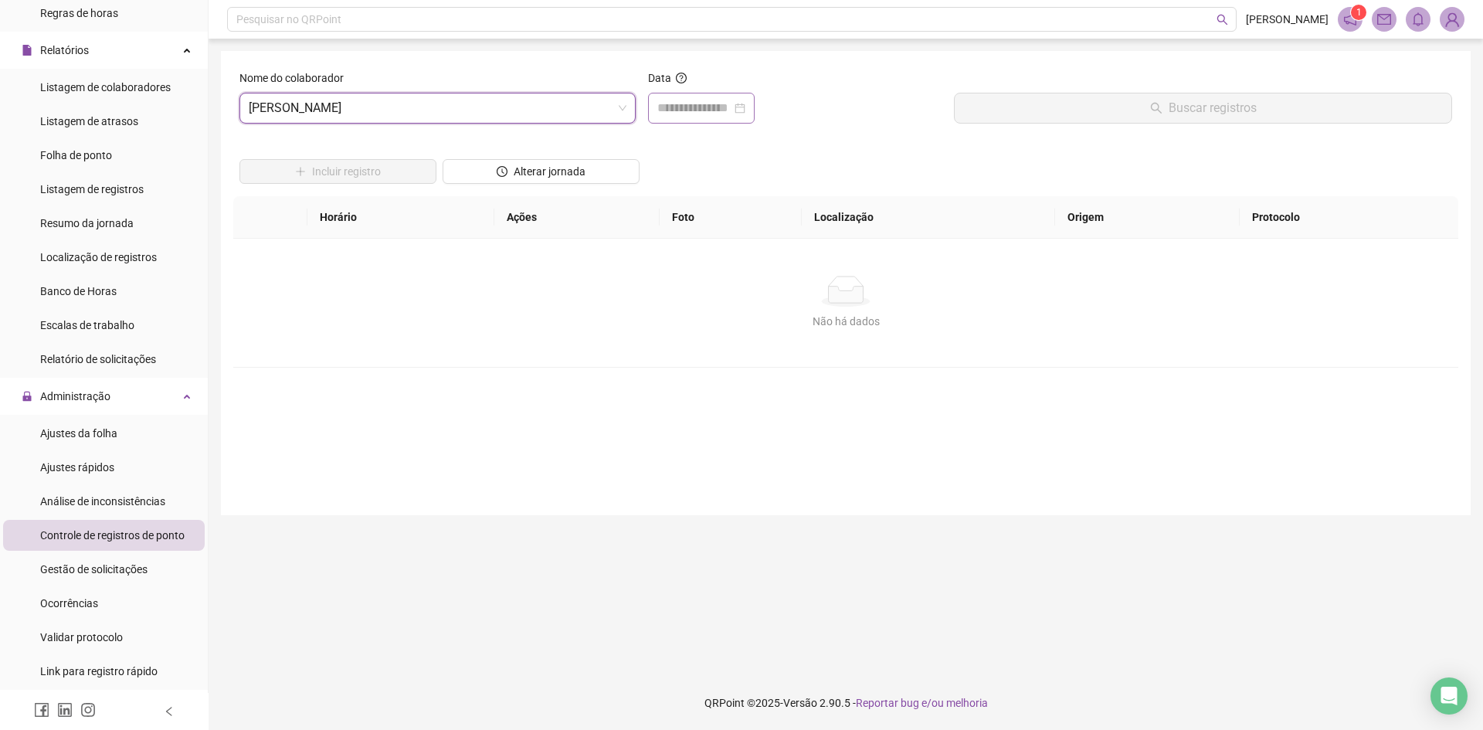
click at [726, 93] on div at bounding box center [701, 108] width 107 height 31
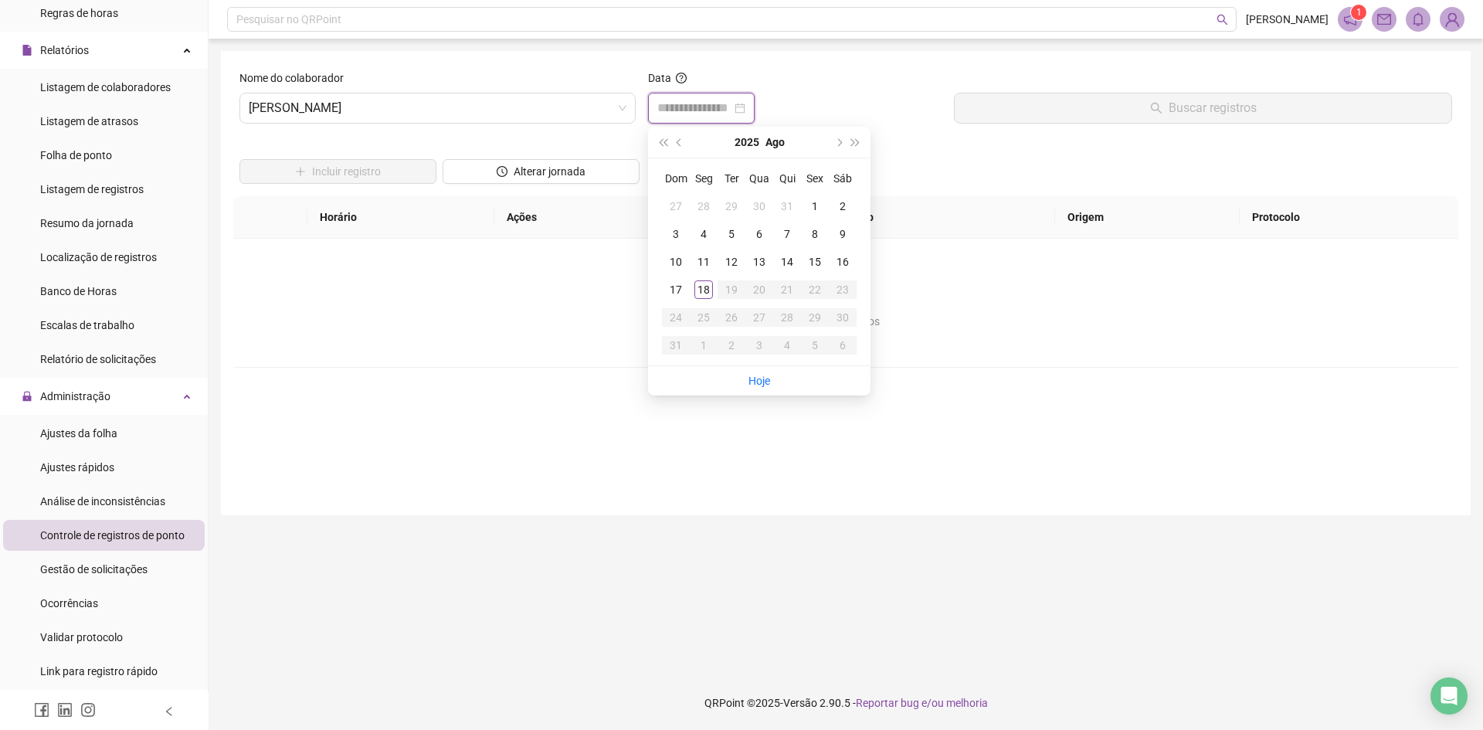
type input "**********"
click at [850, 259] on div "16" at bounding box center [842, 261] width 19 height 19
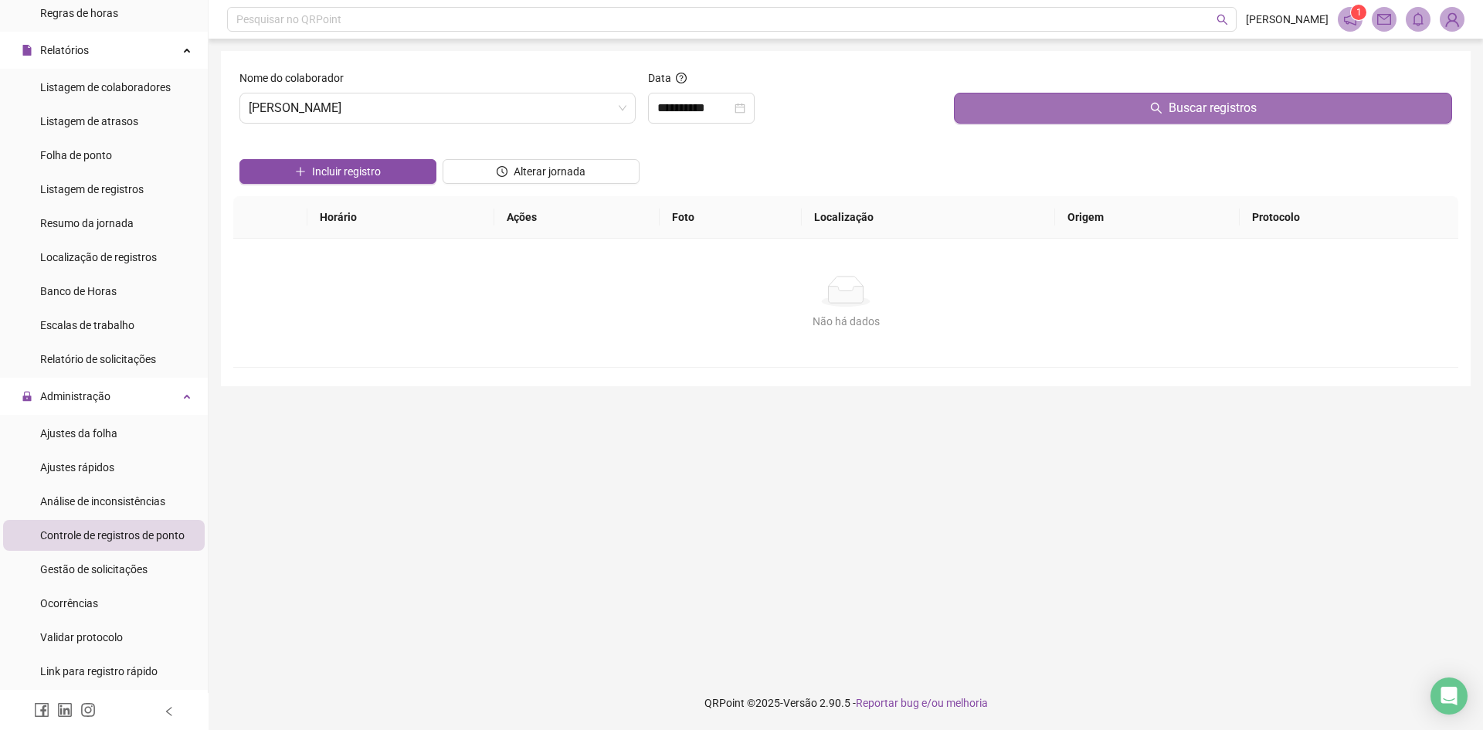
click at [1067, 101] on button "Buscar registros" at bounding box center [1203, 108] width 498 height 31
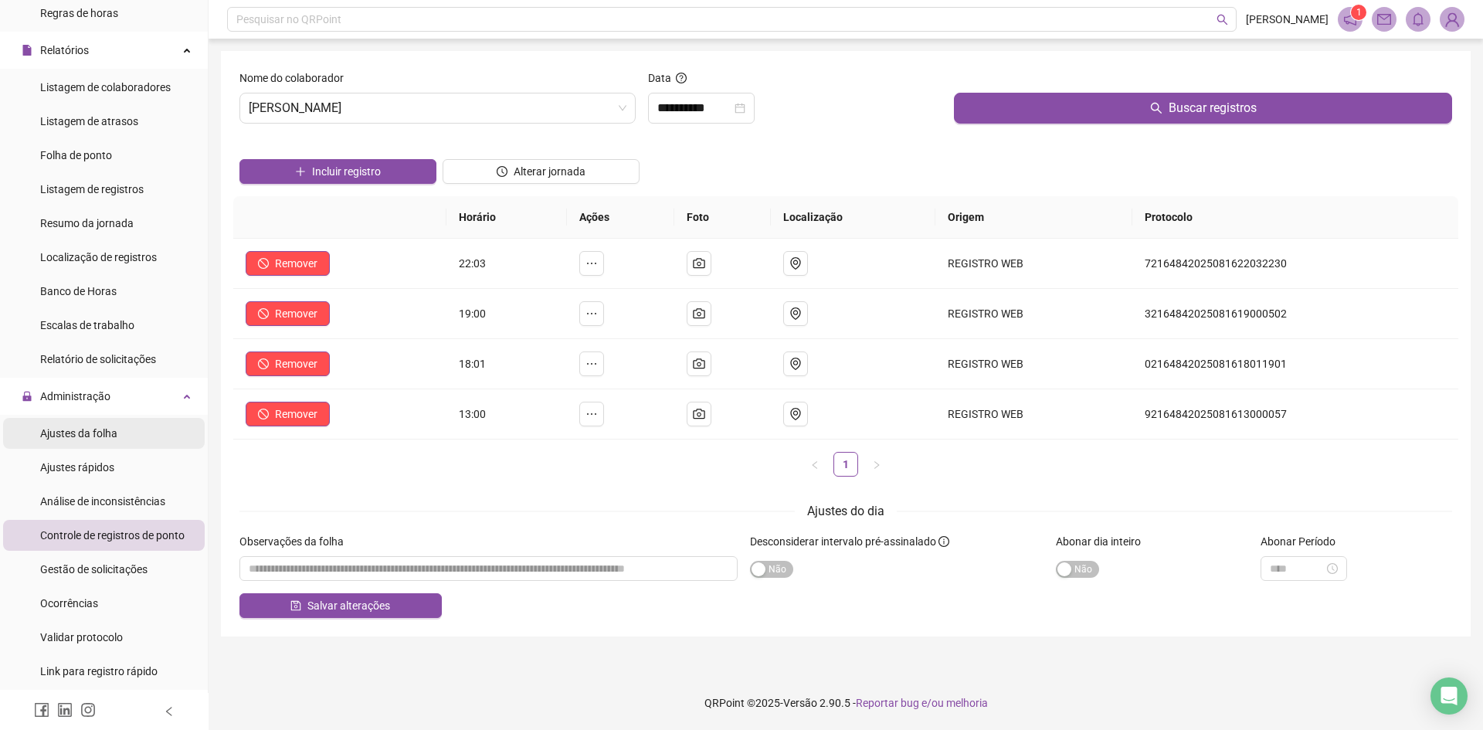
click at [71, 421] on div "Ajustes da folha" at bounding box center [78, 433] width 77 height 31
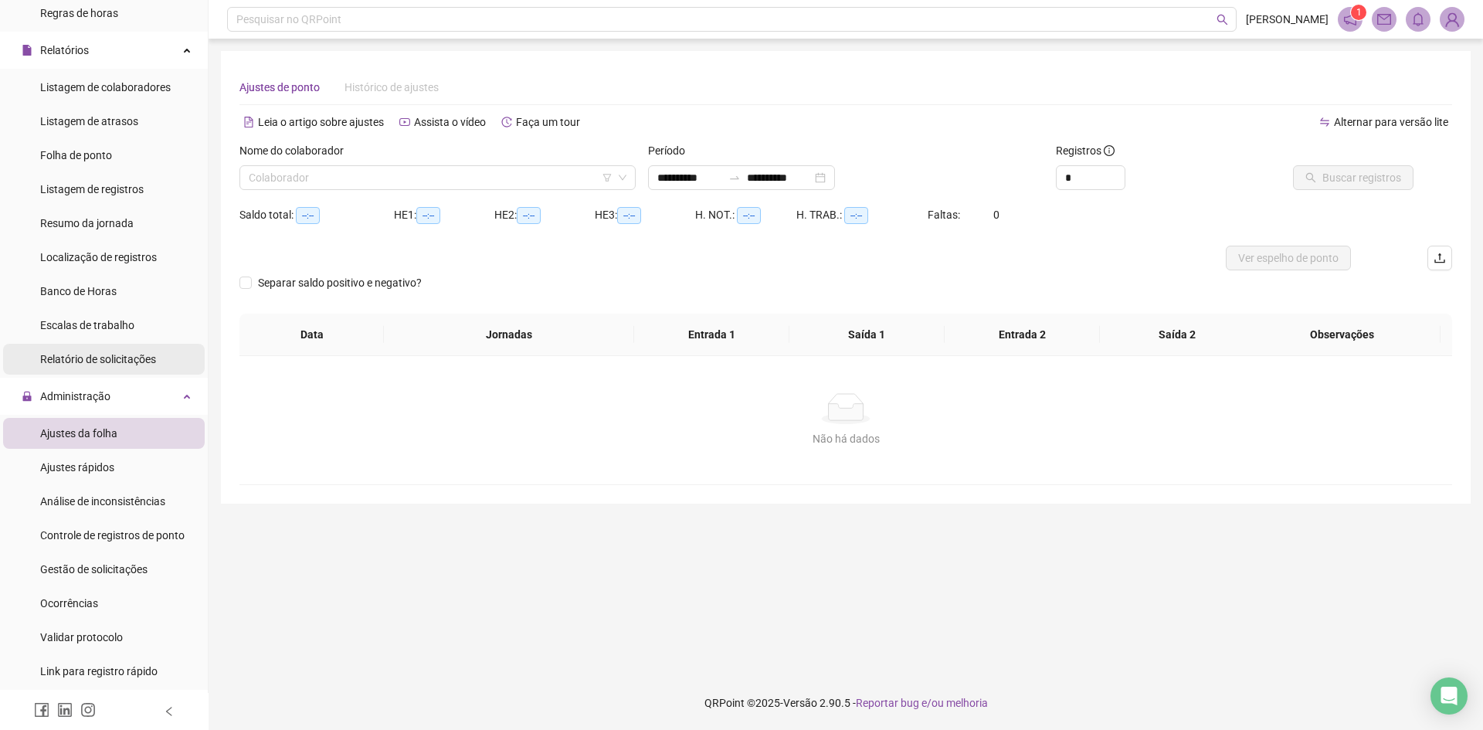
type input "**********"
click at [363, 151] on div "Nome do colaborador" at bounding box center [437, 153] width 396 height 23
click at [364, 167] on input "search" at bounding box center [431, 177] width 364 height 23
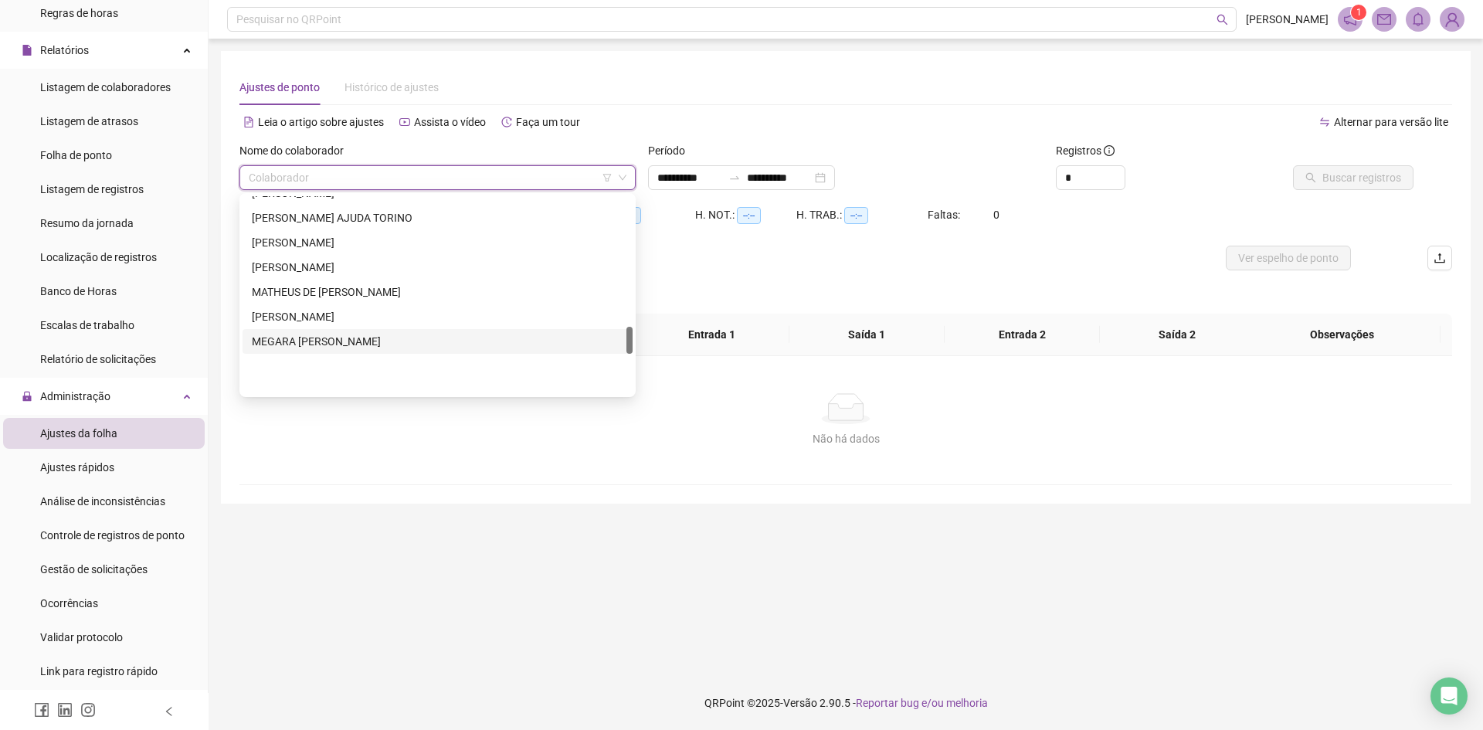
scroll to position [927, 0]
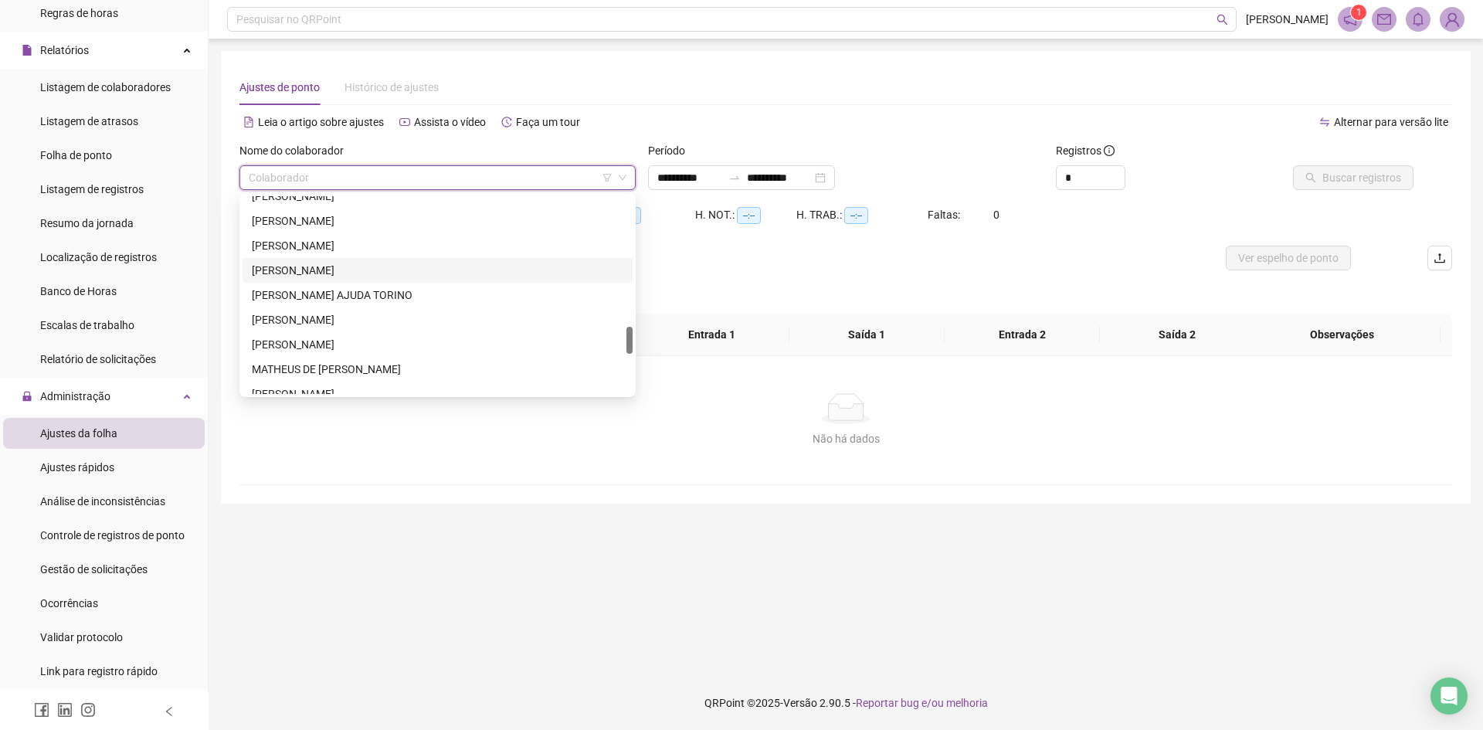
click at [336, 269] on div "[PERSON_NAME]" at bounding box center [437, 270] width 371 height 17
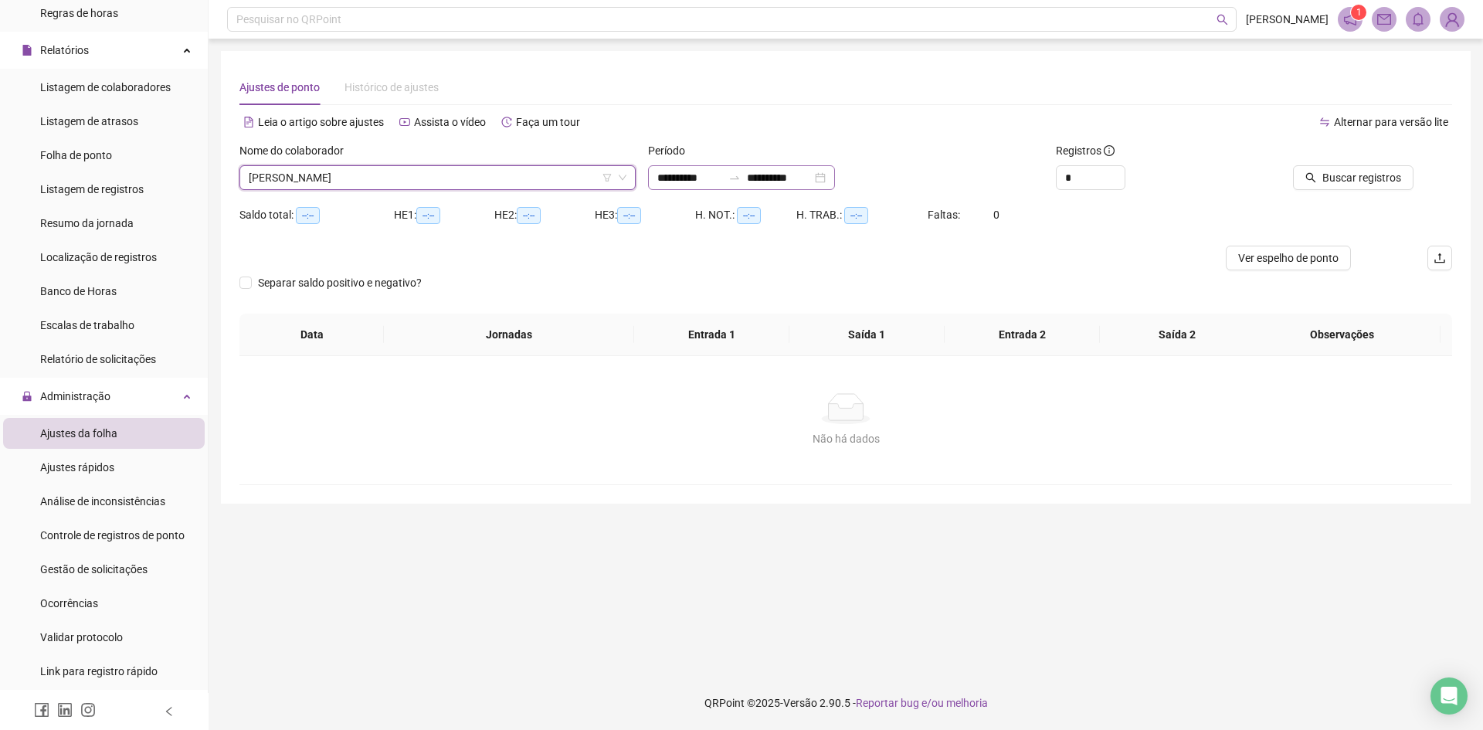
click at [739, 167] on div "**********" at bounding box center [741, 177] width 187 height 25
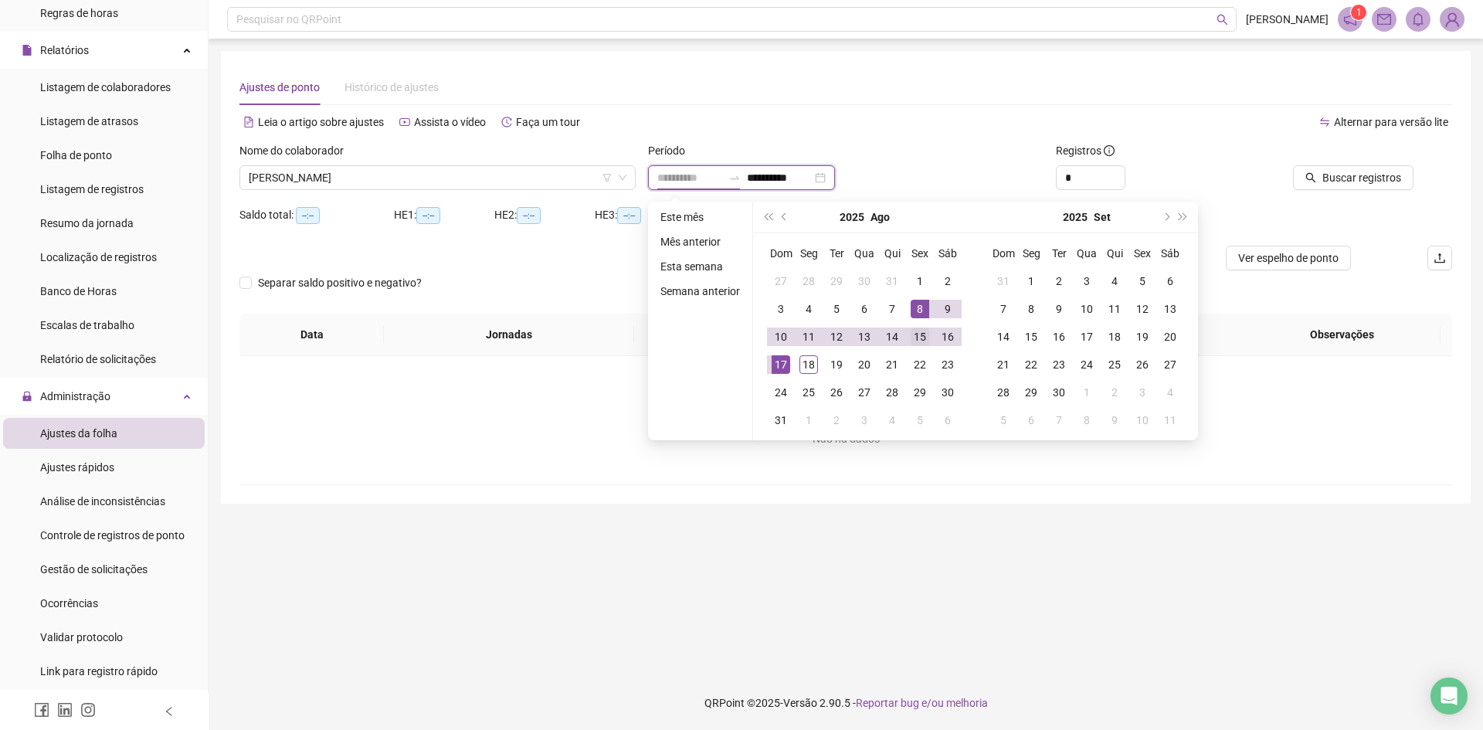
type input "**********"
click at [923, 334] on div "15" at bounding box center [919, 336] width 19 height 19
type input "**********"
click at [776, 358] on div "17" at bounding box center [780, 364] width 19 height 19
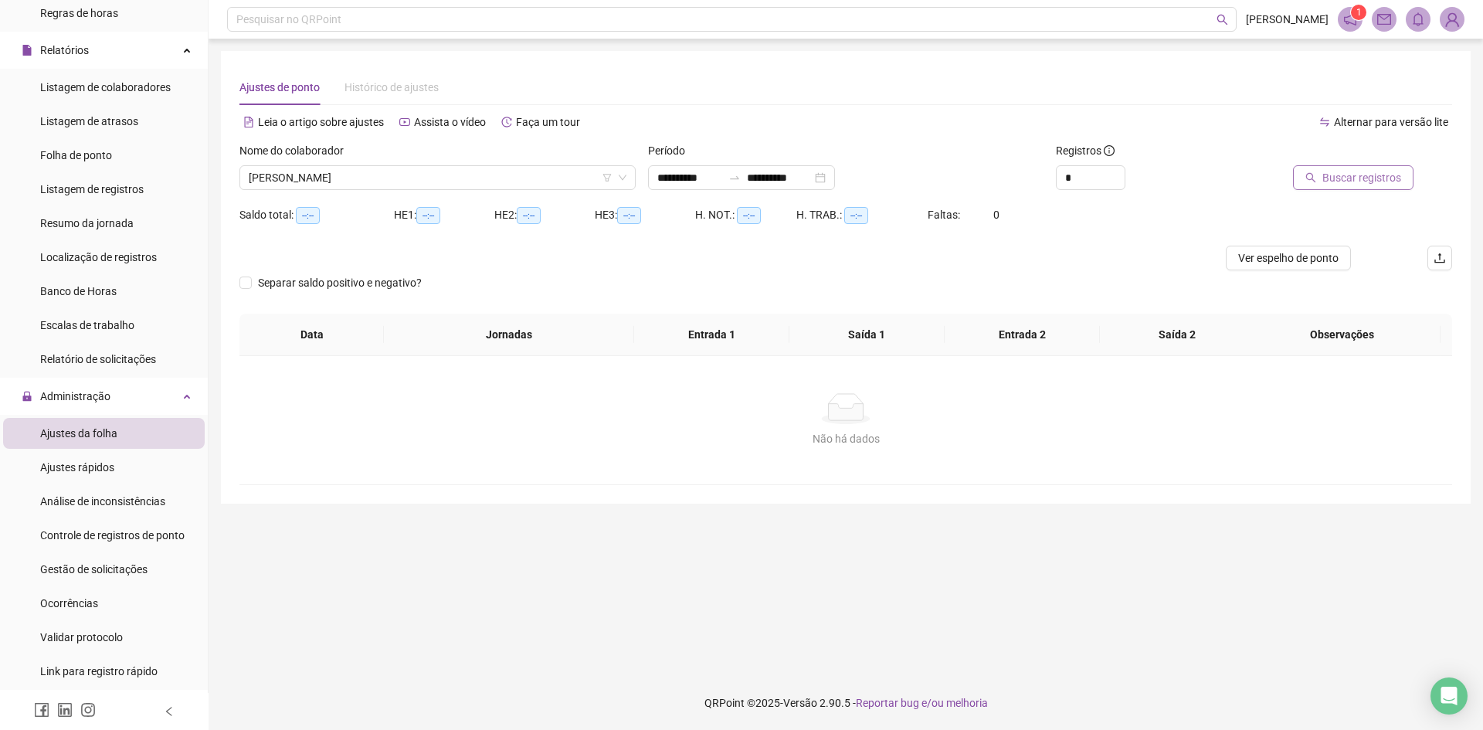
click at [1357, 178] on span "Buscar registros" at bounding box center [1361, 177] width 79 height 17
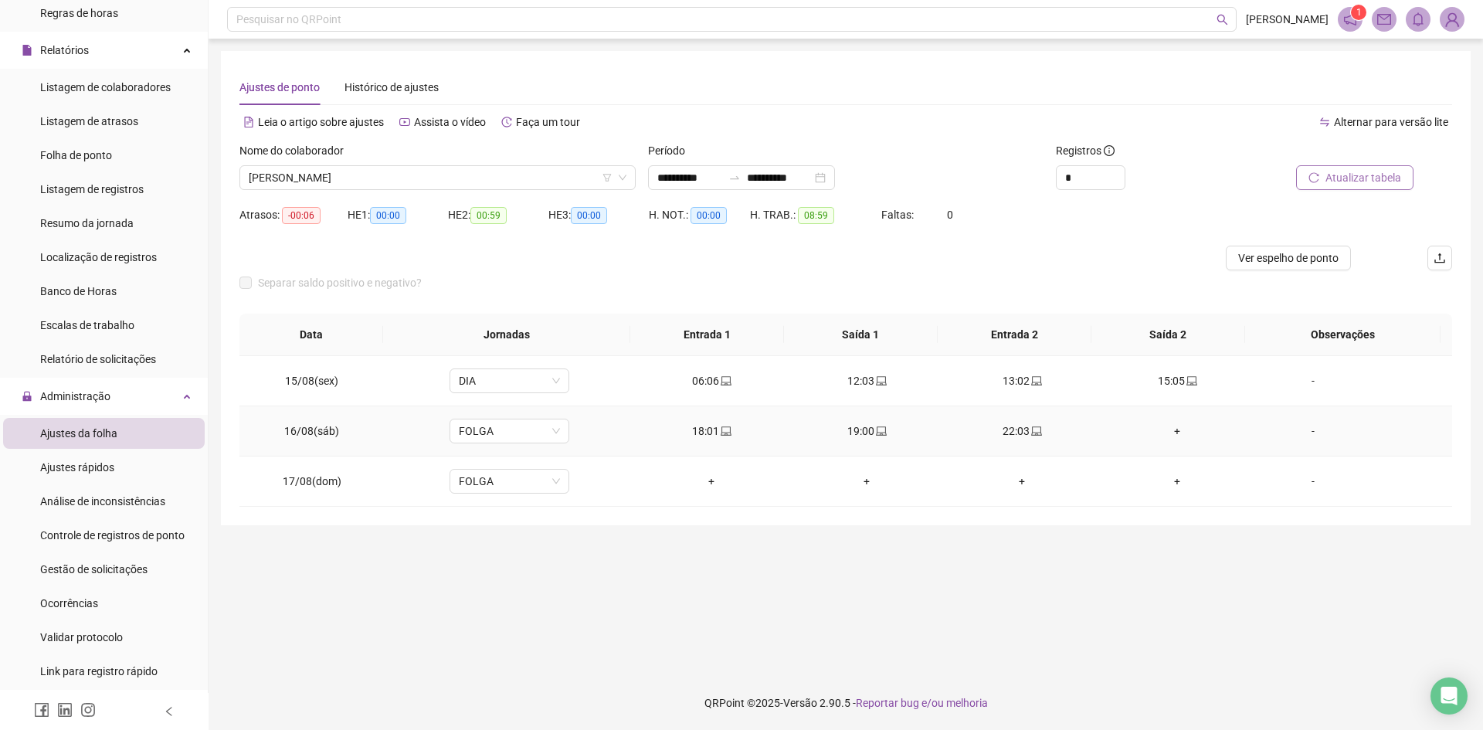
click at [1170, 425] on div "+" at bounding box center [1177, 430] width 130 height 17
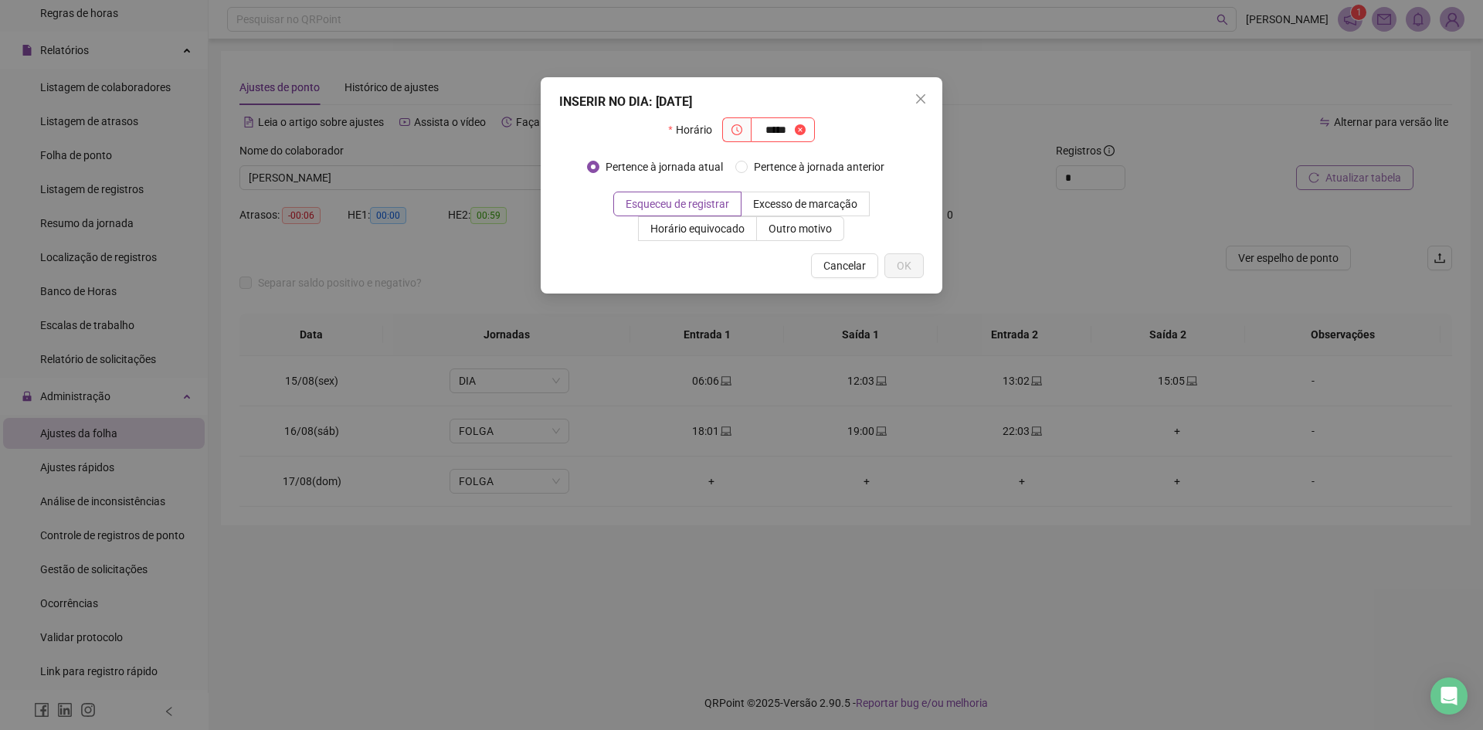
type input "*****"
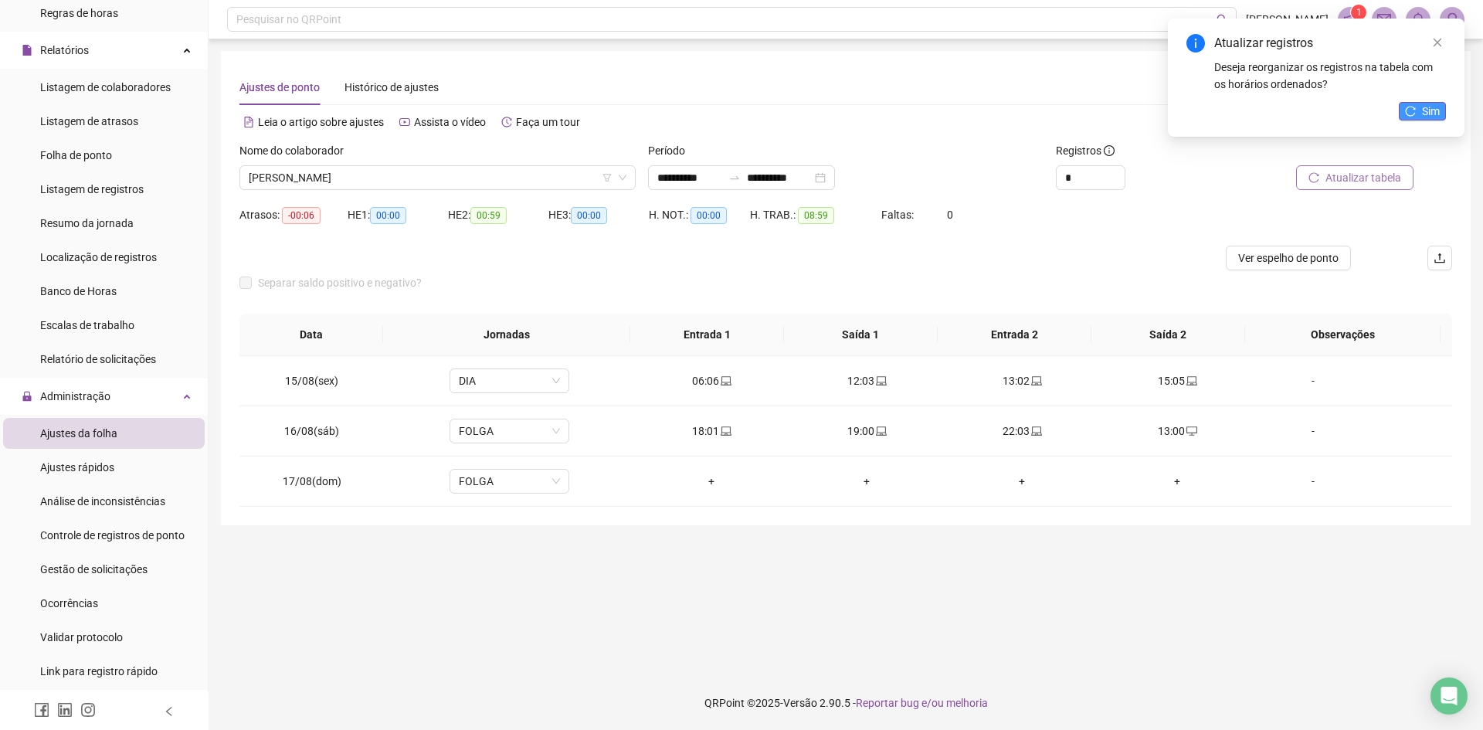
click at [1418, 111] on button "Sim" at bounding box center [1421, 111] width 47 height 19
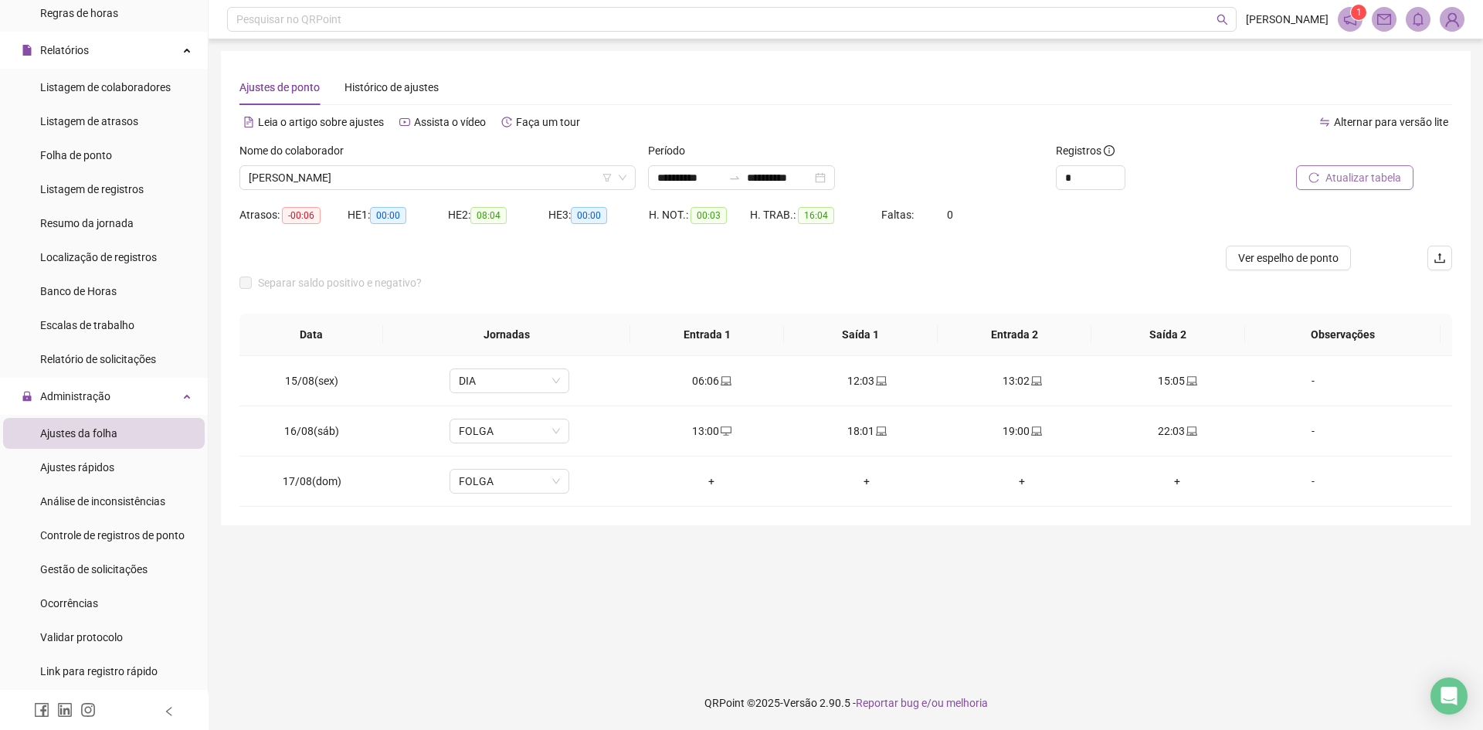
click at [1344, 185] on span "Atualizar tabela" at bounding box center [1363, 177] width 76 height 17
click at [400, 178] on span "[PERSON_NAME]" at bounding box center [438, 177] width 378 height 23
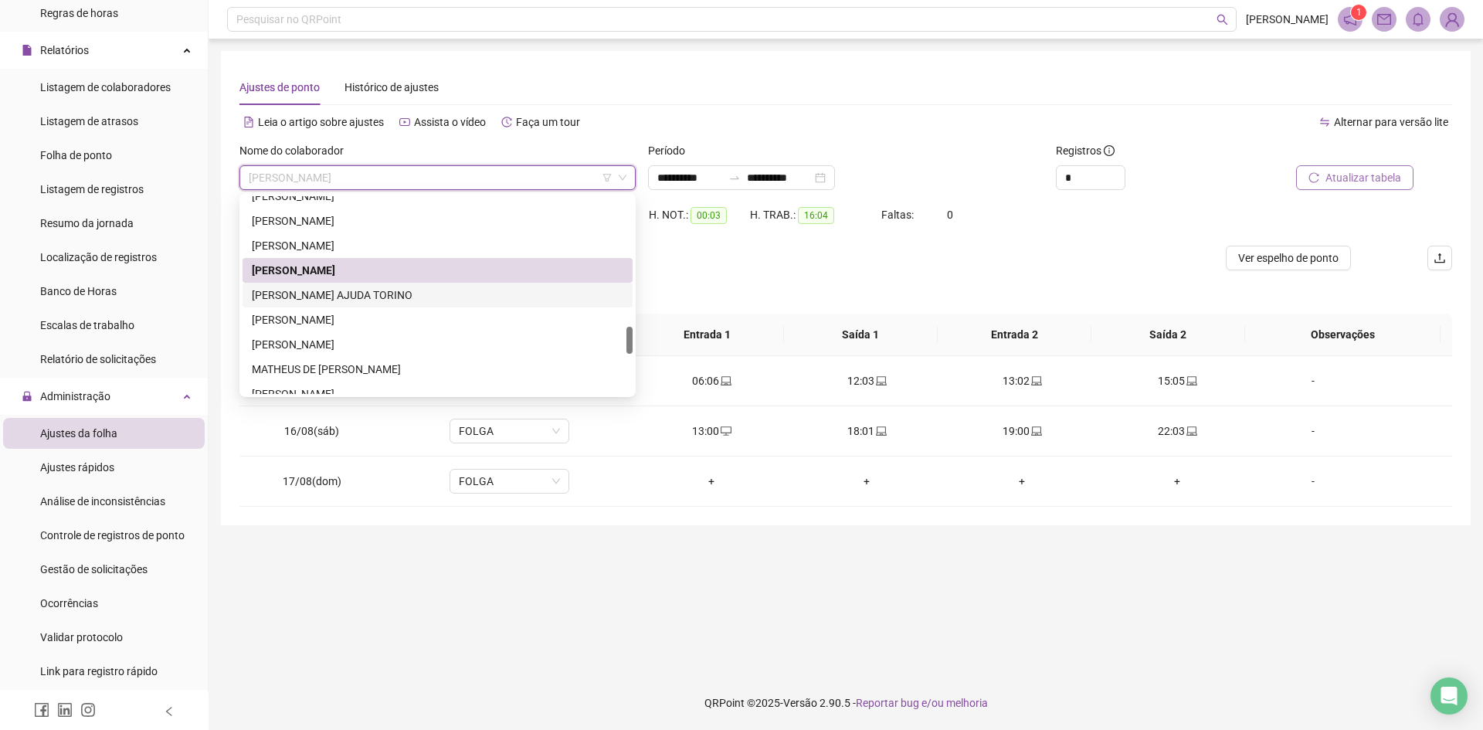
click at [381, 293] on div "[PERSON_NAME] AJUDA TORINO" at bounding box center [437, 294] width 371 height 17
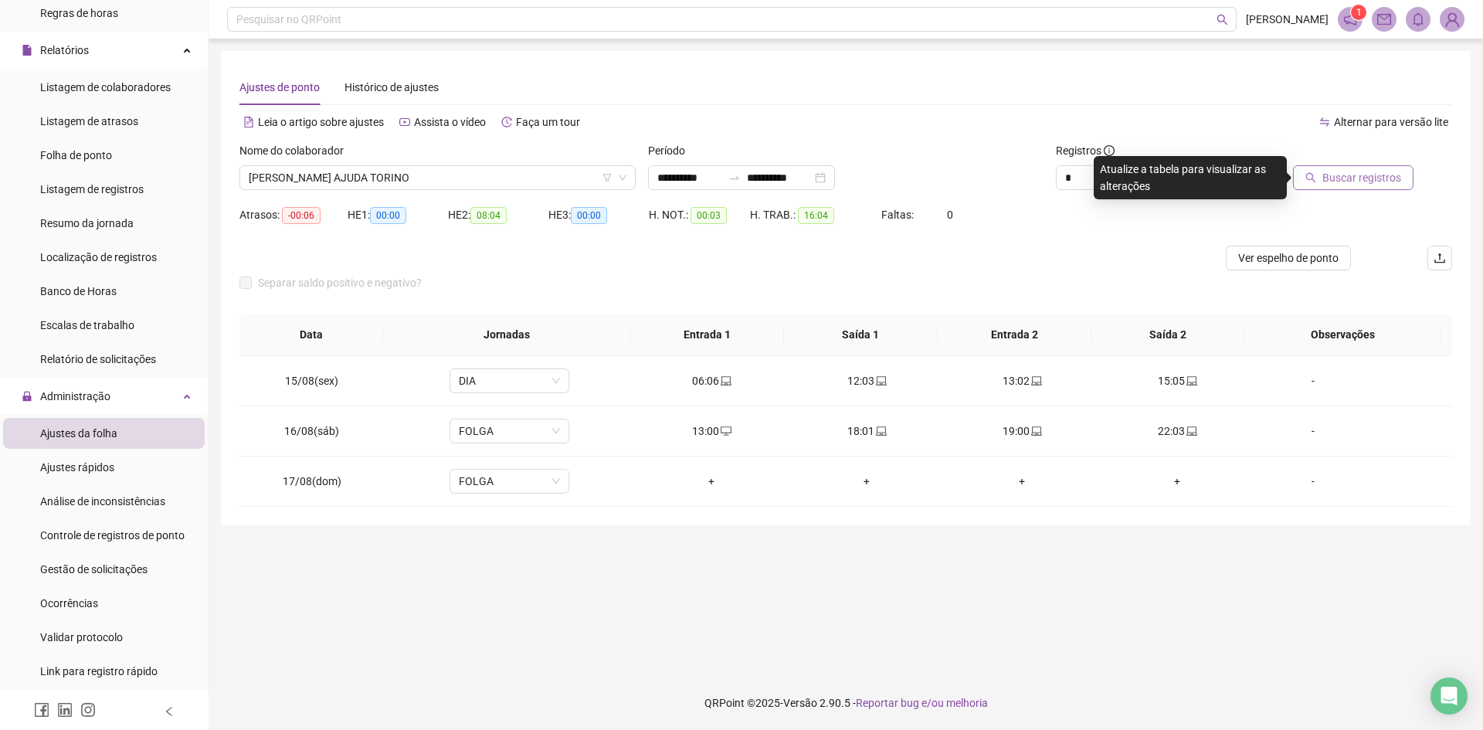
click at [1378, 172] on span "Buscar registros" at bounding box center [1361, 177] width 79 height 17
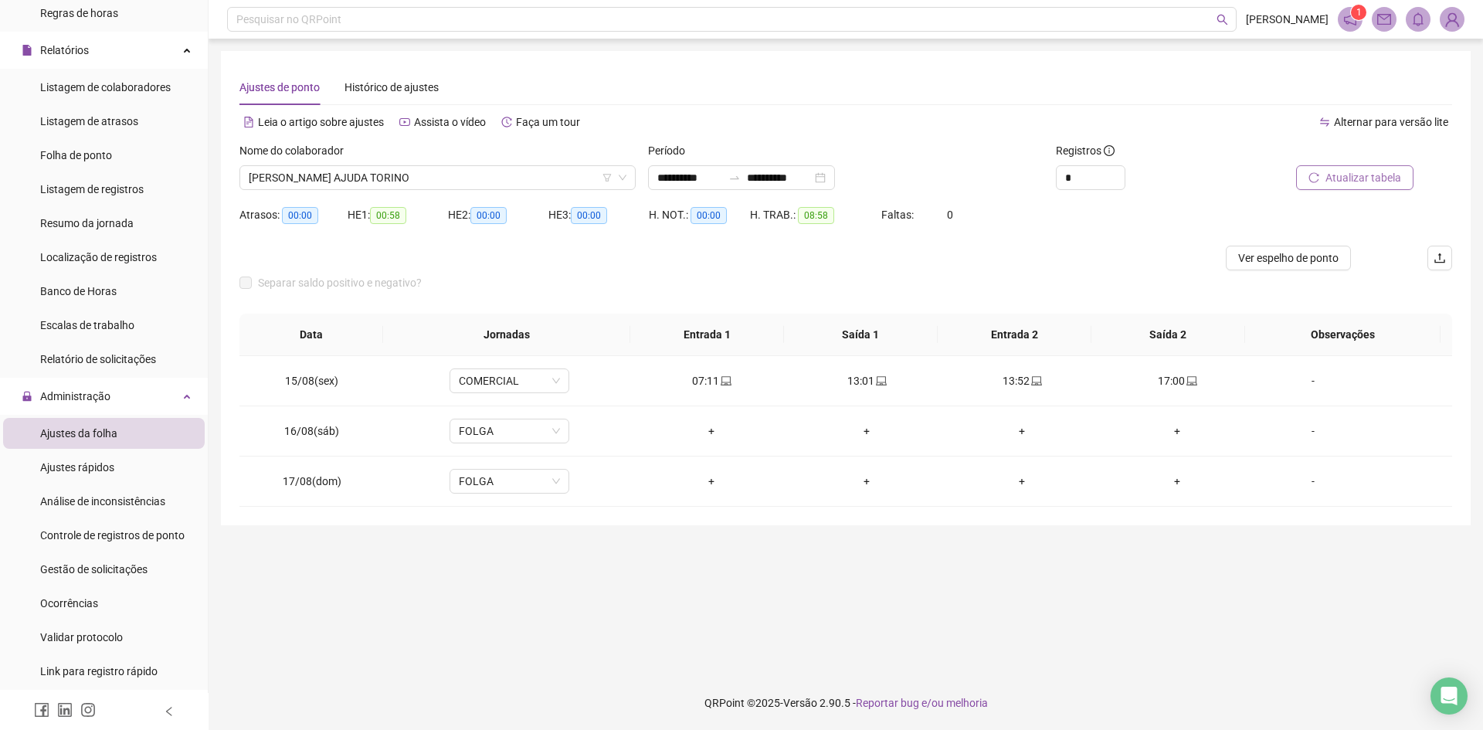
click at [429, 172] on span "[PERSON_NAME] AJUDA TORINO" at bounding box center [438, 177] width 378 height 23
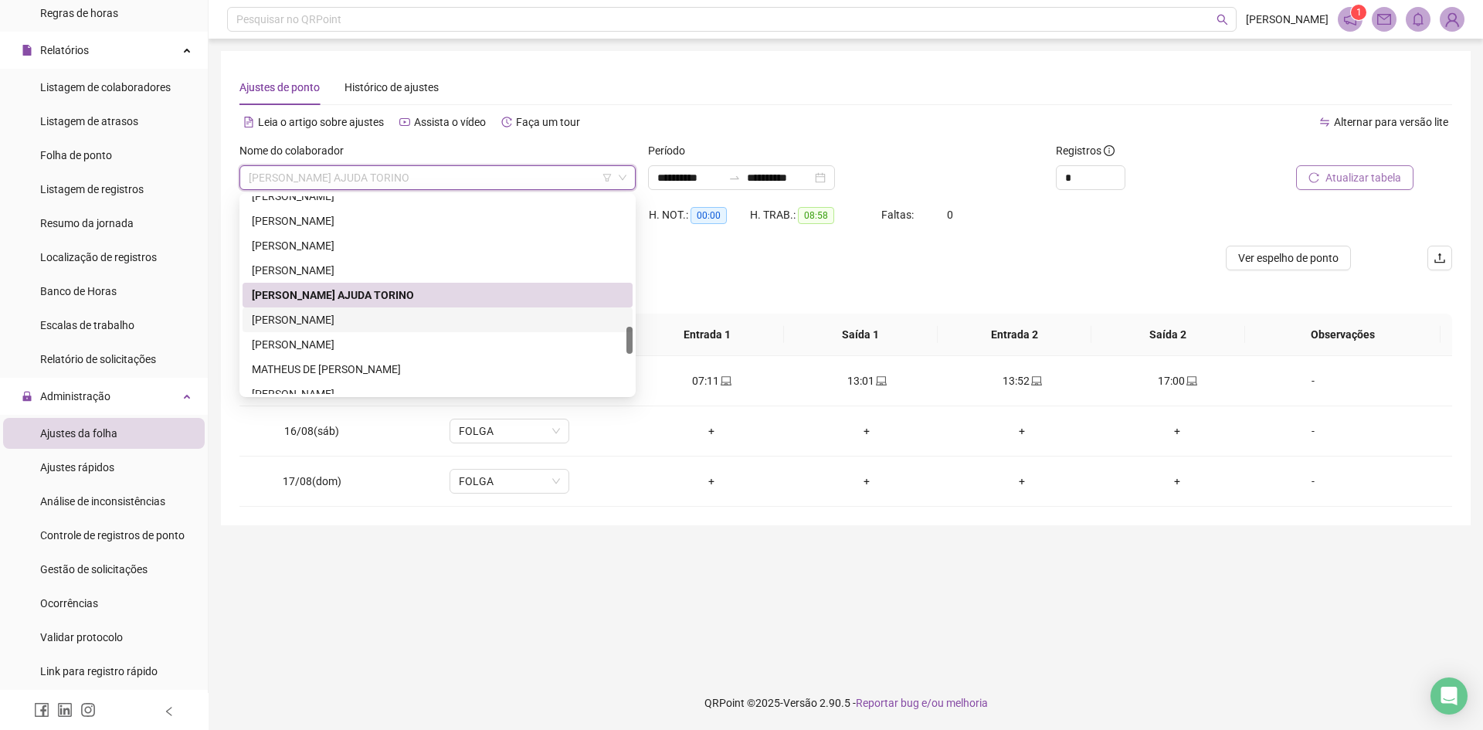
click at [353, 327] on div "[PERSON_NAME]" at bounding box center [437, 319] width 371 height 17
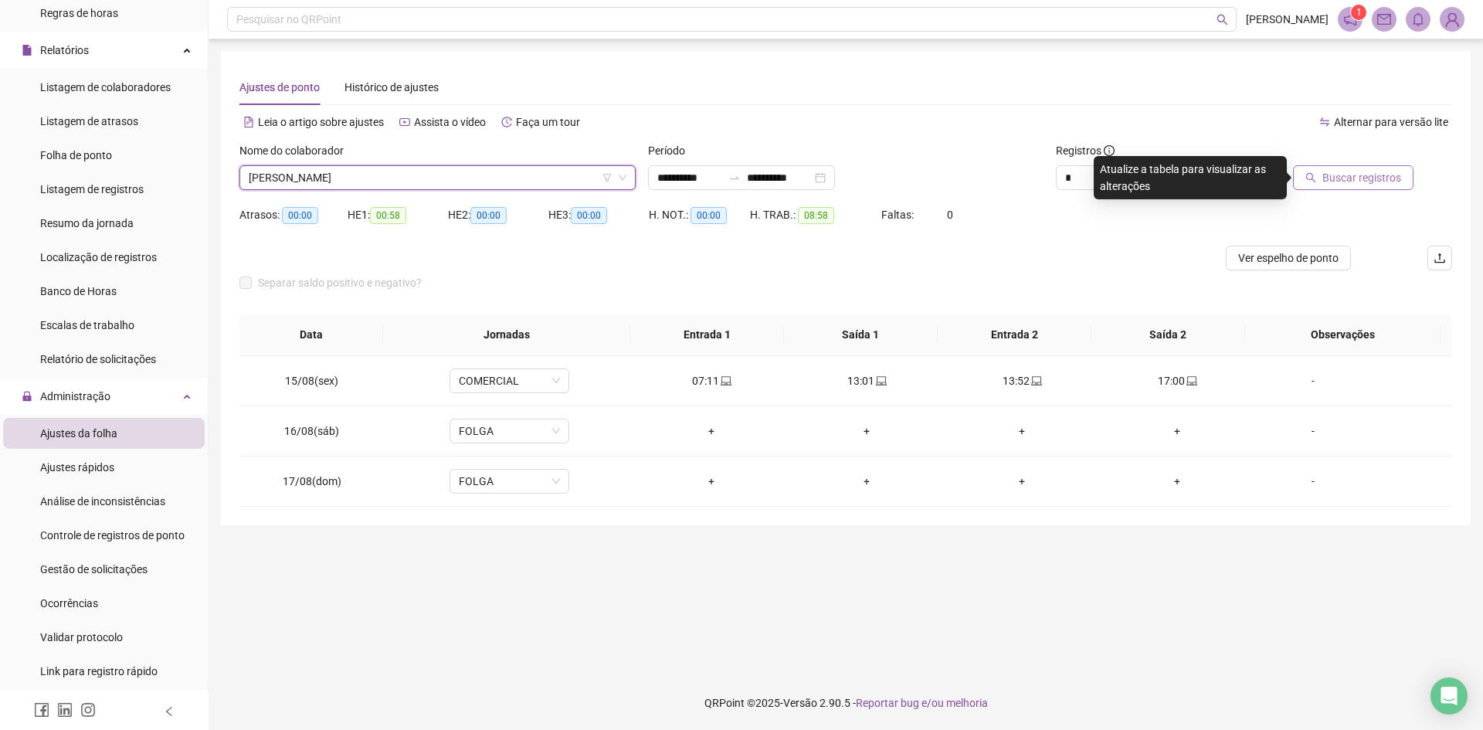
click at [1352, 172] on span "Buscar registros" at bounding box center [1361, 177] width 79 height 17
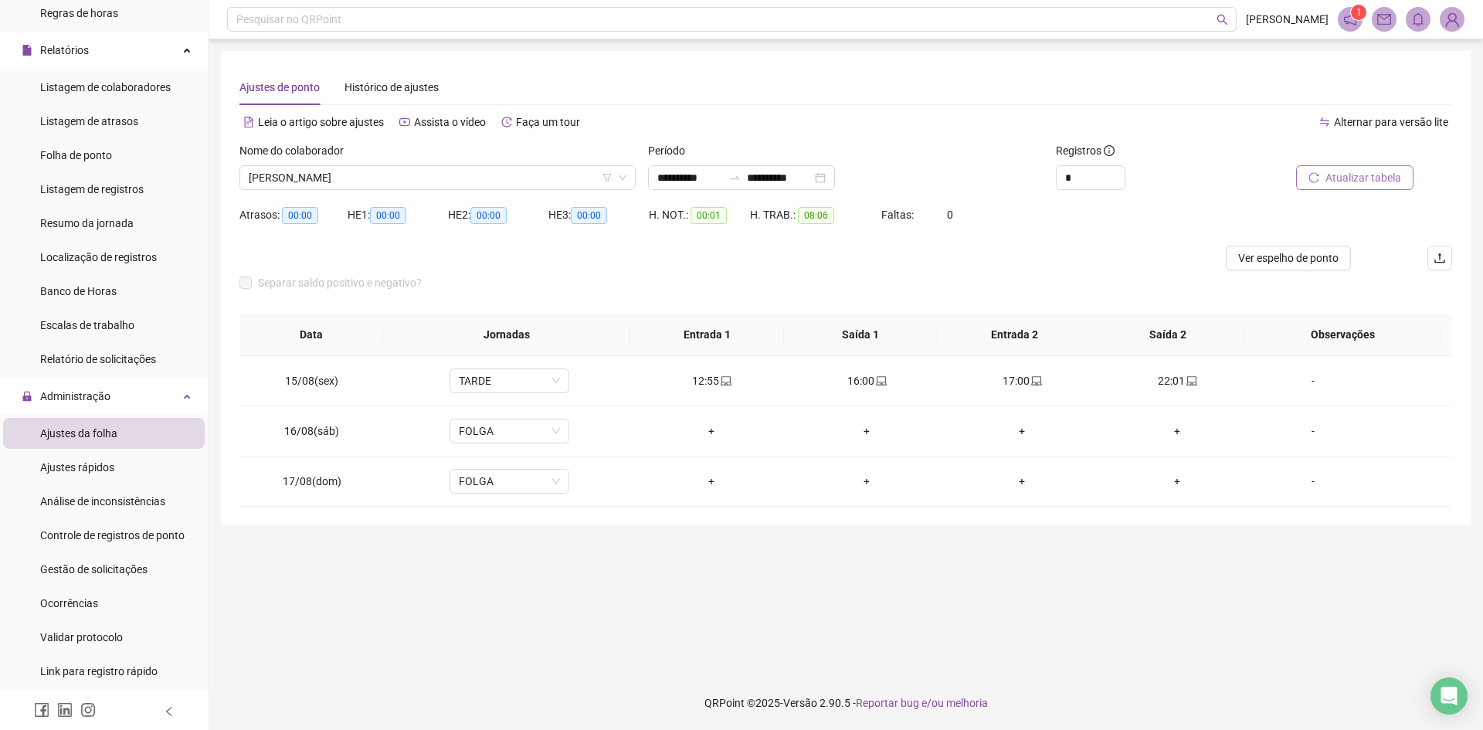
click at [409, 171] on span "[PERSON_NAME]" at bounding box center [438, 177] width 378 height 23
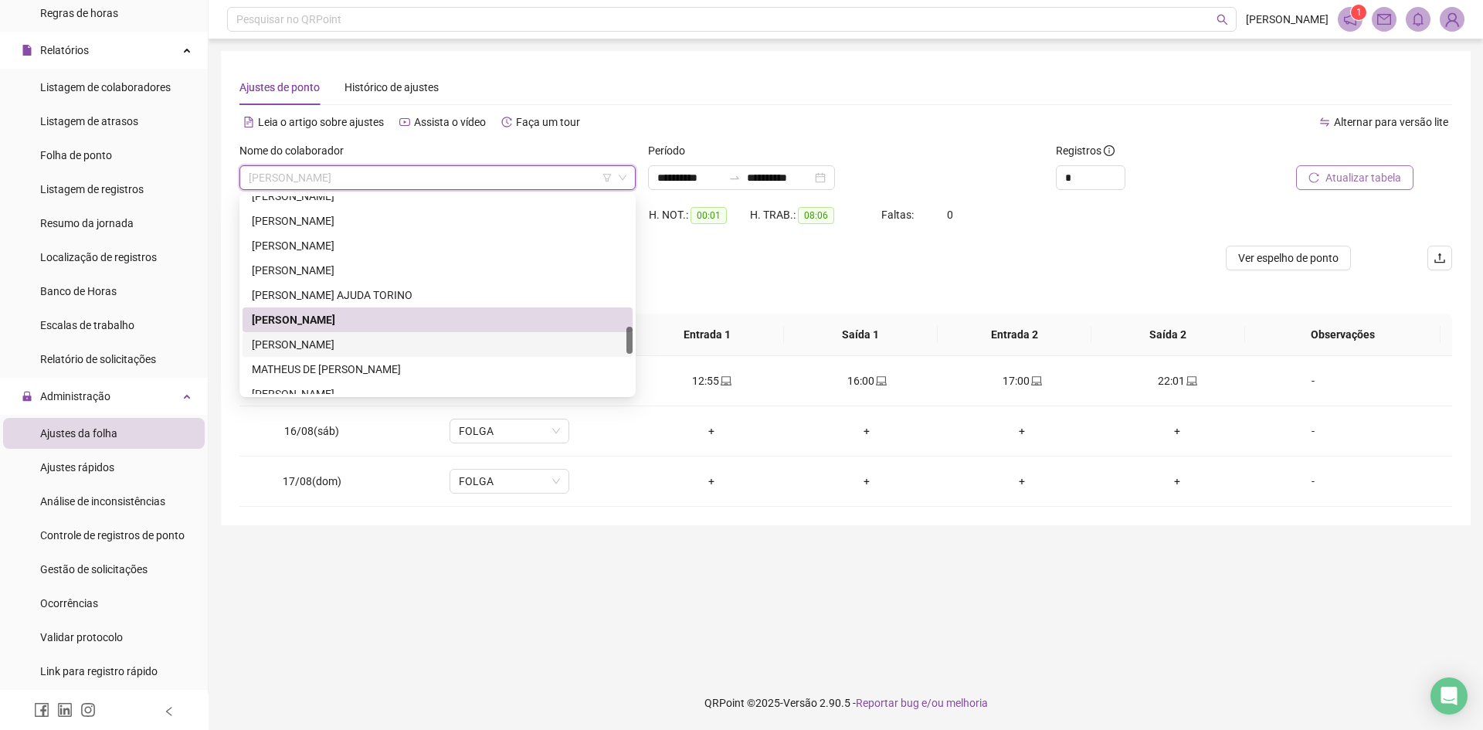
click at [375, 337] on div "[PERSON_NAME]" at bounding box center [437, 344] width 371 height 17
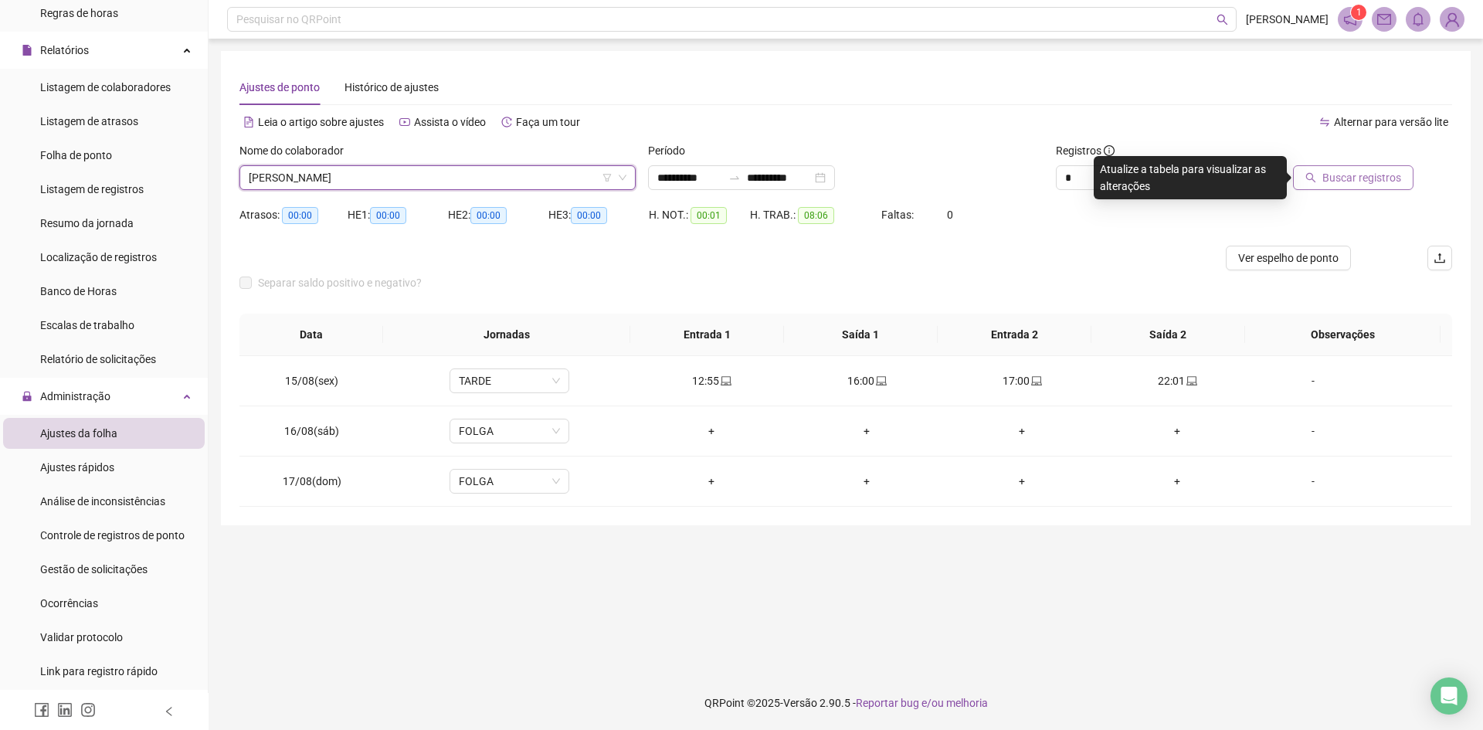
click at [1346, 175] on span "Buscar registros" at bounding box center [1361, 177] width 79 height 17
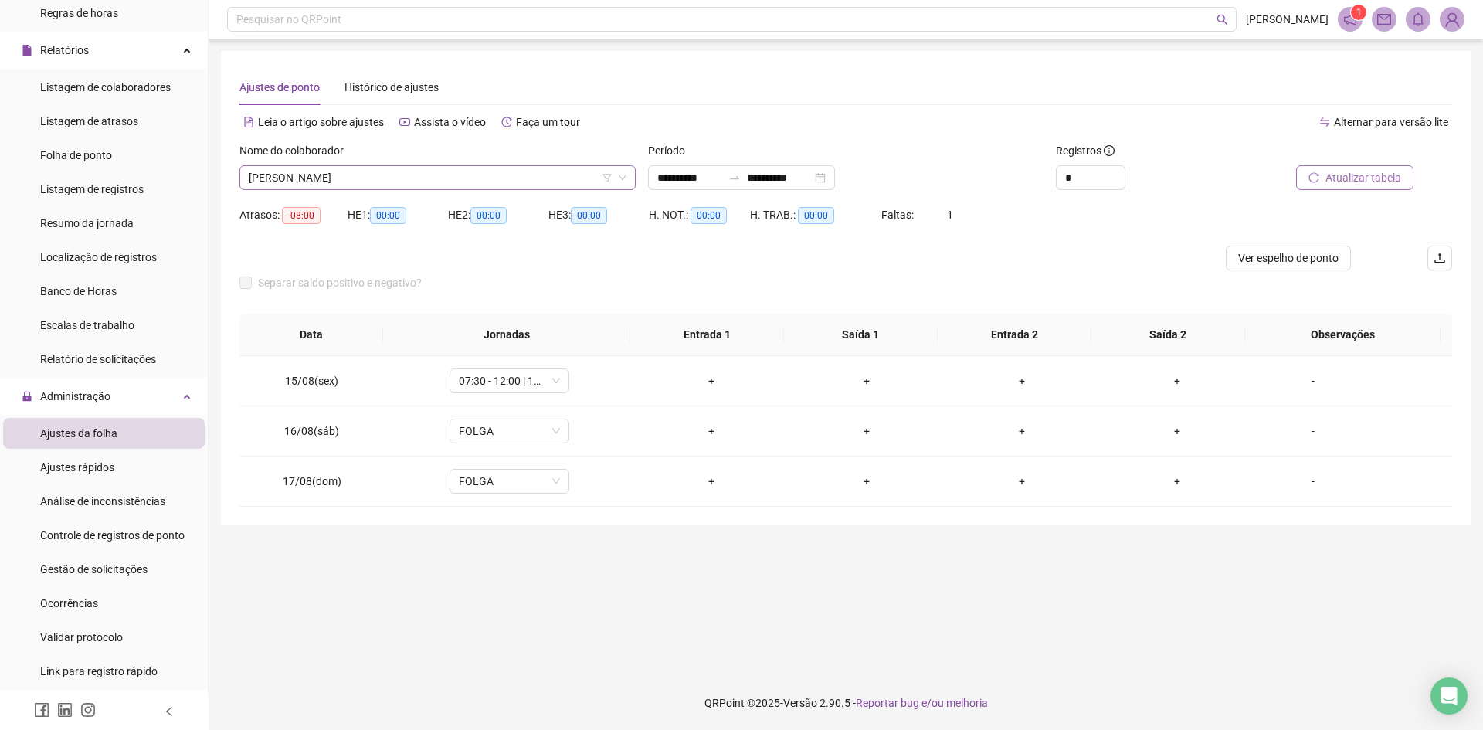
click at [371, 178] on span "[PERSON_NAME]" at bounding box center [438, 177] width 378 height 23
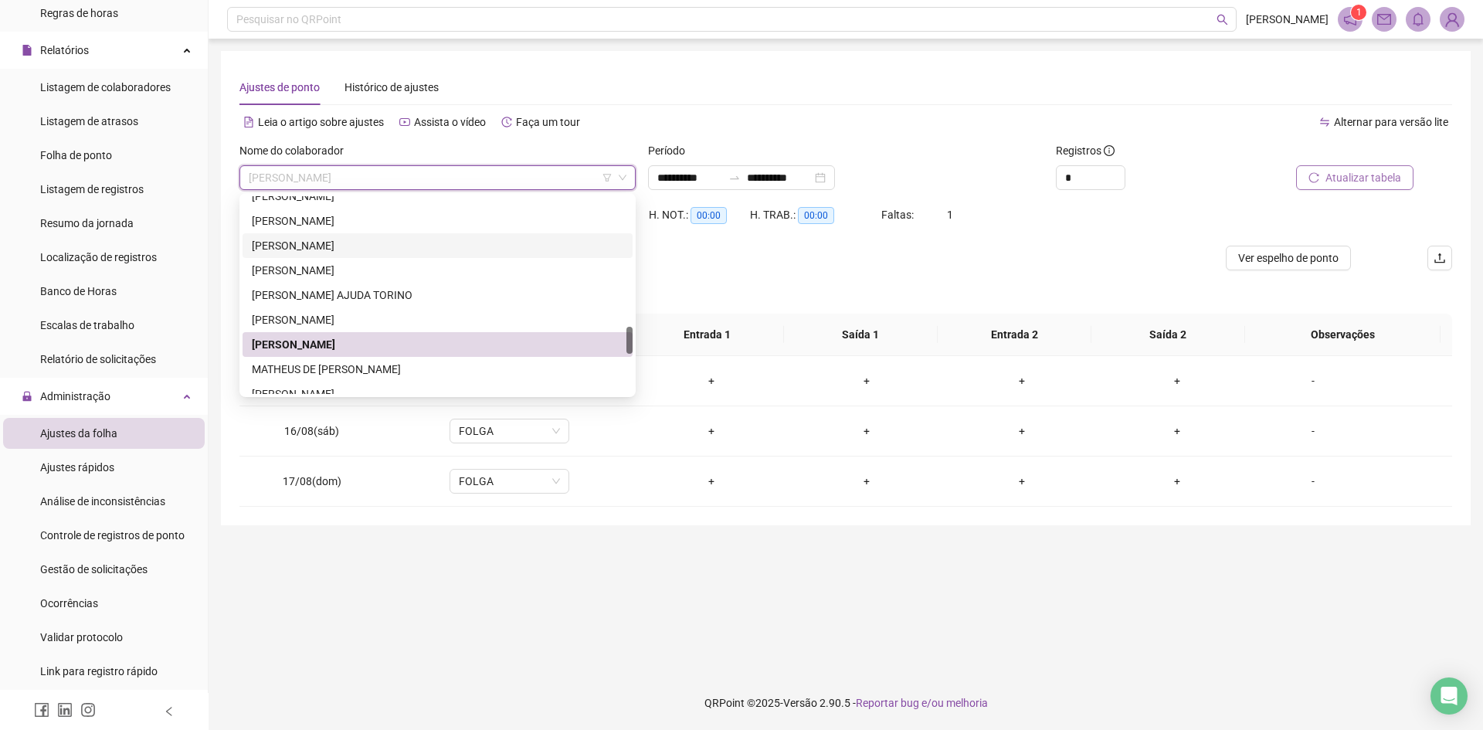
scroll to position [1081, 0]
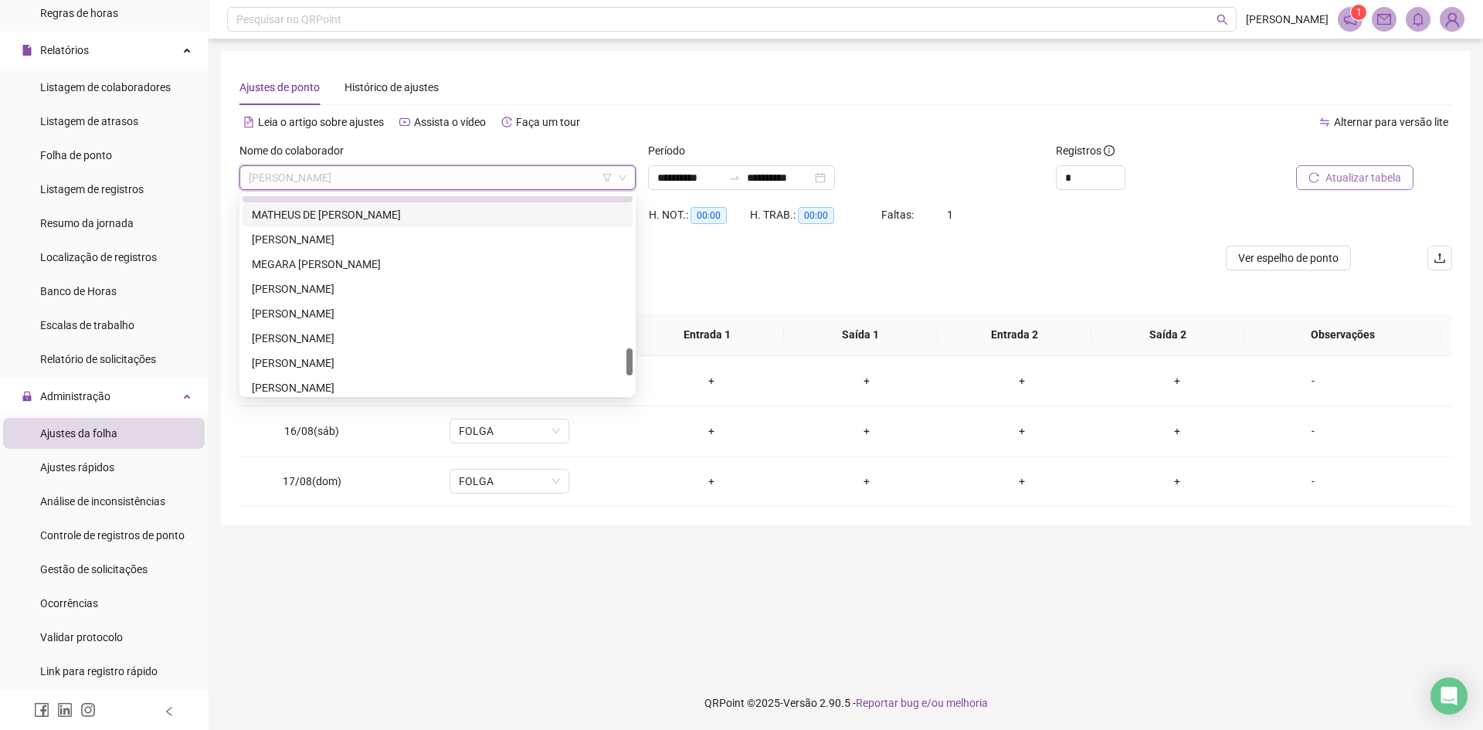
click at [361, 217] on div "MATHEUS DE [PERSON_NAME]" at bounding box center [437, 214] width 371 height 17
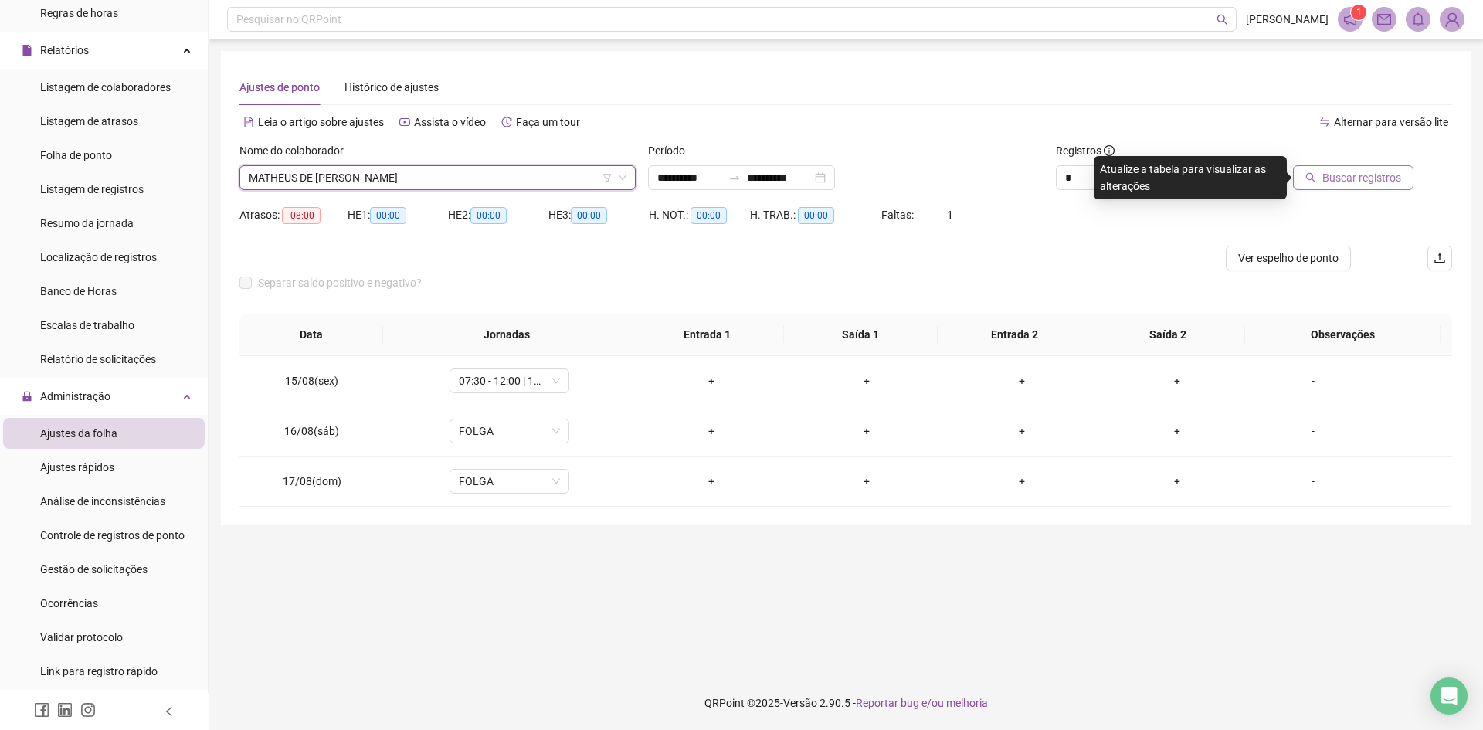
click at [1354, 175] on span "Buscar registros" at bounding box center [1361, 177] width 79 height 17
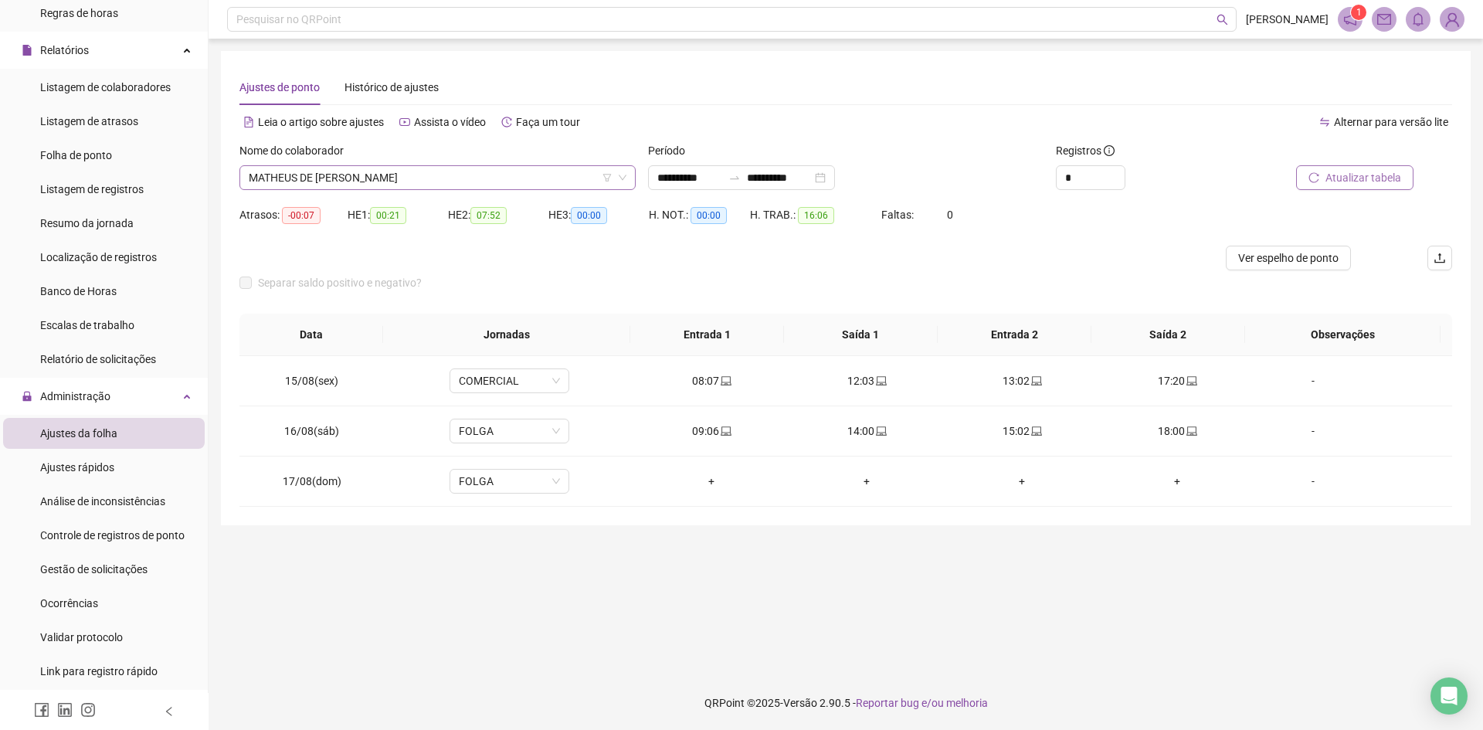
click at [363, 176] on span "MATHEUS DE [PERSON_NAME]" at bounding box center [438, 177] width 378 height 23
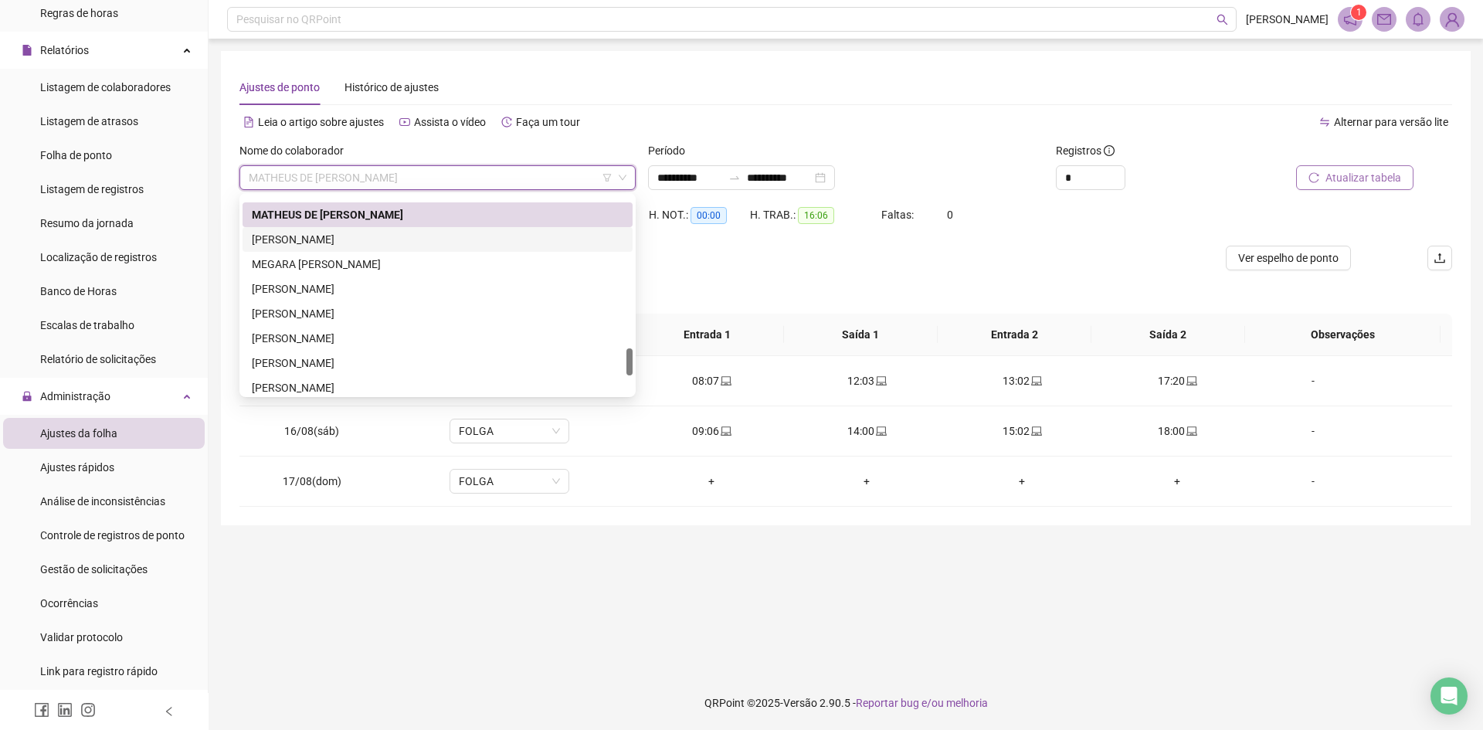
click at [372, 239] on div "[PERSON_NAME]" at bounding box center [437, 239] width 371 height 17
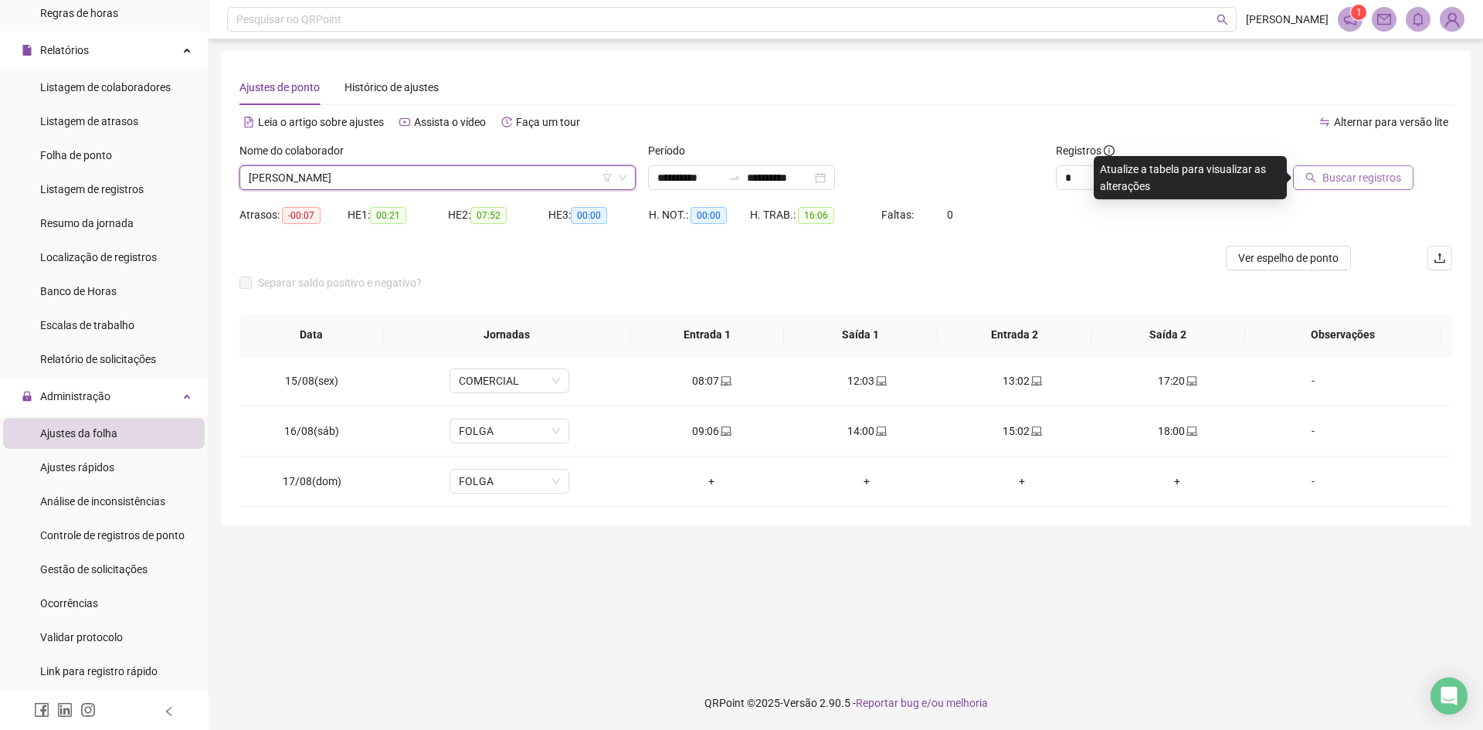
click at [1329, 172] on span "Buscar registros" at bounding box center [1361, 177] width 79 height 17
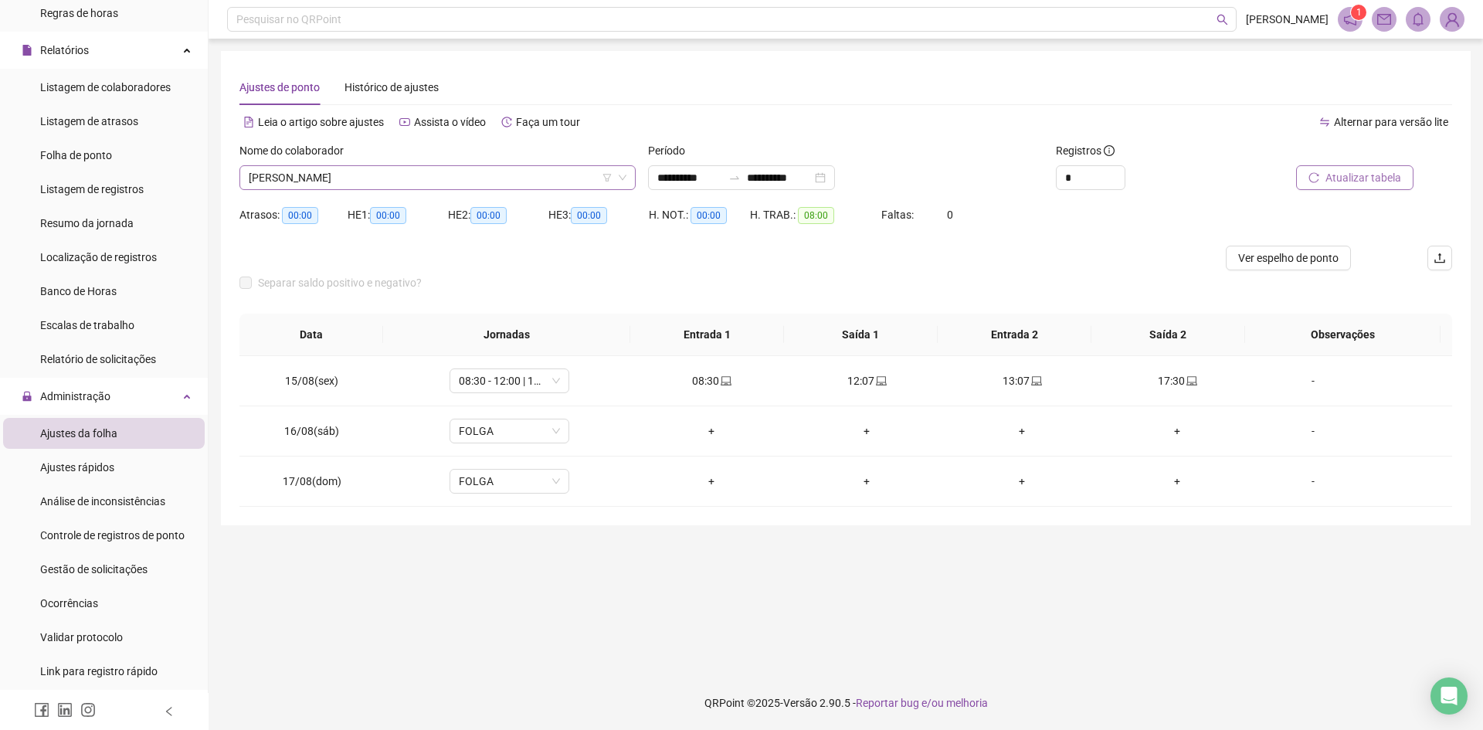
click at [442, 174] on span "[PERSON_NAME]" at bounding box center [438, 177] width 378 height 23
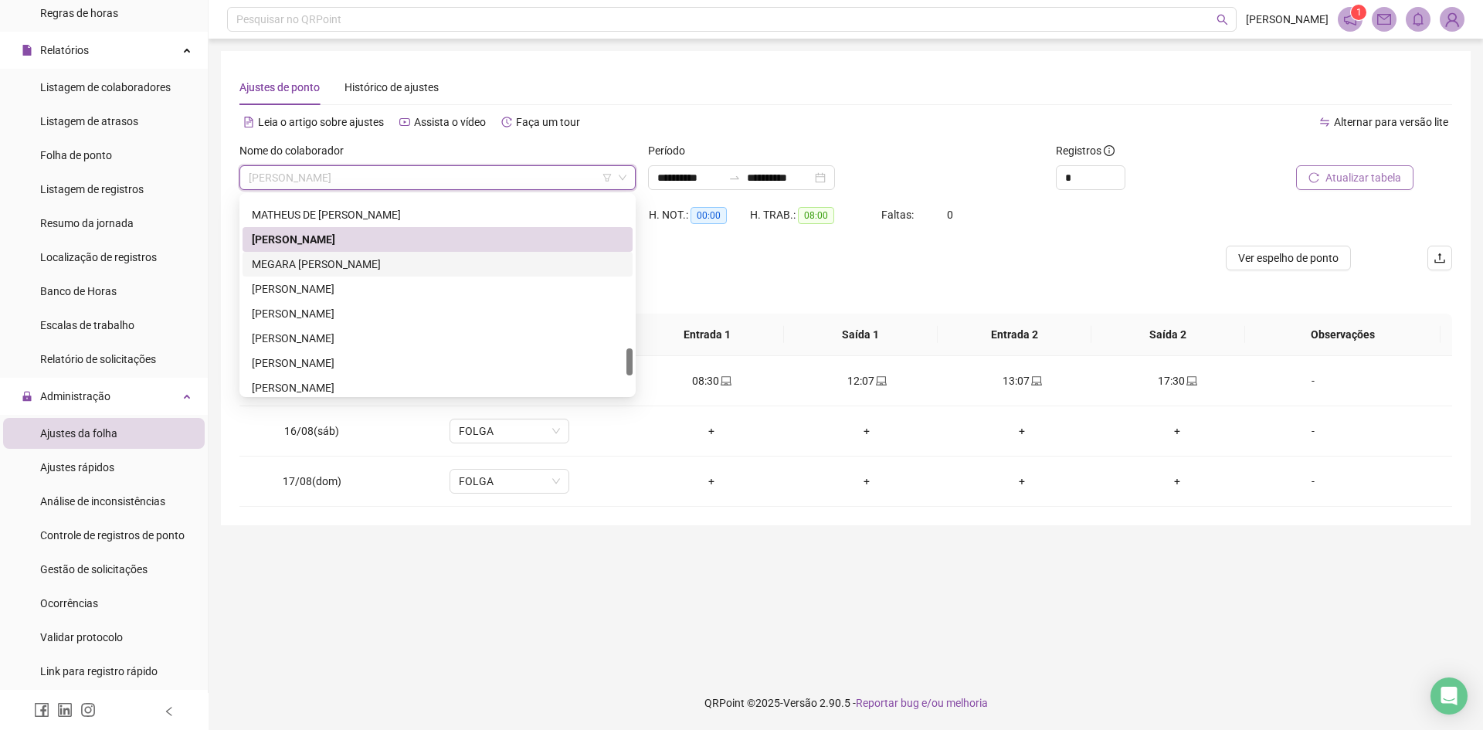
click at [345, 268] on div "MEGARA [PERSON_NAME]" at bounding box center [437, 264] width 371 height 17
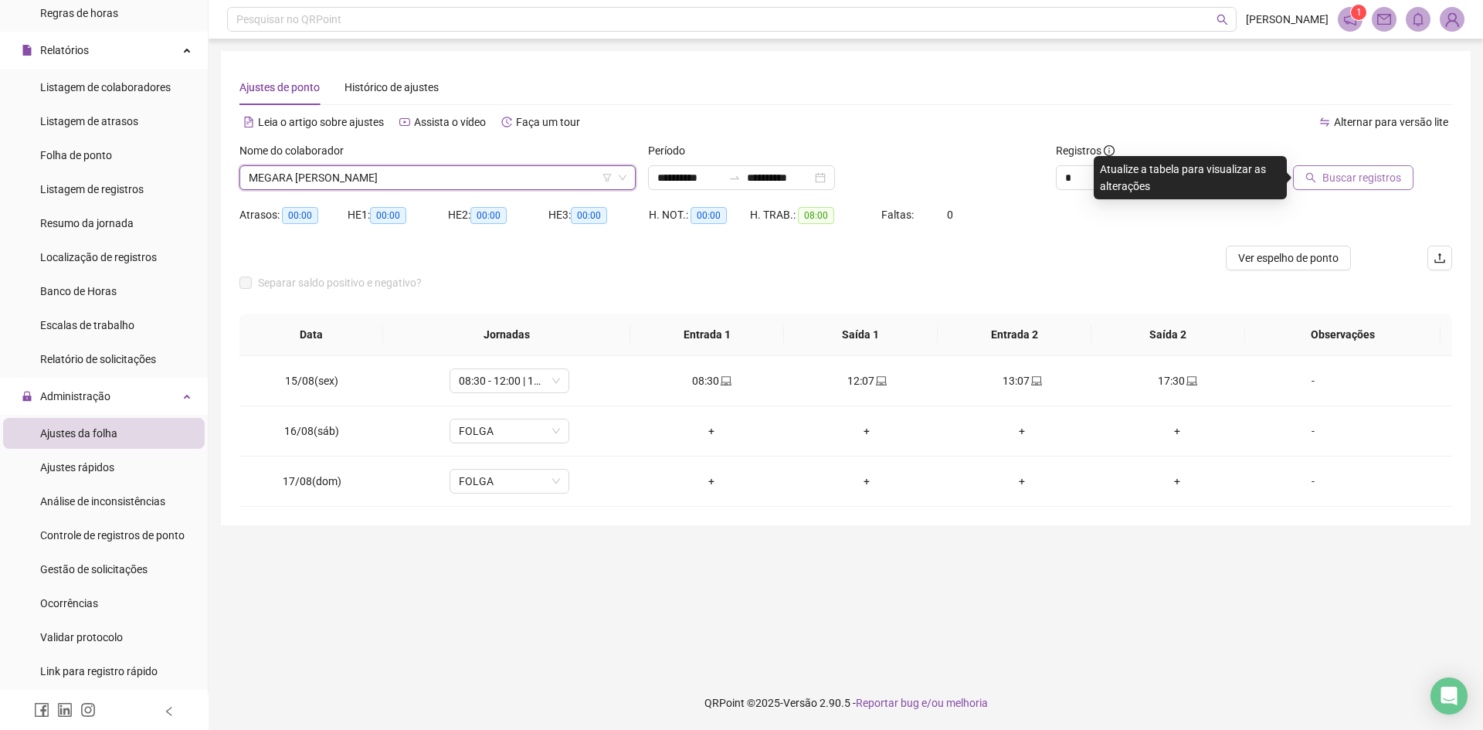
click at [1341, 174] on span "Buscar registros" at bounding box center [1361, 177] width 79 height 17
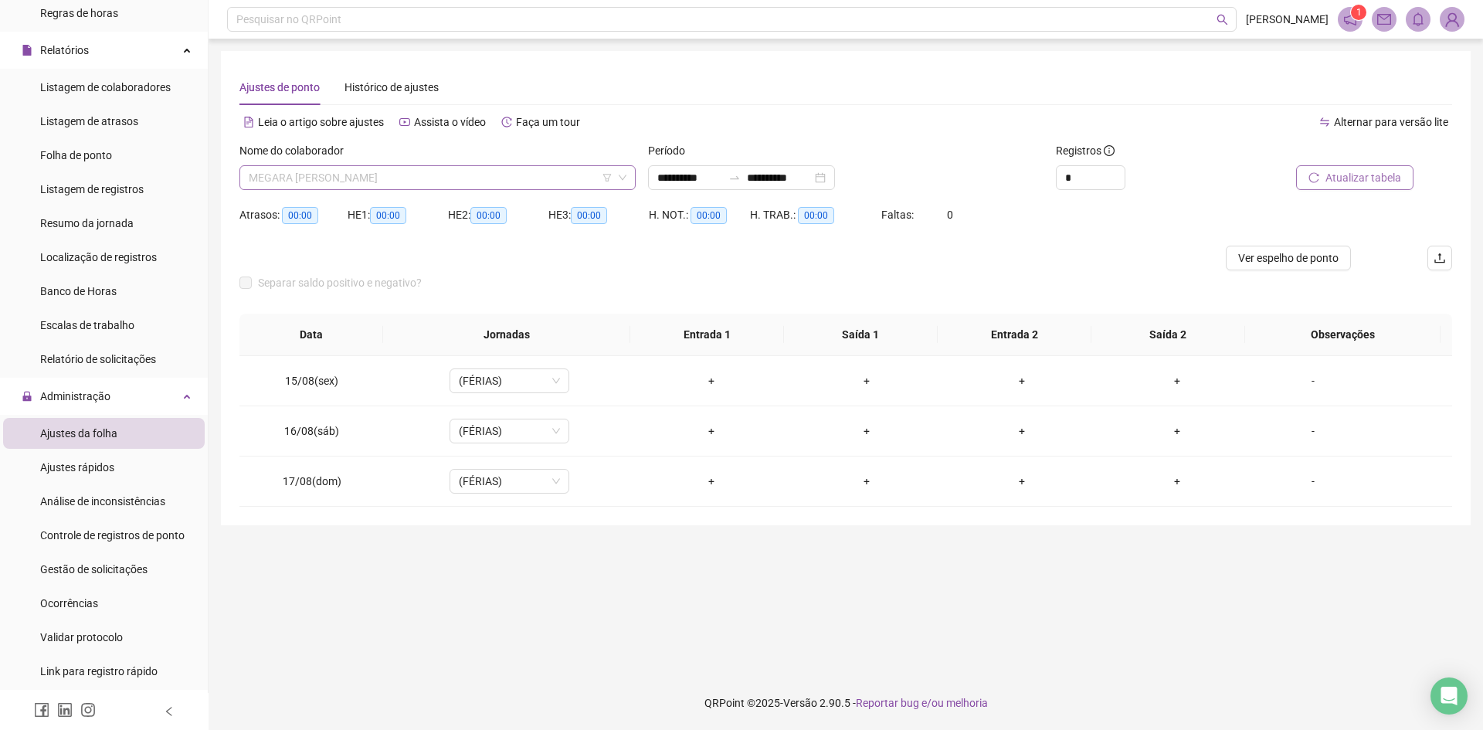
click at [415, 175] on span "MEGARA [PERSON_NAME]" at bounding box center [438, 177] width 378 height 23
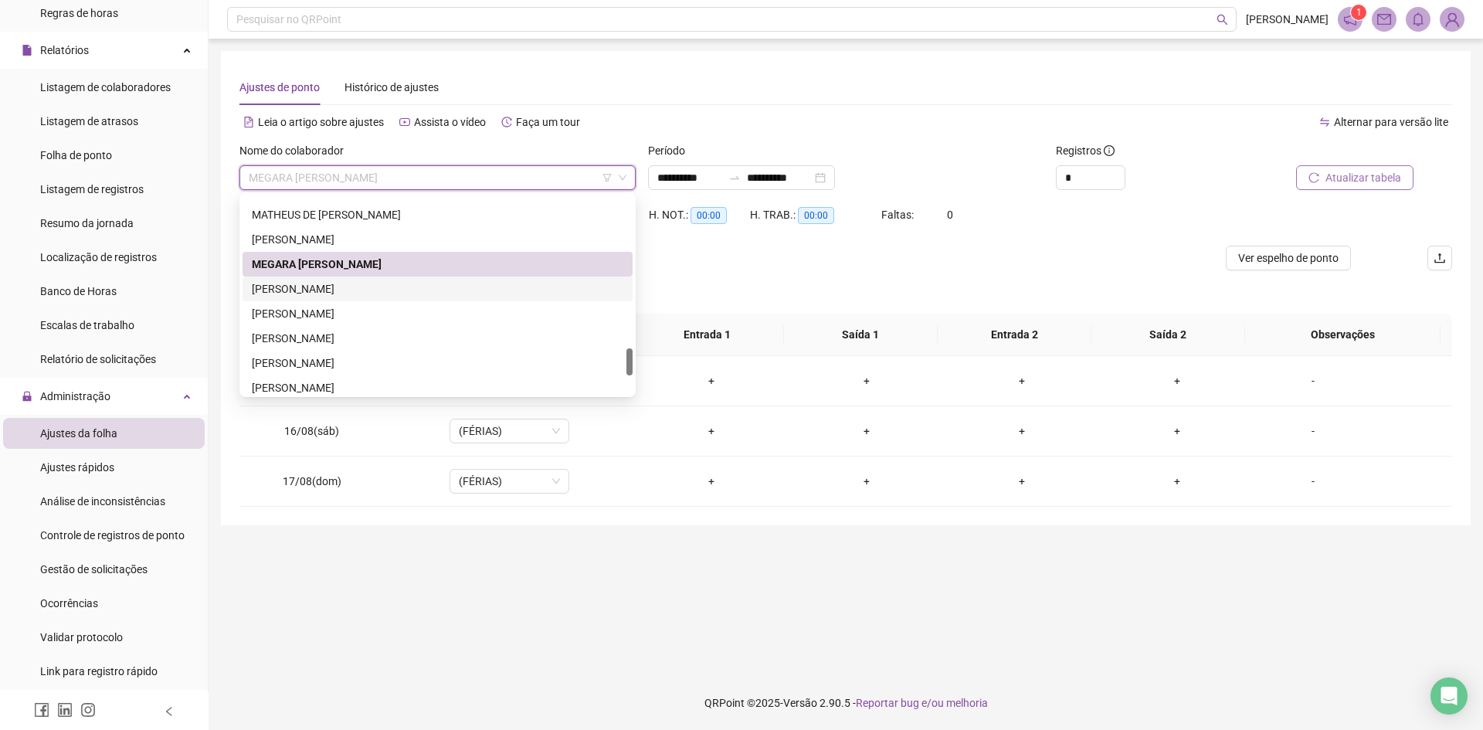
click at [327, 289] on div "[PERSON_NAME]" at bounding box center [437, 288] width 371 height 17
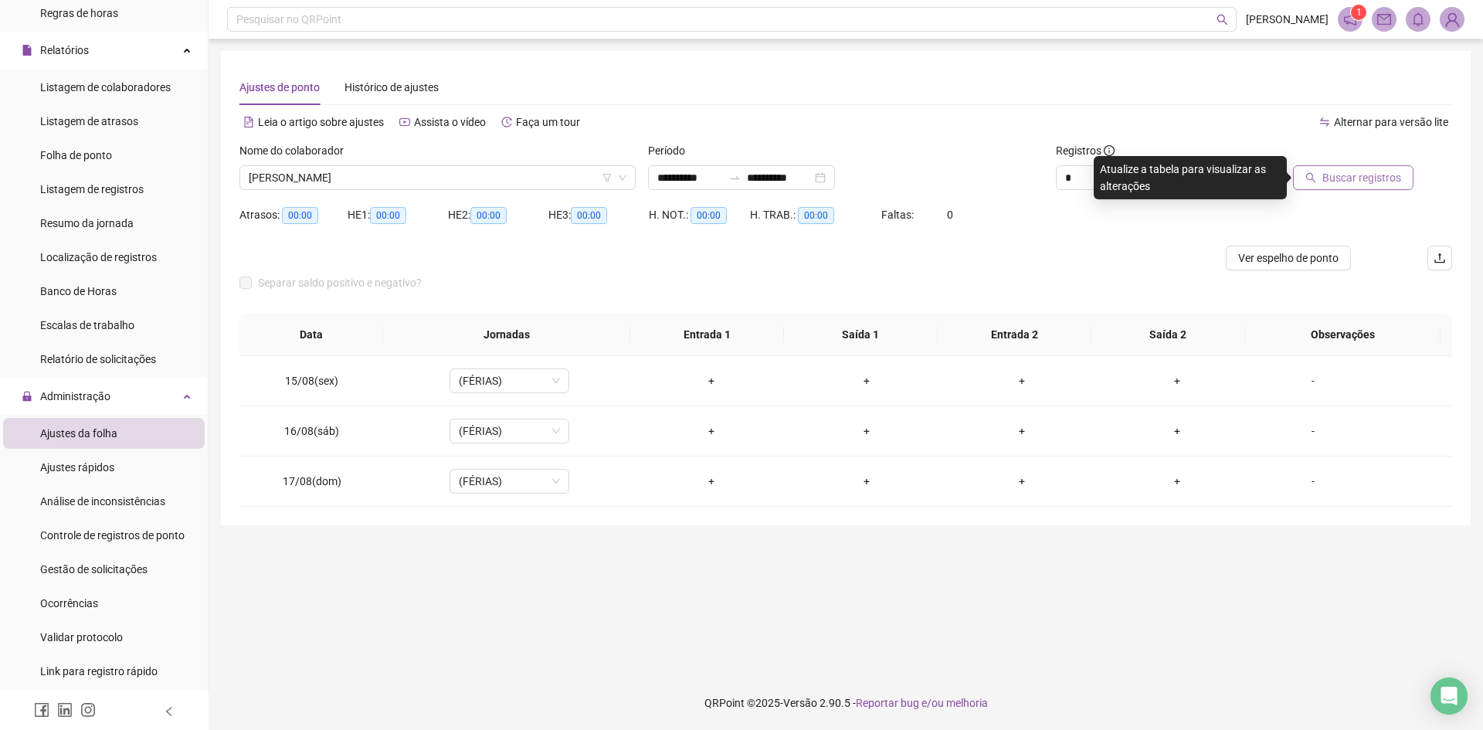
click at [1357, 168] on button "Buscar registros" at bounding box center [1353, 177] width 120 height 25
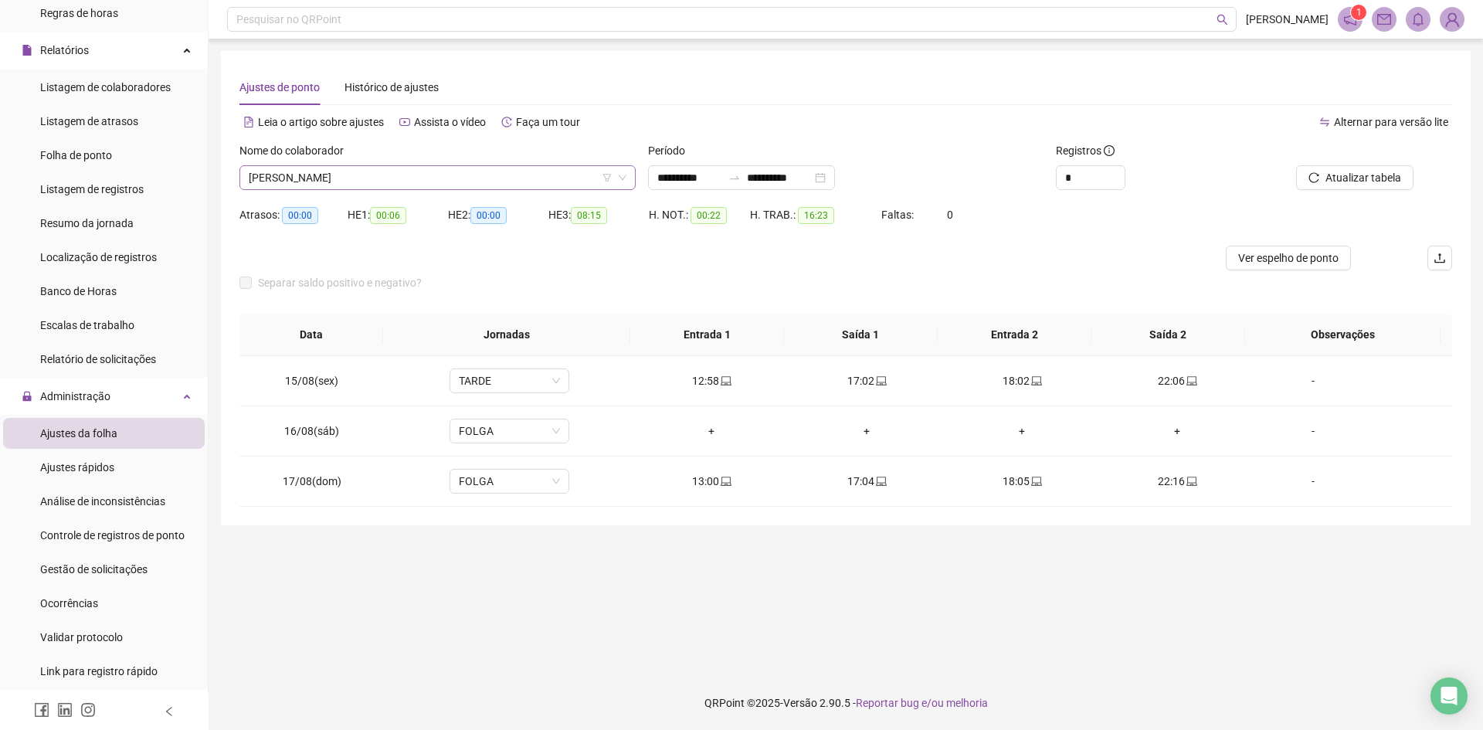
click at [450, 178] on span "[PERSON_NAME]" at bounding box center [438, 177] width 378 height 23
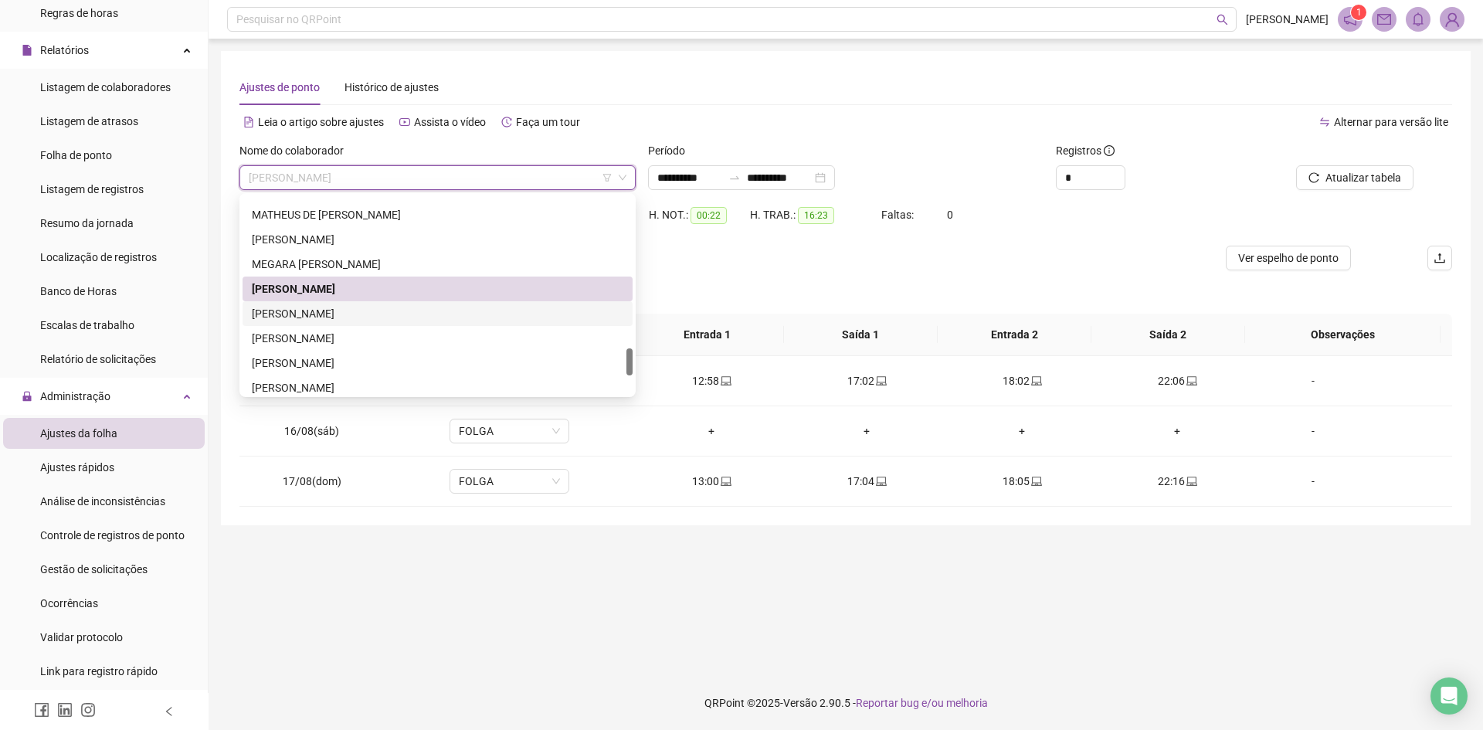
click at [383, 308] on div "[PERSON_NAME]" at bounding box center [437, 313] width 371 height 17
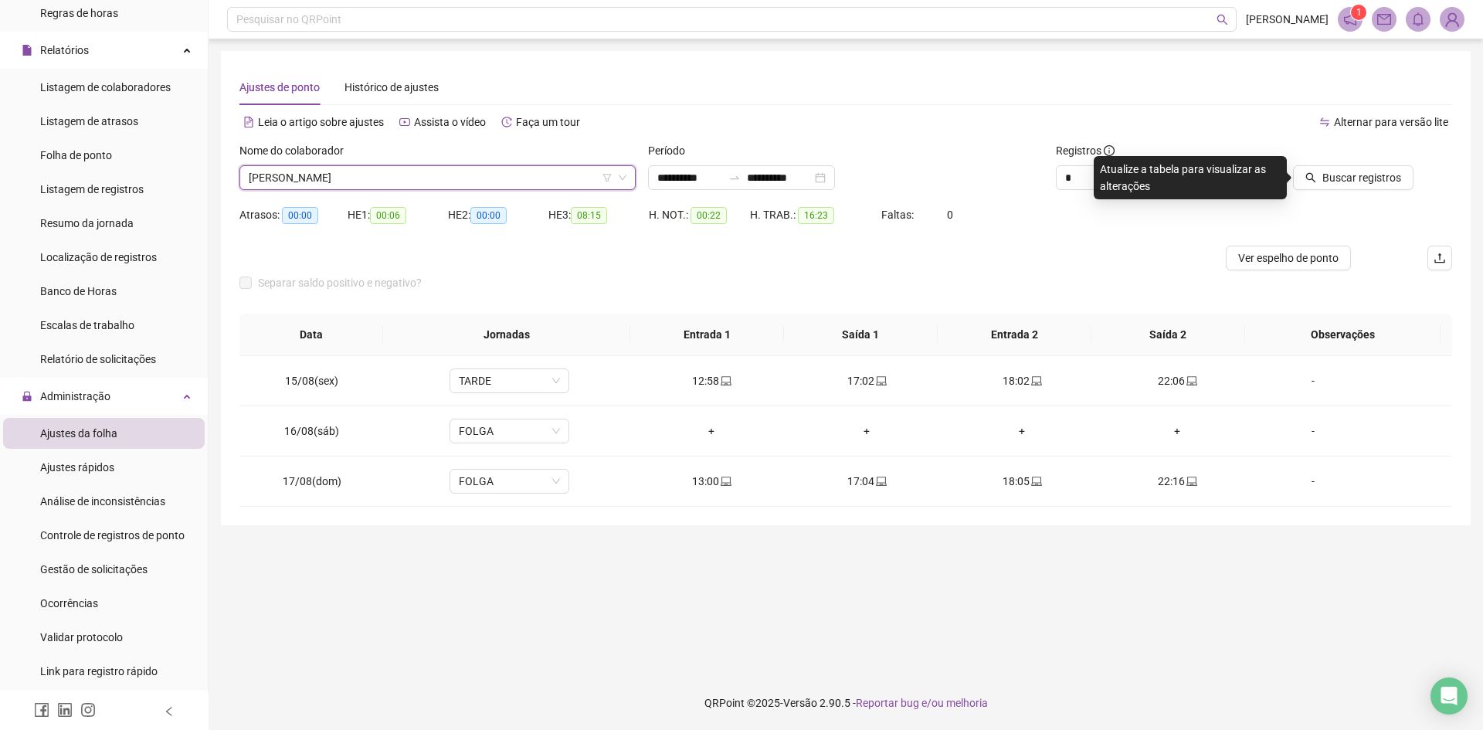
click at [1317, 164] on div at bounding box center [1336, 153] width 153 height 23
click at [1316, 175] on icon "search" at bounding box center [1310, 177] width 11 height 11
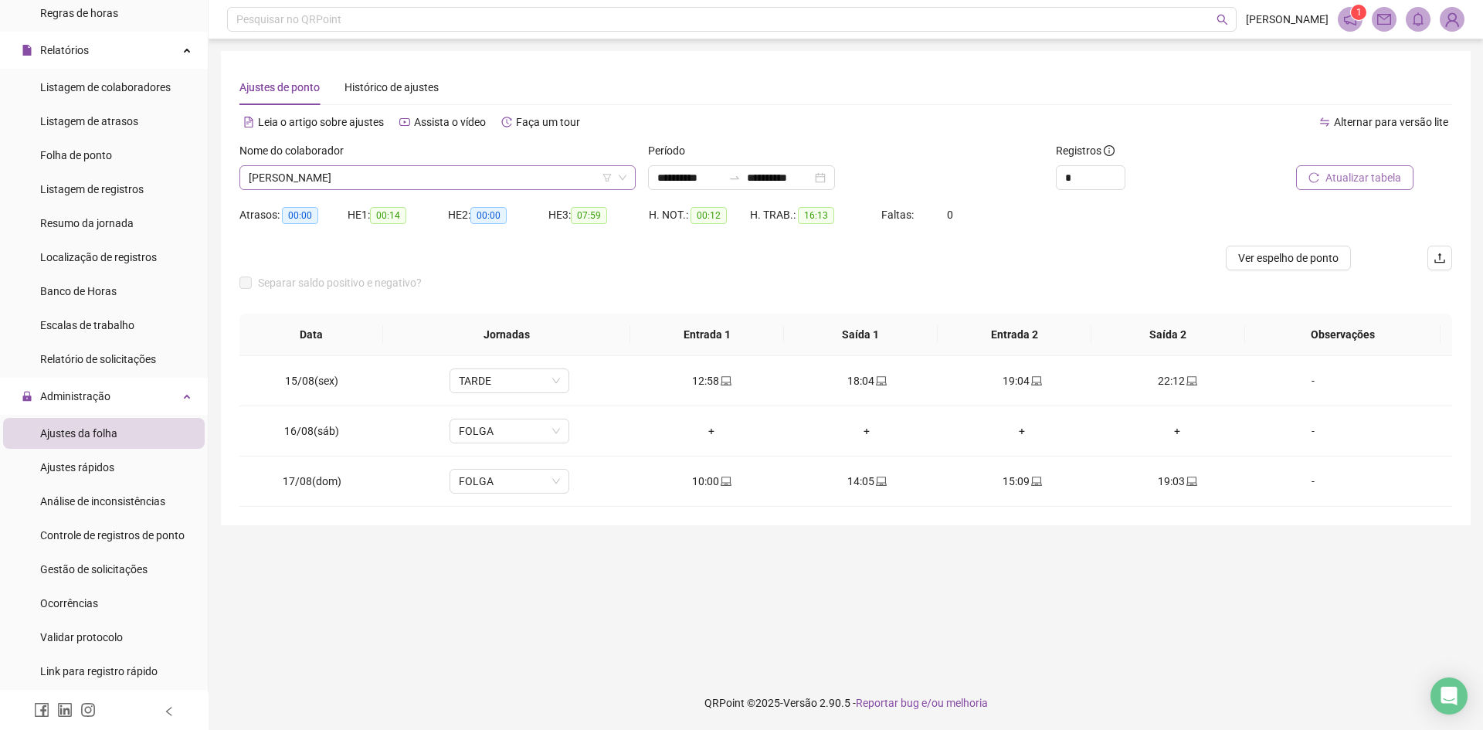
click at [471, 172] on span "[PERSON_NAME]" at bounding box center [438, 177] width 378 height 23
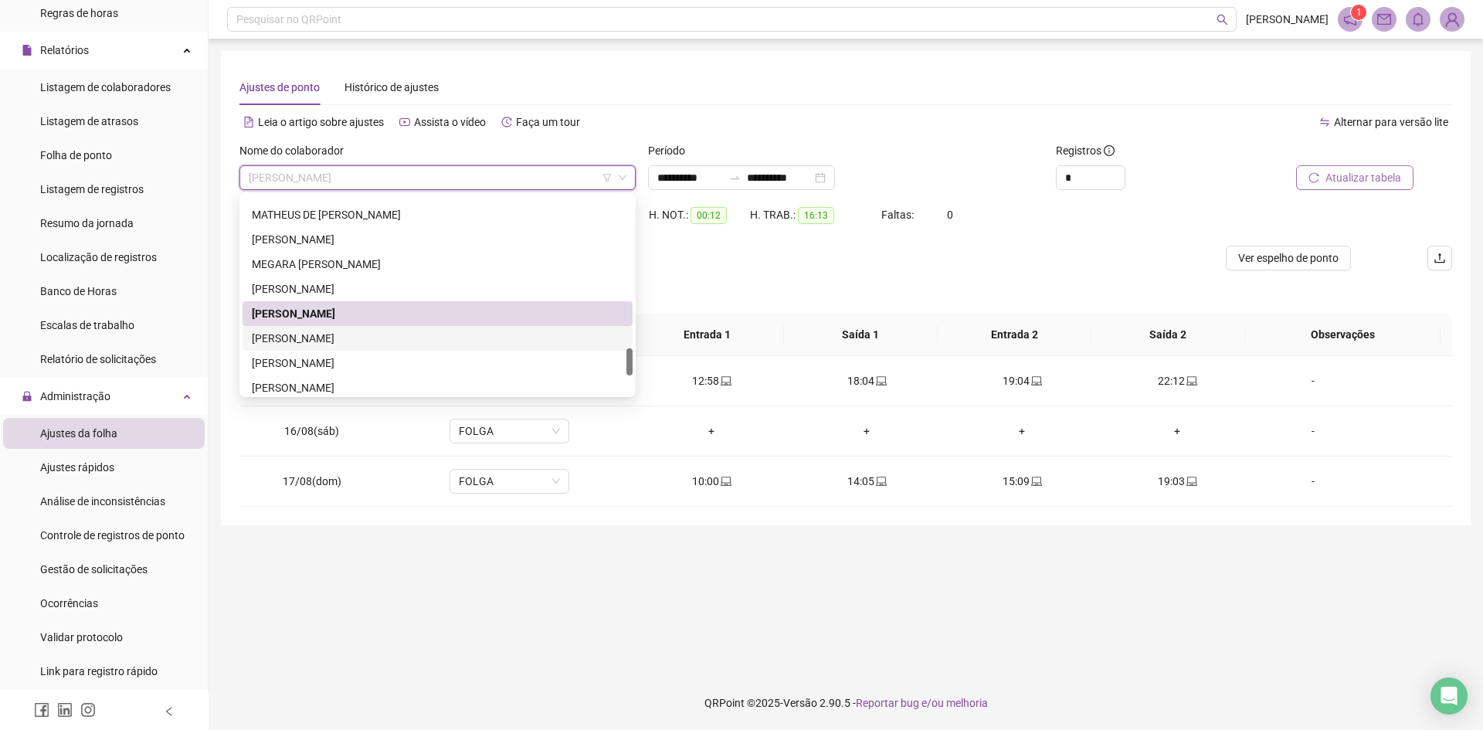
click at [378, 330] on div "[PERSON_NAME]" at bounding box center [437, 338] width 371 height 17
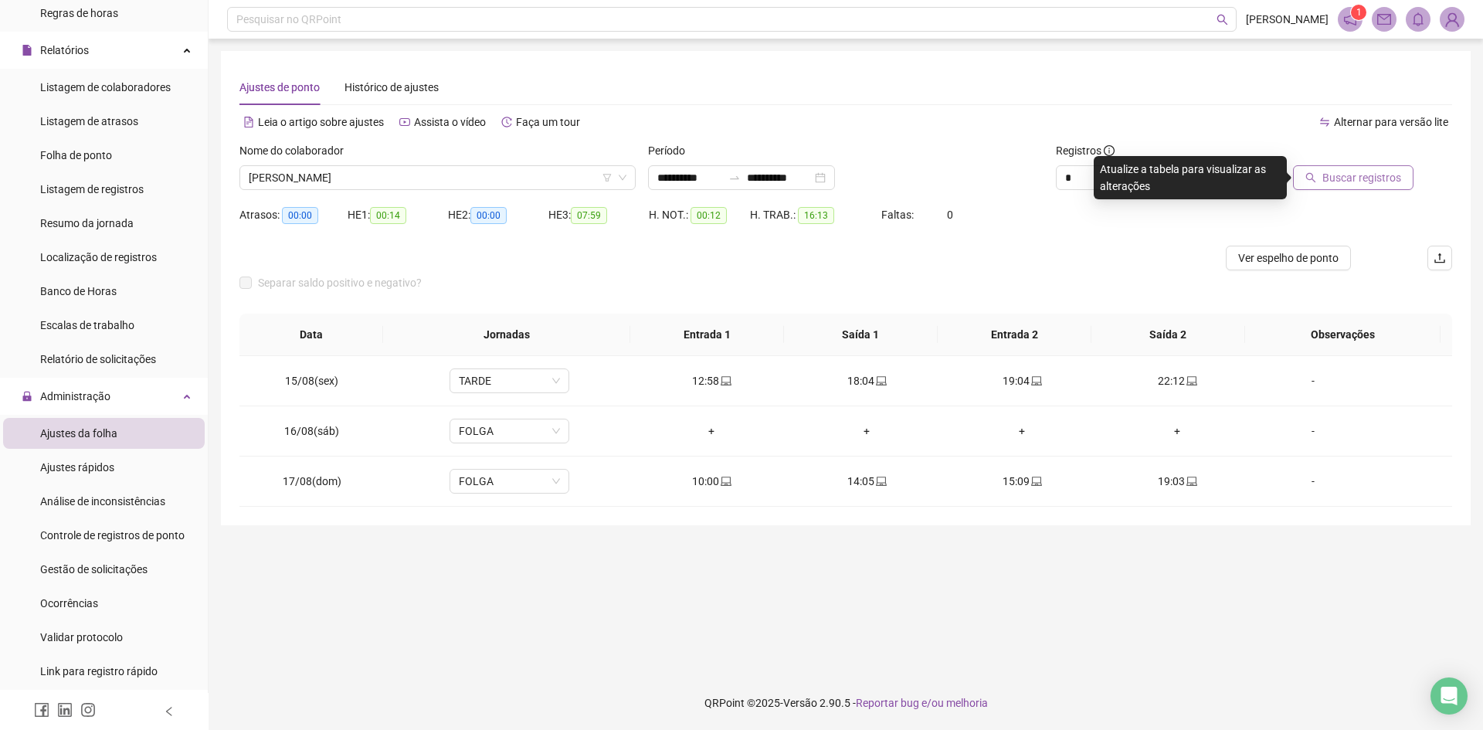
click at [1354, 167] on button "Buscar registros" at bounding box center [1353, 177] width 120 height 25
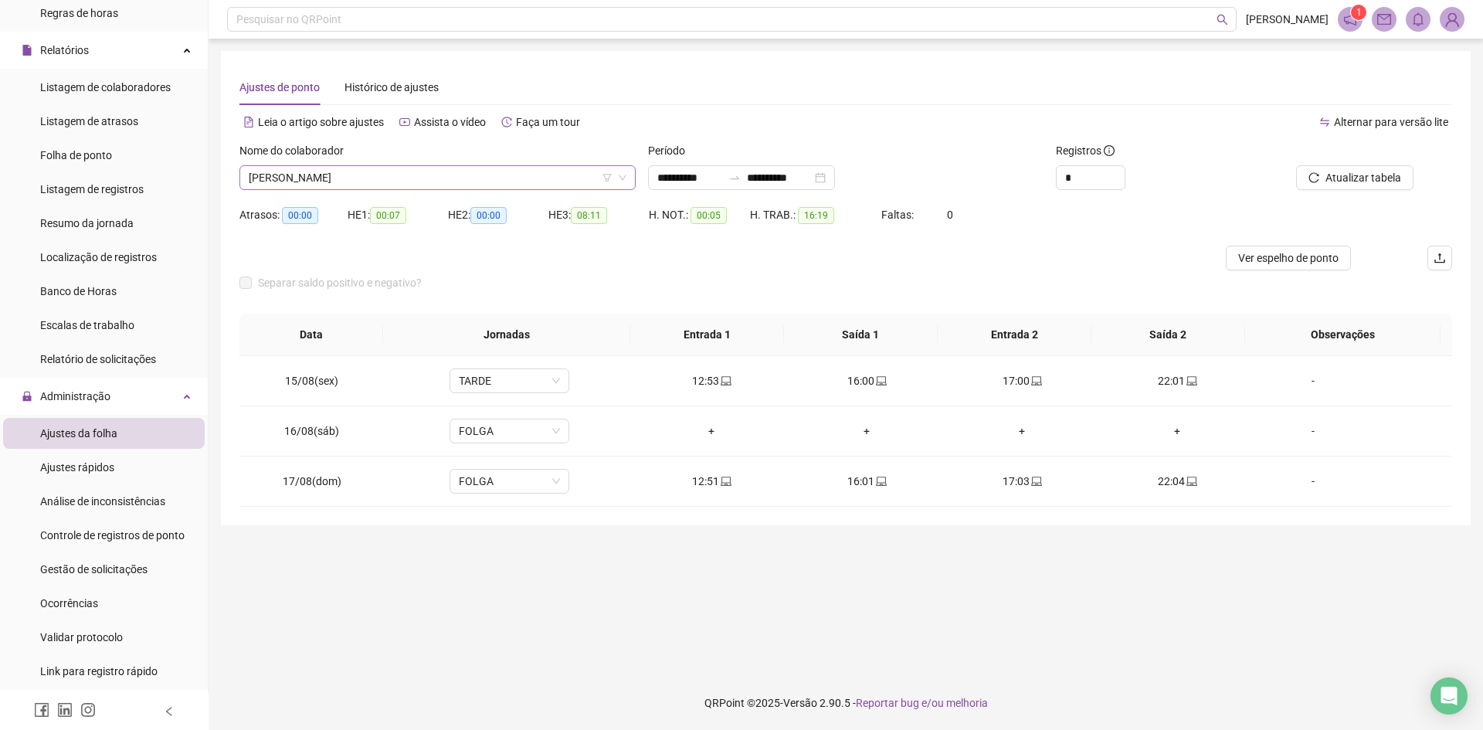
click at [313, 171] on span "[PERSON_NAME]" at bounding box center [438, 177] width 378 height 23
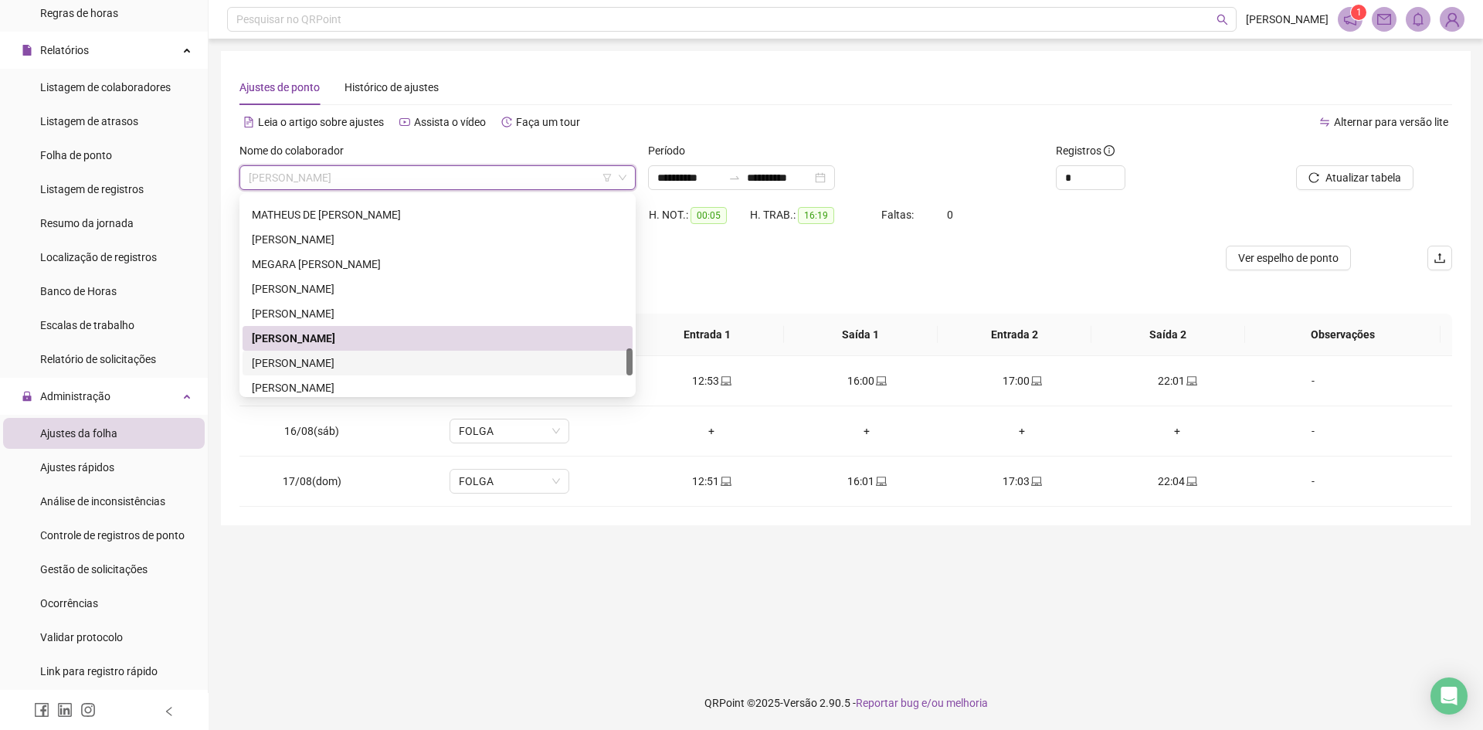
click at [330, 359] on div "[PERSON_NAME]" at bounding box center [437, 362] width 371 height 17
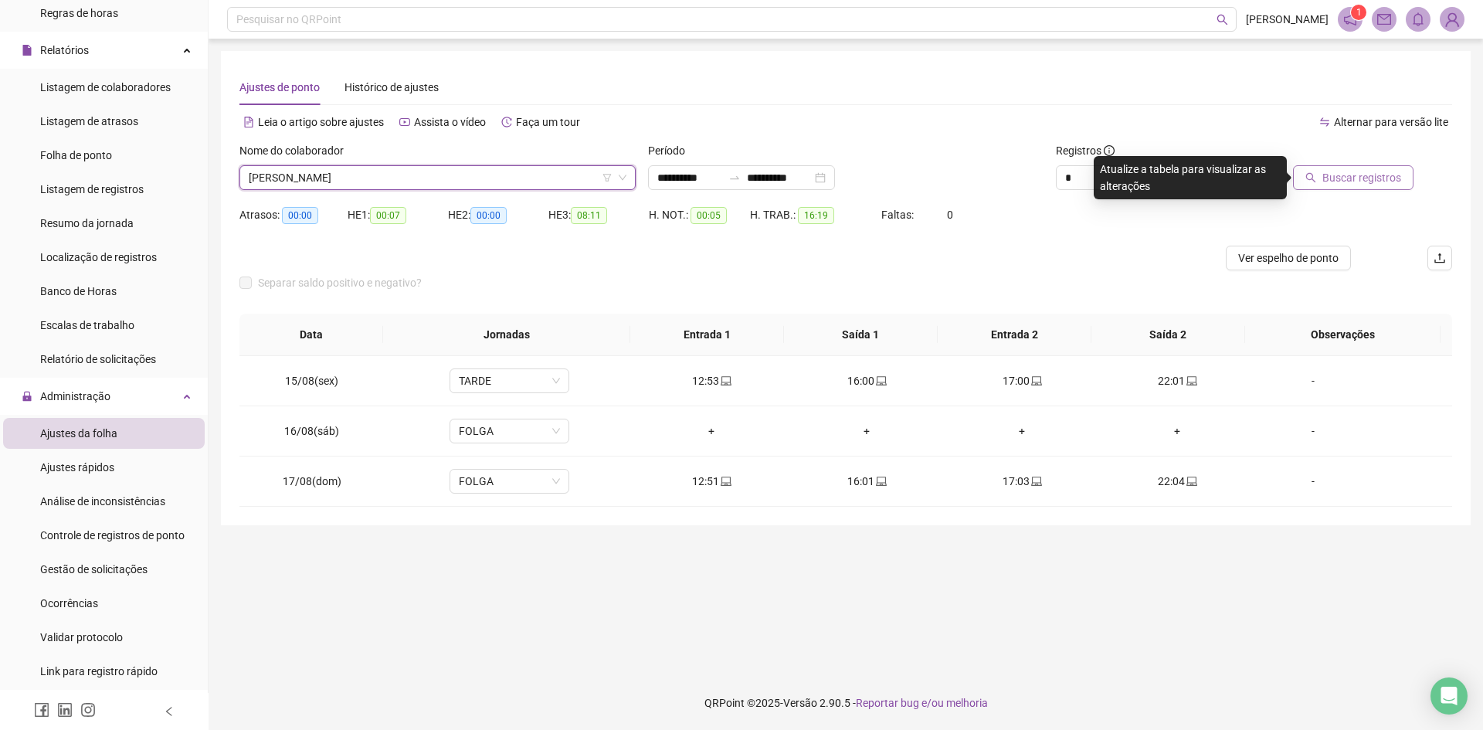
click at [1340, 171] on span "Buscar registros" at bounding box center [1361, 177] width 79 height 17
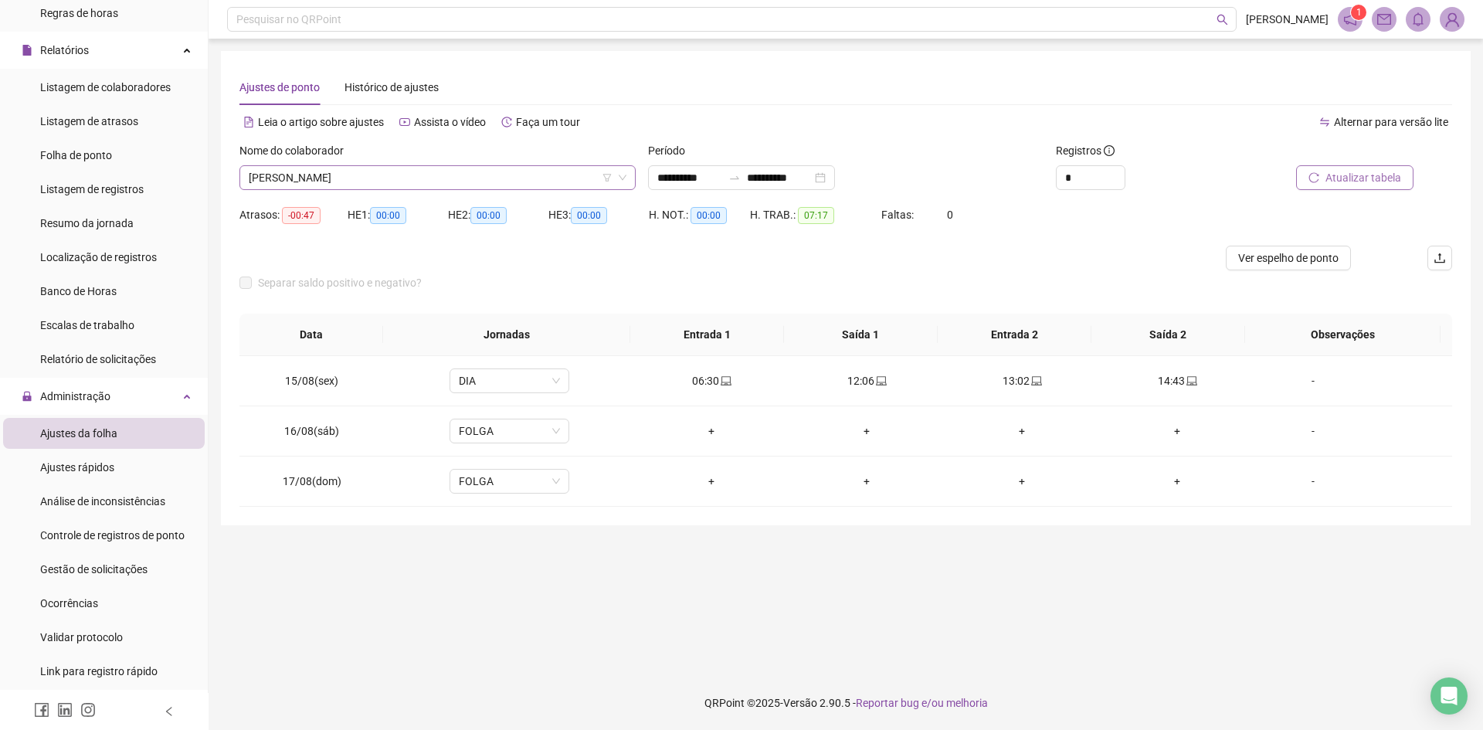
click at [439, 167] on span "[PERSON_NAME]" at bounding box center [438, 177] width 378 height 23
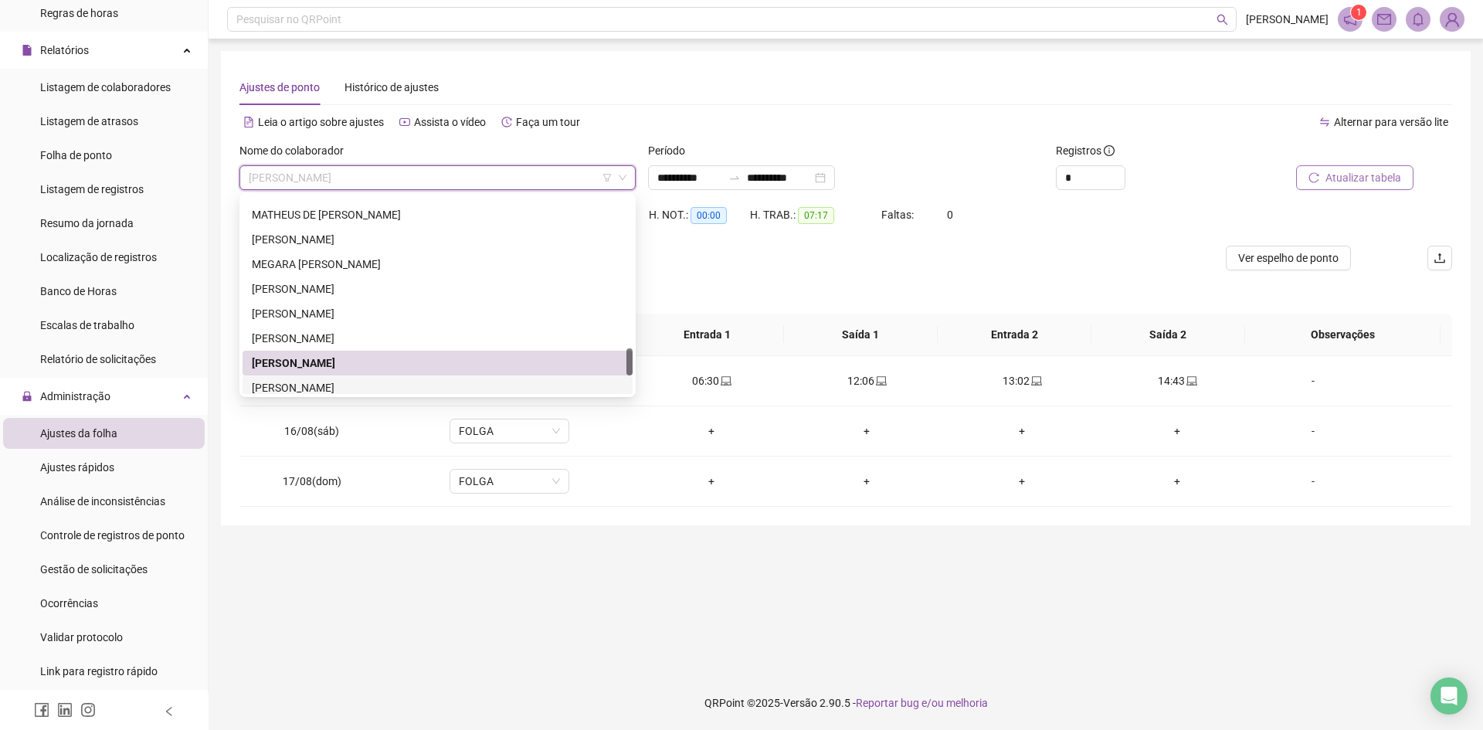
click at [371, 388] on div "[PERSON_NAME]" at bounding box center [437, 387] width 371 height 17
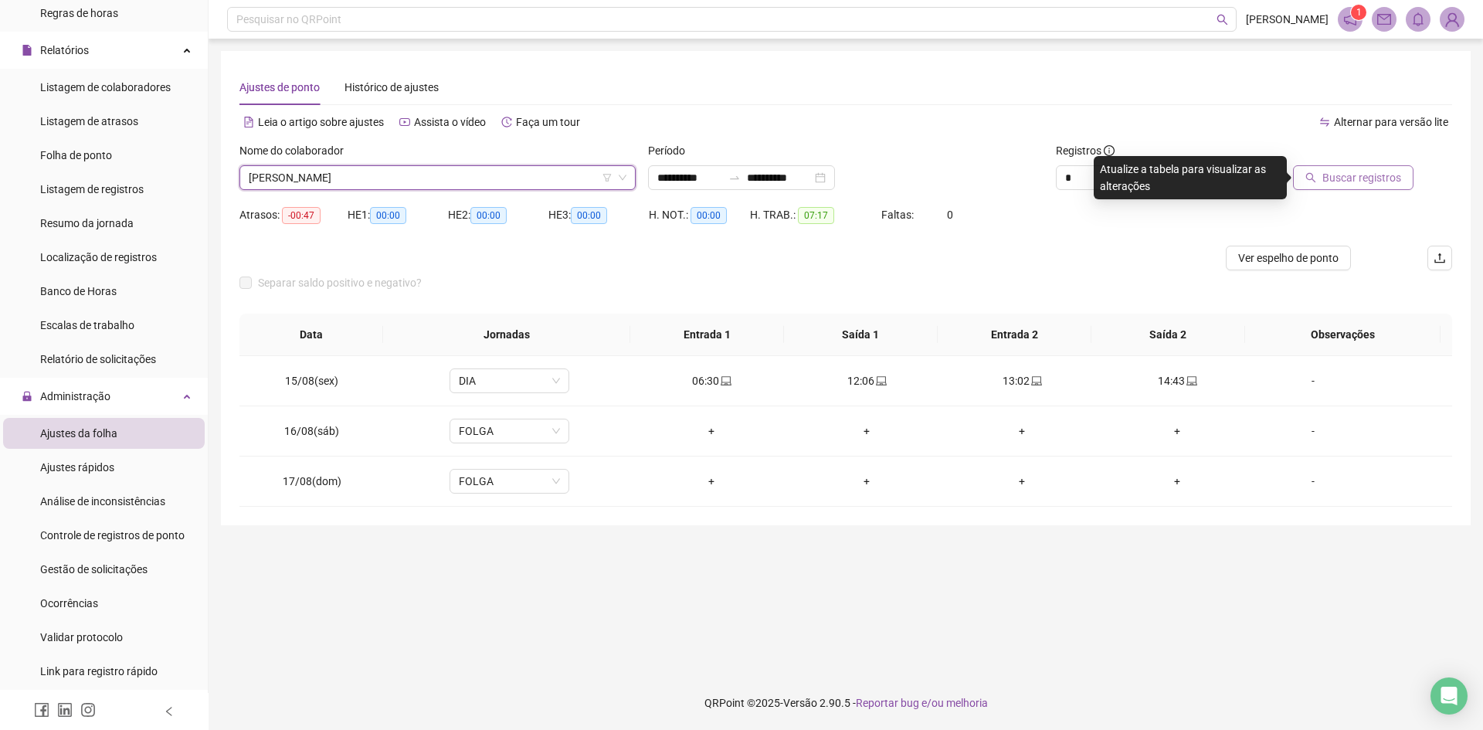
click at [1369, 172] on span "Buscar registros" at bounding box center [1361, 177] width 79 height 17
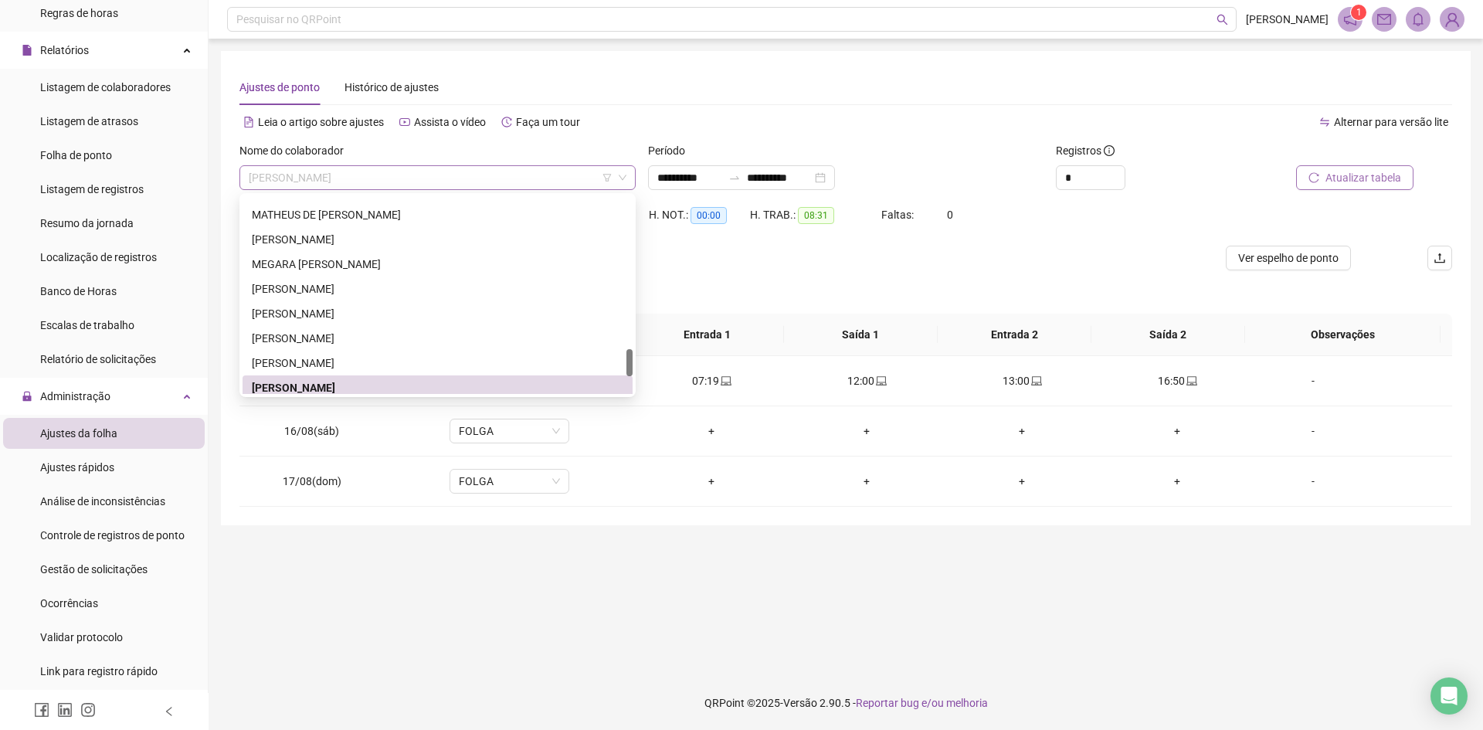
click at [375, 171] on span "[PERSON_NAME]" at bounding box center [438, 177] width 378 height 23
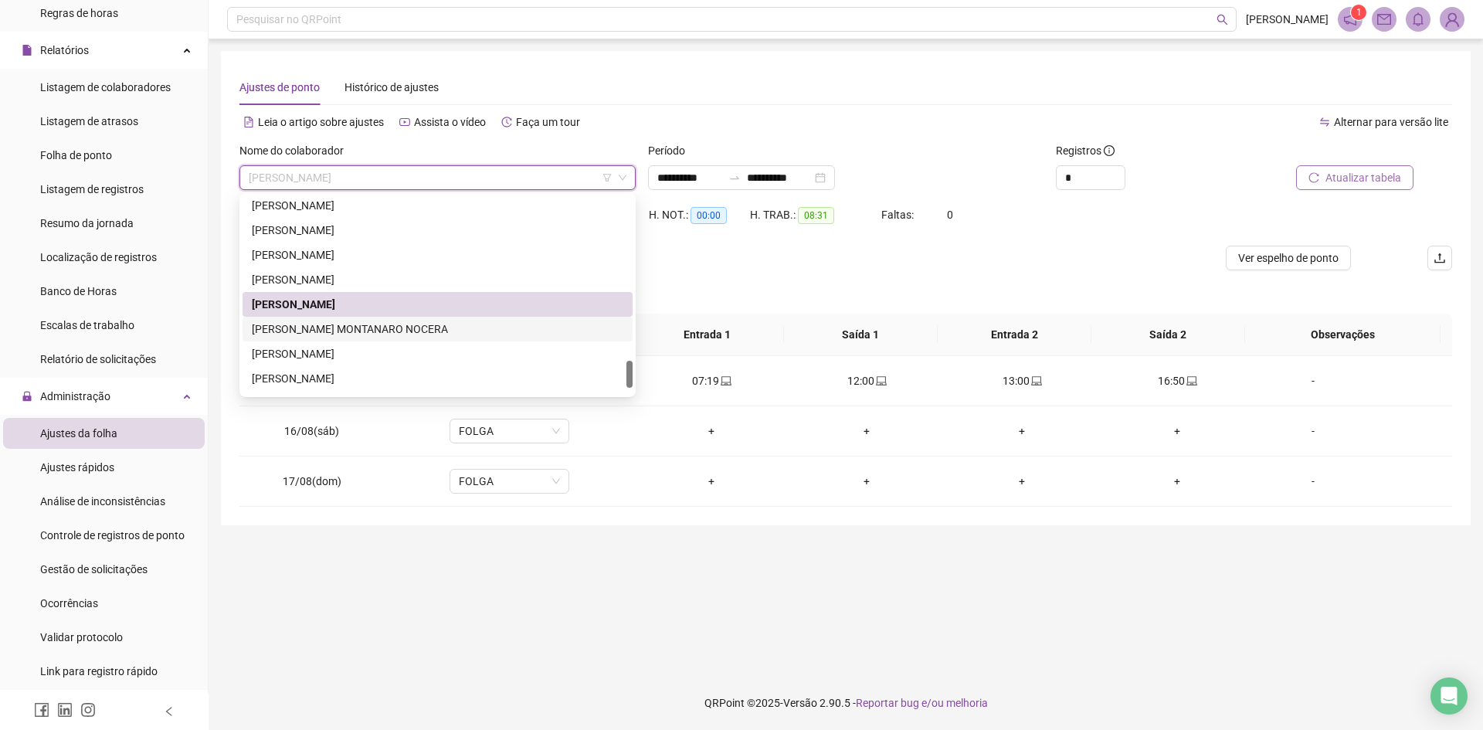
click at [352, 334] on div "[PERSON_NAME] MONTANARO NOCERA" at bounding box center [437, 328] width 371 height 17
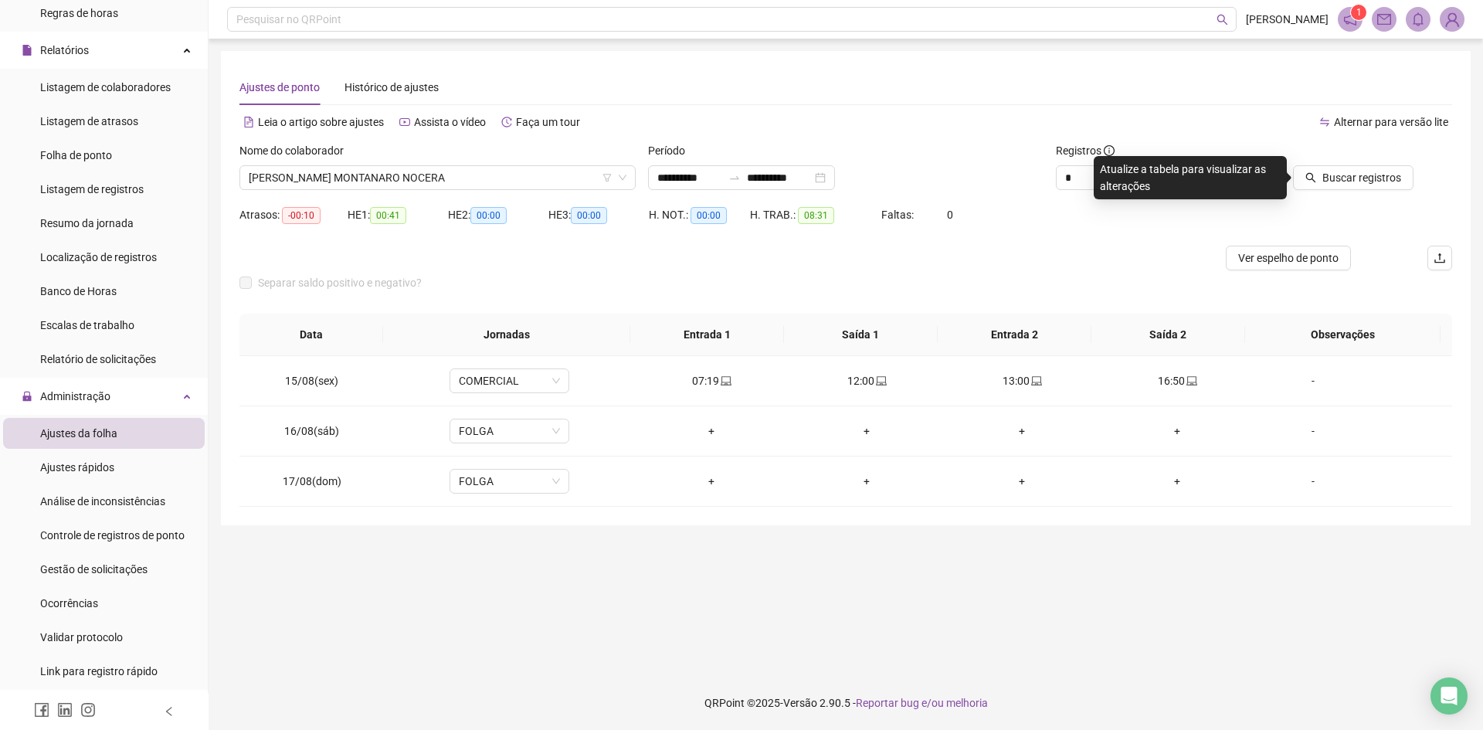
click at [1349, 164] on div "Buscar registros" at bounding box center [1336, 166] width 153 height 48
click at [1362, 175] on span "Buscar registros" at bounding box center [1361, 177] width 79 height 17
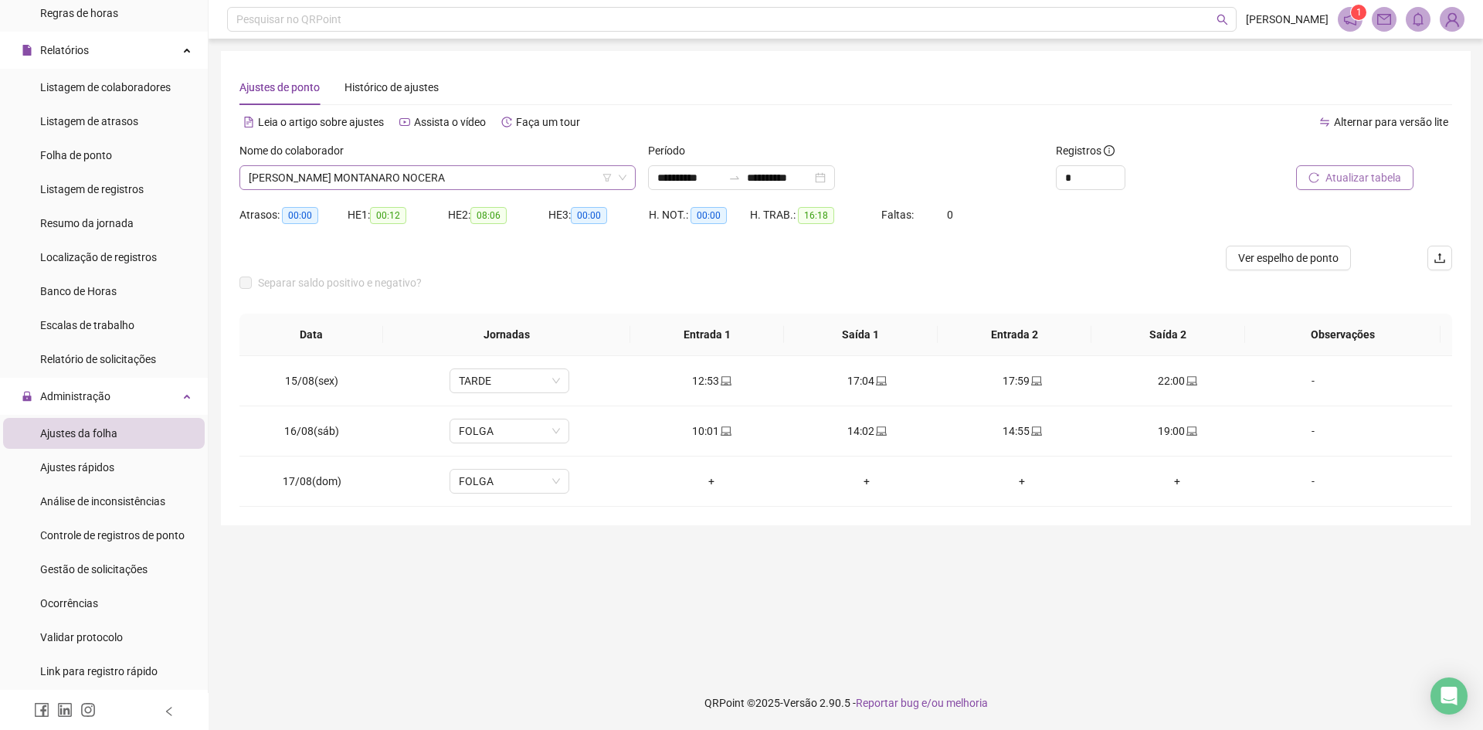
click at [465, 174] on span "[PERSON_NAME] MONTANARO NOCERA" at bounding box center [438, 177] width 378 height 23
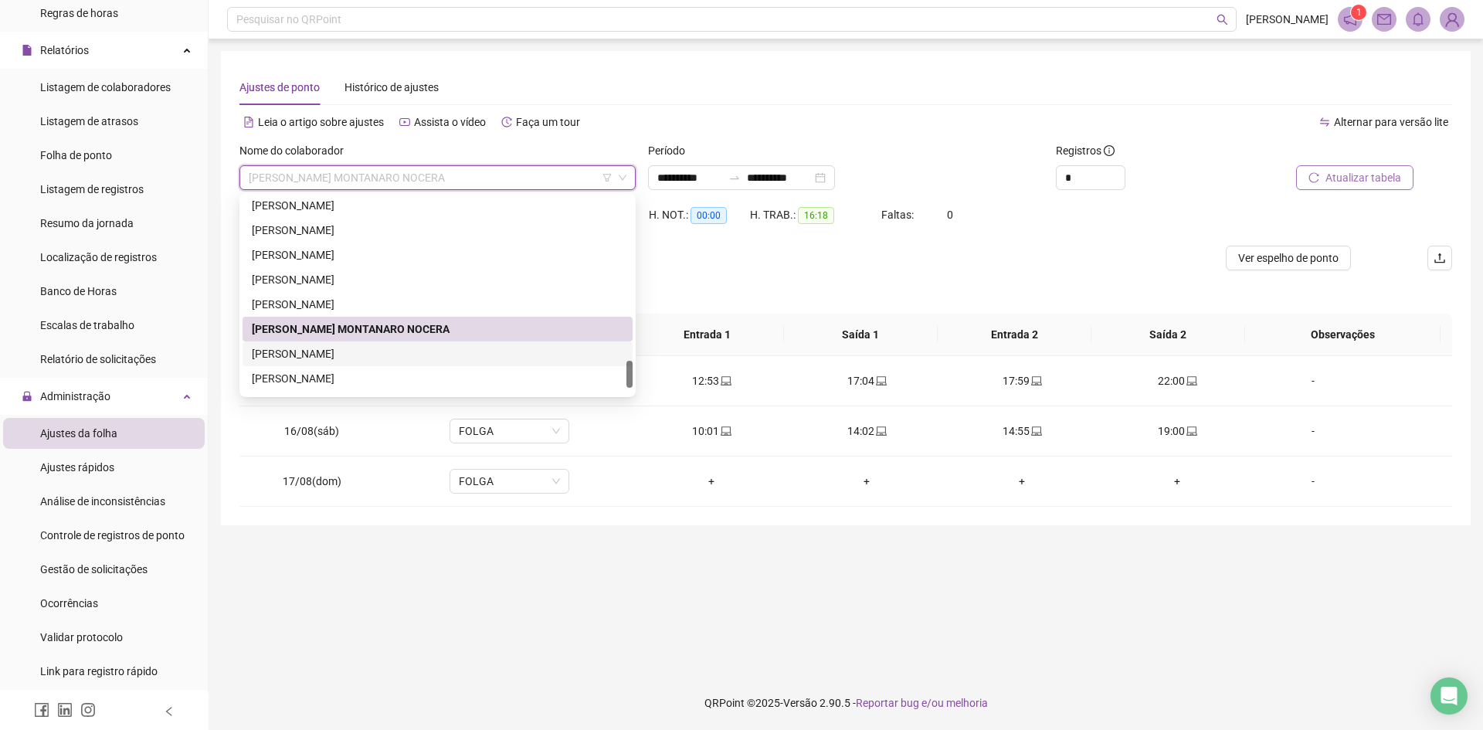
click at [378, 358] on div "[PERSON_NAME]" at bounding box center [437, 353] width 371 height 17
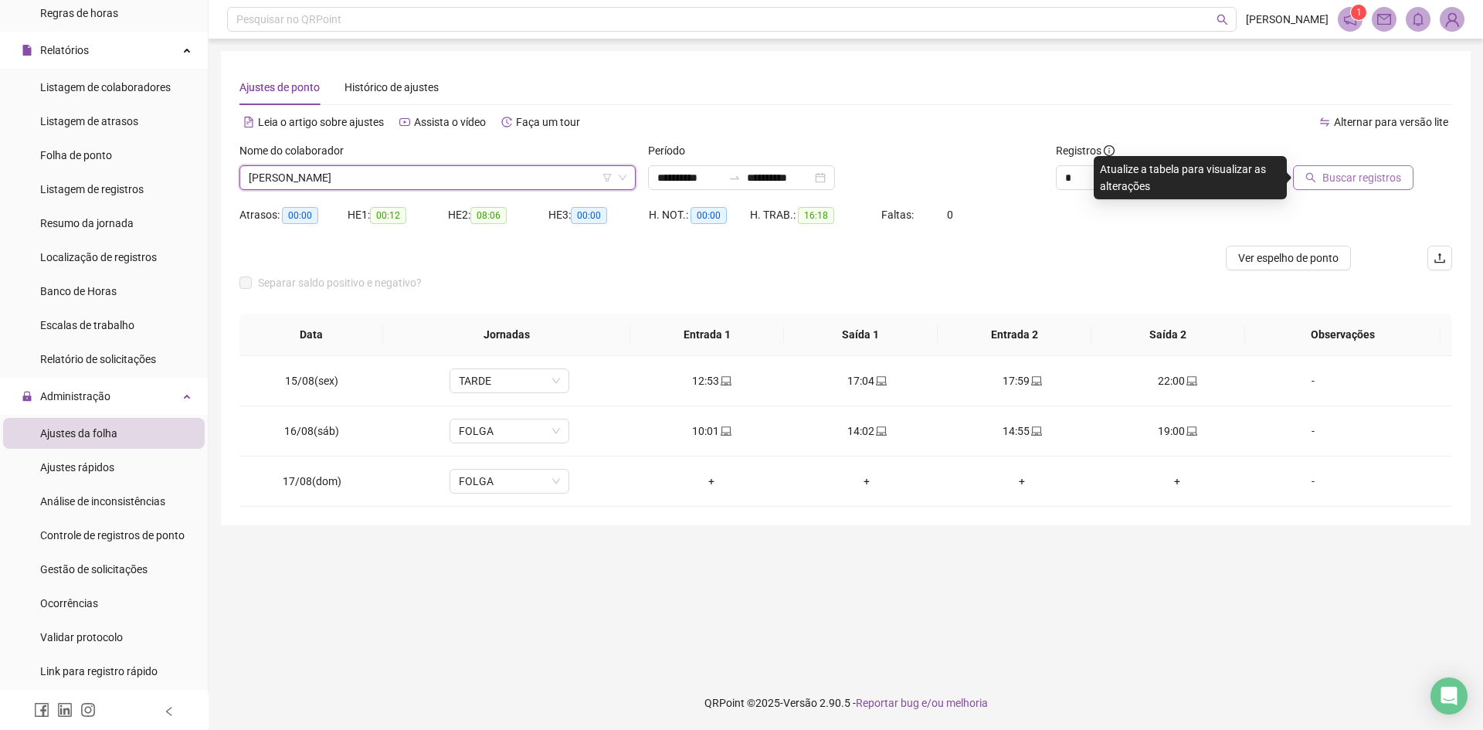
click at [1364, 177] on span "Buscar registros" at bounding box center [1361, 177] width 79 height 17
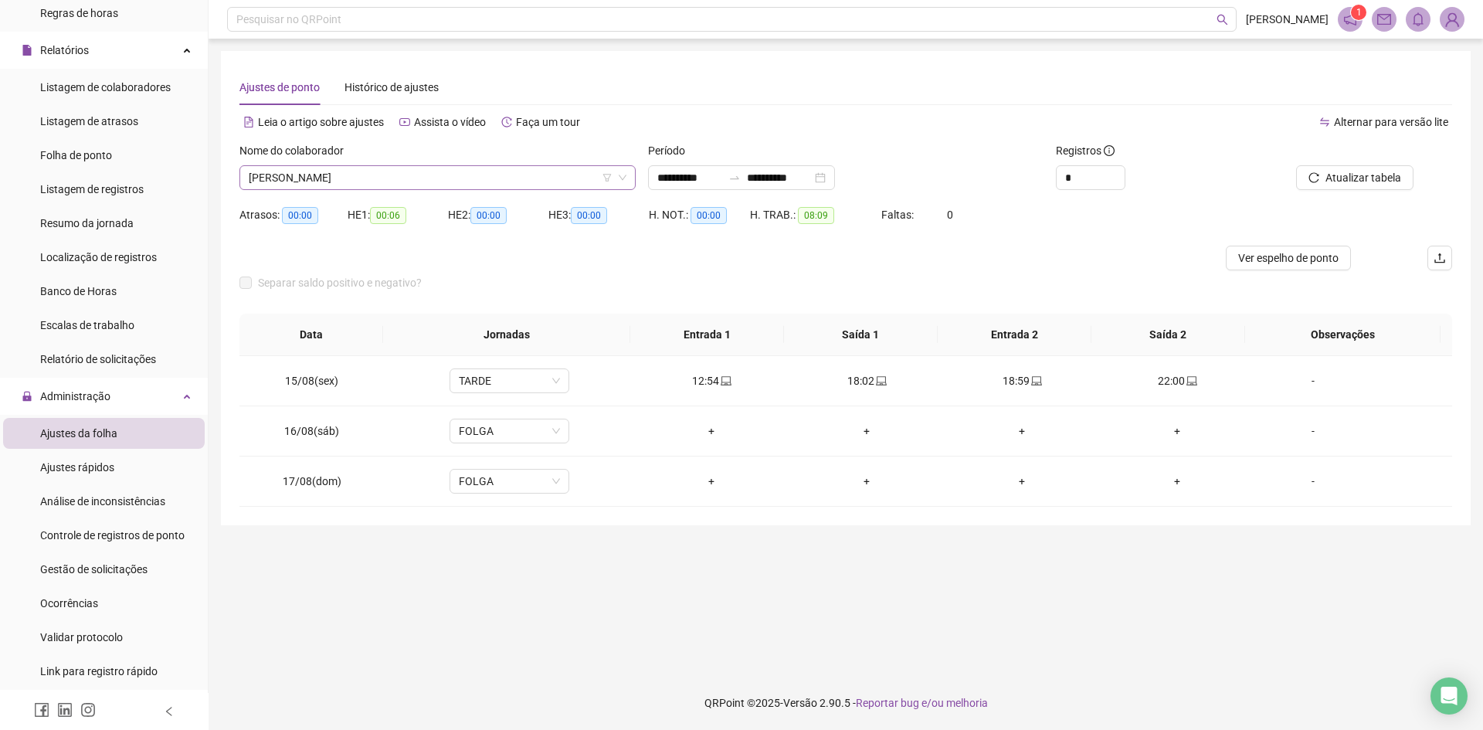
click at [431, 181] on span "[PERSON_NAME]" at bounding box center [438, 177] width 378 height 23
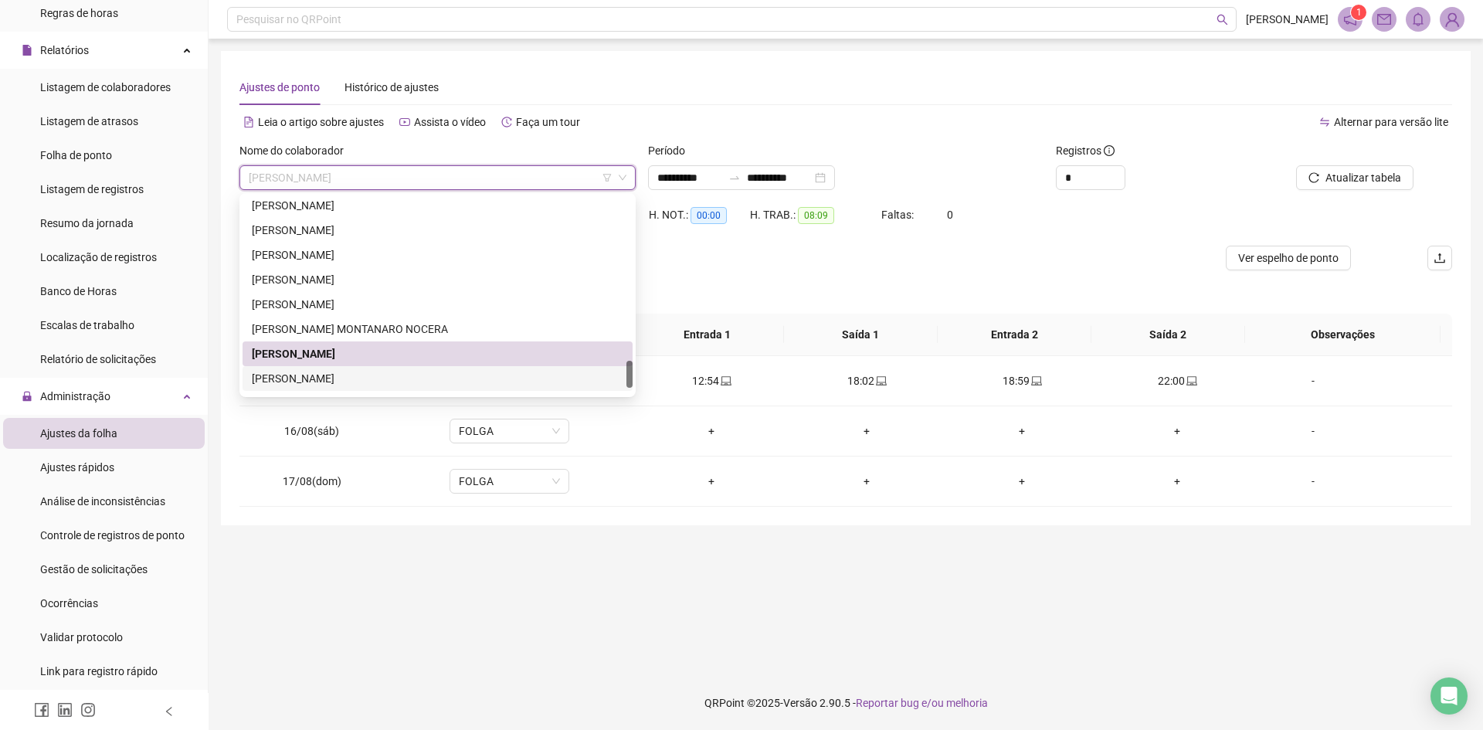
click at [310, 385] on div "[PERSON_NAME]" at bounding box center [437, 378] width 371 height 17
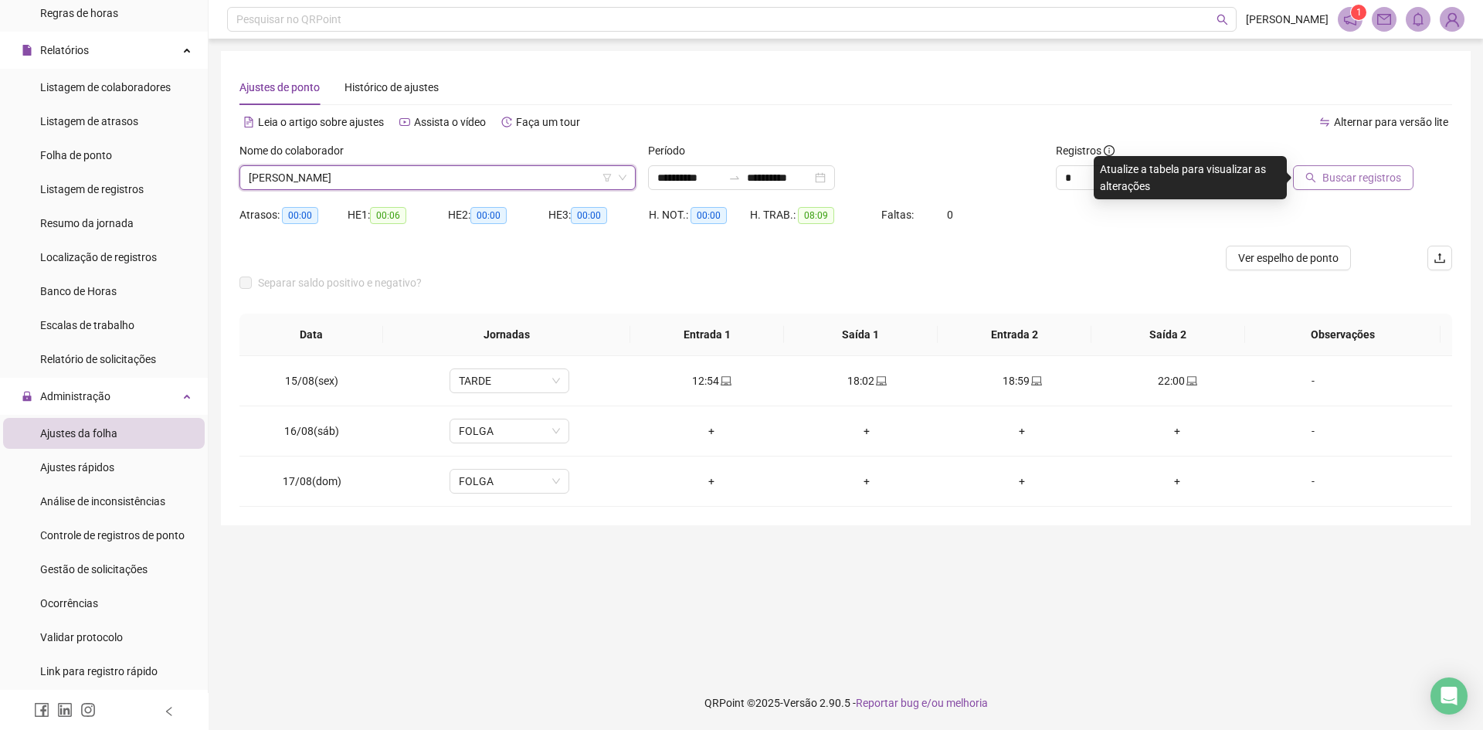
click at [1323, 182] on button "Buscar registros" at bounding box center [1353, 177] width 120 height 25
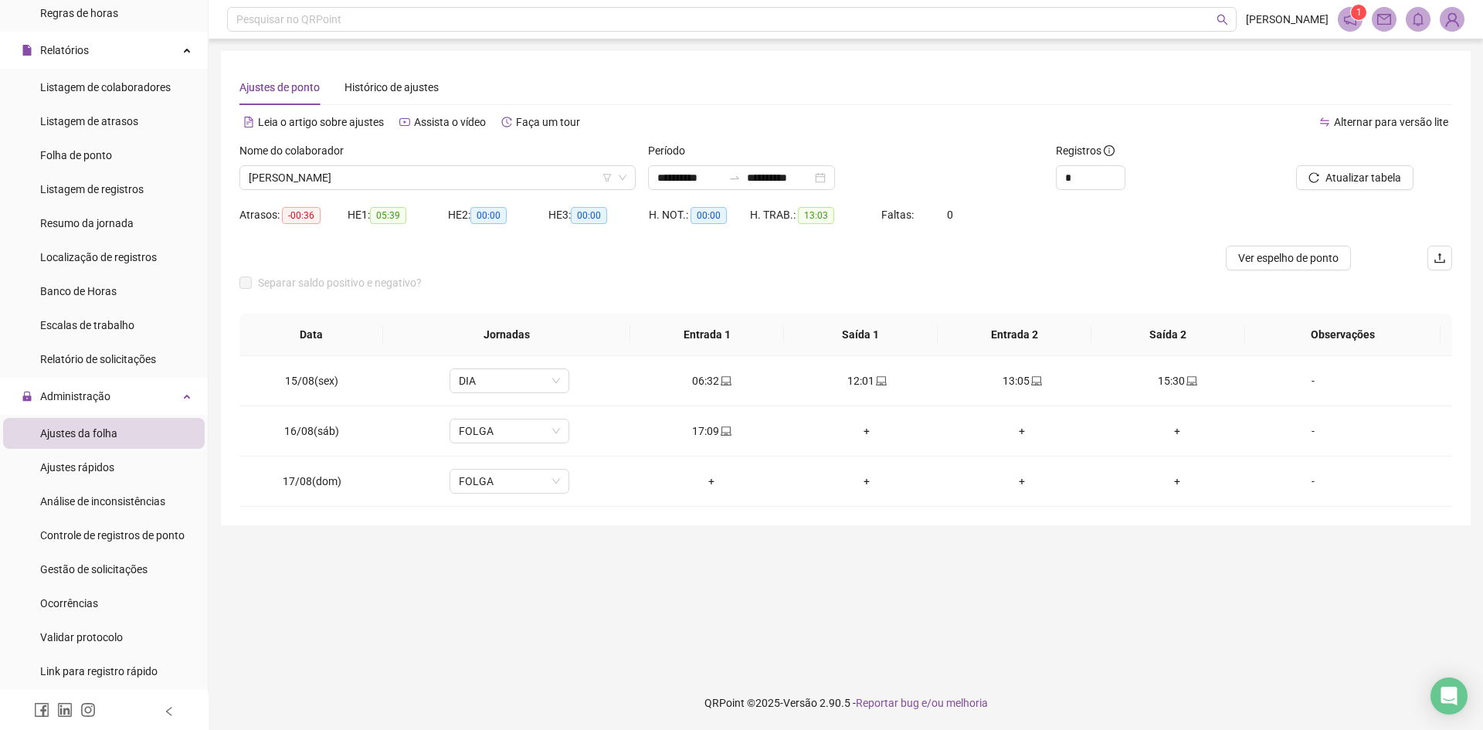
click at [117, 534] on span "Controle de registros de ponto" at bounding box center [112, 535] width 144 height 12
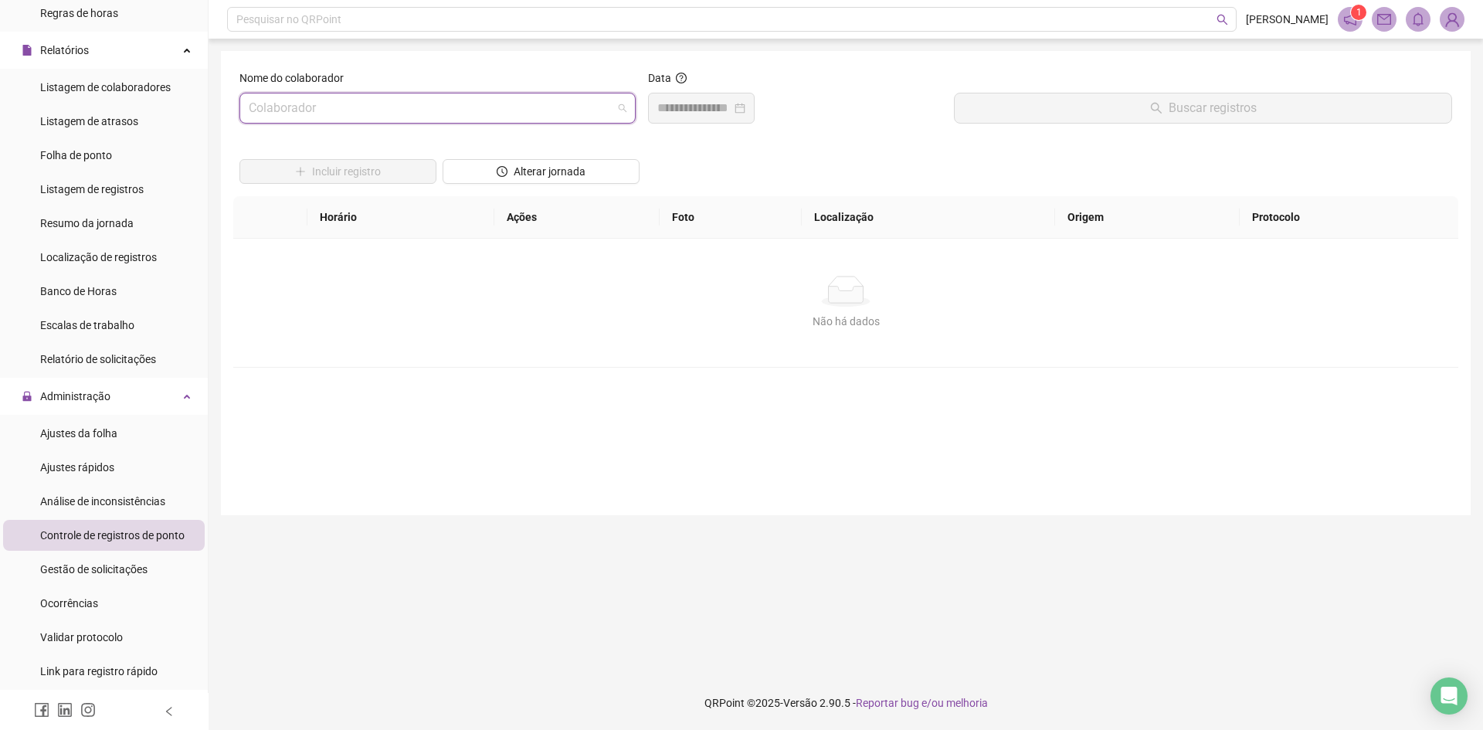
click at [415, 107] on input "search" at bounding box center [431, 107] width 364 height 29
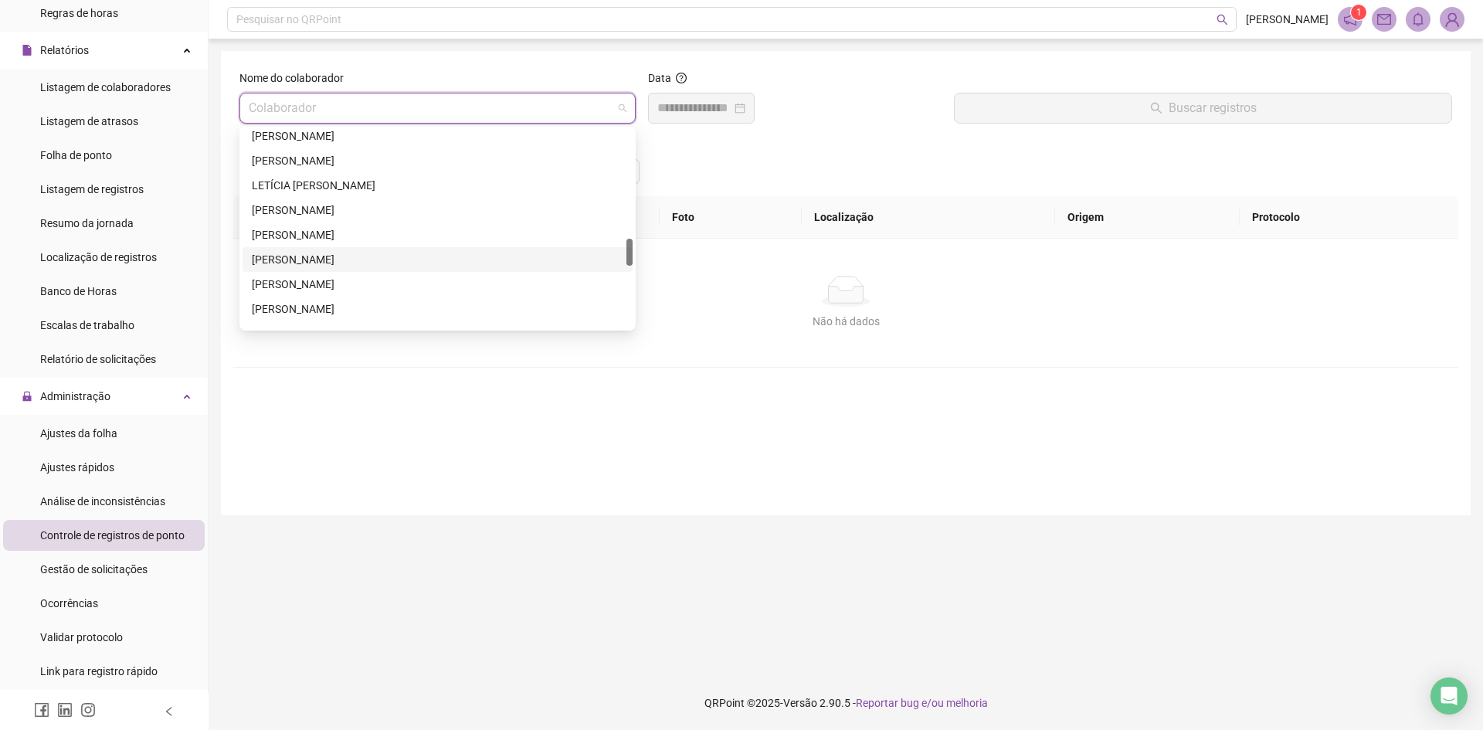
scroll to position [1211, 0]
click at [360, 269] on div "[PERSON_NAME]" at bounding box center [437, 265] width 371 height 17
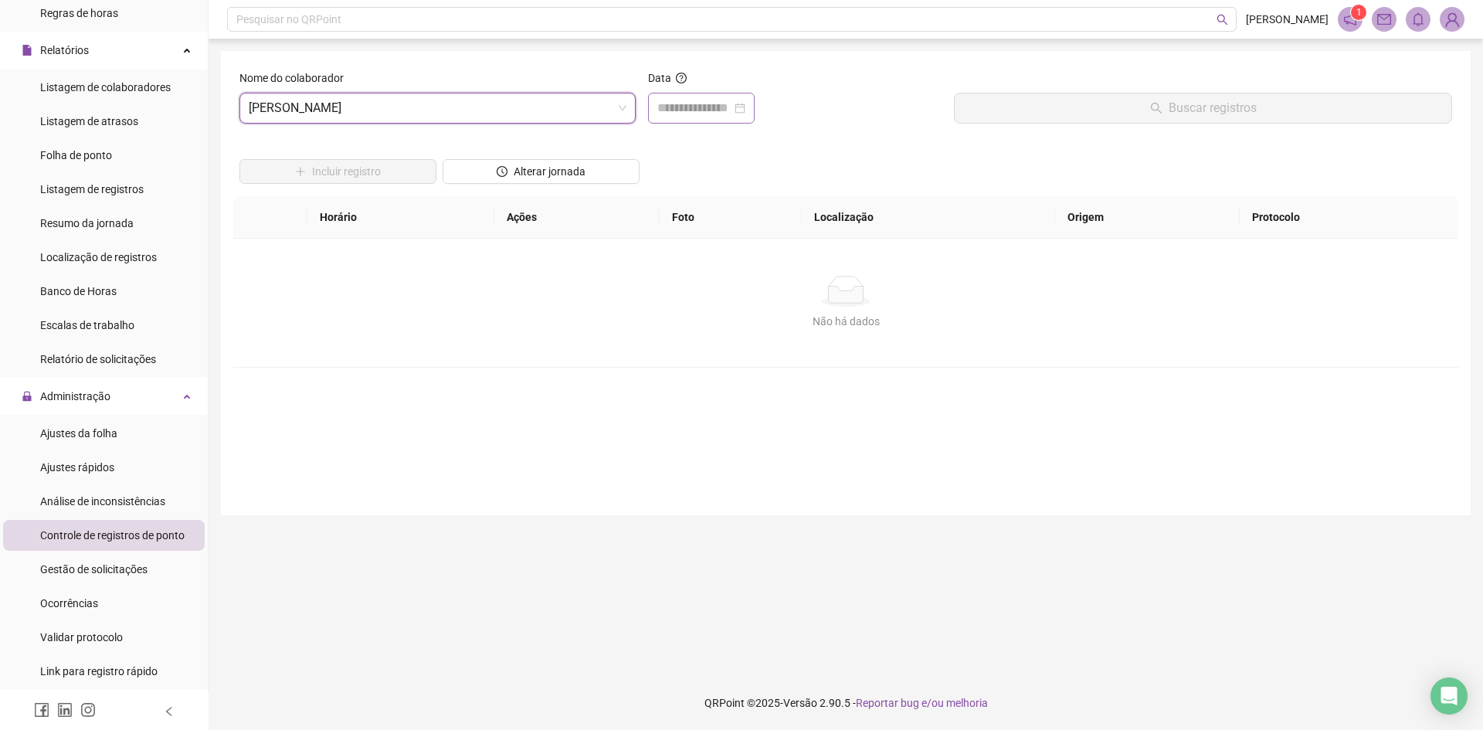
click at [745, 103] on div at bounding box center [701, 108] width 88 height 19
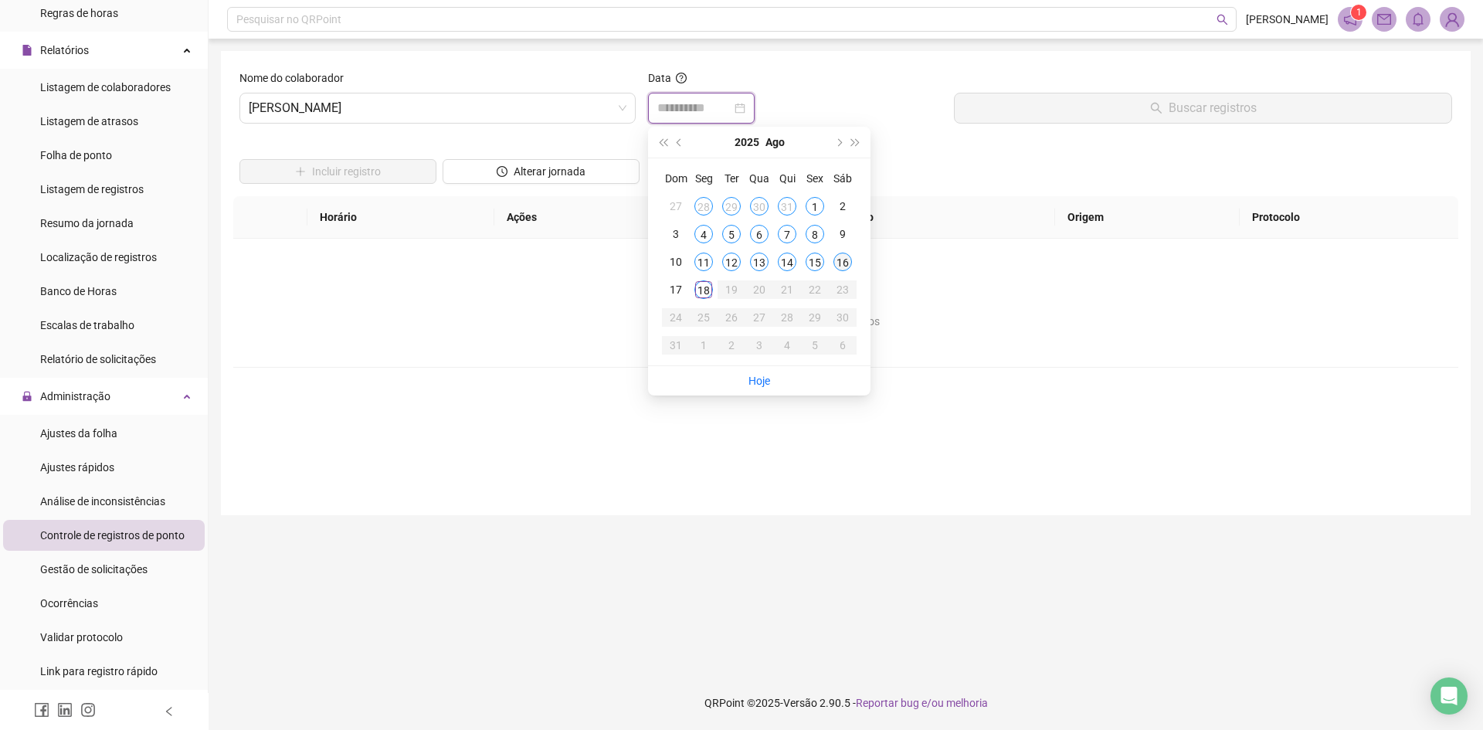
type input "**********"
click at [843, 261] on div "16" at bounding box center [842, 261] width 19 height 19
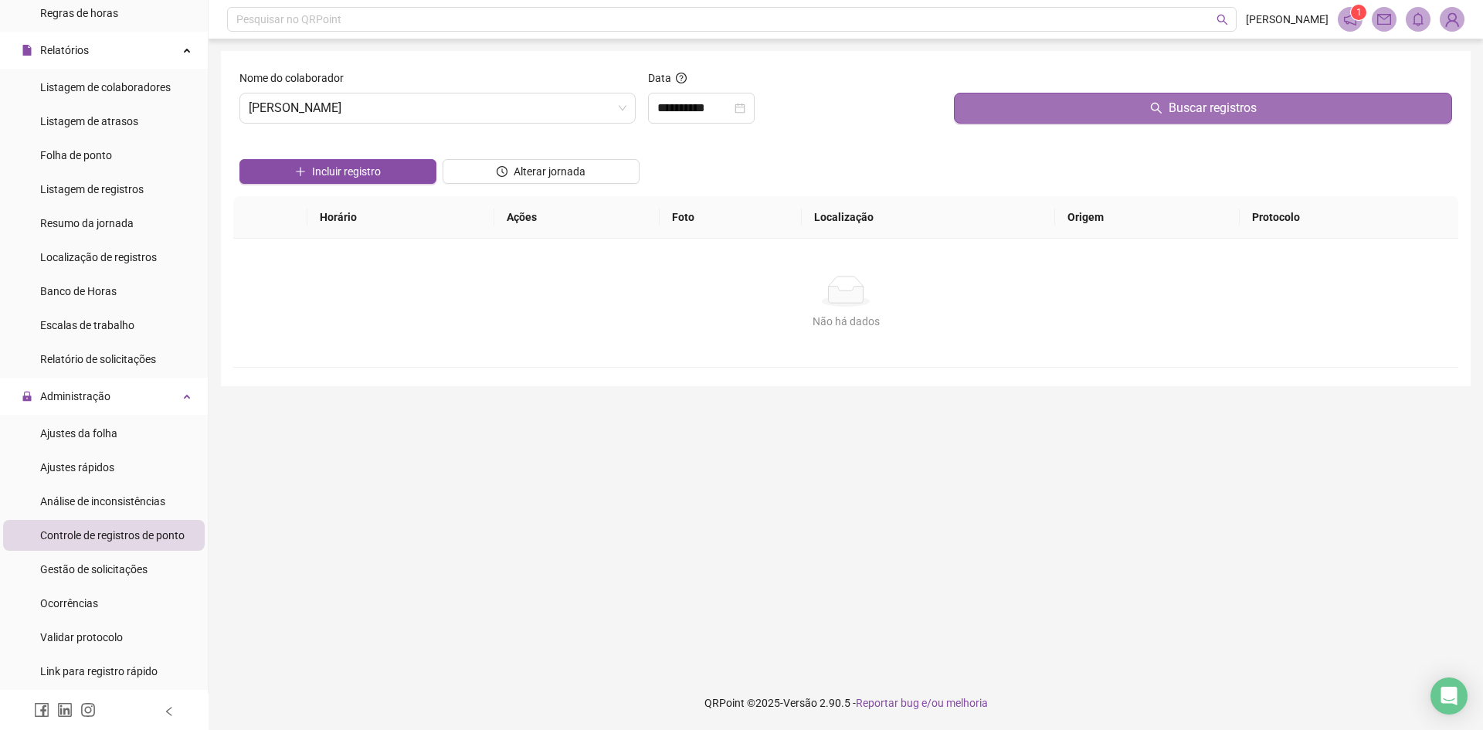
click at [1028, 110] on button "Buscar registros" at bounding box center [1203, 108] width 498 height 31
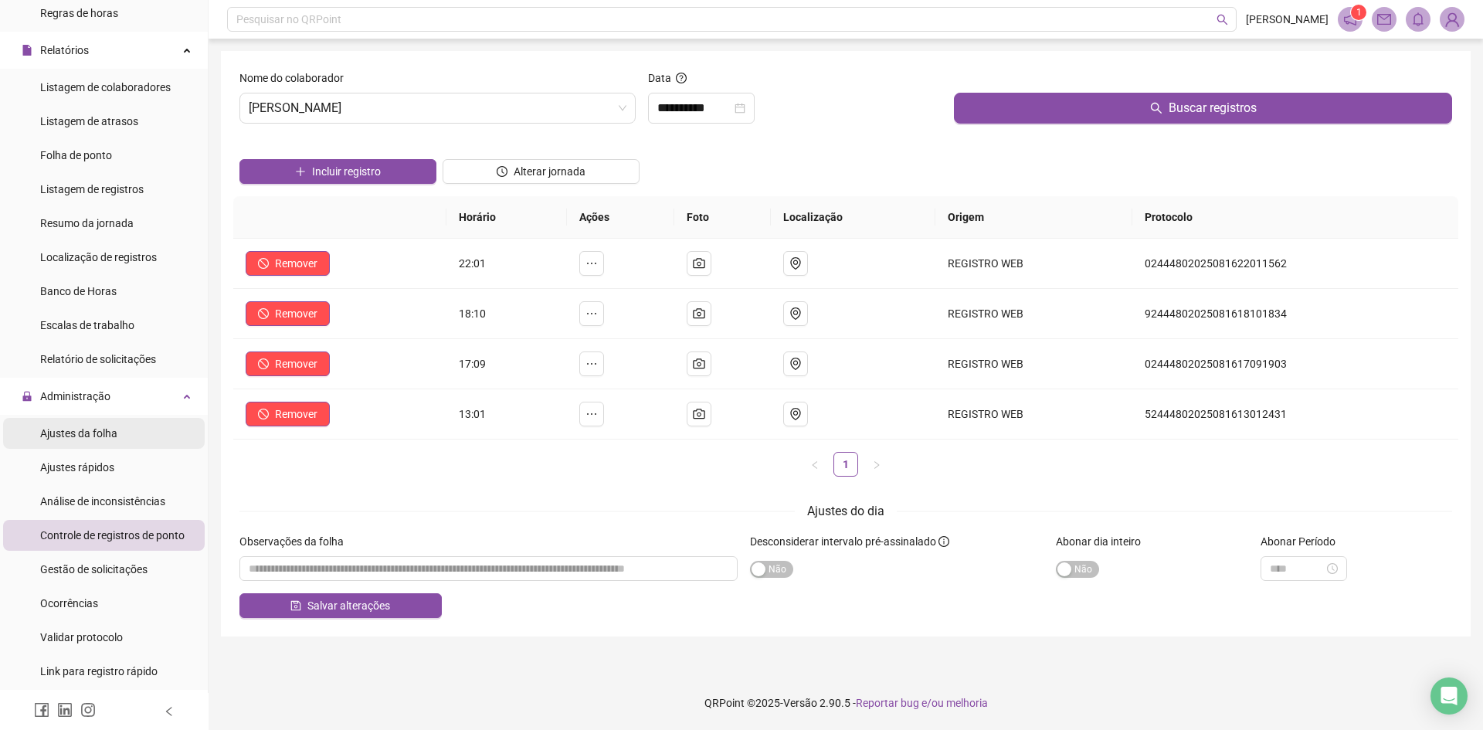
click at [89, 435] on span "Ajustes da folha" at bounding box center [78, 433] width 77 height 12
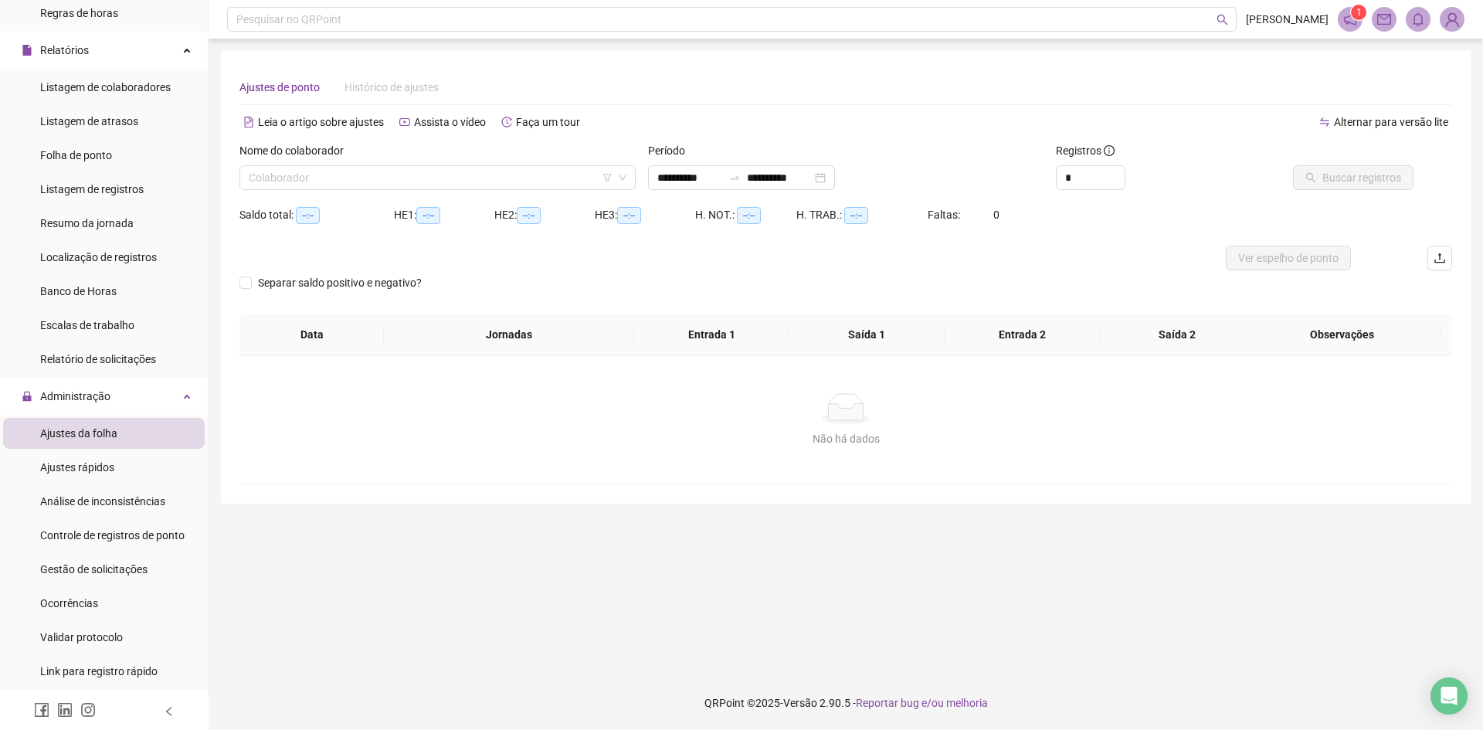
type input "**********"
drag, startPoint x: 400, startPoint y: 179, endPoint x: 448, endPoint y: 181, distance: 47.9
click at [401, 179] on input "search" at bounding box center [431, 177] width 364 height 23
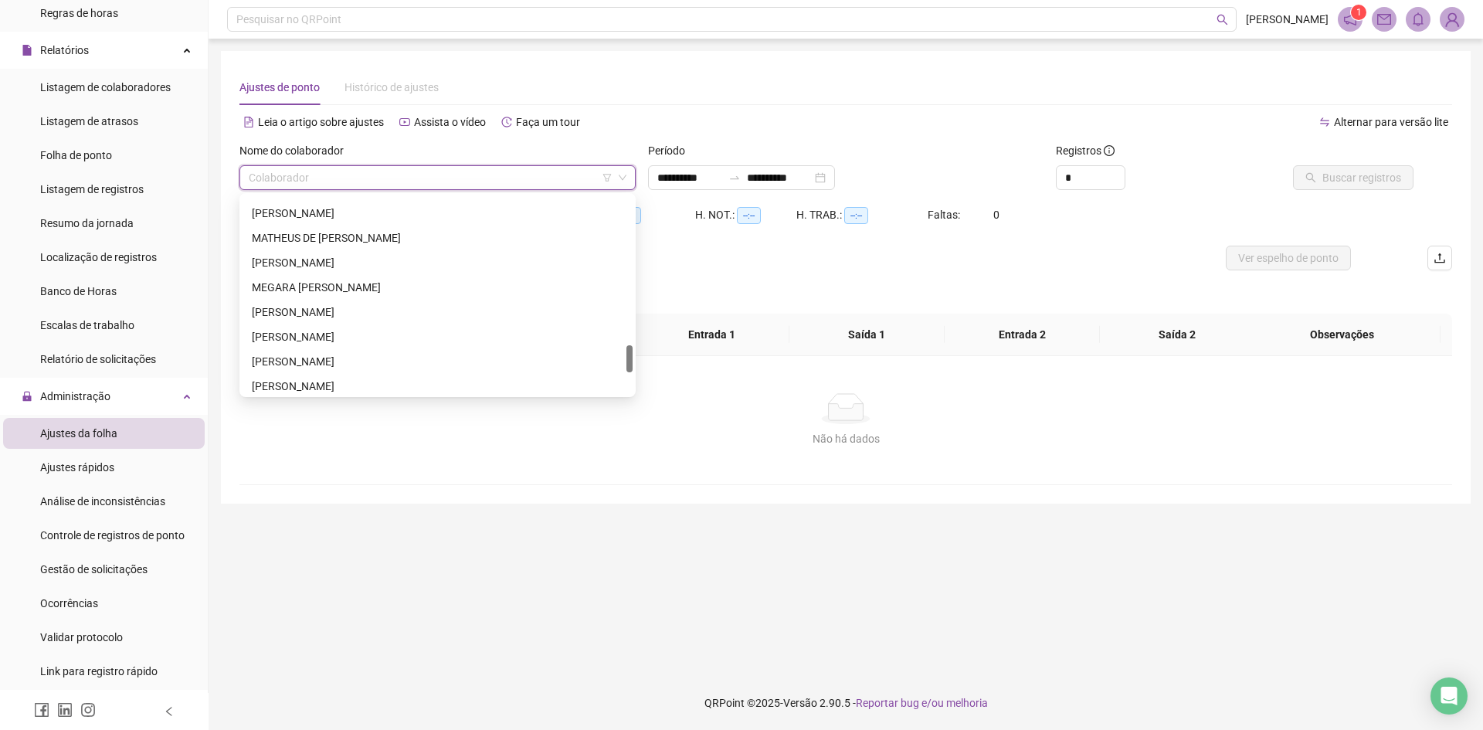
scroll to position [1211, 0]
drag, startPoint x: 628, startPoint y: 214, endPoint x: 639, endPoint y: 398, distance: 184.9
click at [639, 398] on body "**********" at bounding box center [741, 365] width 1483 height 730
click at [496, 324] on div "[PERSON_NAME]" at bounding box center [437, 332] width 390 height 25
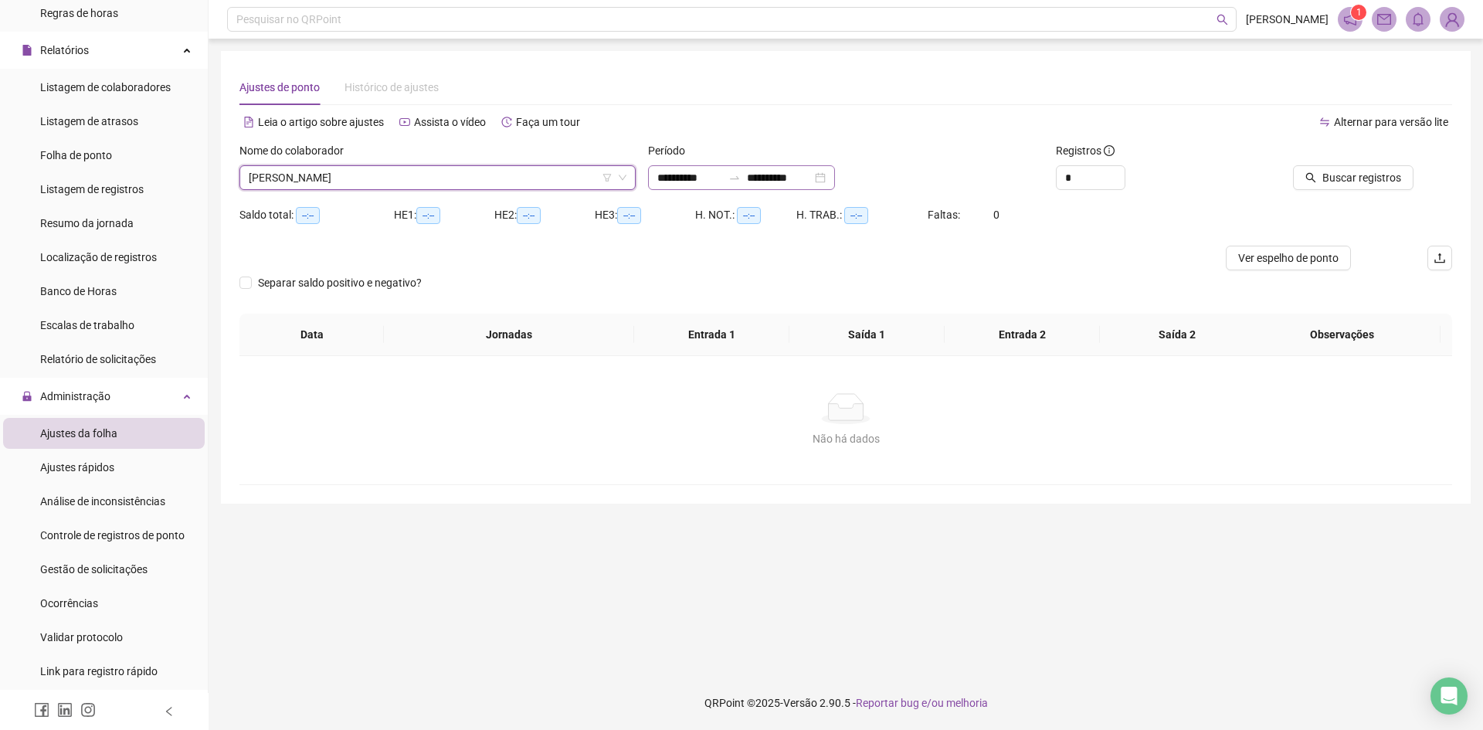
click at [740, 175] on icon "swap-right" at bounding box center [734, 177] width 12 height 12
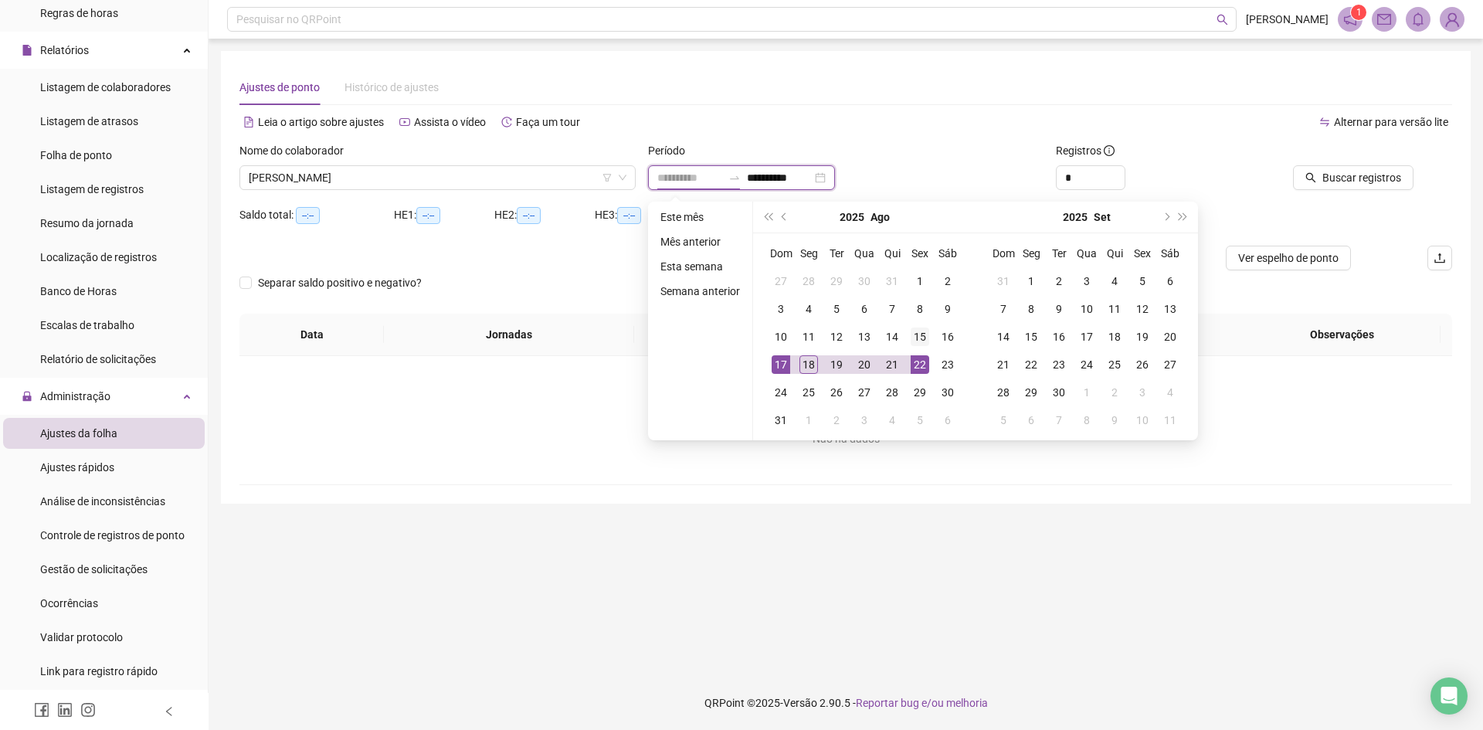
type input "**********"
click at [915, 336] on div "15" at bounding box center [919, 336] width 19 height 19
type input "**********"
click at [780, 363] on div "17" at bounding box center [780, 364] width 19 height 19
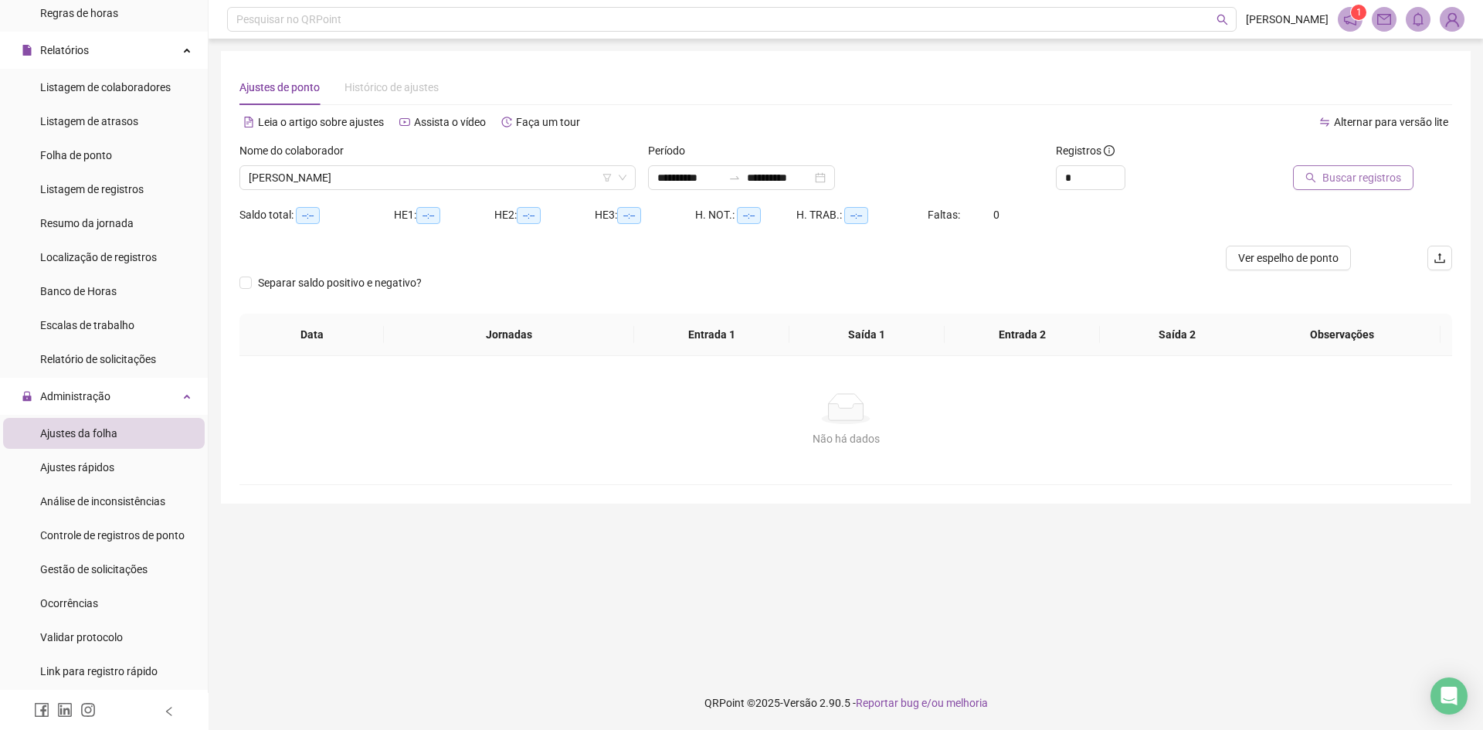
click at [1376, 168] on button "Buscar registros" at bounding box center [1353, 177] width 120 height 25
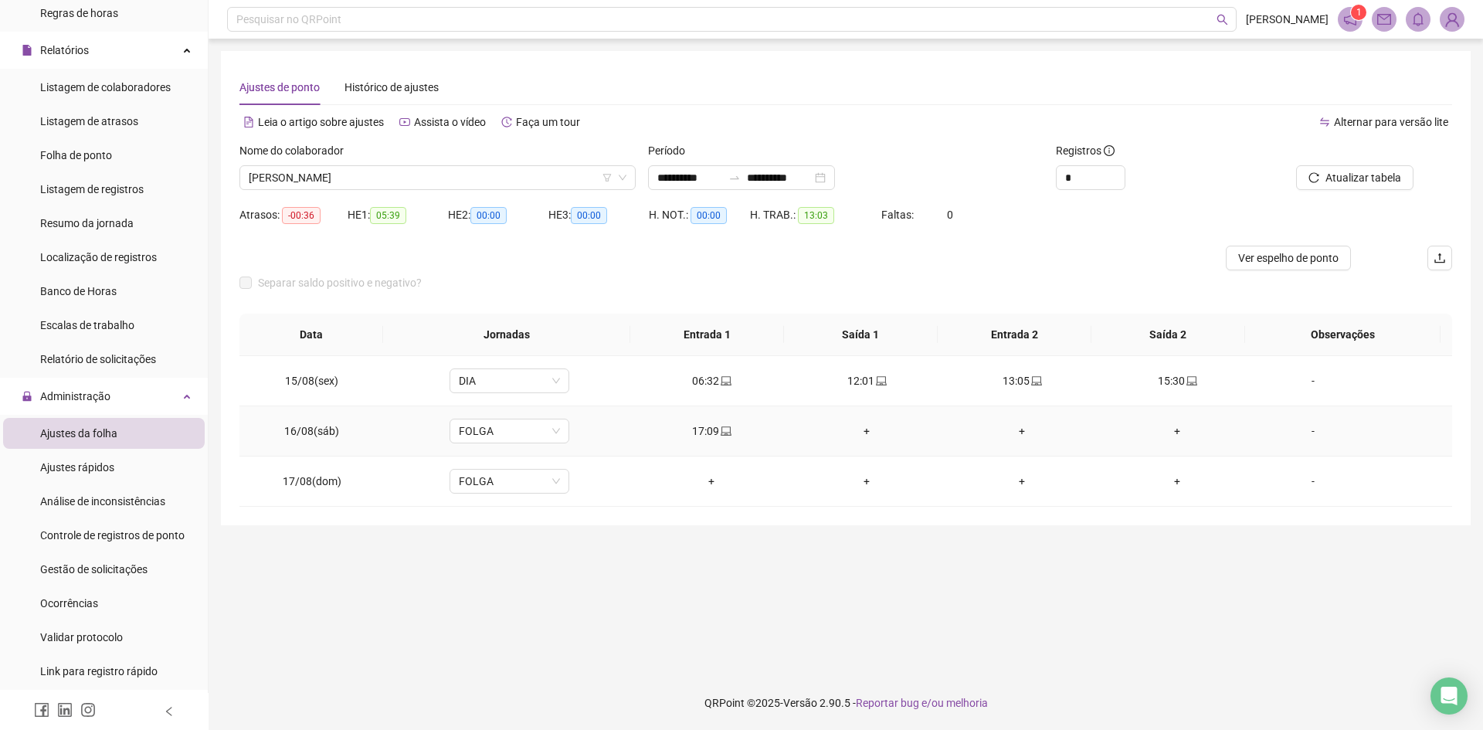
click at [858, 435] on div "+" at bounding box center [866, 430] width 130 height 17
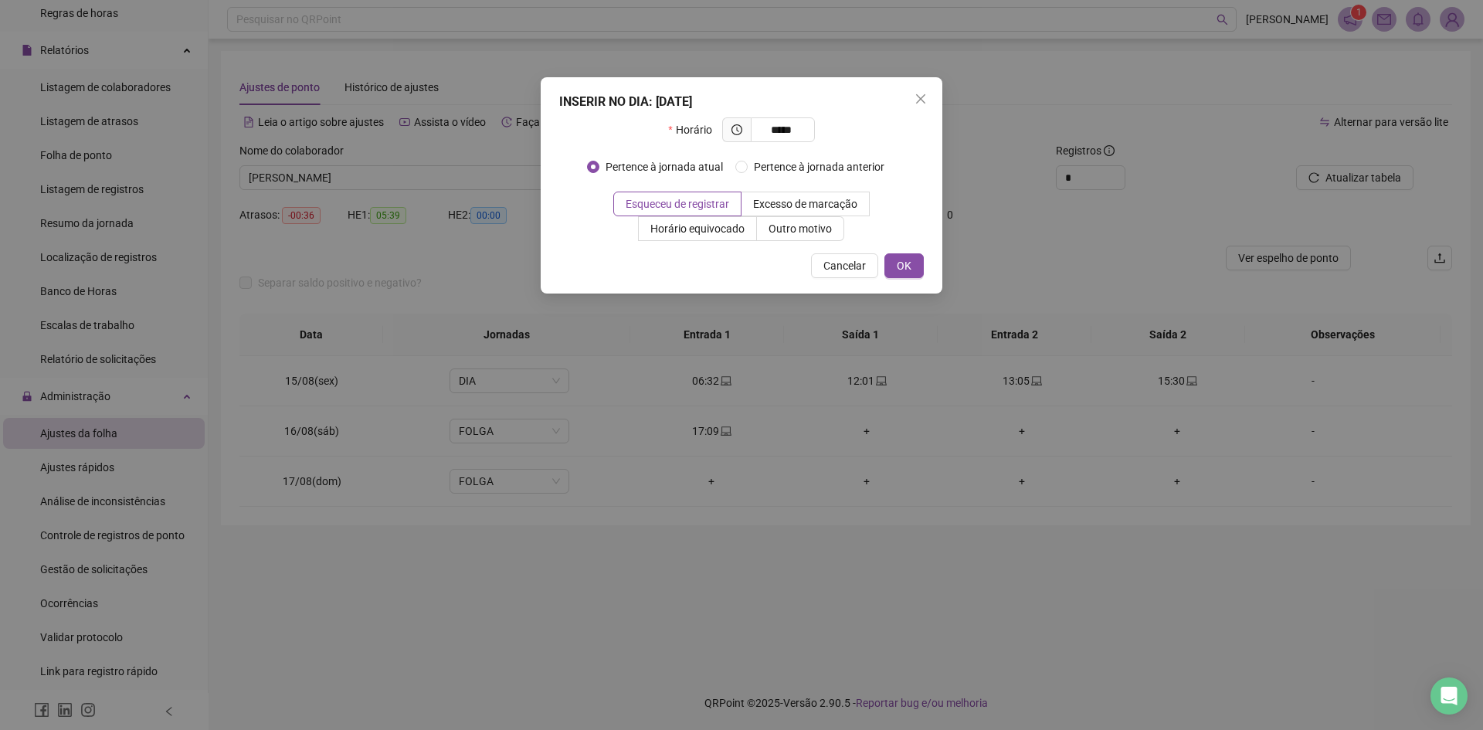
type input "*****"
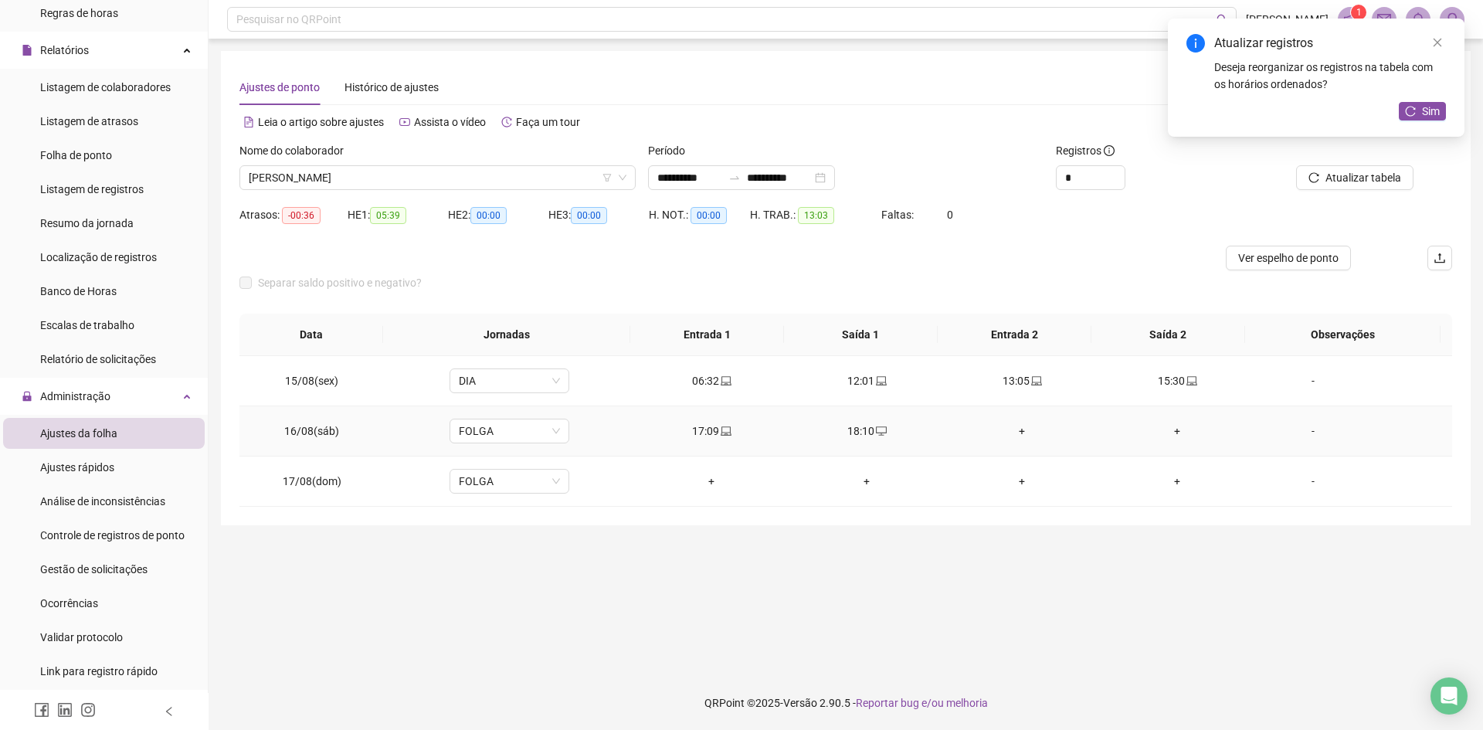
click at [1014, 426] on div "+" at bounding box center [1022, 430] width 130 height 17
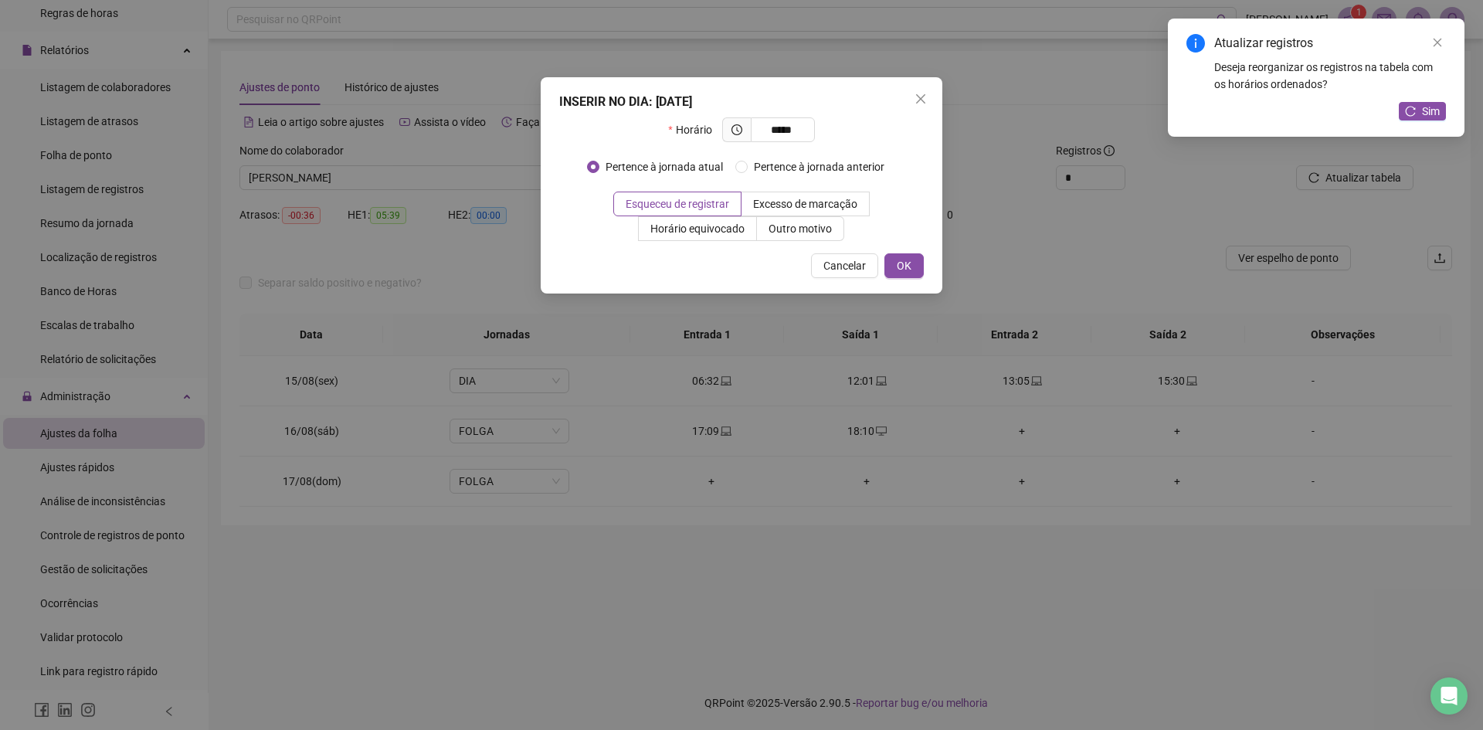
type input "*****"
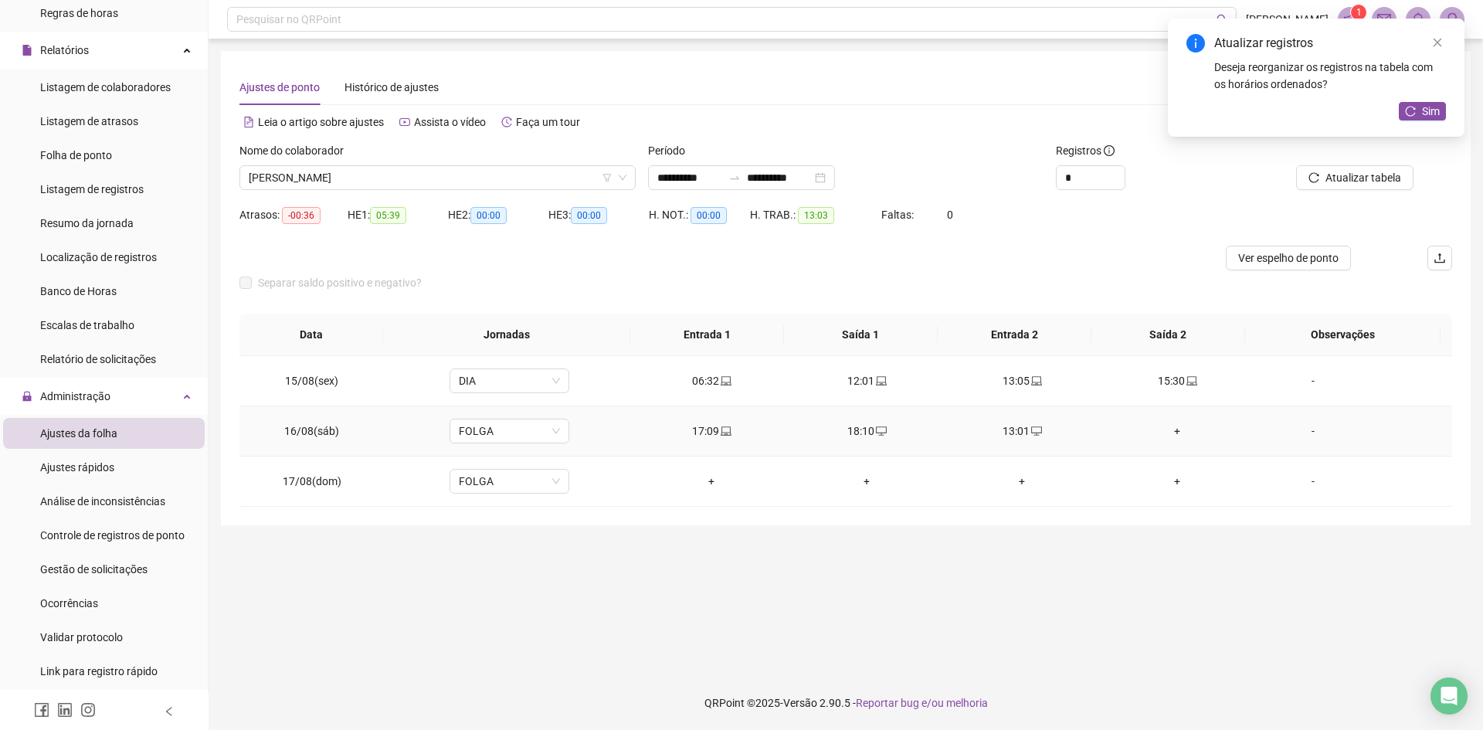
click at [1167, 429] on div "+" at bounding box center [1177, 430] width 130 height 17
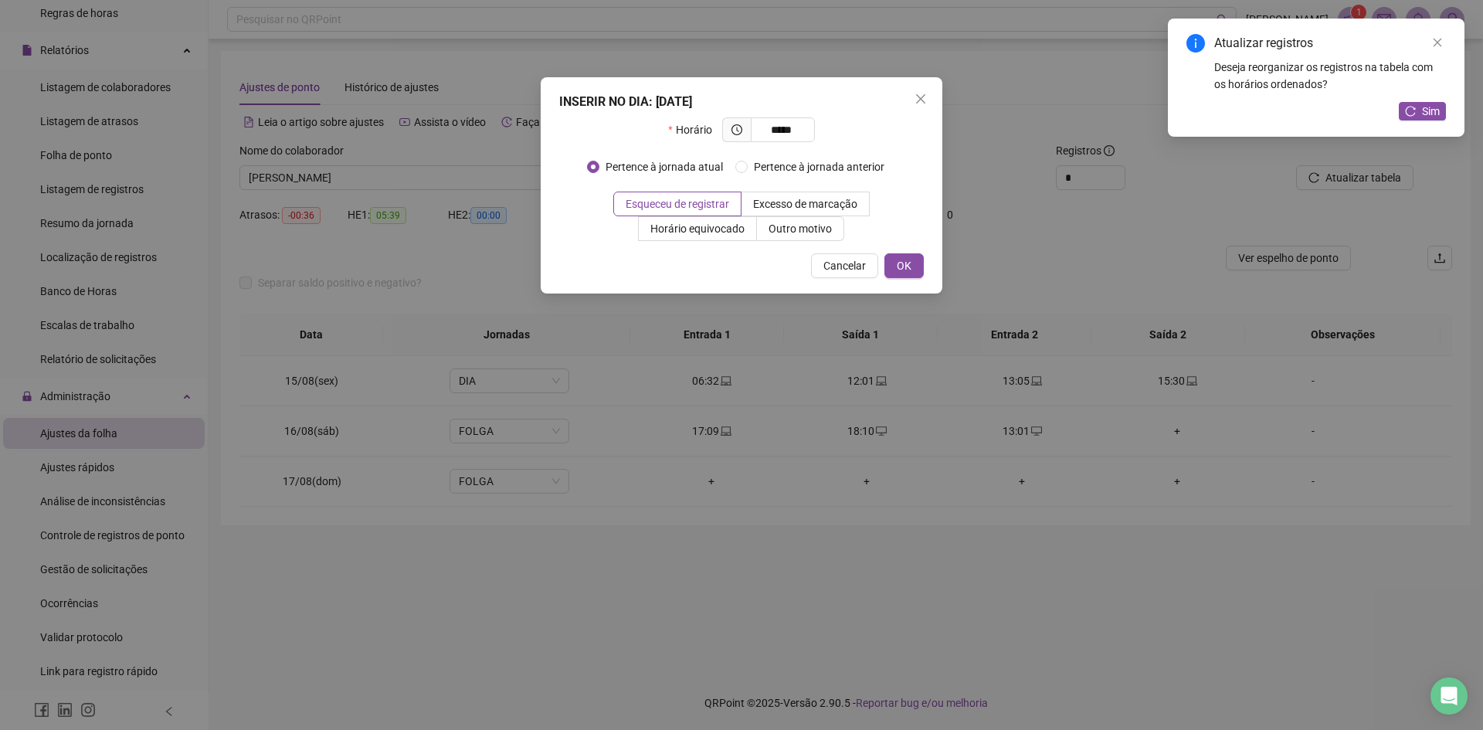
type input "*****"
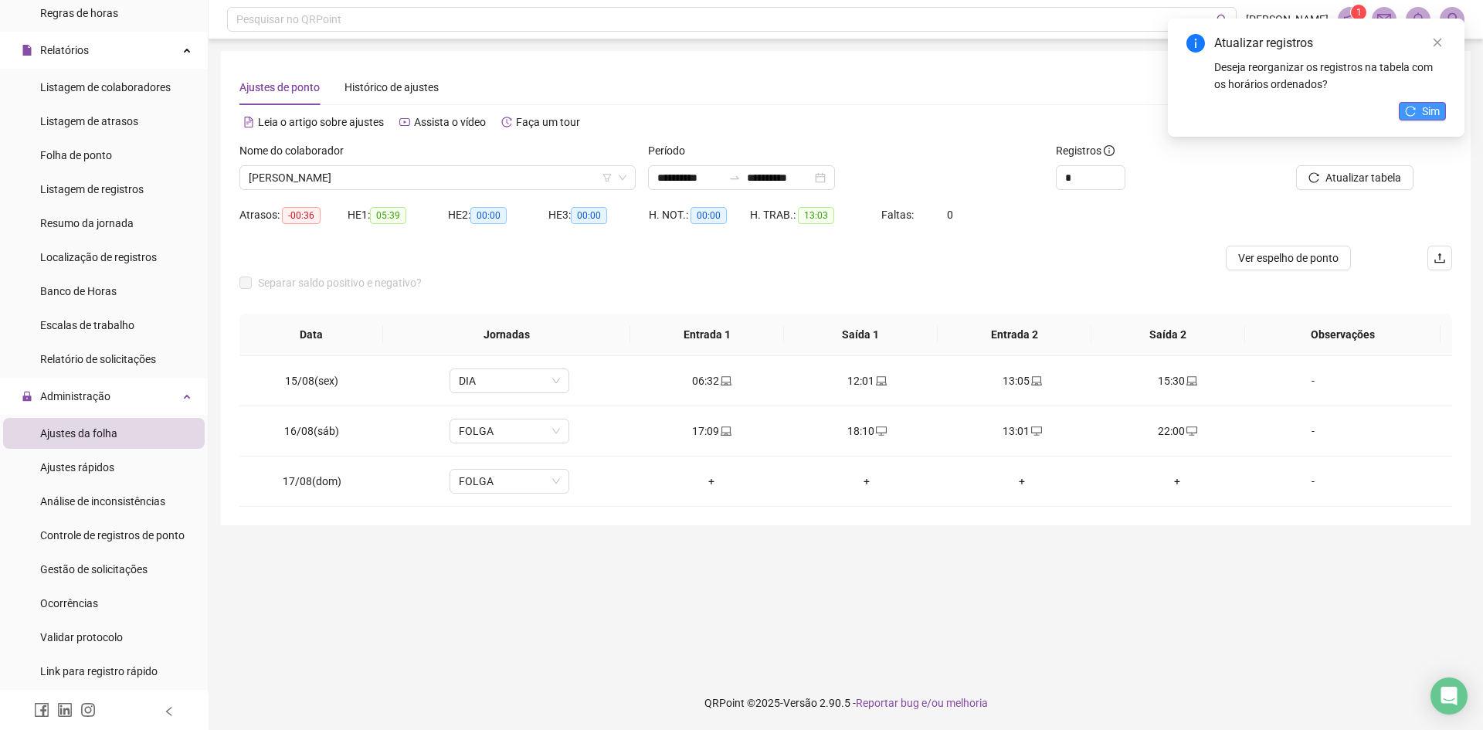
click at [1418, 109] on button "Sim" at bounding box center [1421, 111] width 47 height 19
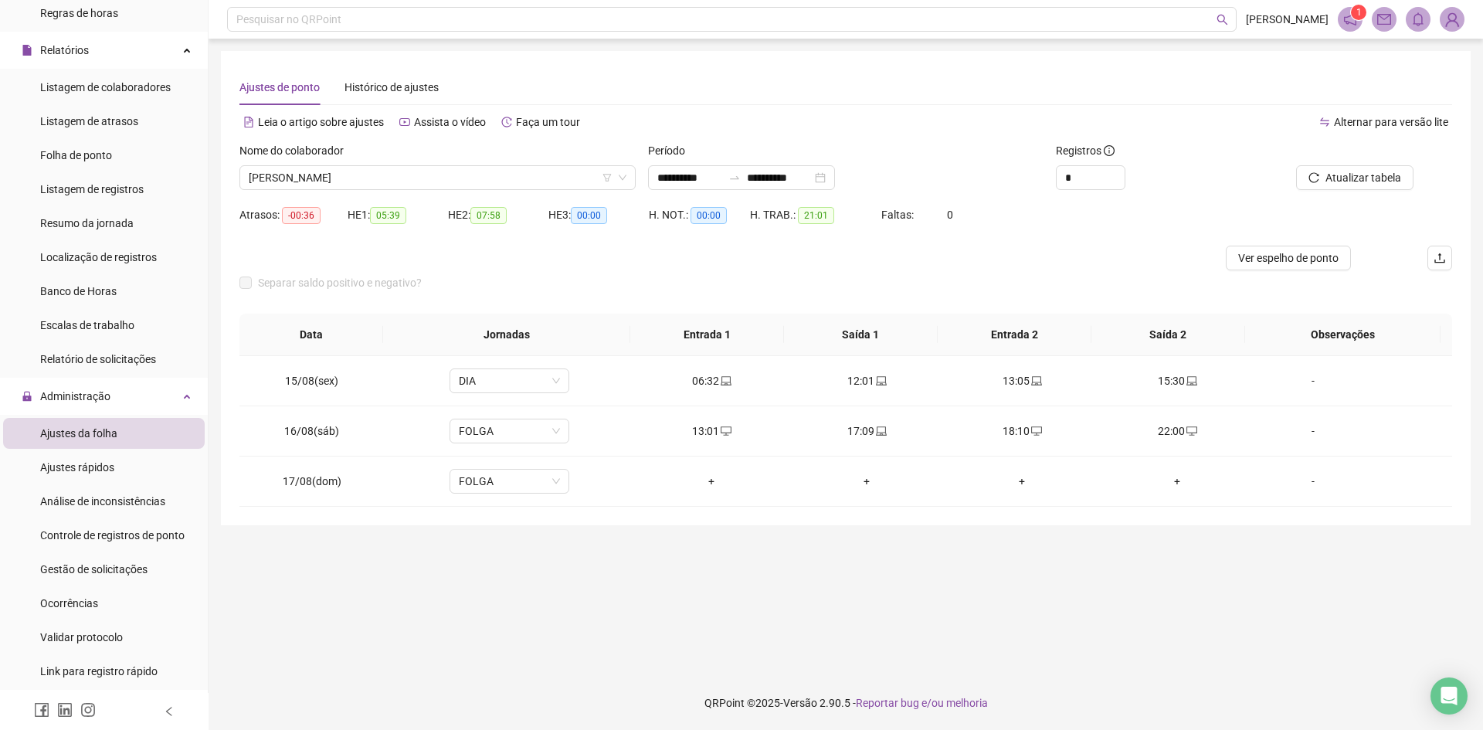
click at [1362, 178] on span "Atualizar tabela" at bounding box center [1363, 177] width 76 height 17
click at [368, 178] on span "[PERSON_NAME]" at bounding box center [438, 177] width 378 height 23
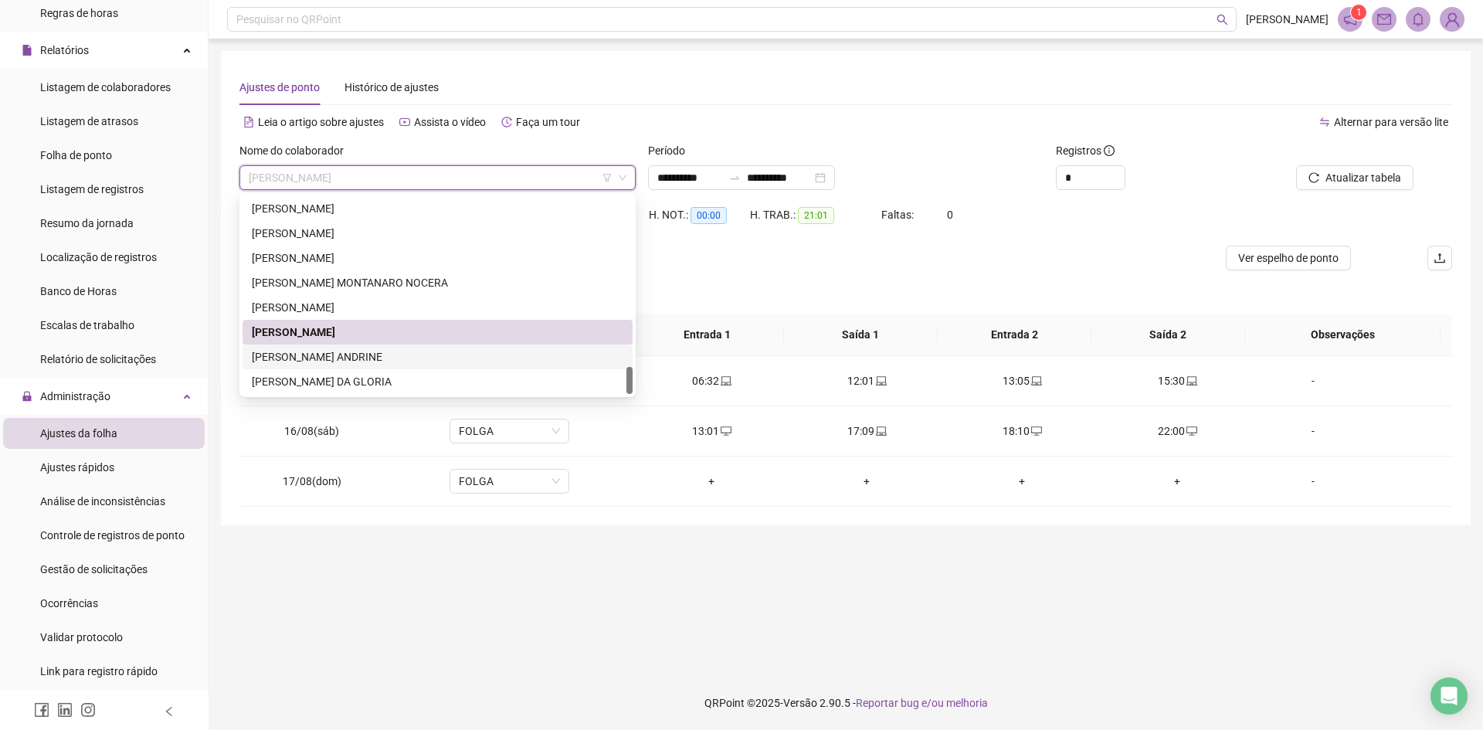
drag, startPoint x: 359, startPoint y: 361, endPoint x: 635, endPoint y: 306, distance: 281.1
click at [360, 360] on div "[PERSON_NAME] ANDRINE" at bounding box center [437, 356] width 371 height 17
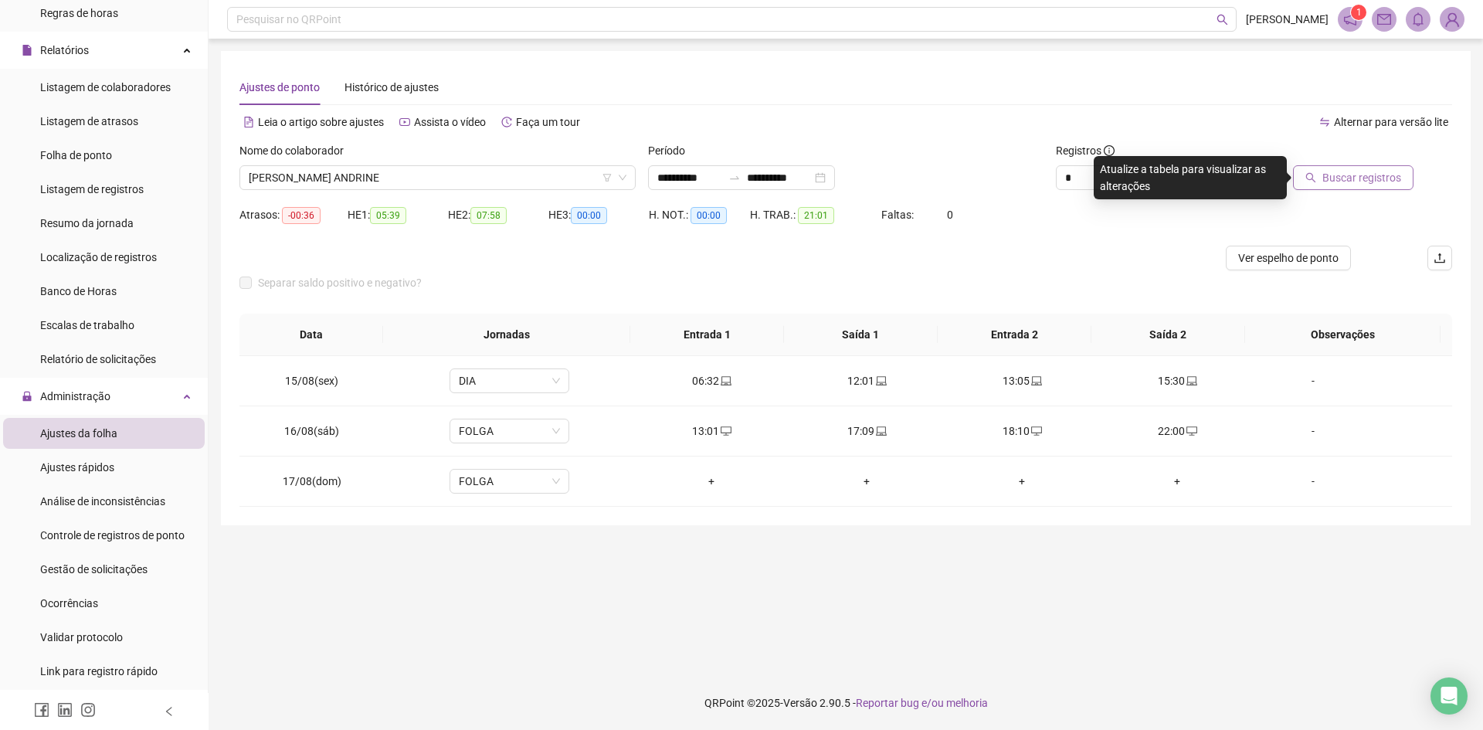
click at [1377, 180] on span "Buscar registros" at bounding box center [1361, 177] width 79 height 17
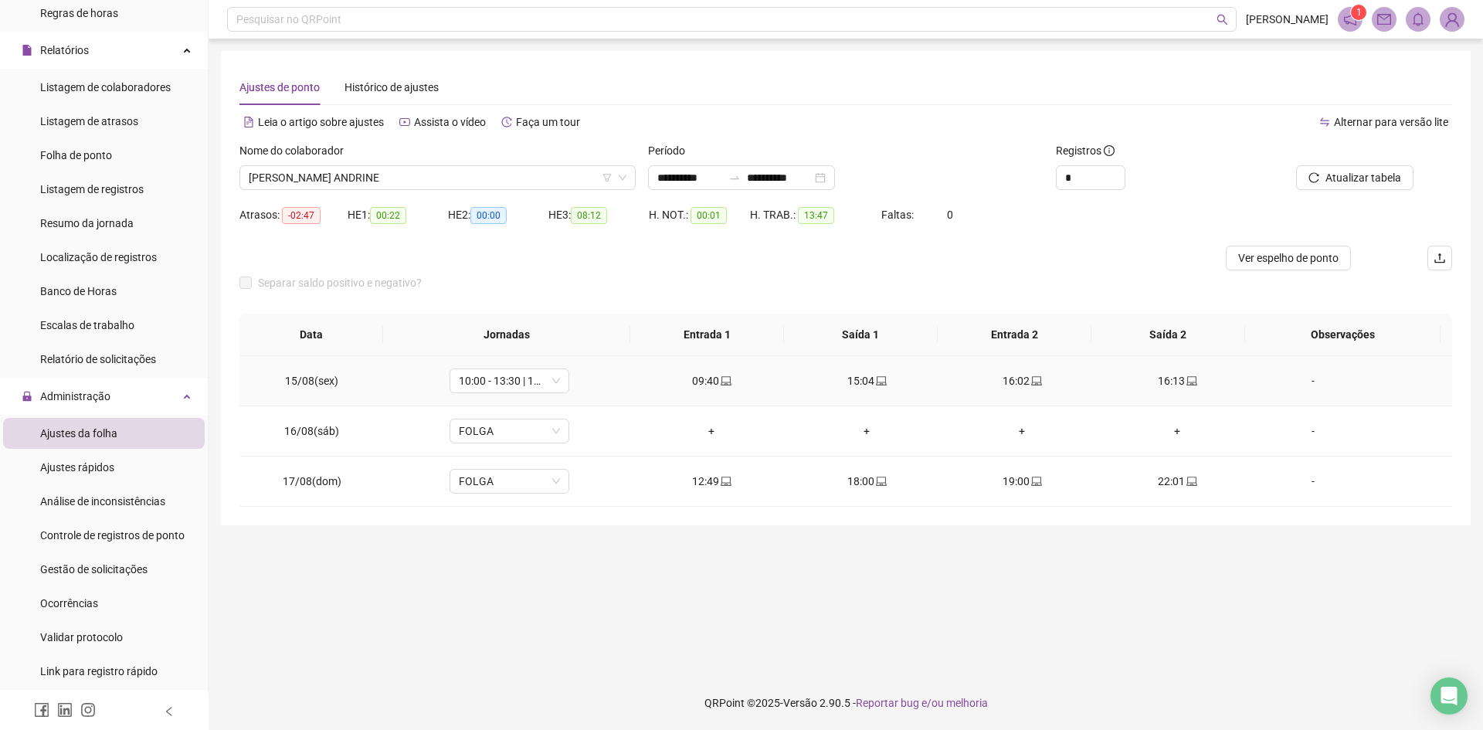
click at [1189, 379] on div "16:13" at bounding box center [1177, 380] width 130 height 17
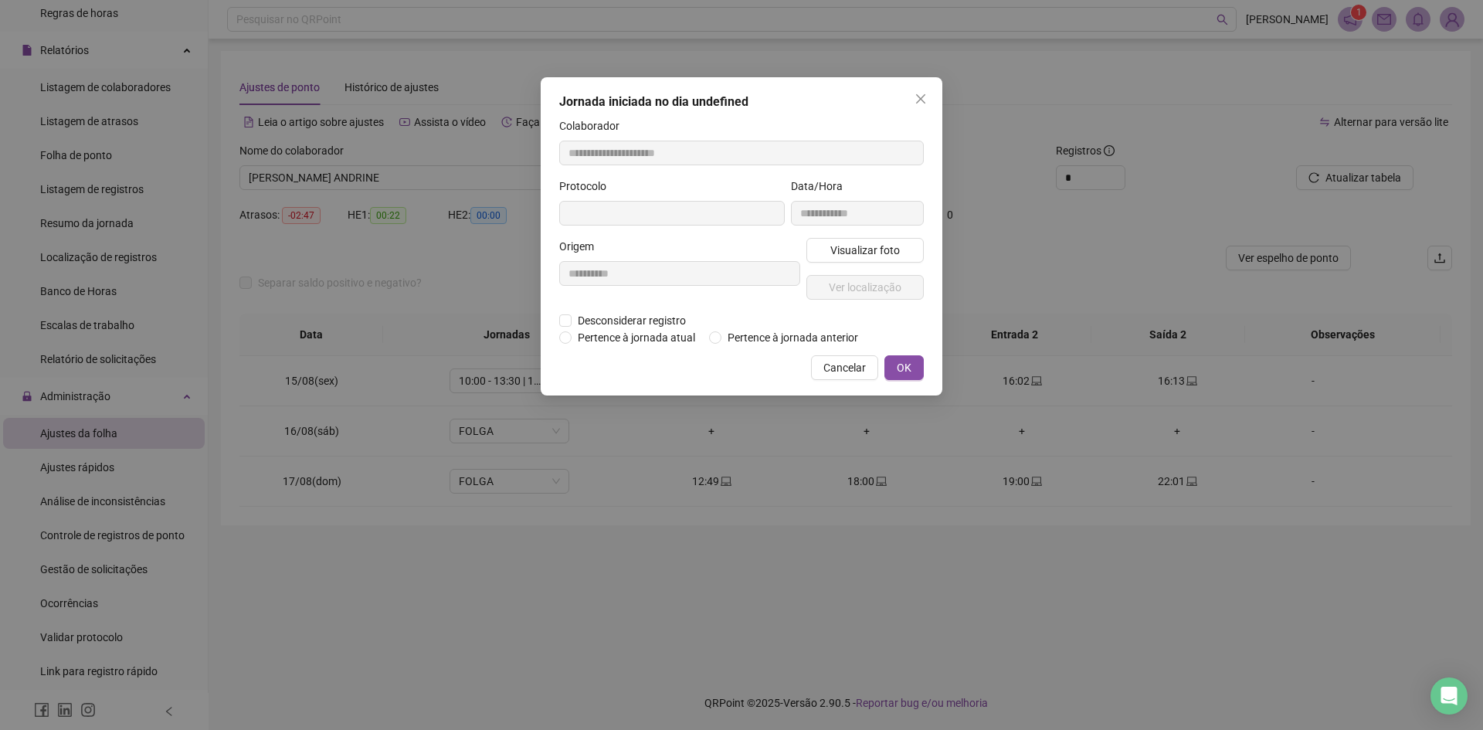
type input "**********"
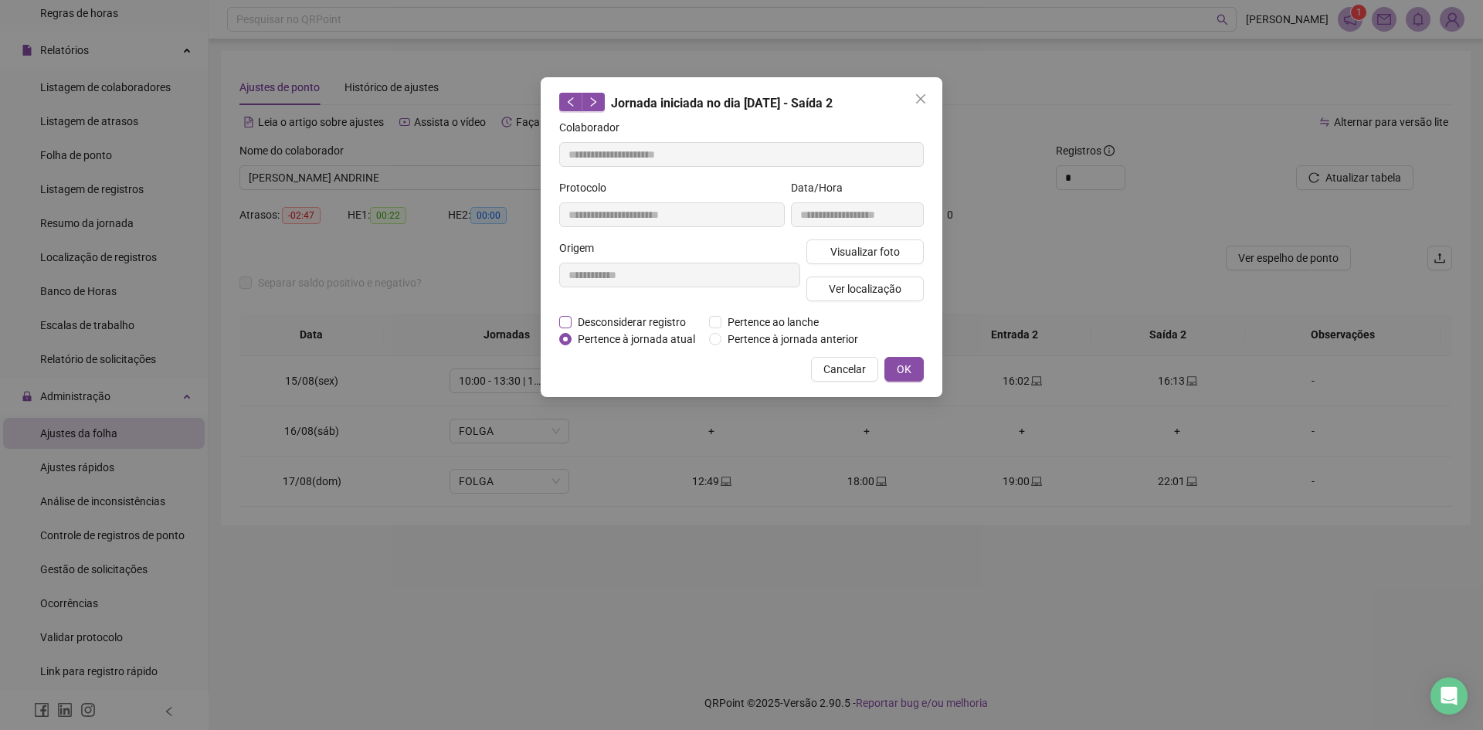
click at [642, 326] on span "Desconsiderar registro" at bounding box center [631, 321] width 120 height 17
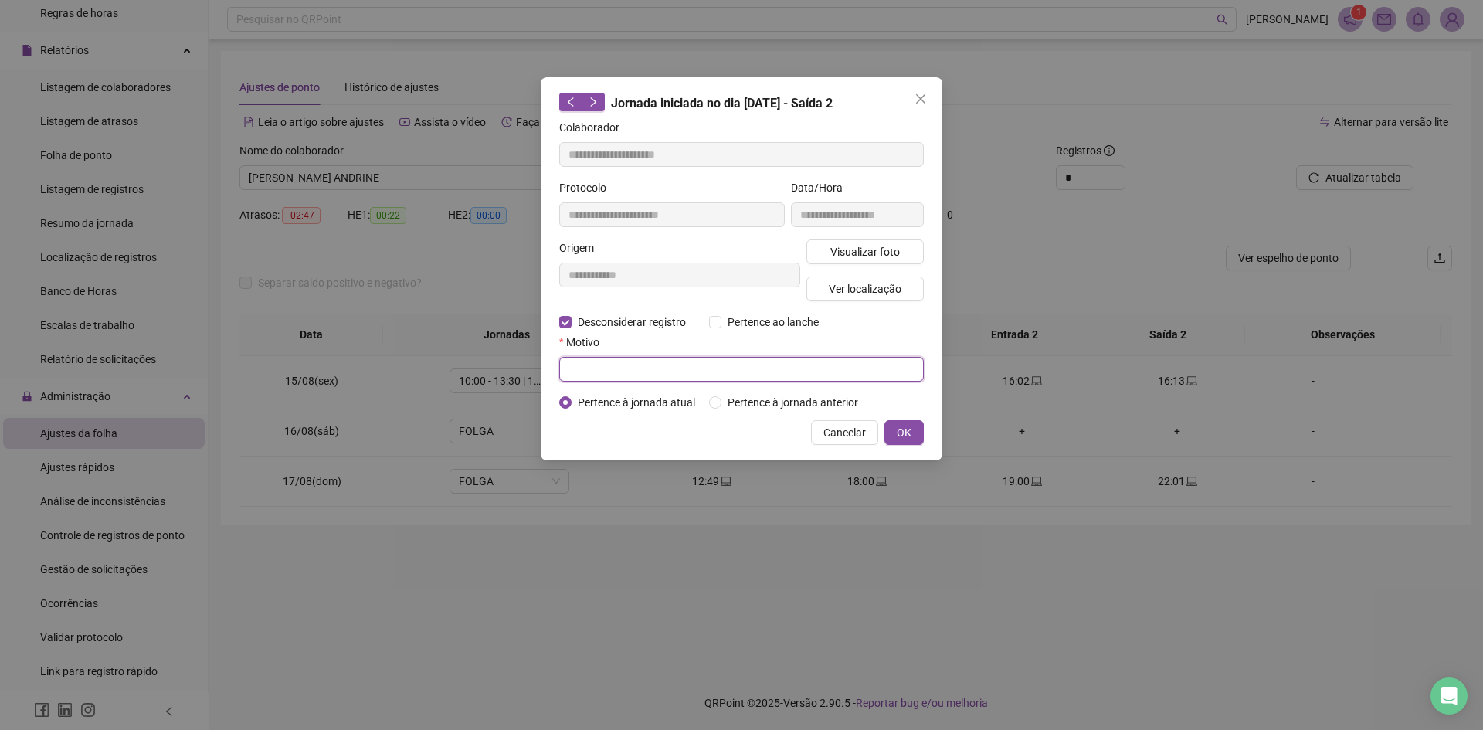
click at [638, 366] on input "text" at bounding box center [741, 369] width 364 height 25
type input "*"
click at [900, 430] on span "OK" at bounding box center [903, 432] width 15 height 17
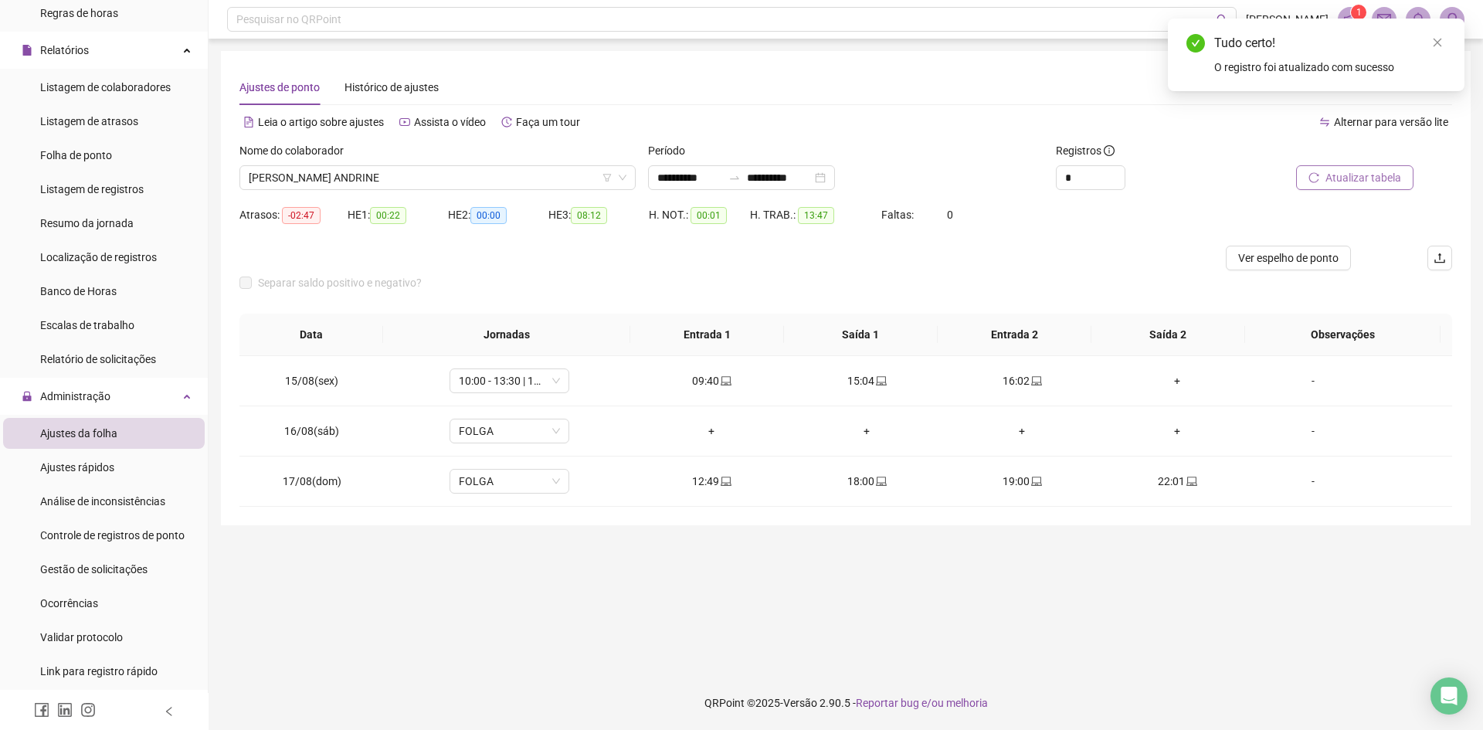
click at [1364, 181] on span "Atualizar tabela" at bounding box center [1363, 177] width 76 height 17
click at [287, 176] on span "[PERSON_NAME] ANDRINE" at bounding box center [438, 177] width 378 height 23
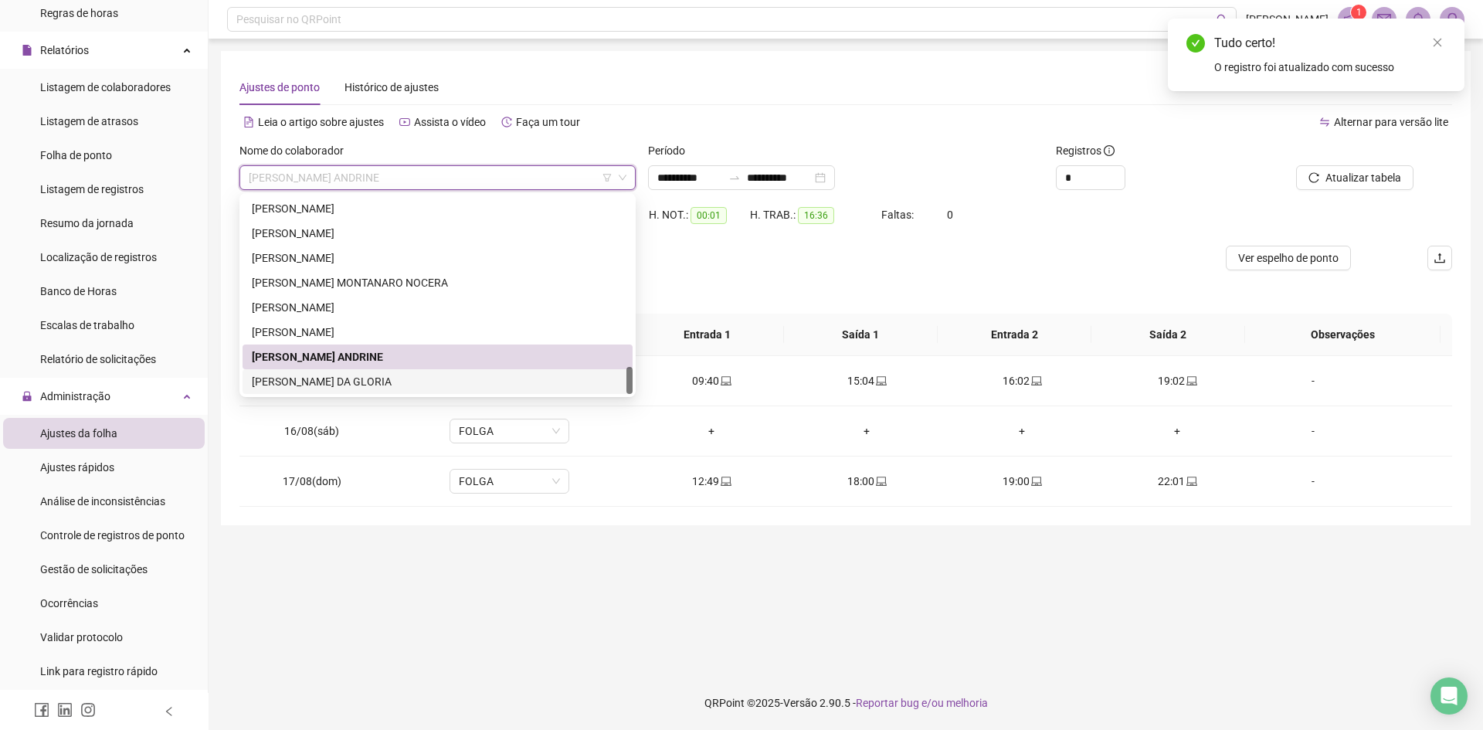
click at [344, 389] on div "[PERSON_NAME] DA GLORIA" at bounding box center [437, 381] width 371 height 17
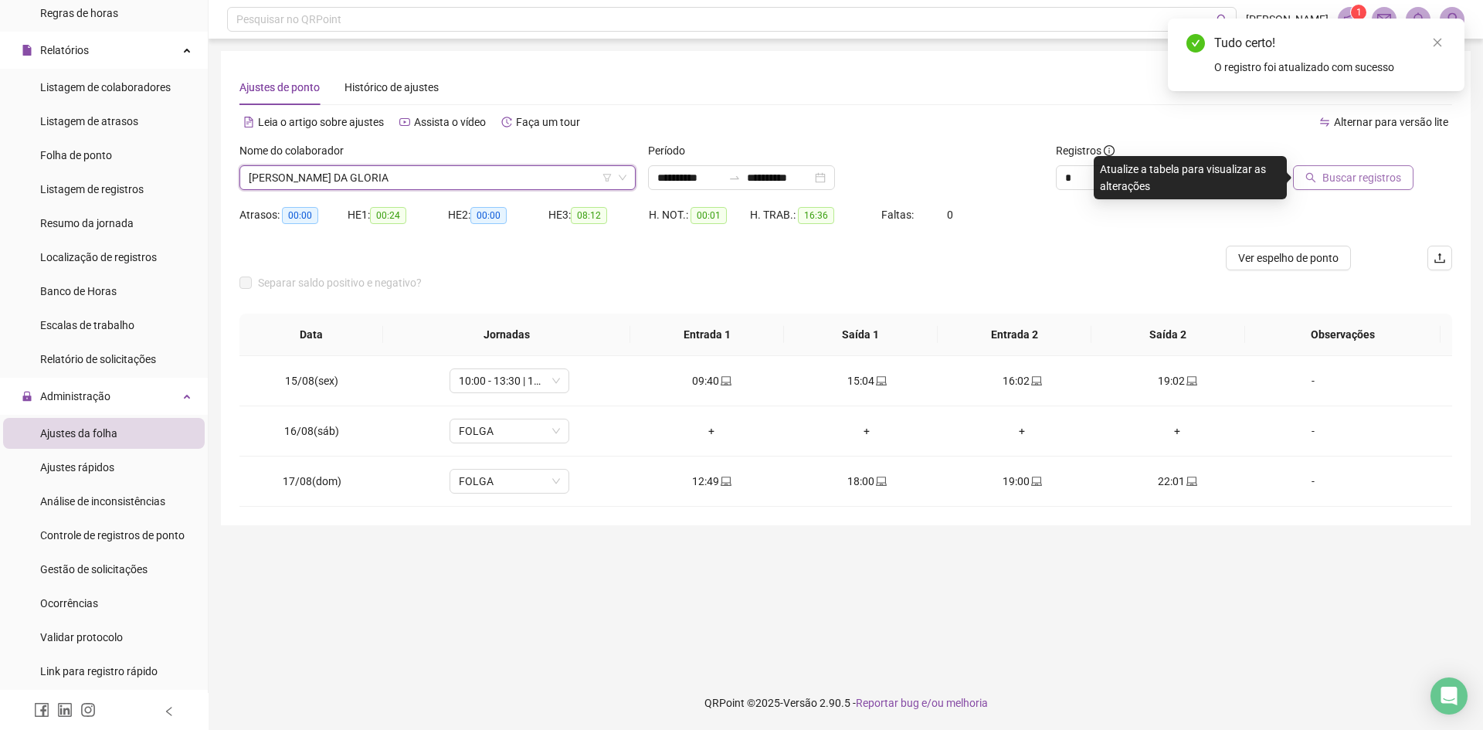
click at [1364, 175] on span "Buscar registros" at bounding box center [1361, 177] width 79 height 17
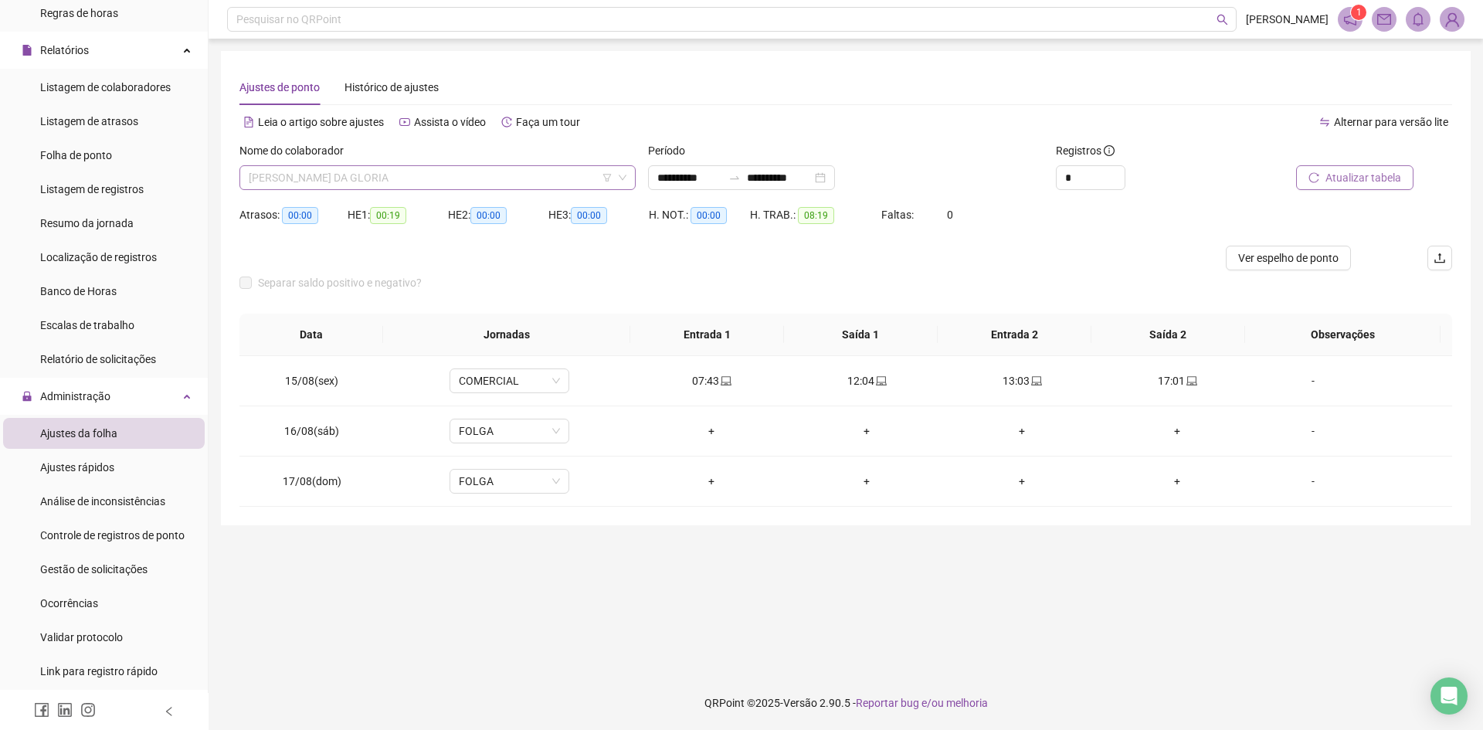
click at [358, 177] on span "[PERSON_NAME] DA GLORIA" at bounding box center [438, 177] width 378 height 23
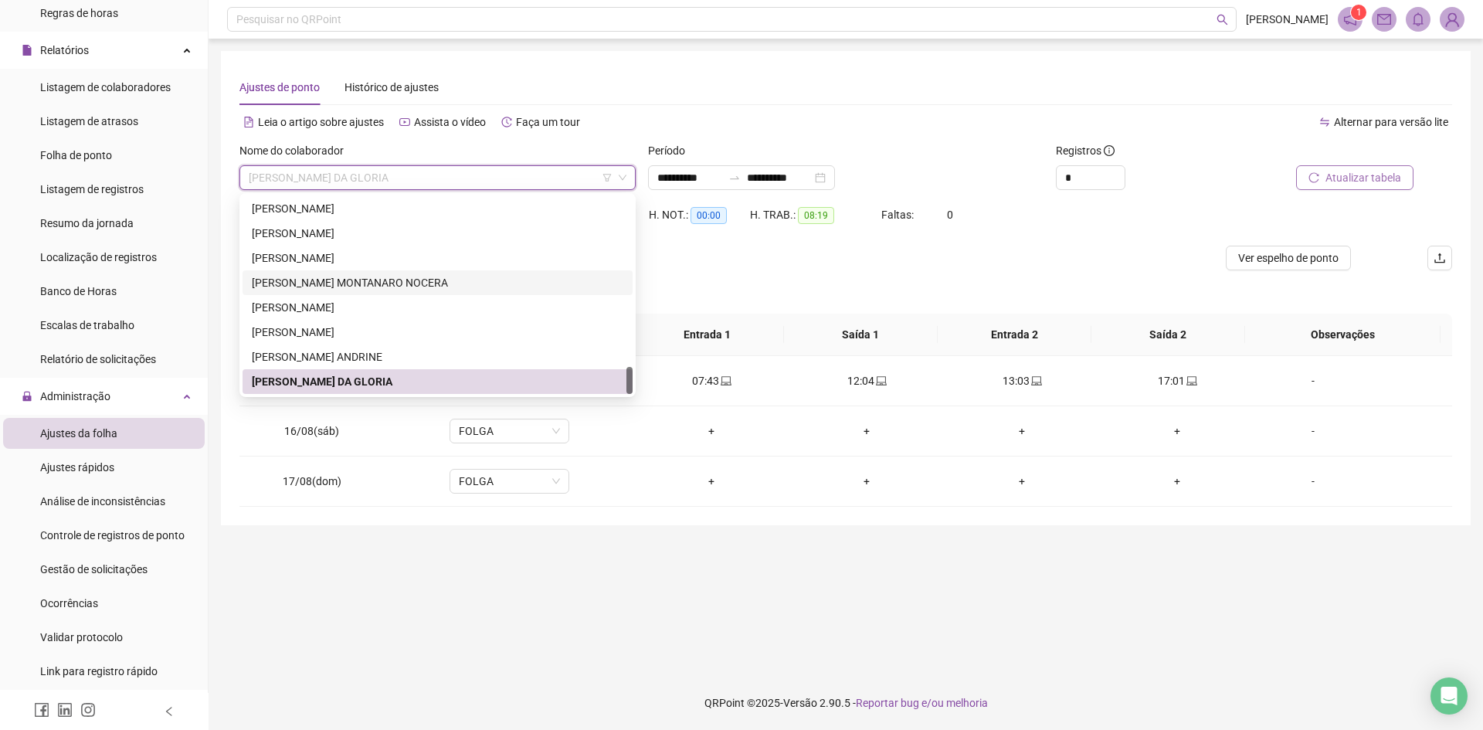
scroll to position [1134, 0]
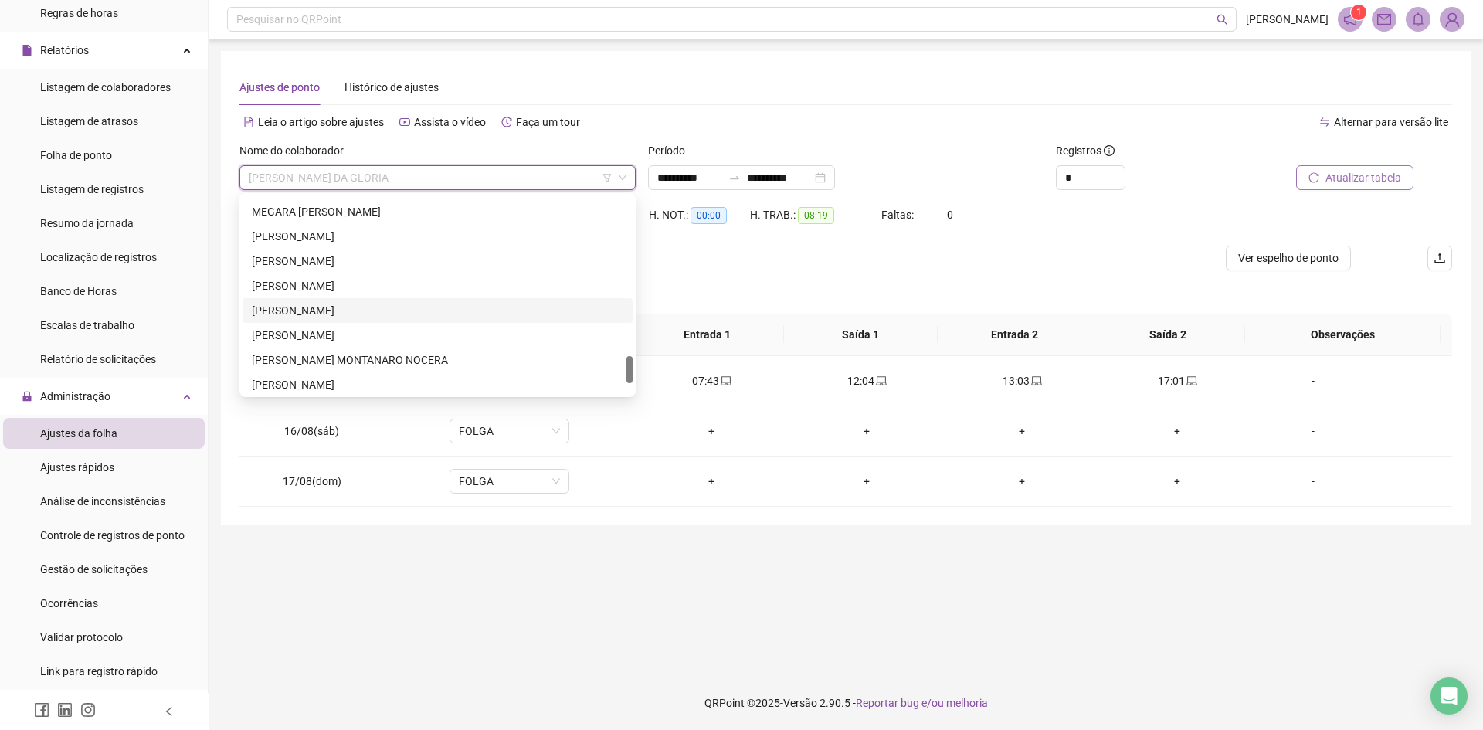
click at [364, 307] on div "[PERSON_NAME]" at bounding box center [437, 310] width 371 height 17
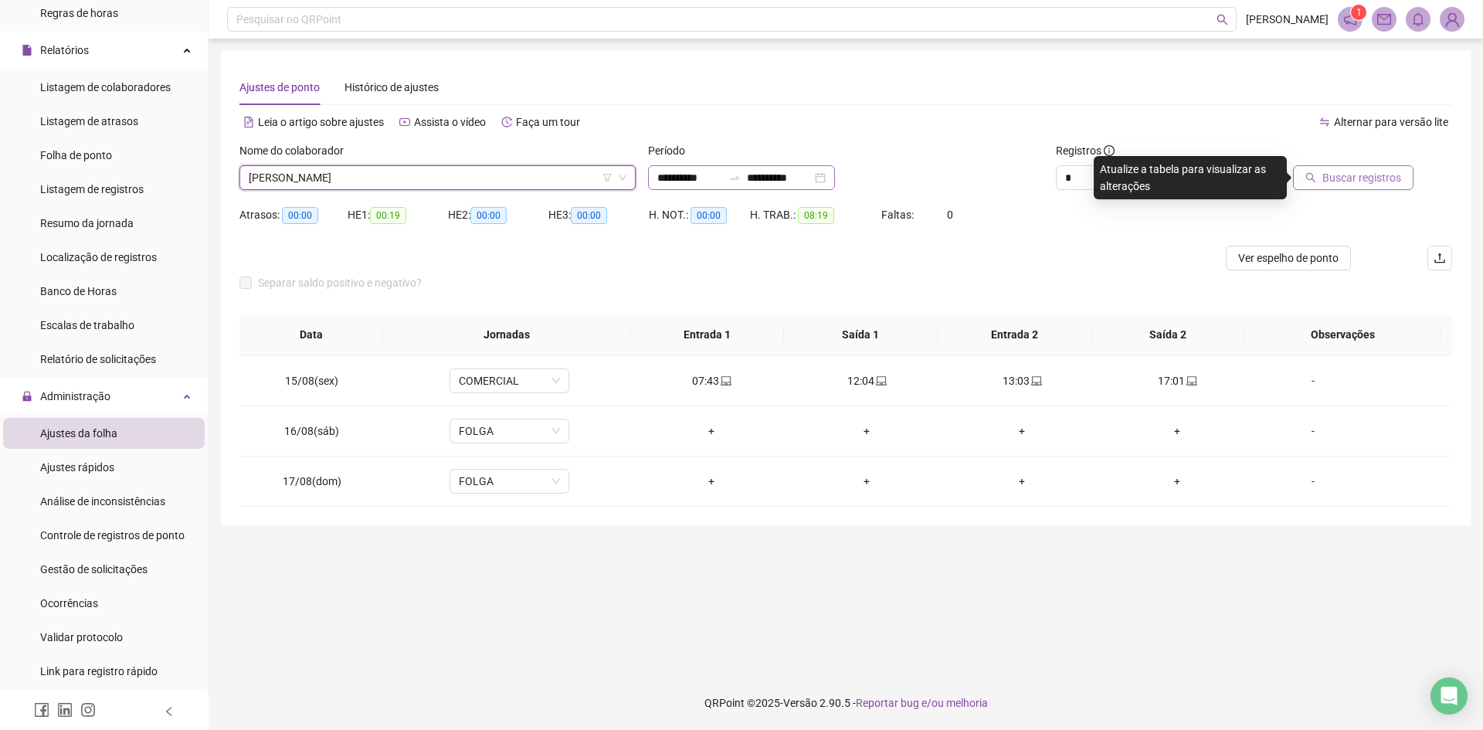
click at [835, 175] on div "**********" at bounding box center [741, 177] width 187 height 25
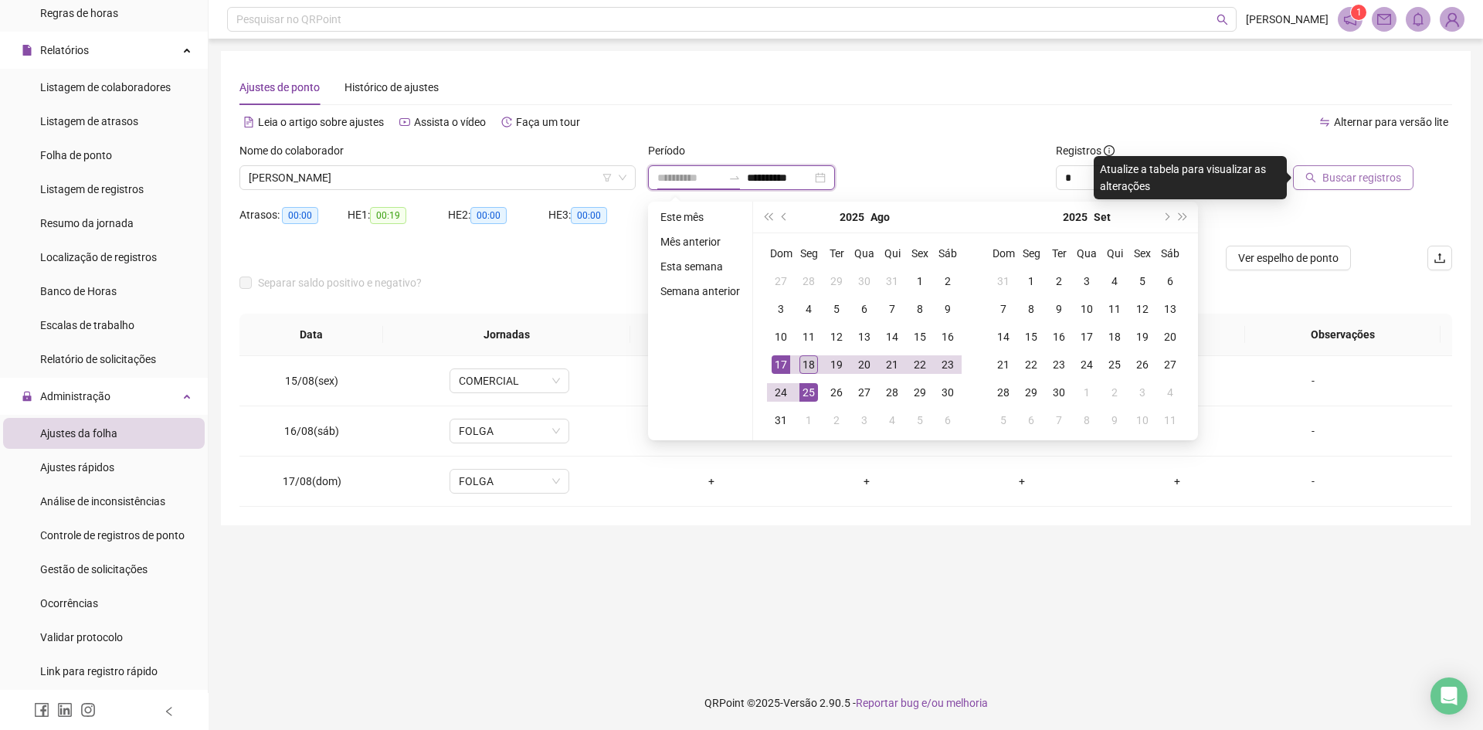
type input "**********"
click at [808, 361] on div "18" at bounding box center [808, 364] width 19 height 19
drag, startPoint x: 808, startPoint y: 361, endPoint x: 815, endPoint y: 357, distance: 9.0
click at [808, 361] on div "18" at bounding box center [808, 364] width 19 height 19
type input "**********"
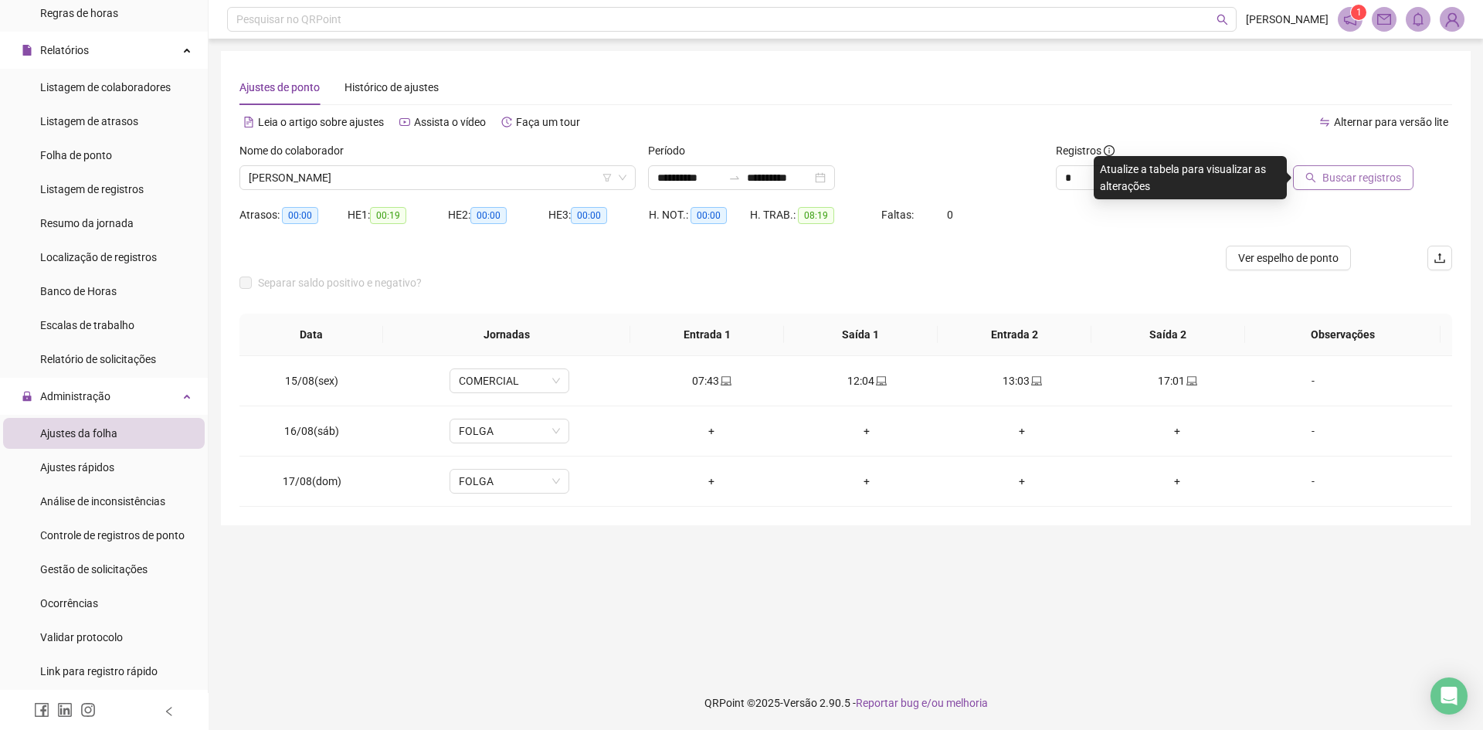
click at [1363, 177] on span "Buscar registros" at bounding box center [1361, 177] width 79 height 17
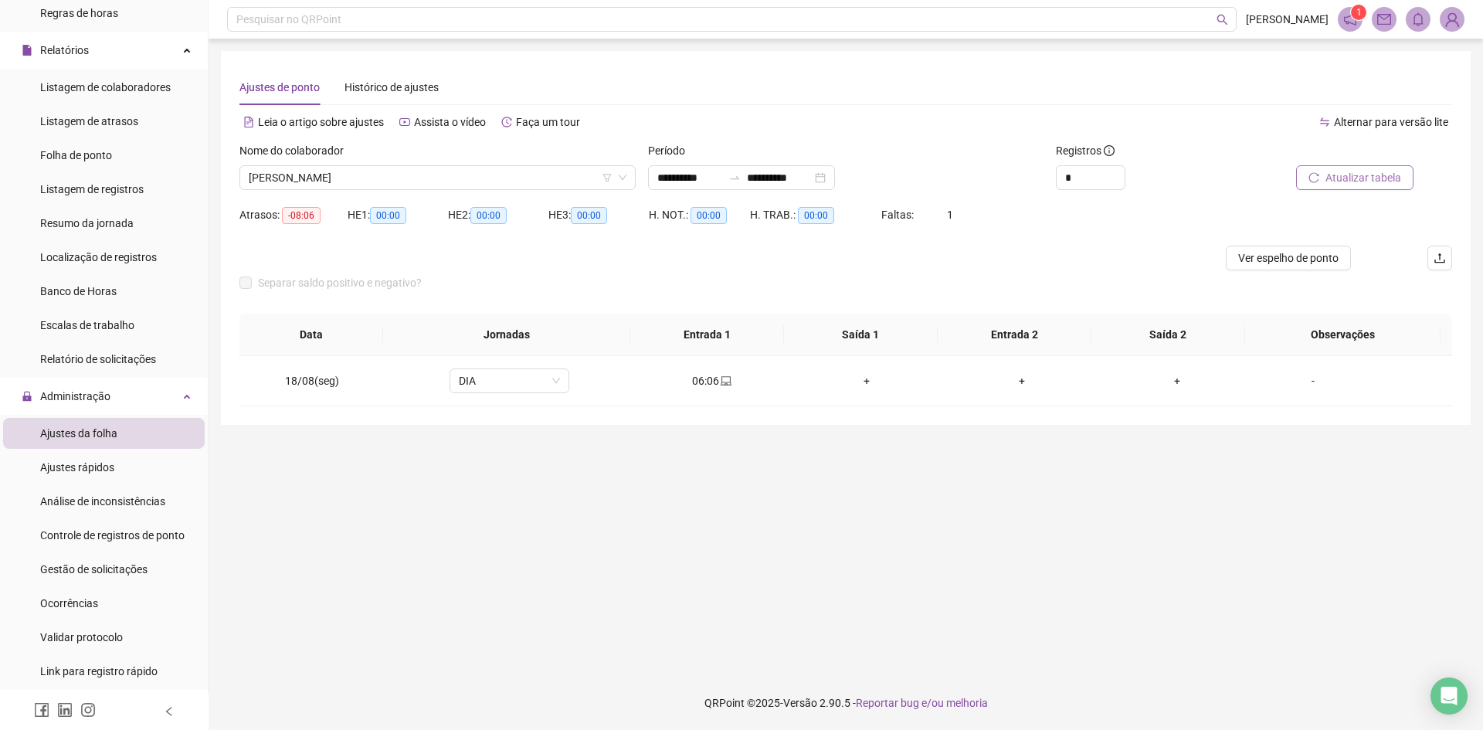
click at [1348, 172] on span "Atualizar tabela" at bounding box center [1363, 177] width 76 height 17
click at [333, 182] on span "[PERSON_NAME]" at bounding box center [438, 177] width 378 height 23
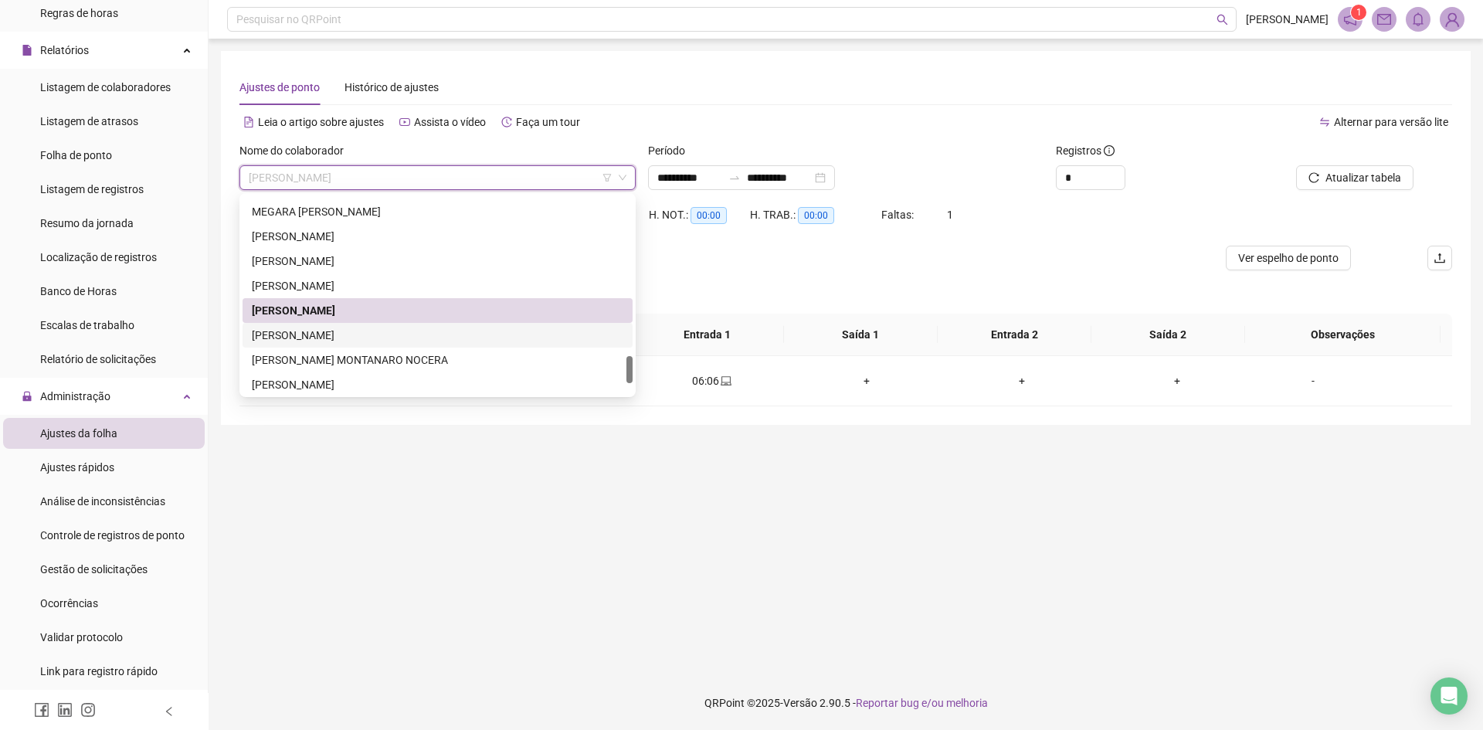
click at [418, 335] on div "[PERSON_NAME]" at bounding box center [437, 335] width 371 height 17
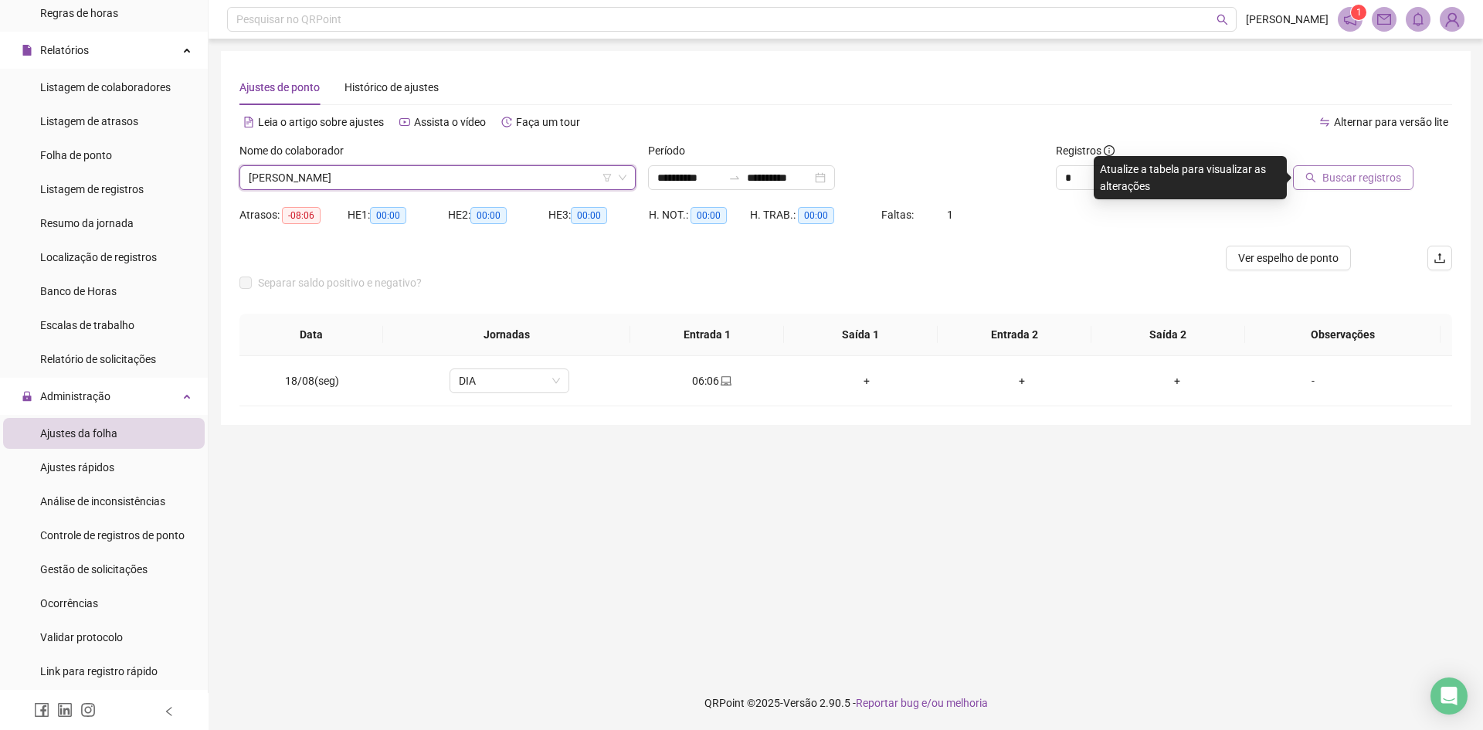
click at [1349, 180] on span "Buscar registros" at bounding box center [1361, 177] width 79 height 17
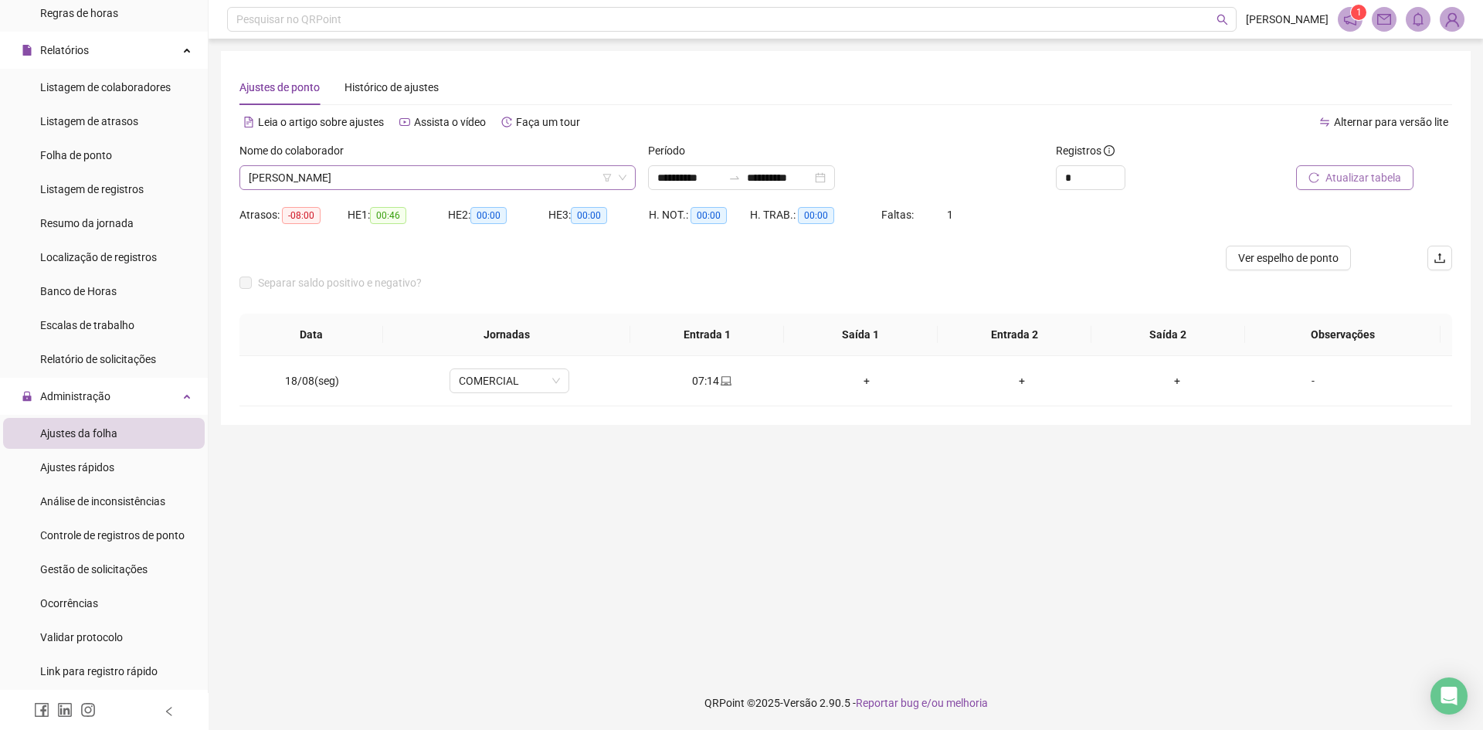
click at [383, 178] on span "[PERSON_NAME]" at bounding box center [438, 177] width 378 height 23
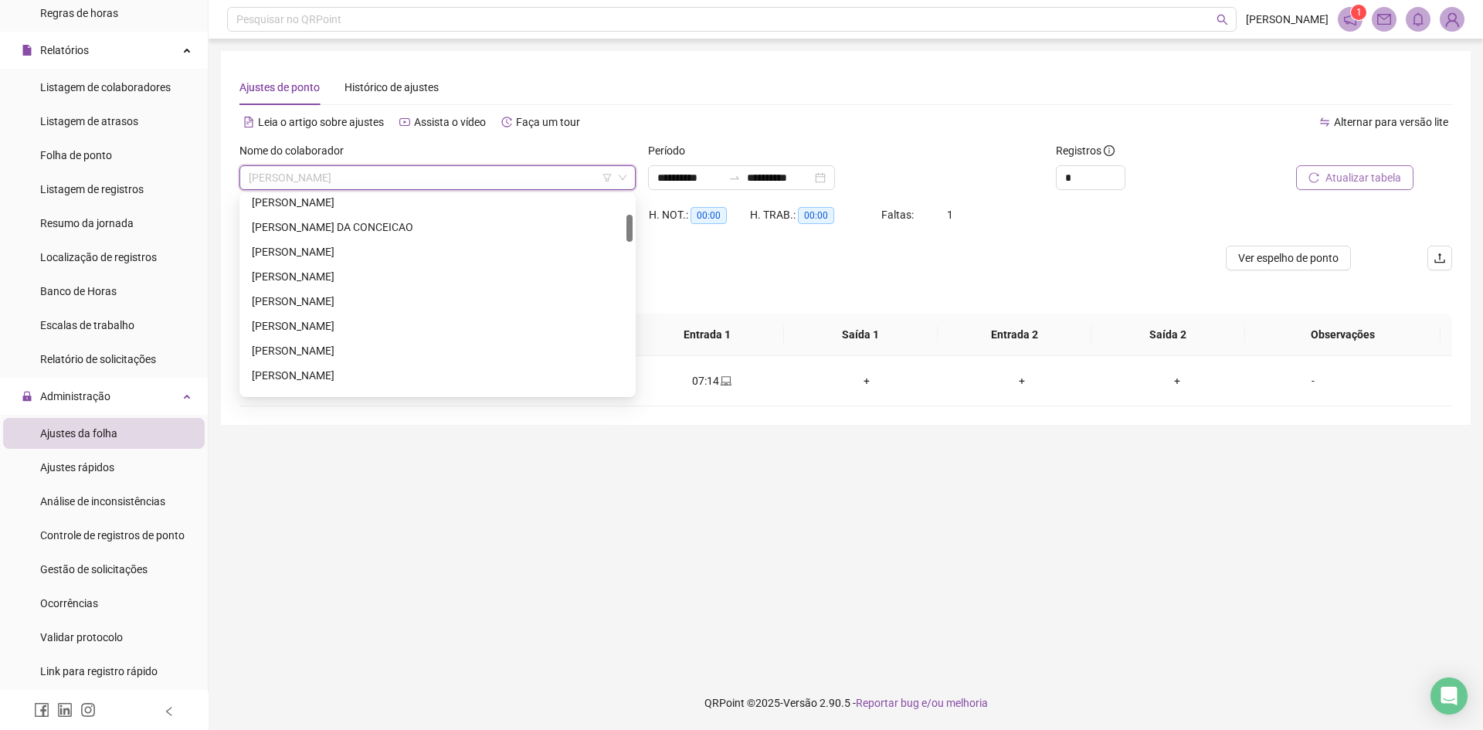
scroll to position [0, 0]
click at [363, 355] on div "[PERSON_NAME] DA CONCEICAO" at bounding box center [437, 356] width 371 height 17
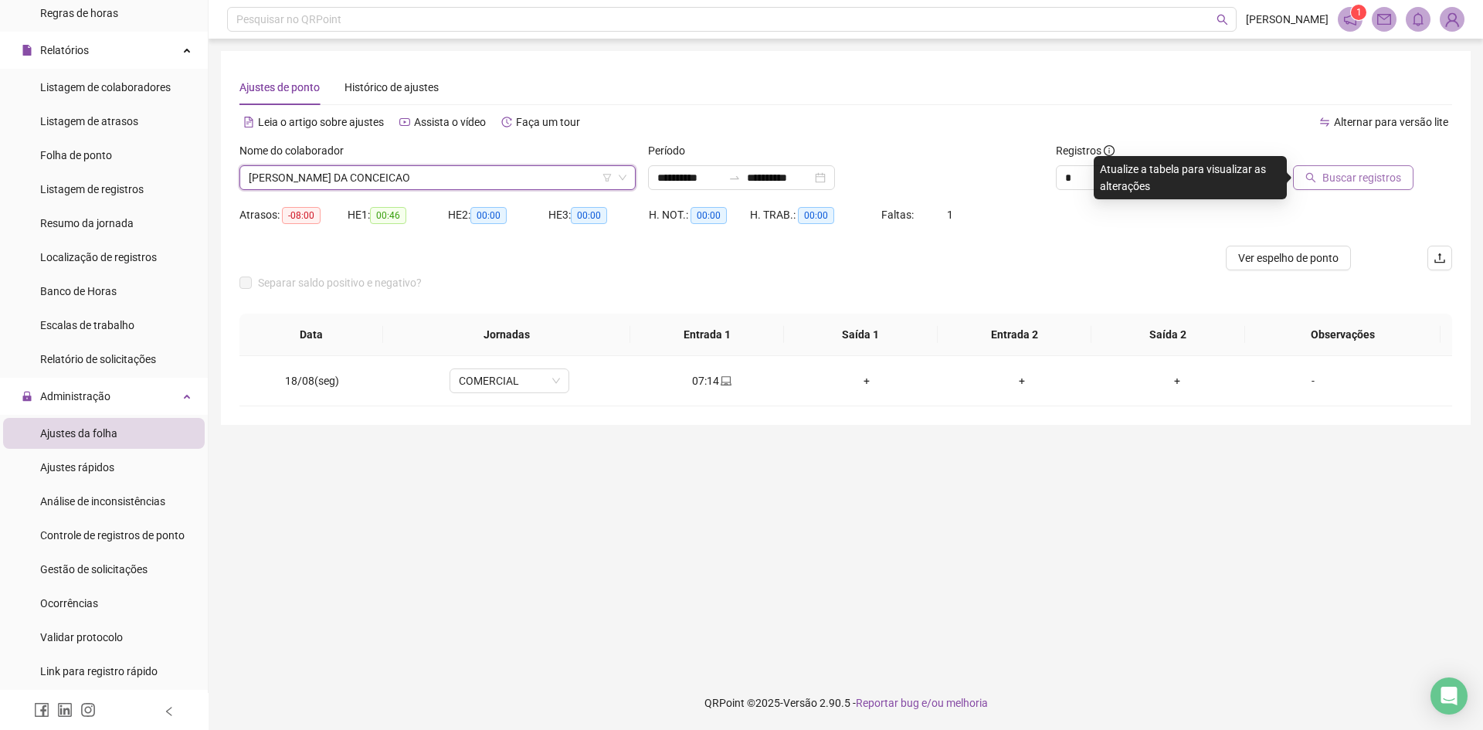
click at [1354, 181] on span "Buscar registros" at bounding box center [1361, 177] width 79 height 17
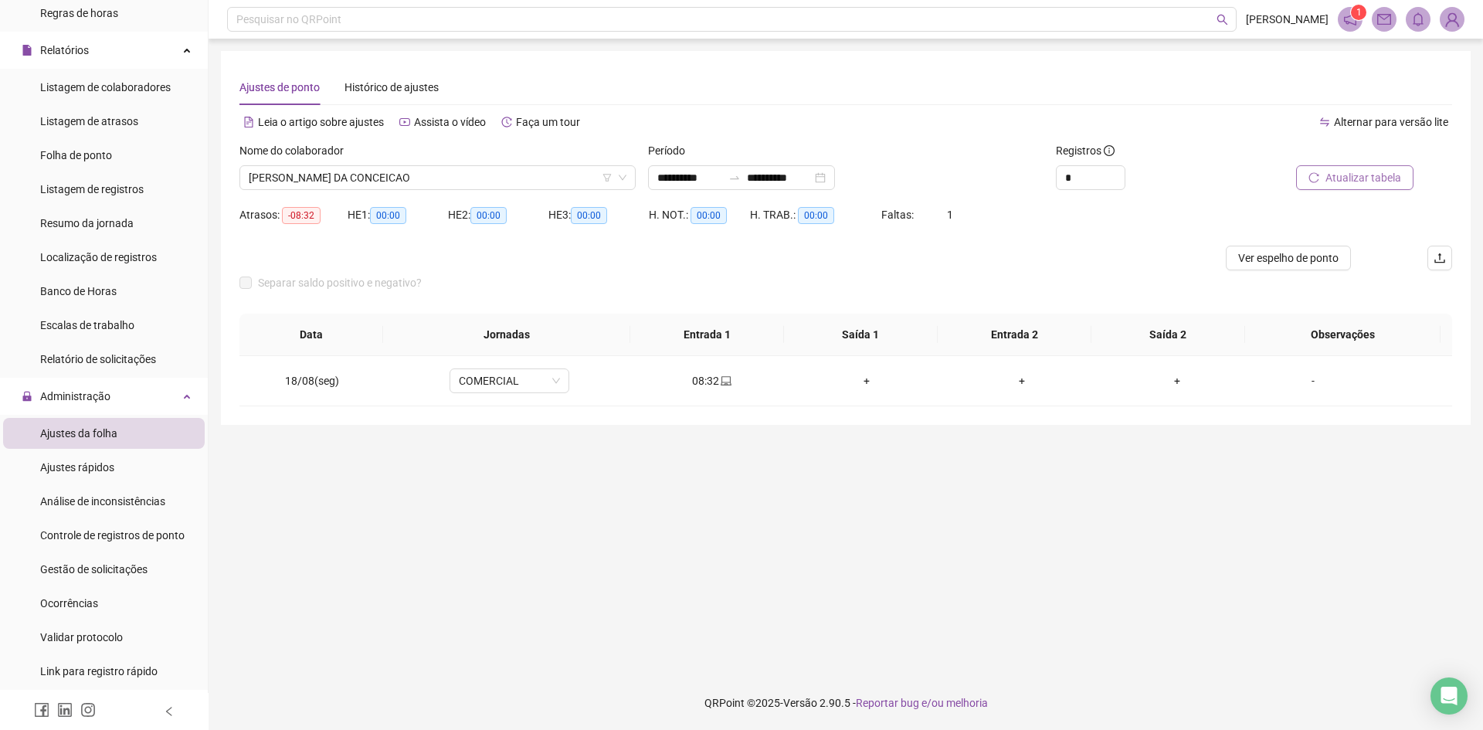
click at [367, 162] on div "Nome do colaborador" at bounding box center [437, 153] width 396 height 23
click at [371, 185] on span "[PERSON_NAME] DA CONCEICAO" at bounding box center [438, 177] width 378 height 23
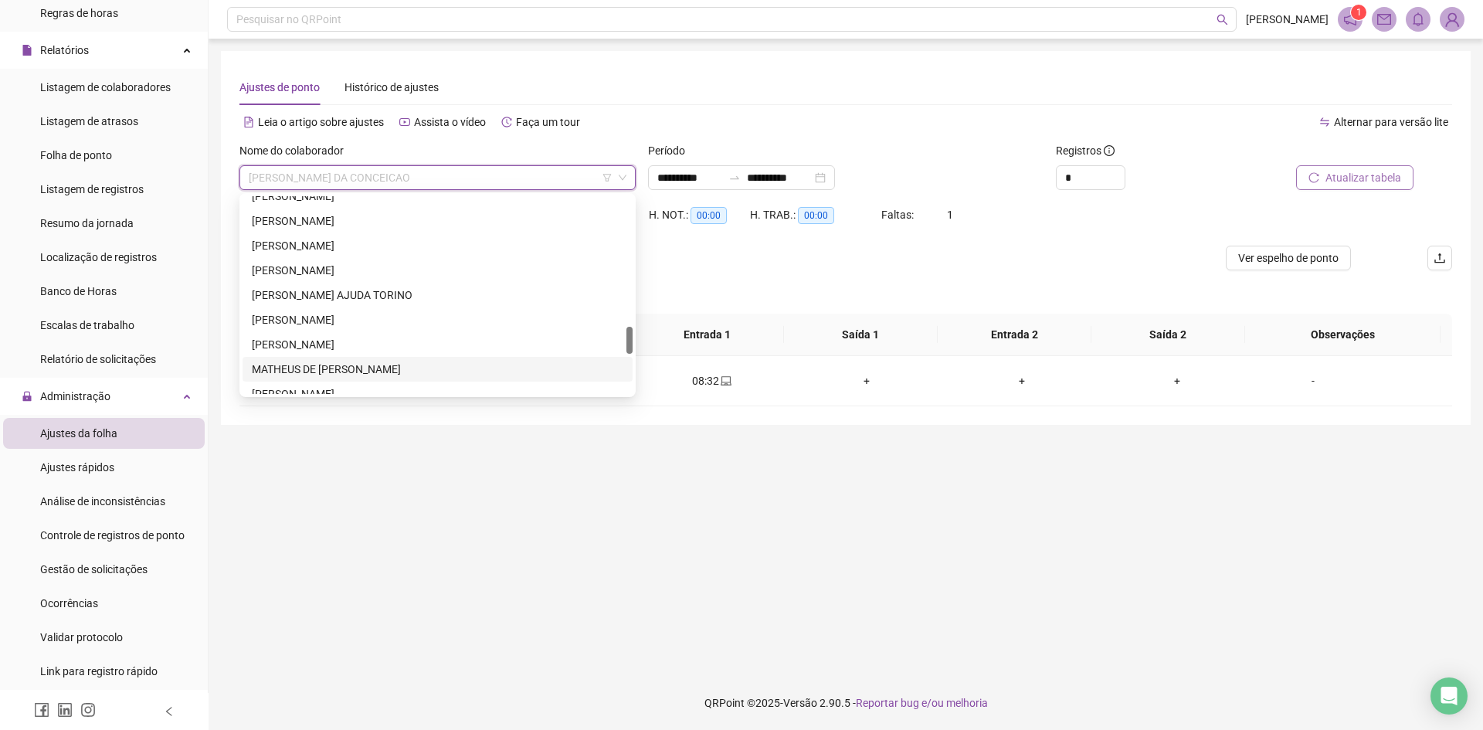
scroll to position [1211, 0]
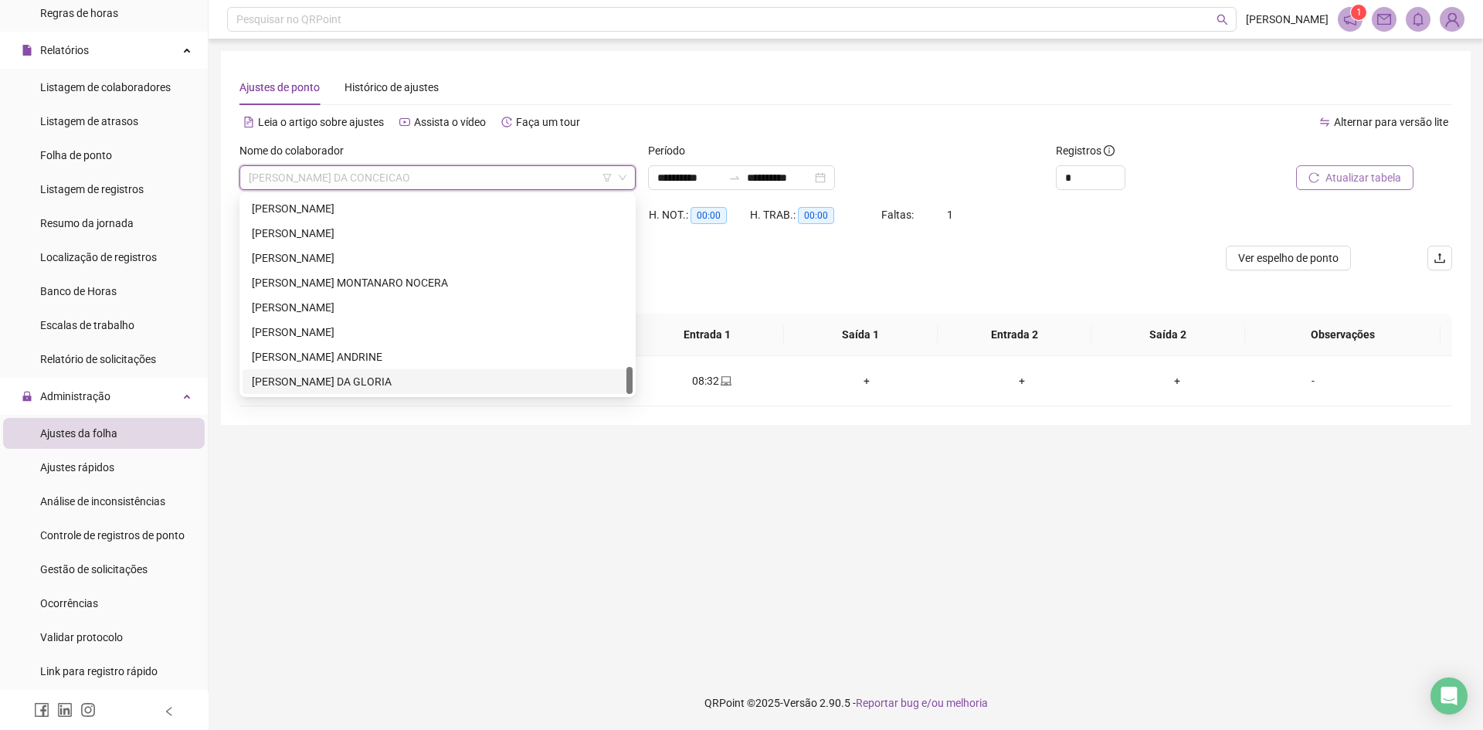
click at [336, 385] on div "[PERSON_NAME] DA GLORIA" at bounding box center [437, 381] width 371 height 17
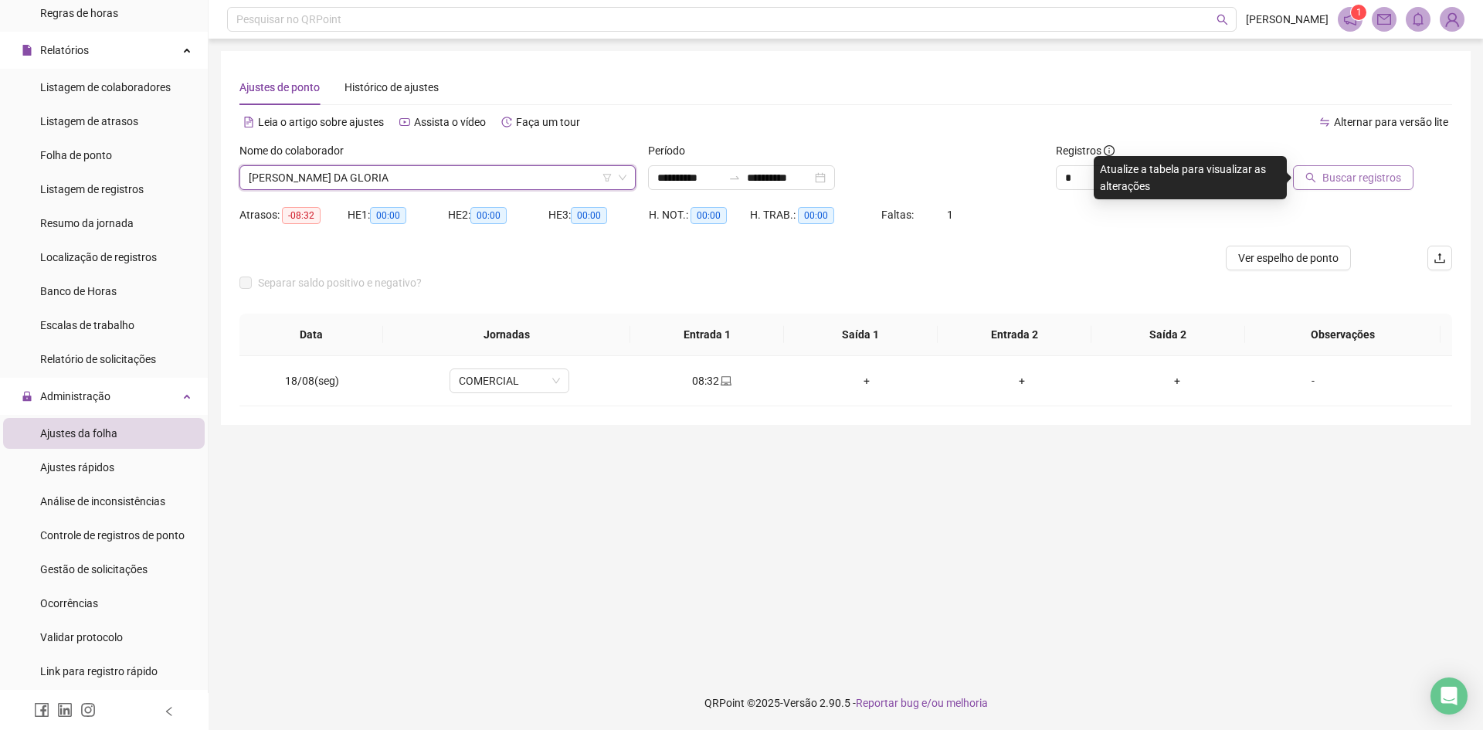
click at [1367, 178] on span "Buscar registros" at bounding box center [1361, 177] width 79 height 17
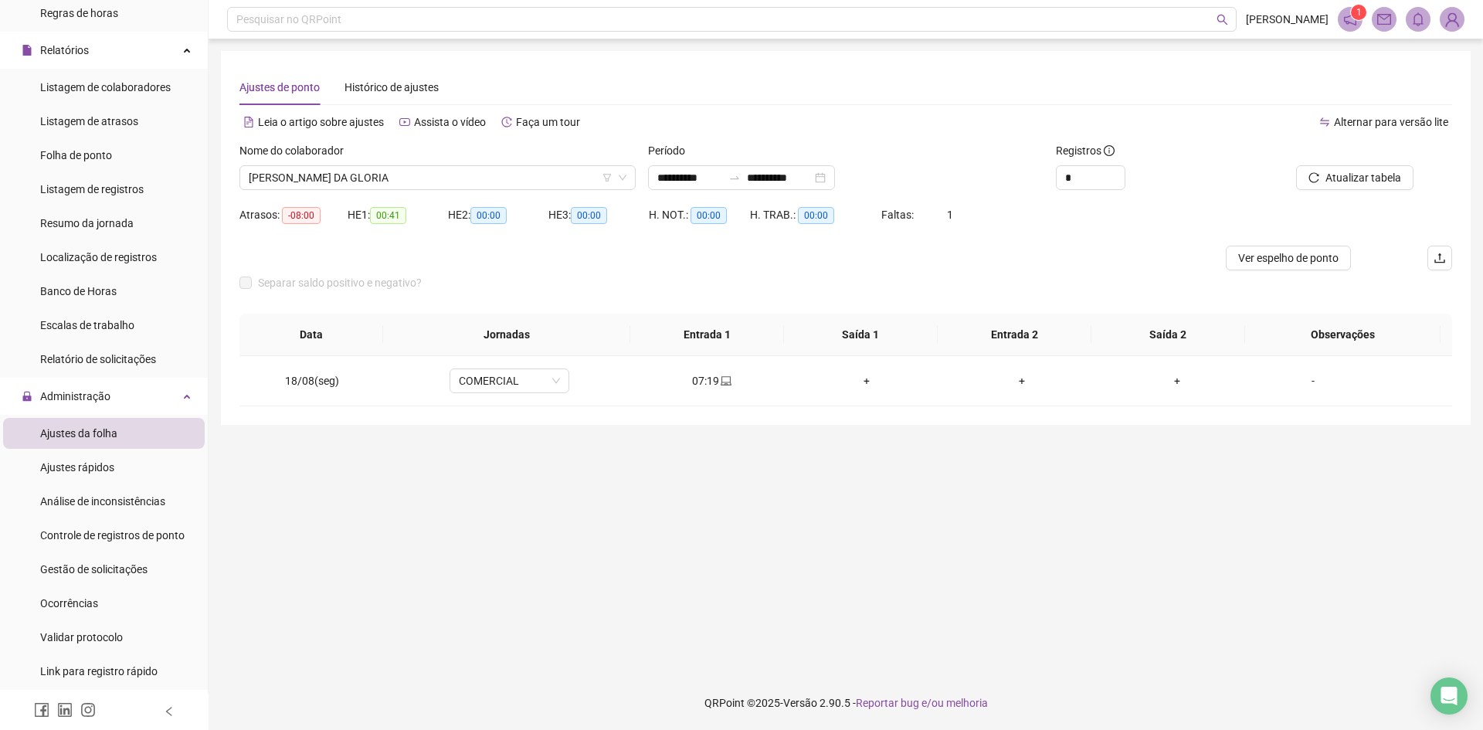
click at [886, 97] on div "Ajustes de ponto Histórico de ajustes" at bounding box center [845, 87] width 1212 height 36
click at [331, 131] on div "Leia o artigo sobre ajustes" at bounding box center [313, 122] width 148 height 25
